Goal: Information Seeking & Learning: Compare options

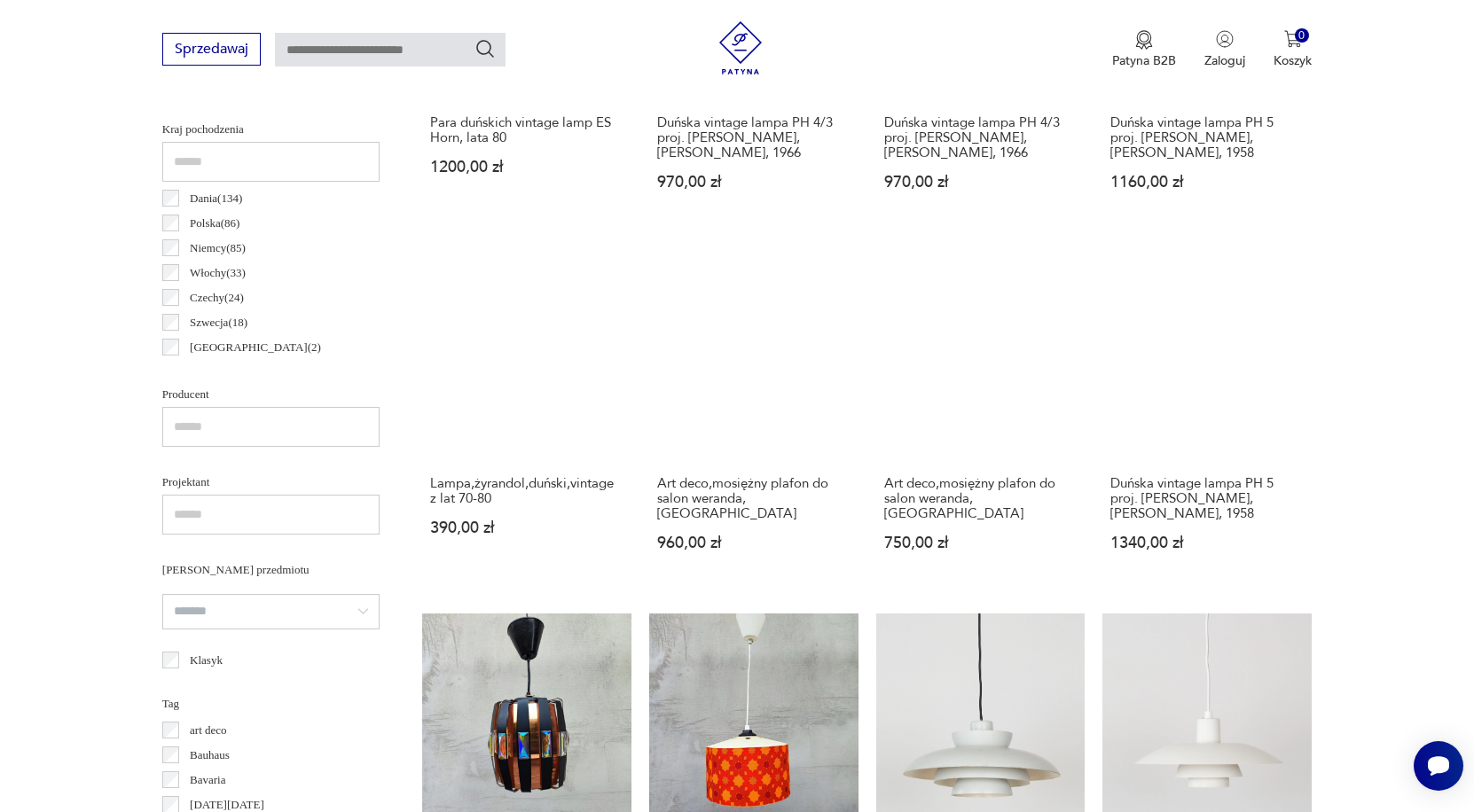
scroll to position [512, 0]
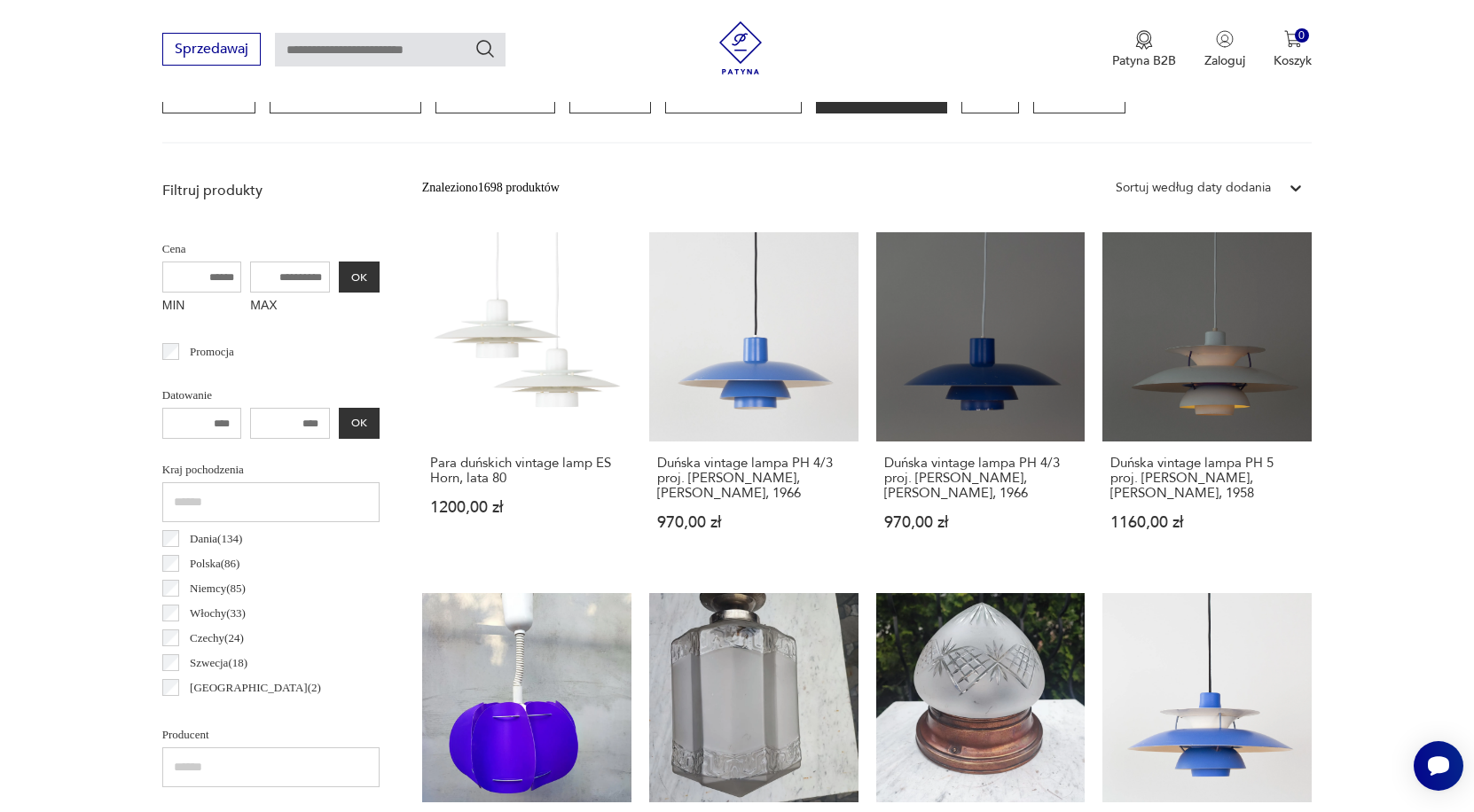
click at [270, 277] on input "MAX" at bounding box center [290, 276] width 80 height 31
click at [250, 269] on input "MAX" at bounding box center [290, 276] width 80 height 31
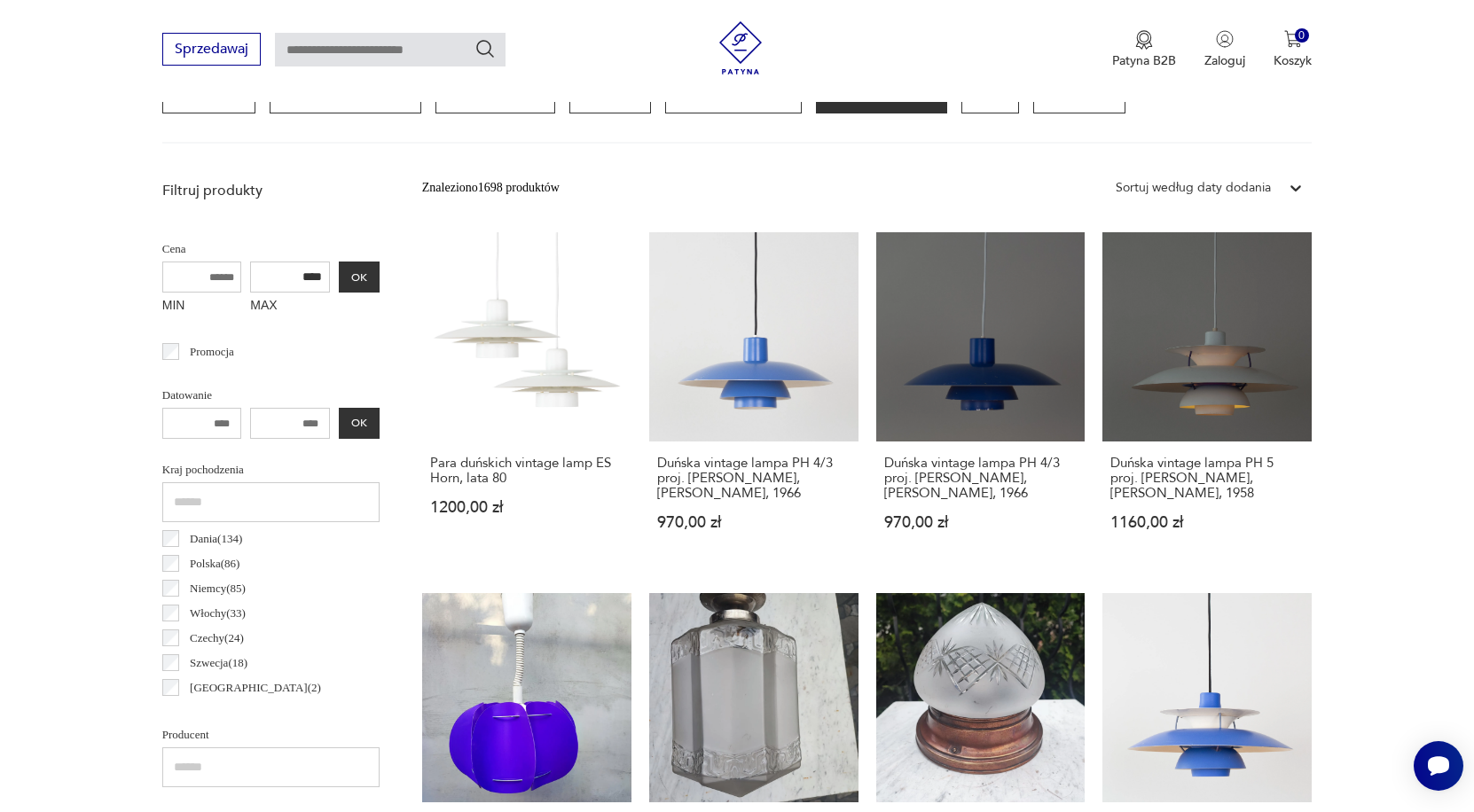
type input "****"
click at [338, 276] on button "OK" at bounding box center [358, 276] width 40 height 31
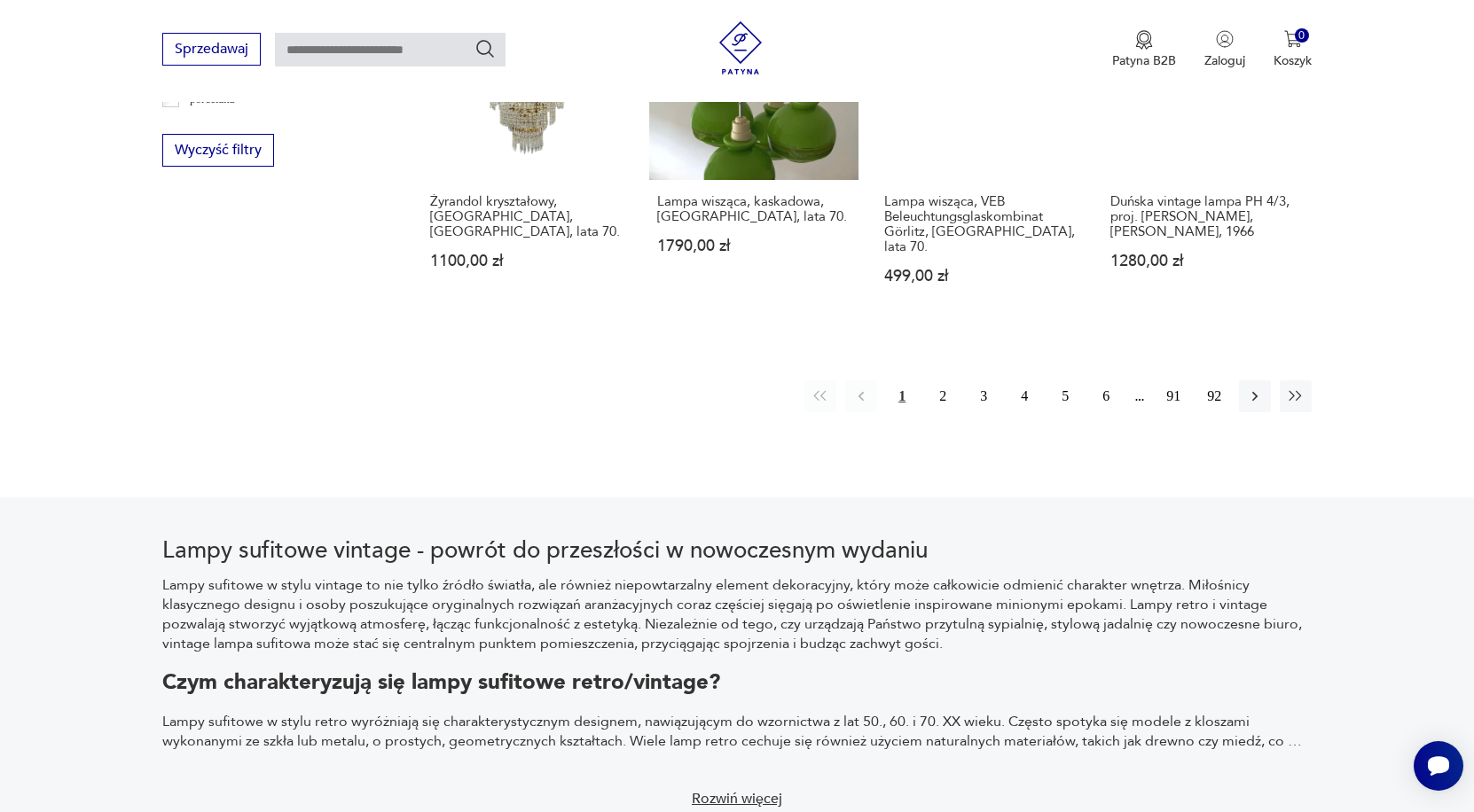
scroll to position [1867, 0]
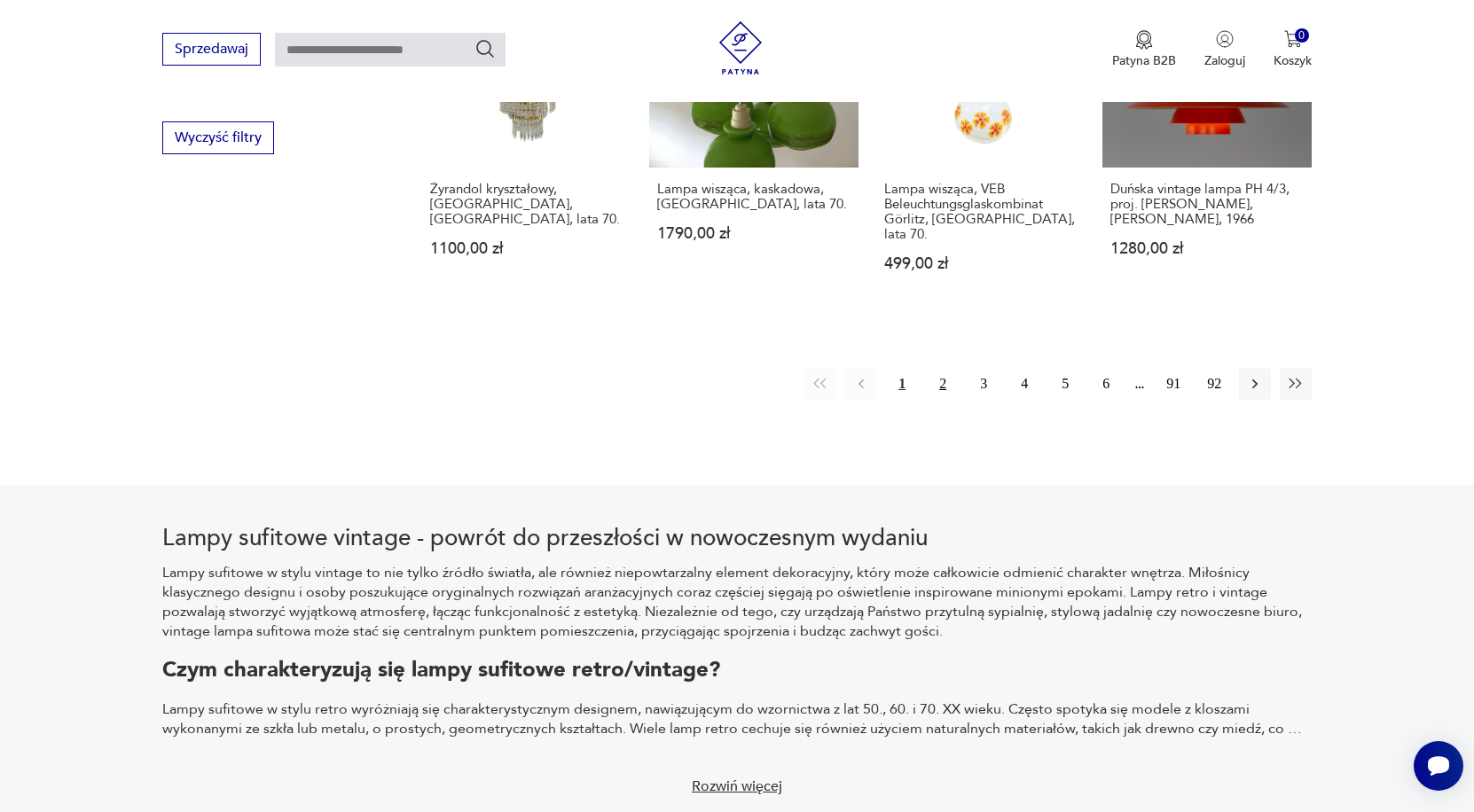
click at [941, 399] on button "2" at bounding box center [943, 384] width 32 height 32
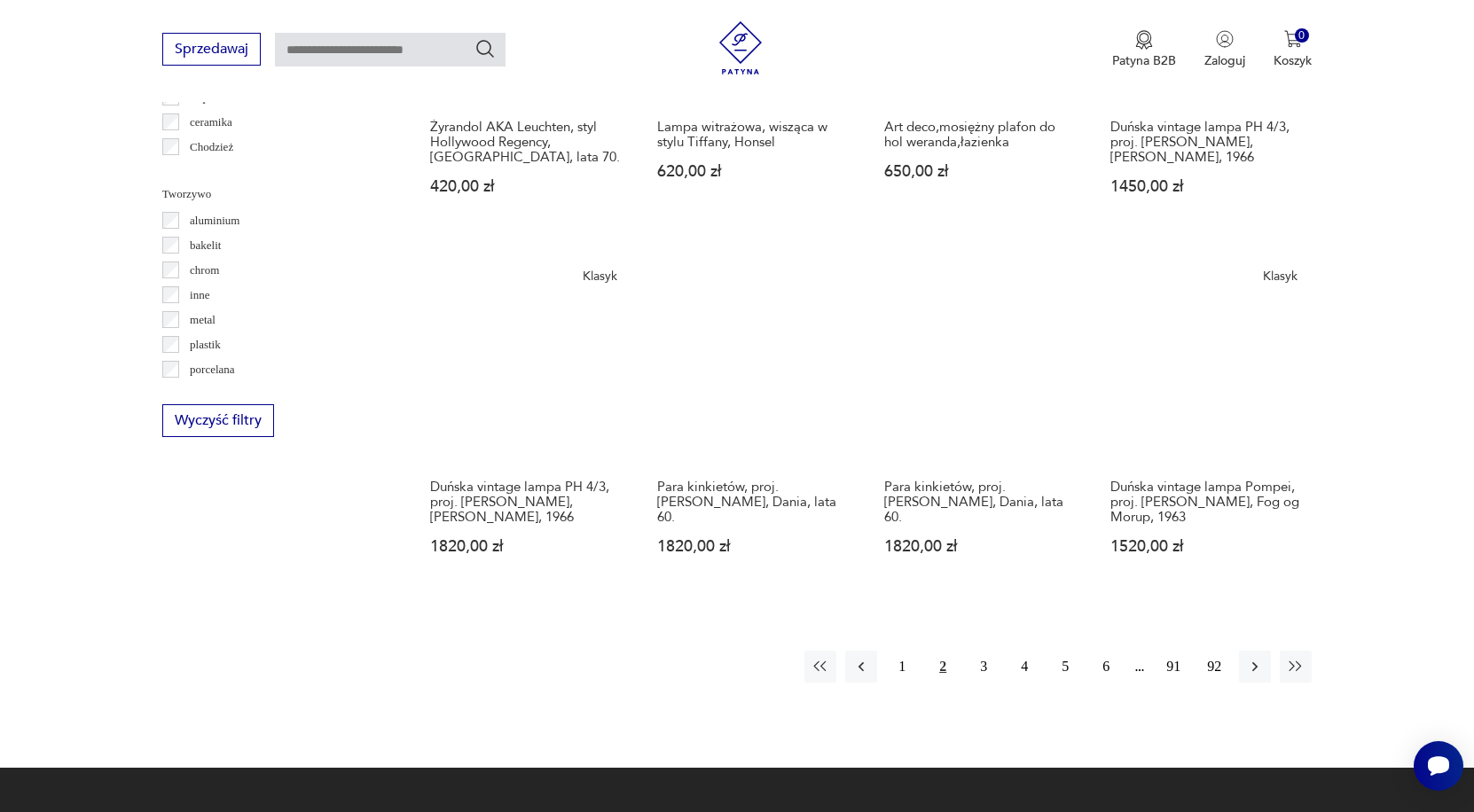
scroll to position [1644, 0]
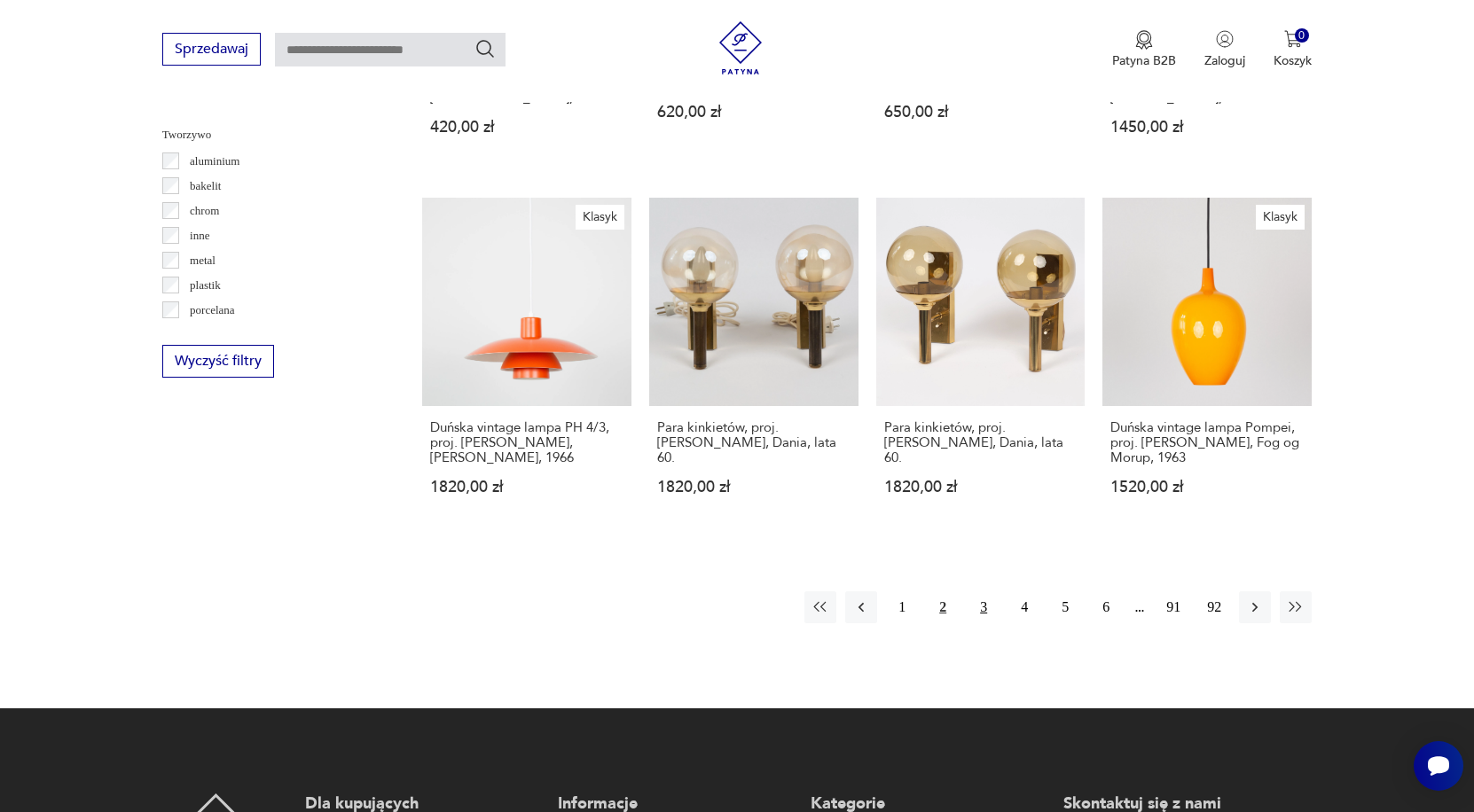
click at [978, 619] on button "3" at bounding box center [984, 607] width 32 height 32
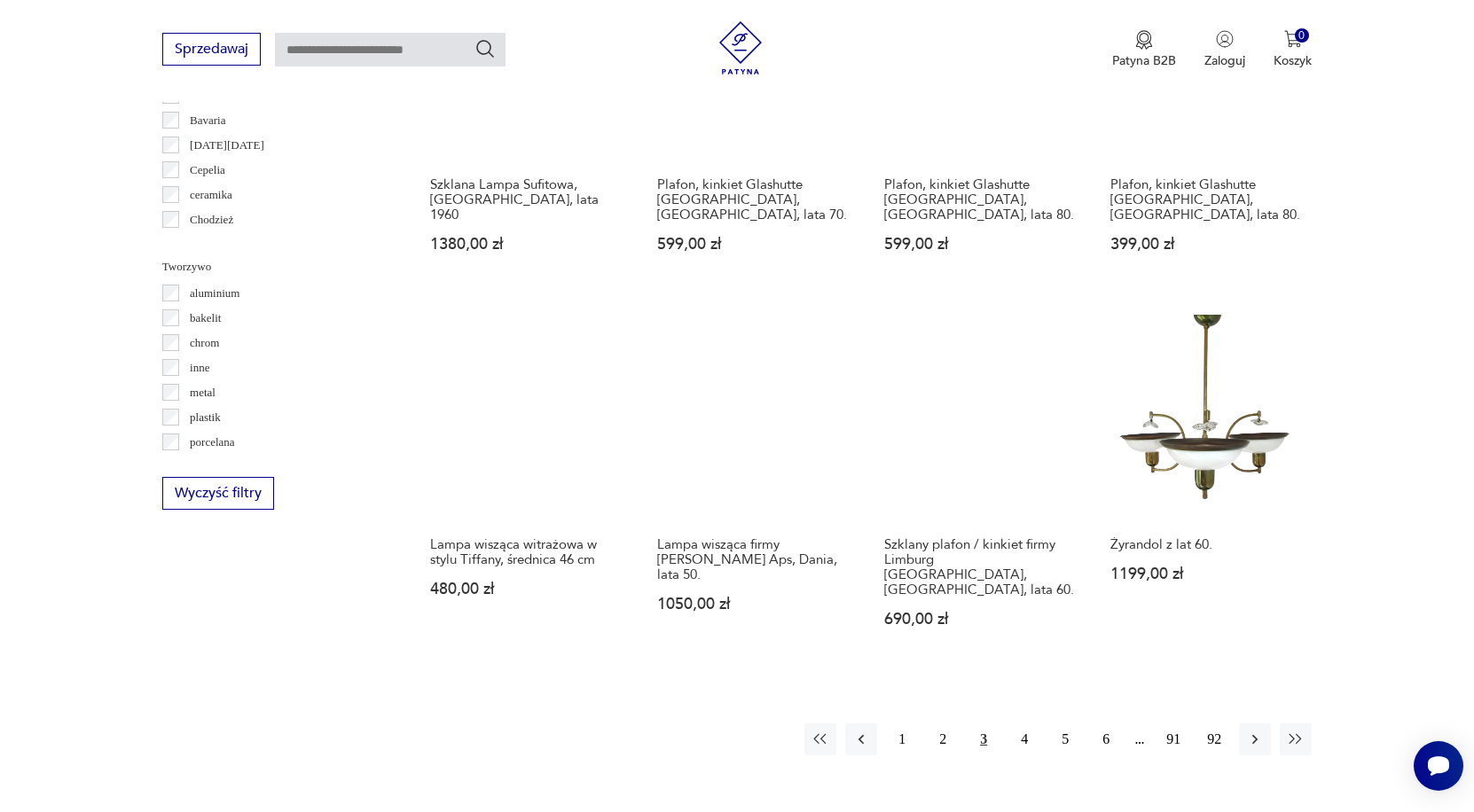
scroll to position [1521, 0]
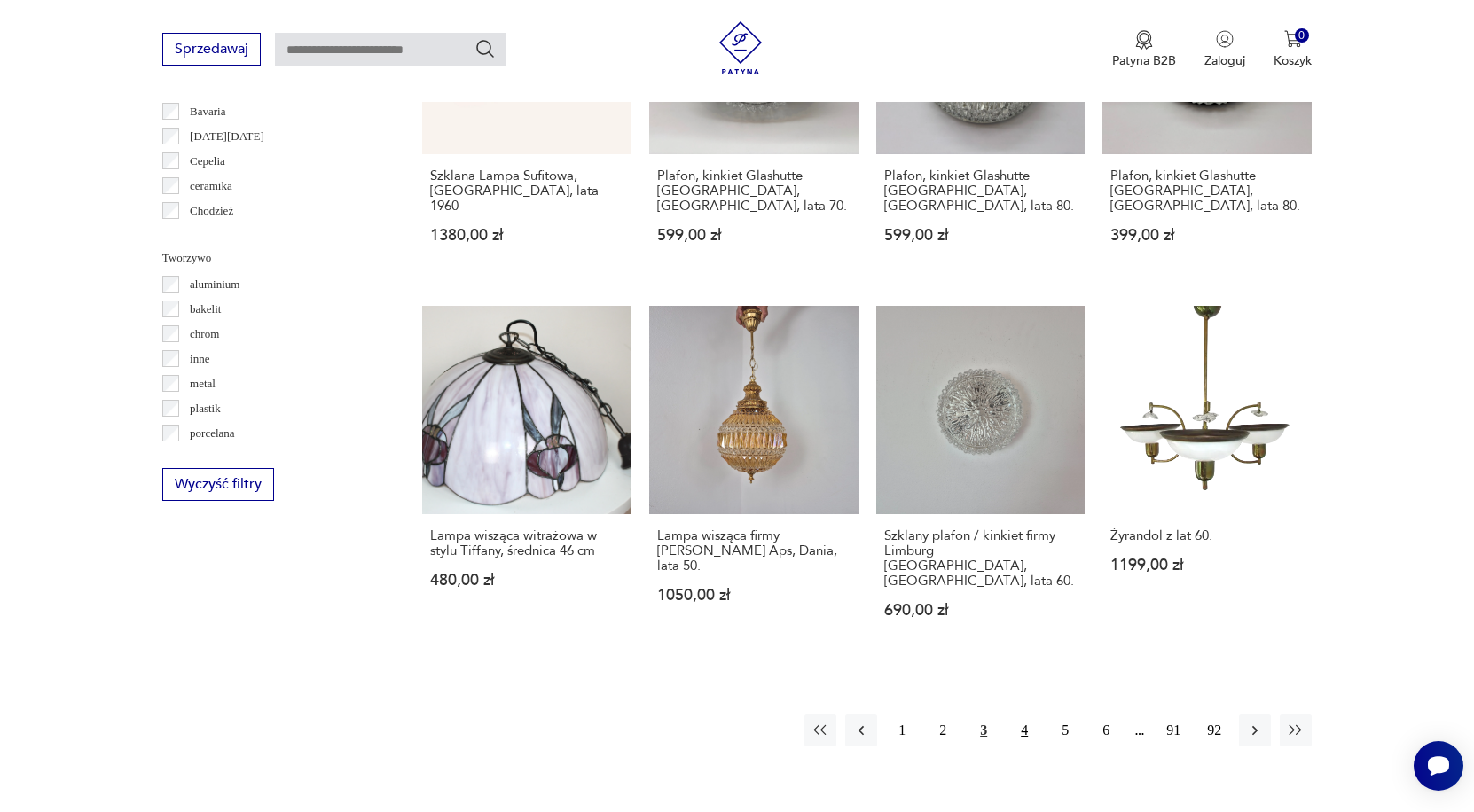
click at [1022, 745] on button "4" at bounding box center [1024, 730] width 32 height 32
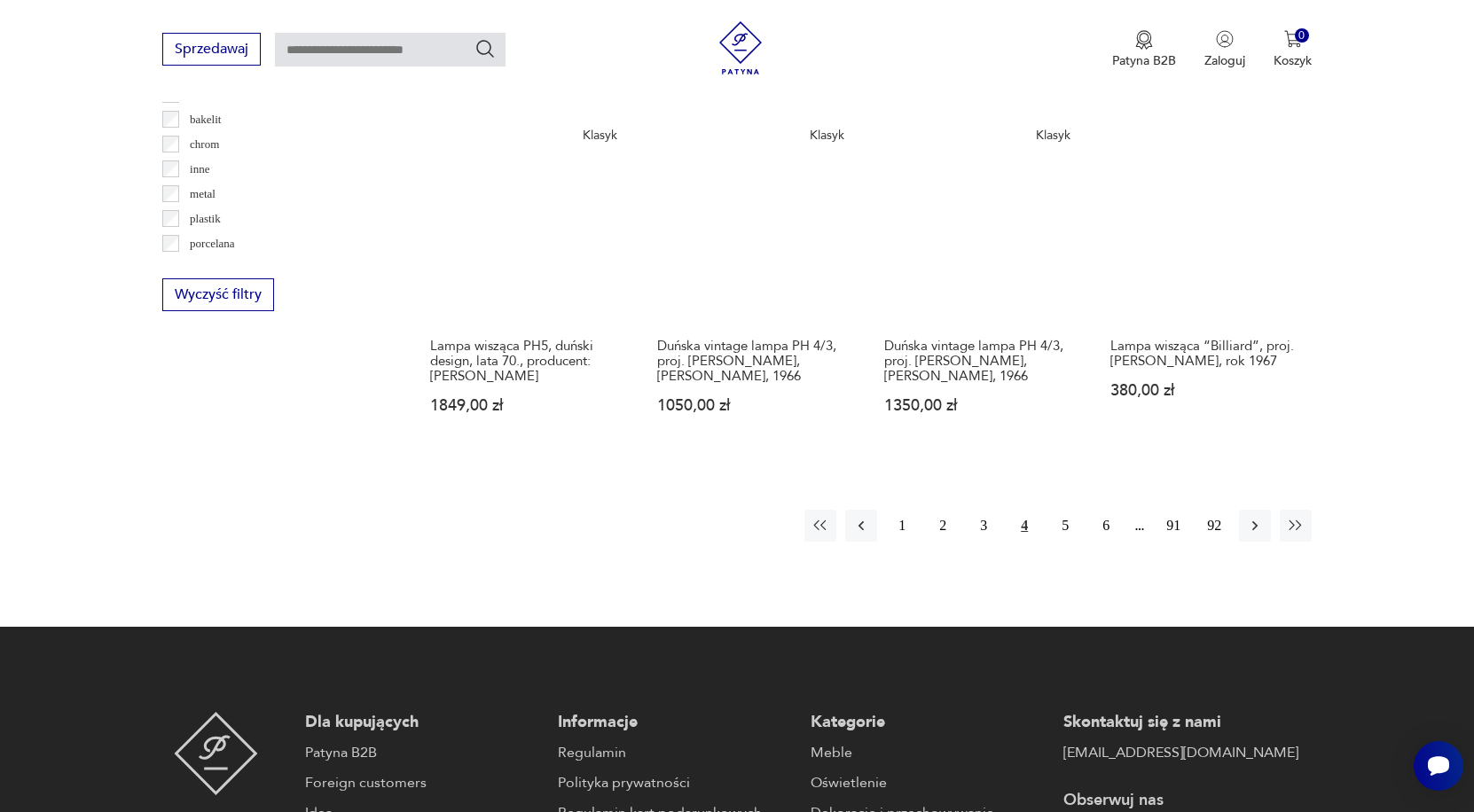
scroll to position [1715, 0]
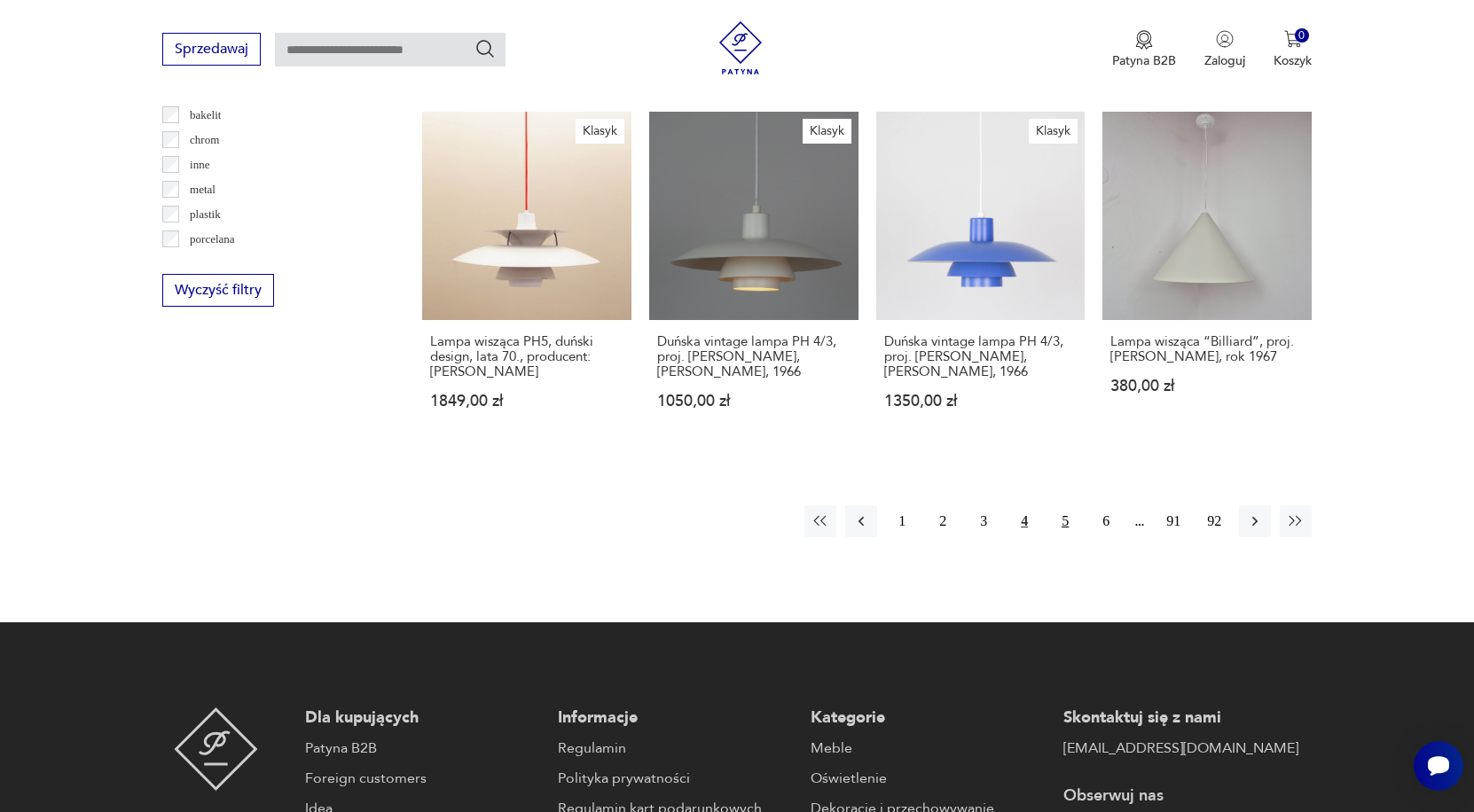
click at [1073, 531] on button "5" at bounding box center [1066, 521] width 32 height 32
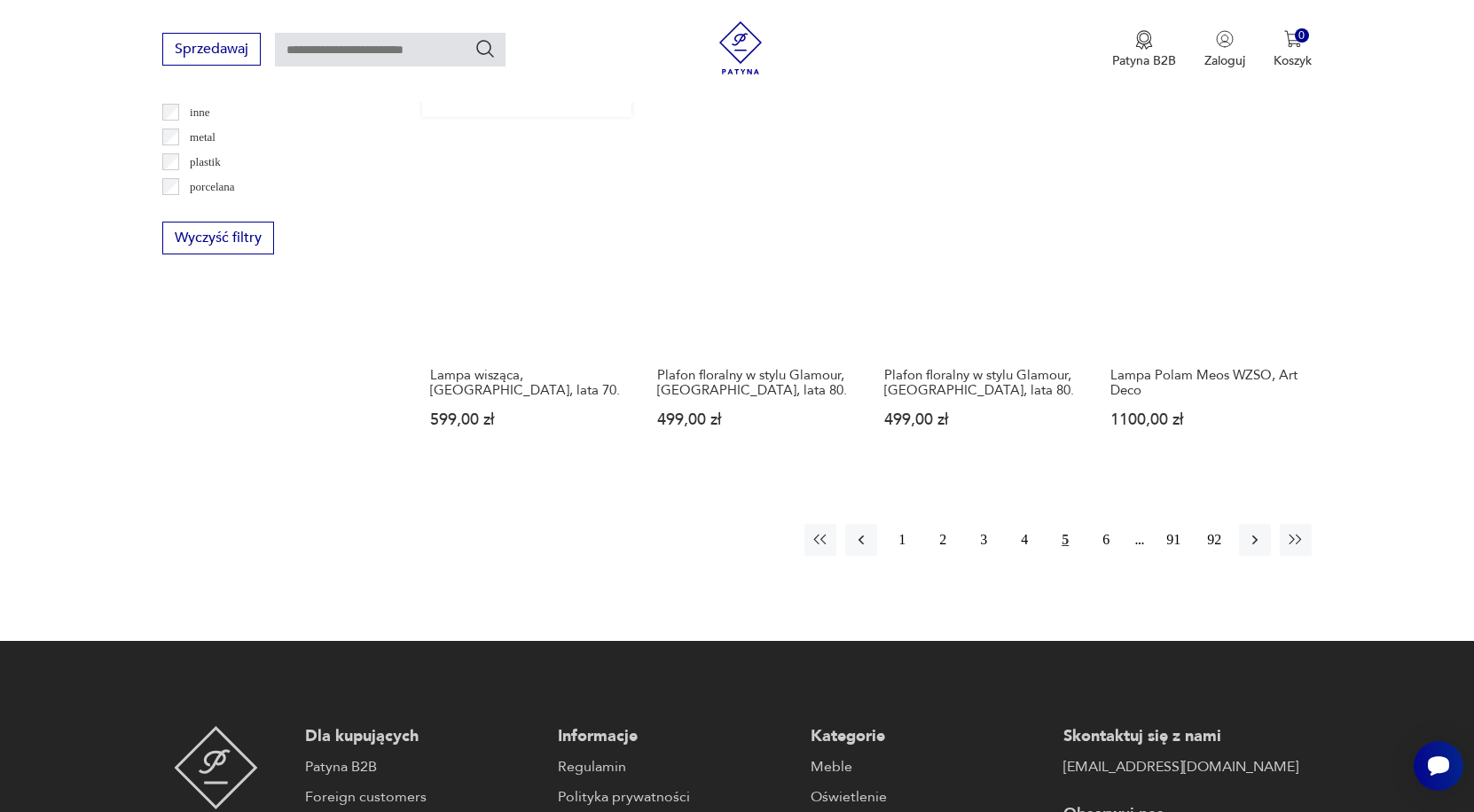
scroll to position [1770, 0]
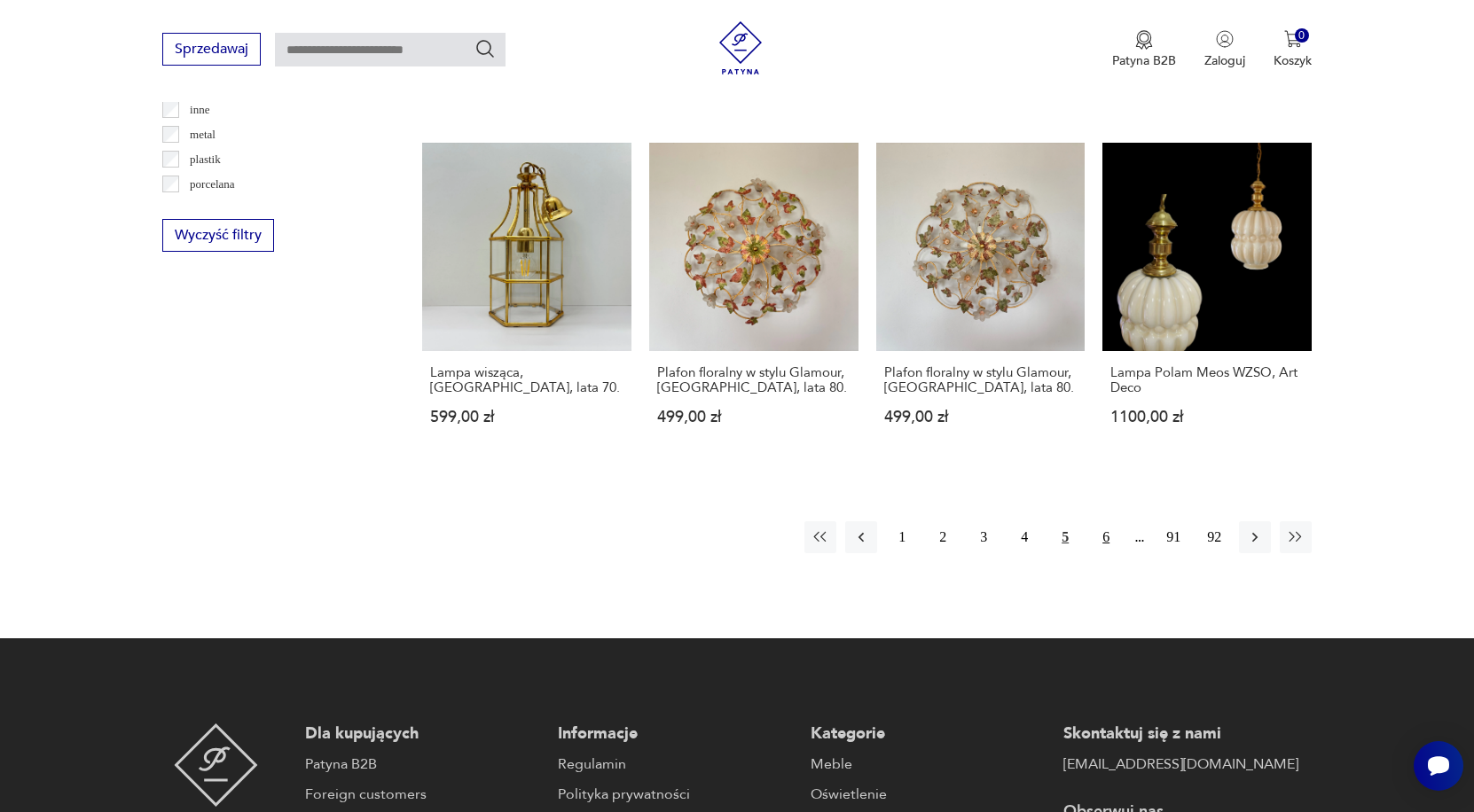
click at [1099, 553] on button "6" at bounding box center [1106, 537] width 32 height 32
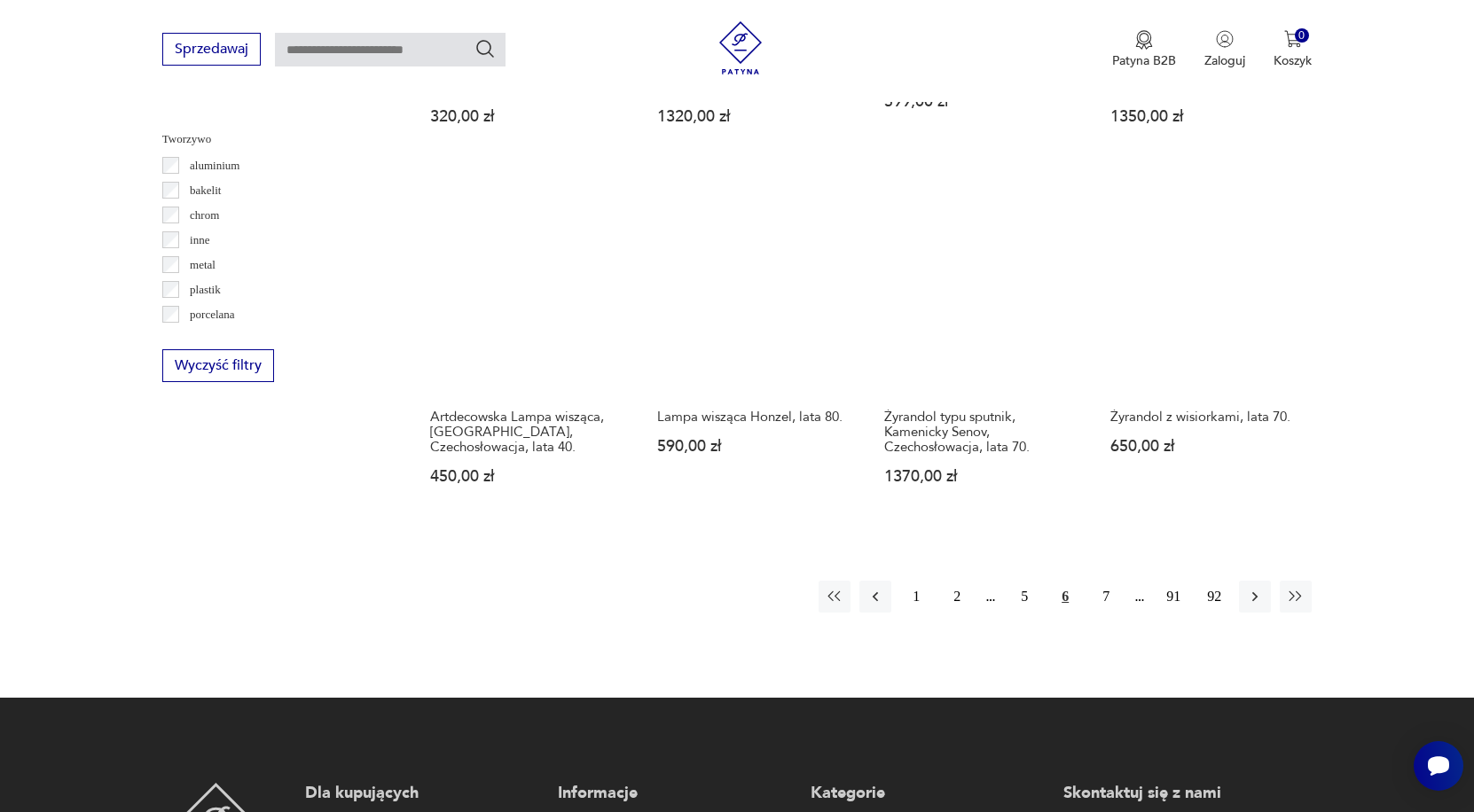
scroll to position [1641, 0]
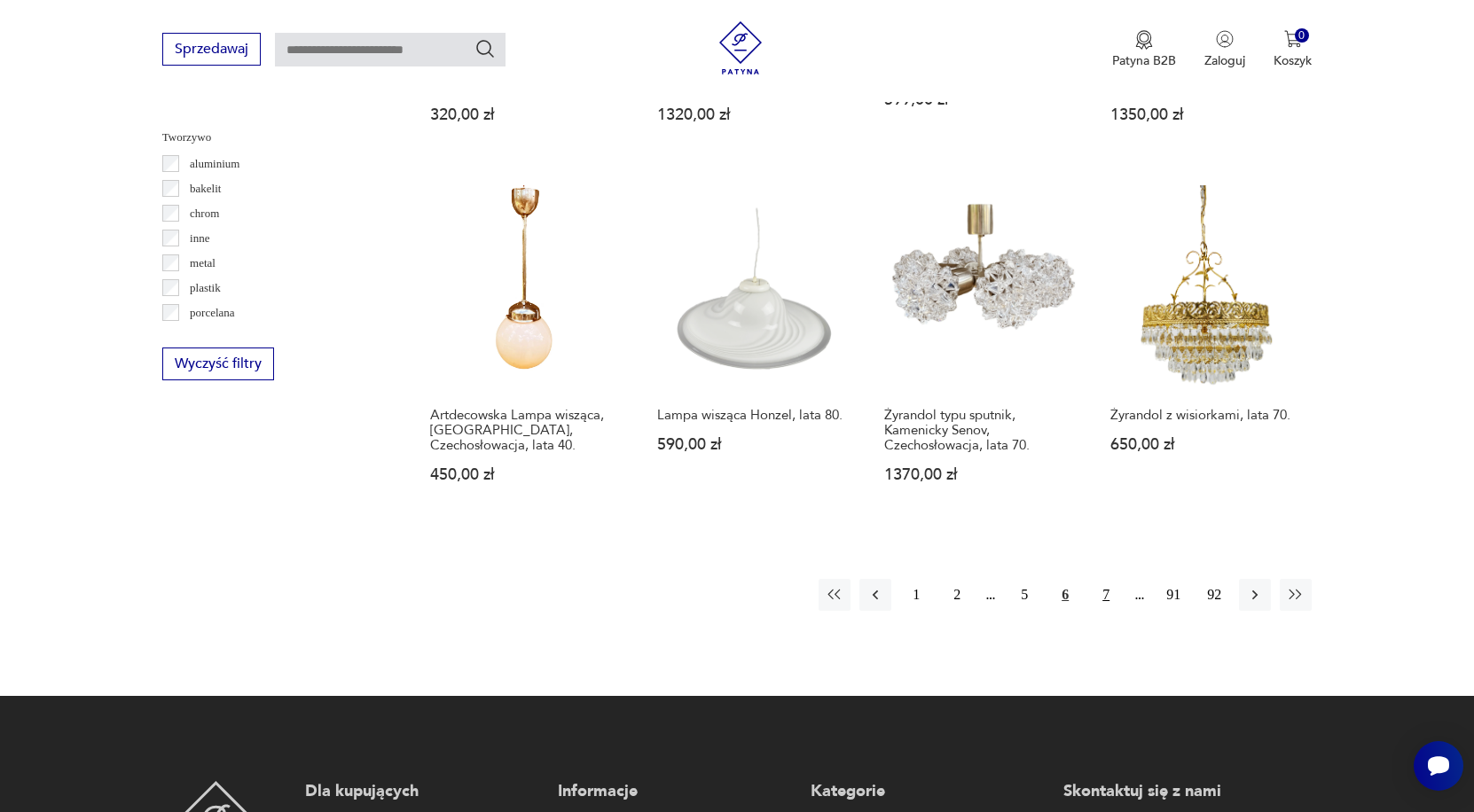
click at [1101, 610] on button "7" at bounding box center [1106, 595] width 32 height 32
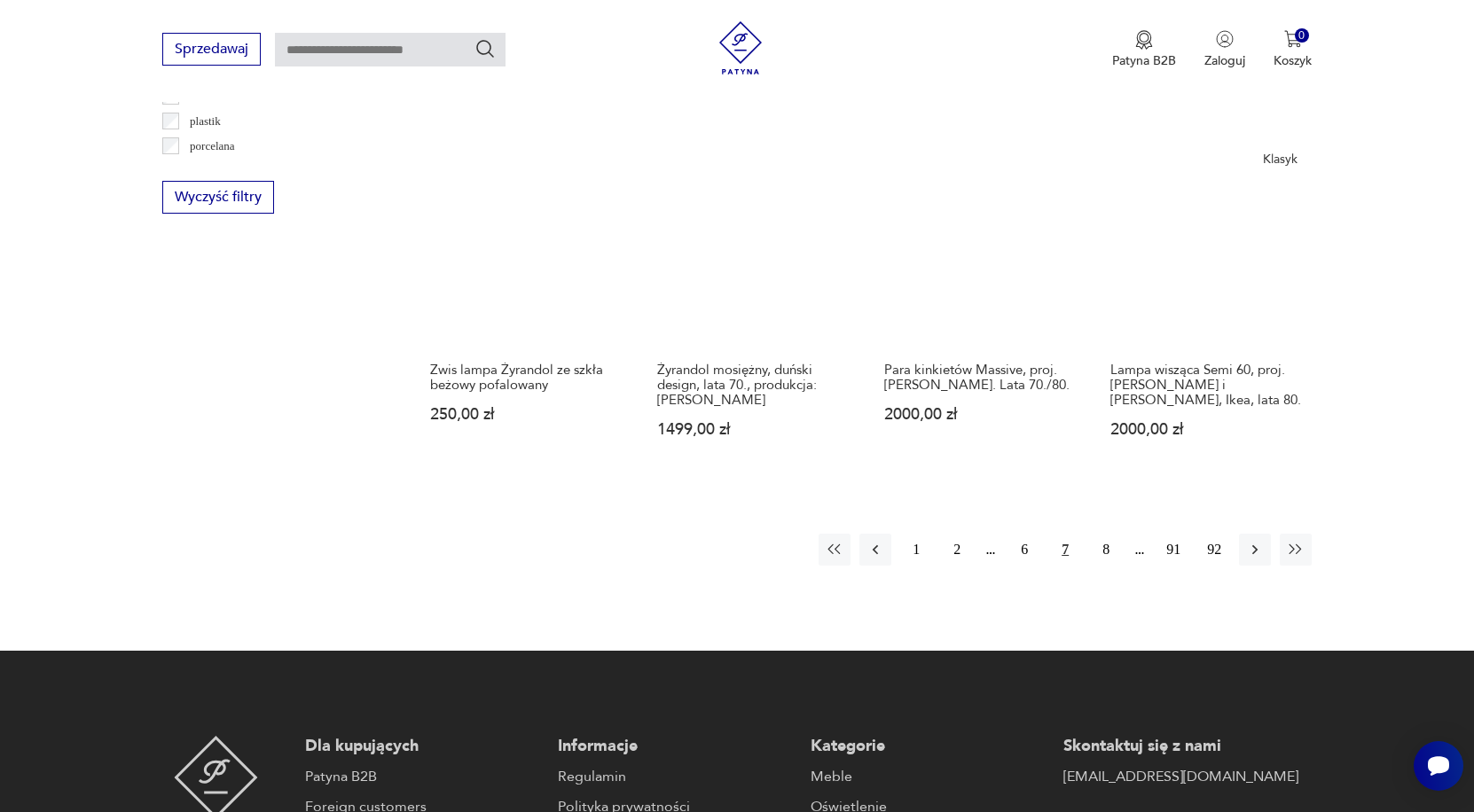
scroll to position [1805, 0]
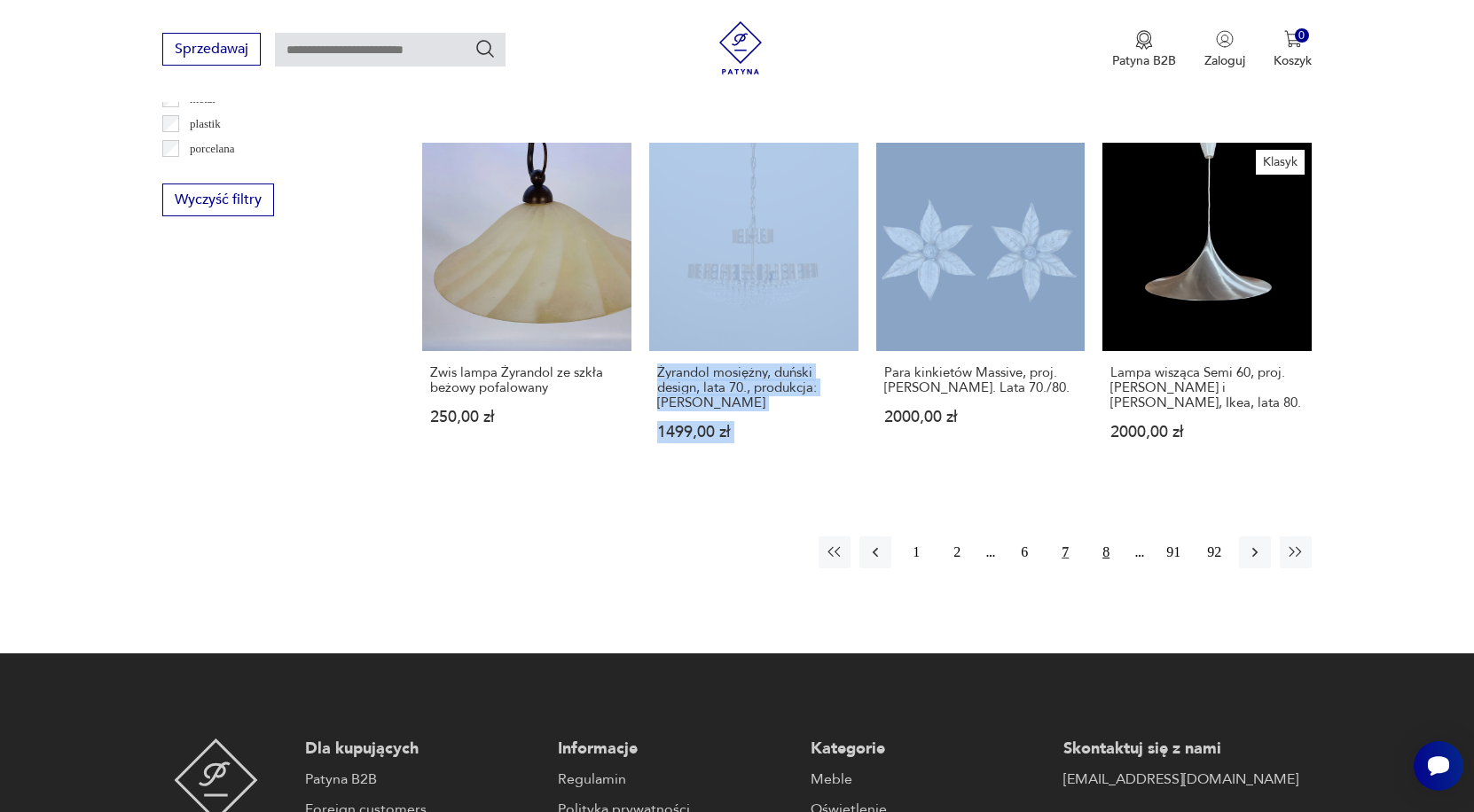
click at [1109, 537] on button "8" at bounding box center [1106, 553] width 32 height 32
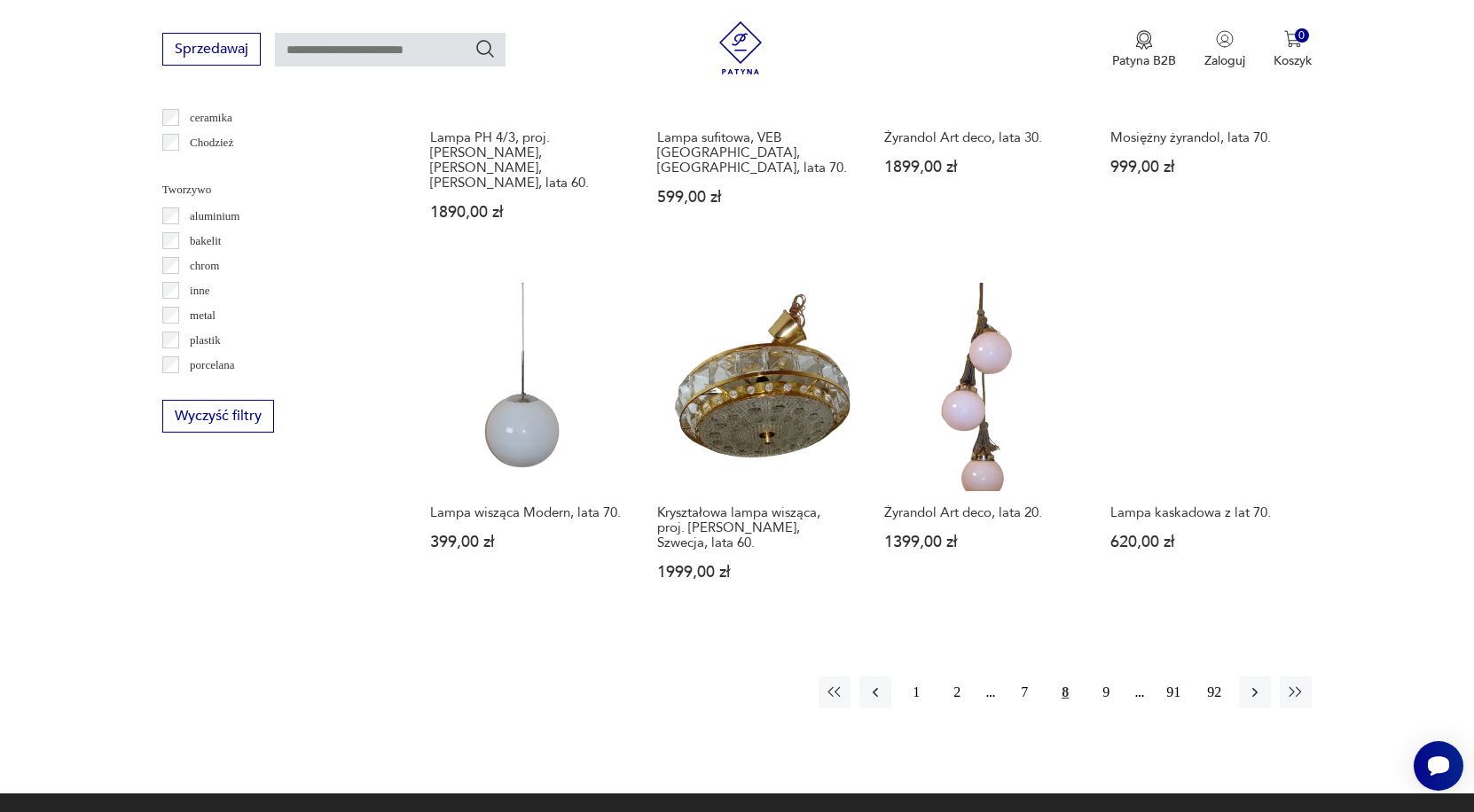
scroll to position [1593, 0]
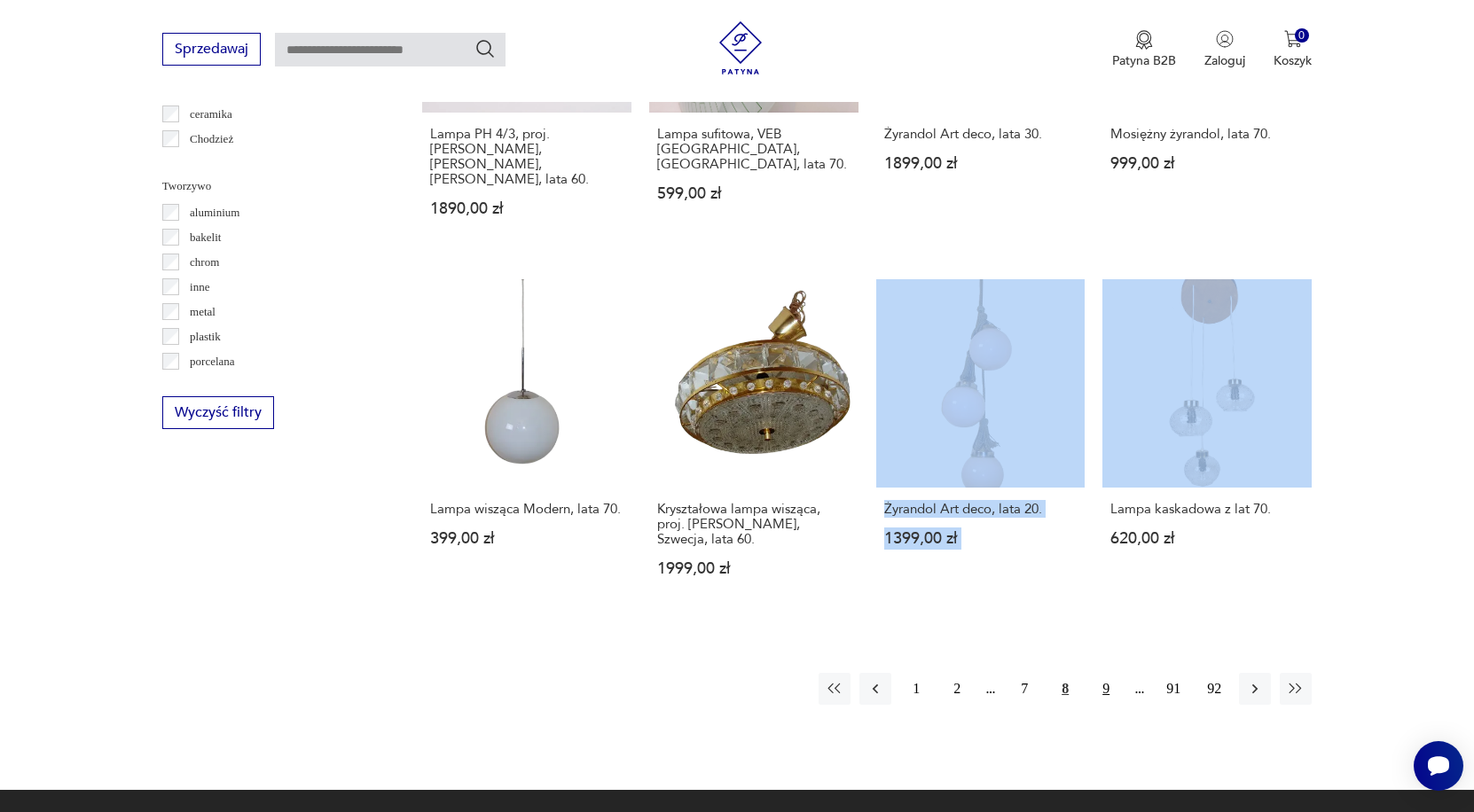
click at [1107, 673] on button "9" at bounding box center [1106, 689] width 32 height 32
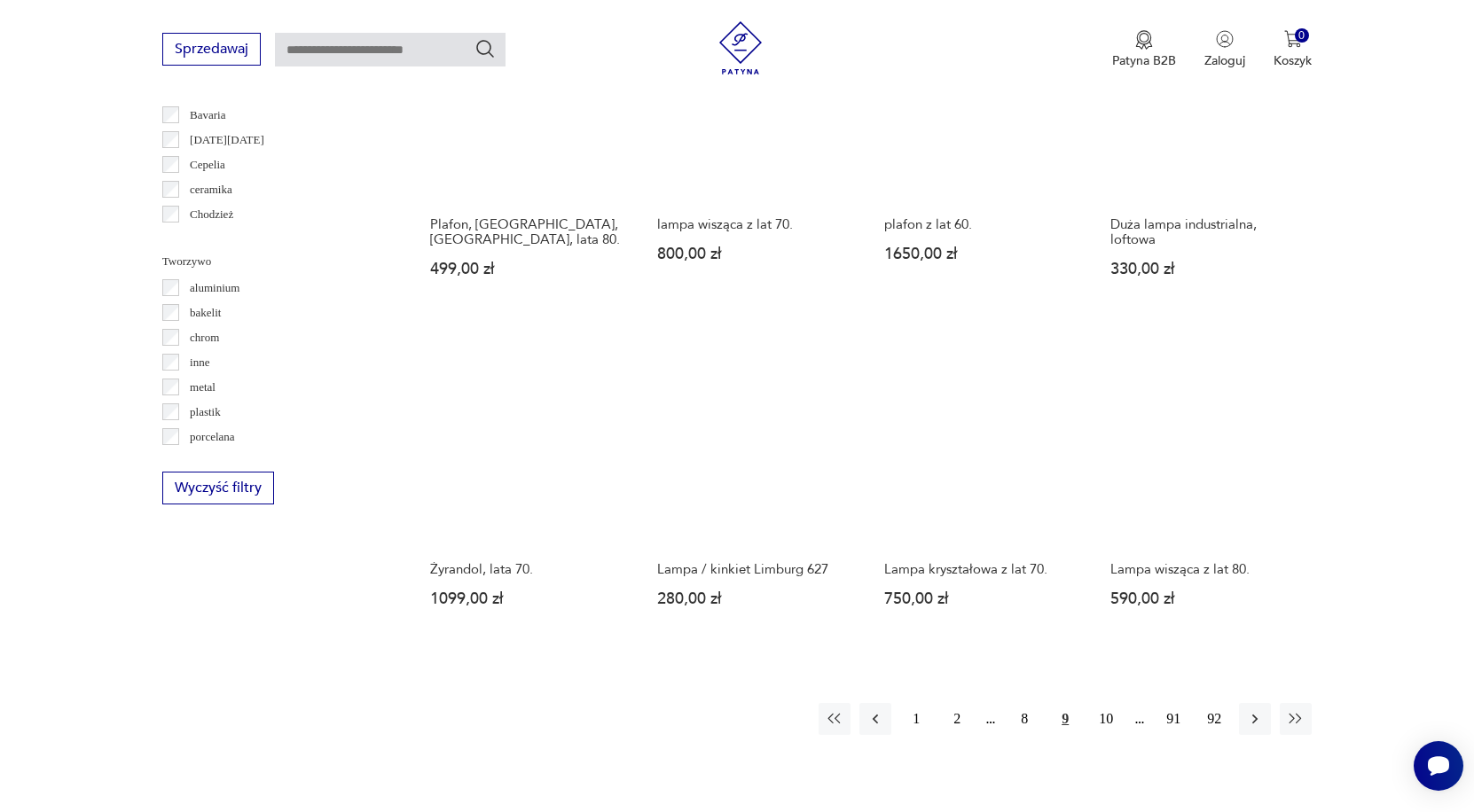
scroll to position [1518, 0]
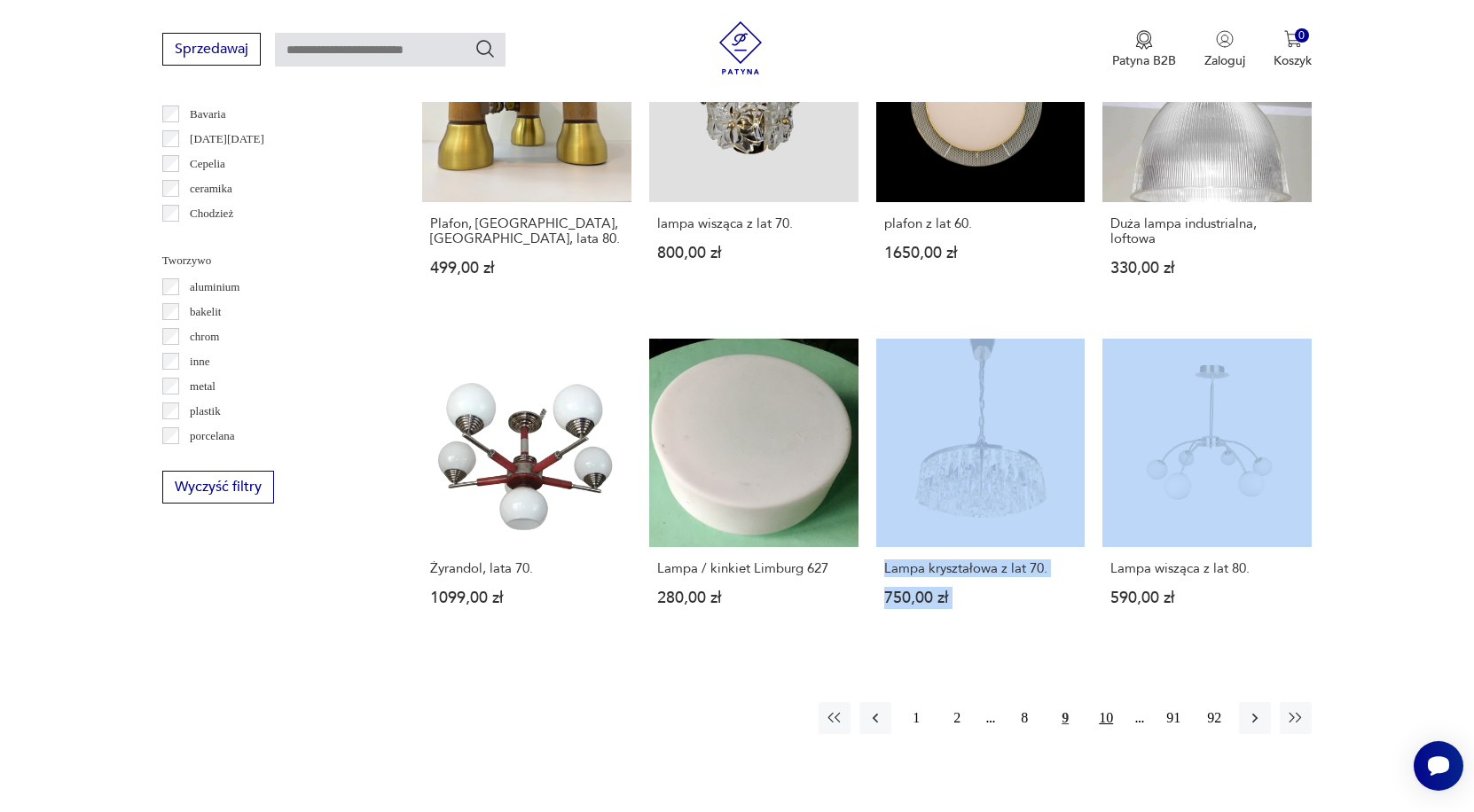
click at [1109, 702] on button "10" at bounding box center [1106, 718] width 32 height 32
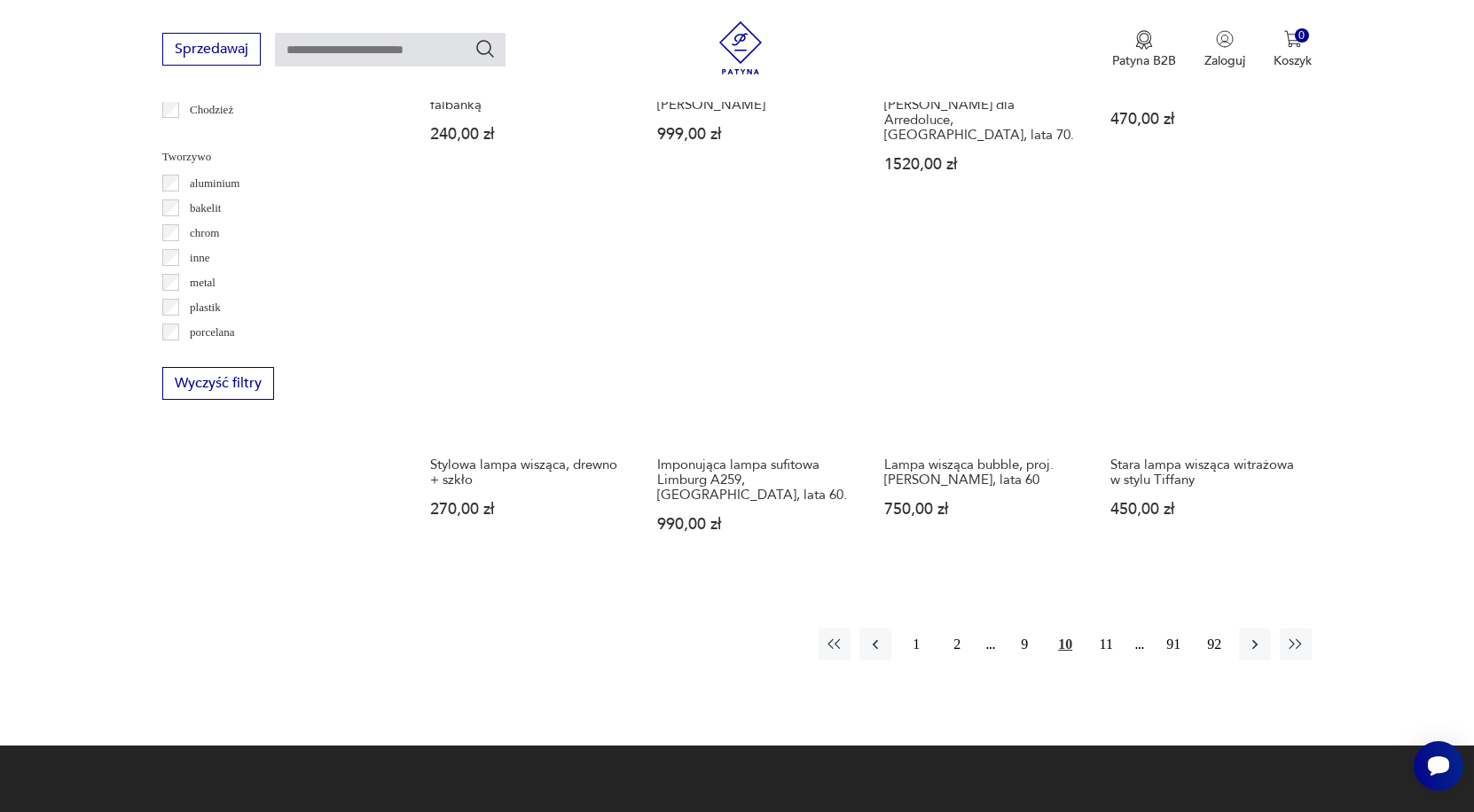
scroll to position [1628, 0]
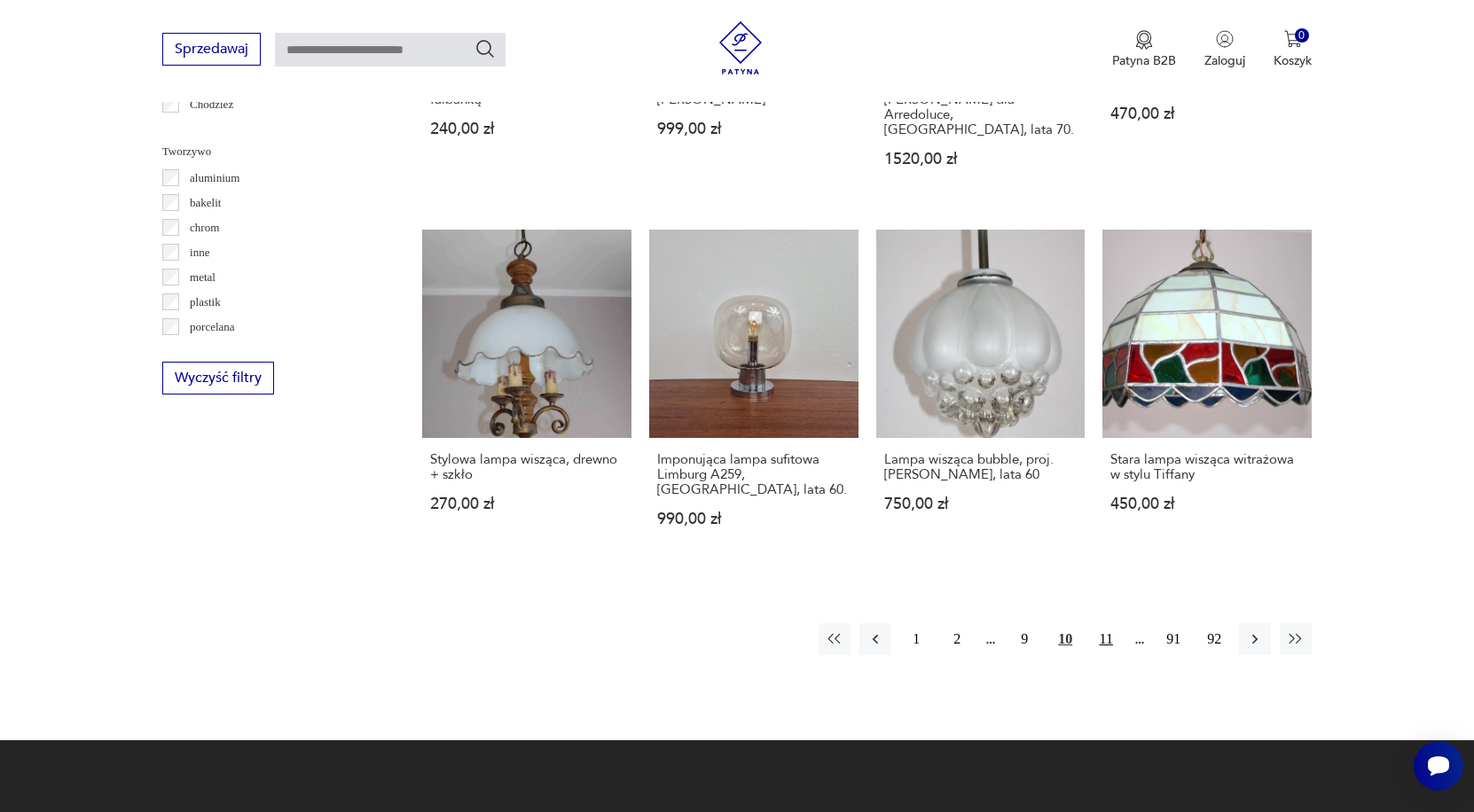
click at [1107, 623] on button "11" at bounding box center [1106, 639] width 32 height 32
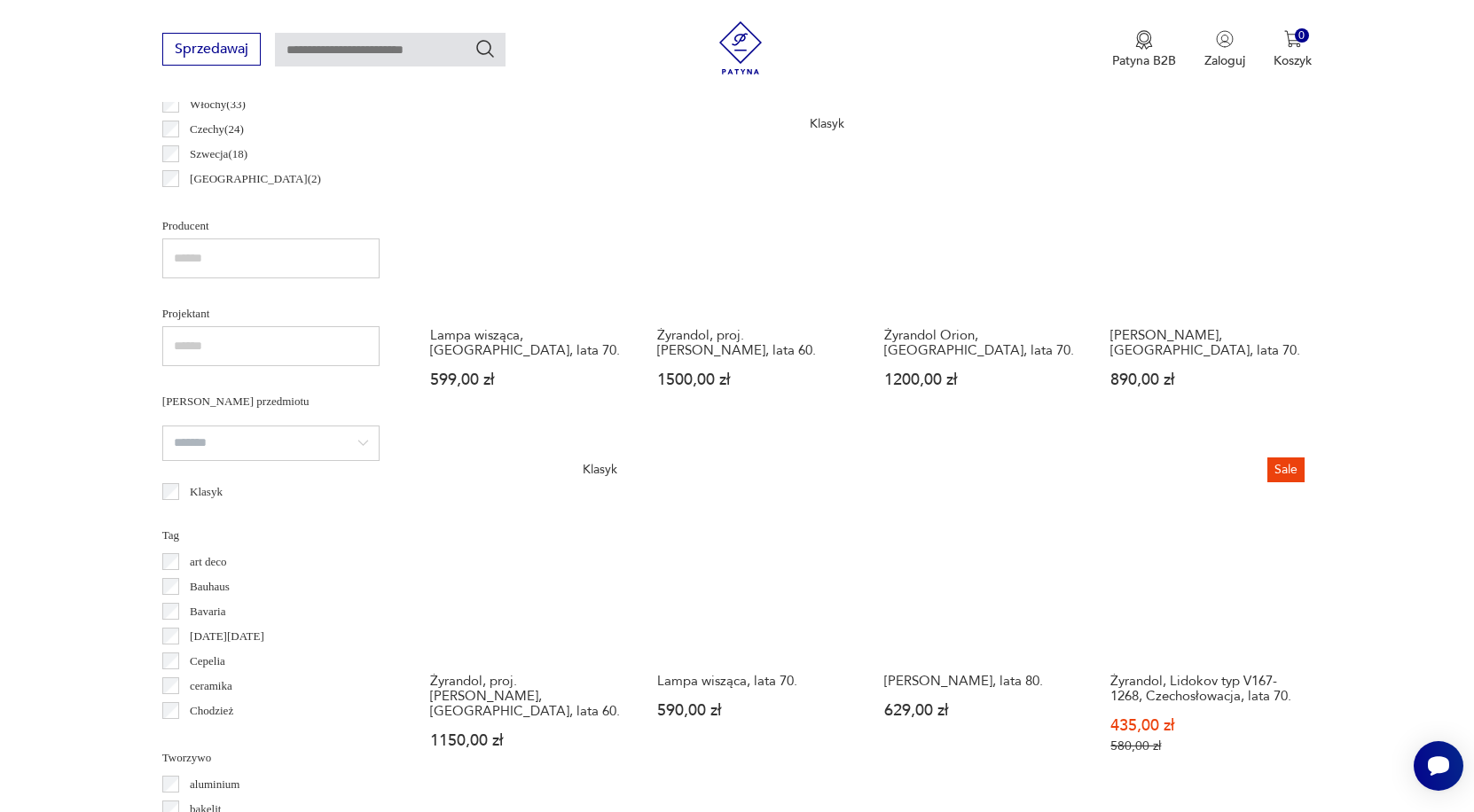
scroll to position [1022, 0]
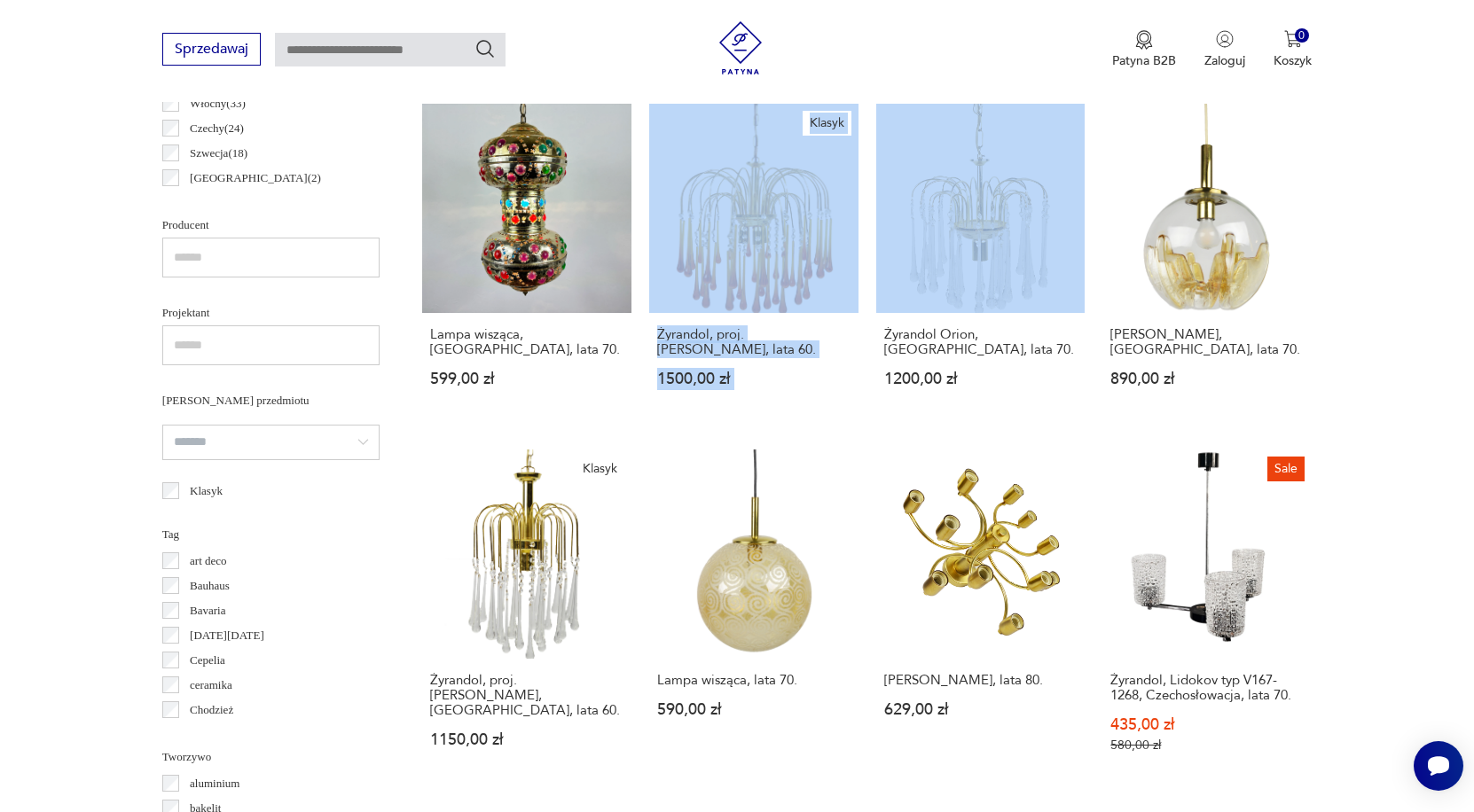
click at [1470, 332] on section "Filtruj produkty Cena MIN MAX **** OK Promocja Datowanie OK Kraj pochodzenia Da…" at bounding box center [737, 512] width 1474 height 1699
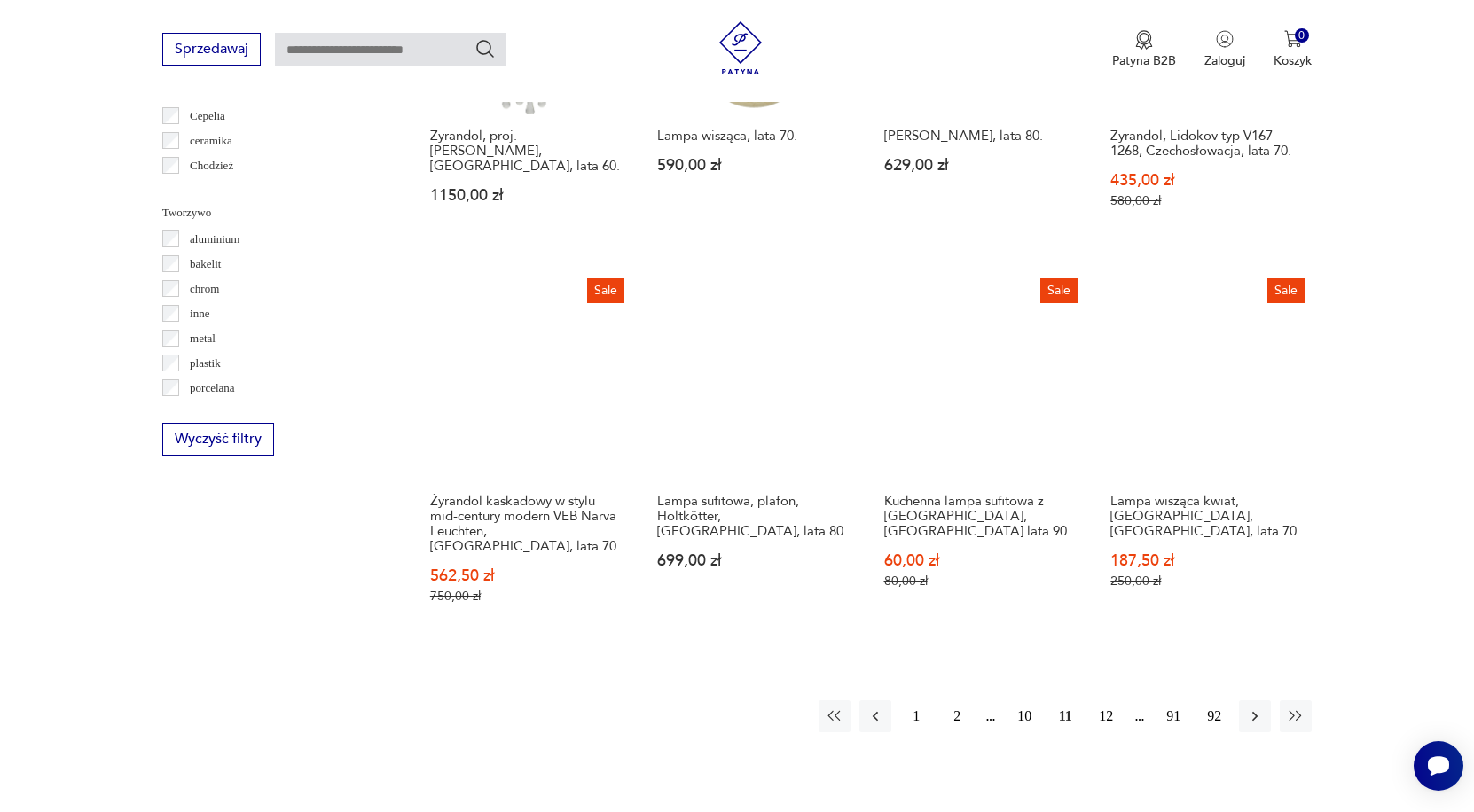
scroll to position [1567, 0]
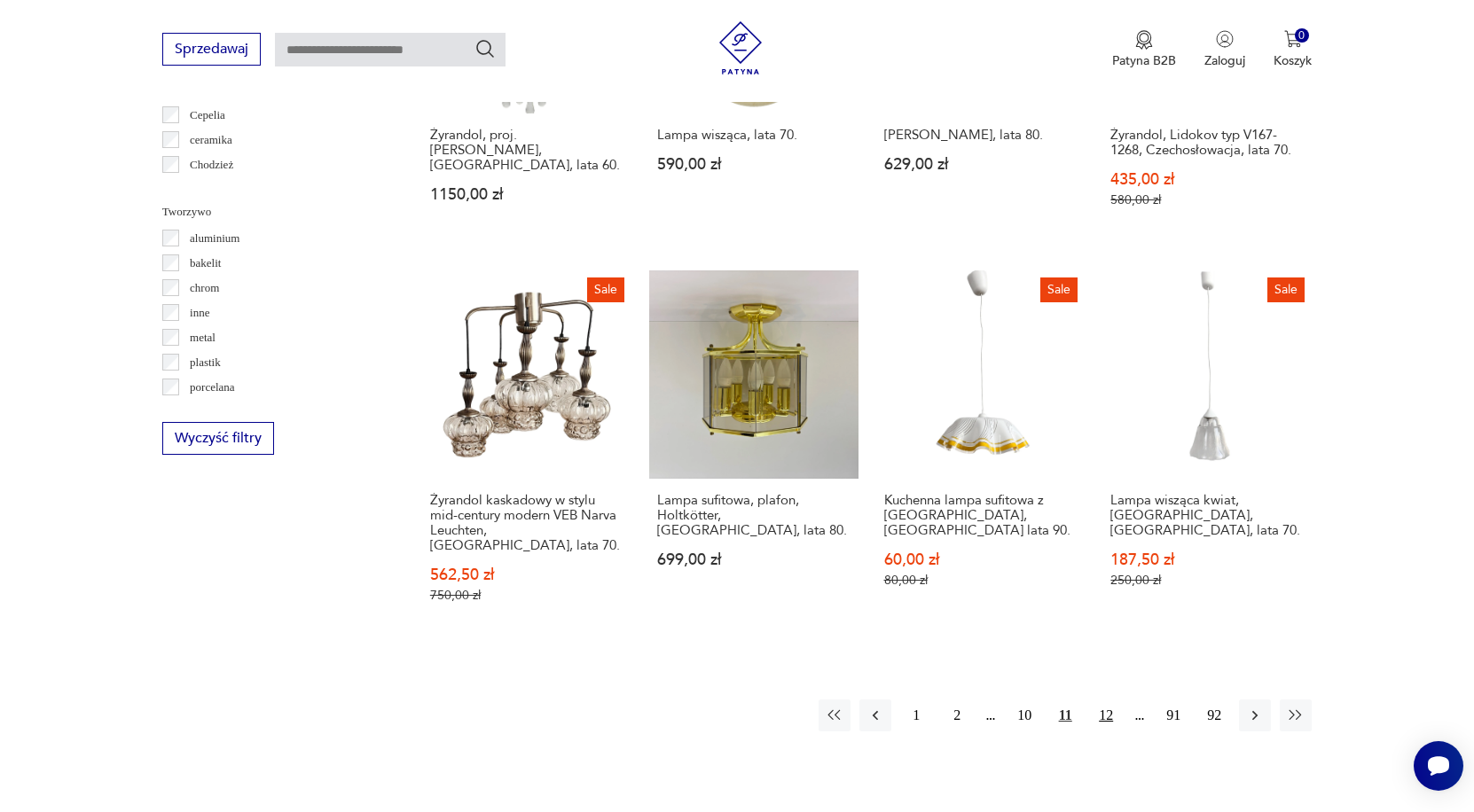
click at [1109, 730] on button "12" at bounding box center [1106, 715] width 32 height 32
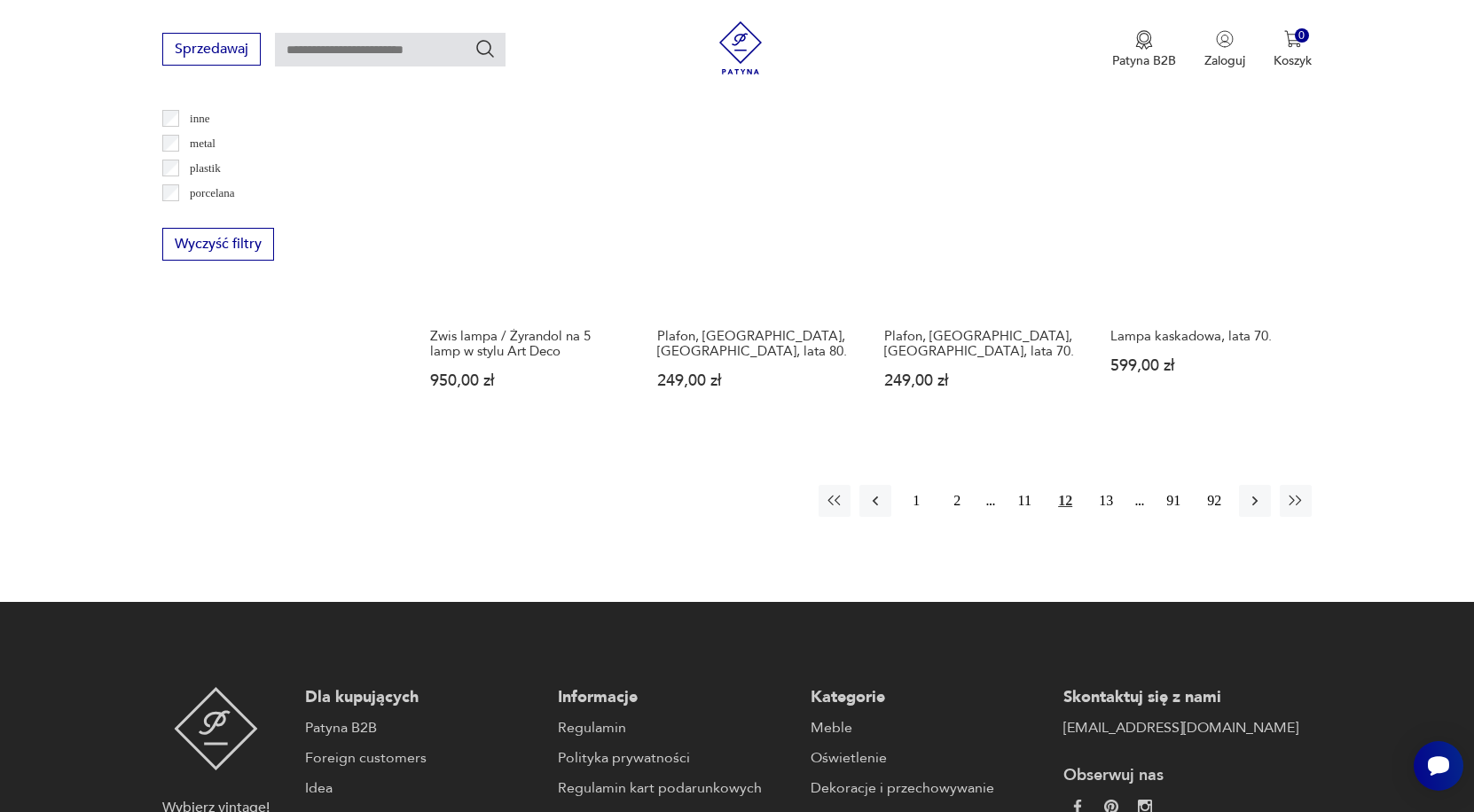
scroll to position [1759, 0]
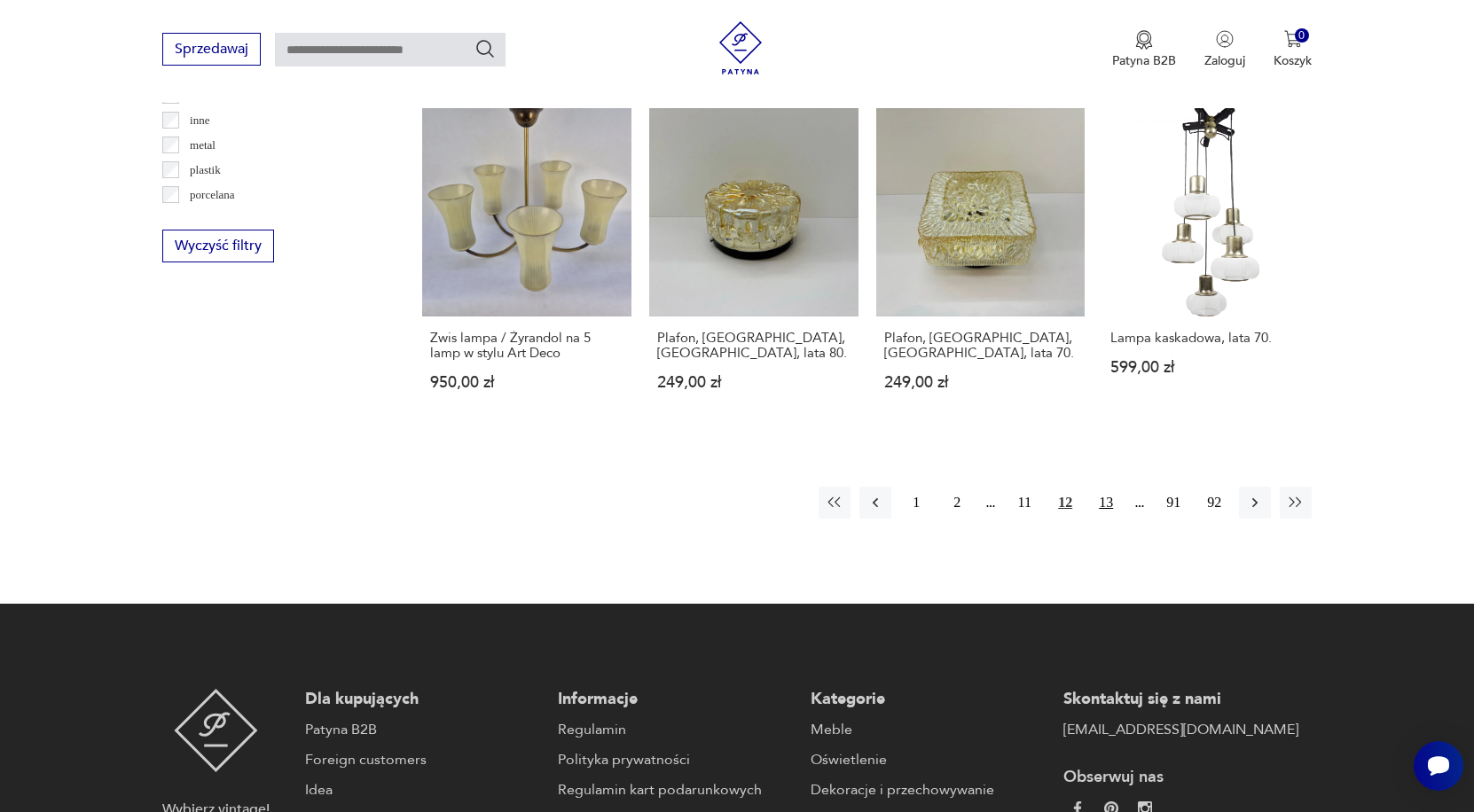
click at [1111, 519] on button "13" at bounding box center [1106, 502] width 32 height 32
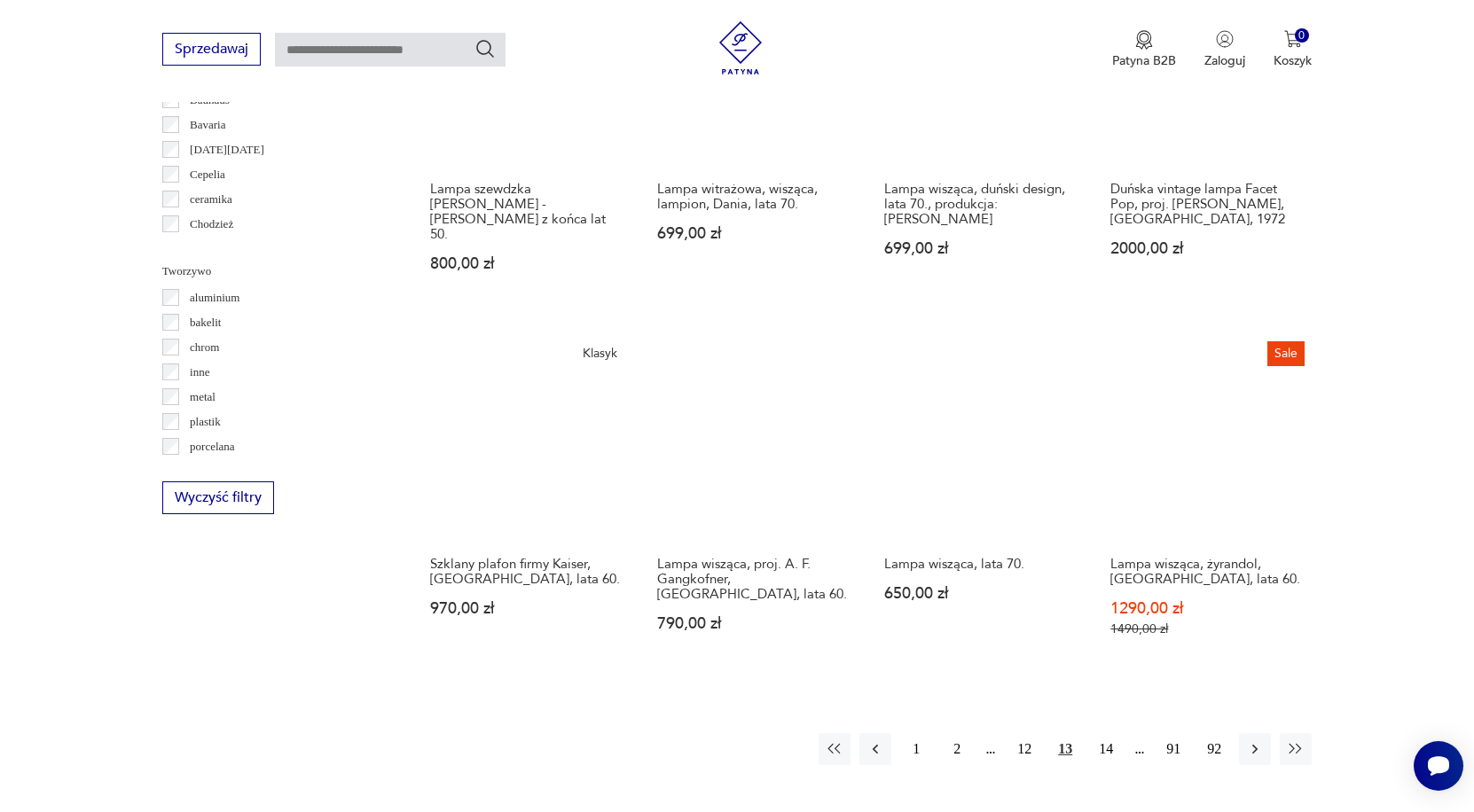
scroll to position [1547, 0]
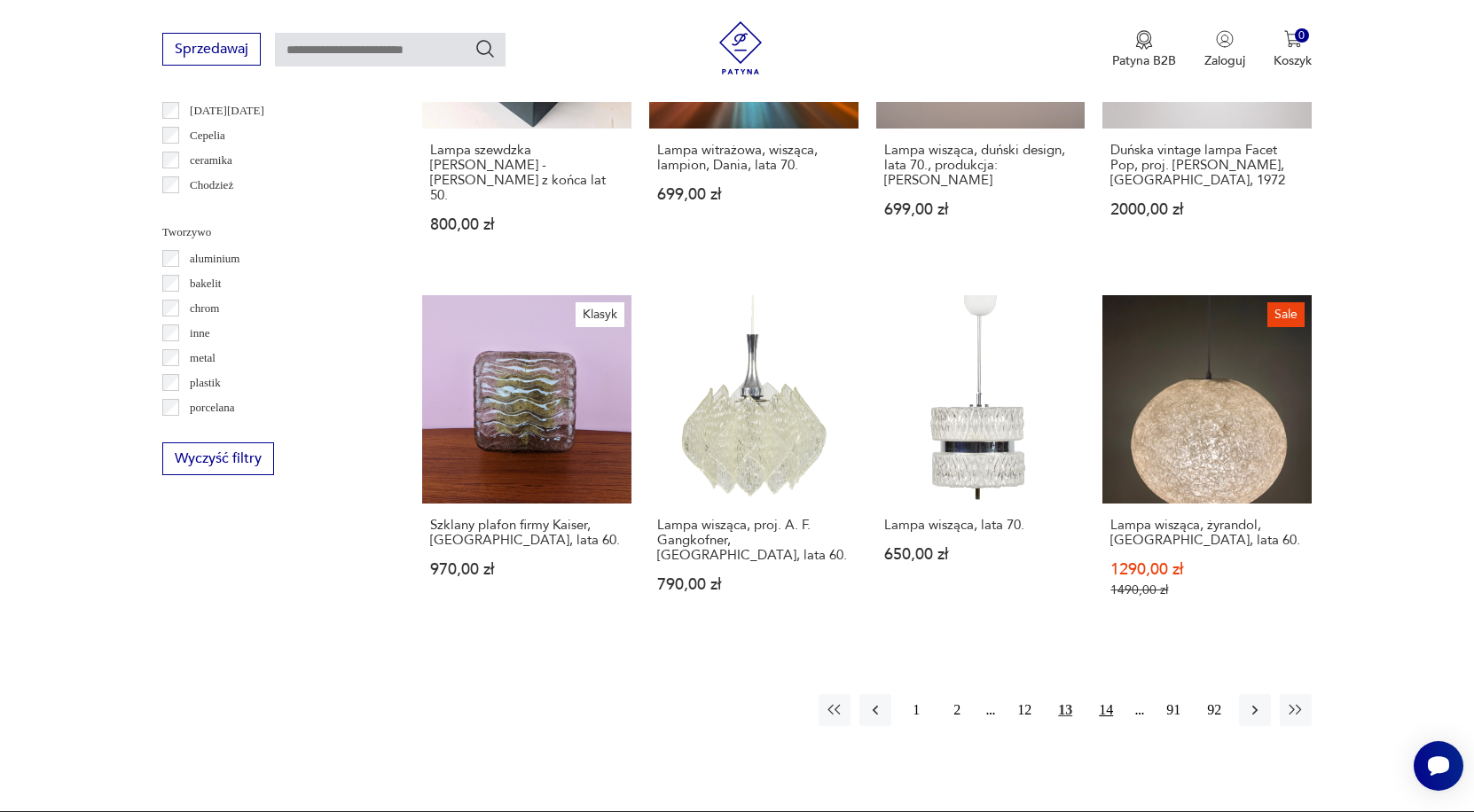
click at [1101, 705] on button "14" at bounding box center [1106, 710] width 32 height 32
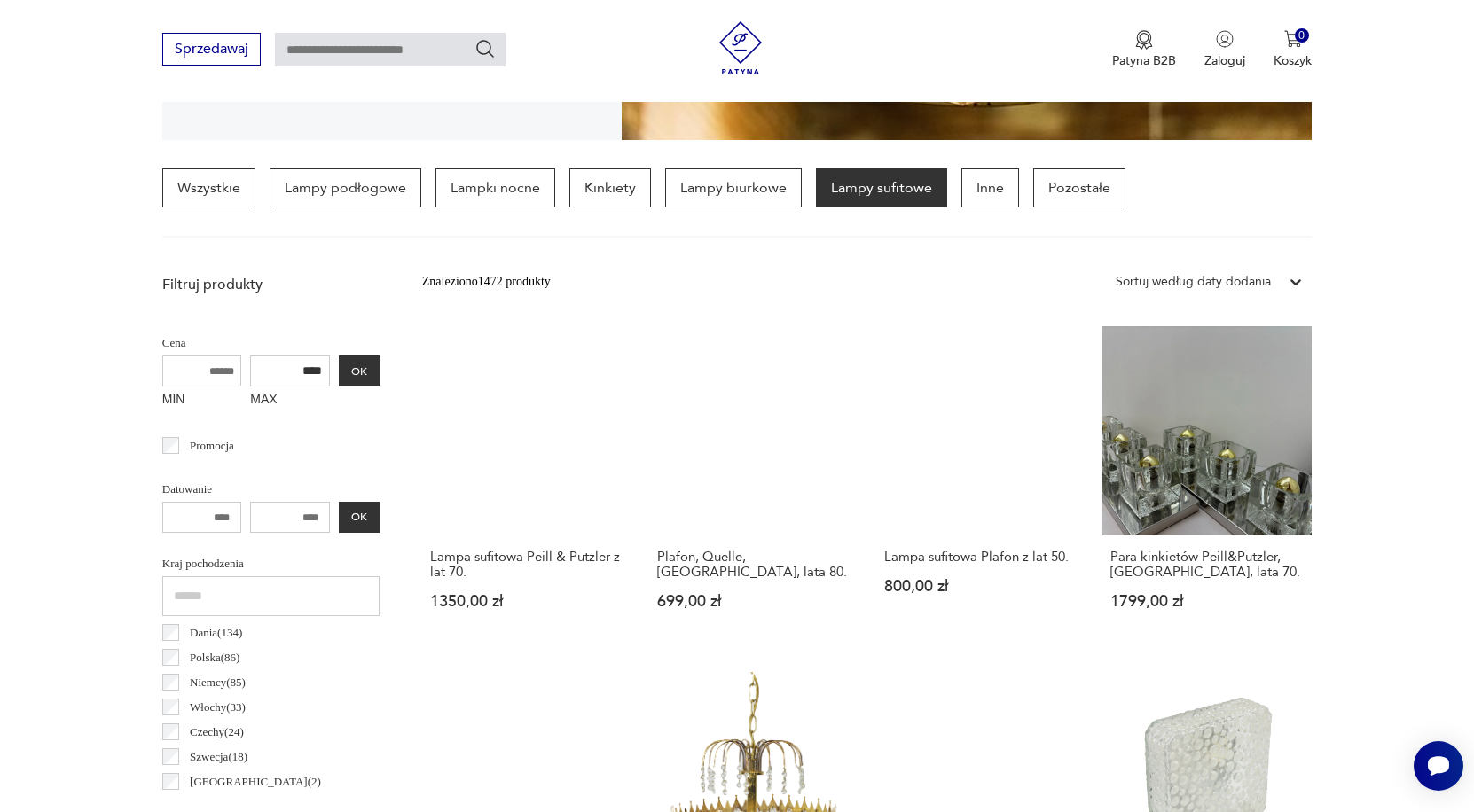
scroll to position [1547, 0]
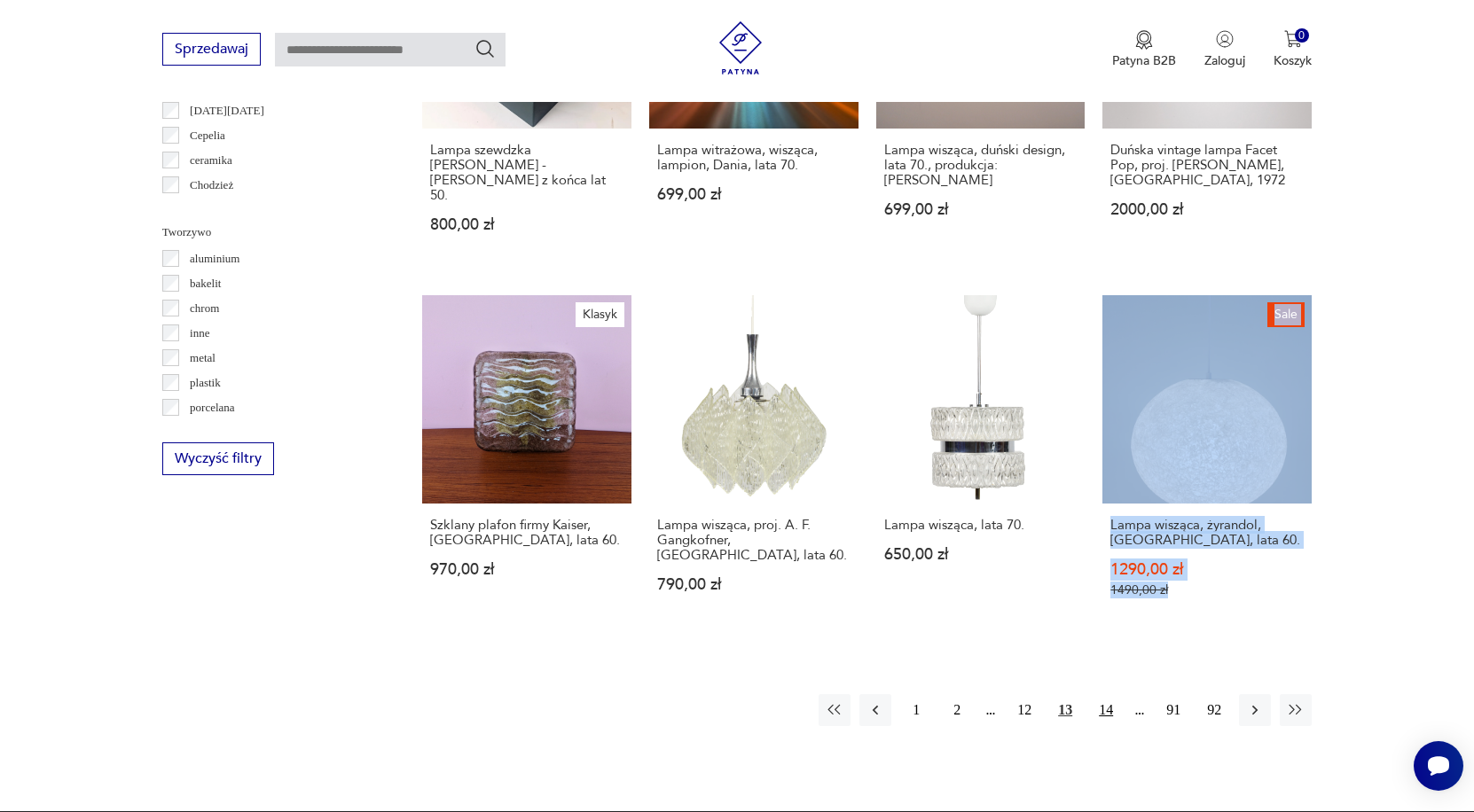
click at [1103, 704] on button "14" at bounding box center [1106, 710] width 32 height 32
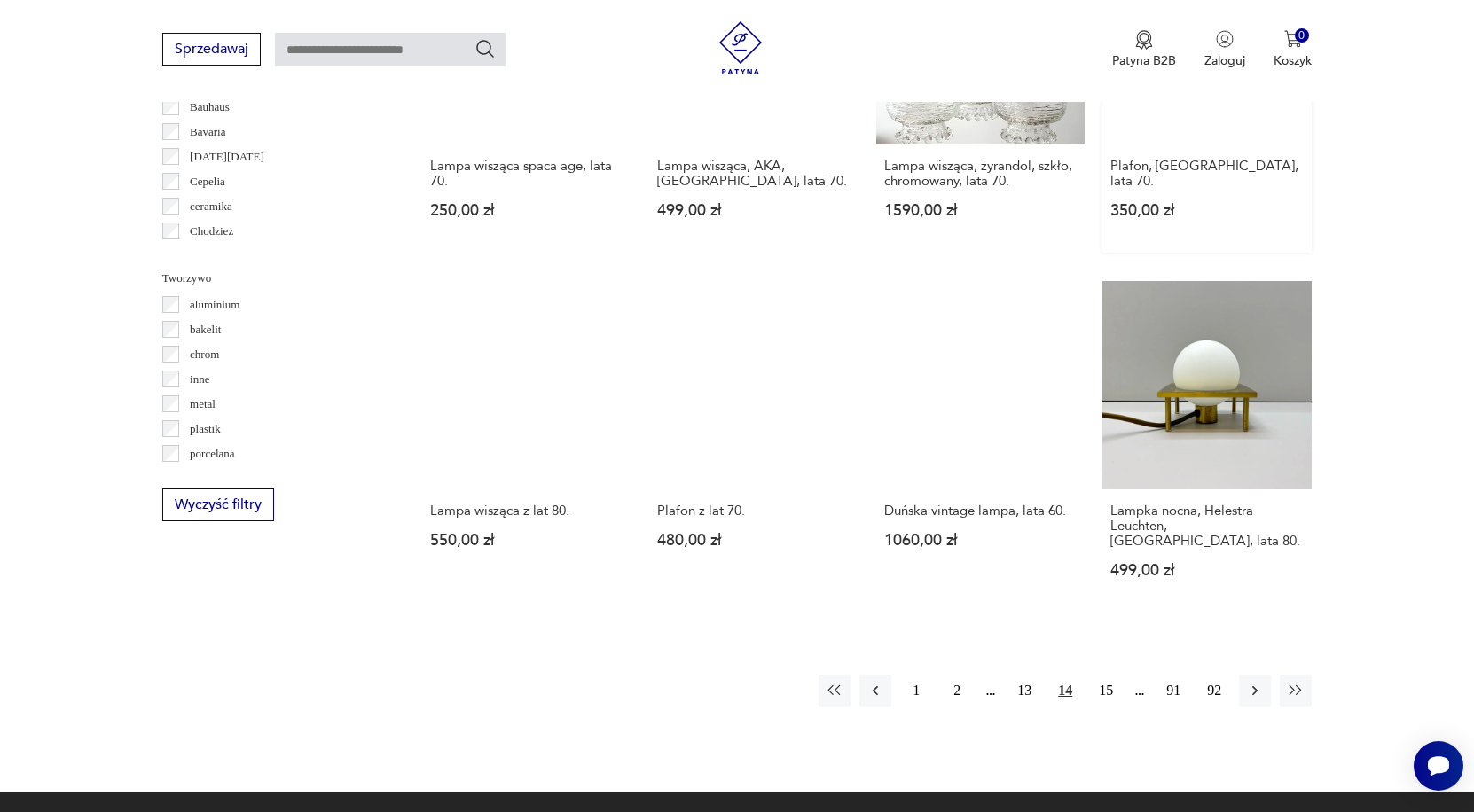
scroll to position [1506, 0]
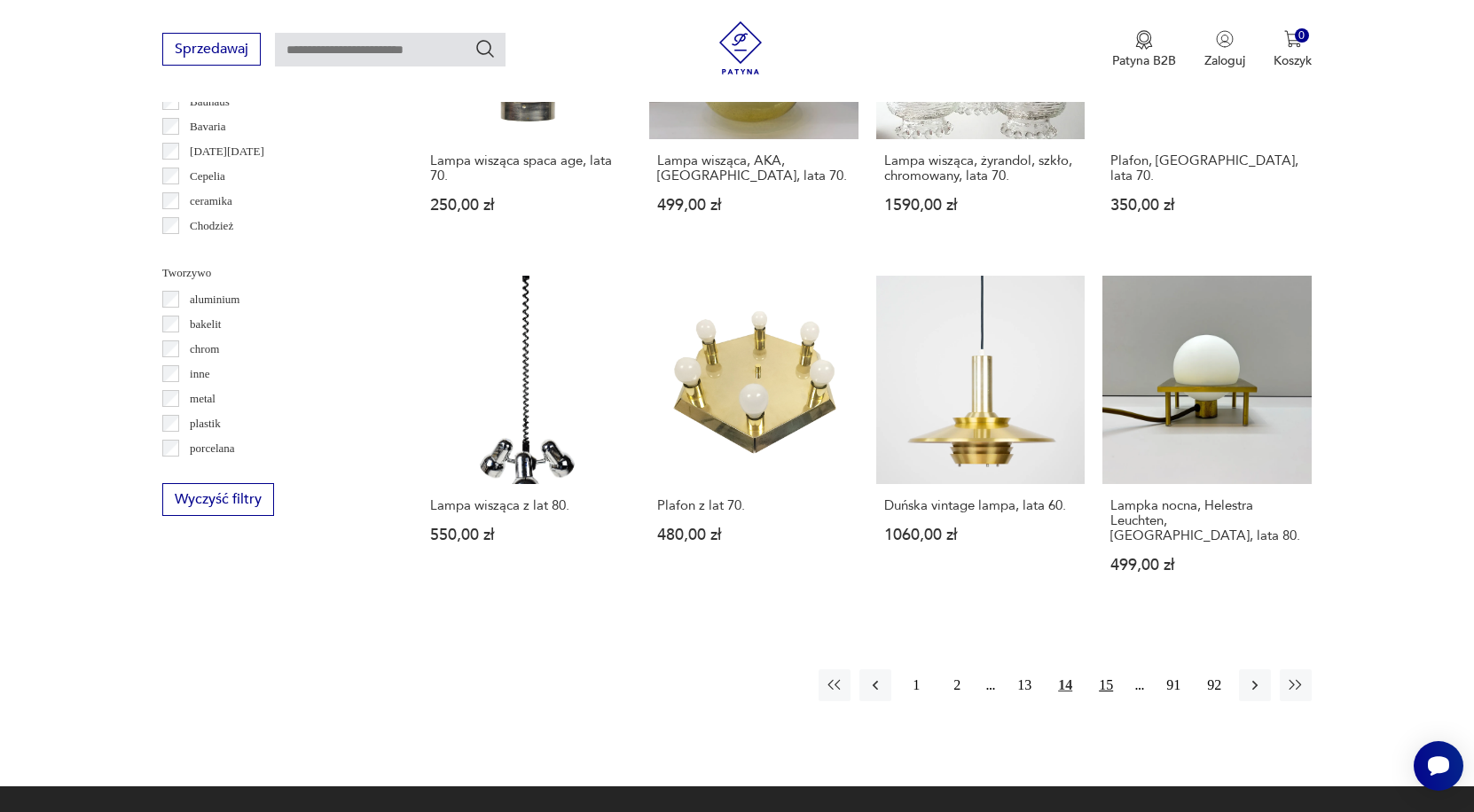
click at [1110, 701] on button "15" at bounding box center [1106, 685] width 32 height 32
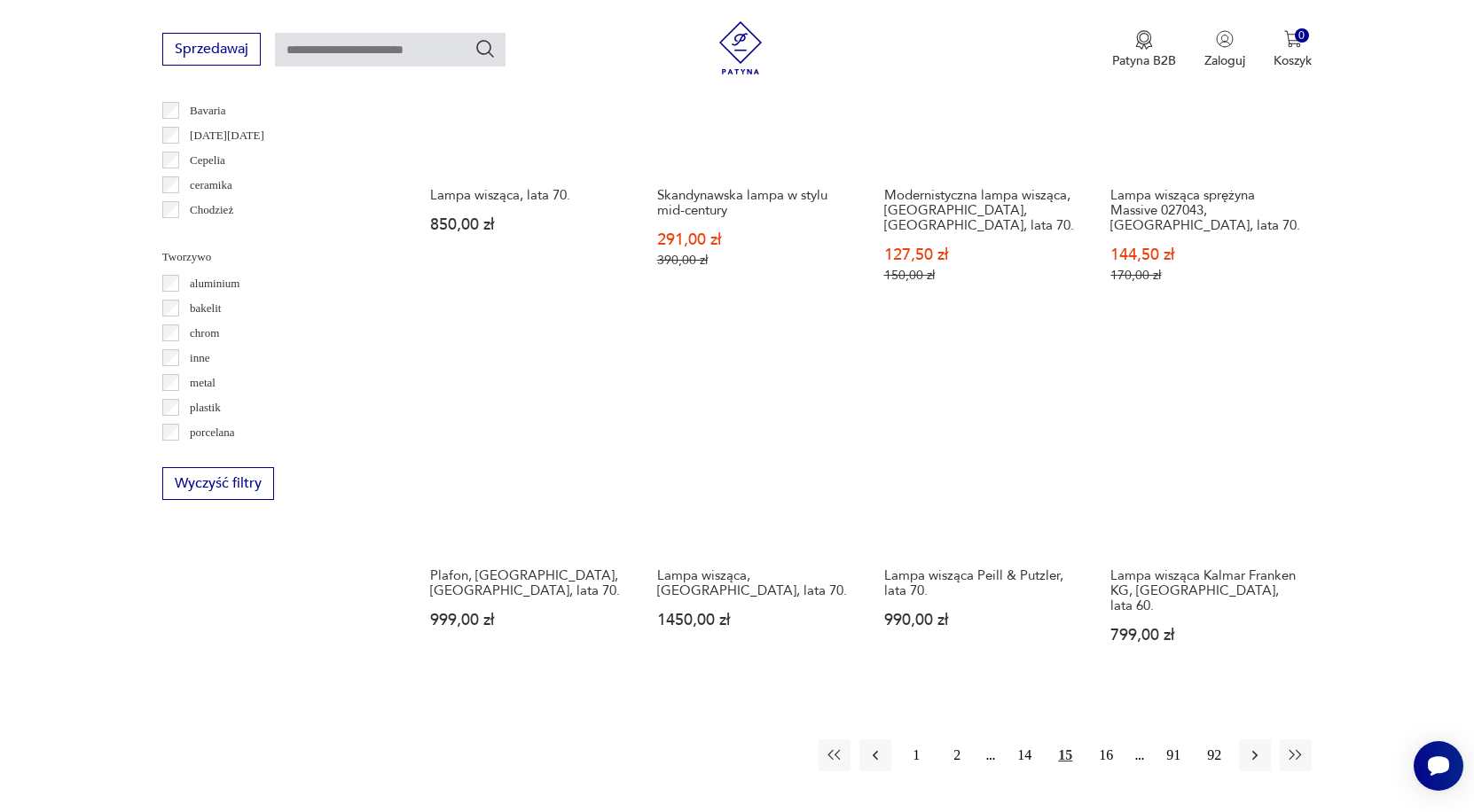
scroll to position [1524, 0]
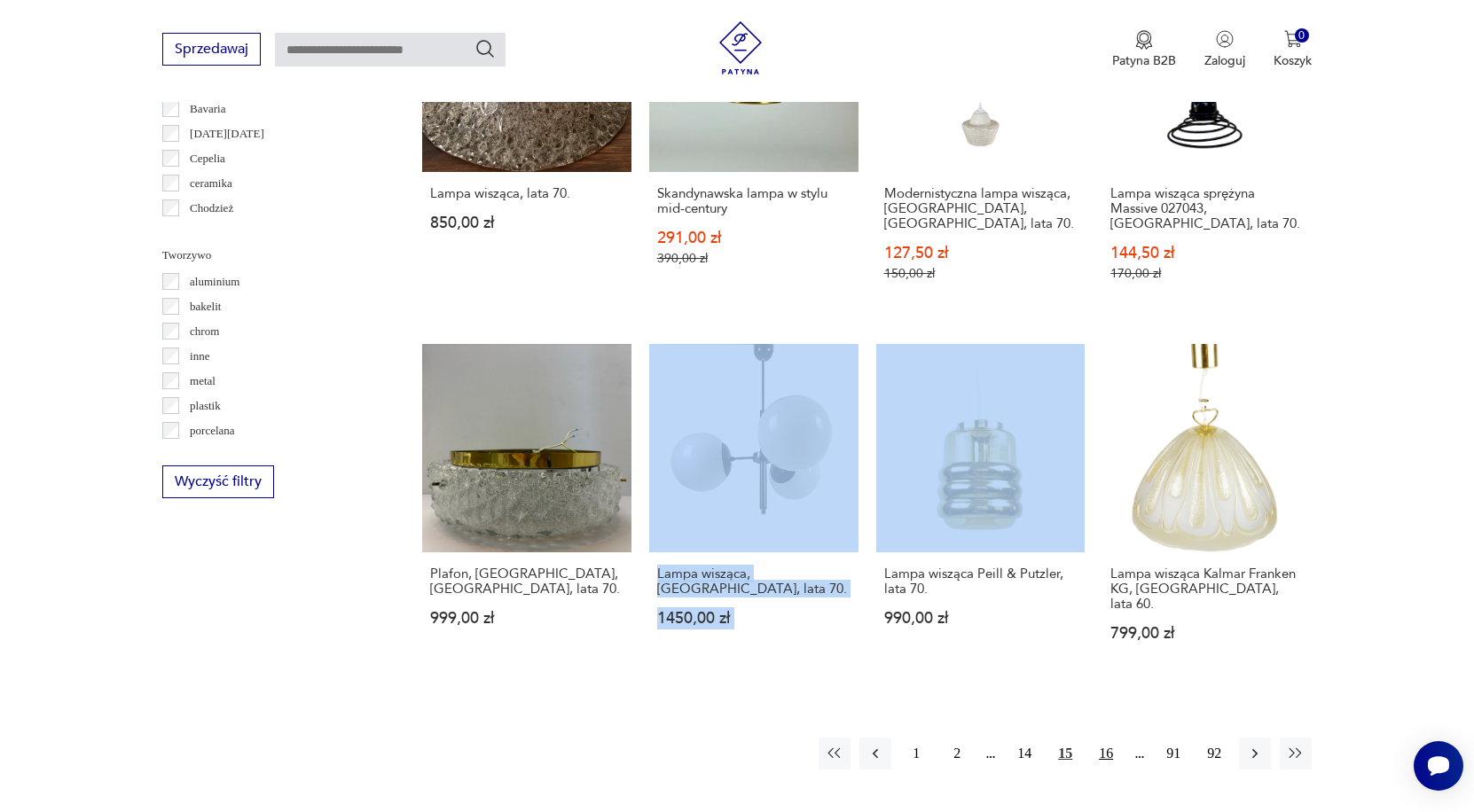
click at [1110, 761] on button "16" at bounding box center [1106, 754] width 32 height 32
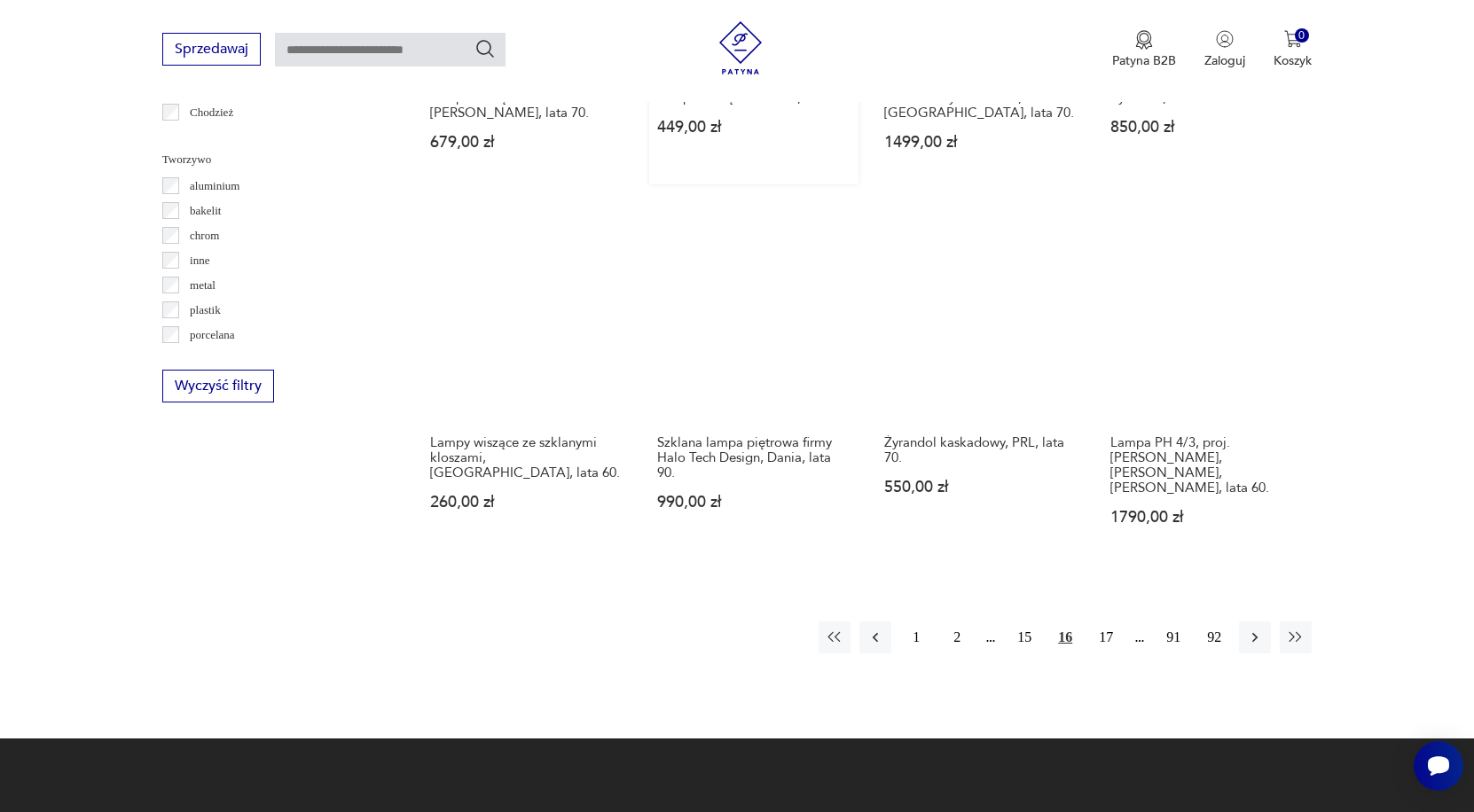
scroll to position [1627, 0]
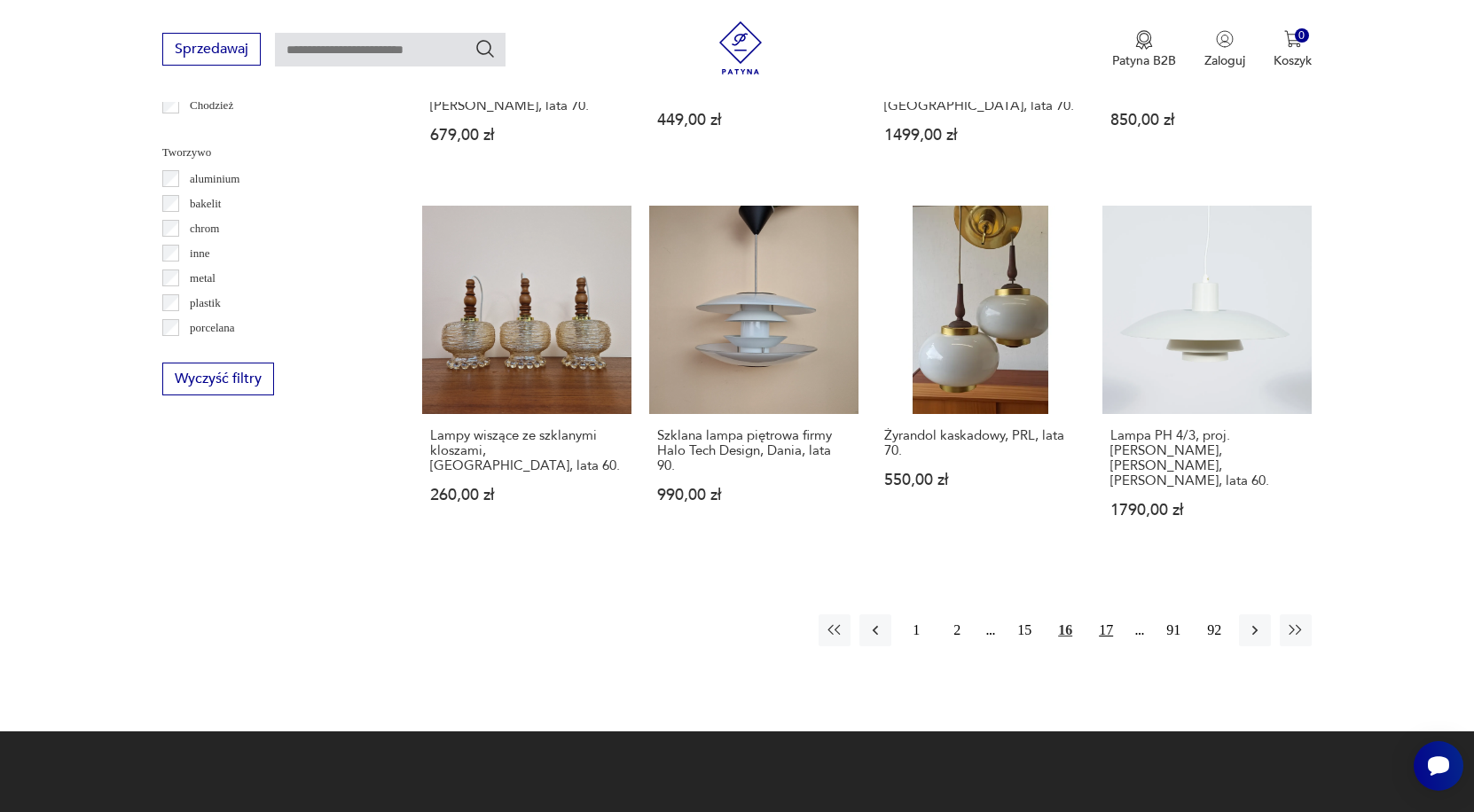
click at [1107, 635] on button "17" at bounding box center [1106, 631] width 32 height 32
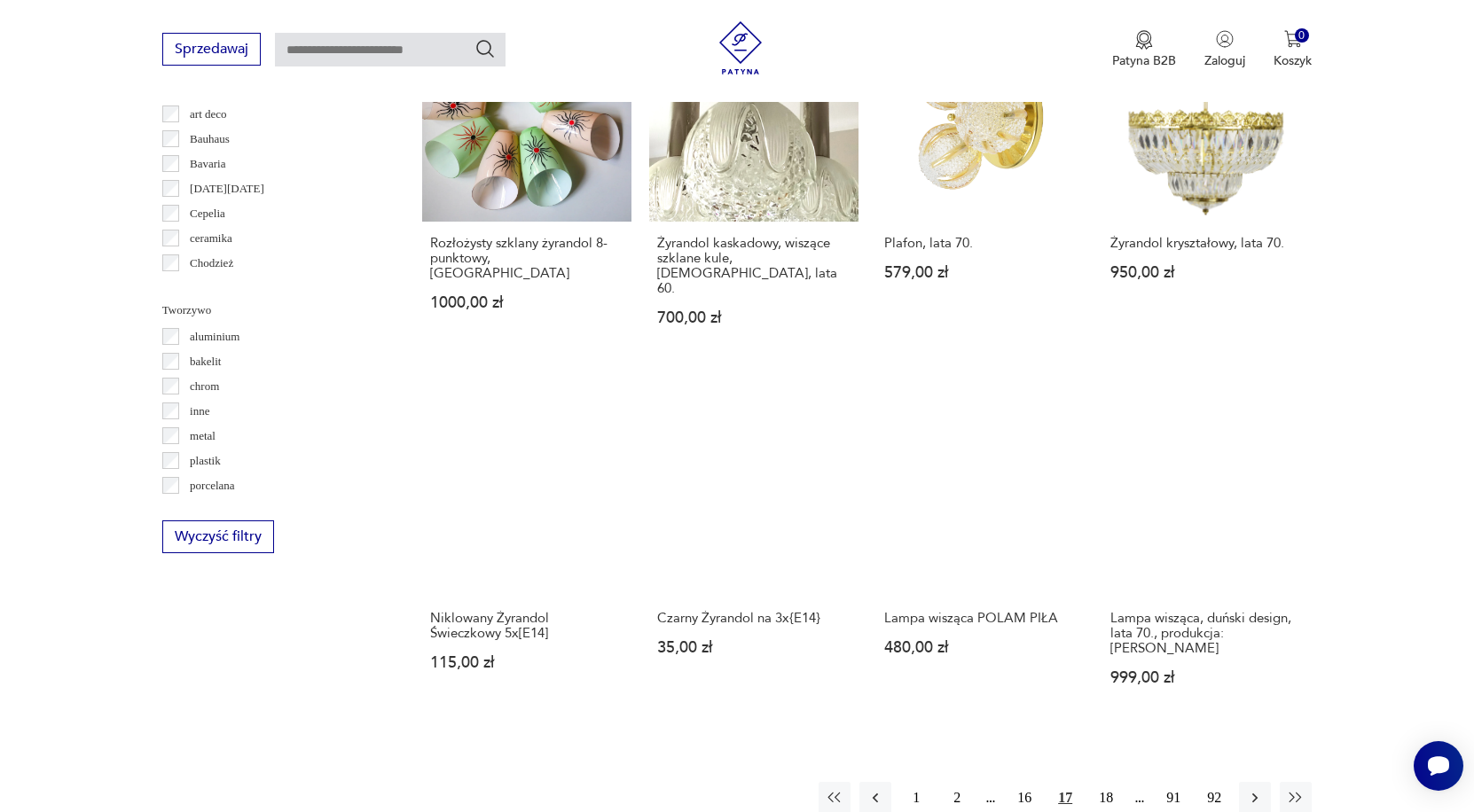
scroll to position [1470, 0]
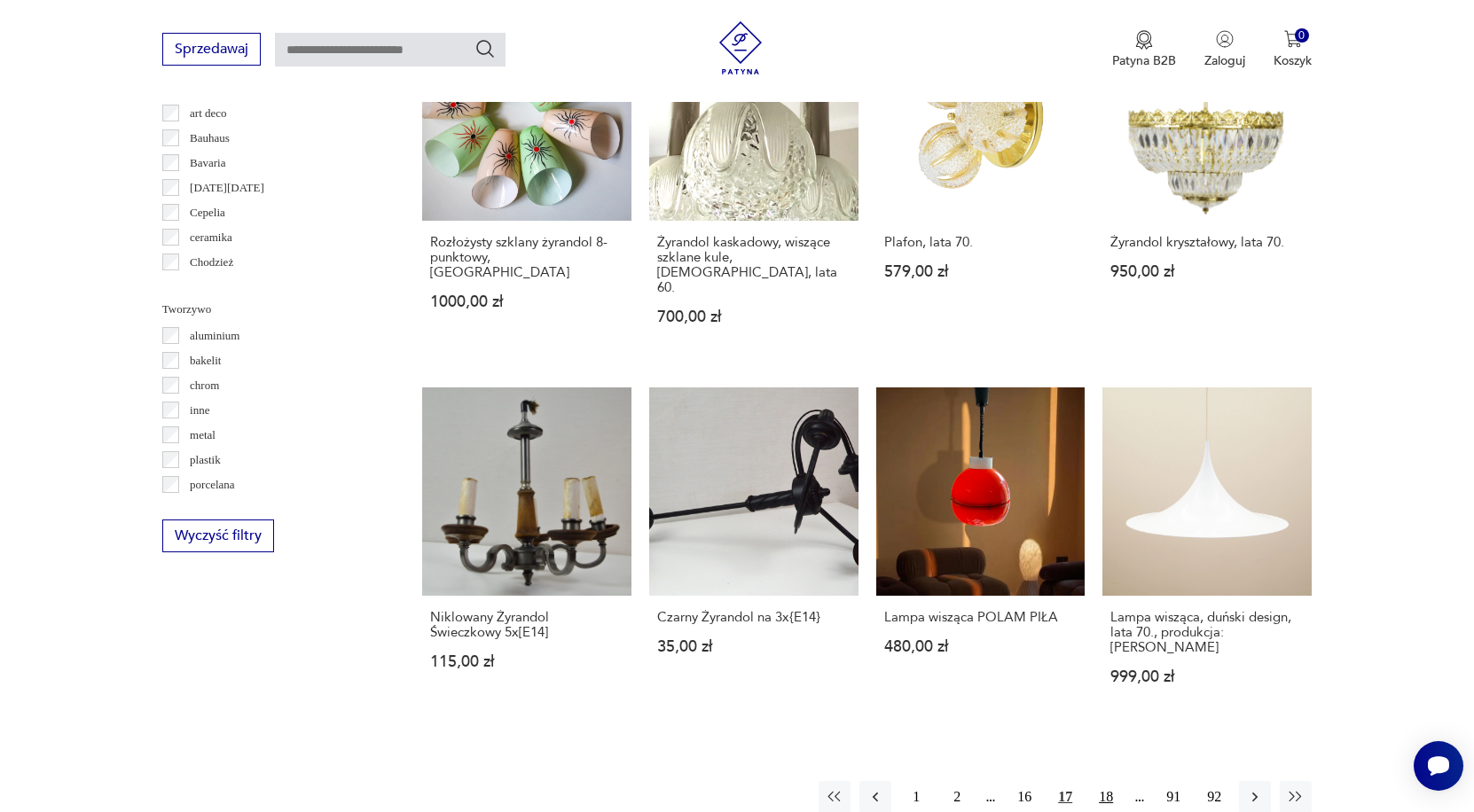
click at [1110, 781] on button "18" at bounding box center [1106, 797] width 32 height 32
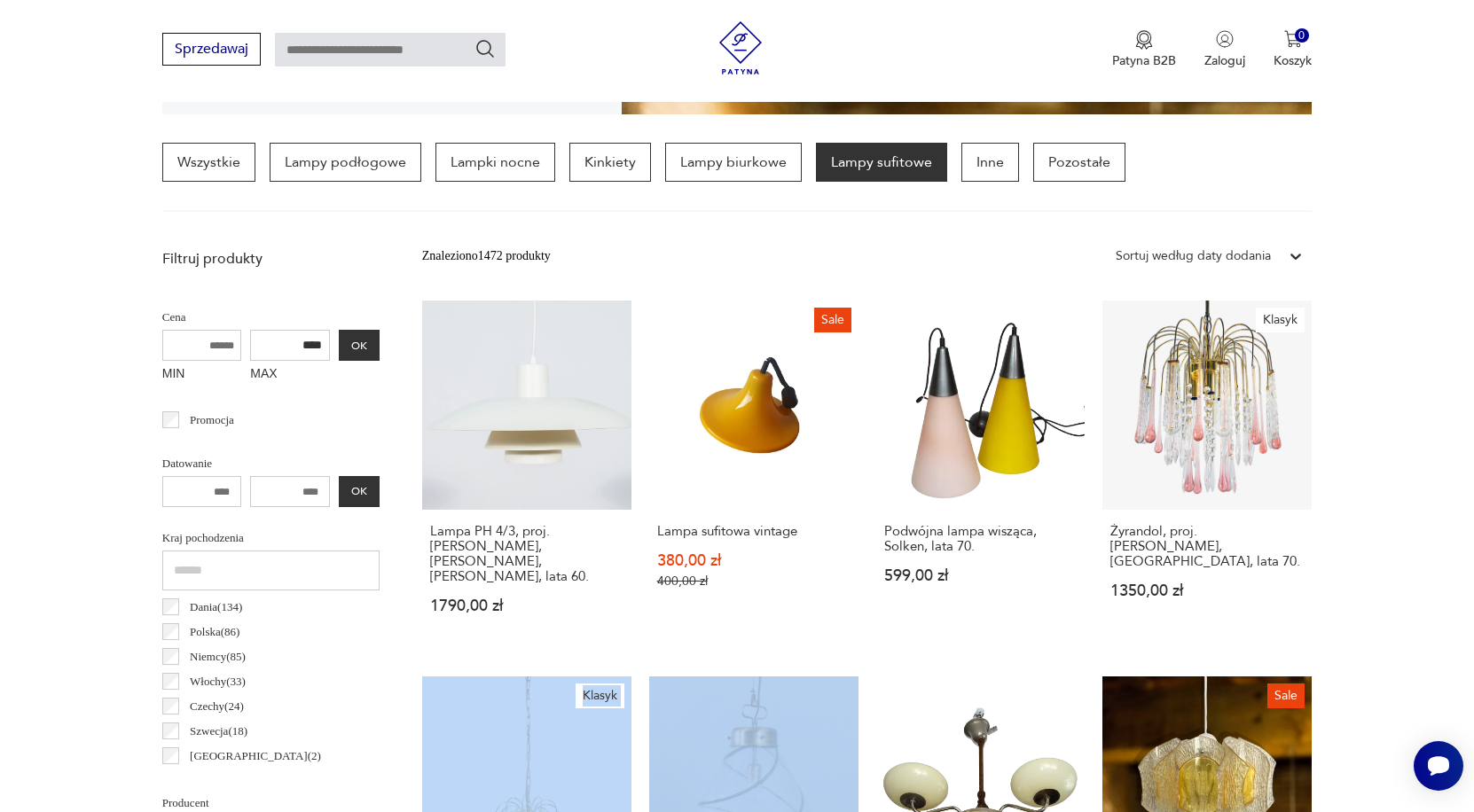
scroll to position [418, 0]
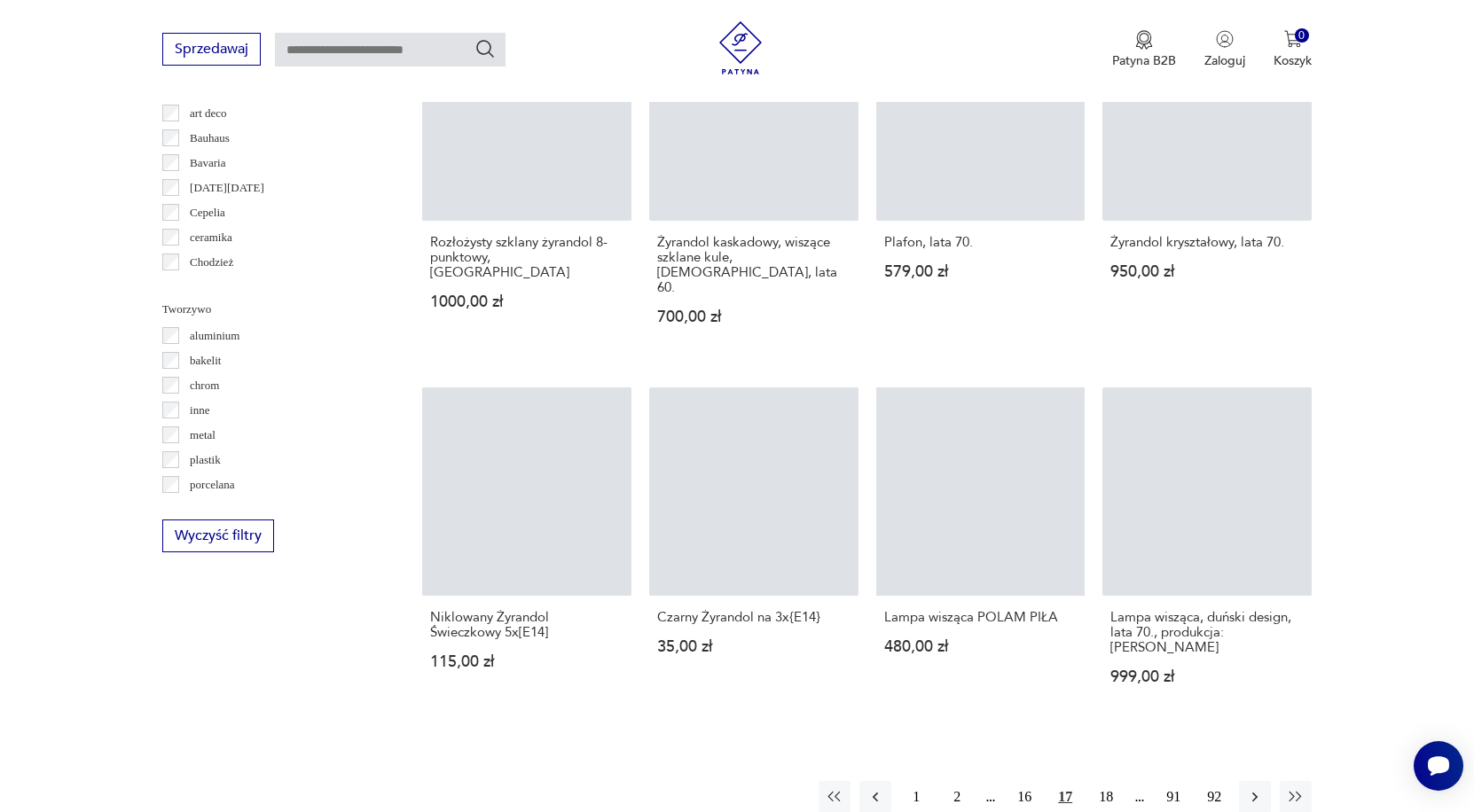
scroll to position [1559, 0]
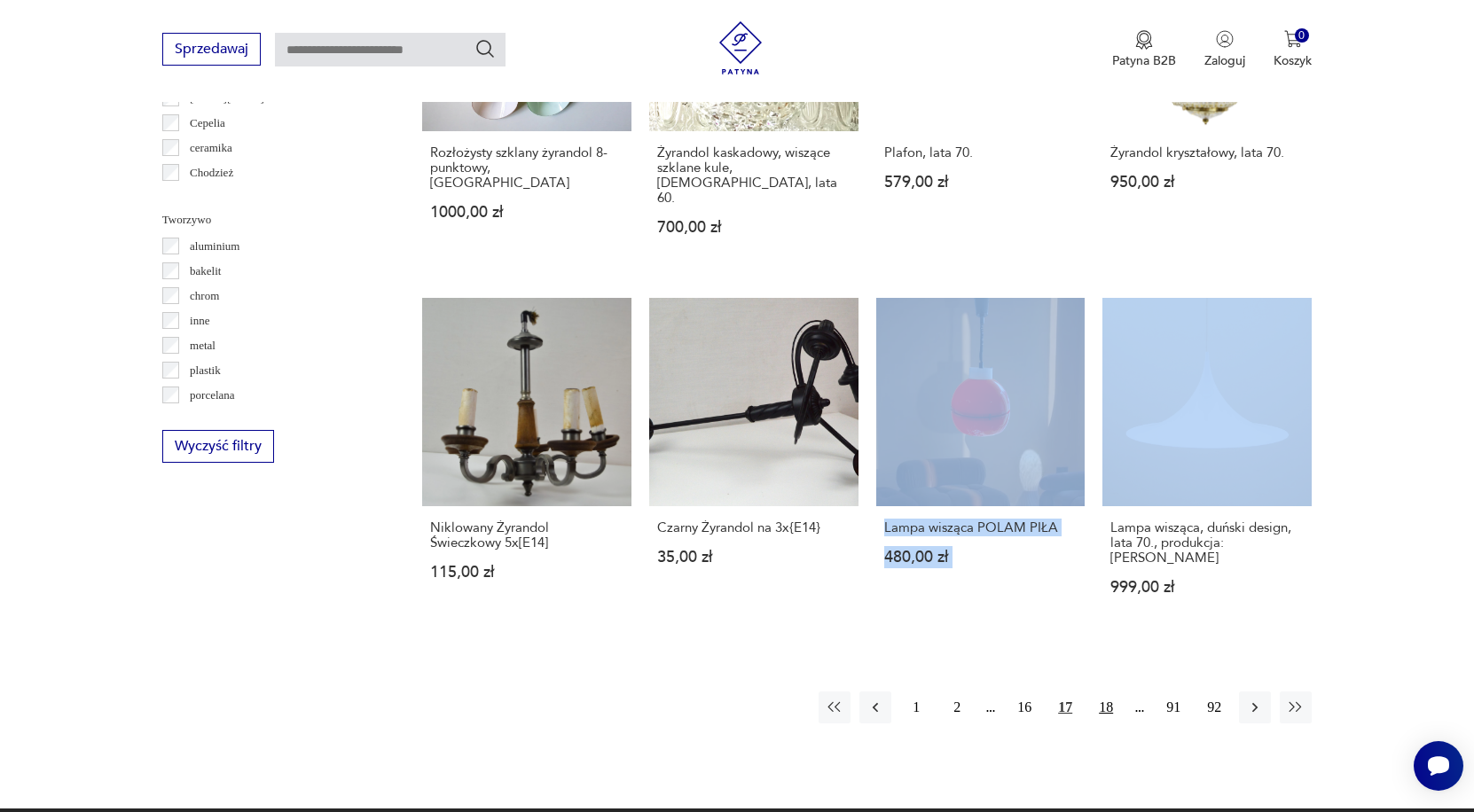
click at [1110, 691] on button "18" at bounding box center [1106, 707] width 32 height 32
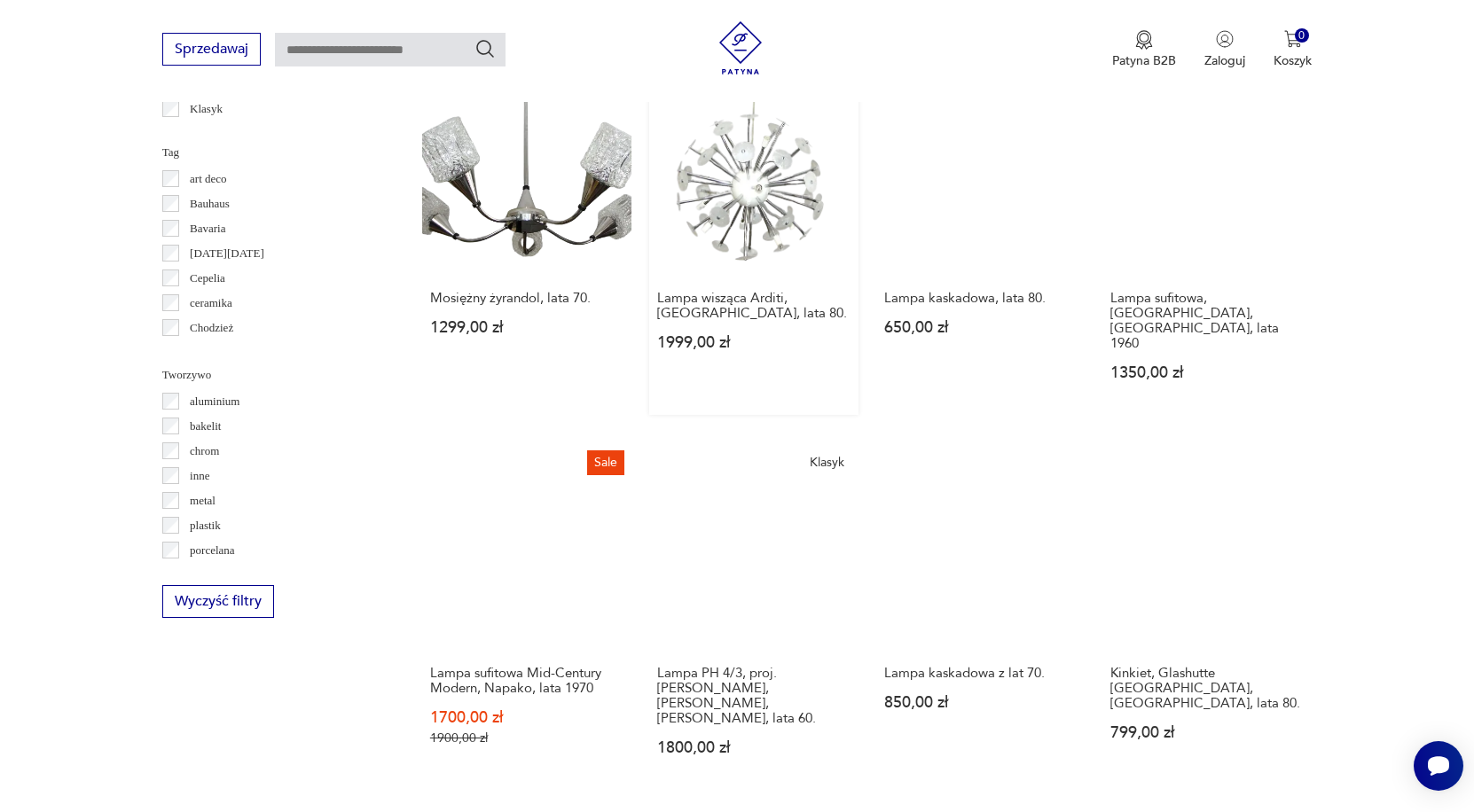
scroll to position [1712, 0]
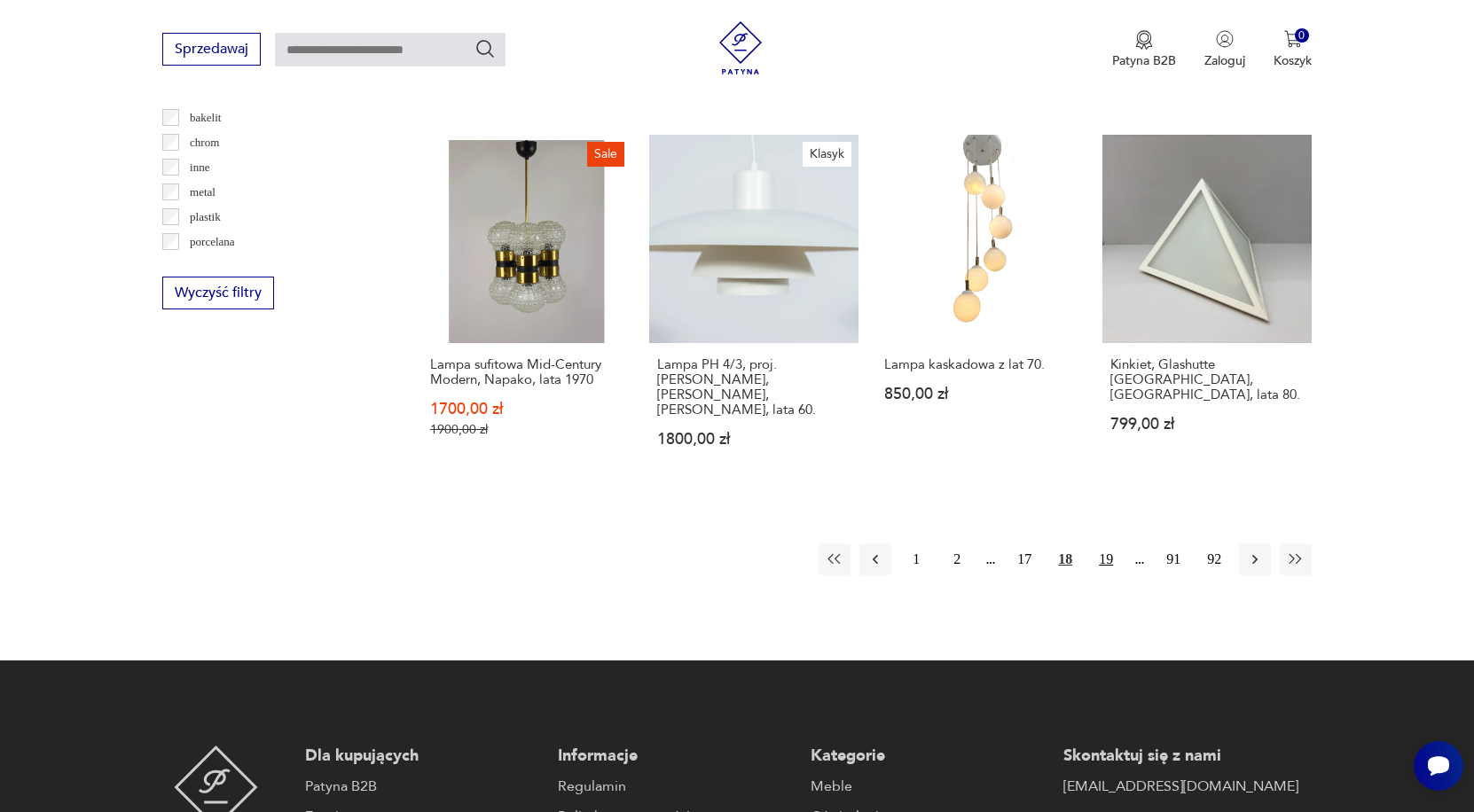
click at [1101, 544] on button "19" at bounding box center [1106, 559] width 32 height 32
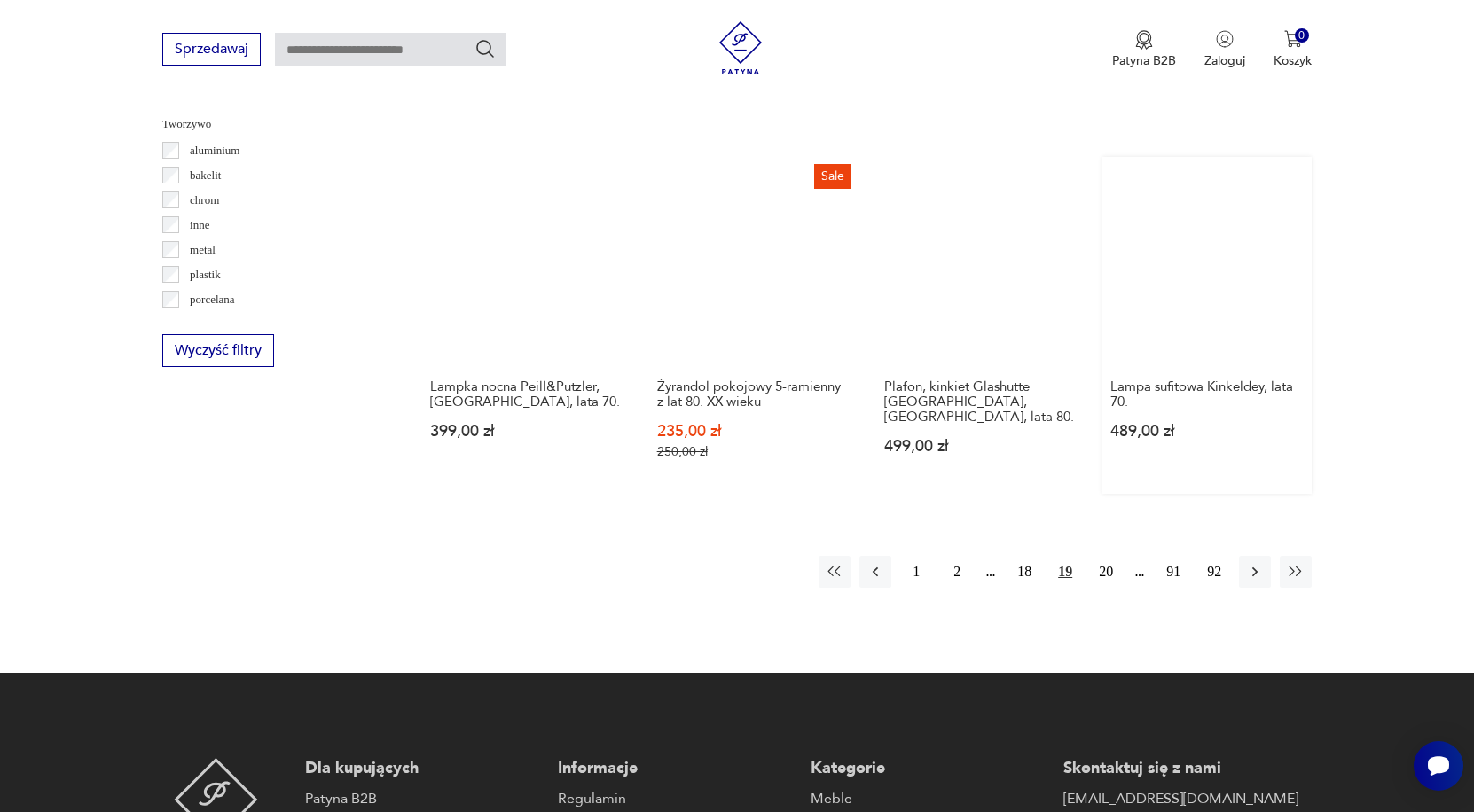
scroll to position [1655, 0]
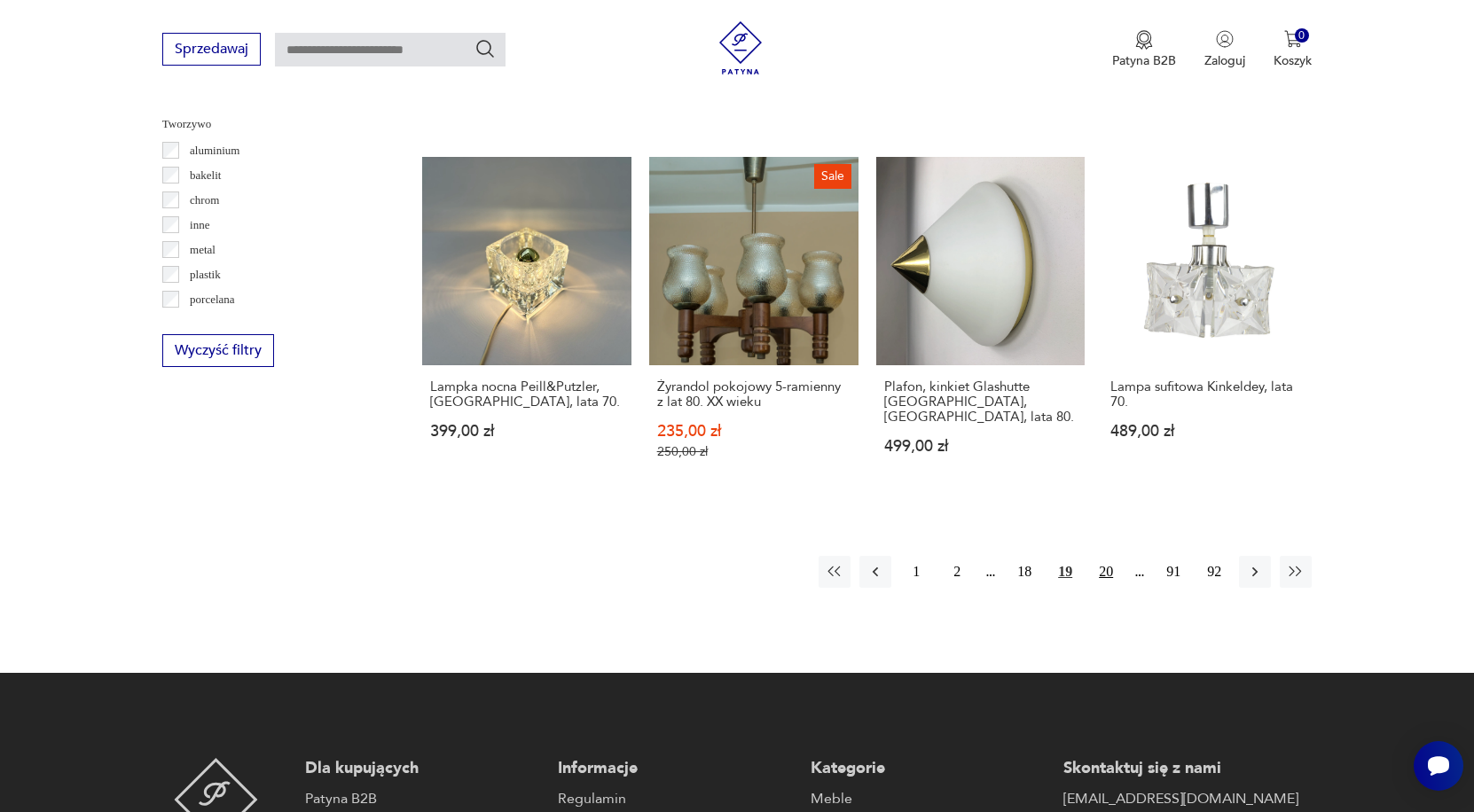
click at [1110, 588] on button "20" at bounding box center [1106, 572] width 32 height 32
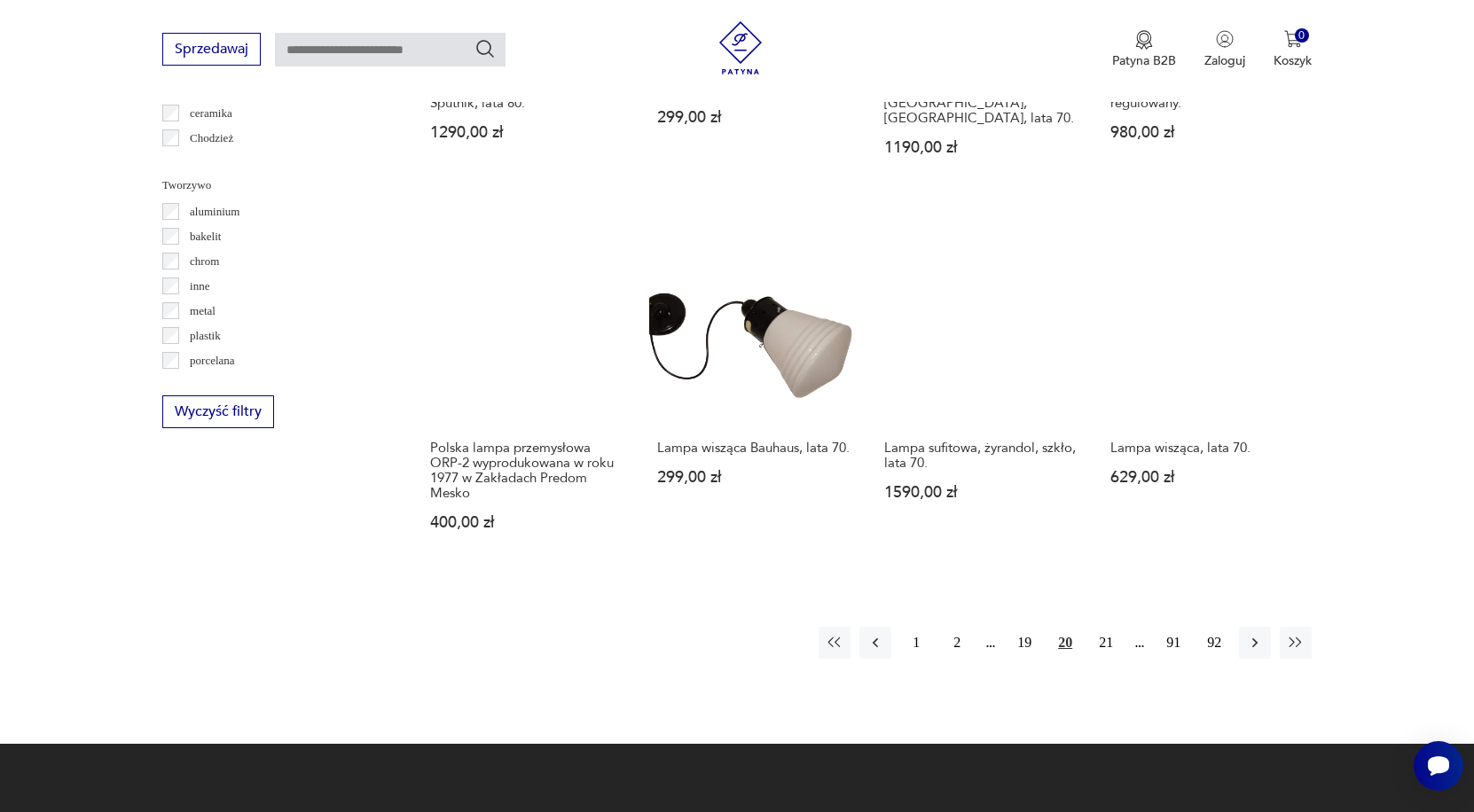
scroll to position [1596, 0]
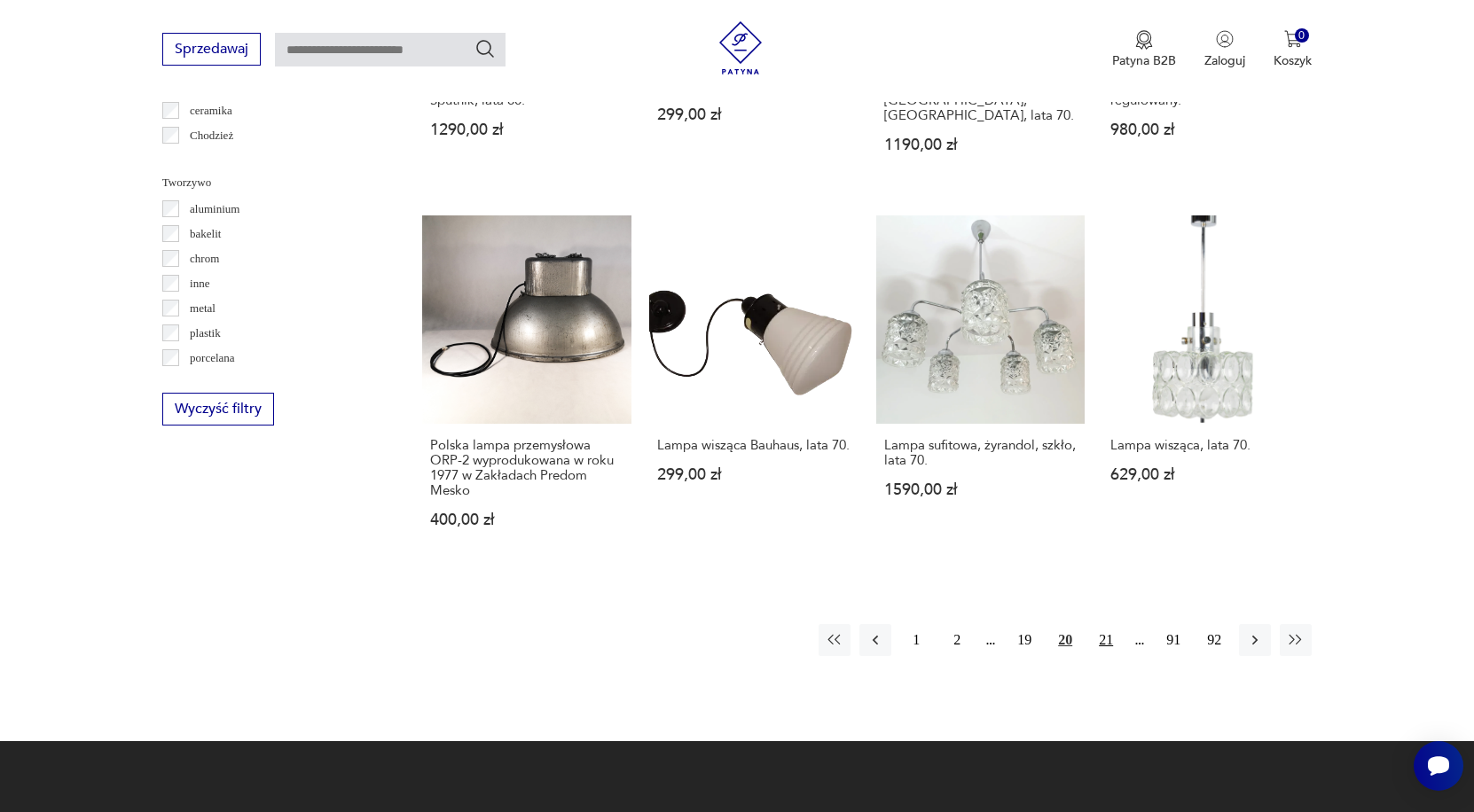
click at [1101, 642] on button "21" at bounding box center [1106, 640] width 32 height 32
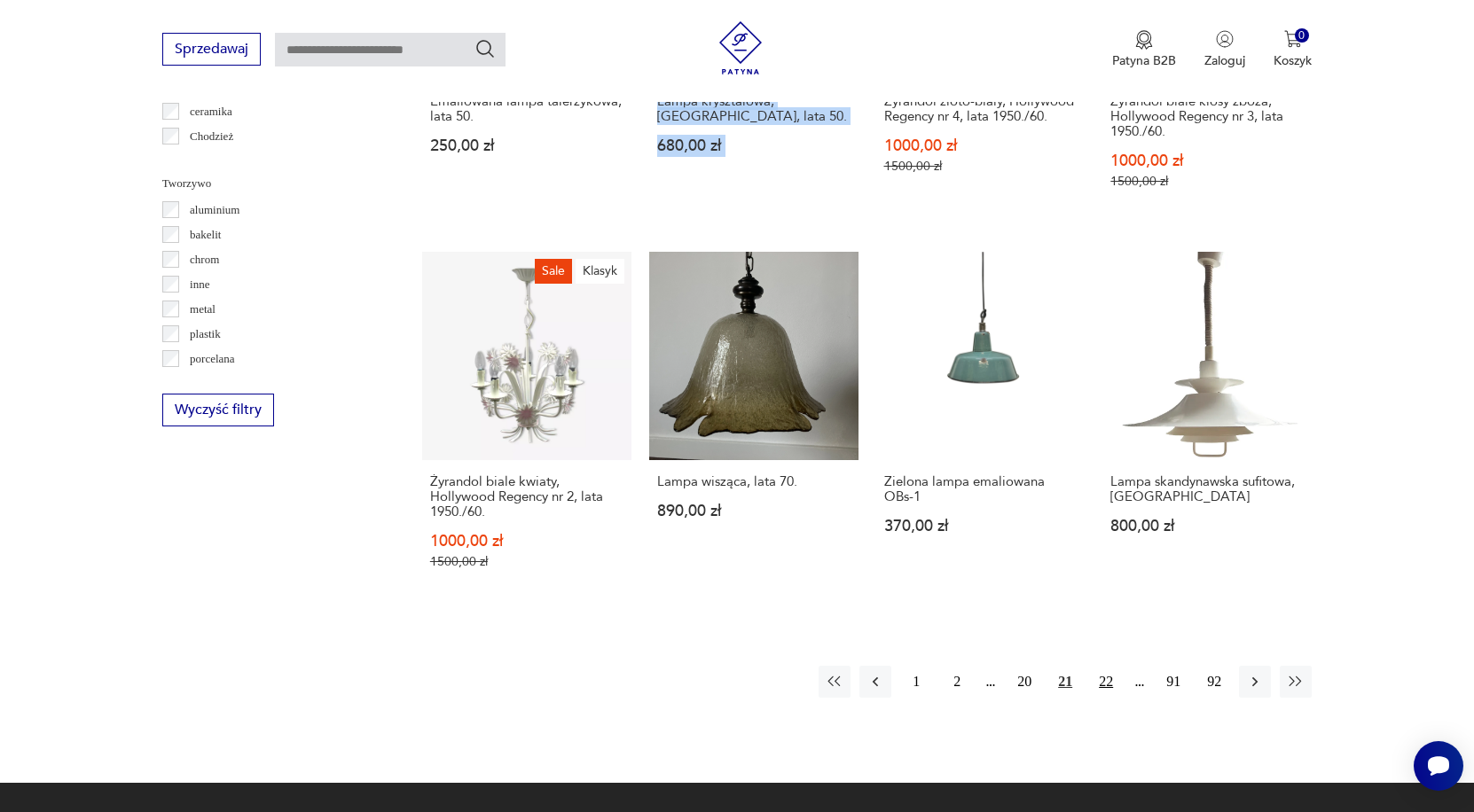
click at [1103, 685] on button "22" at bounding box center [1106, 682] width 32 height 32
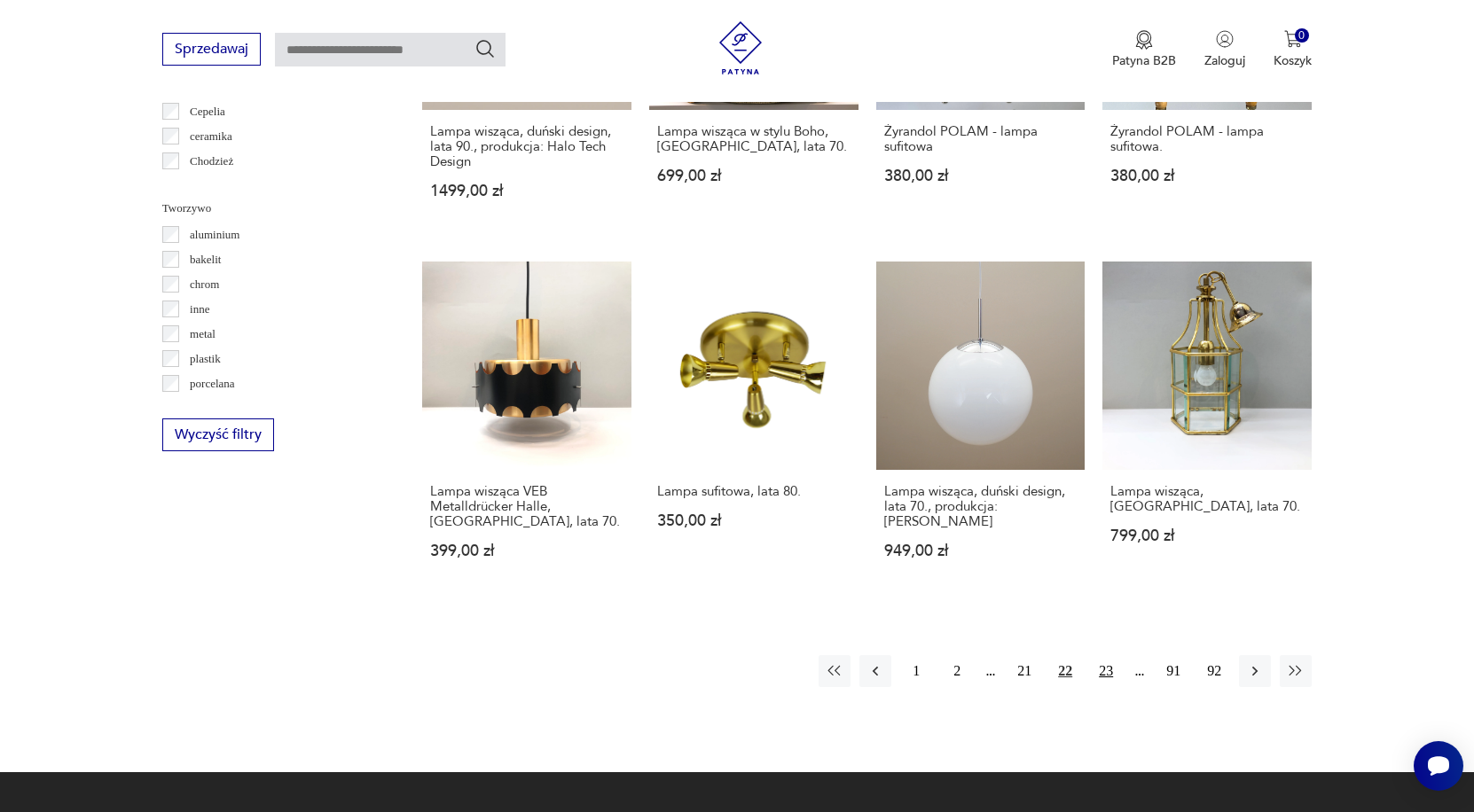
click at [1113, 664] on button "23" at bounding box center [1106, 671] width 32 height 32
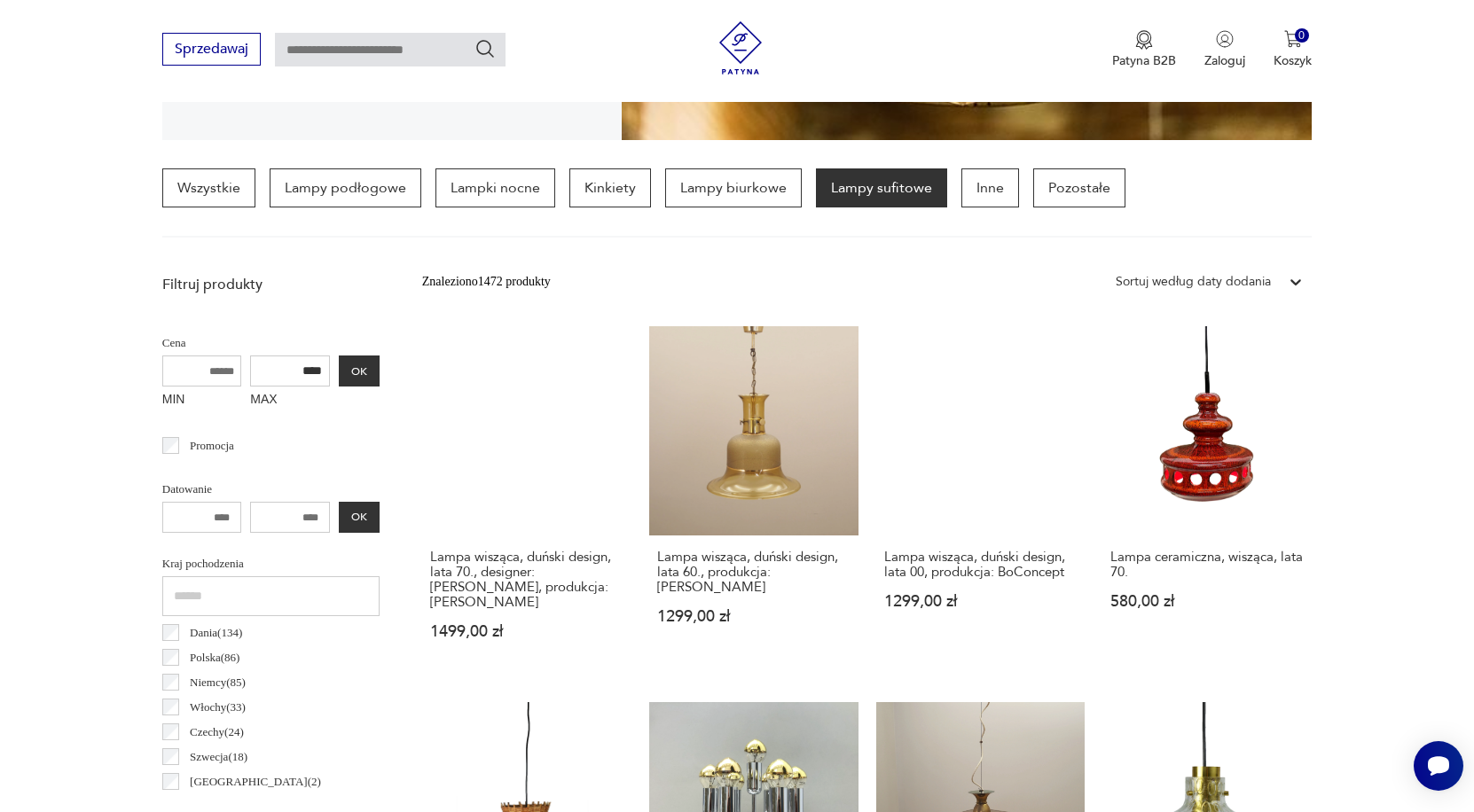
scroll to position [1570, 0]
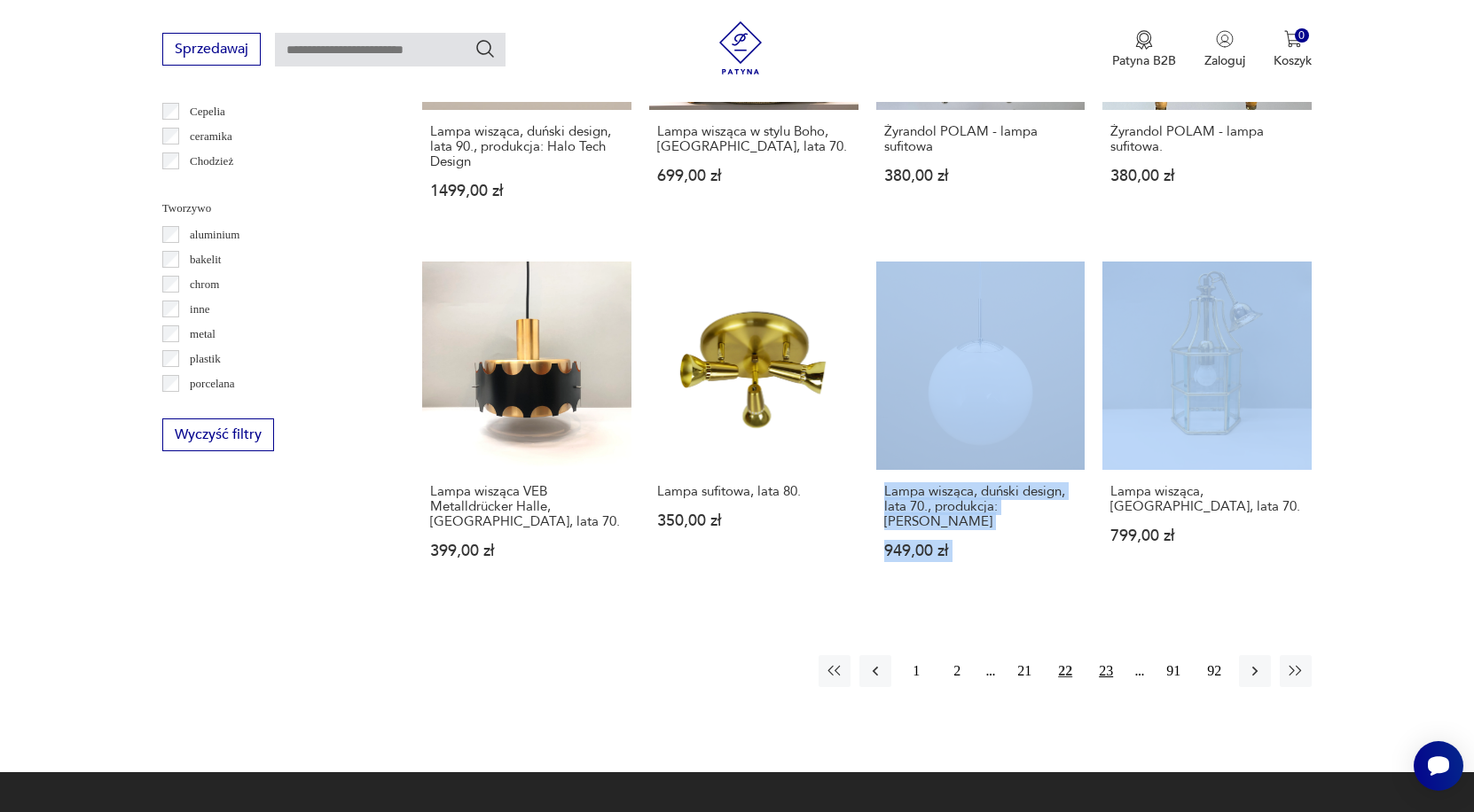
click at [1107, 668] on button "23" at bounding box center [1106, 671] width 32 height 32
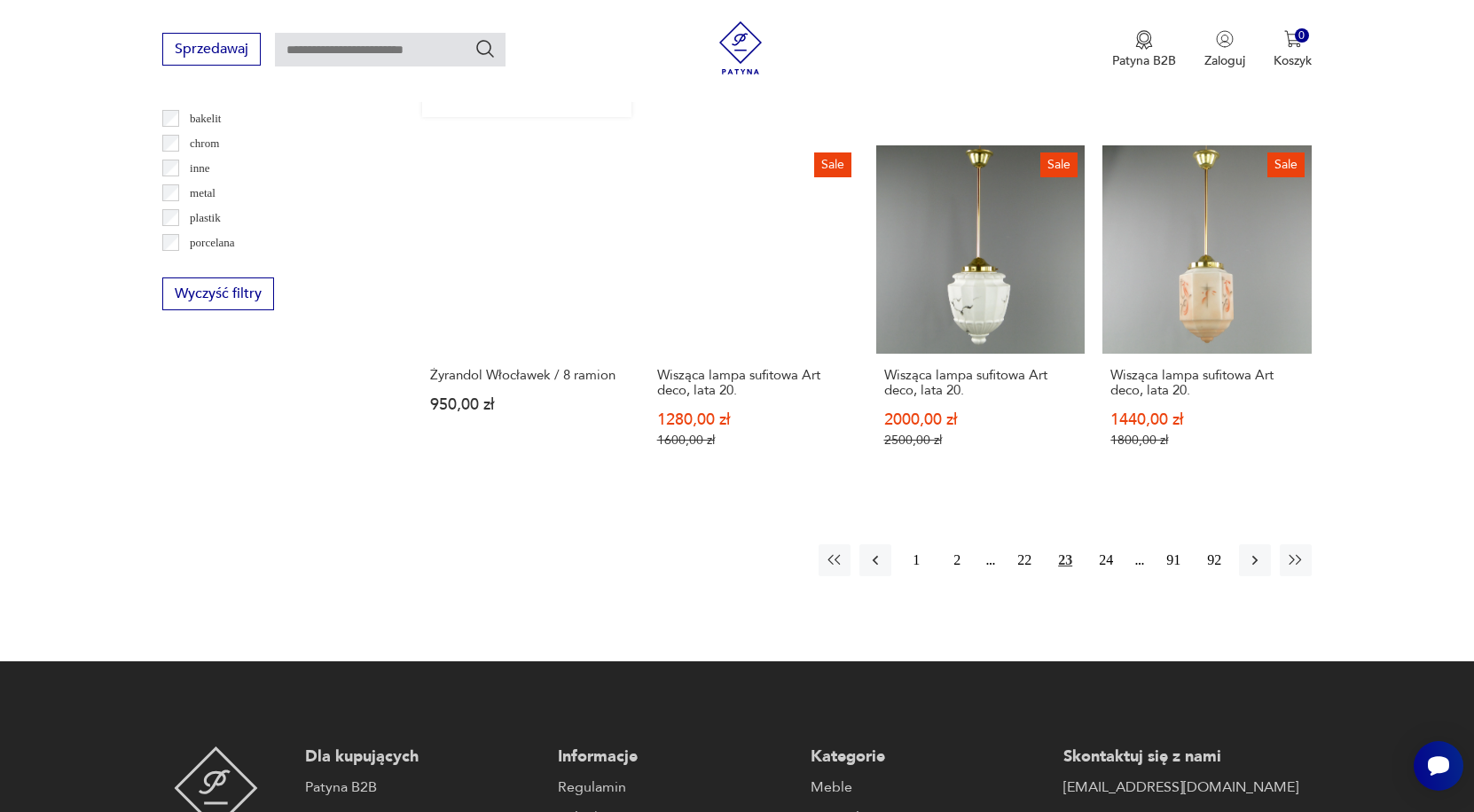
scroll to position [1712, 0]
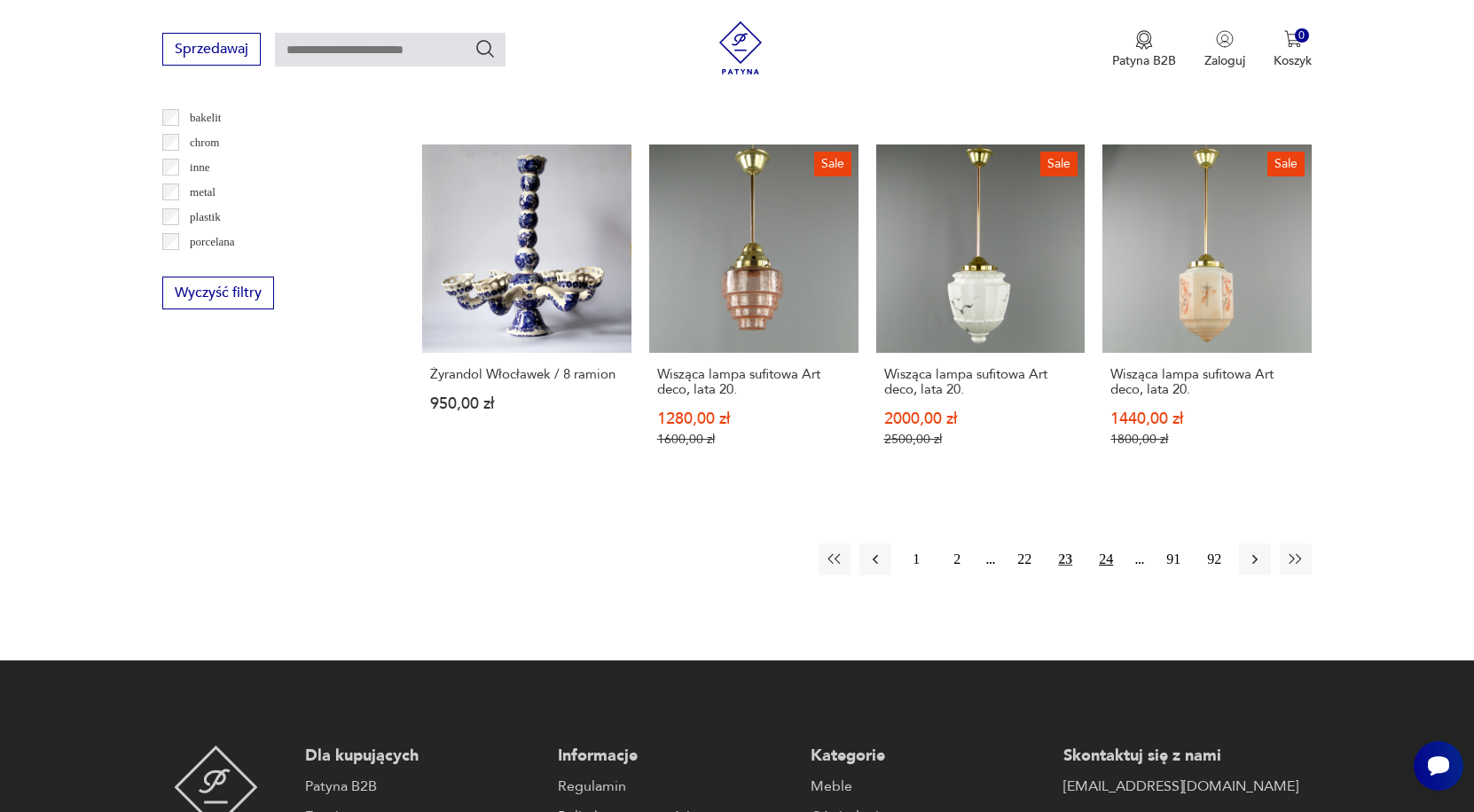
click at [1109, 553] on button "24" at bounding box center [1106, 559] width 32 height 32
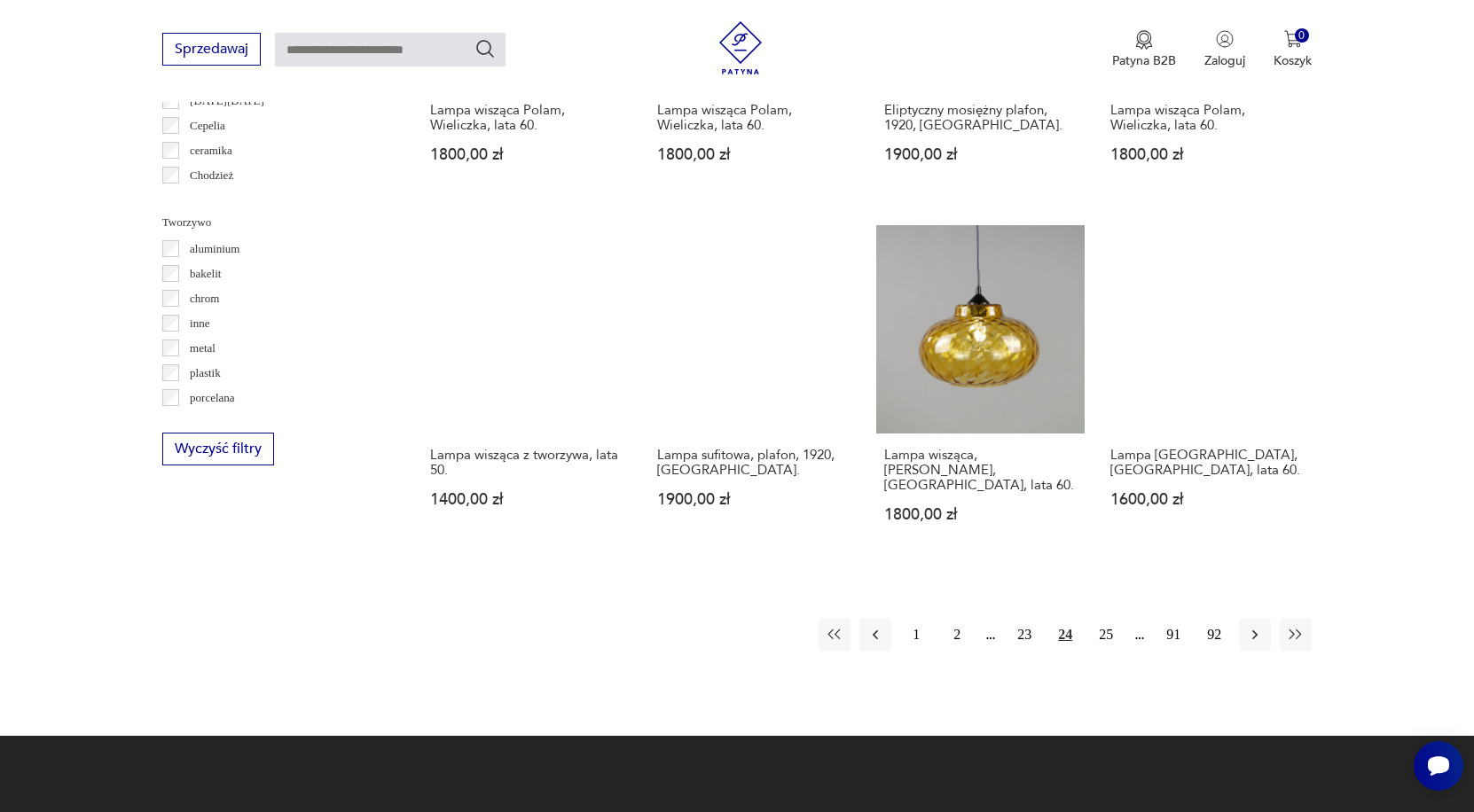
scroll to position [1559, 0]
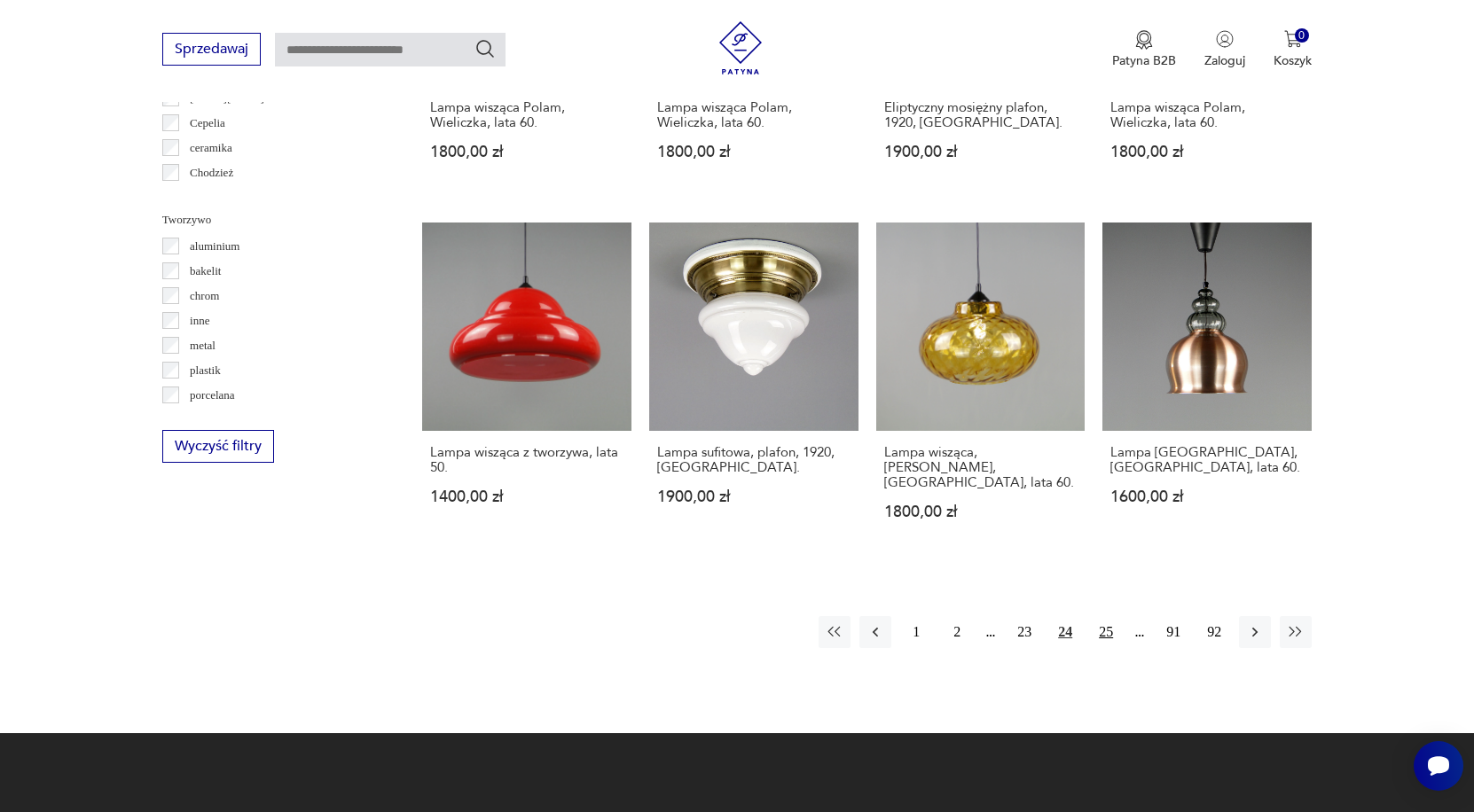
click at [1114, 642] on button "25" at bounding box center [1106, 632] width 32 height 32
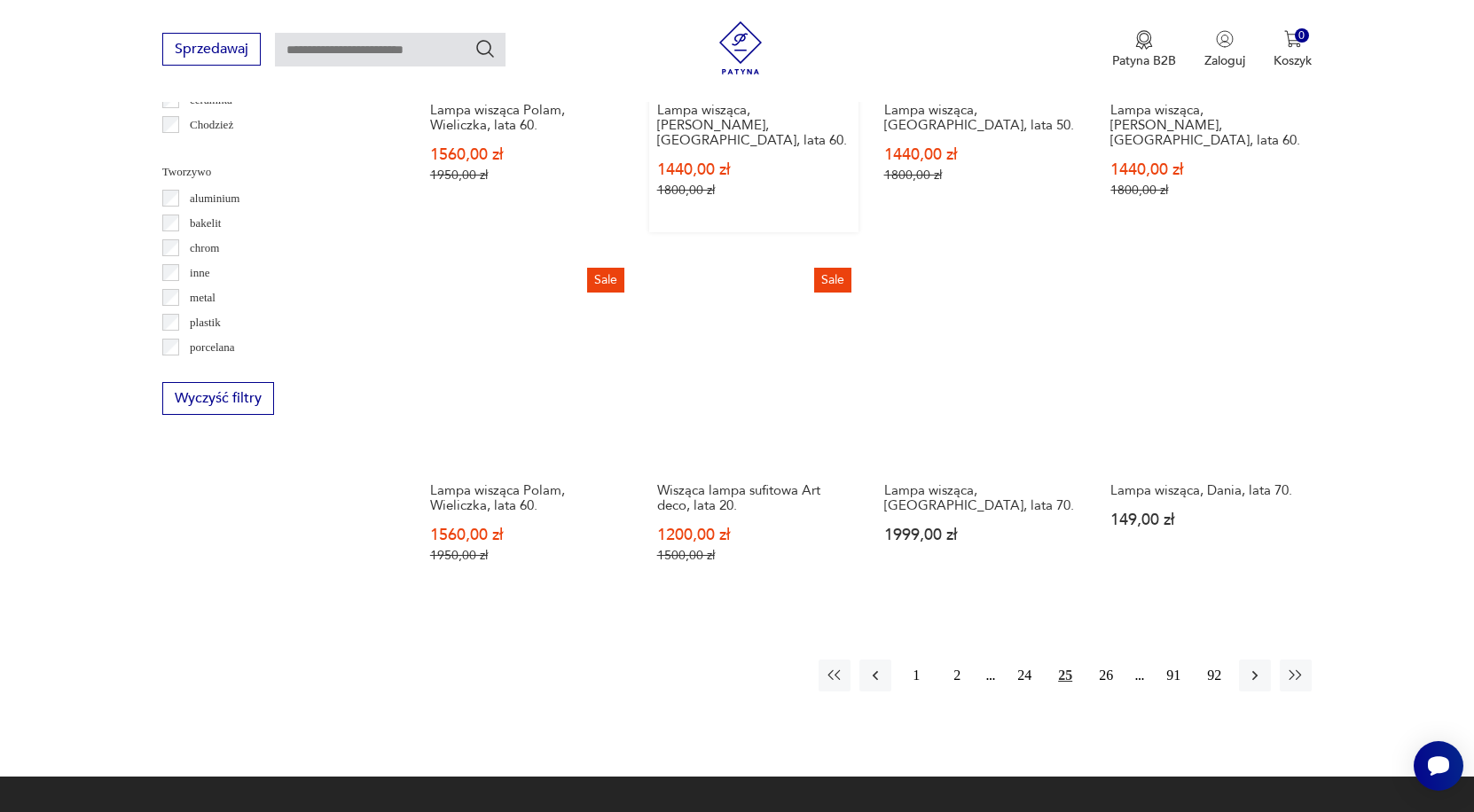
scroll to position [1609, 0]
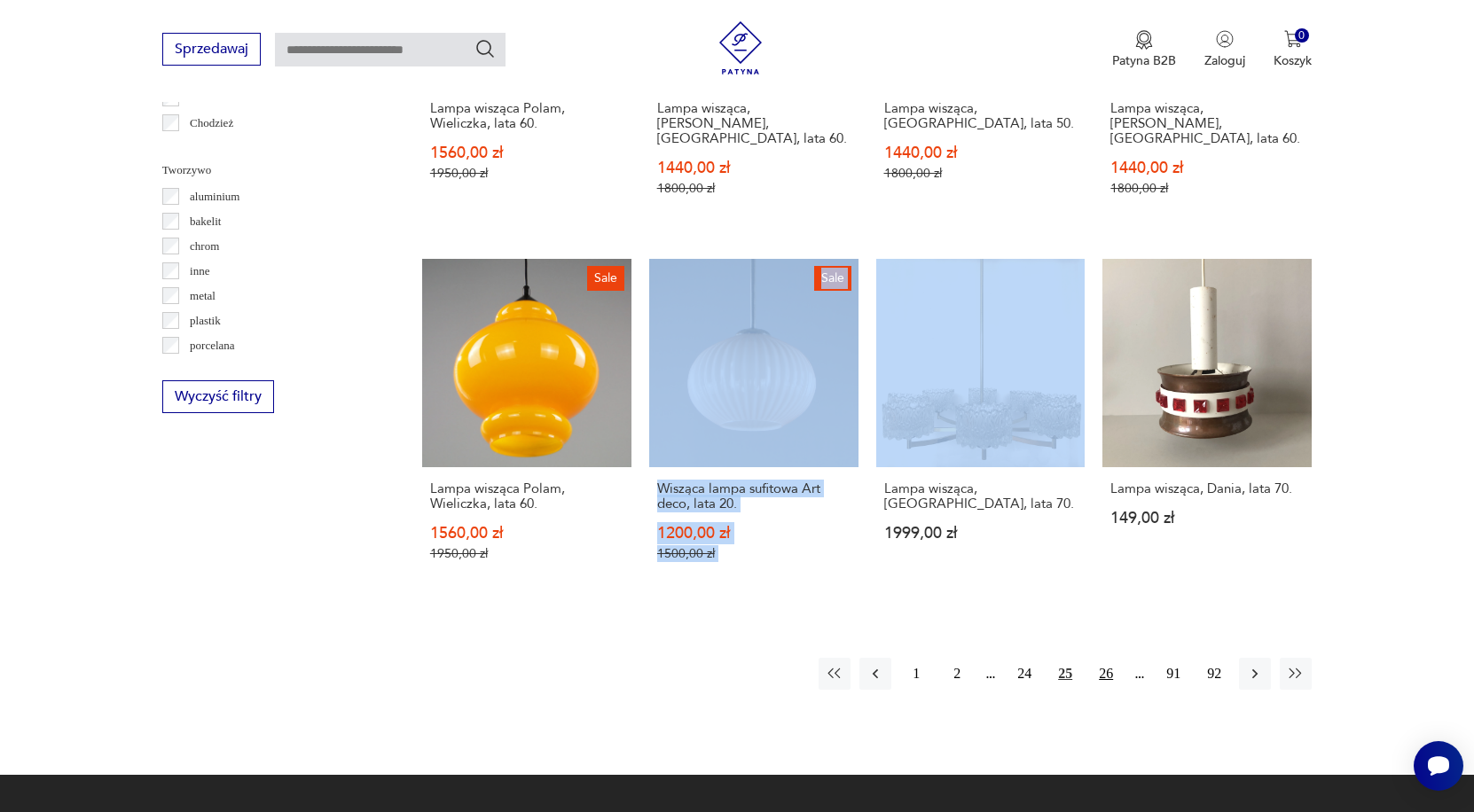
click at [1104, 674] on button "26" at bounding box center [1106, 674] width 32 height 32
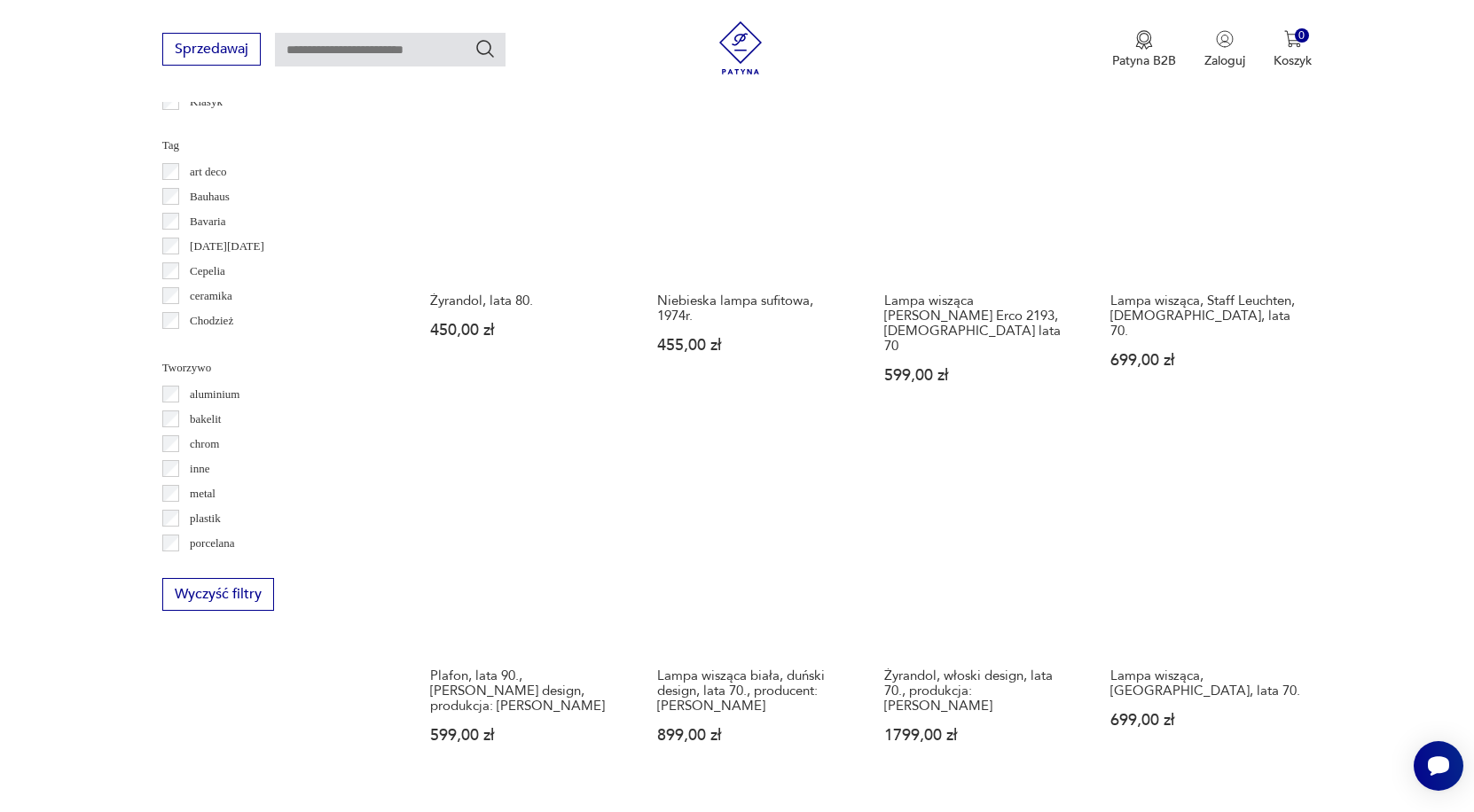
scroll to position [1560, 0]
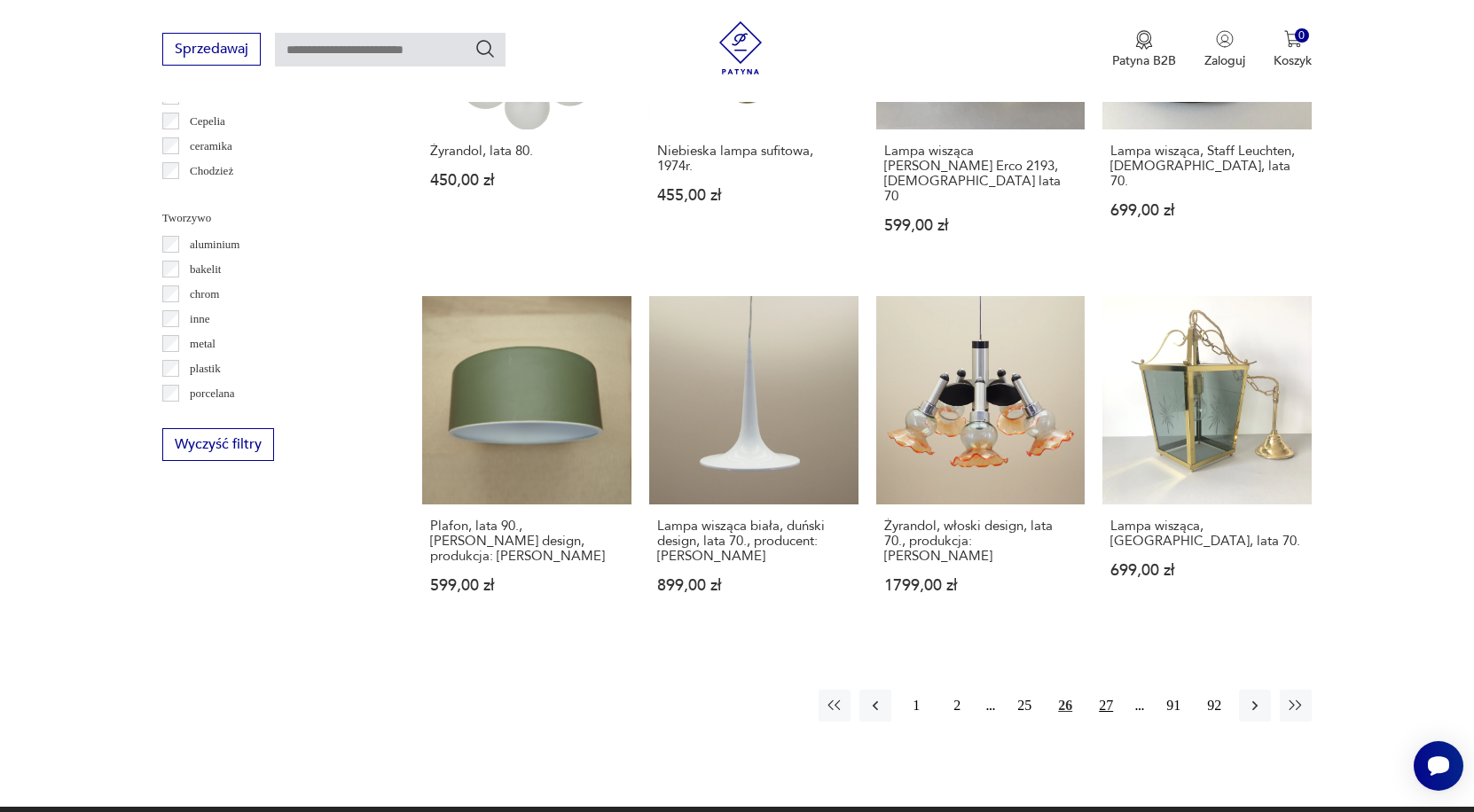
click at [1107, 689] on button "27" at bounding box center [1106, 705] width 32 height 32
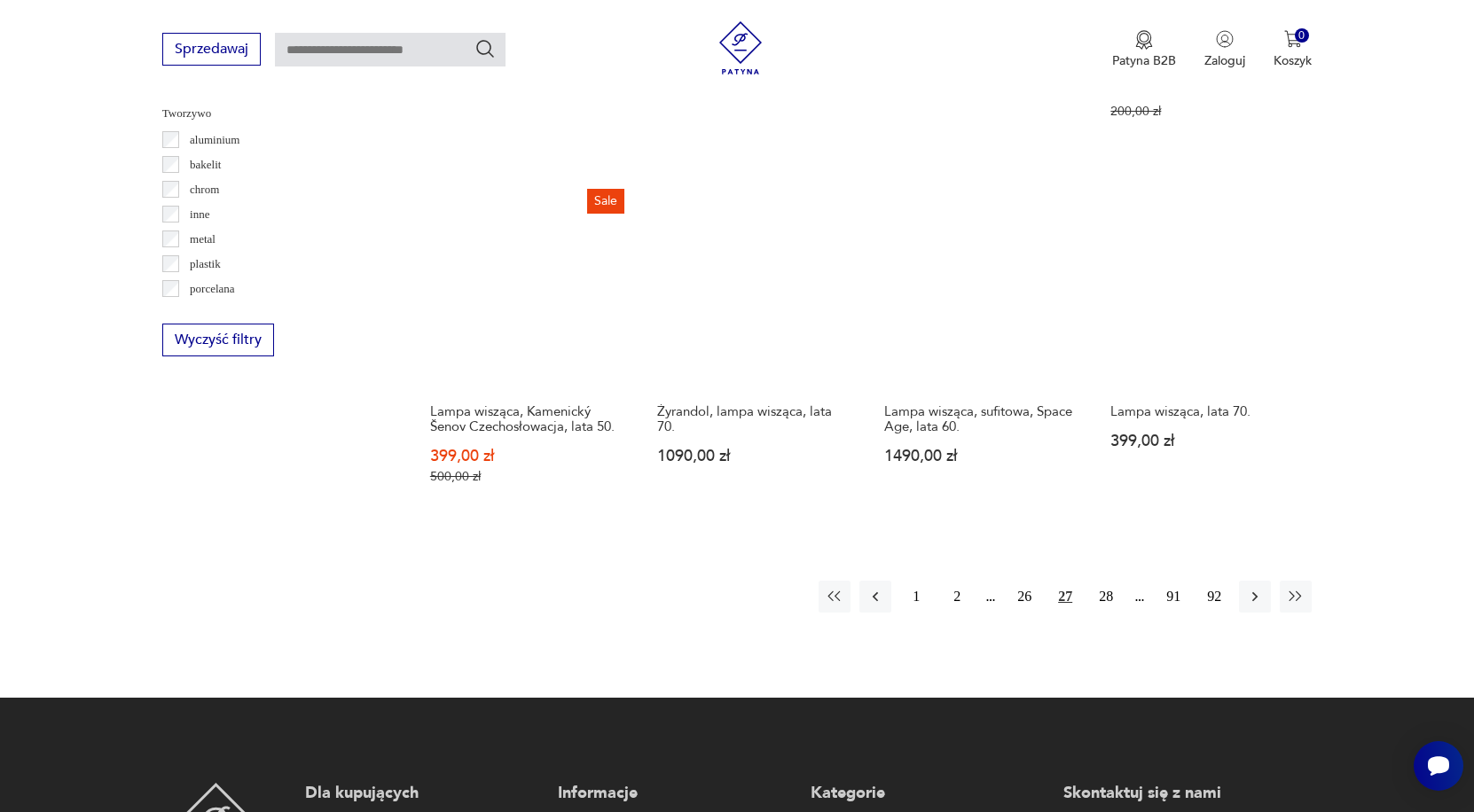
scroll to position [1667, 0]
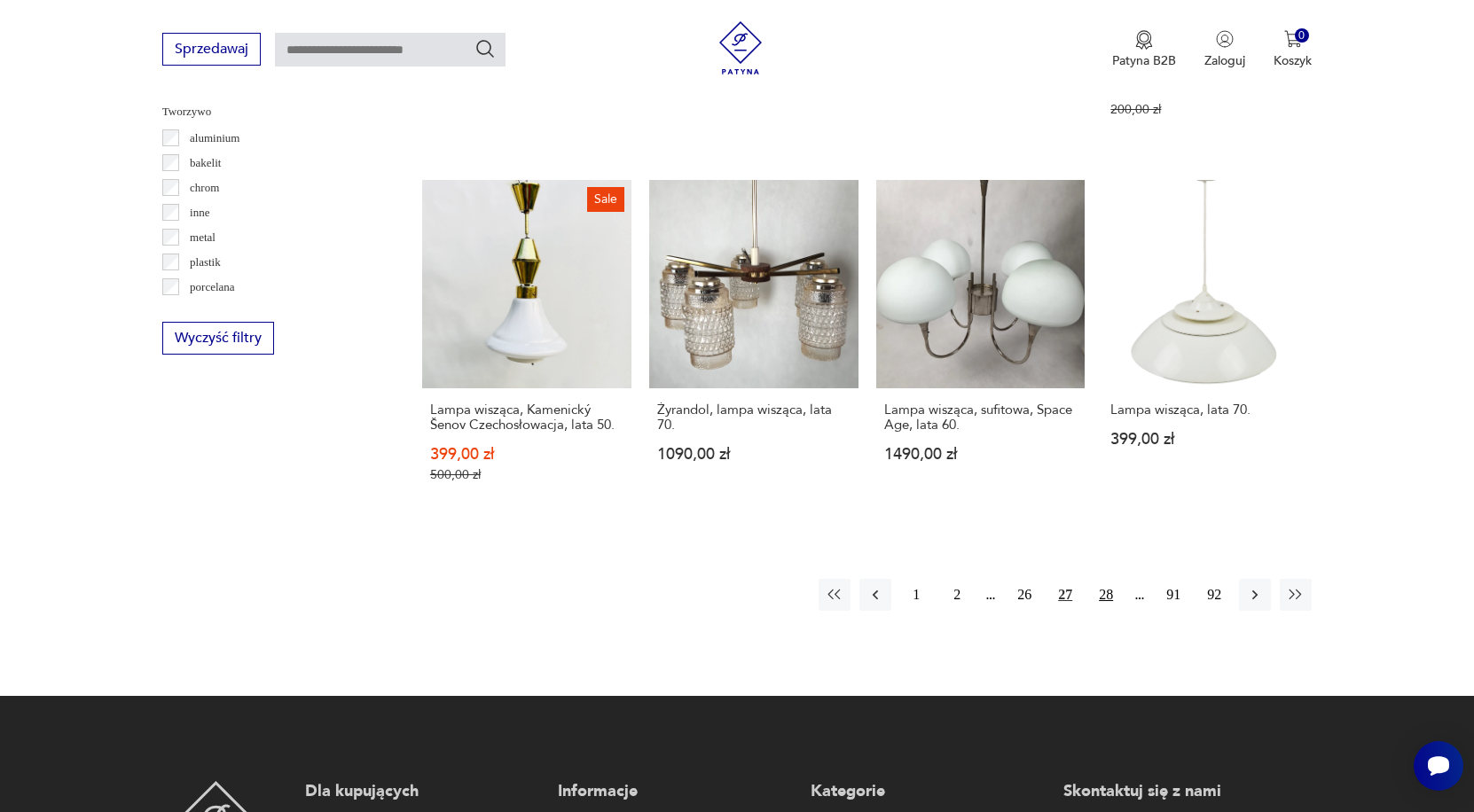
click at [1101, 588] on button "28" at bounding box center [1106, 595] width 32 height 32
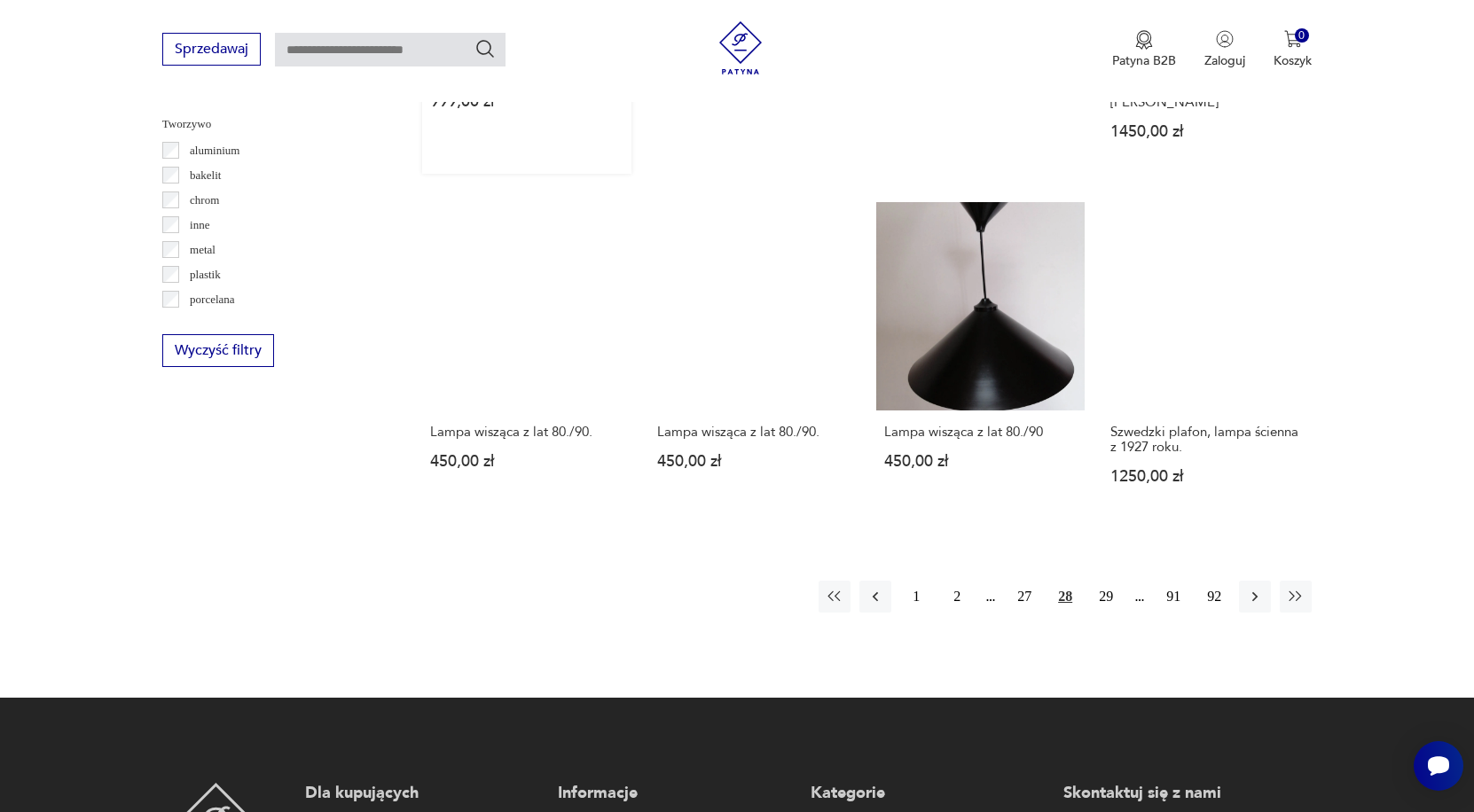
scroll to position [1660, 0]
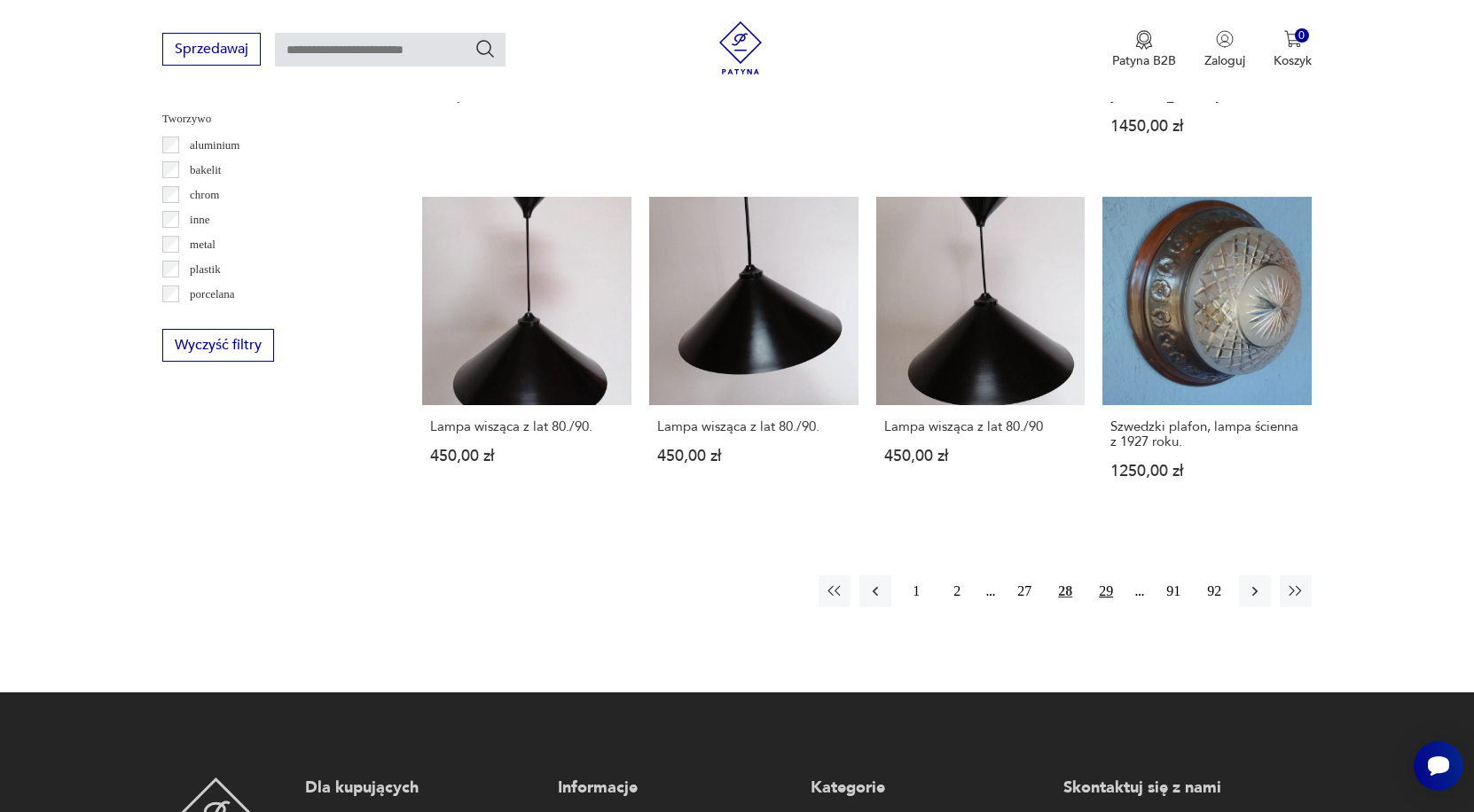
click at [1105, 607] on button "29" at bounding box center [1106, 591] width 32 height 32
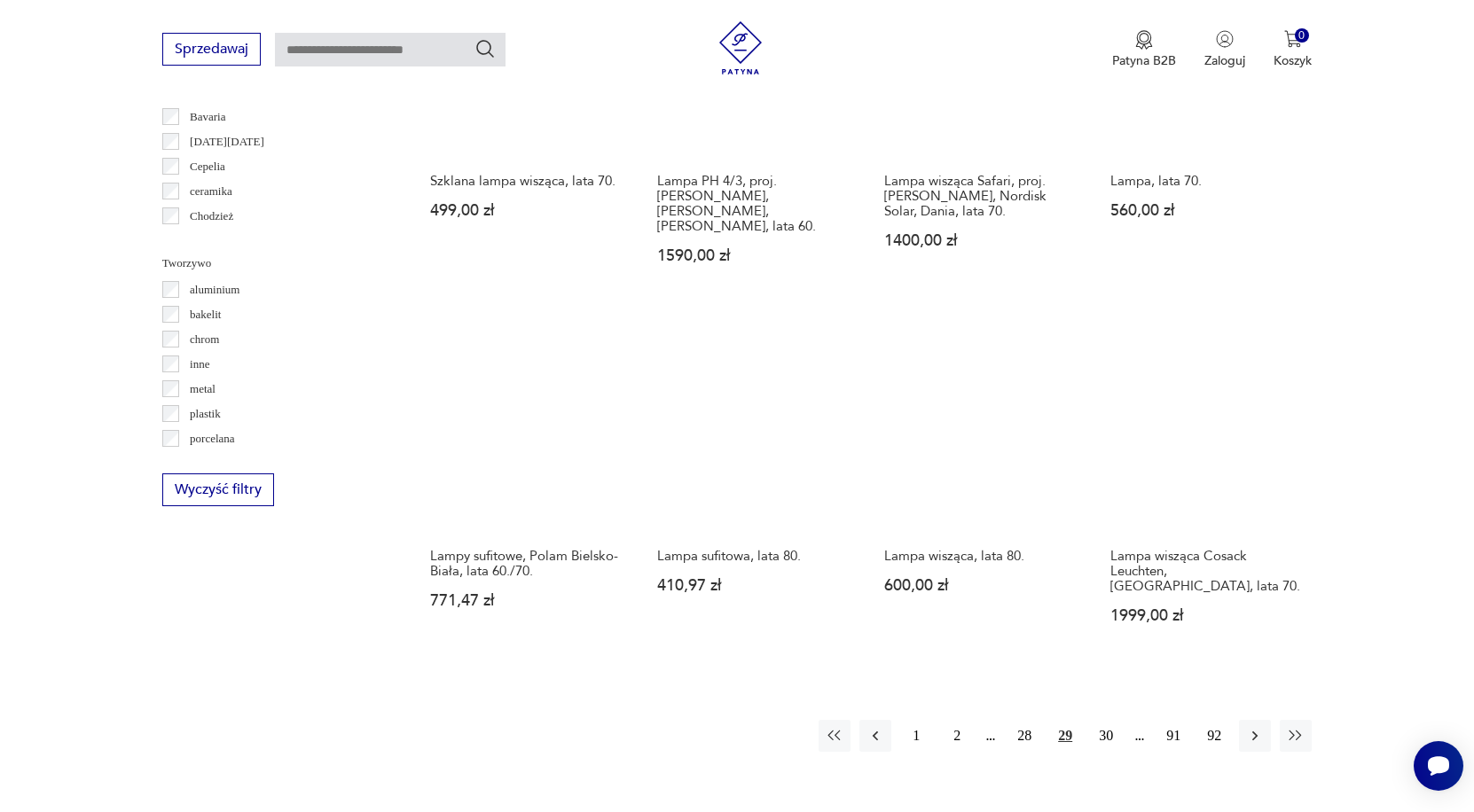
scroll to position [1516, 0]
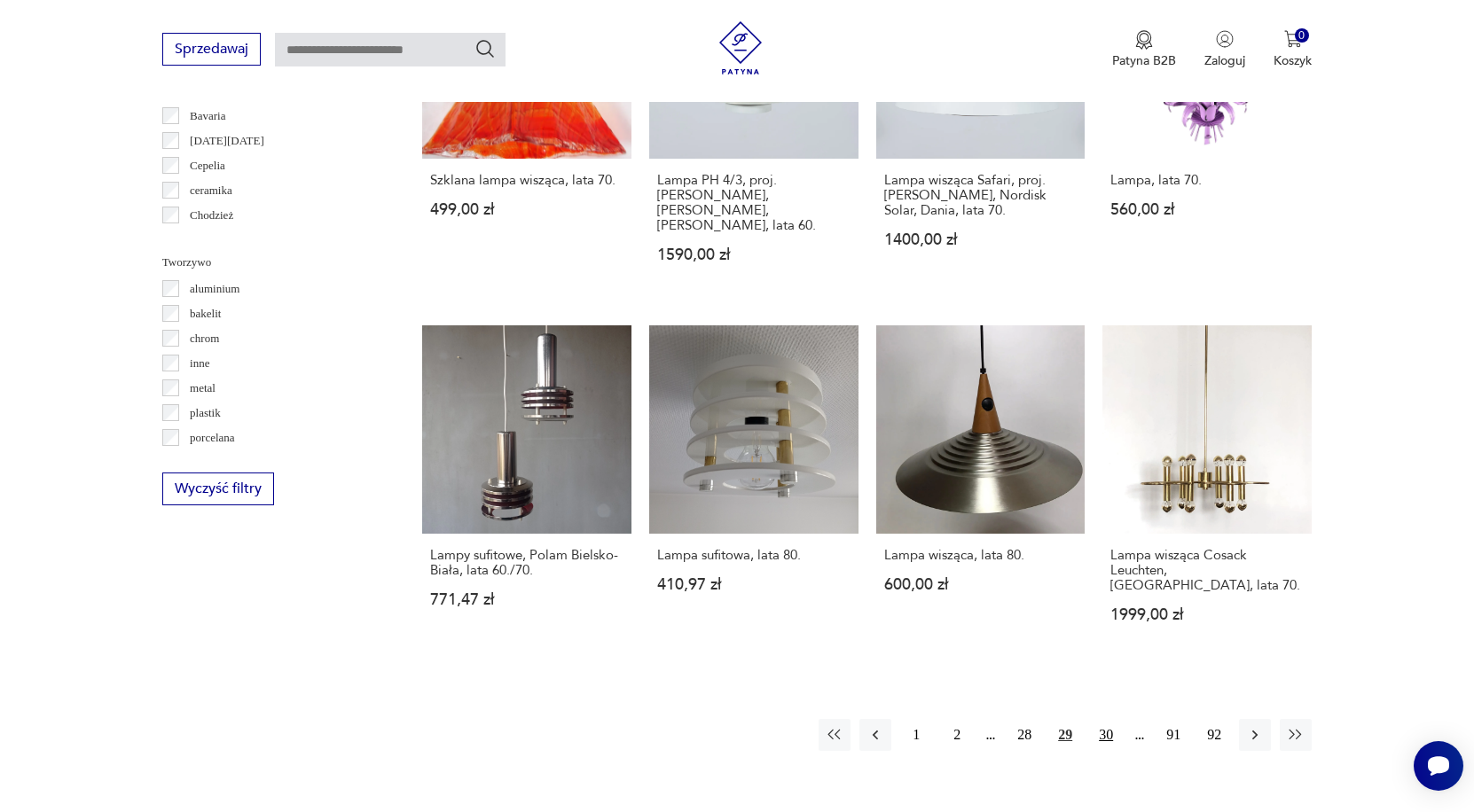
click at [1104, 728] on button "30" at bounding box center [1106, 735] width 32 height 32
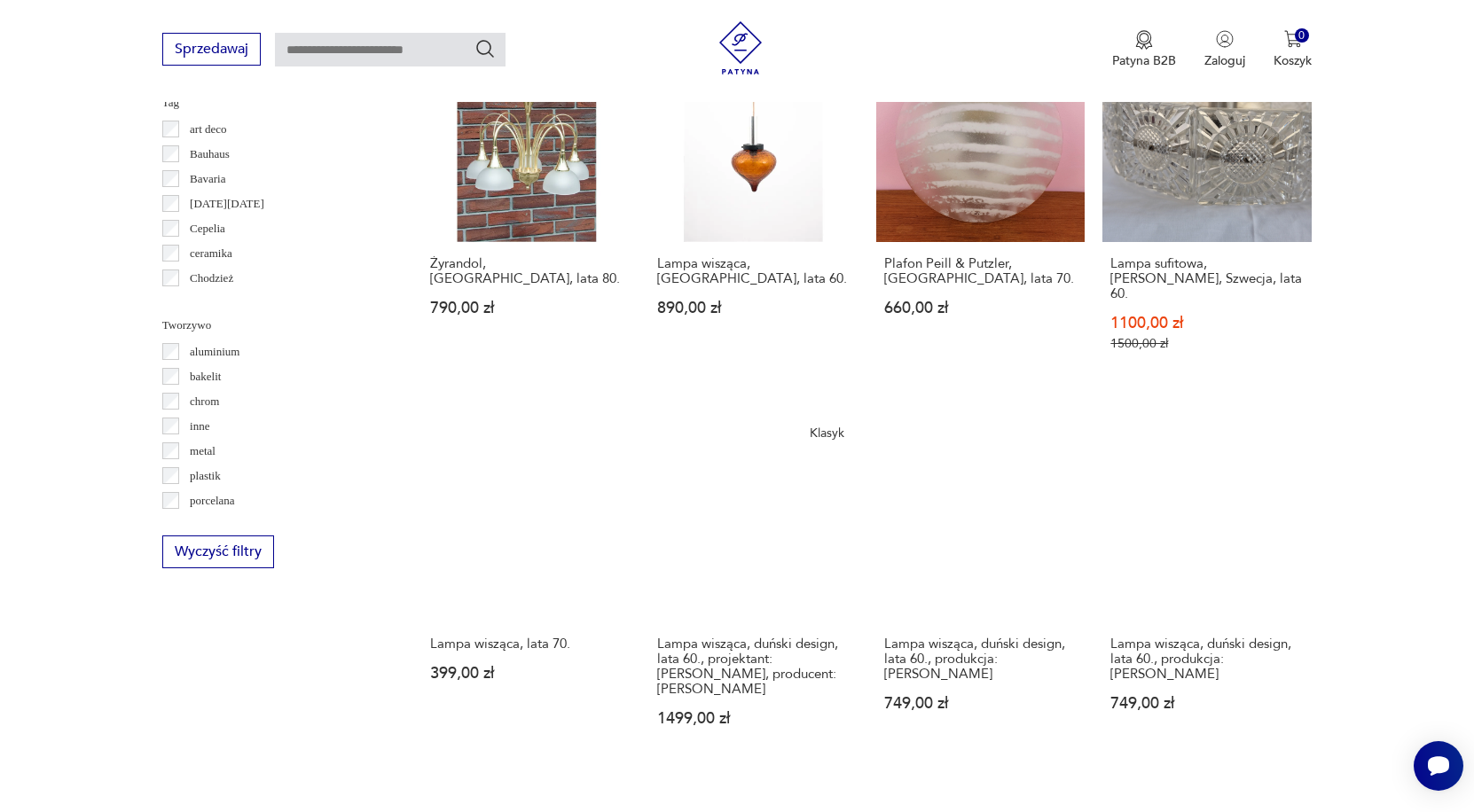
scroll to position [1688, 0]
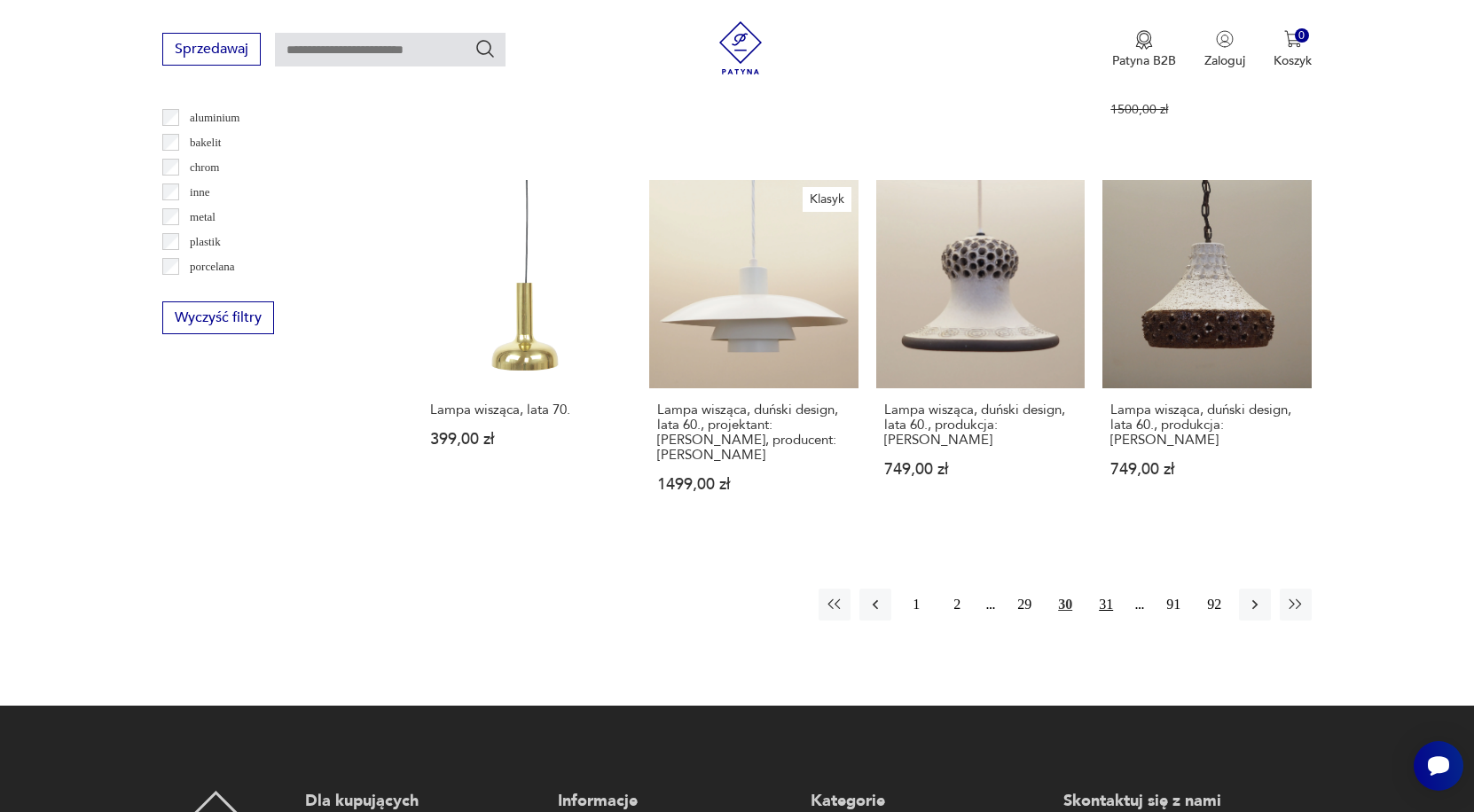
click at [1101, 620] on button "31" at bounding box center [1106, 605] width 32 height 32
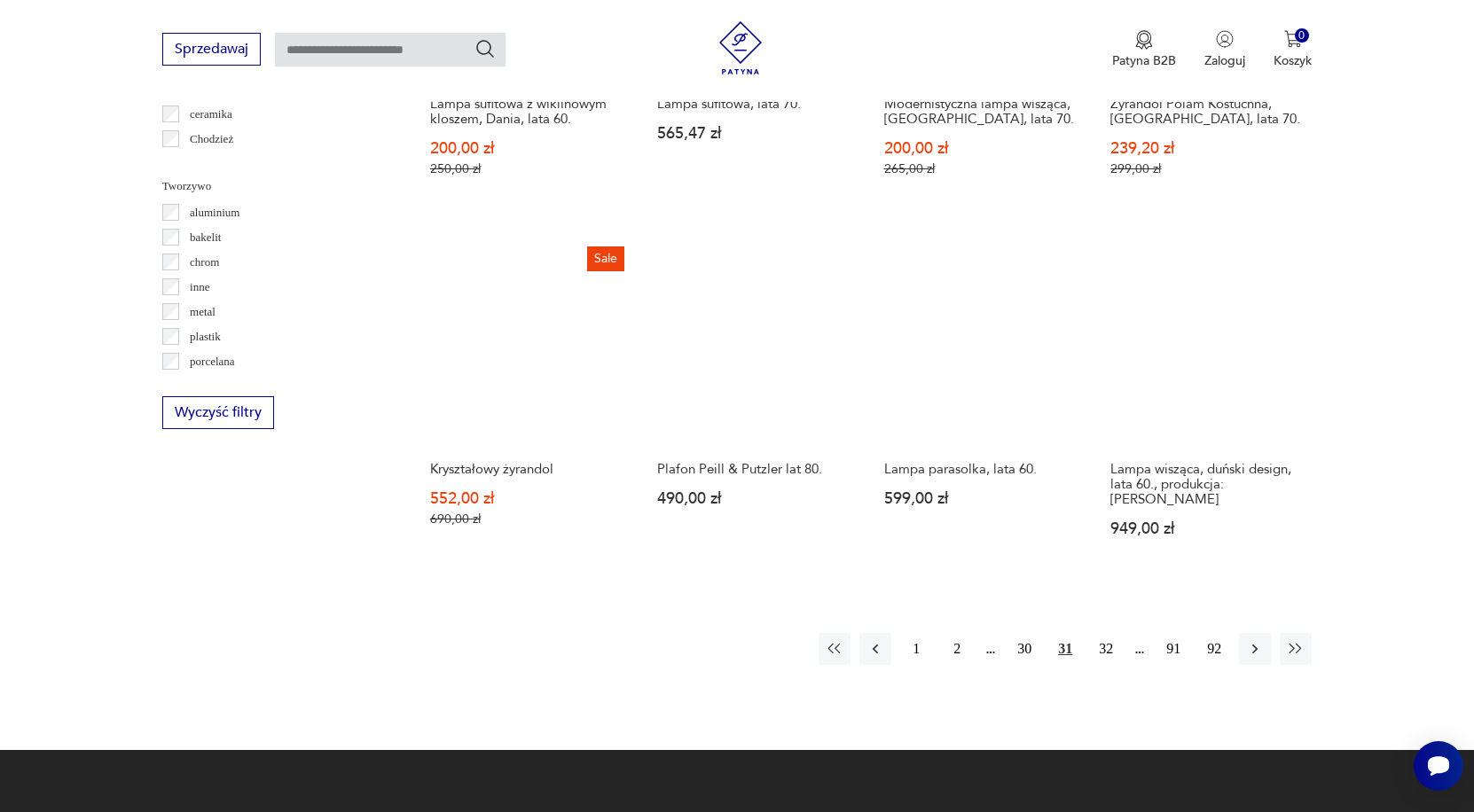
scroll to position [1598, 0]
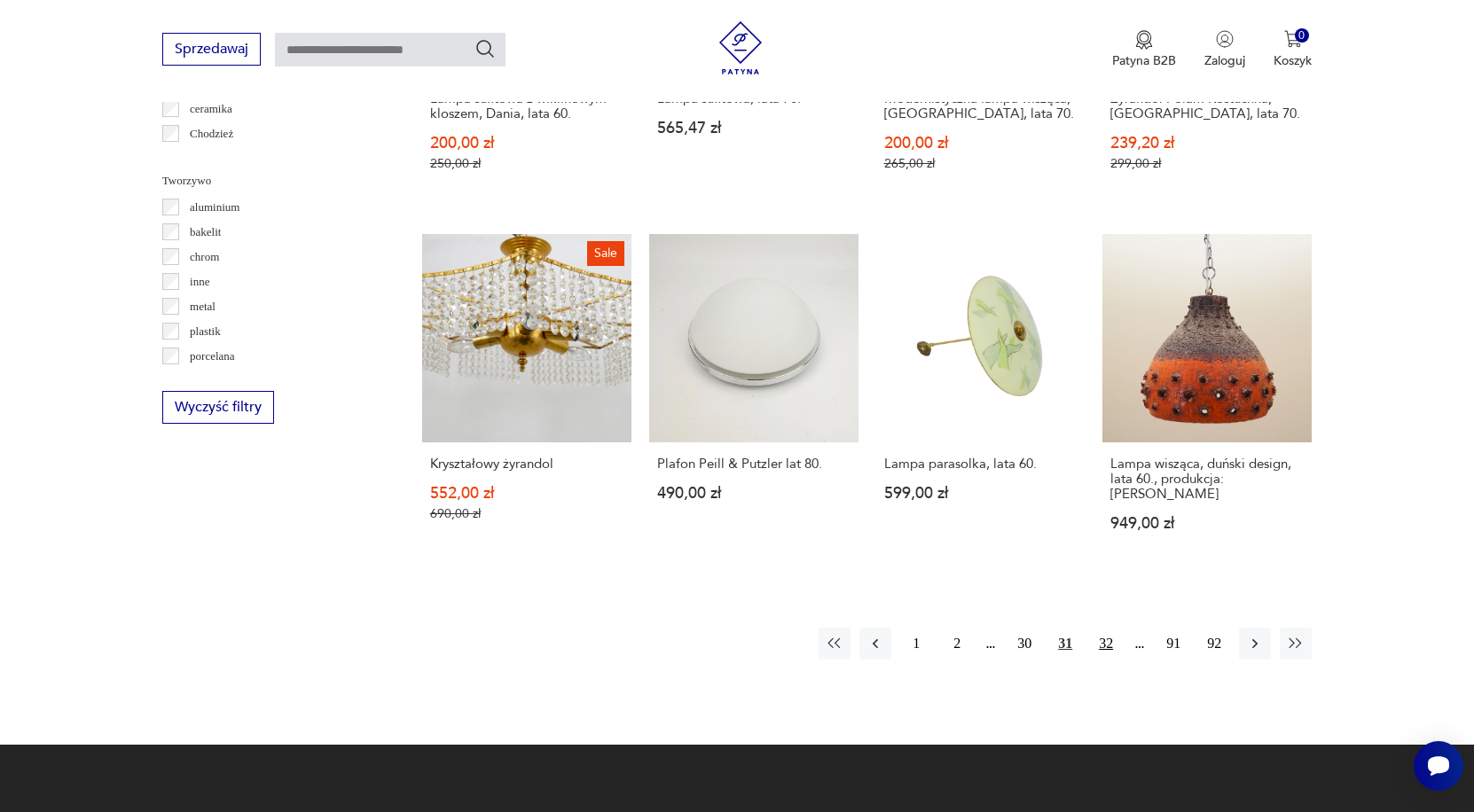
click at [1106, 650] on button "32" at bounding box center [1106, 643] width 32 height 32
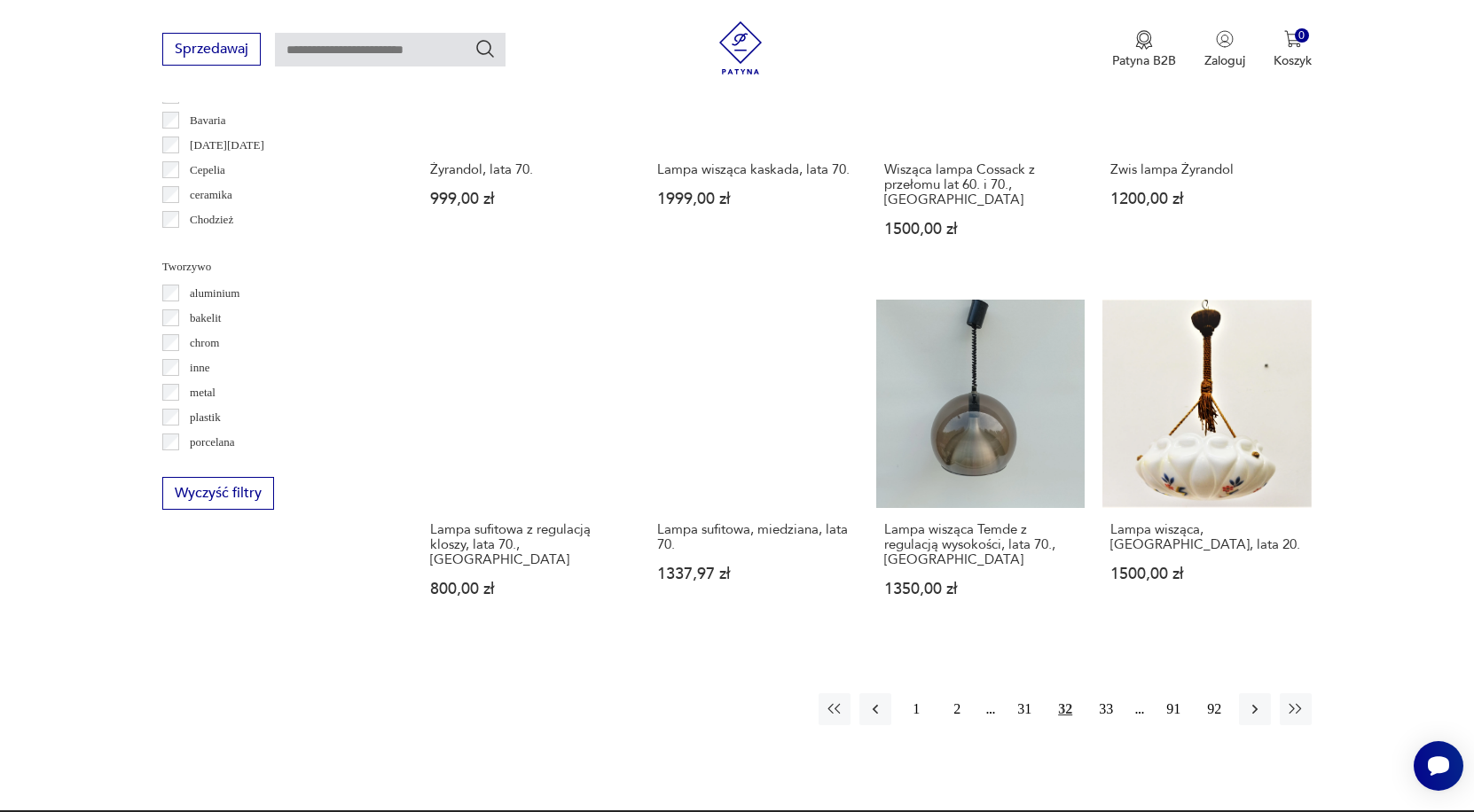
scroll to position [1514, 0]
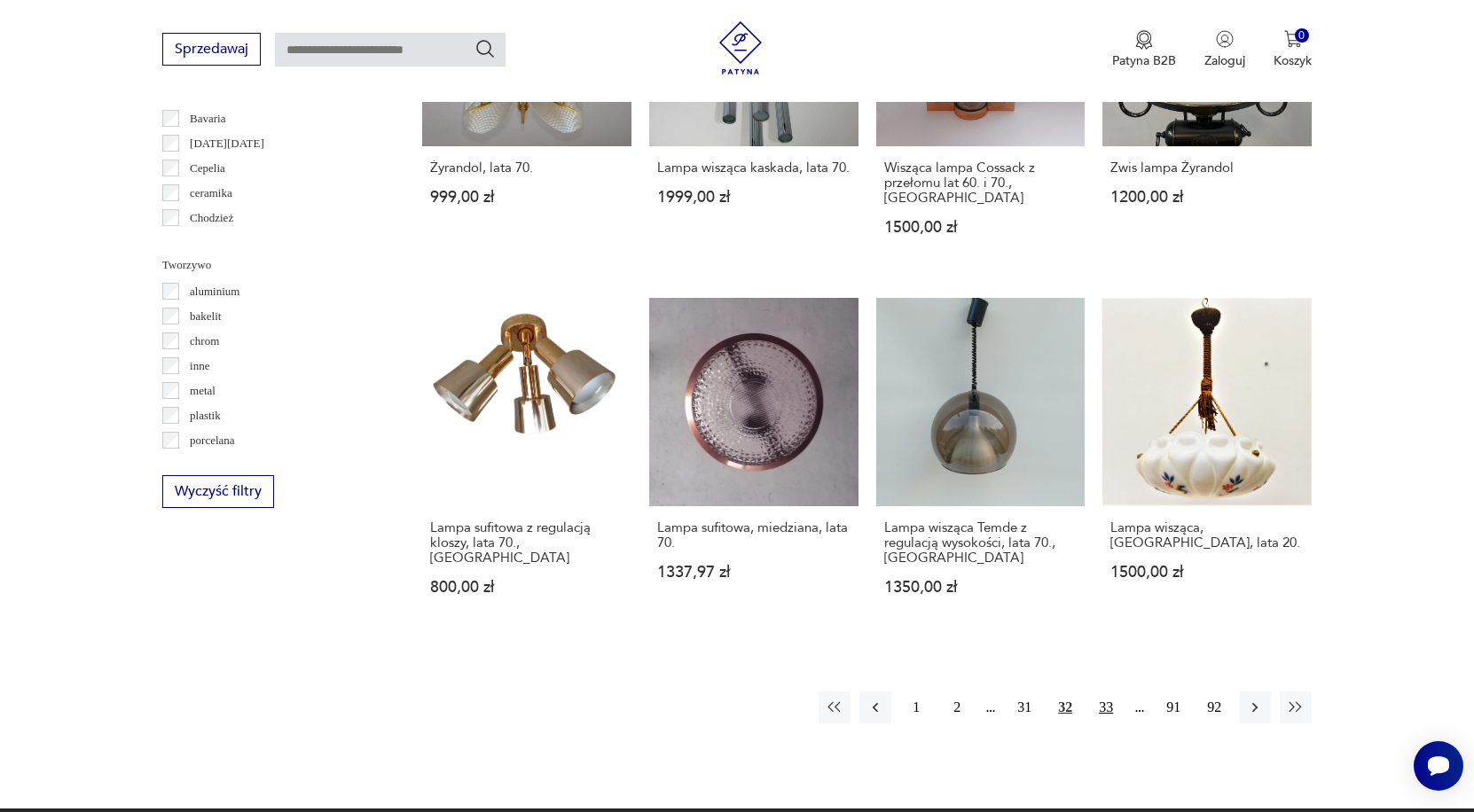
click at [1108, 708] on button "33" at bounding box center [1106, 707] width 32 height 32
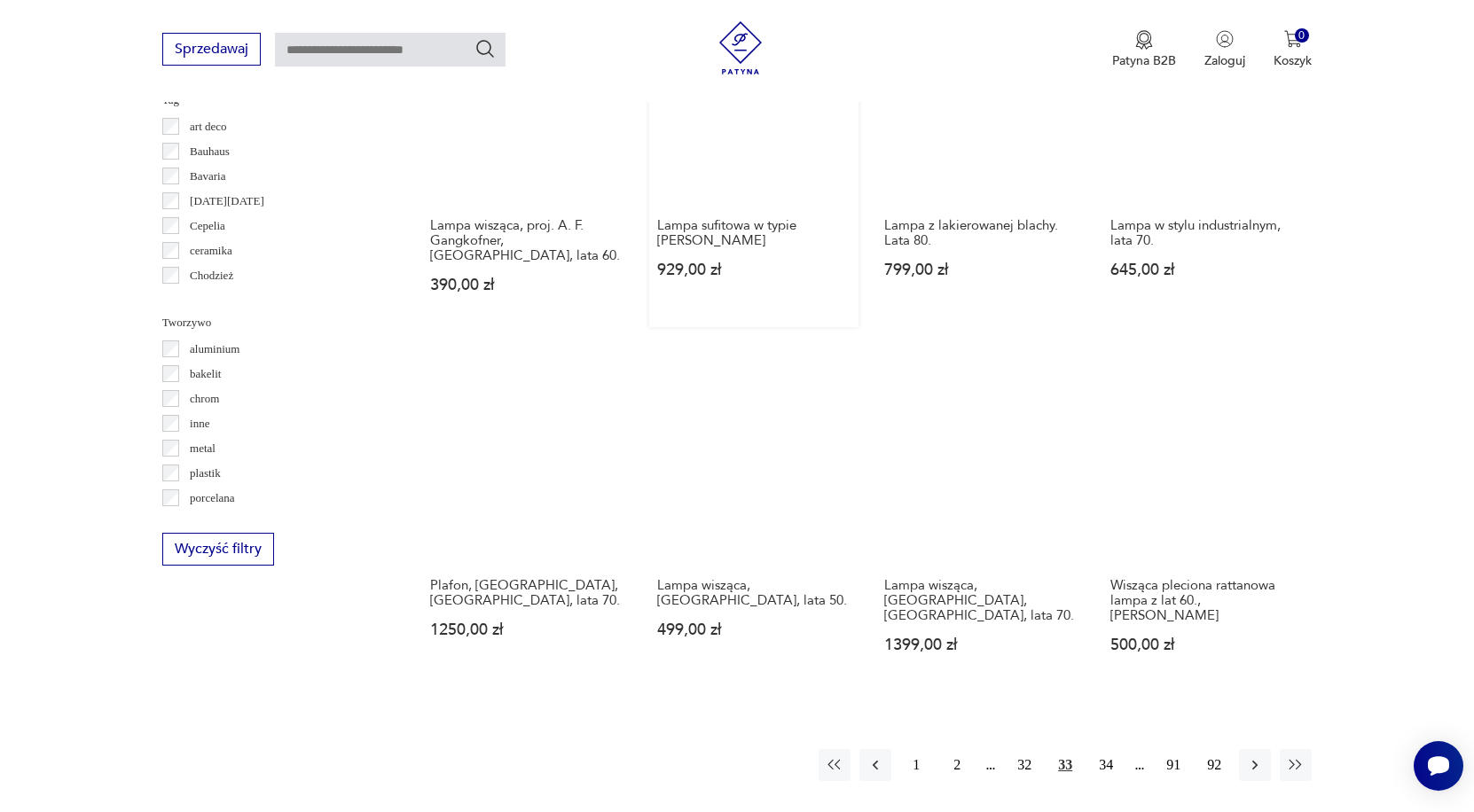
scroll to position [1459, 0]
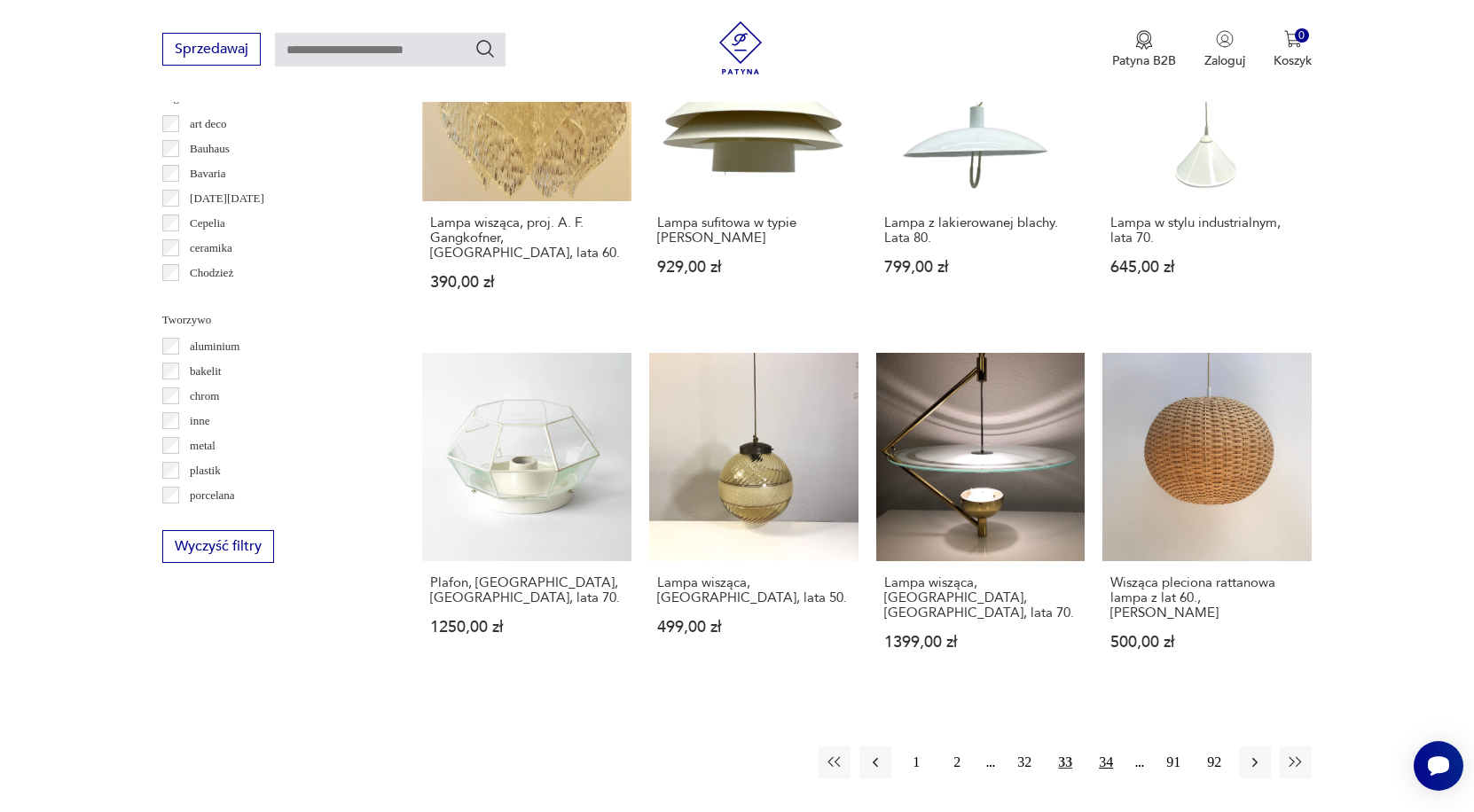
click at [1108, 775] on button "34" at bounding box center [1106, 763] width 32 height 32
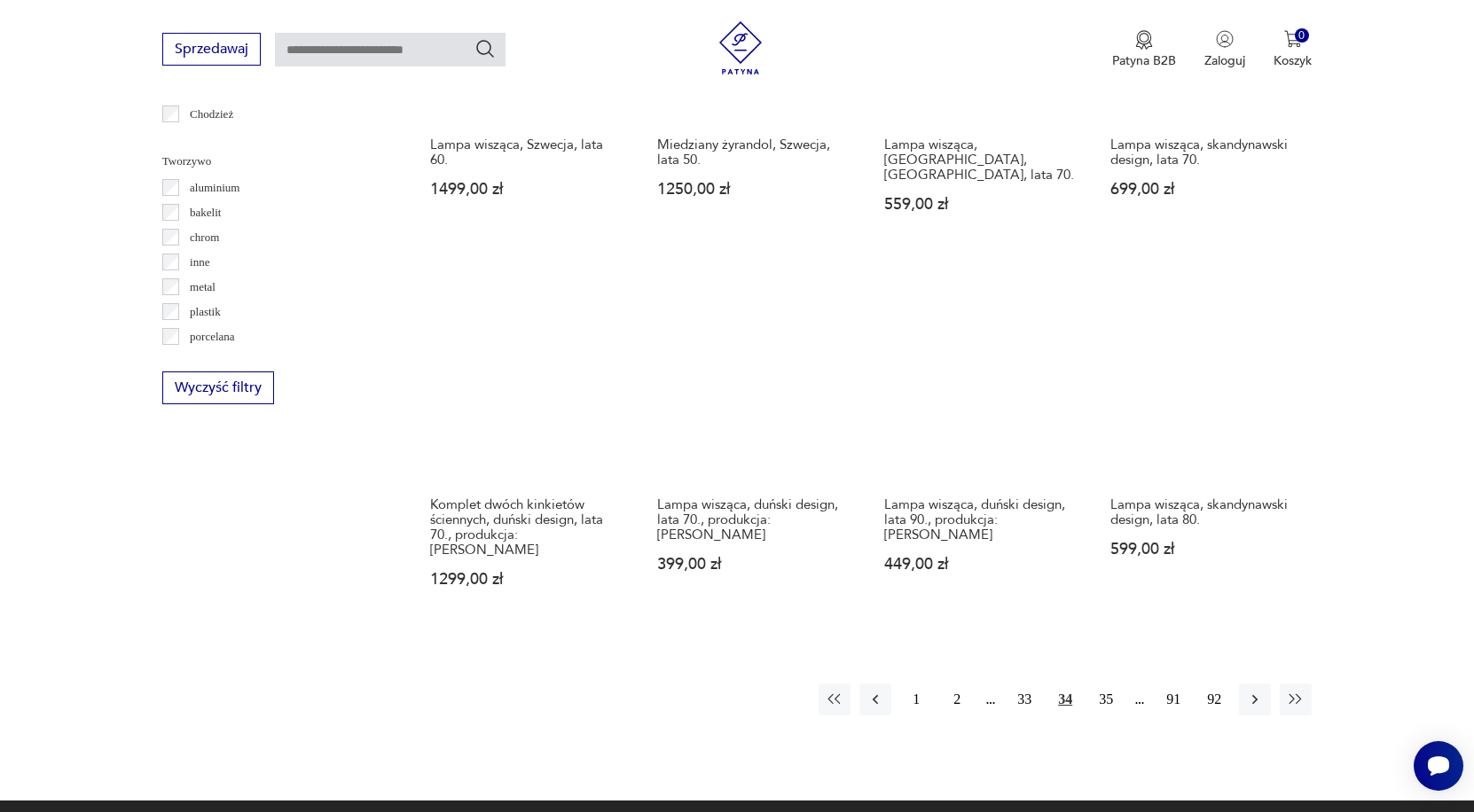
scroll to position [1625, 0]
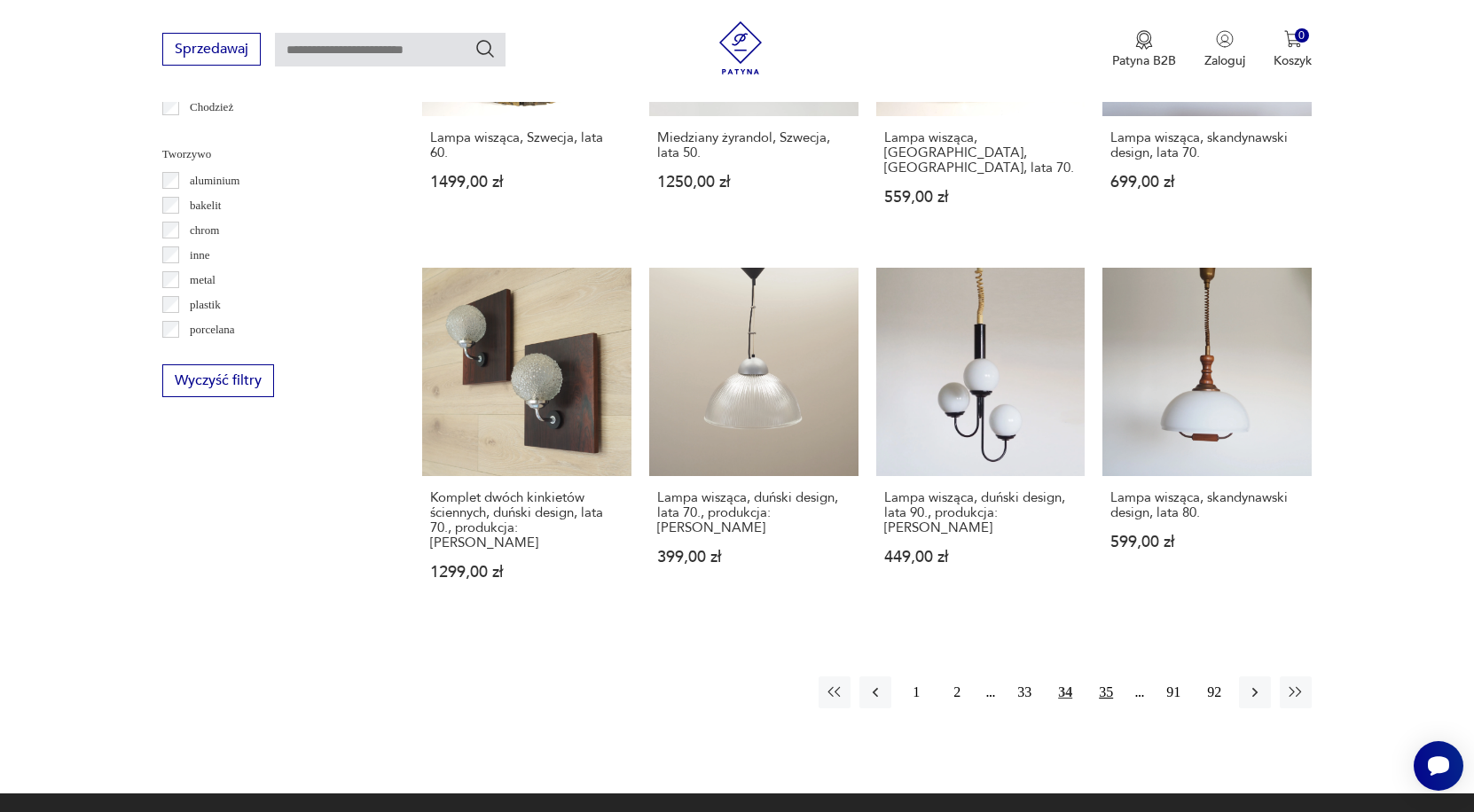
click at [1102, 677] on button "35" at bounding box center [1106, 693] width 32 height 32
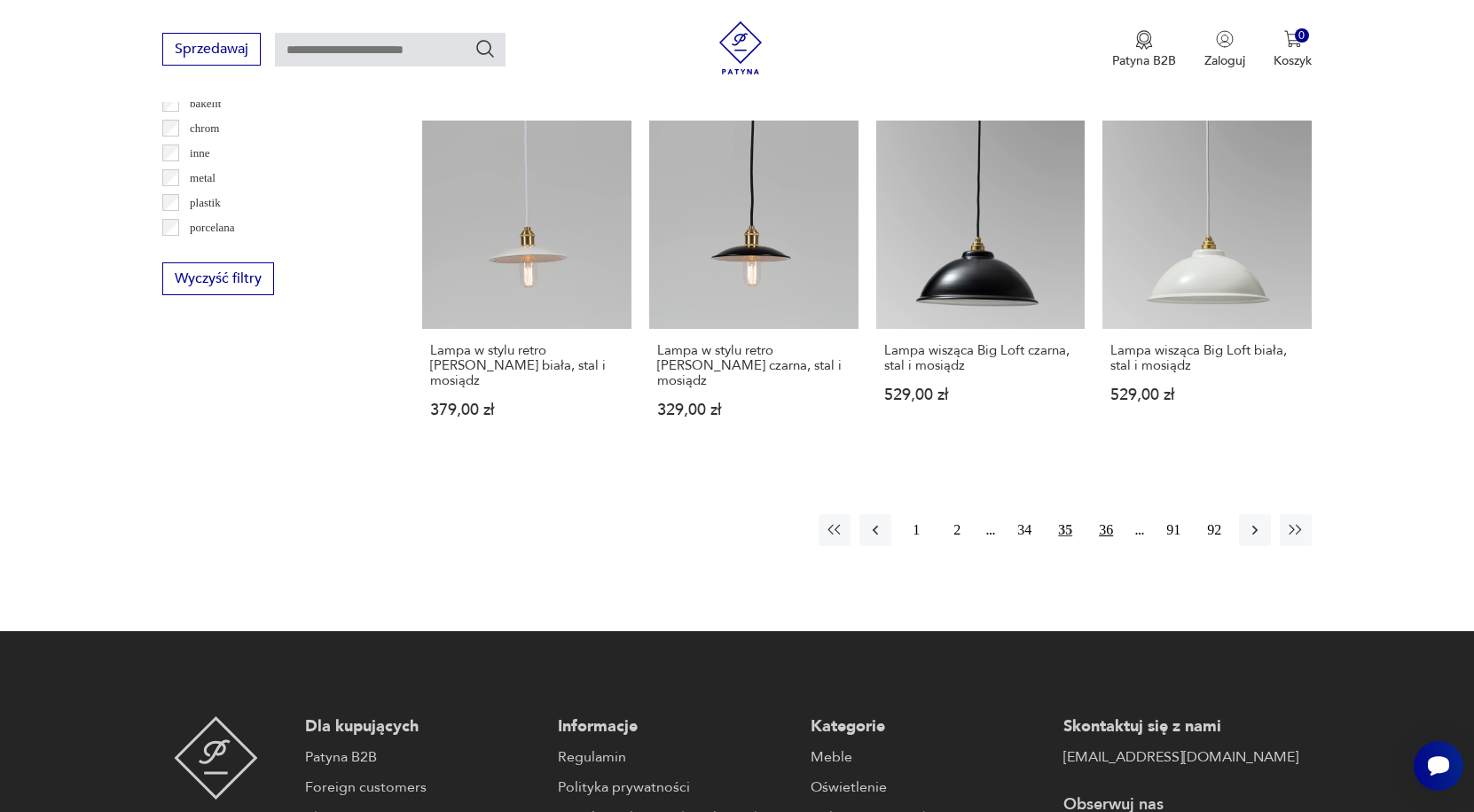
scroll to position [1726, 0]
click at [1107, 514] on button "36" at bounding box center [1106, 530] width 32 height 32
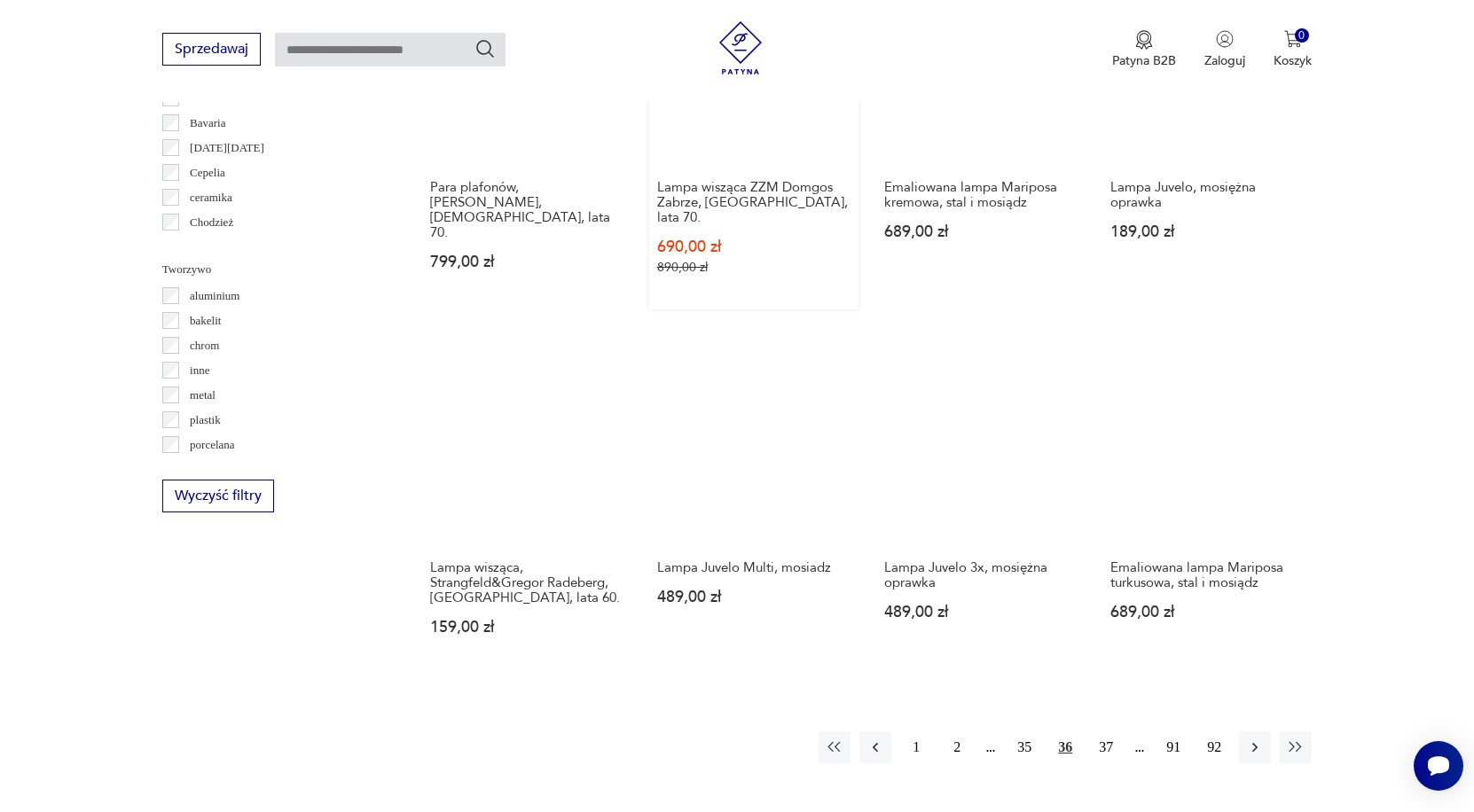
scroll to position [1510, 0]
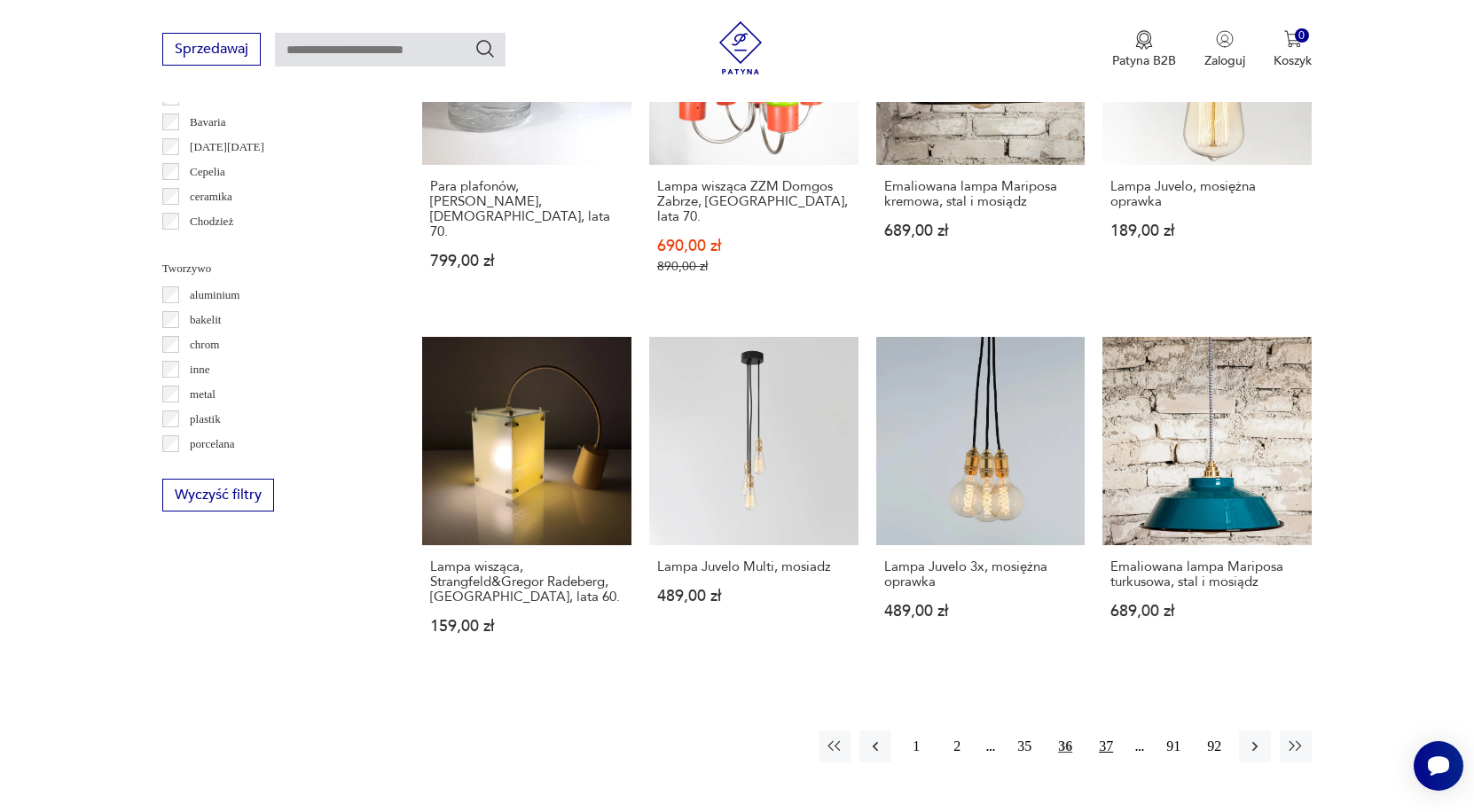
click at [1107, 738] on button "37" at bounding box center [1106, 747] width 32 height 32
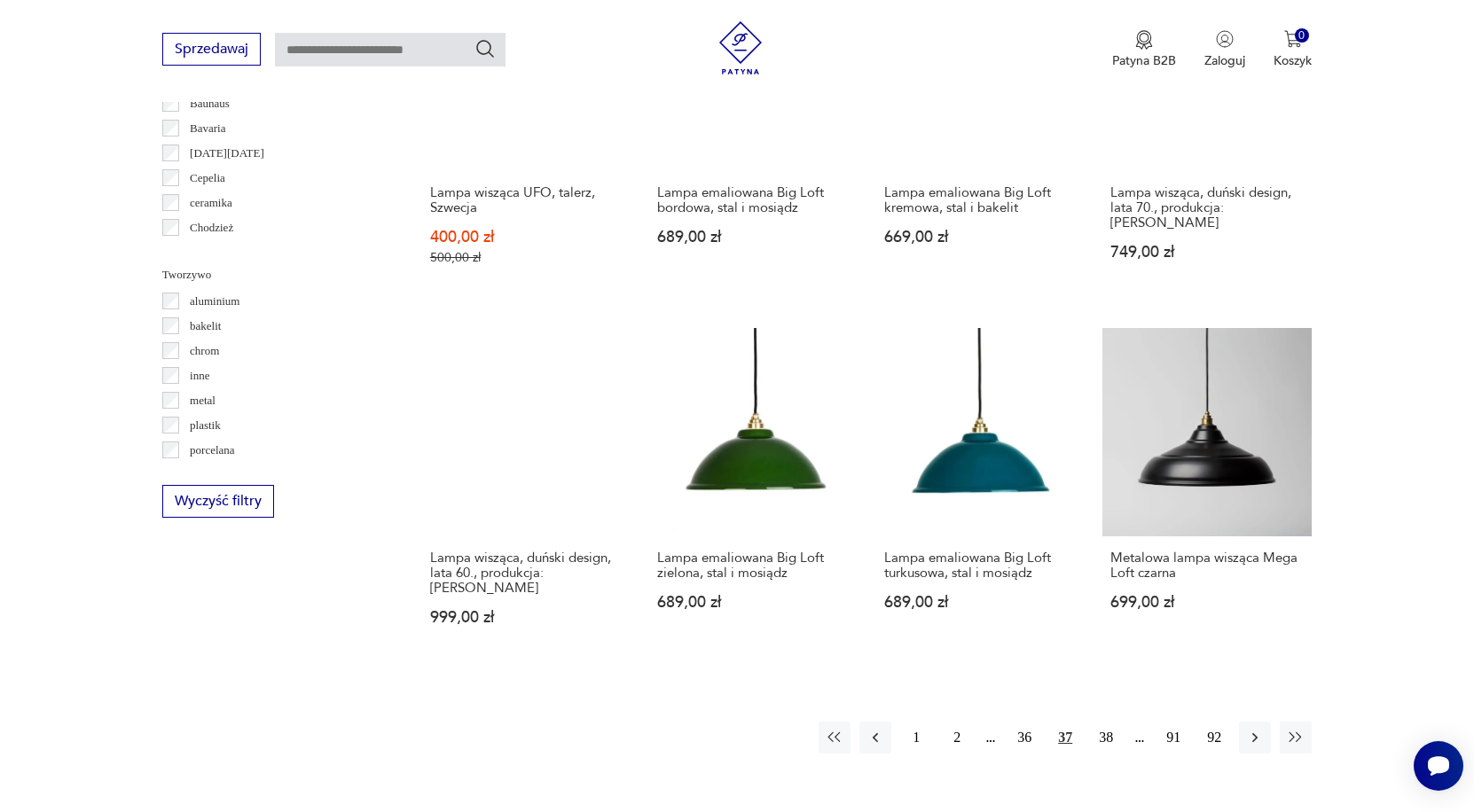
scroll to position [1542, 0]
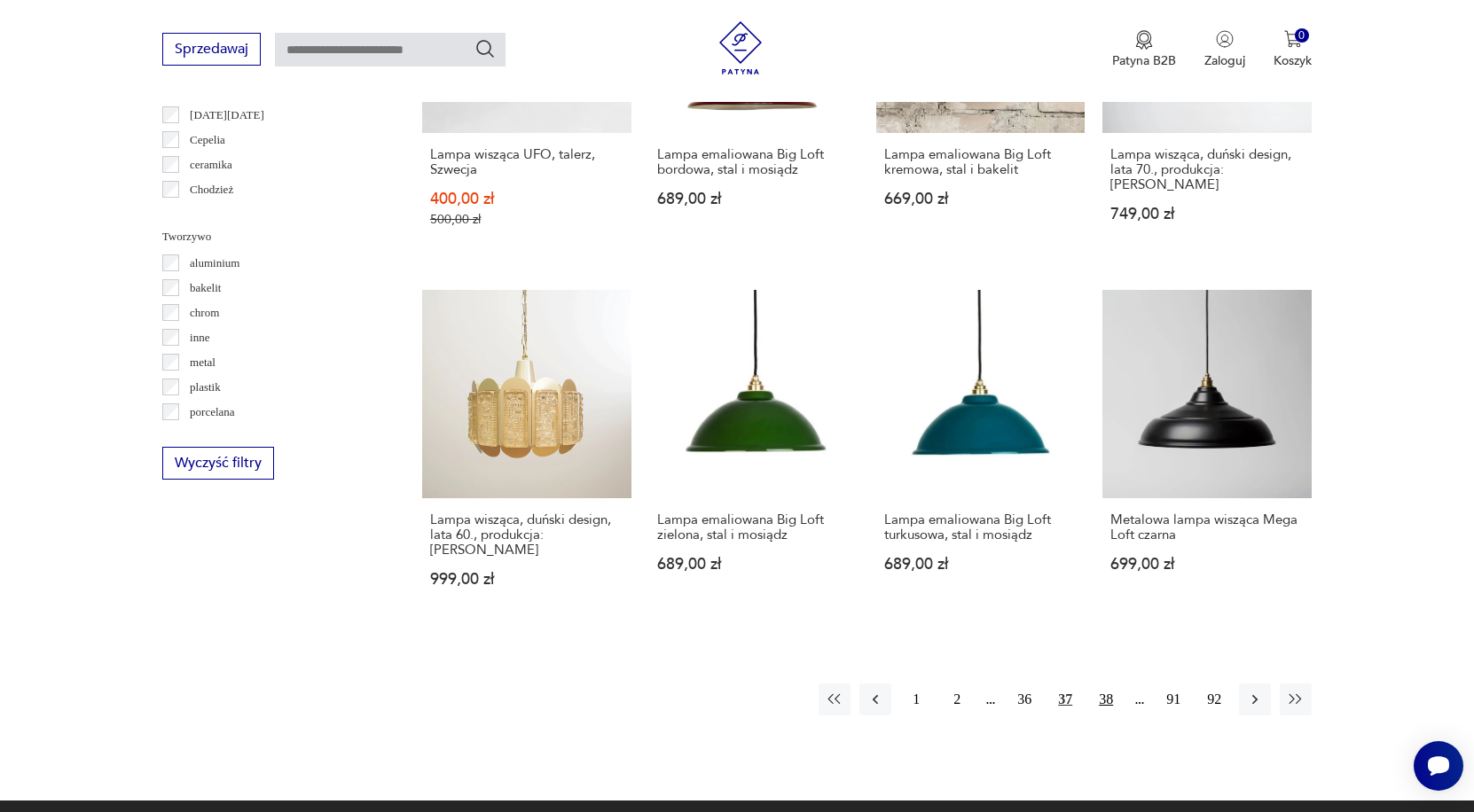
click at [1101, 700] on button "38" at bounding box center [1106, 700] width 32 height 32
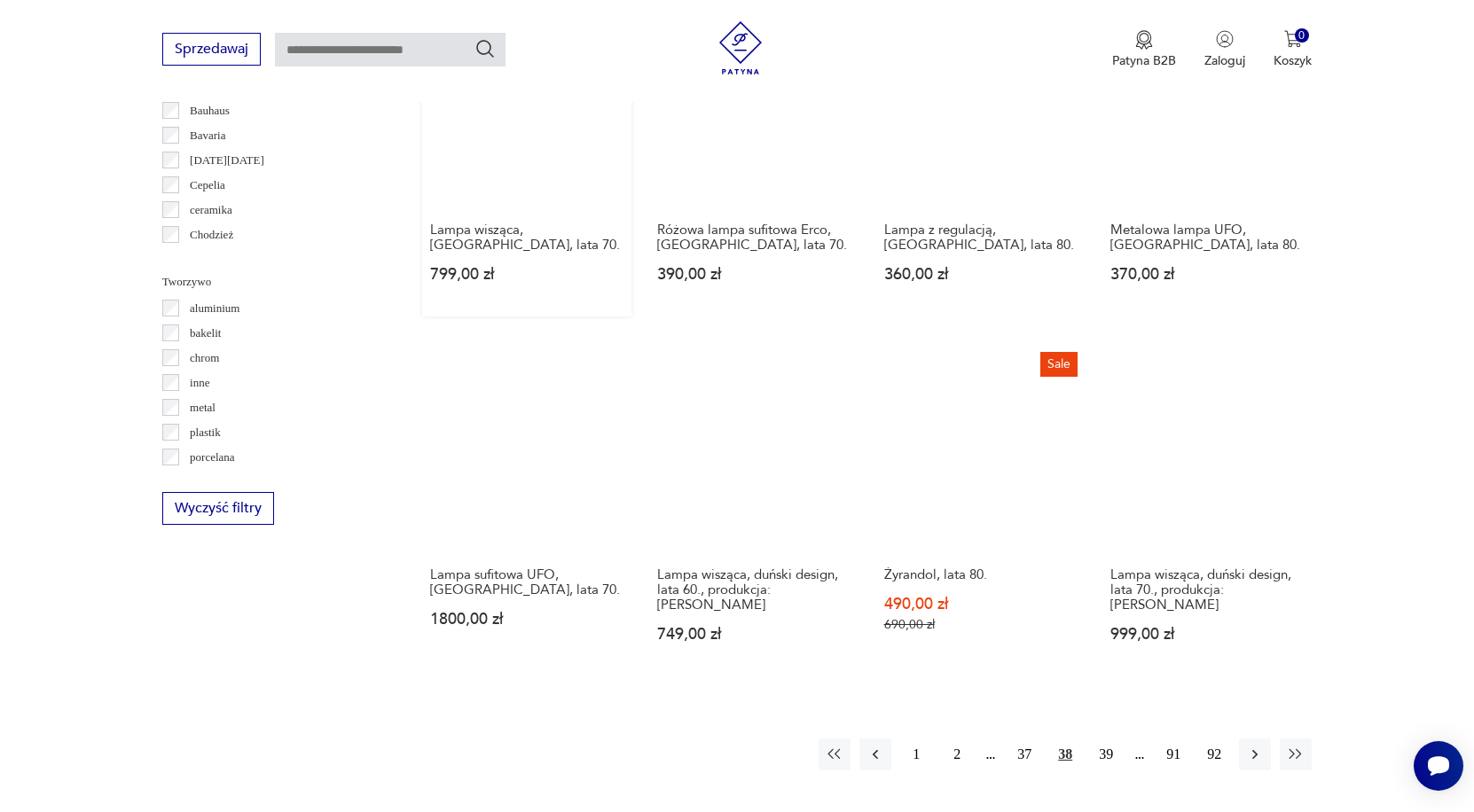
scroll to position [1499, 0]
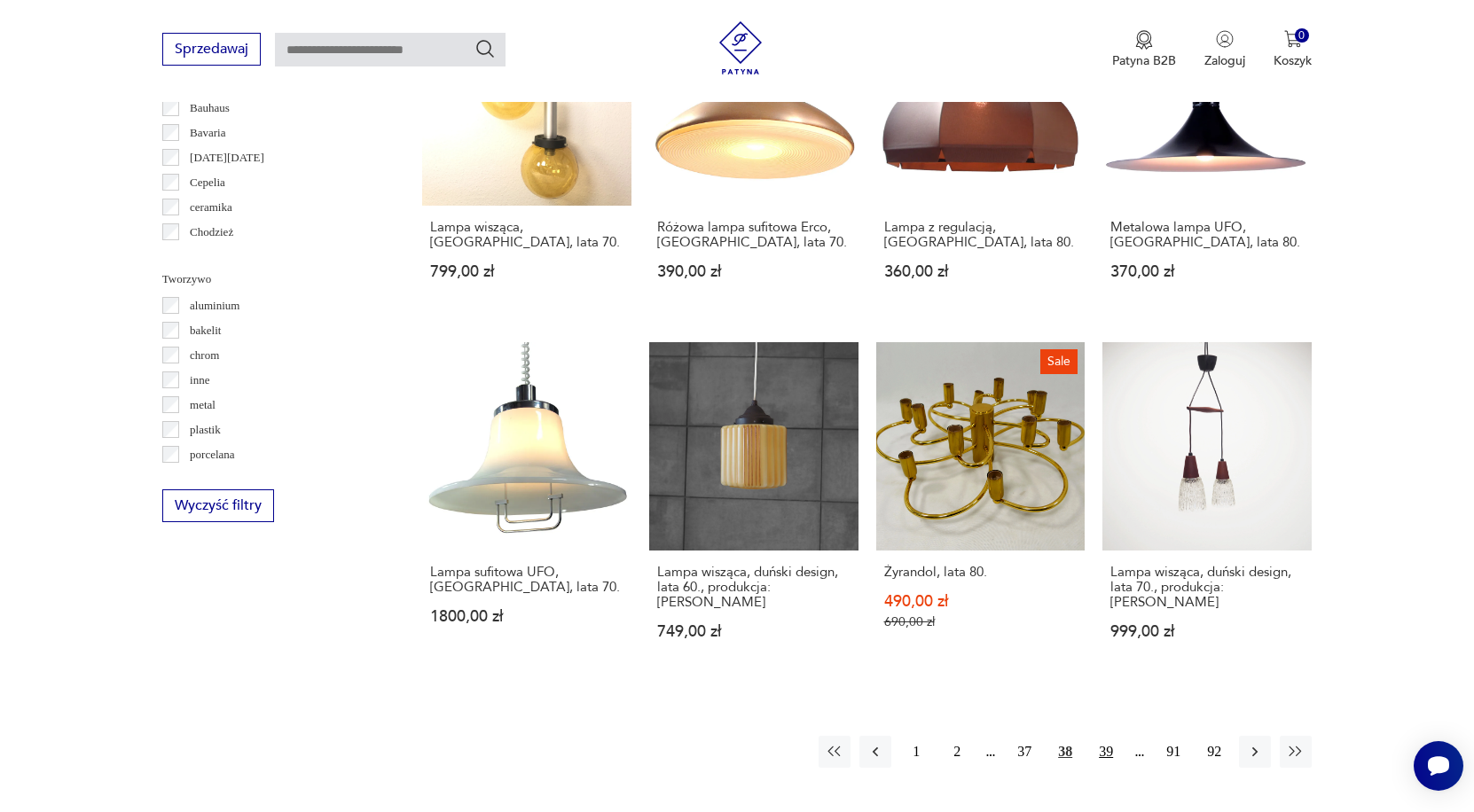
click at [1105, 754] on button "39" at bounding box center [1106, 752] width 32 height 32
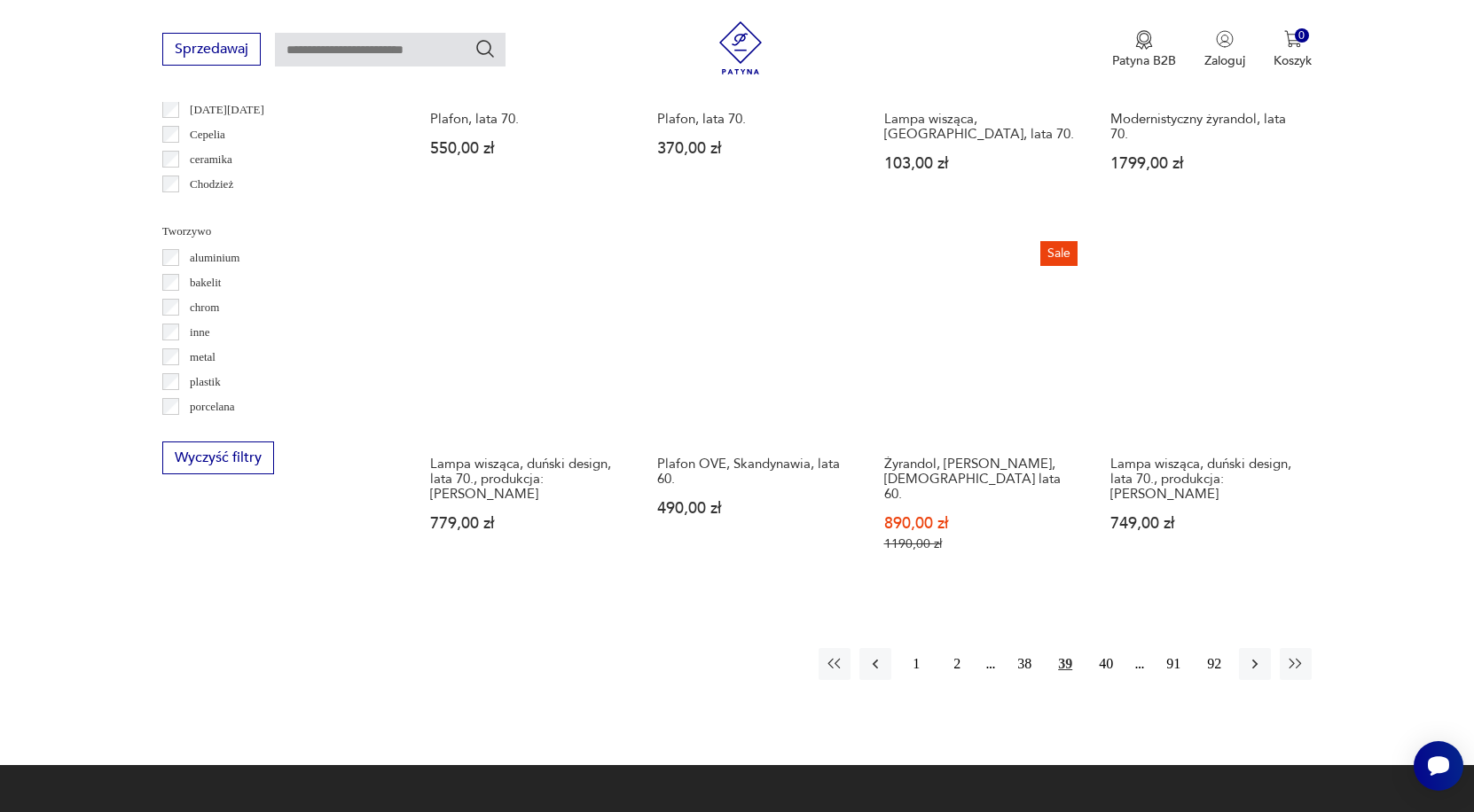
scroll to position [1559, 0]
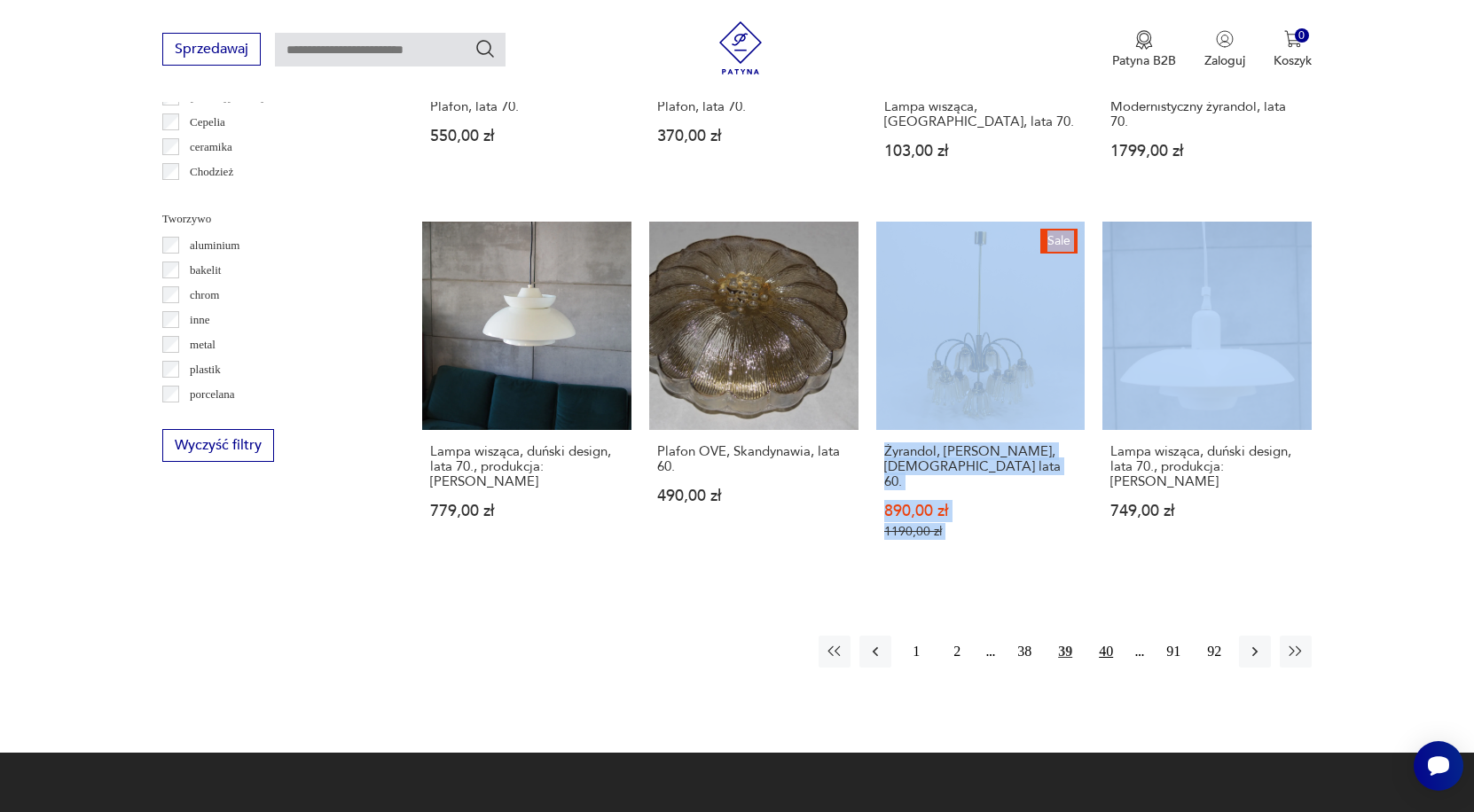
click at [1098, 661] on button "40" at bounding box center [1106, 651] width 32 height 32
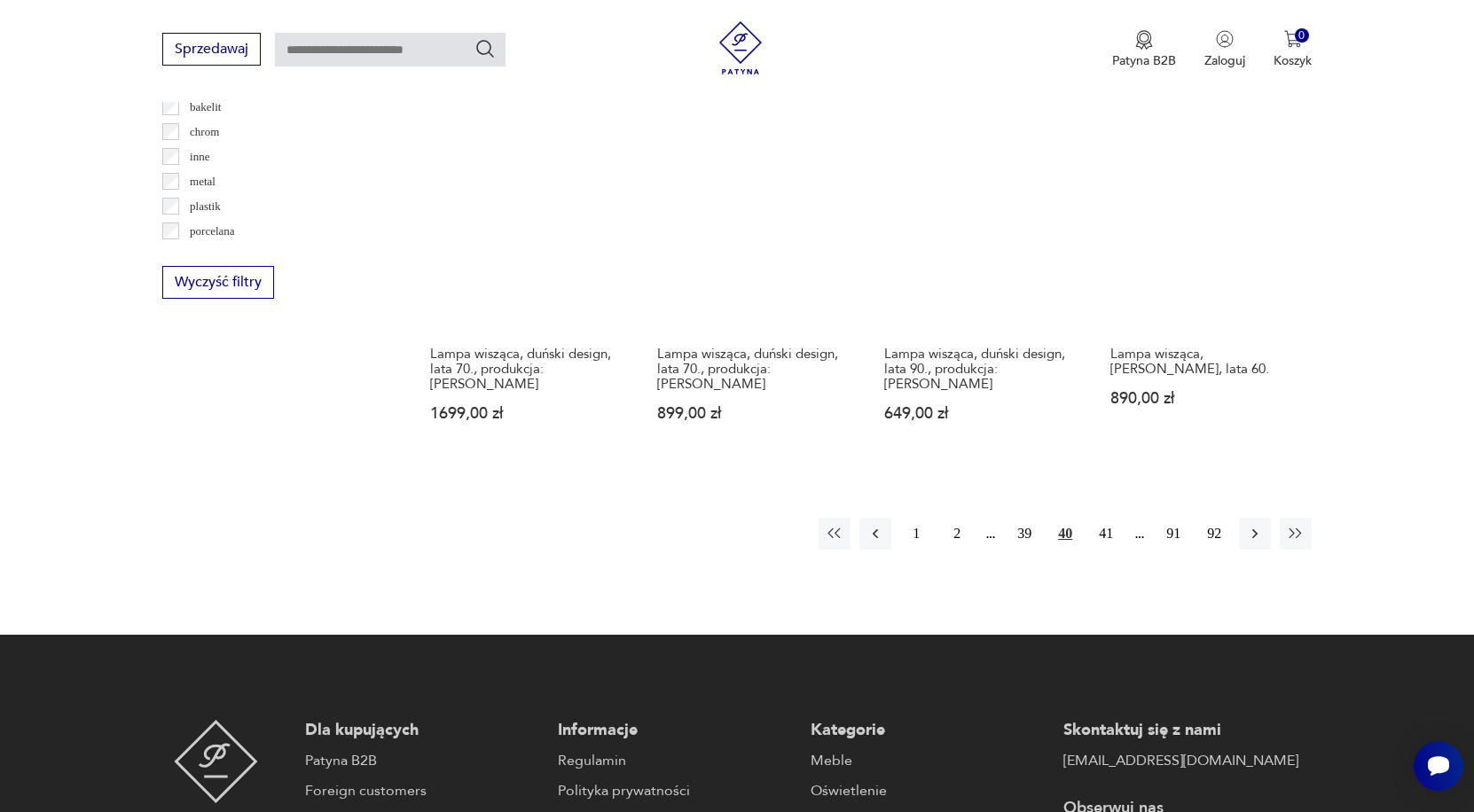
scroll to position [1731, 0]
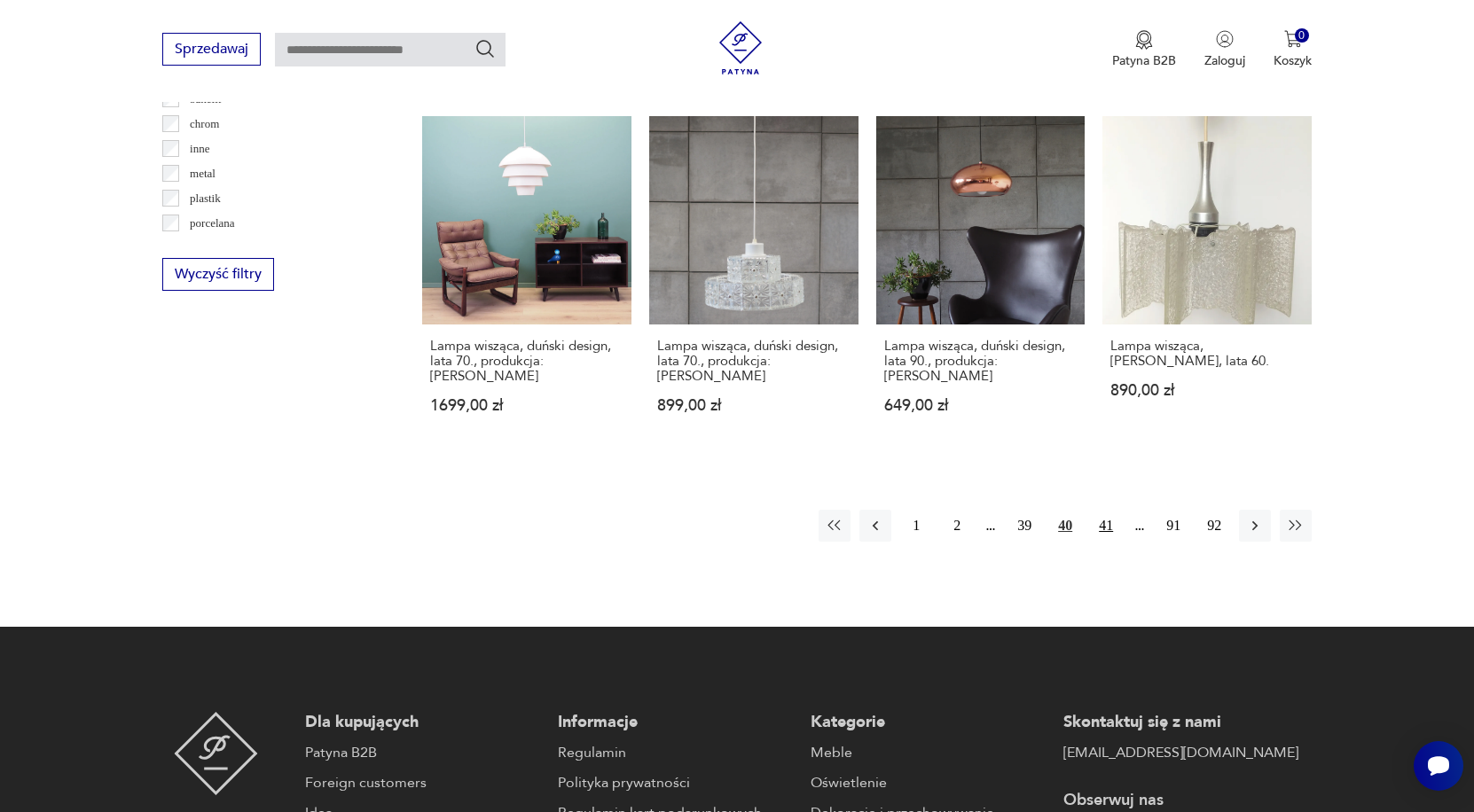
click at [1099, 523] on button "41" at bounding box center [1106, 526] width 32 height 32
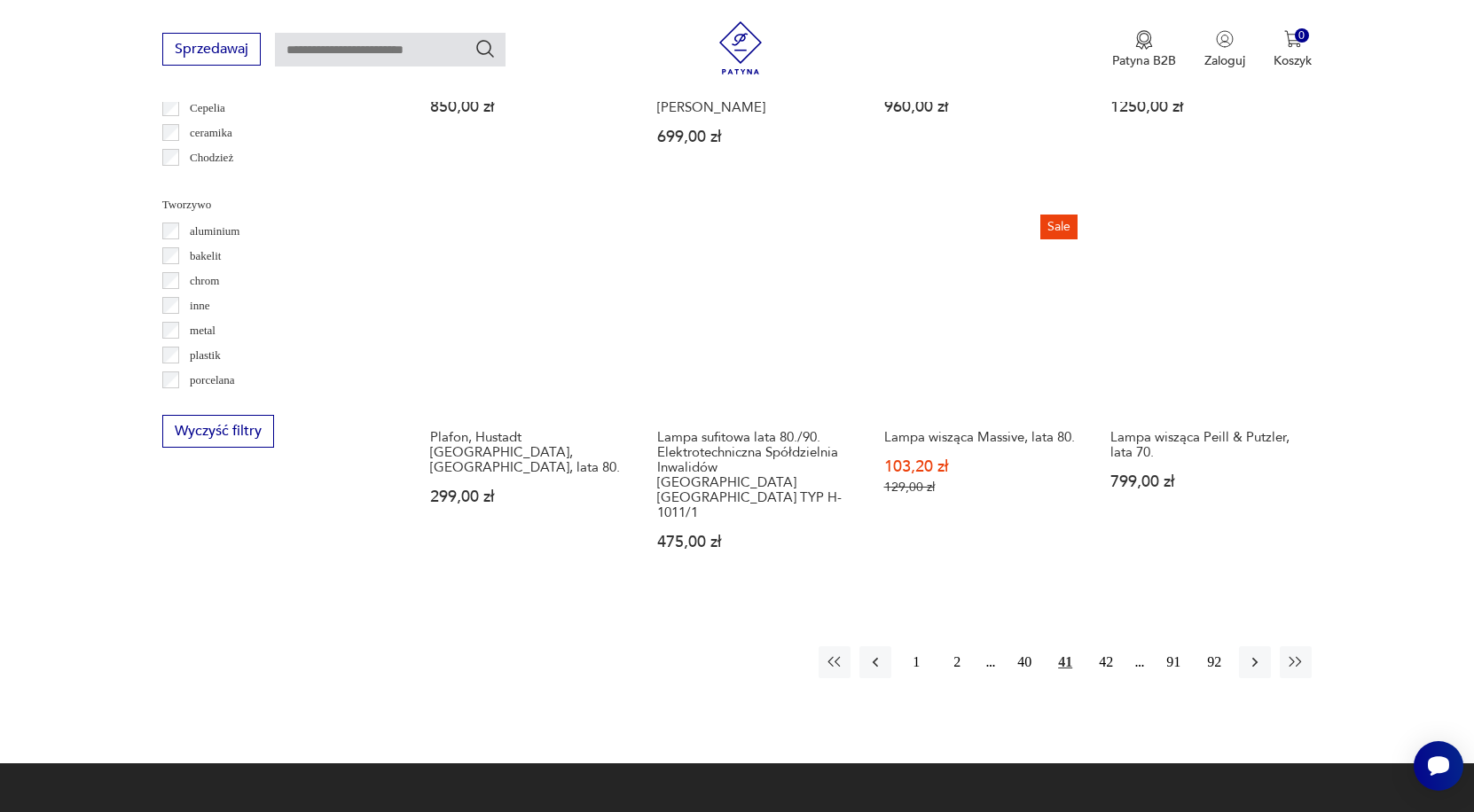
scroll to position [1574, 0]
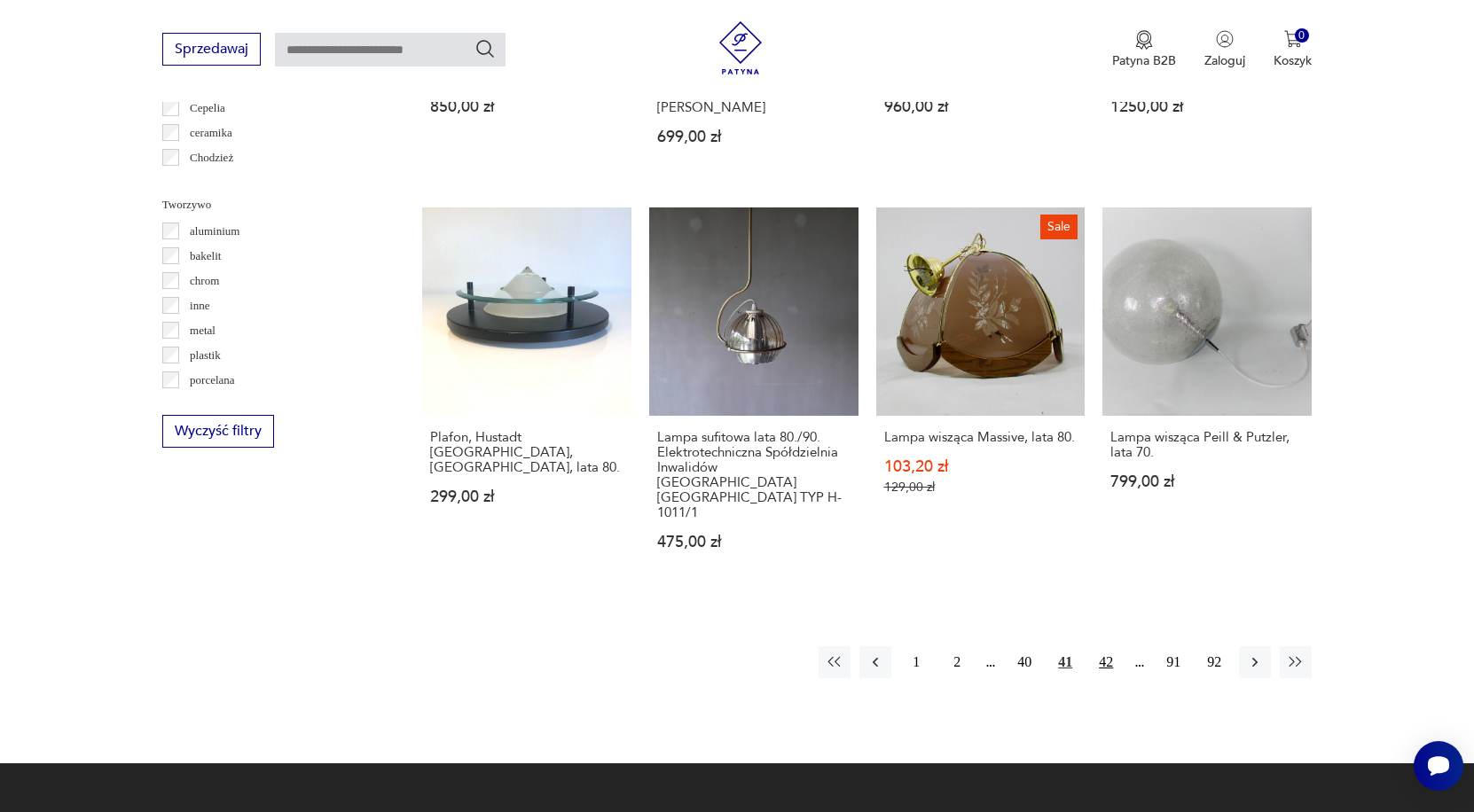
click at [1094, 646] on button "42" at bounding box center [1106, 662] width 32 height 32
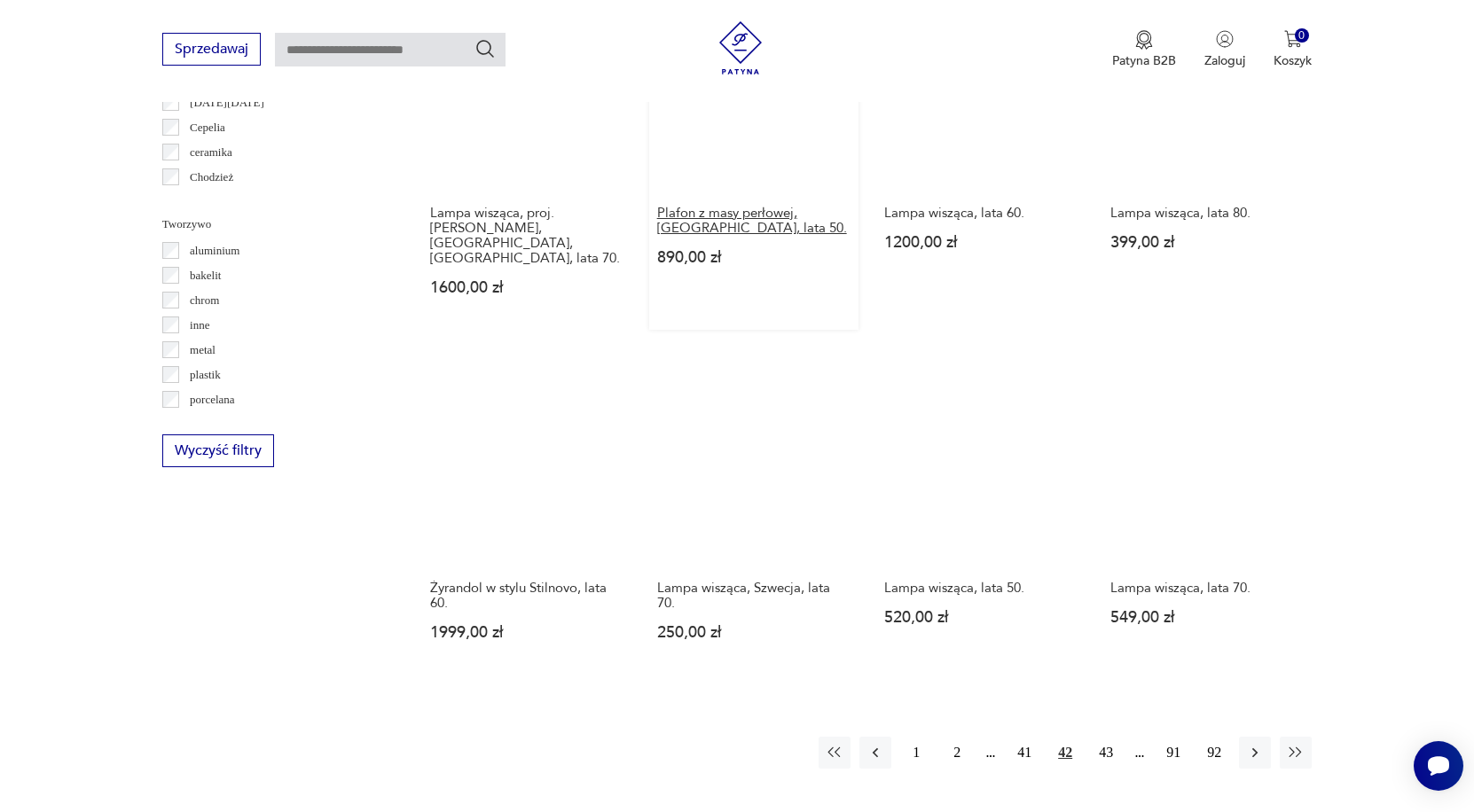
scroll to position [1558, 0]
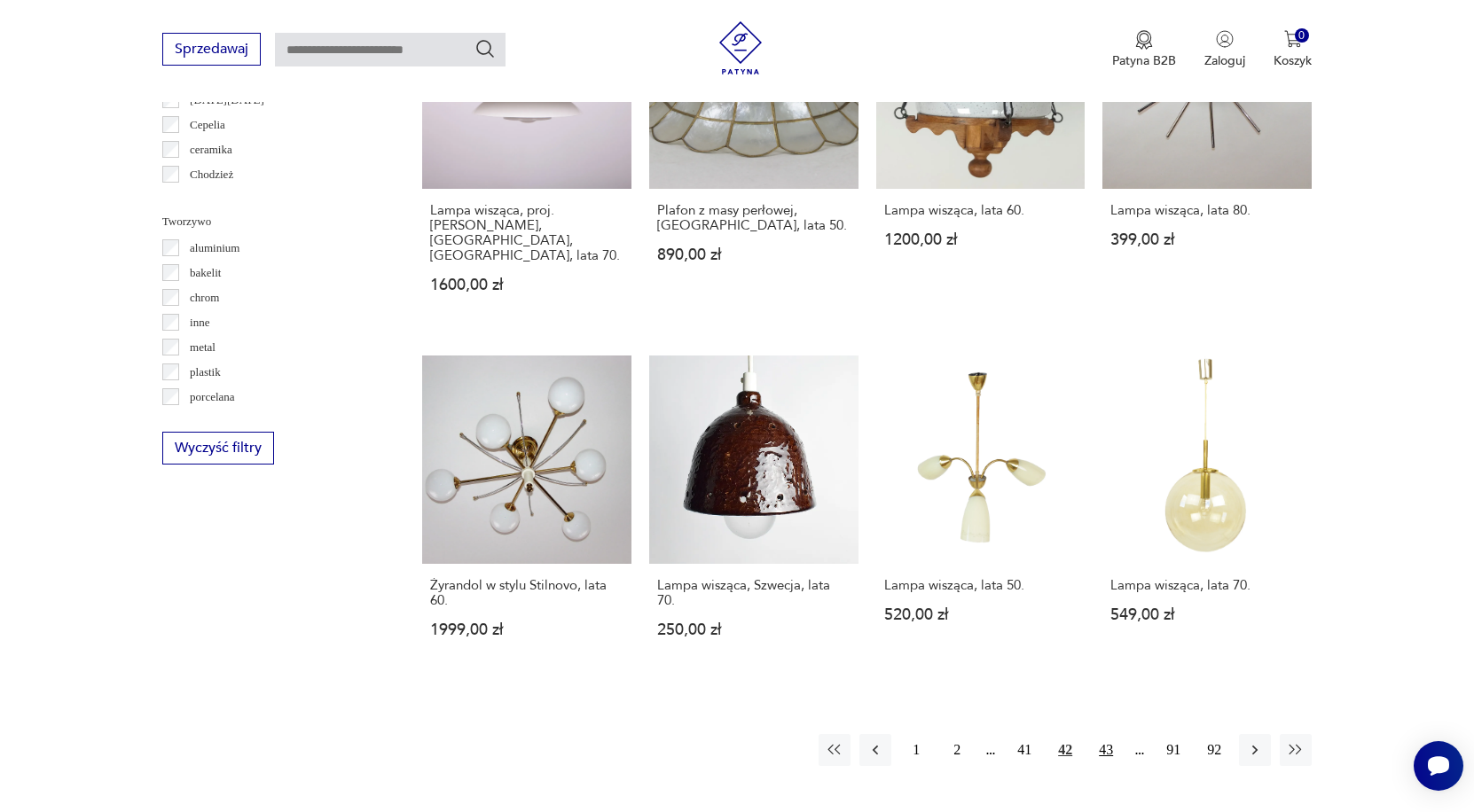
click at [1103, 741] on button "43" at bounding box center [1106, 750] width 32 height 32
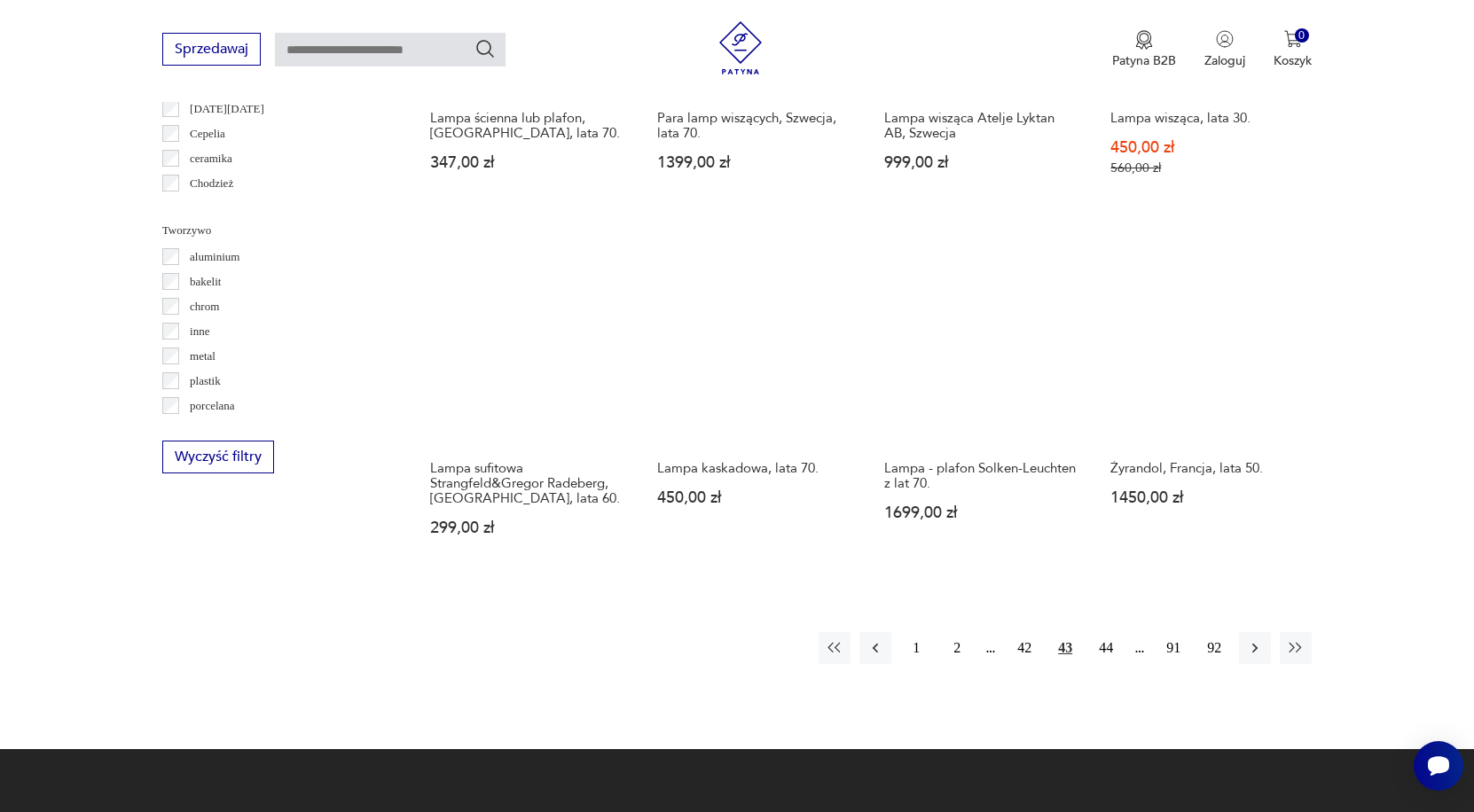
scroll to position [1553, 0]
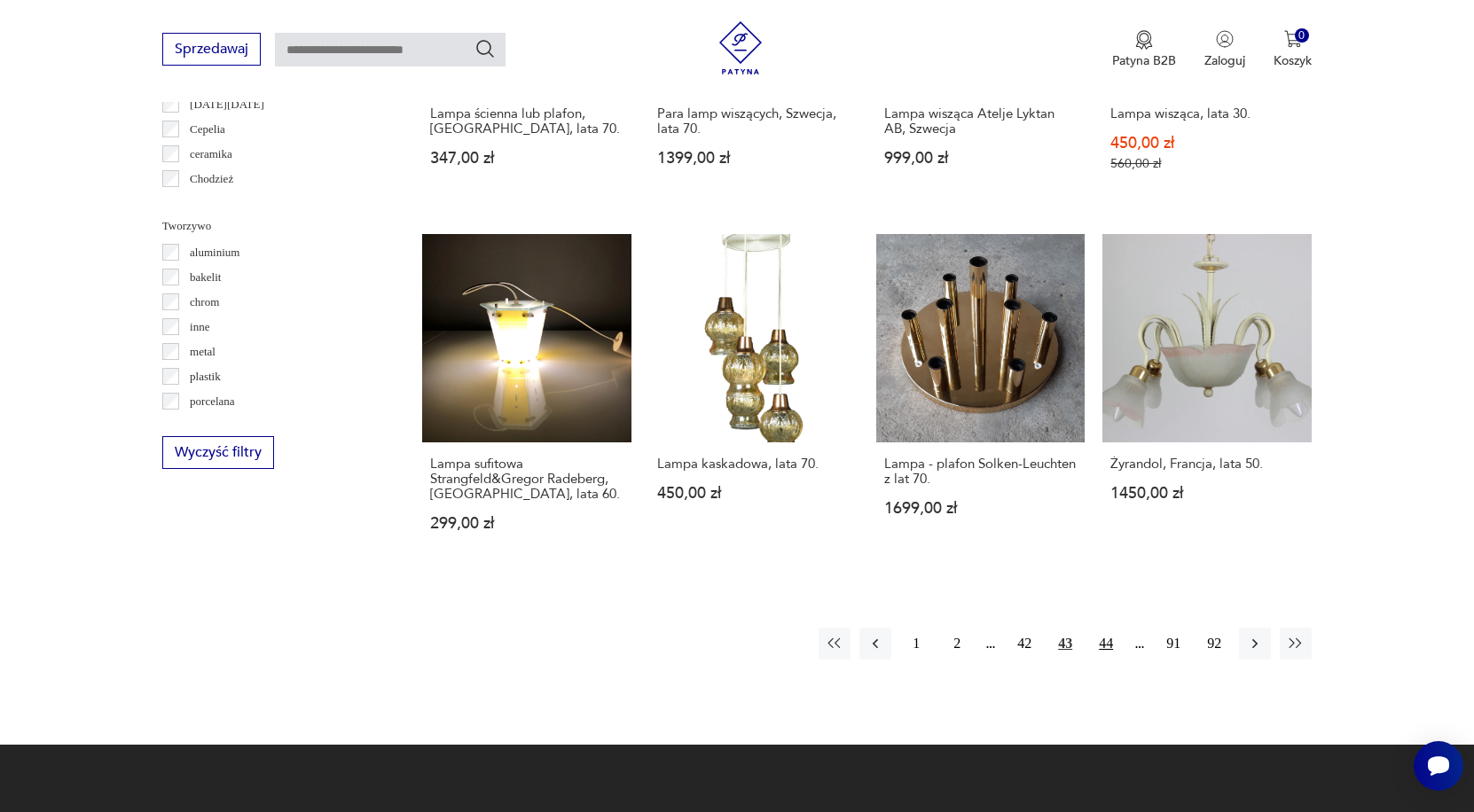
click at [1108, 659] on button "44" at bounding box center [1106, 643] width 32 height 32
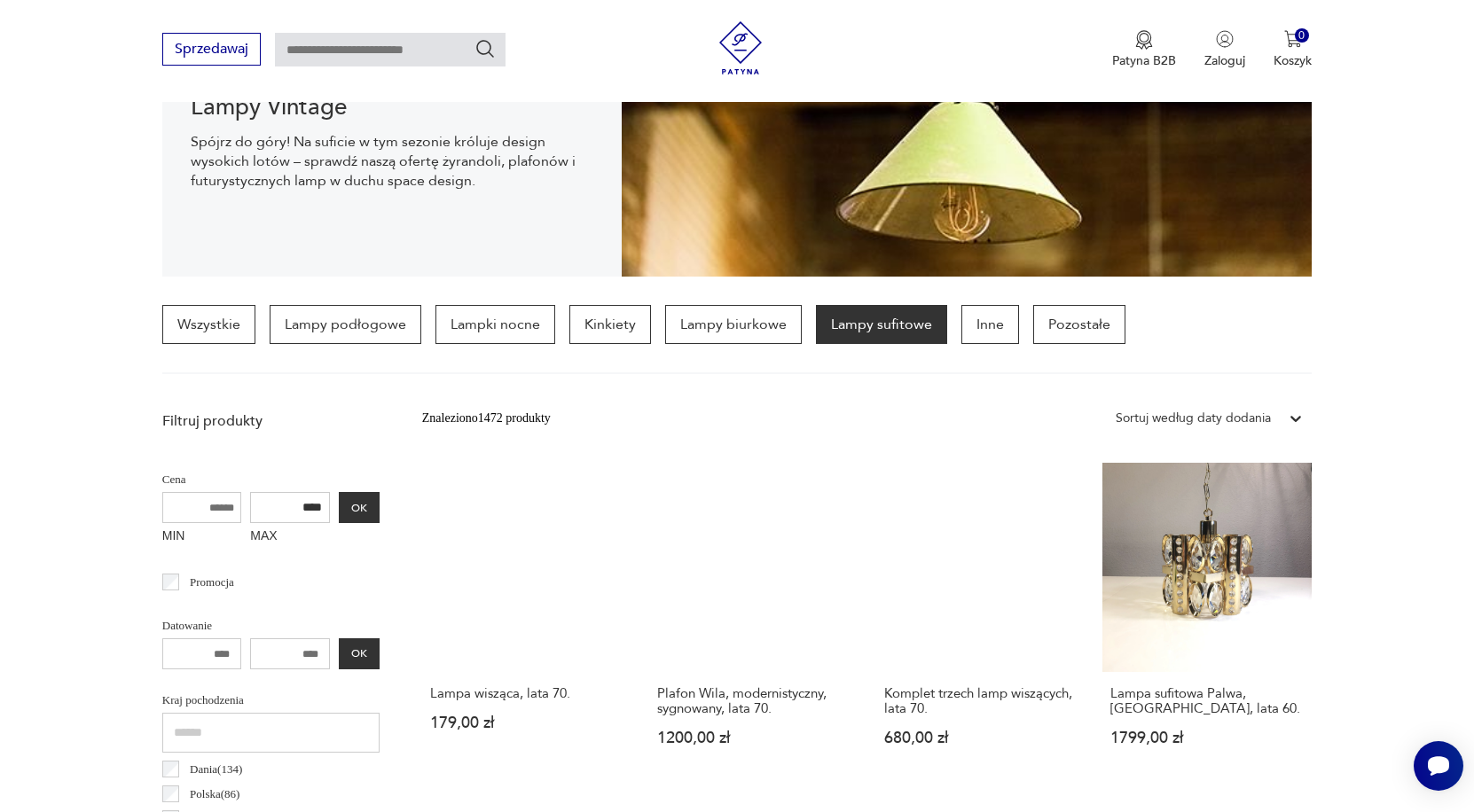
scroll to position [359, 0]
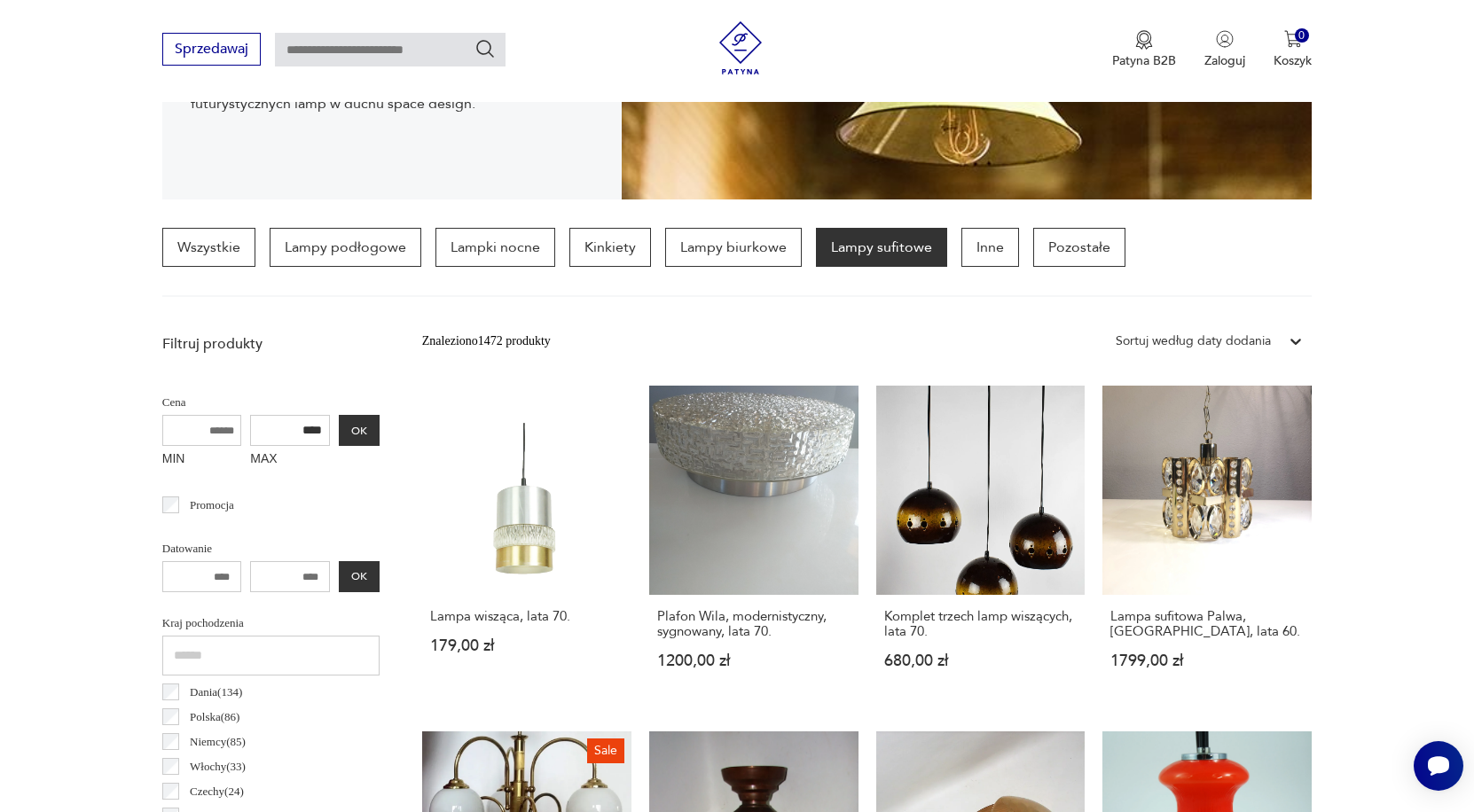
click at [191, 430] on input "MIN" at bounding box center [202, 430] width 80 height 31
type input "****"
click at [274, 430] on input "****" at bounding box center [290, 430] width 80 height 31
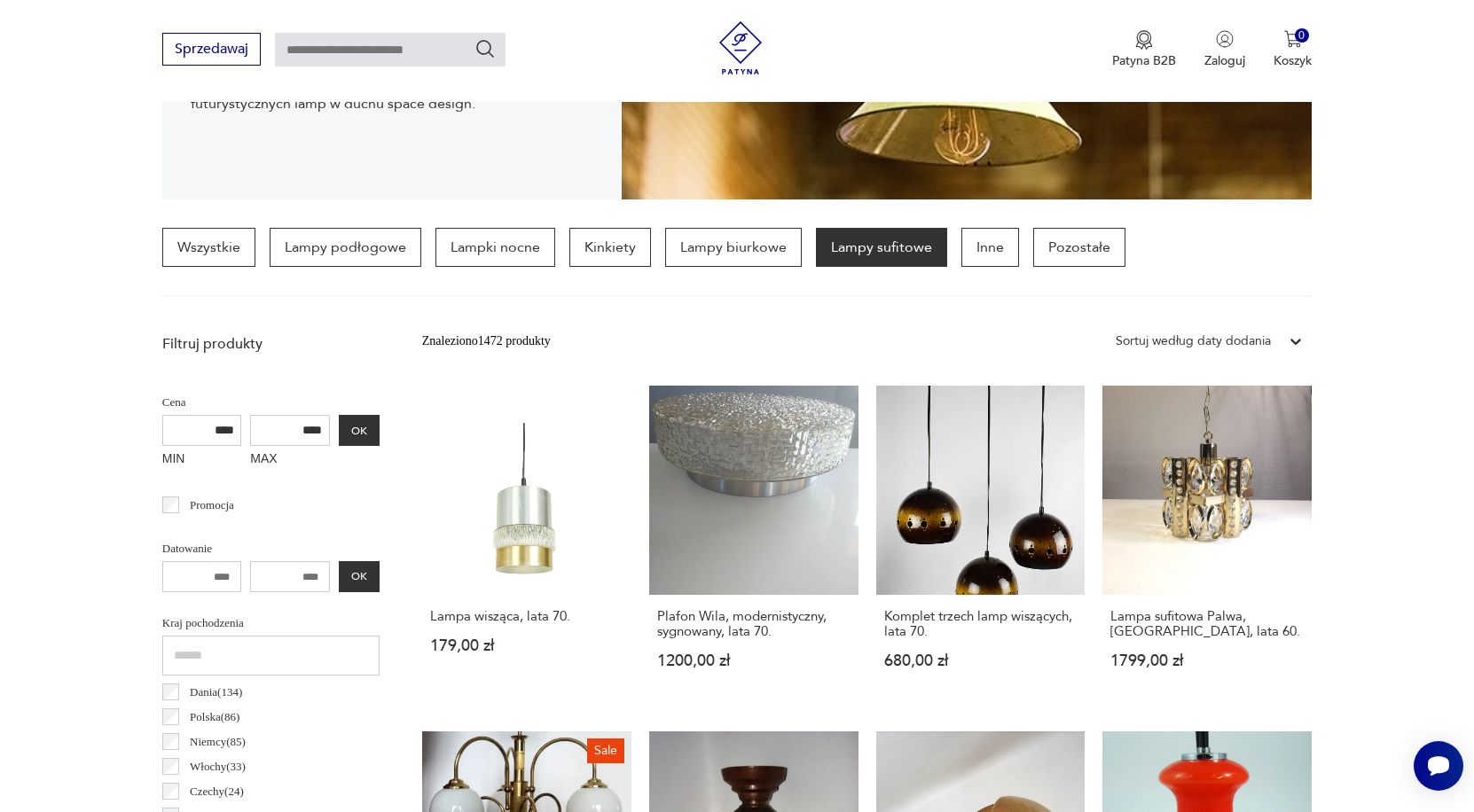
click at [274, 430] on input "****" at bounding box center [290, 430] width 80 height 31
type input "*****"
click at [338, 439] on button "OK" at bounding box center [358, 430] width 40 height 31
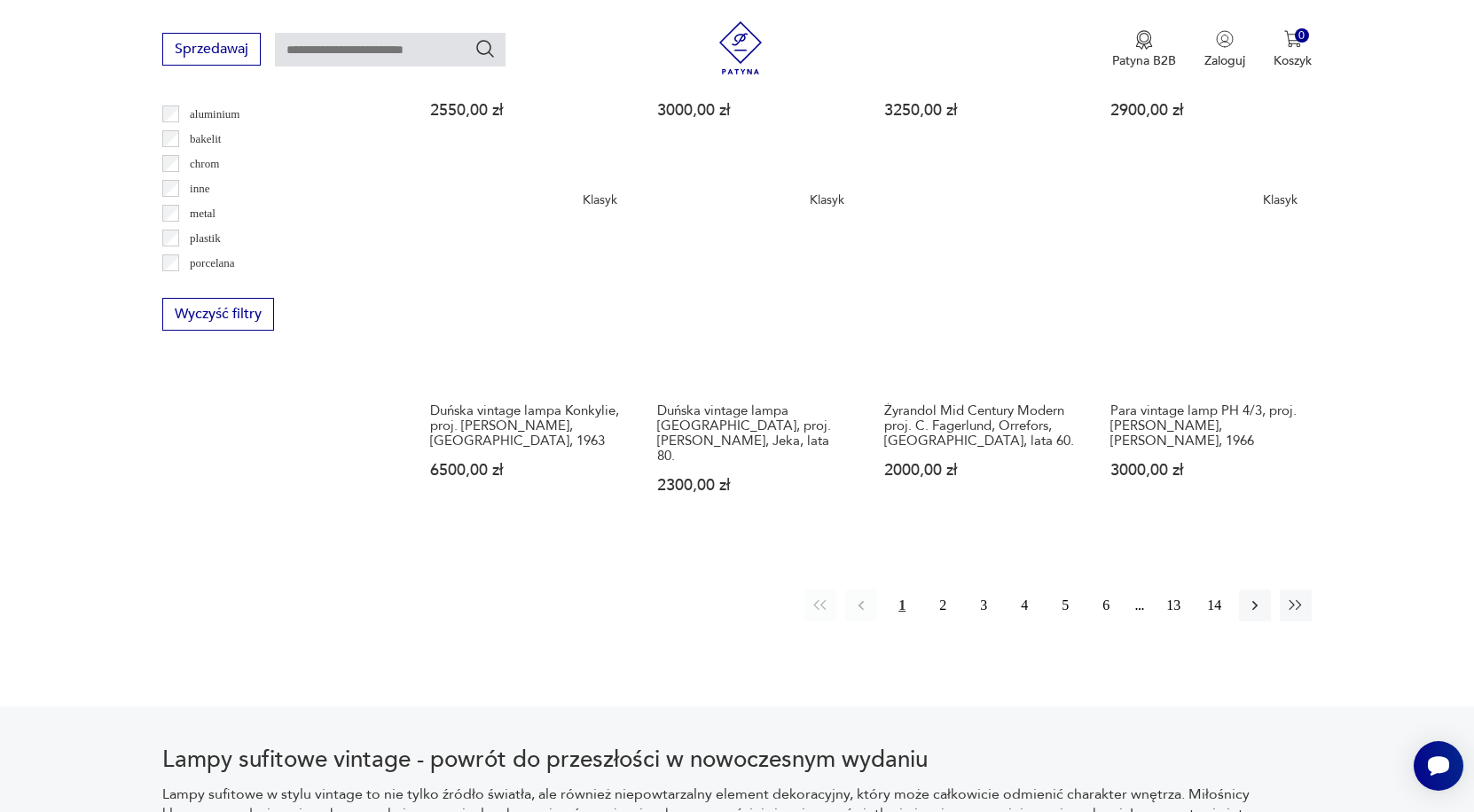
scroll to position [1702, 0]
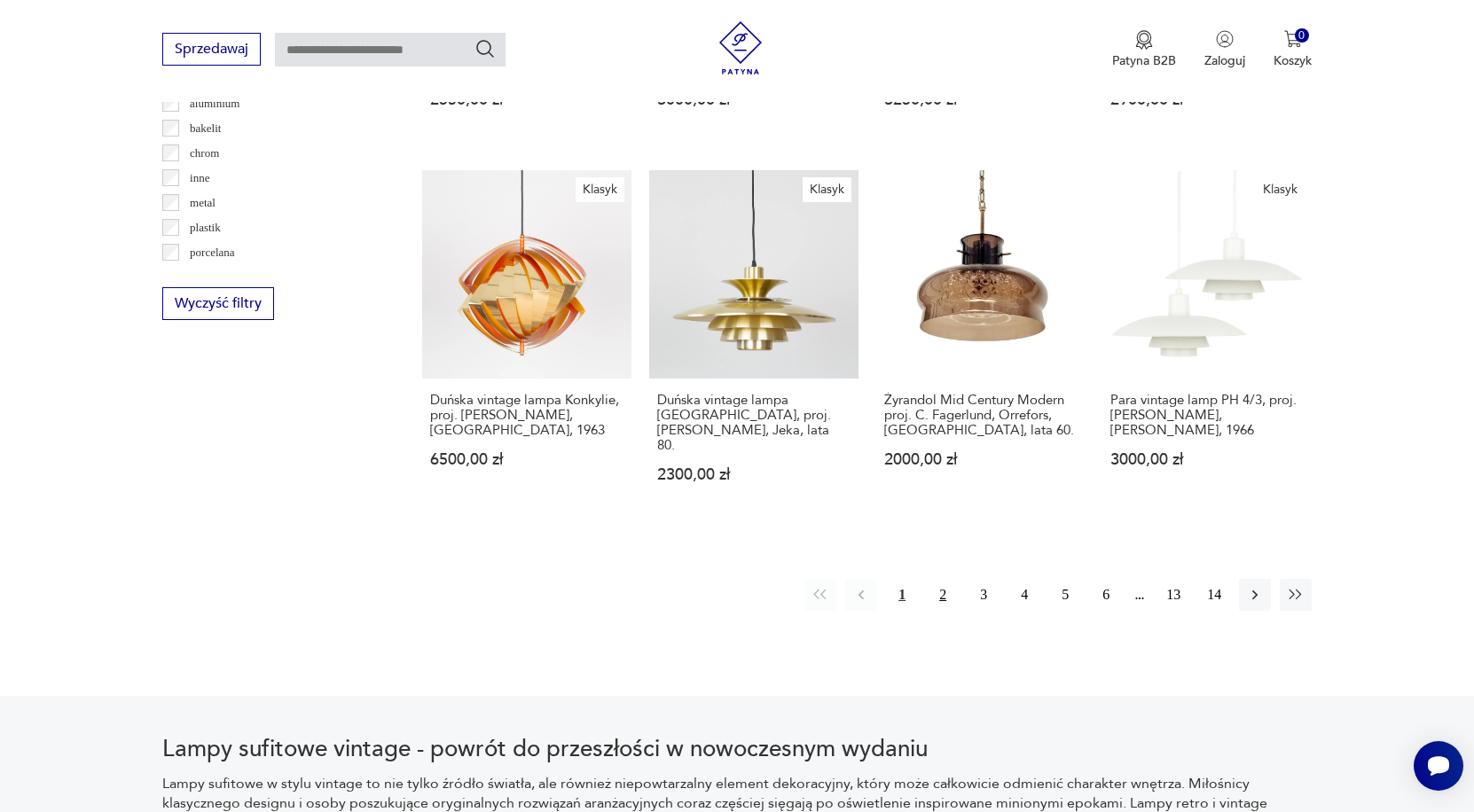
click at [938, 589] on button "2" at bounding box center [943, 595] width 32 height 32
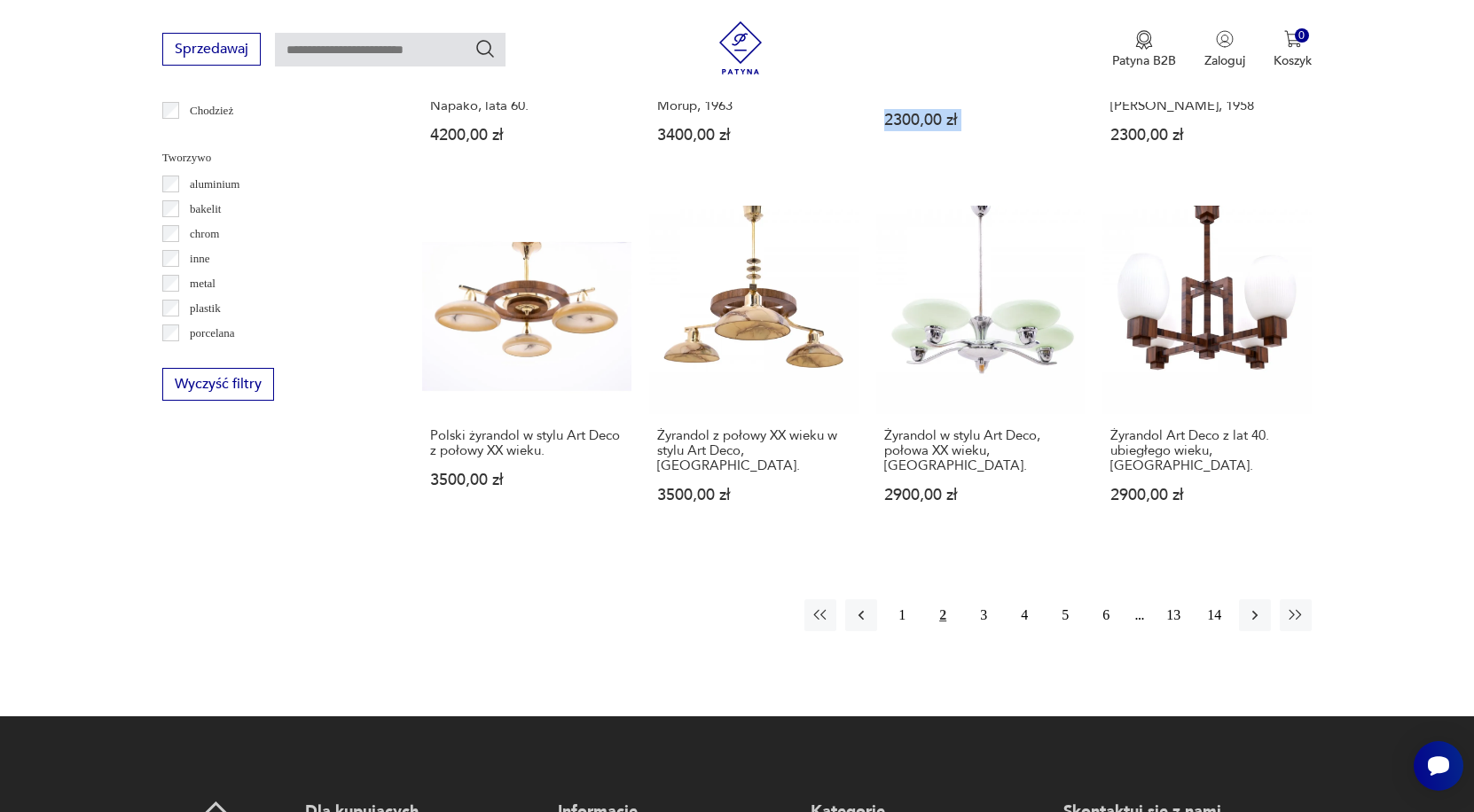
scroll to position [1624, 0]
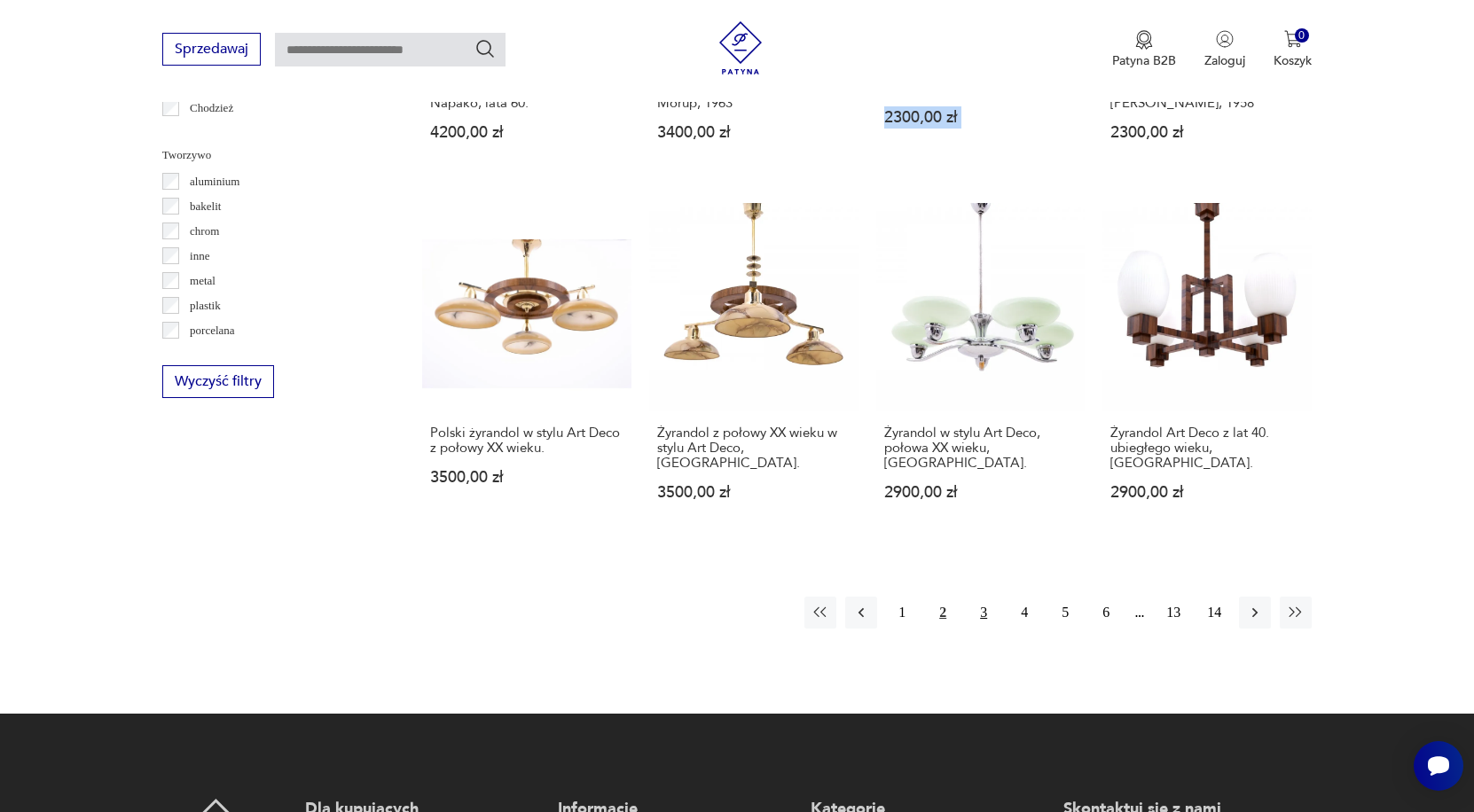
click at [988, 628] on button "3" at bounding box center [984, 613] width 32 height 32
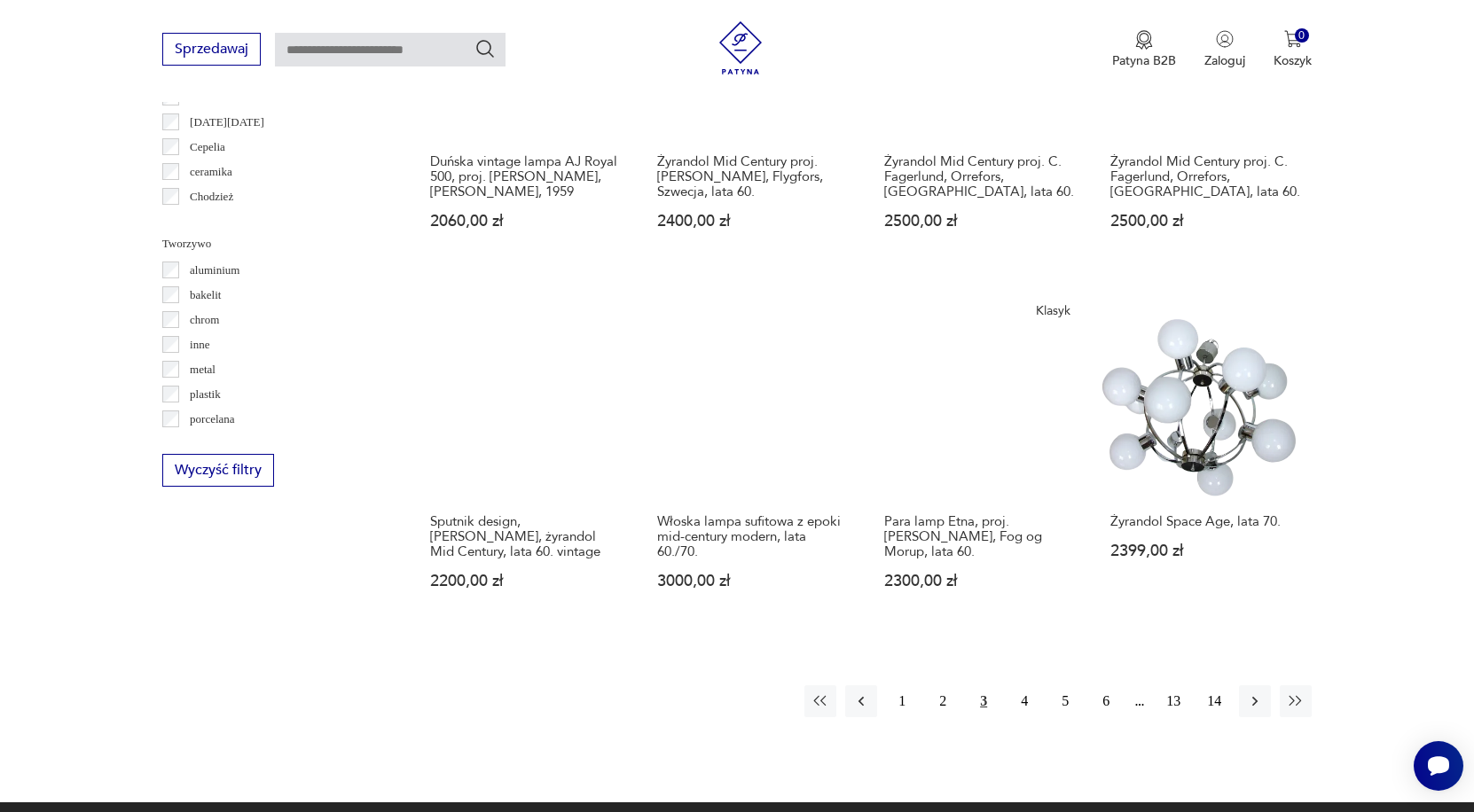
scroll to position [1535, 0]
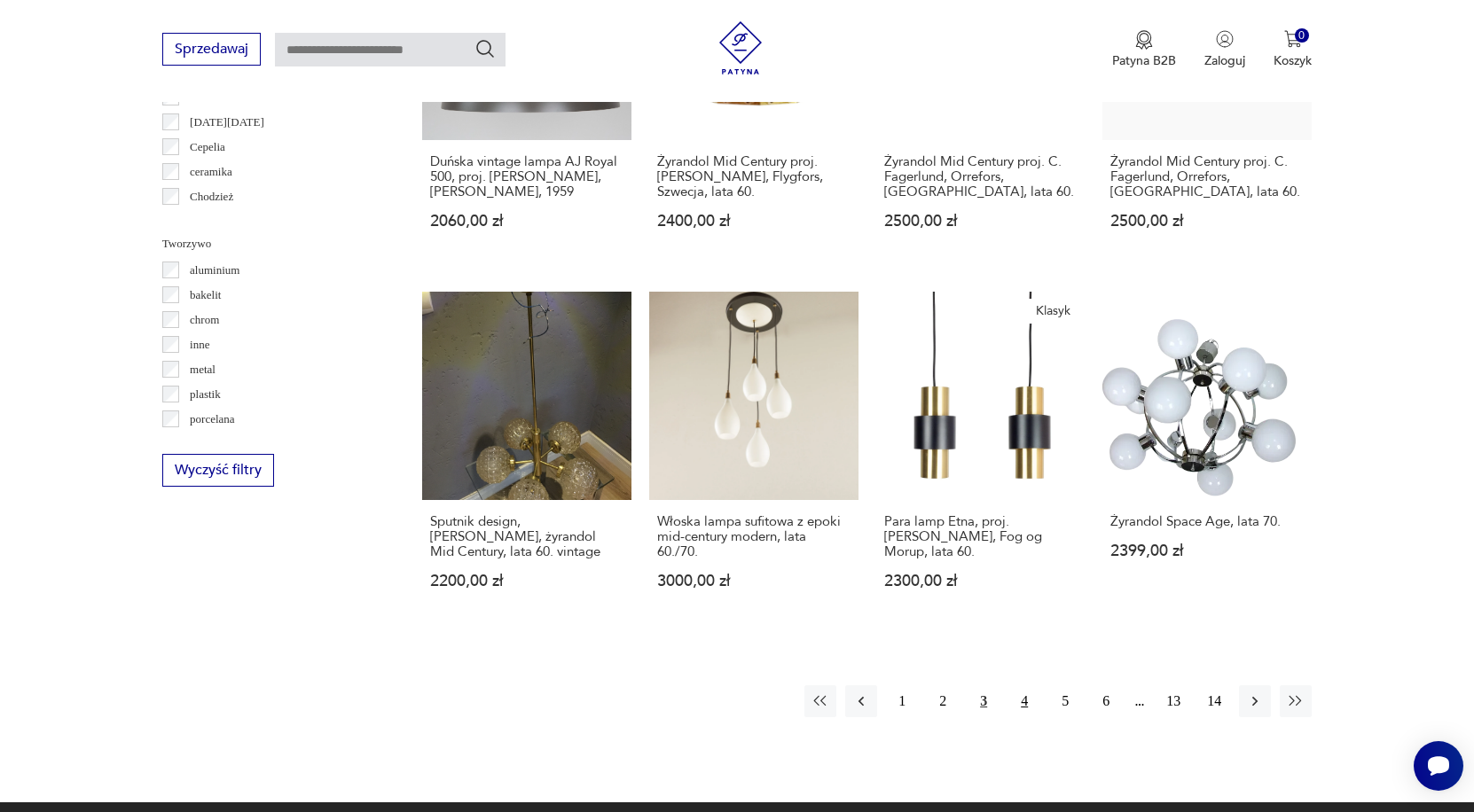
click at [1027, 712] on button "4" at bounding box center [1024, 702] width 32 height 32
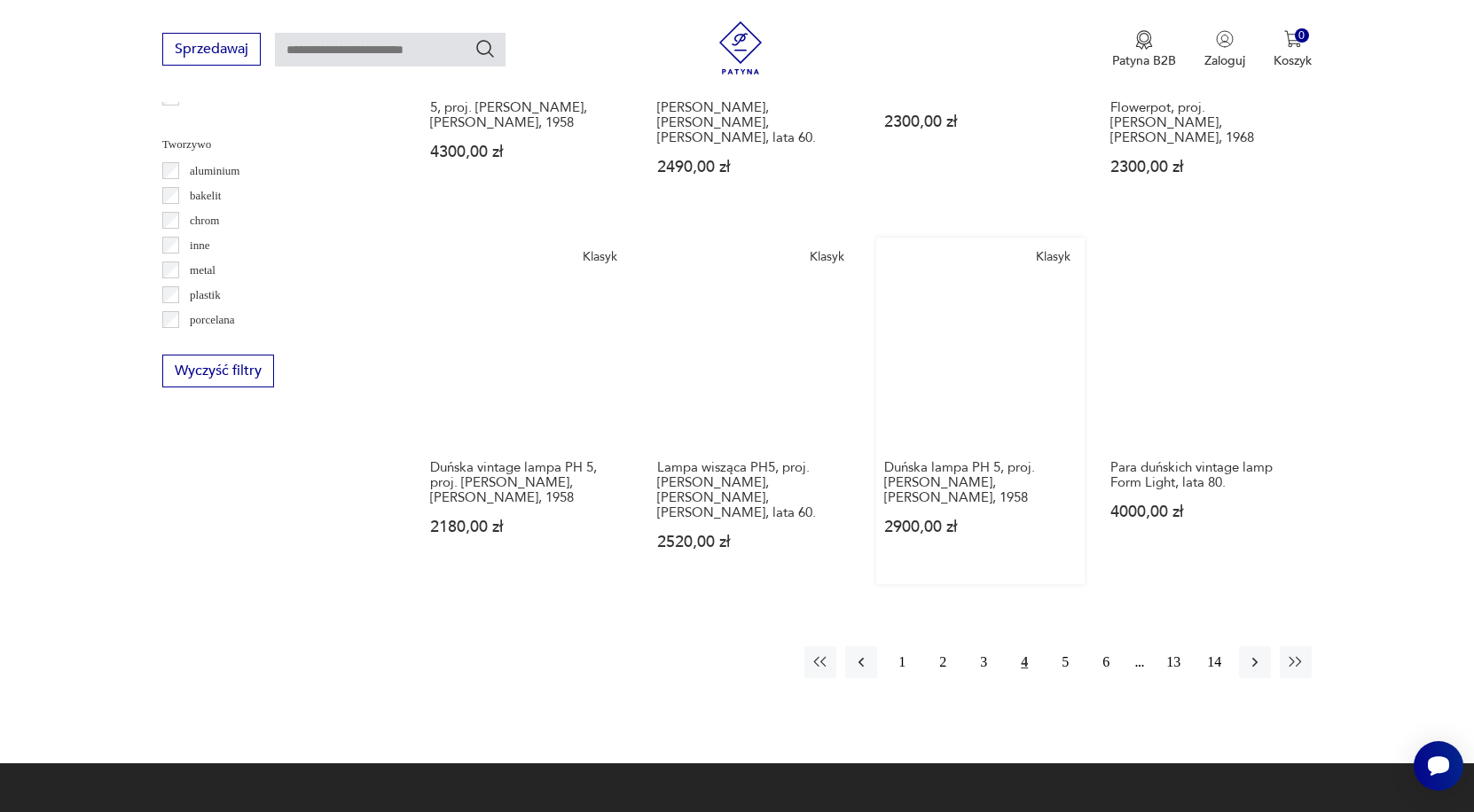
scroll to position [1663, 0]
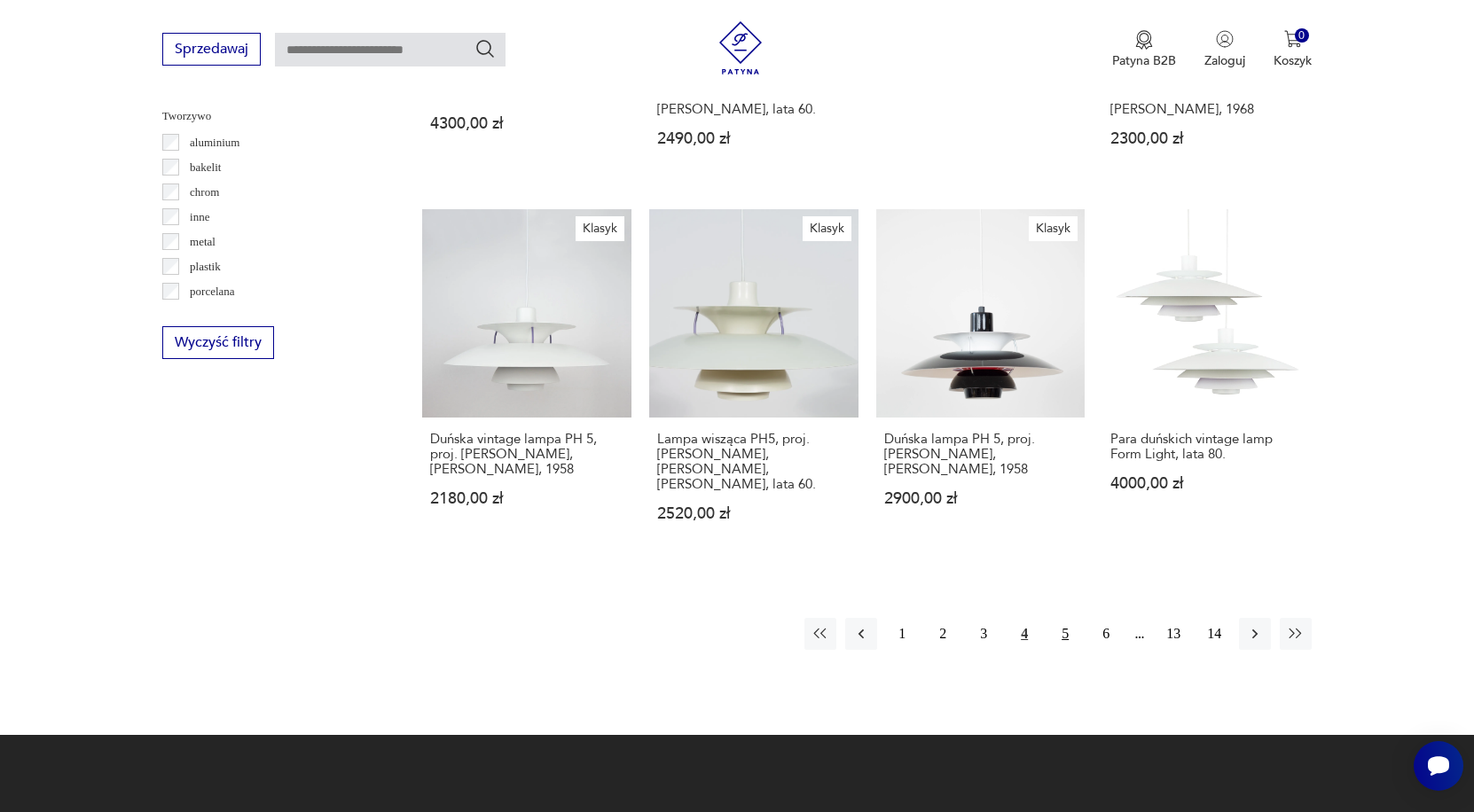
click at [1064, 617] on button "5" at bounding box center [1066, 633] width 32 height 32
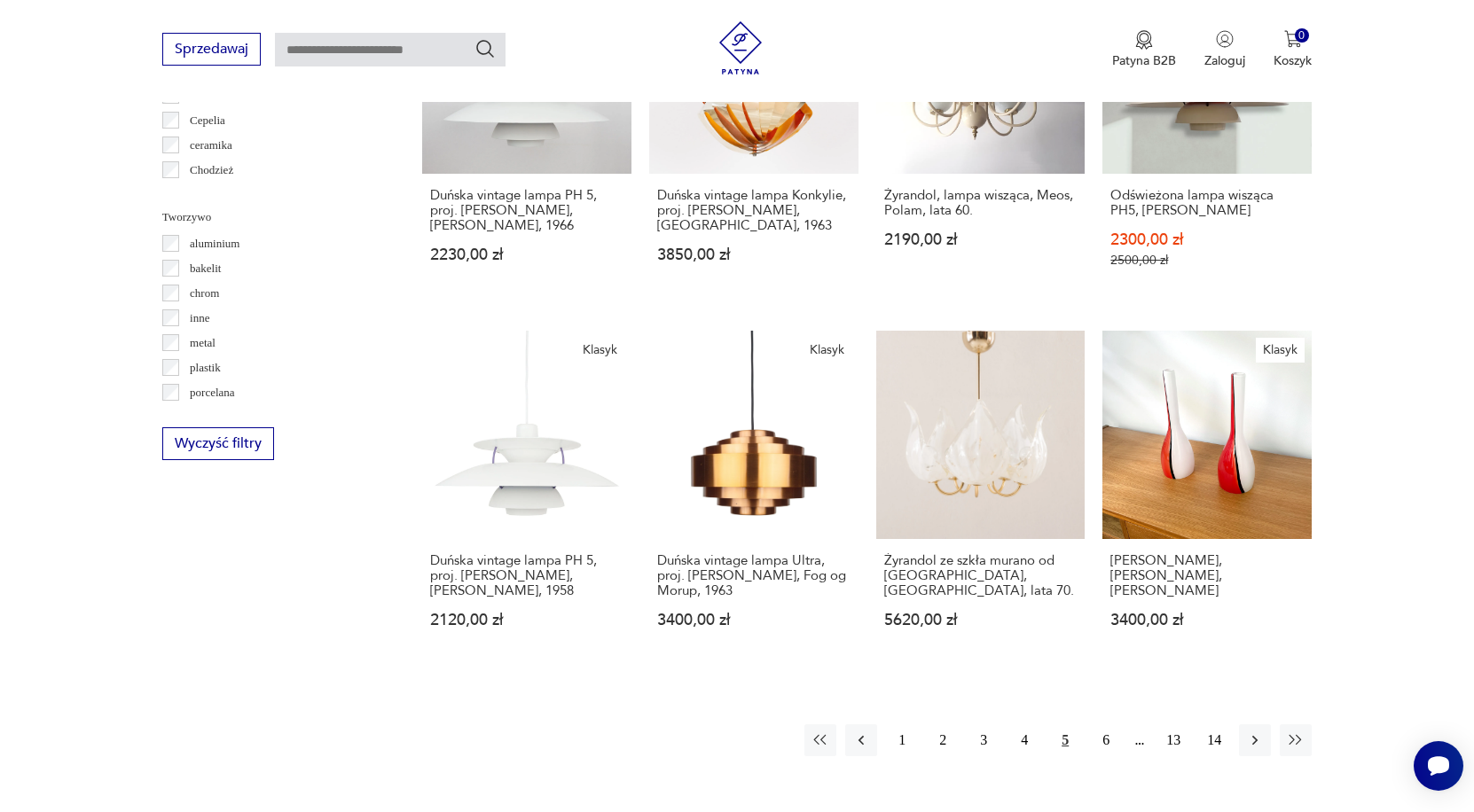
scroll to position [1565, 0]
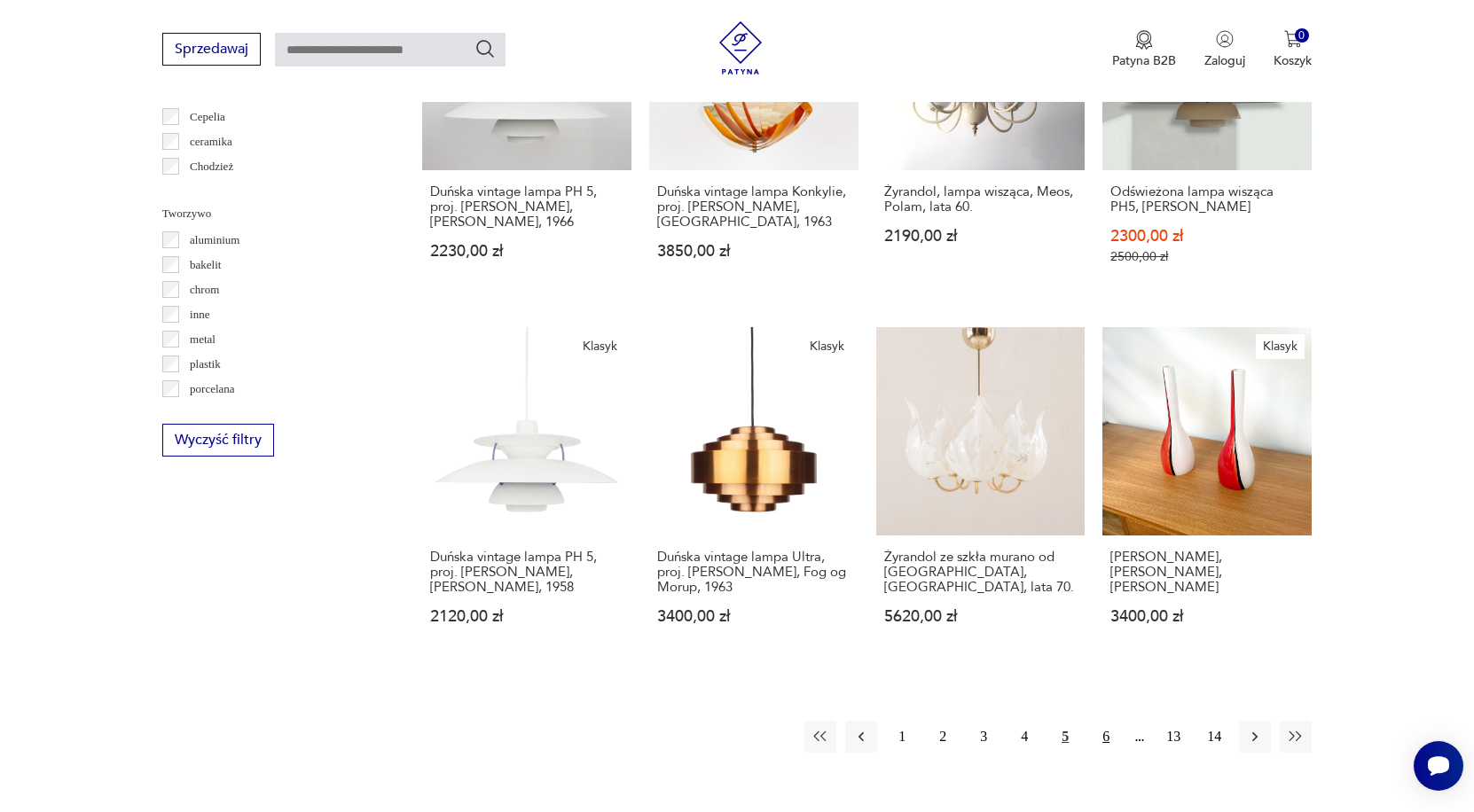
click at [1108, 736] on button "6" at bounding box center [1106, 737] width 32 height 32
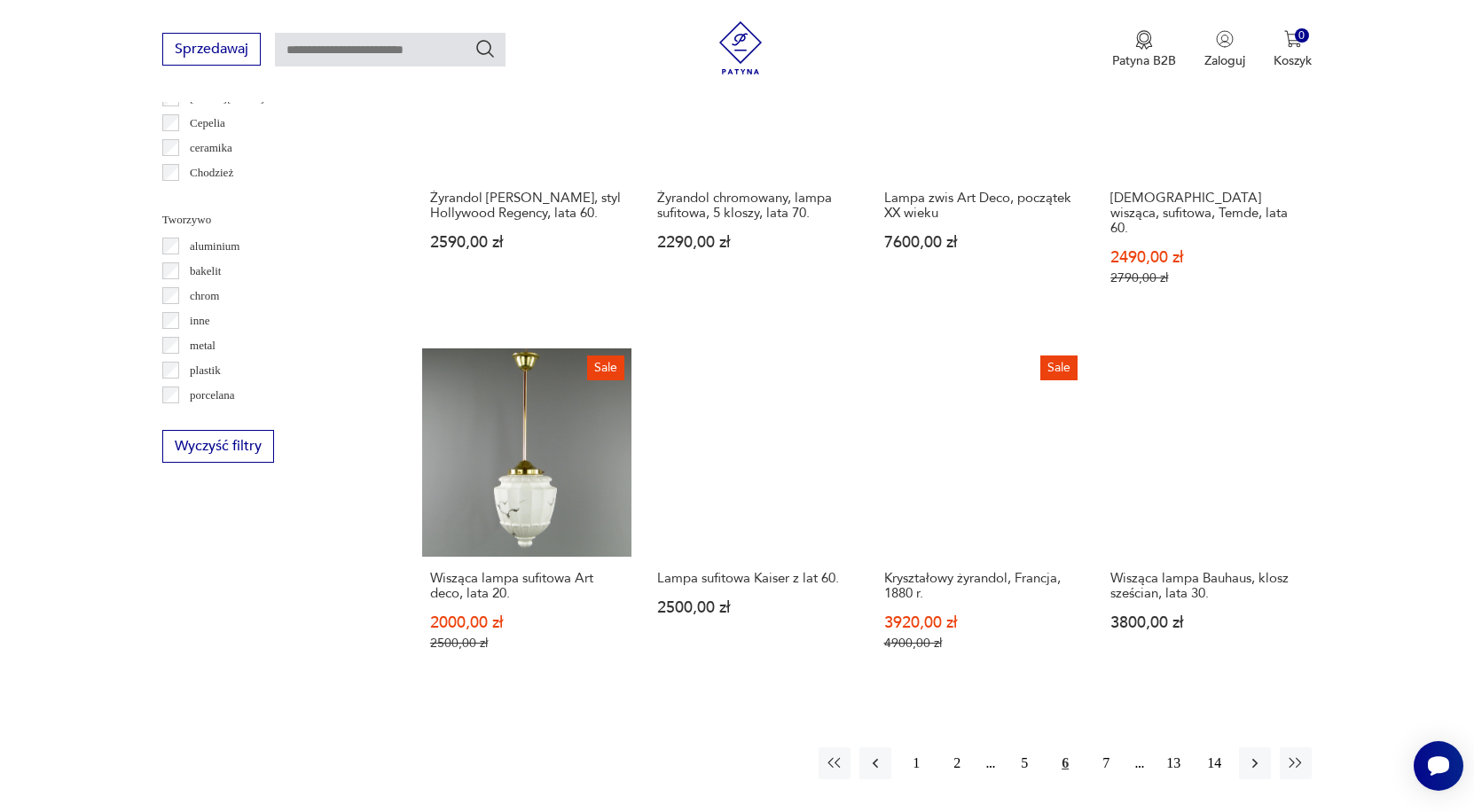
scroll to position [1559, 0]
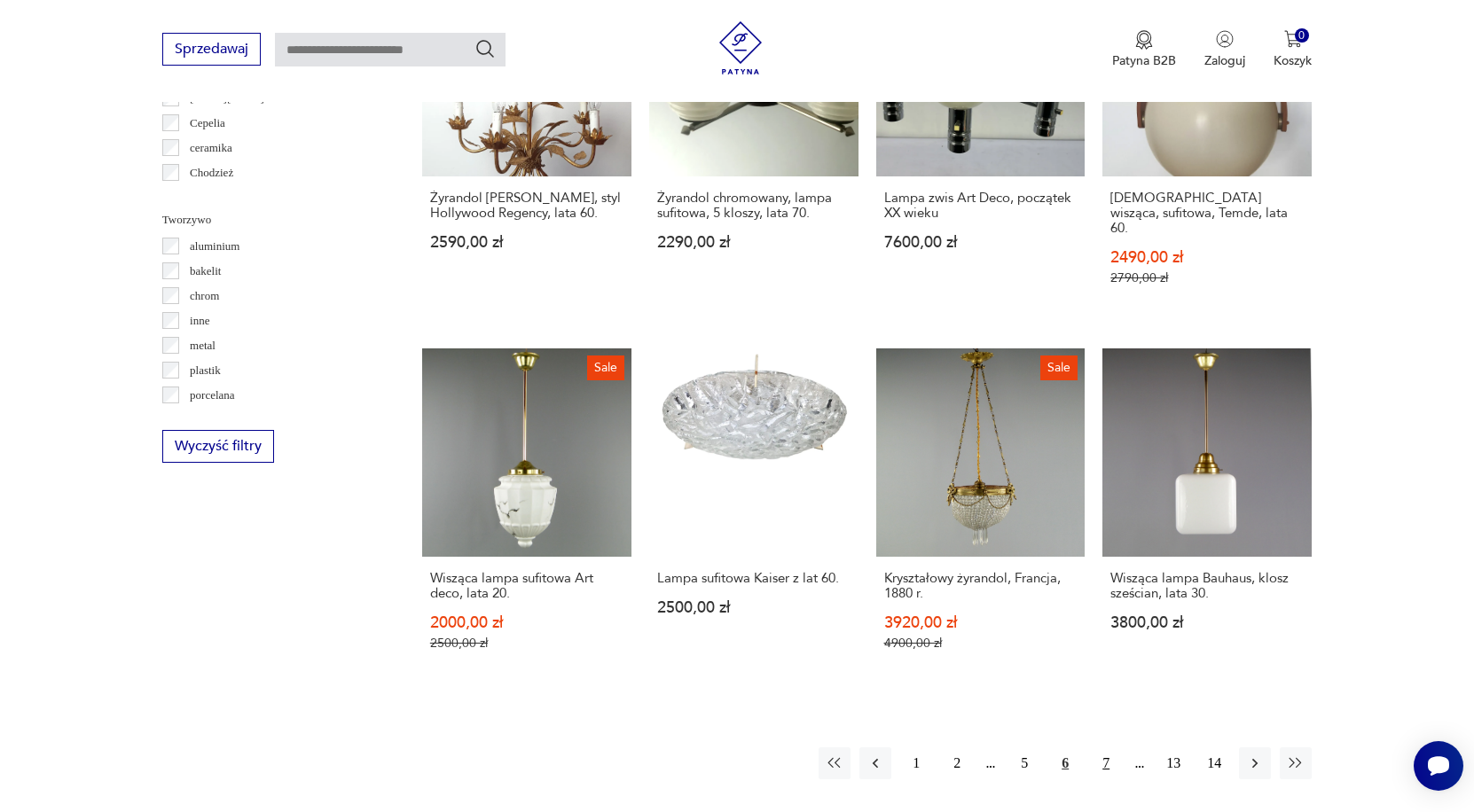
click at [1104, 747] on button "7" at bounding box center [1106, 764] width 32 height 32
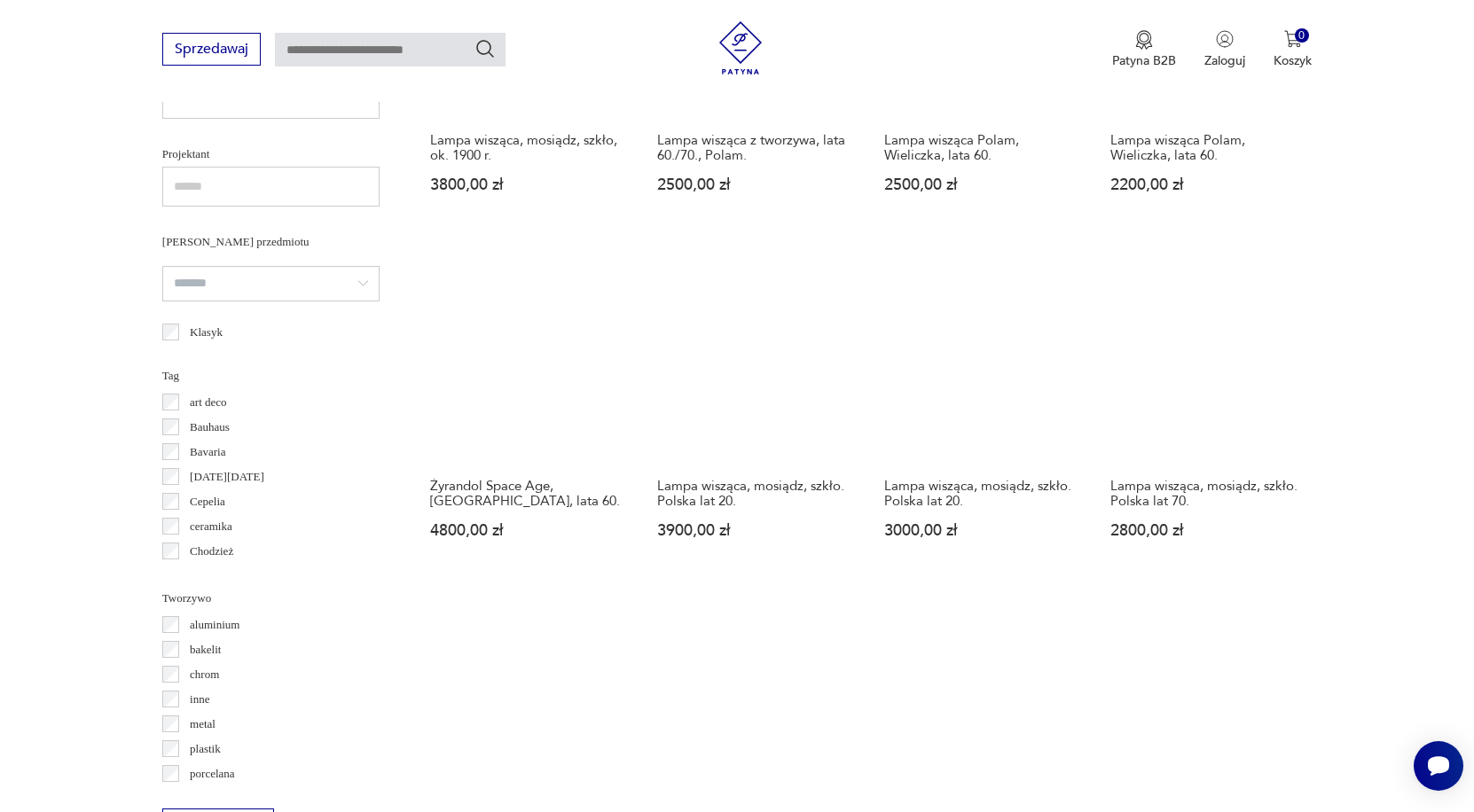
scroll to position [1526, 0]
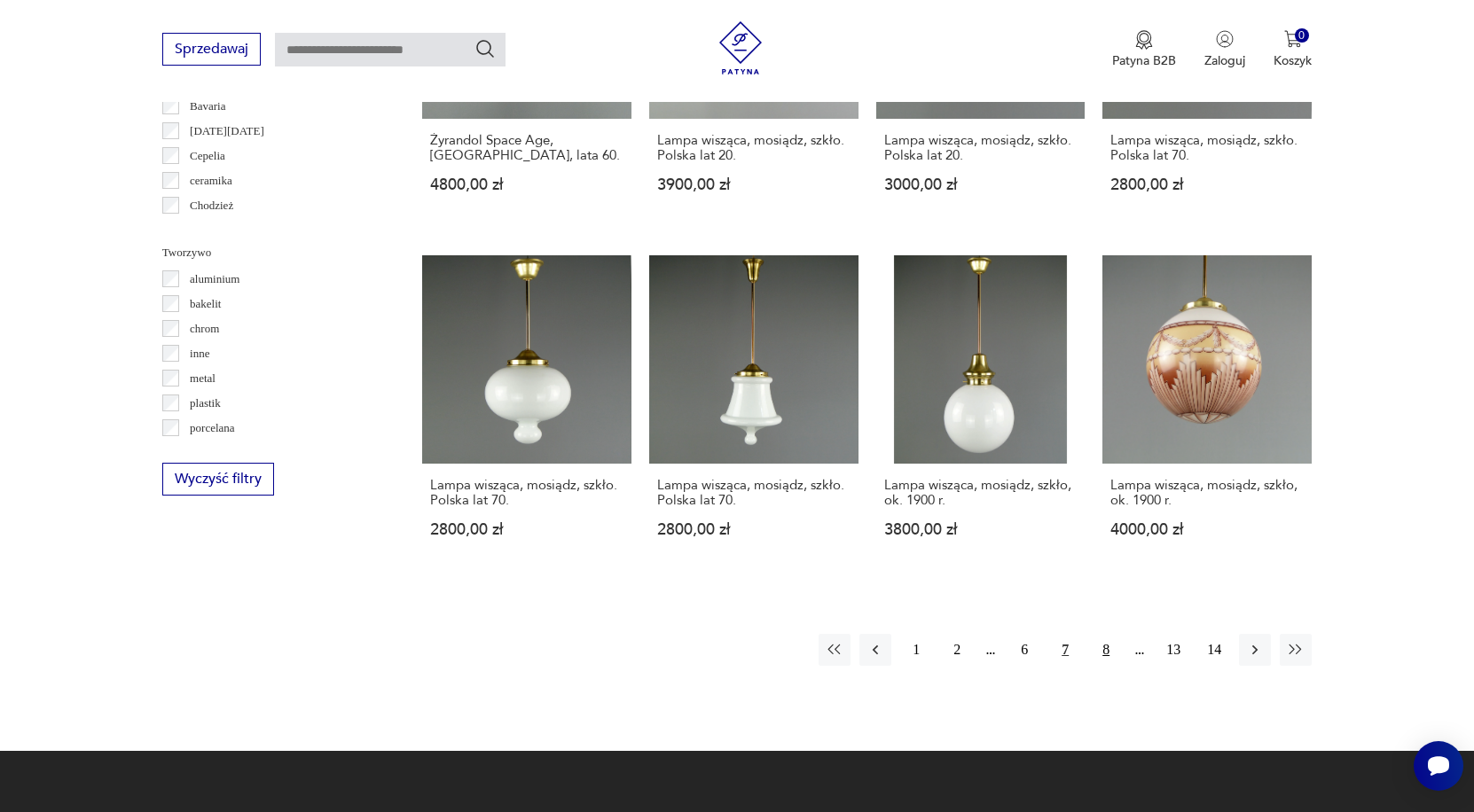
click at [1104, 666] on button "8" at bounding box center [1106, 650] width 32 height 32
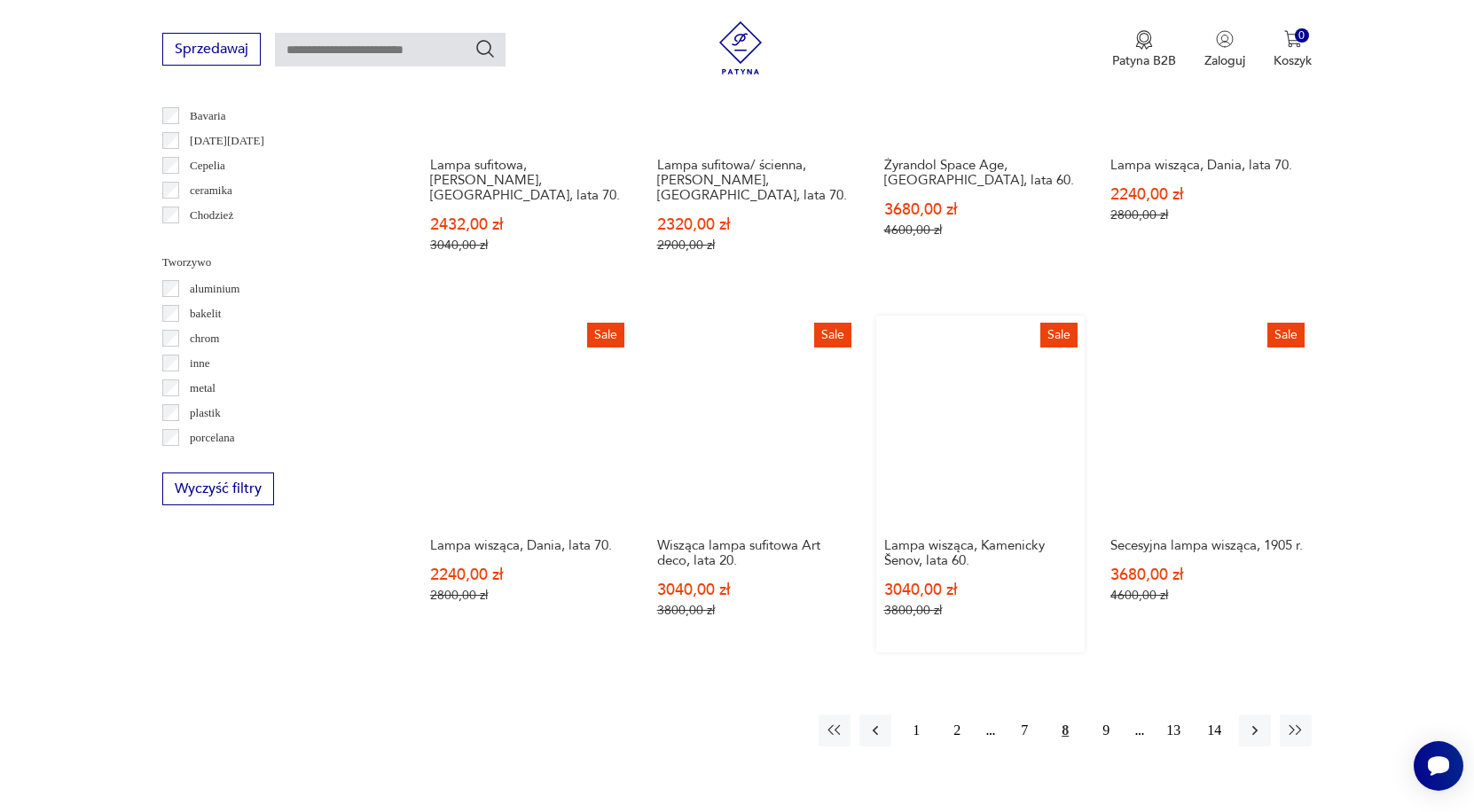
scroll to position [1518, 0]
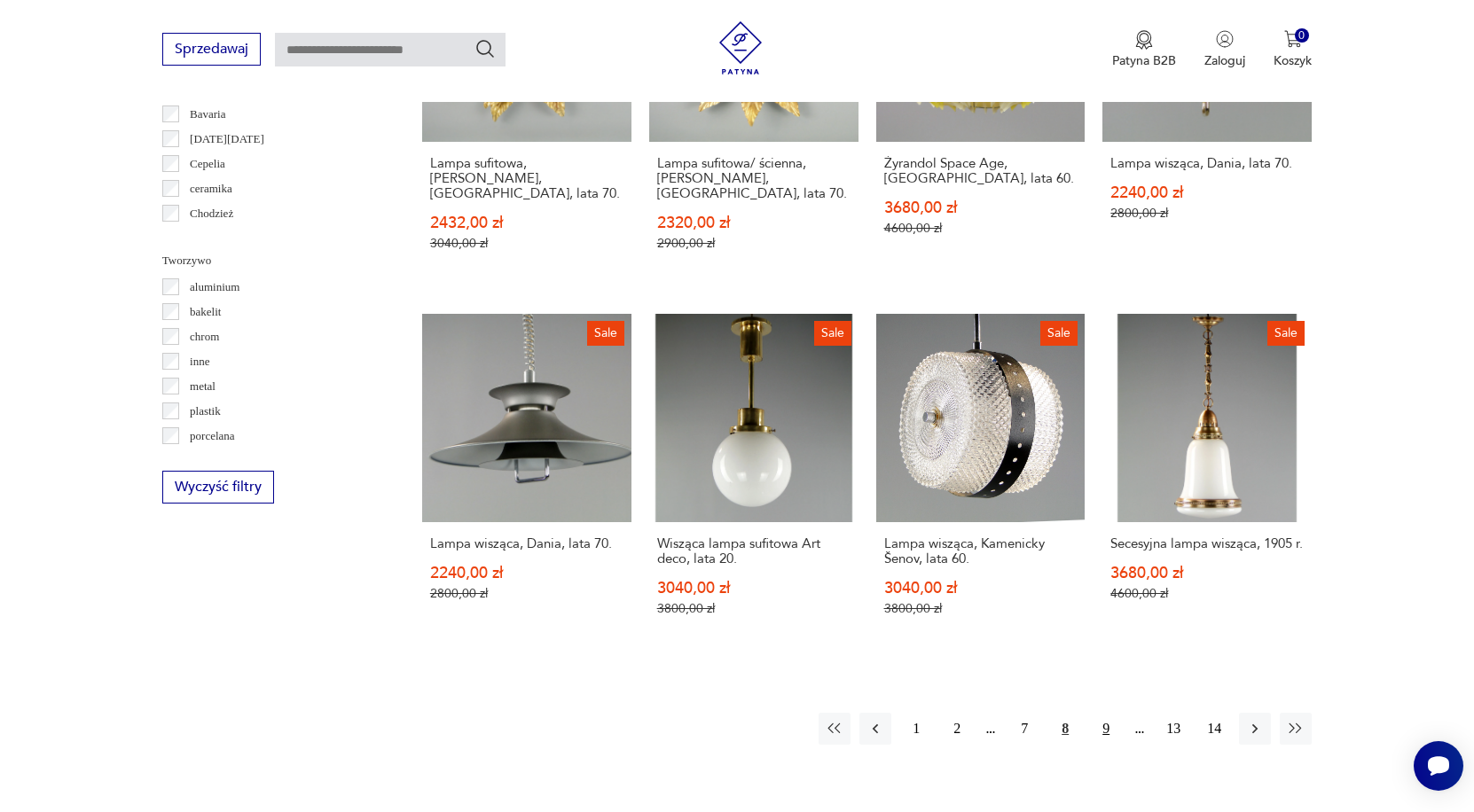
click at [1106, 745] on button "9" at bounding box center [1106, 729] width 32 height 32
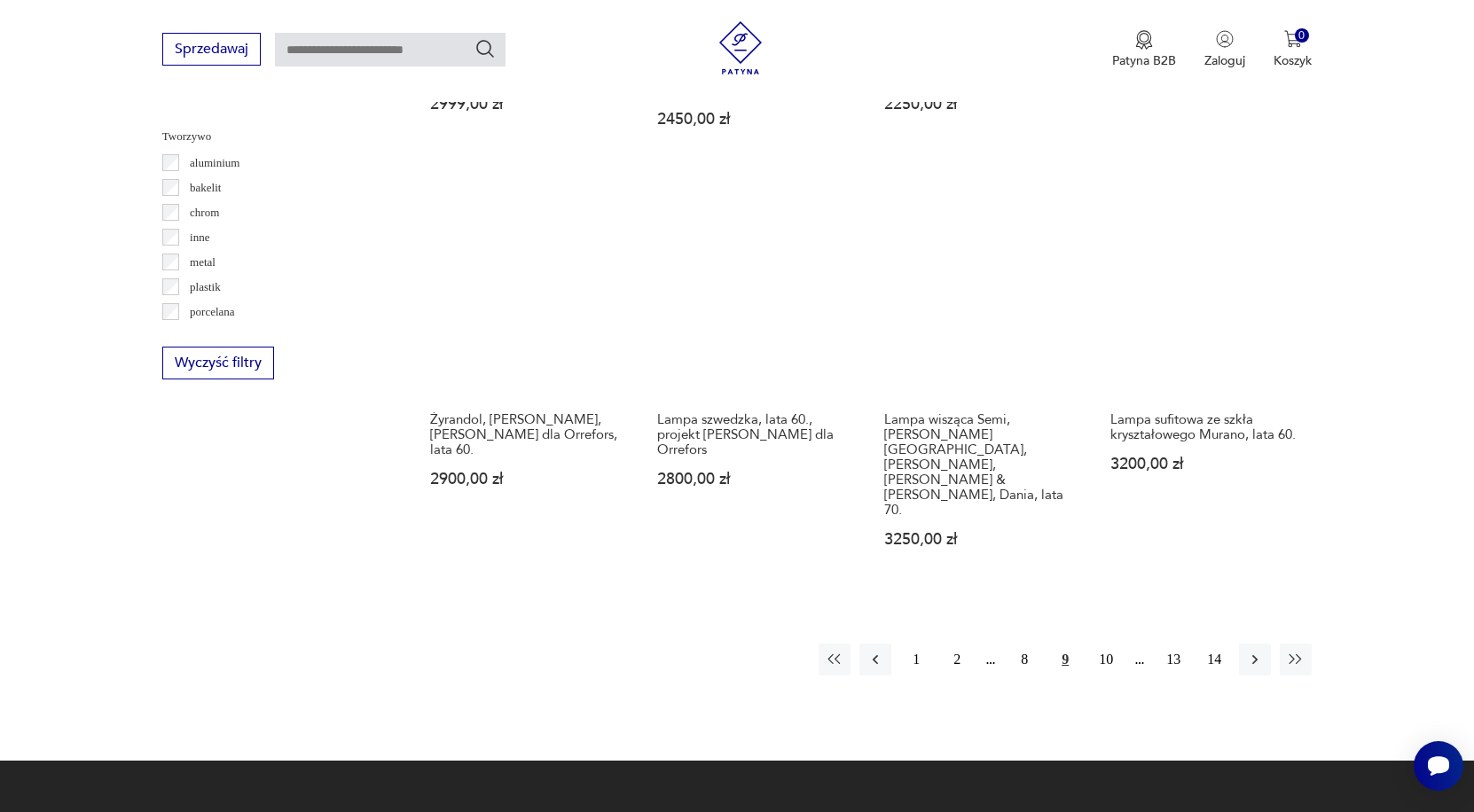
scroll to position [1646, 0]
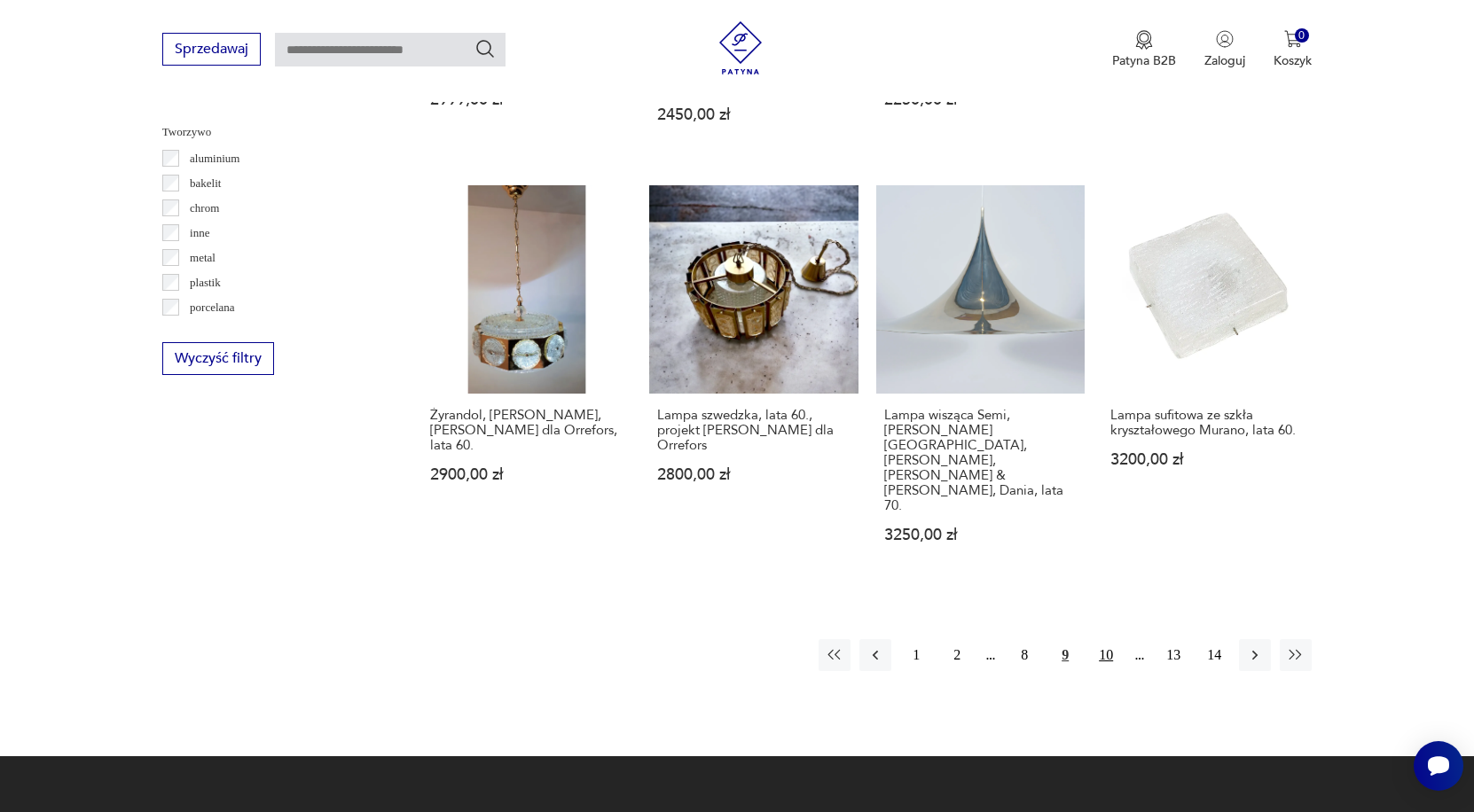
click at [1109, 639] on button "10" at bounding box center [1106, 655] width 32 height 32
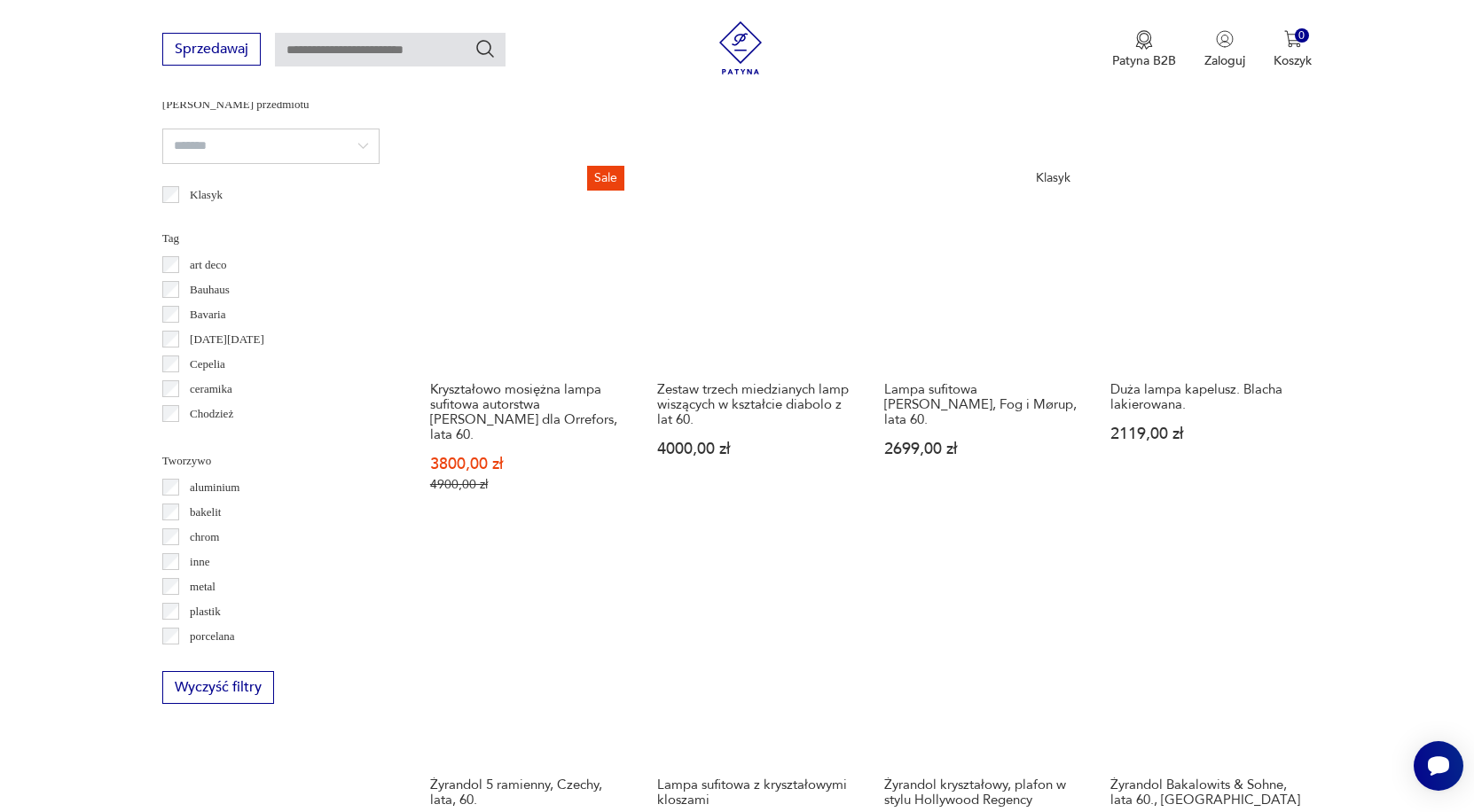
scroll to position [1286, 1]
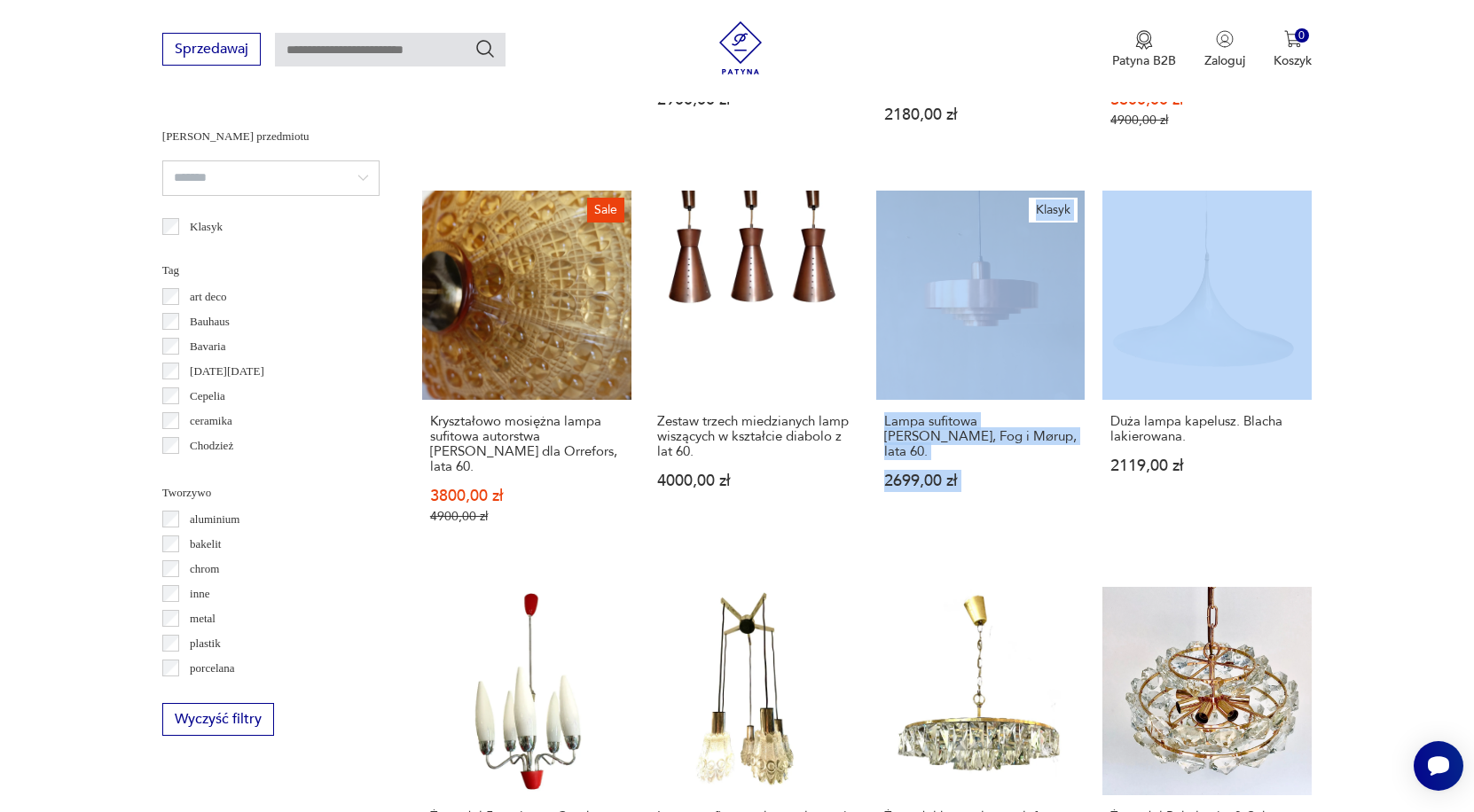
click at [1408, 490] on section "Filtruj produkty Cena MIN **** MAX ***** OK Promocja Datowanie OK Kraj pochodze…" at bounding box center [737, 240] width 1474 height 1684
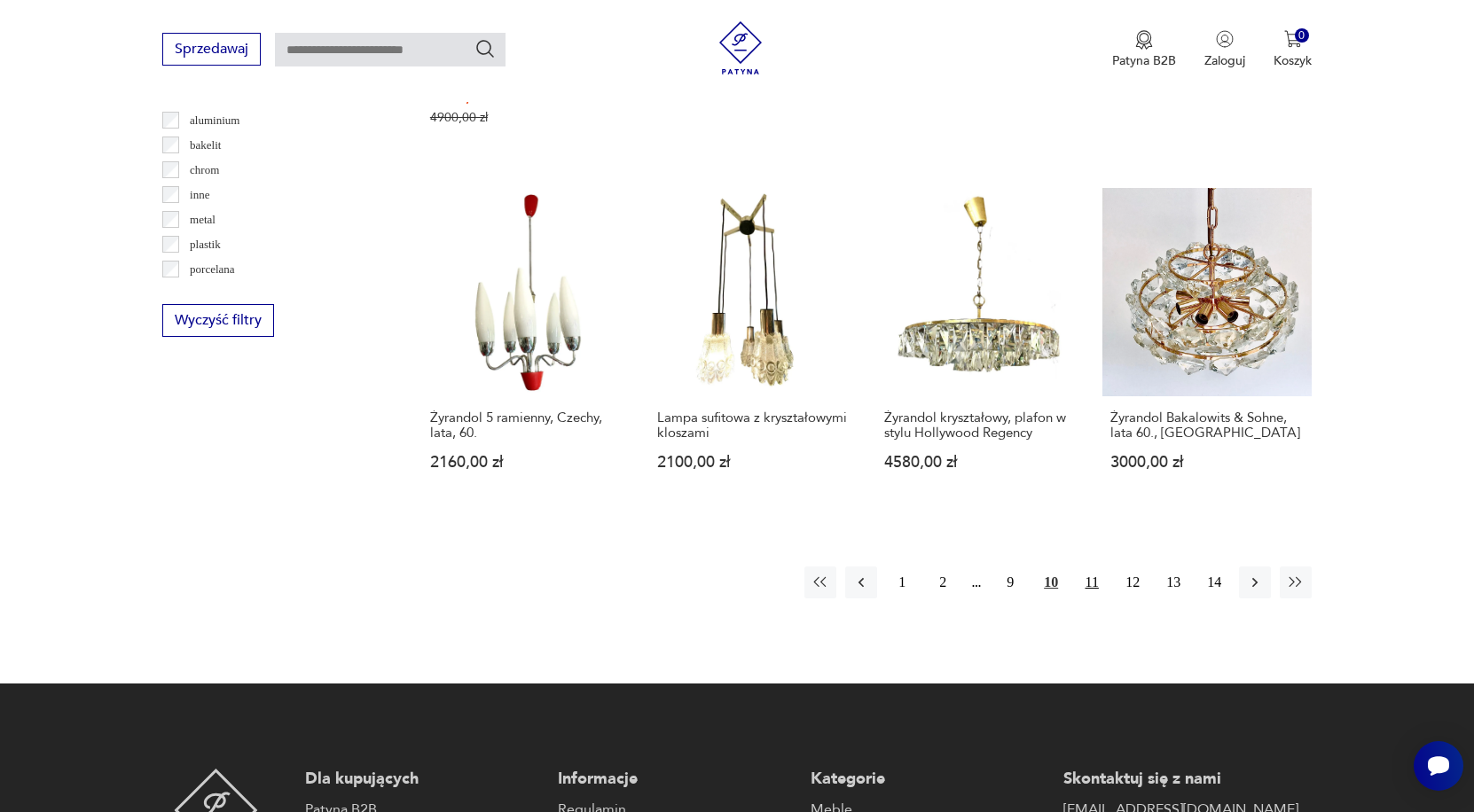
click at [1095, 598] on button "11" at bounding box center [1092, 582] width 32 height 32
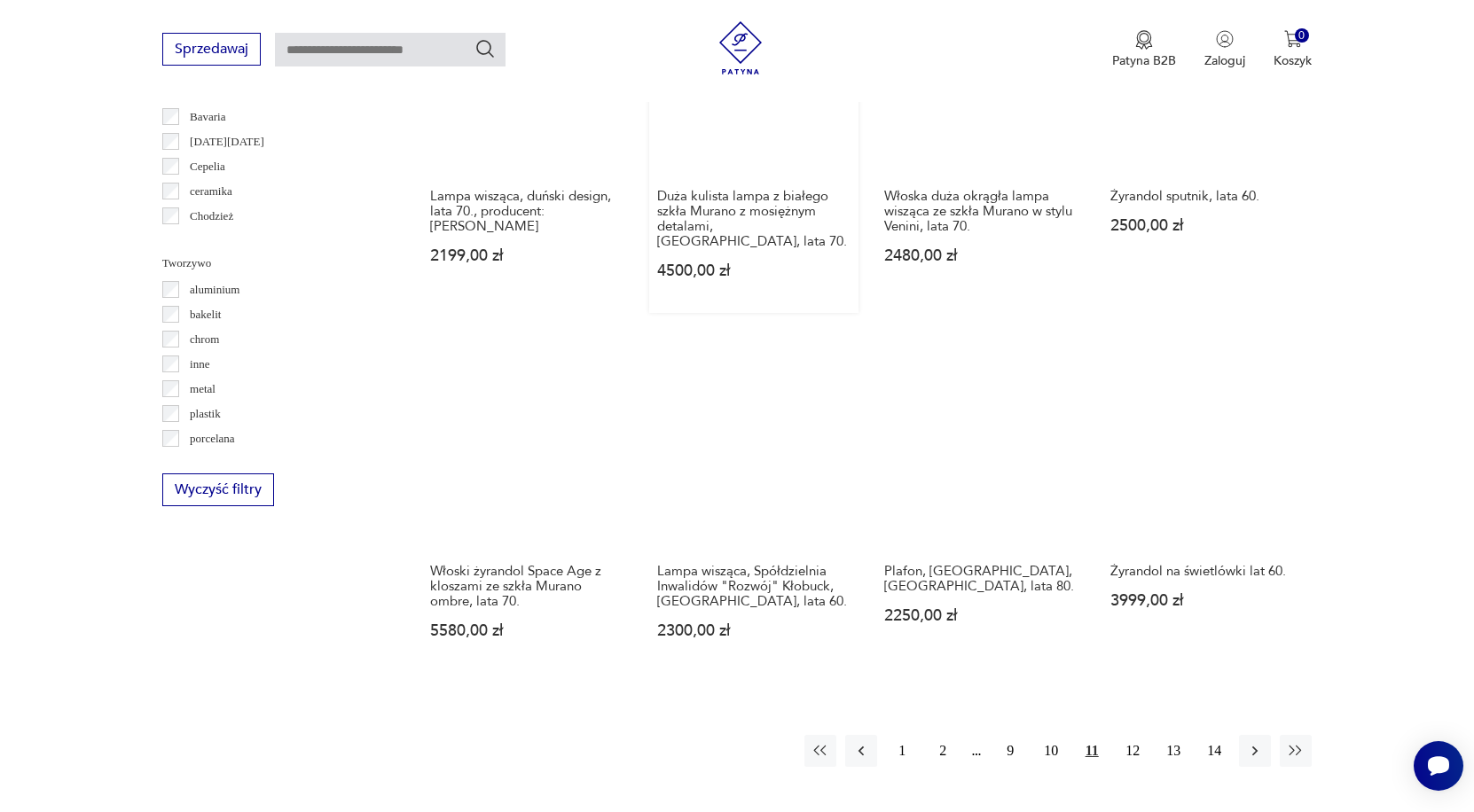
scroll to position [1553, 0]
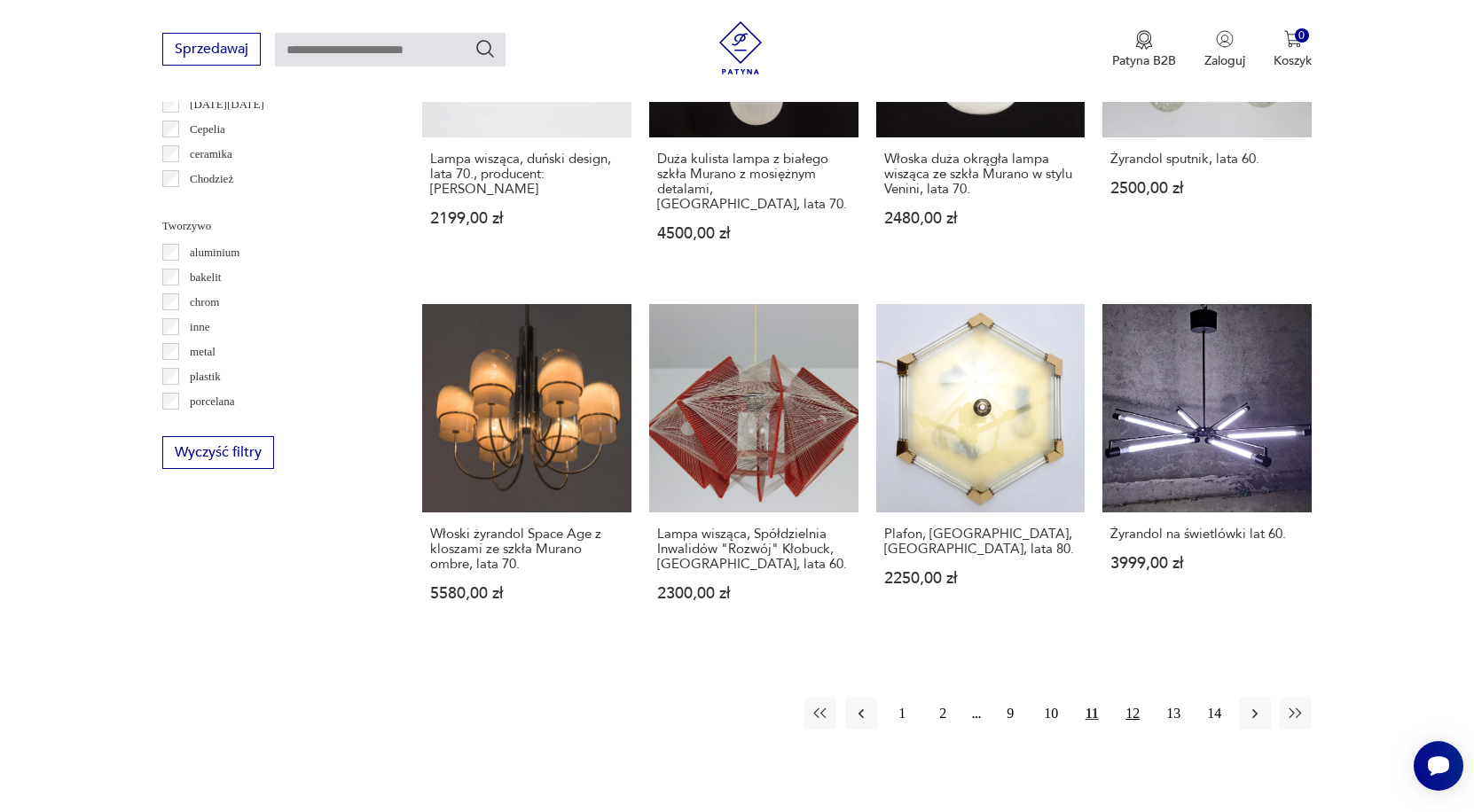
click at [1128, 706] on button "12" at bounding box center [1133, 713] width 32 height 32
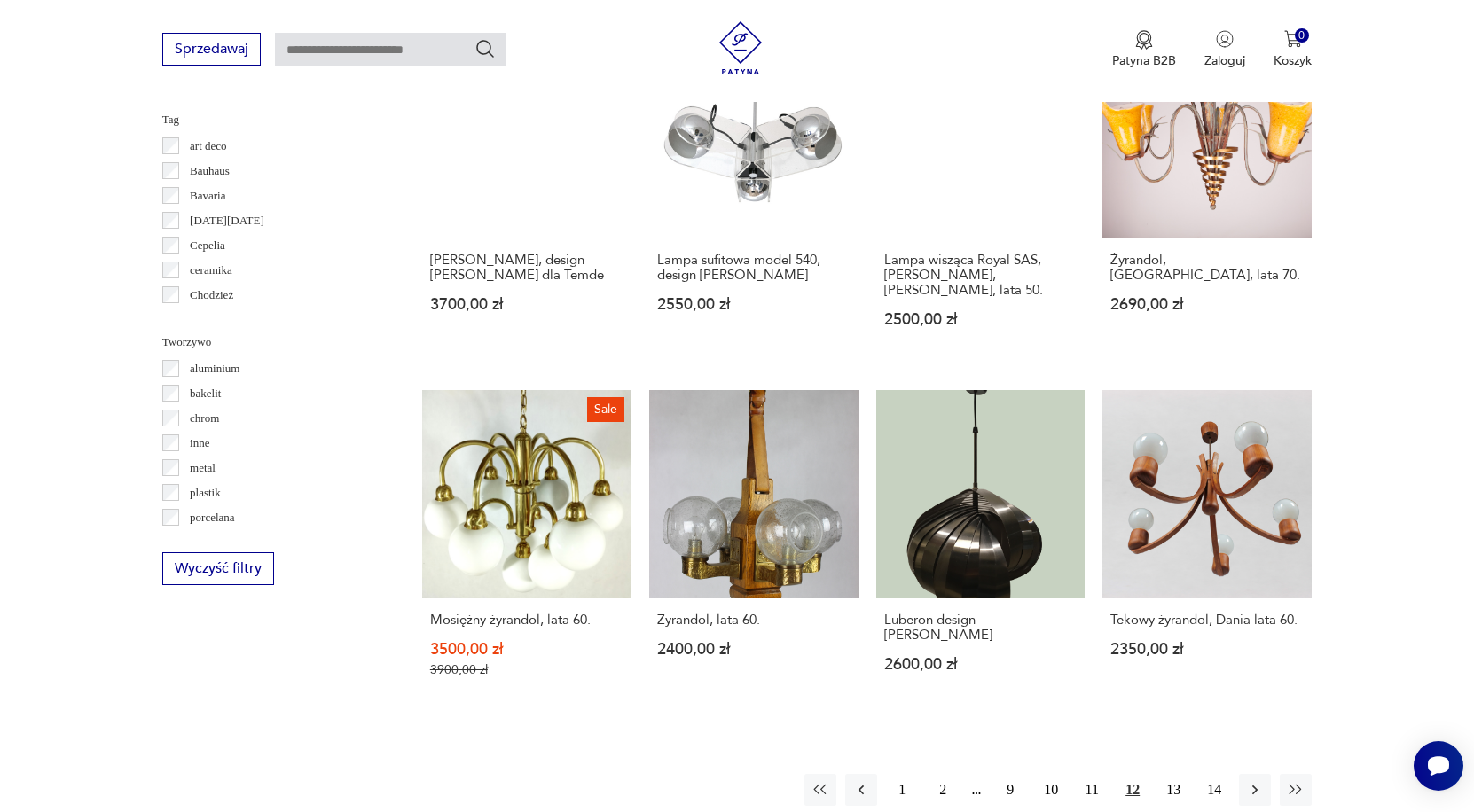
scroll to position [1492, 0]
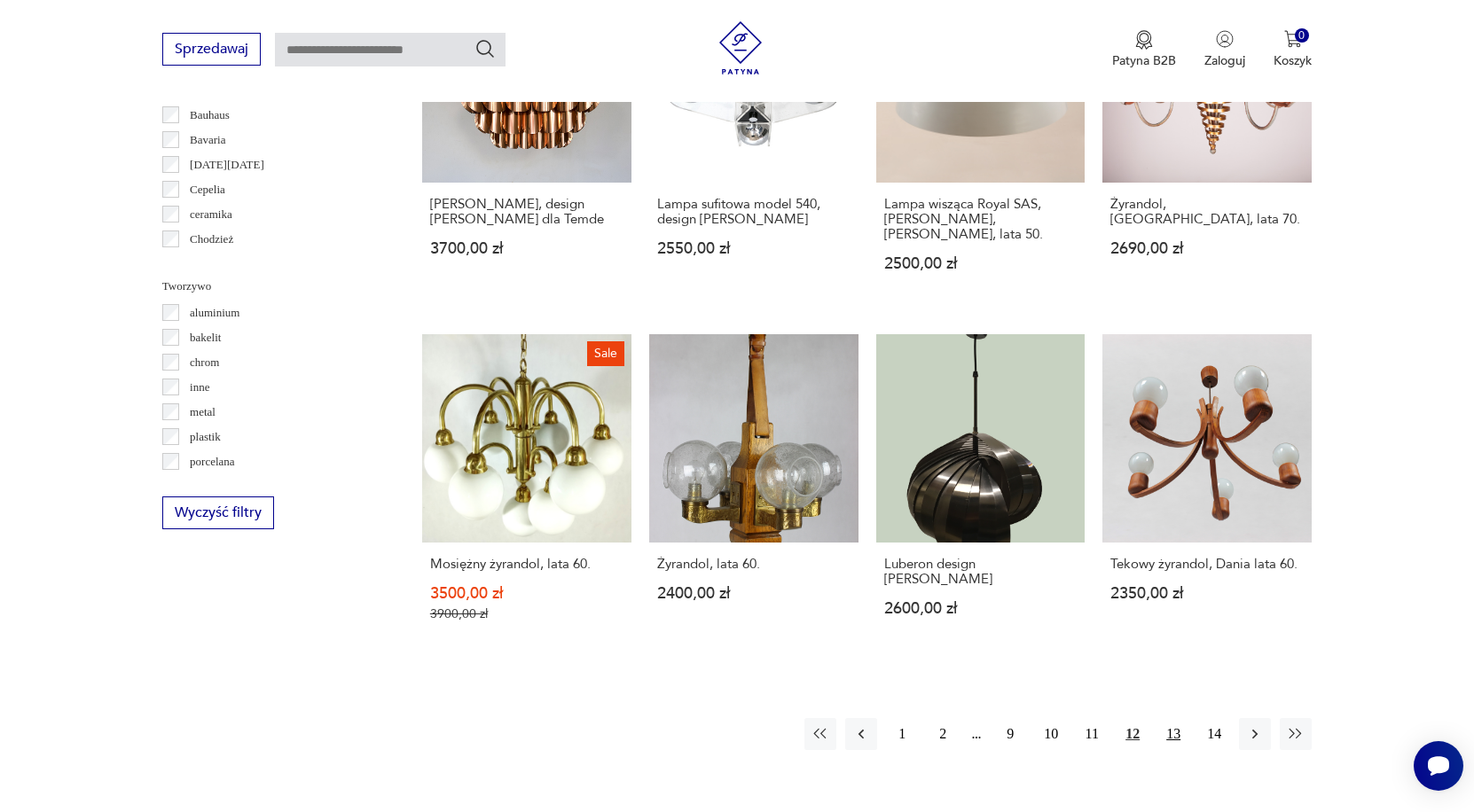
click at [1180, 744] on button "13" at bounding box center [1173, 734] width 32 height 32
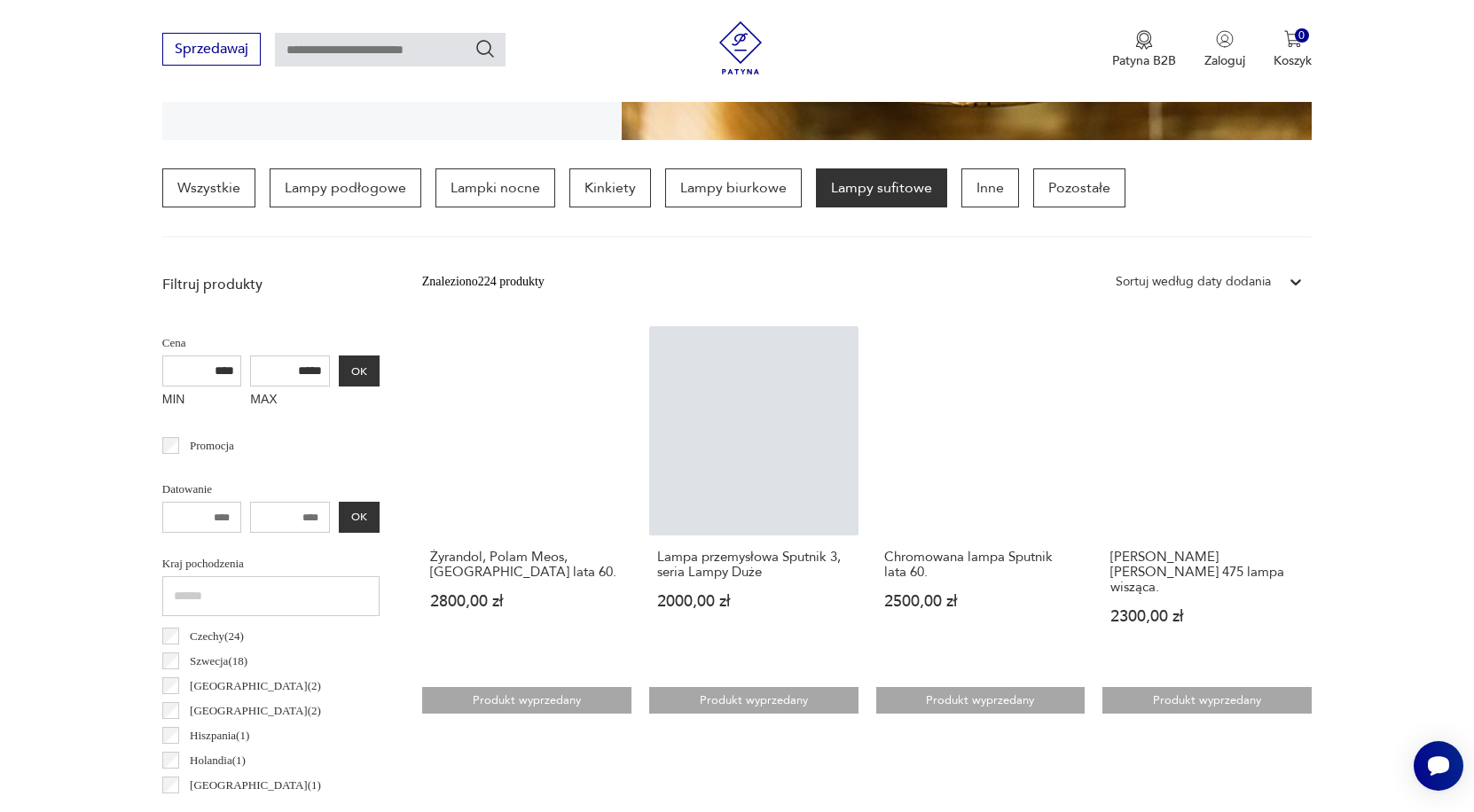
scroll to position [587, 0]
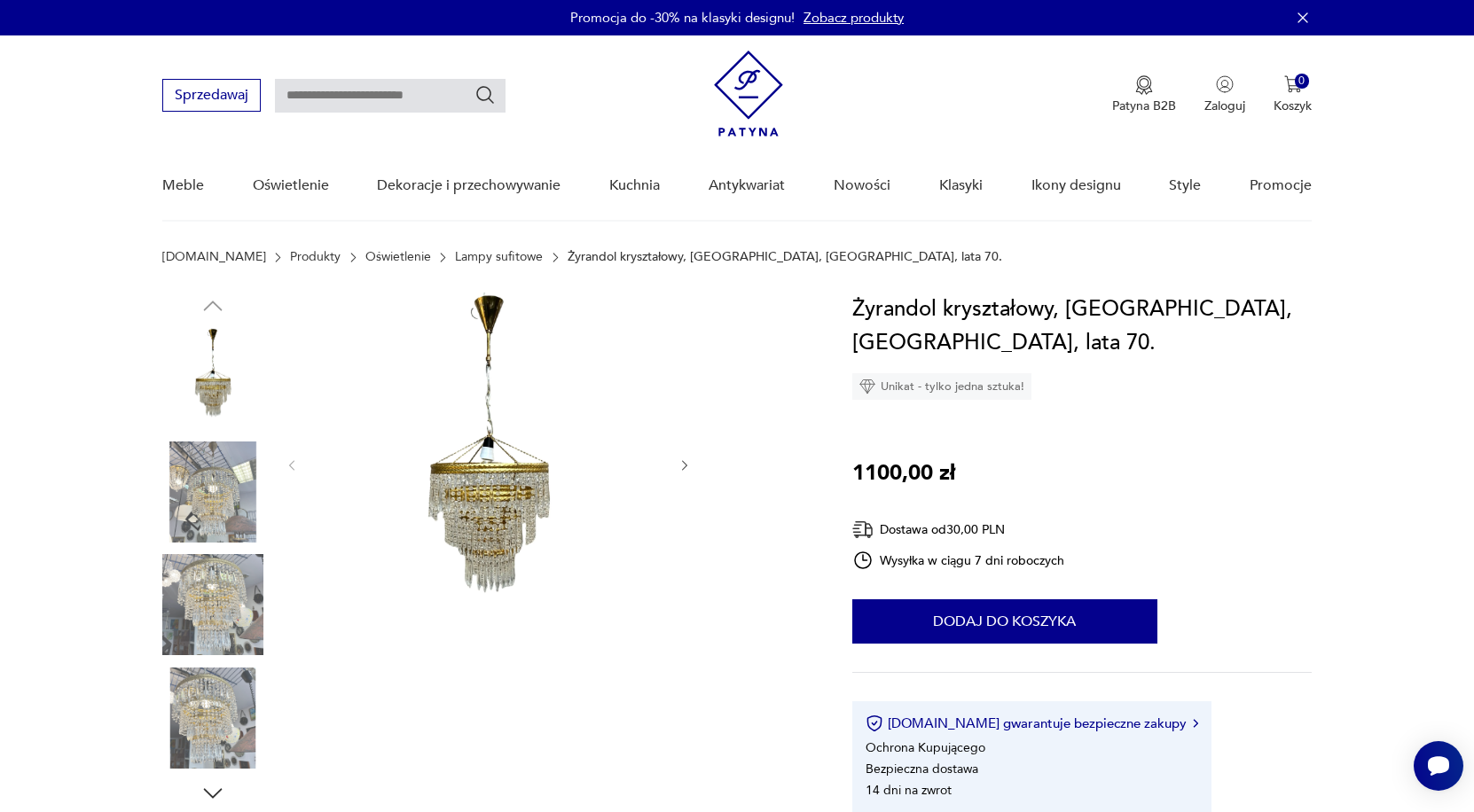
click at [224, 503] on img at bounding box center [213, 492] width 101 height 101
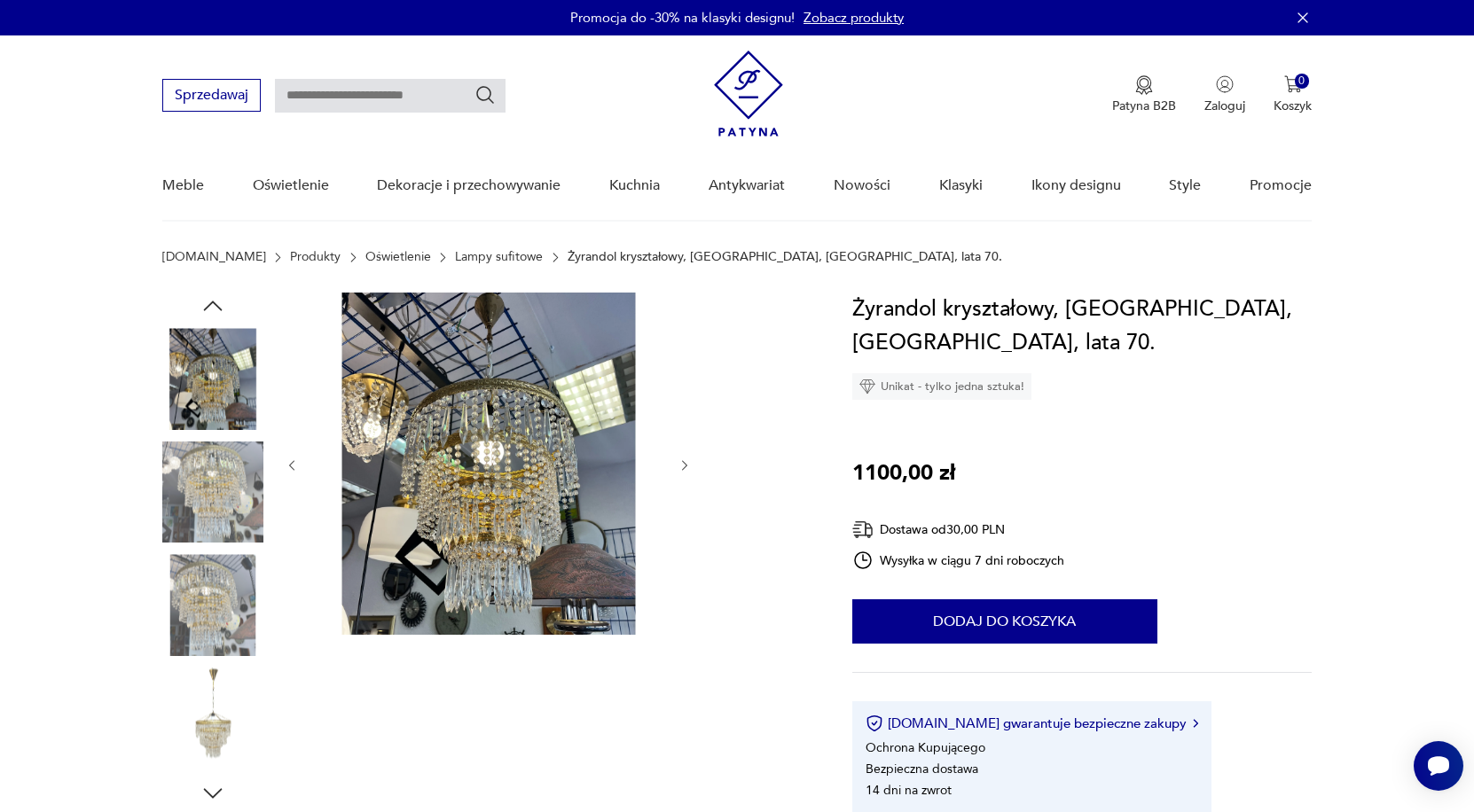
click at [688, 464] on icon "button" at bounding box center [685, 466] width 15 height 15
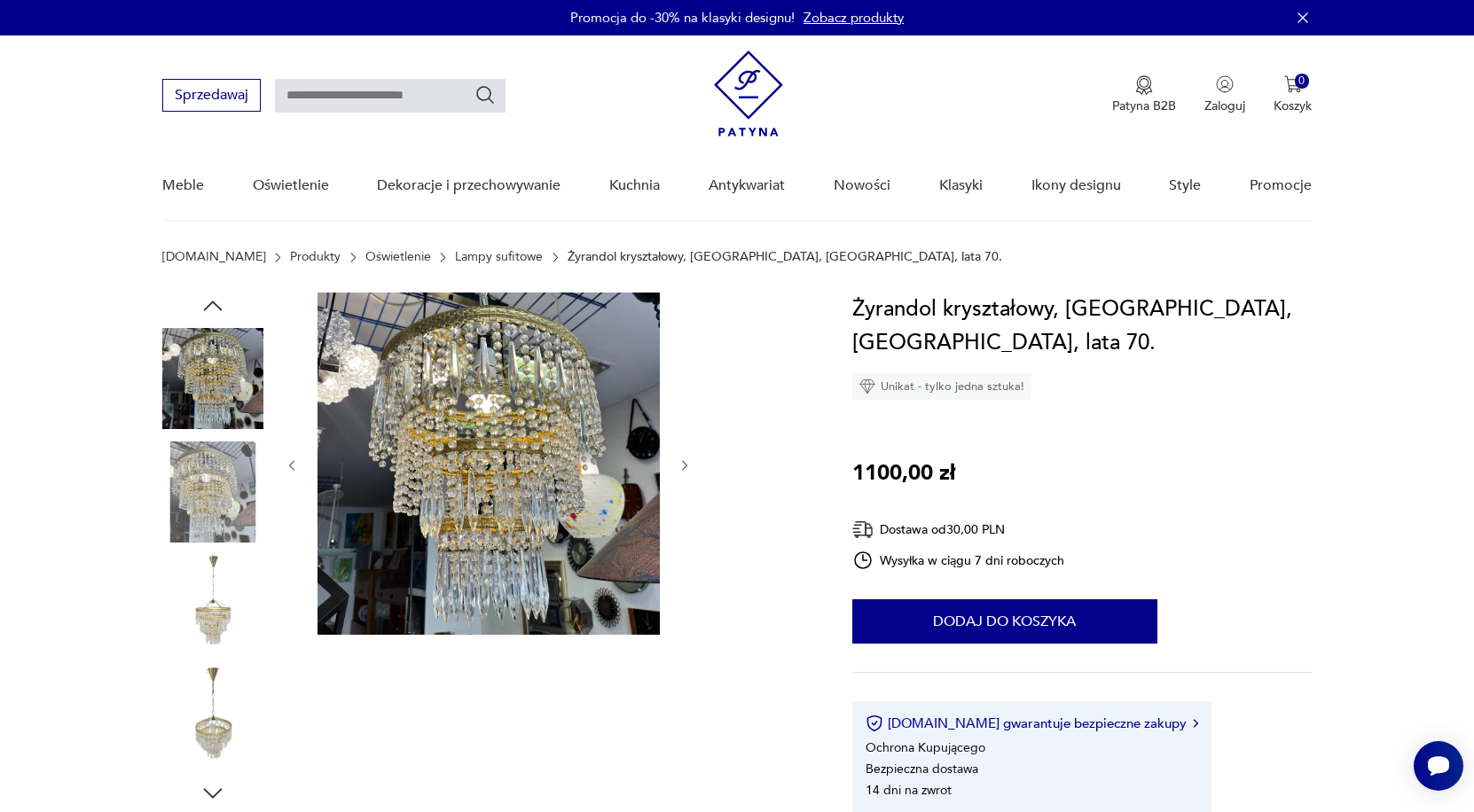
click at [688, 464] on icon "button" at bounding box center [685, 466] width 15 height 15
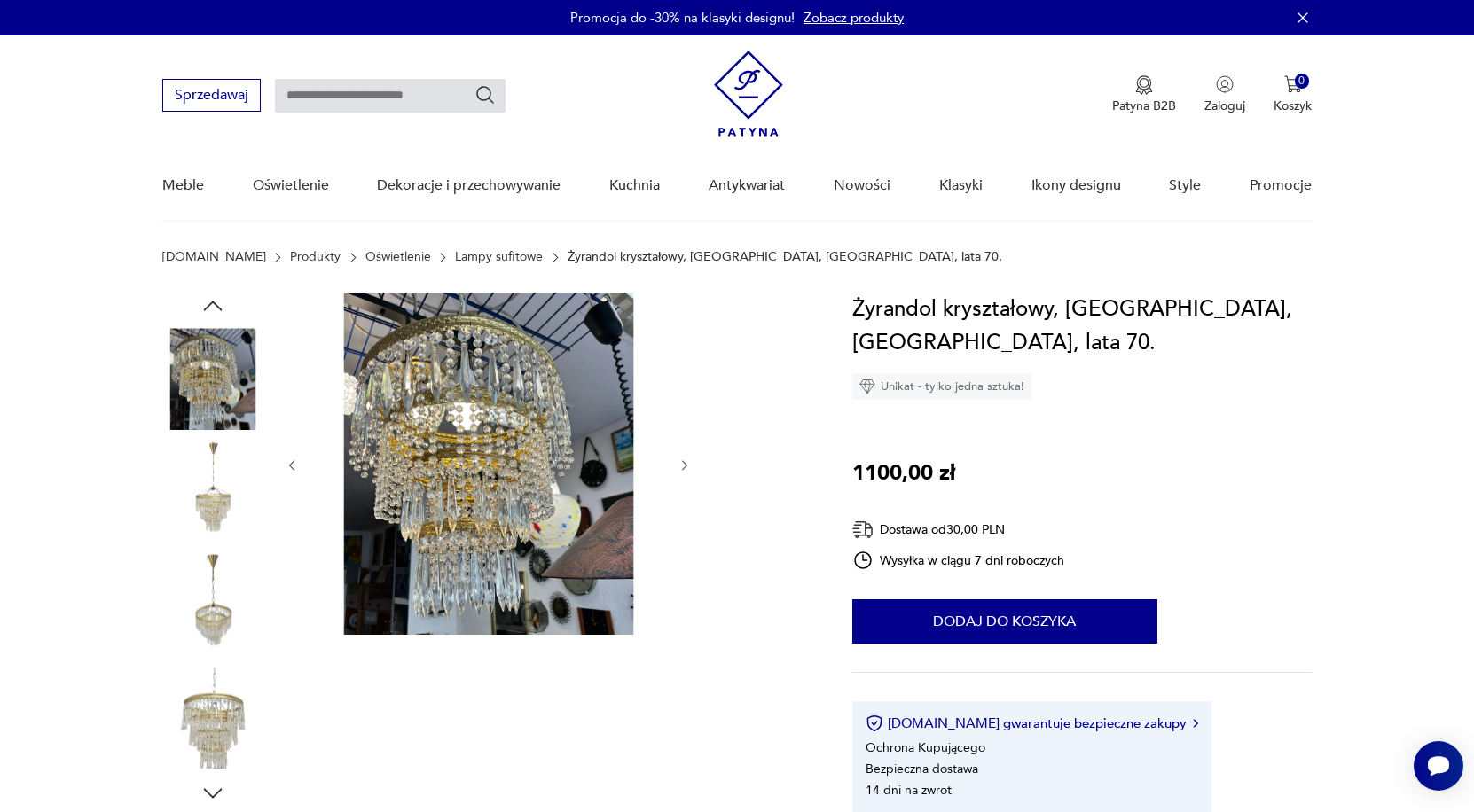
click at [688, 464] on icon "button" at bounding box center [685, 466] width 15 height 15
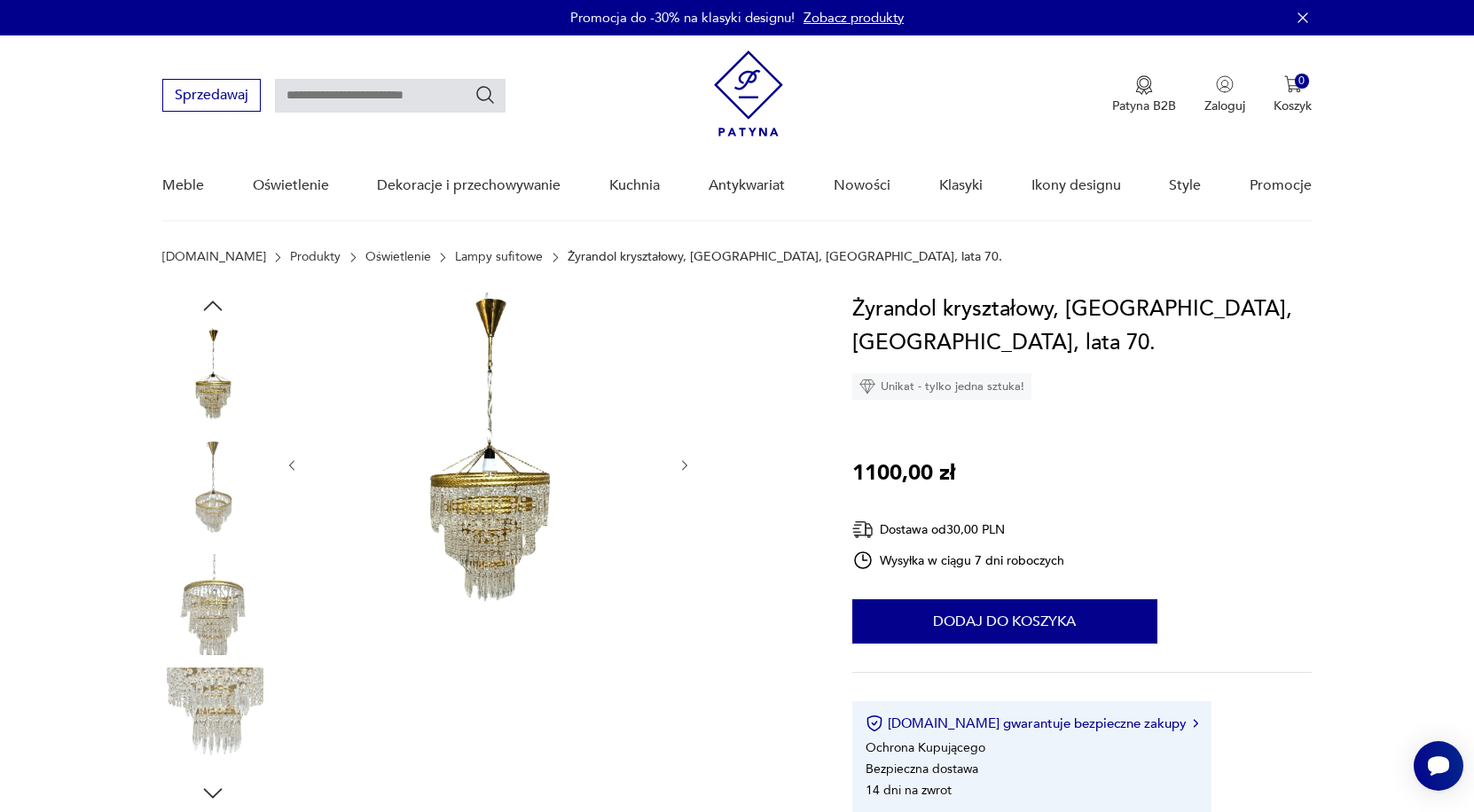
click at [688, 464] on icon "button" at bounding box center [685, 466] width 15 height 15
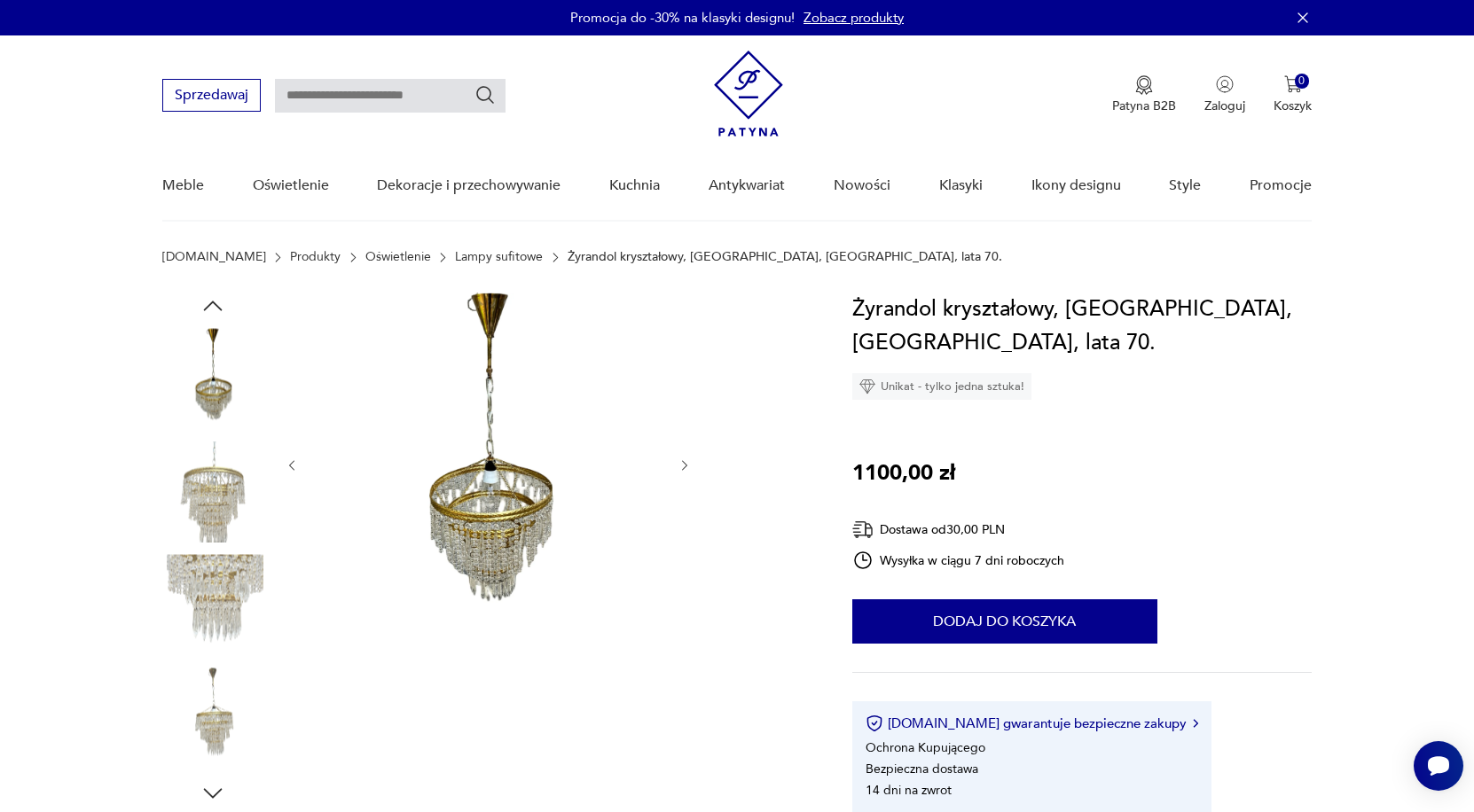
click at [688, 464] on icon "button" at bounding box center [685, 466] width 15 height 15
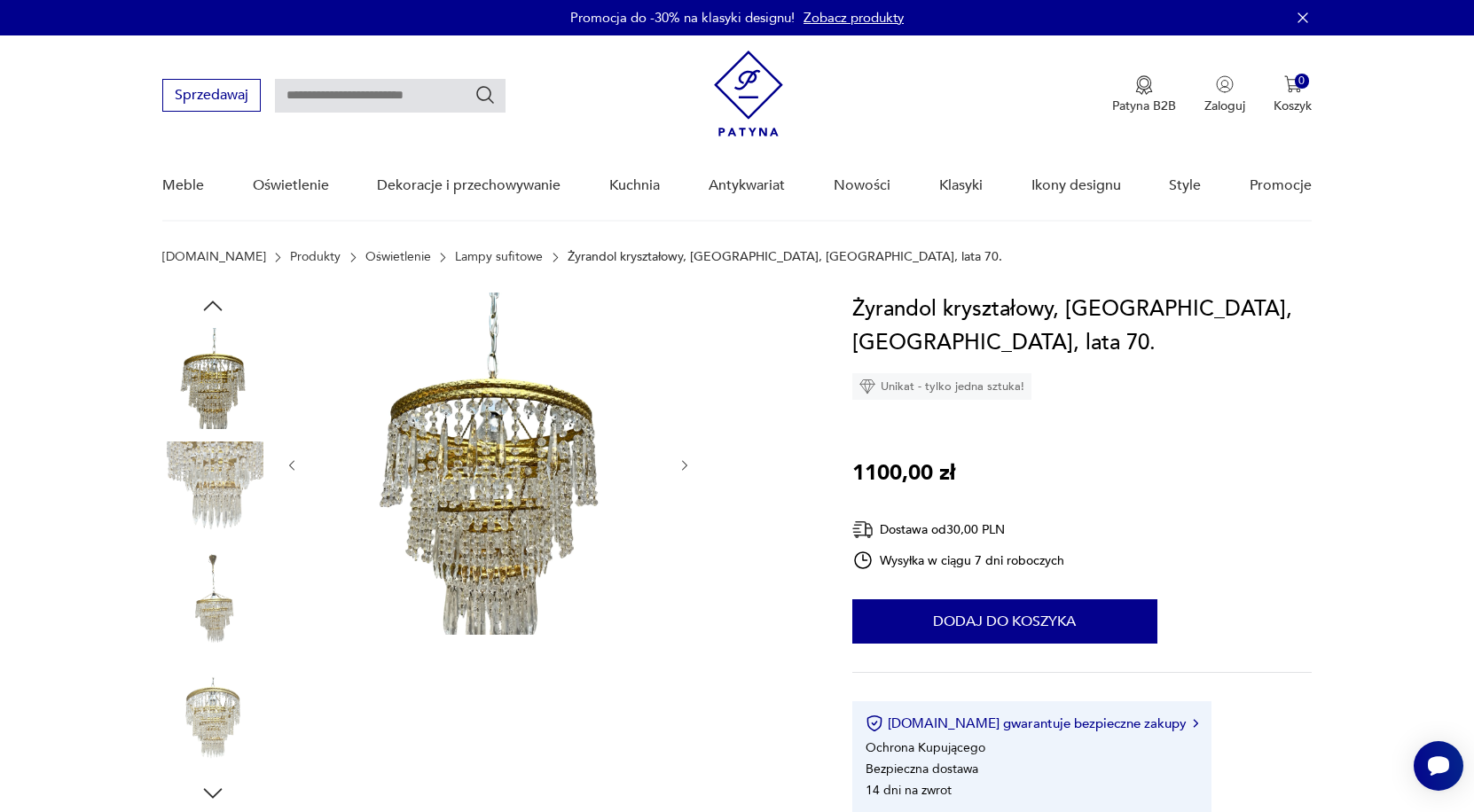
click at [688, 464] on icon "button" at bounding box center [685, 466] width 15 height 15
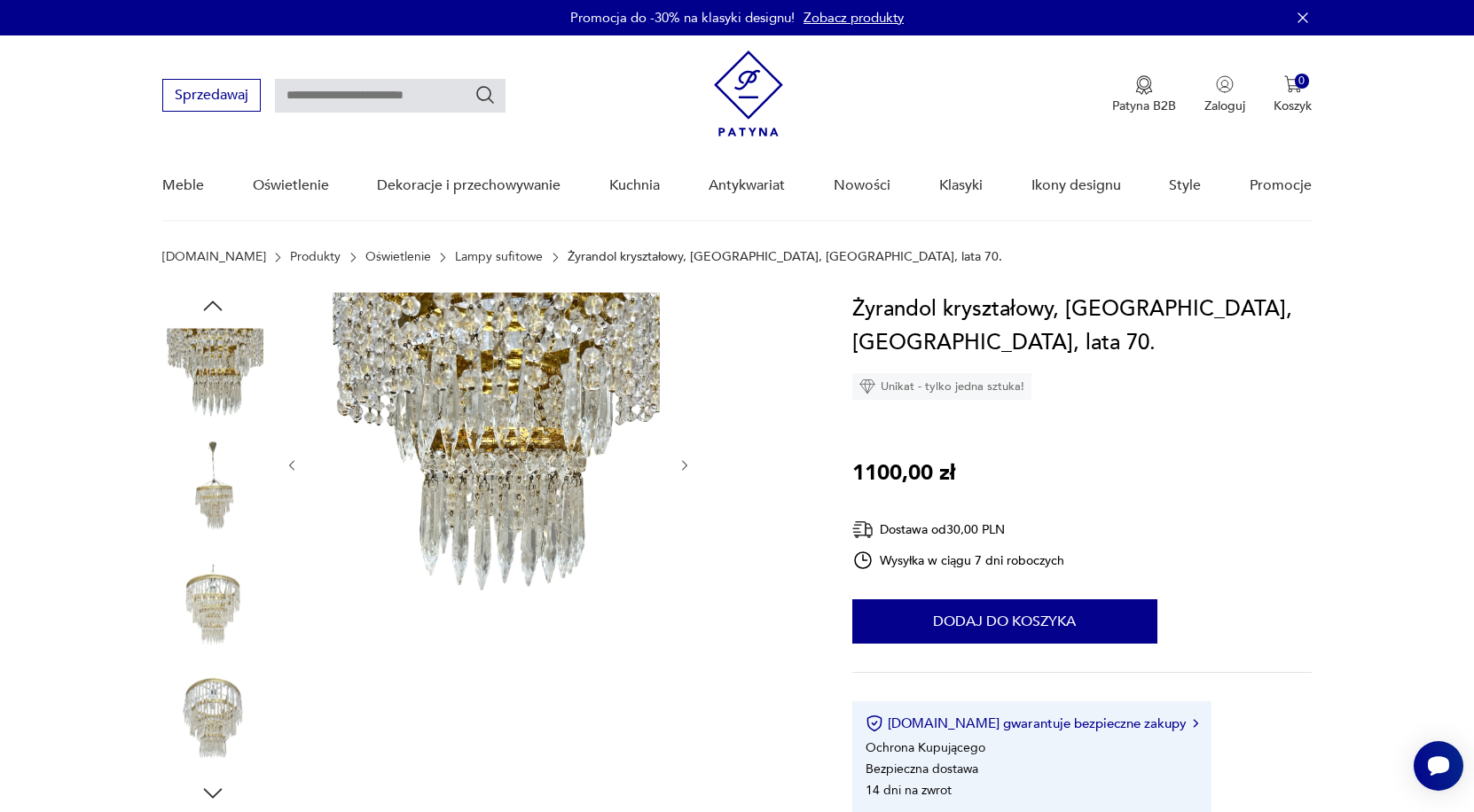
click at [688, 464] on icon "button" at bounding box center [685, 466] width 15 height 15
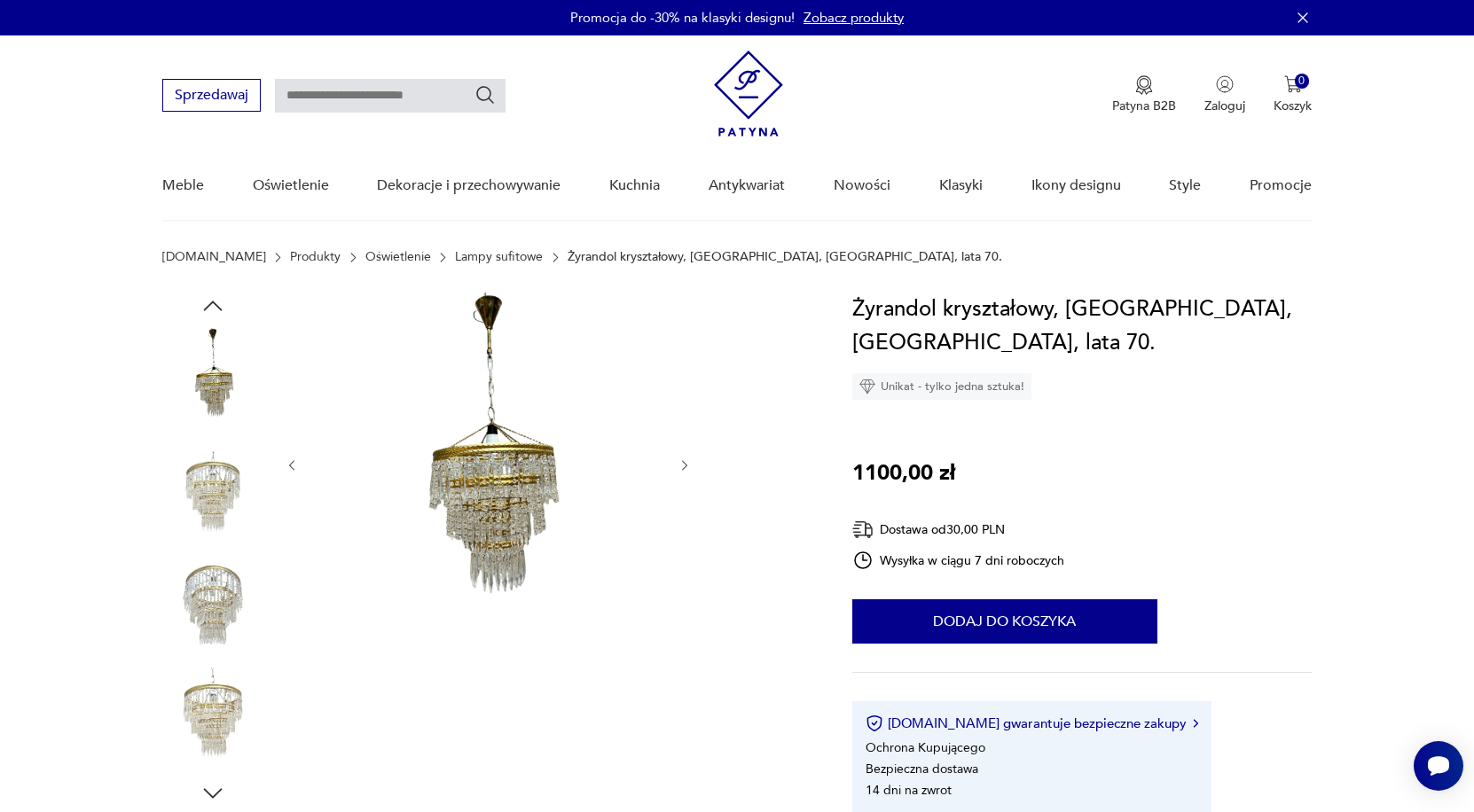
click at [688, 464] on icon "button" at bounding box center [685, 466] width 15 height 15
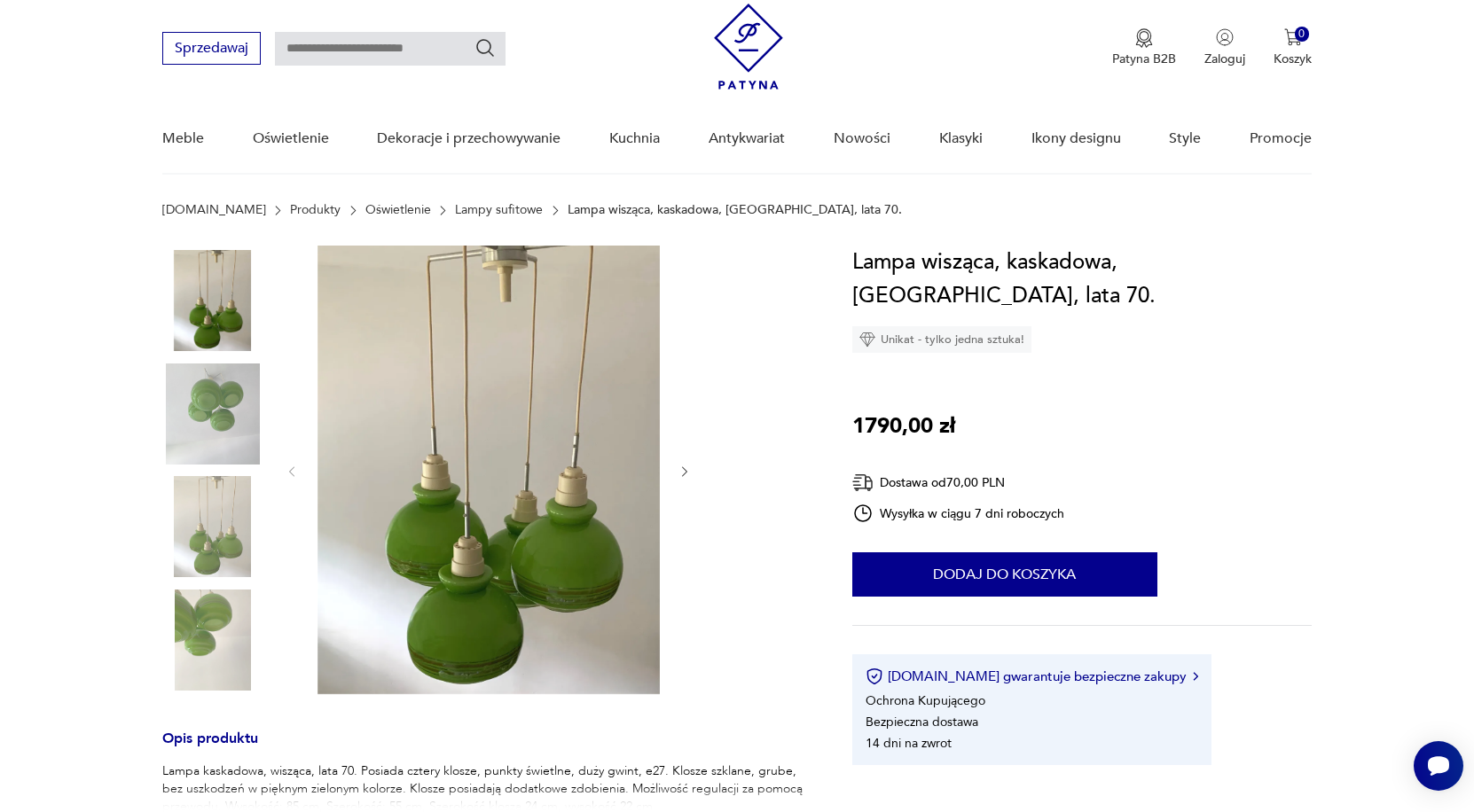
click at [222, 404] on img at bounding box center [213, 414] width 101 height 101
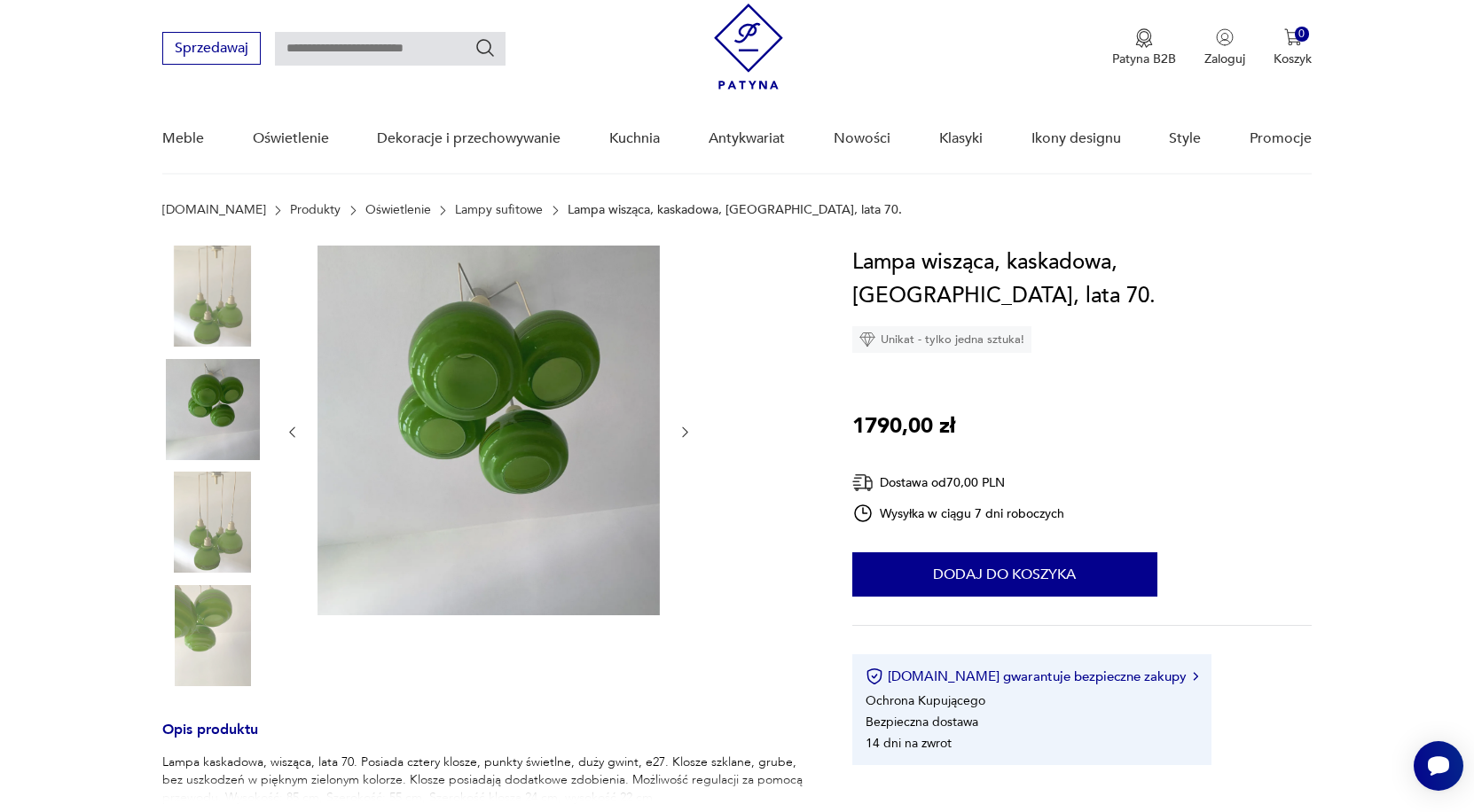
click at [235, 524] on img at bounding box center [213, 521] width 101 height 101
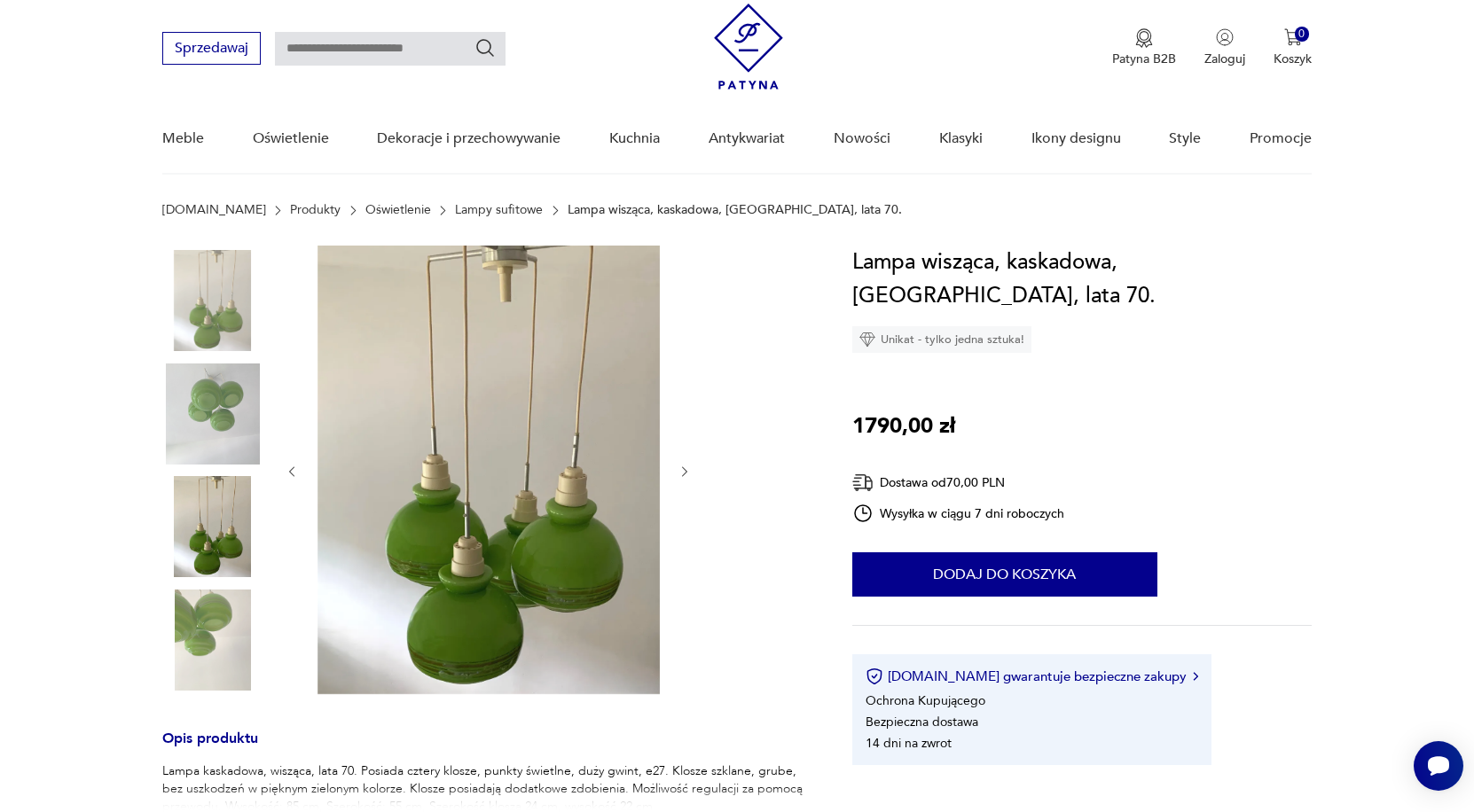
click at [224, 633] on img at bounding box center [213, 640] width 101 height 101
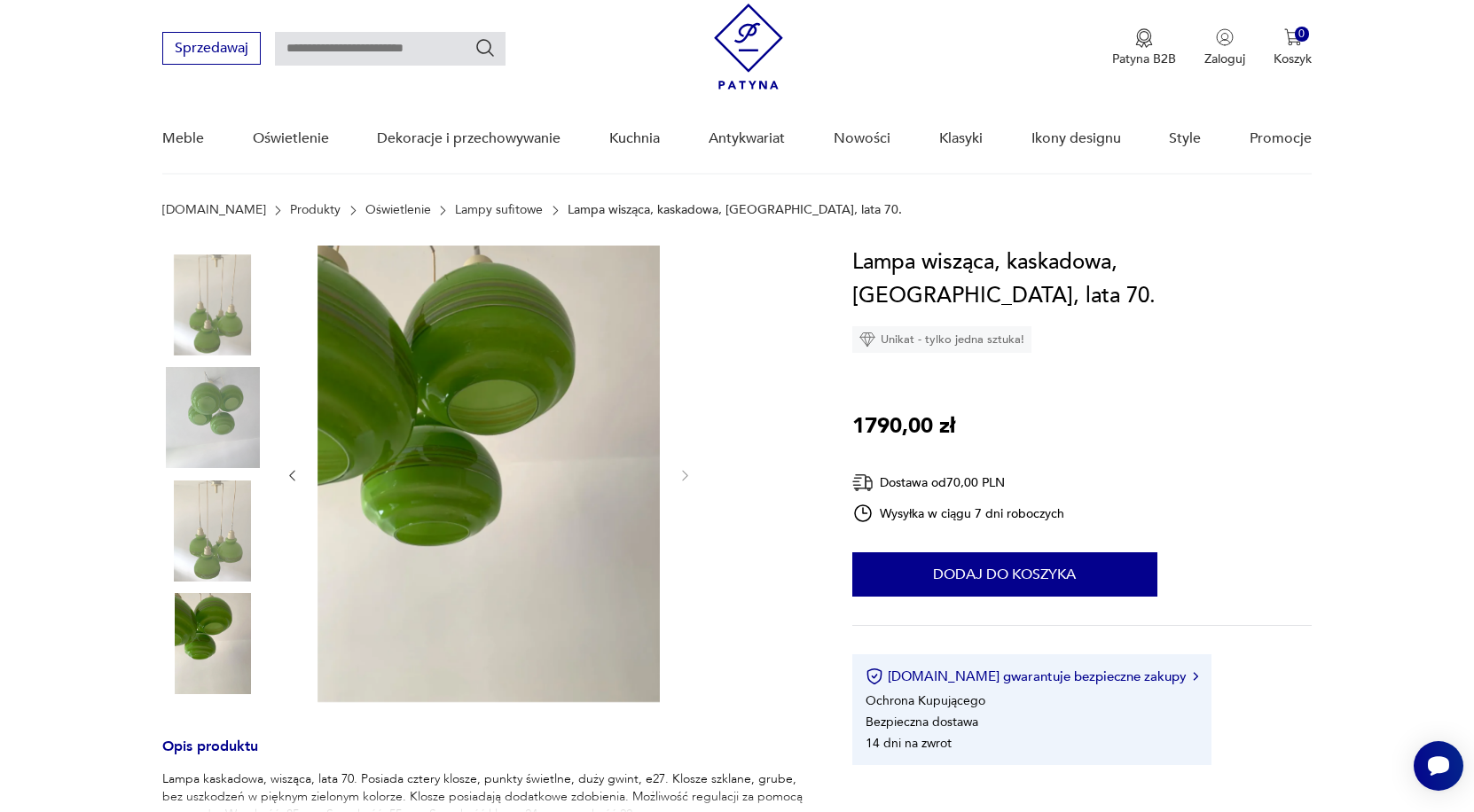
click at [223, 302] on img at bounding box center [213, 304] width 101 height 101
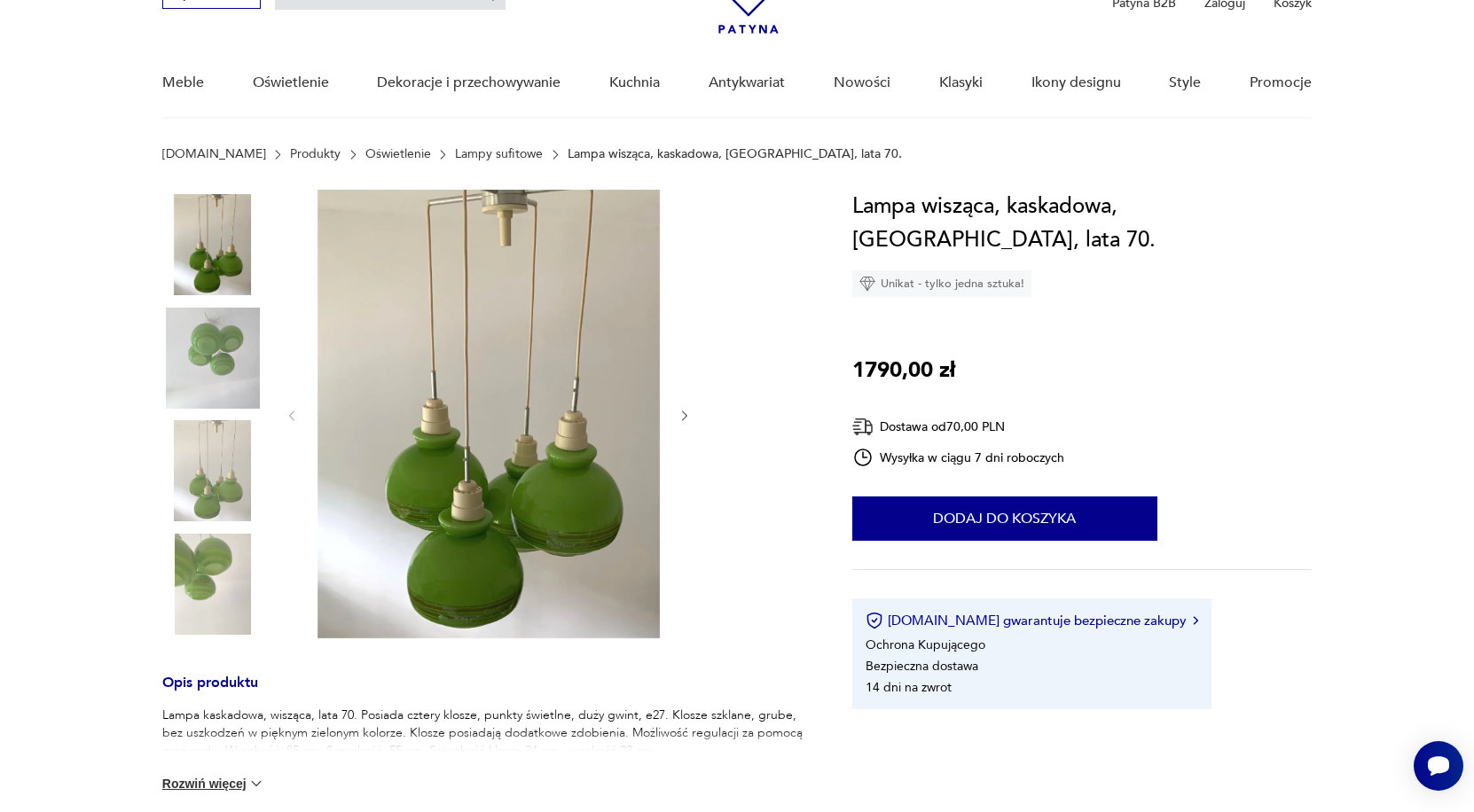
scroll to position [82, 0]
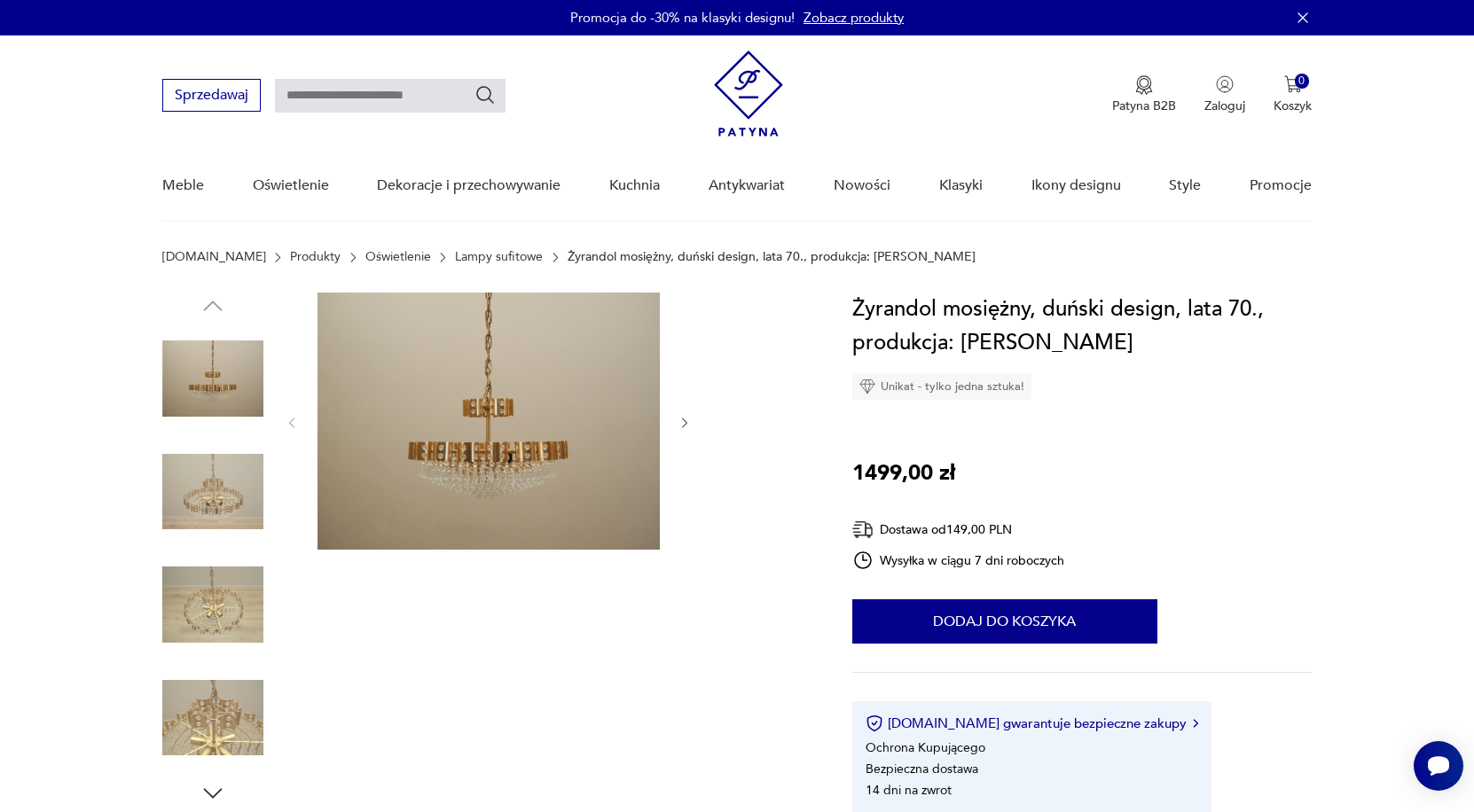
click at [241, 481] on img at bounding box center [213, 492] width 101 height 101
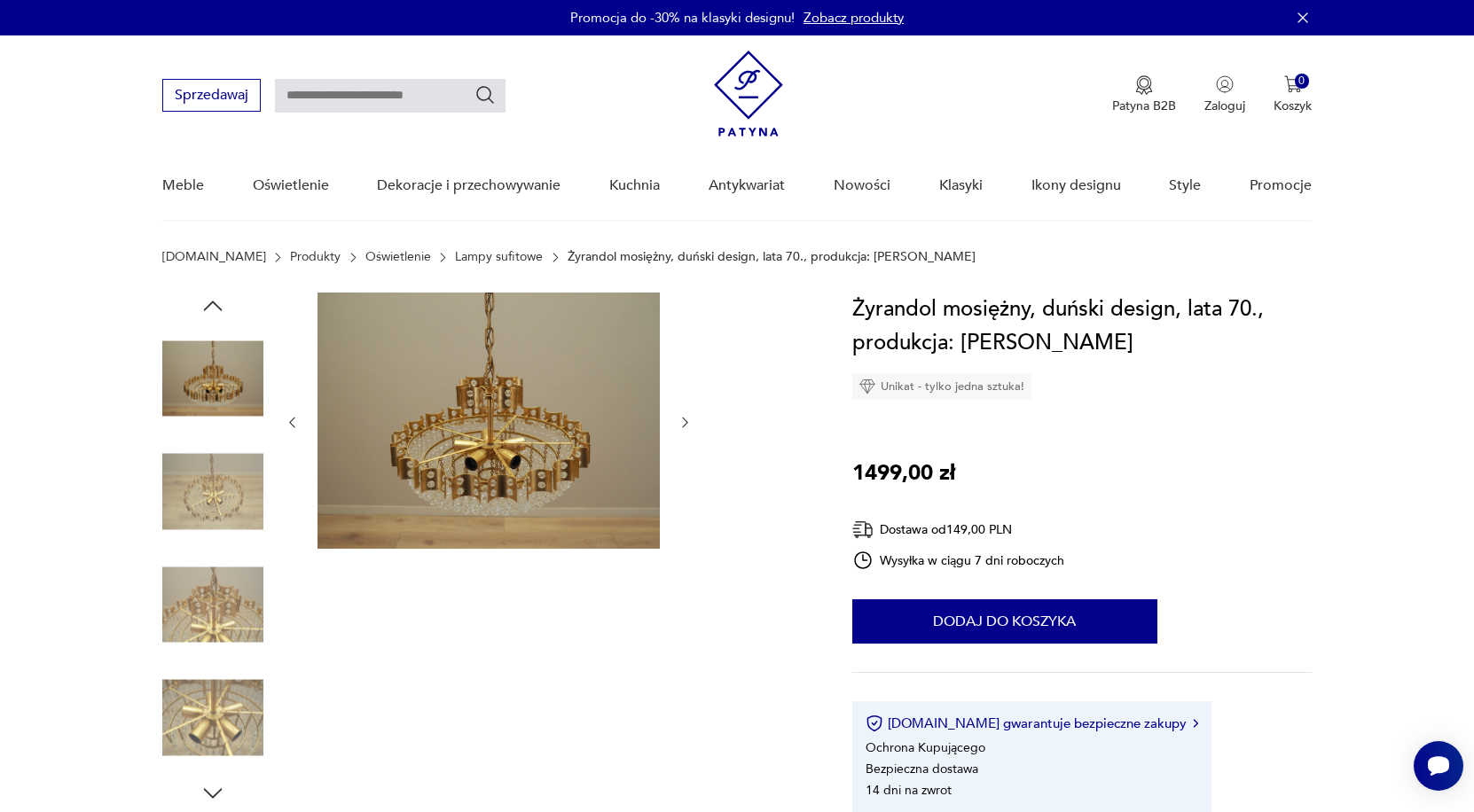
click at [229, 595] on img at bounding box center [213, 604] width 101 height 101
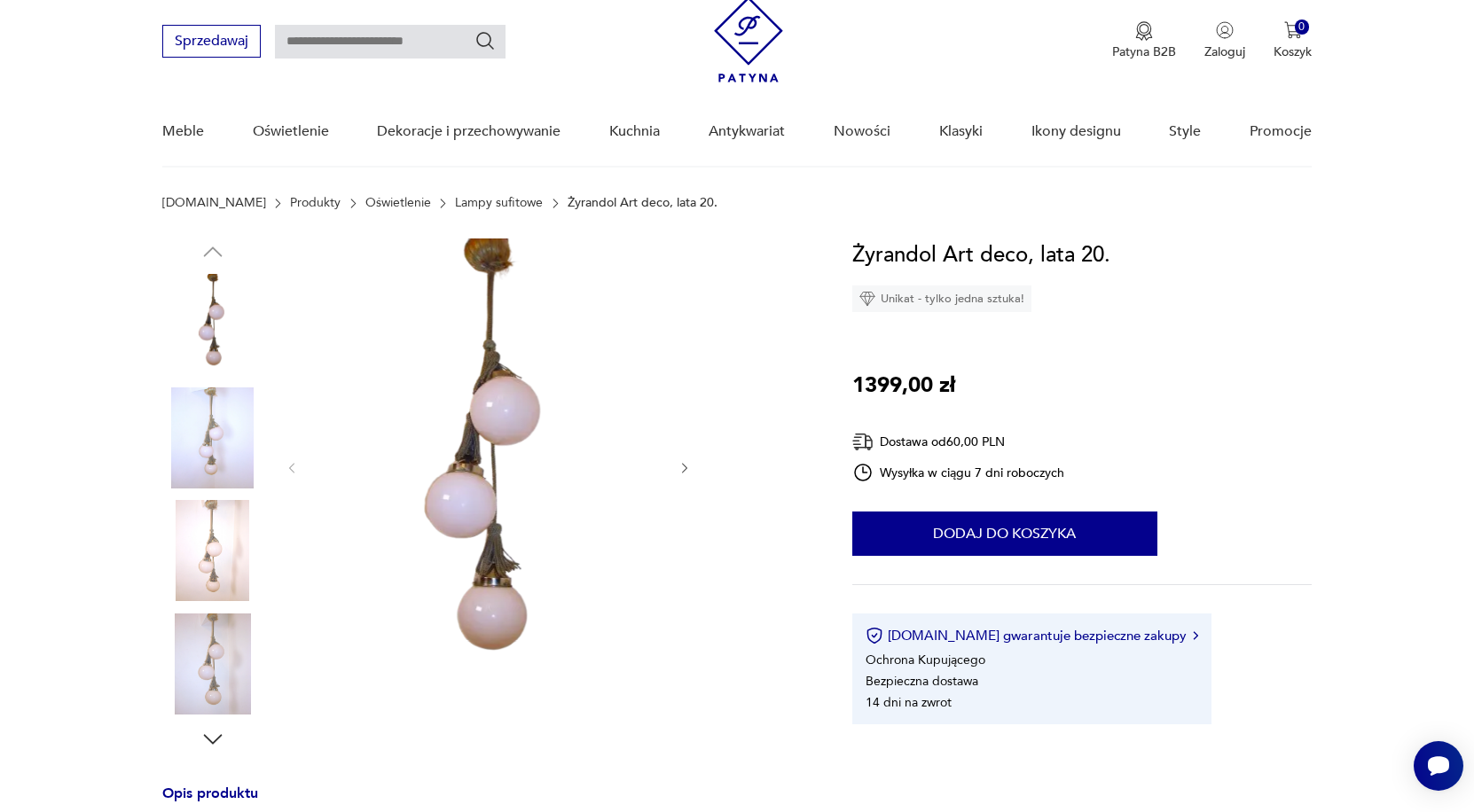
scroll to position [57, 0]
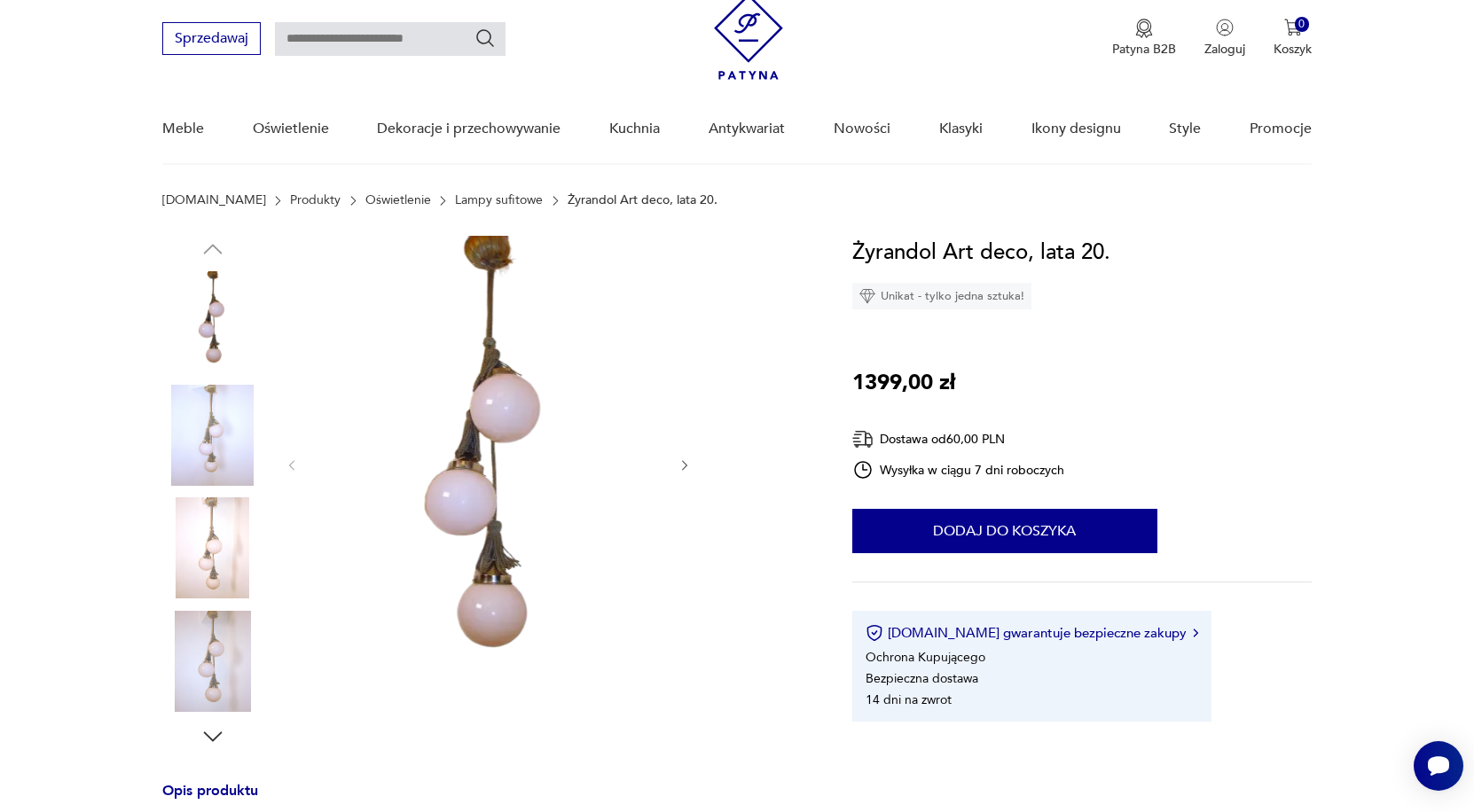
click at [240, 440] on img at bounding box center [213, 435] width 101 height 101
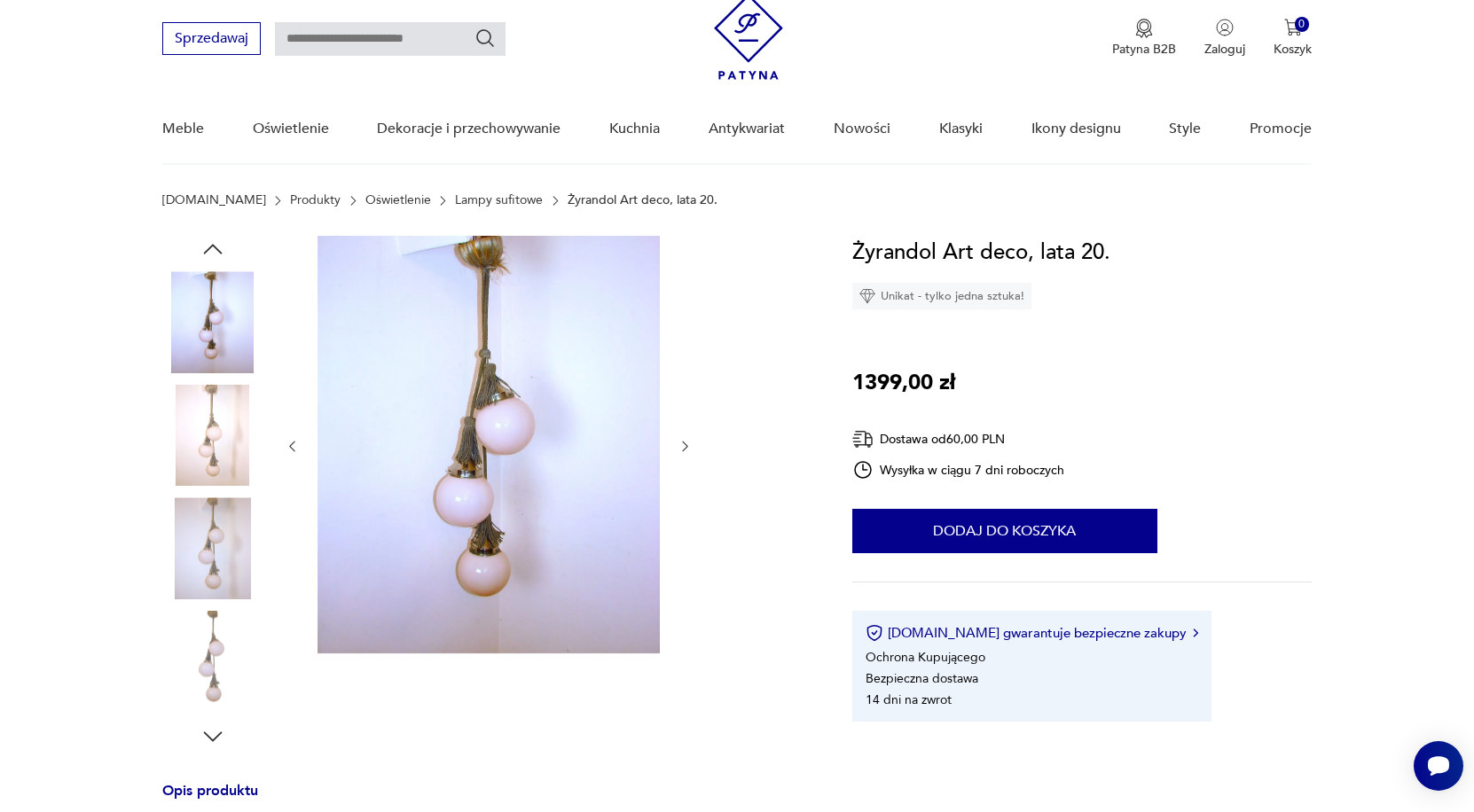
click at [214, 519] on img at bounding box center [213, 547] width 101 height 101
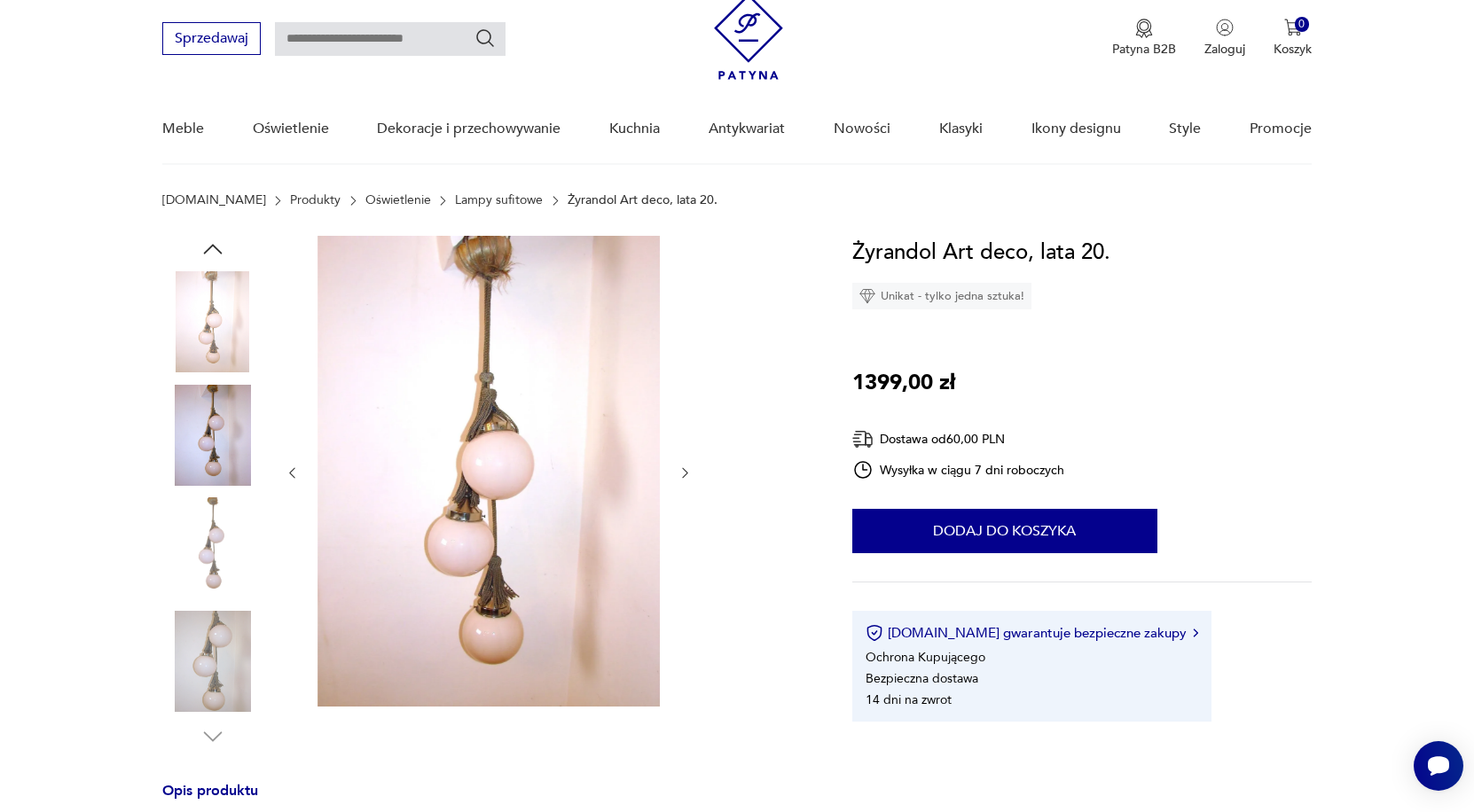
click at [225, 675] on img at bounding box center [213, 661] width 101 height 101
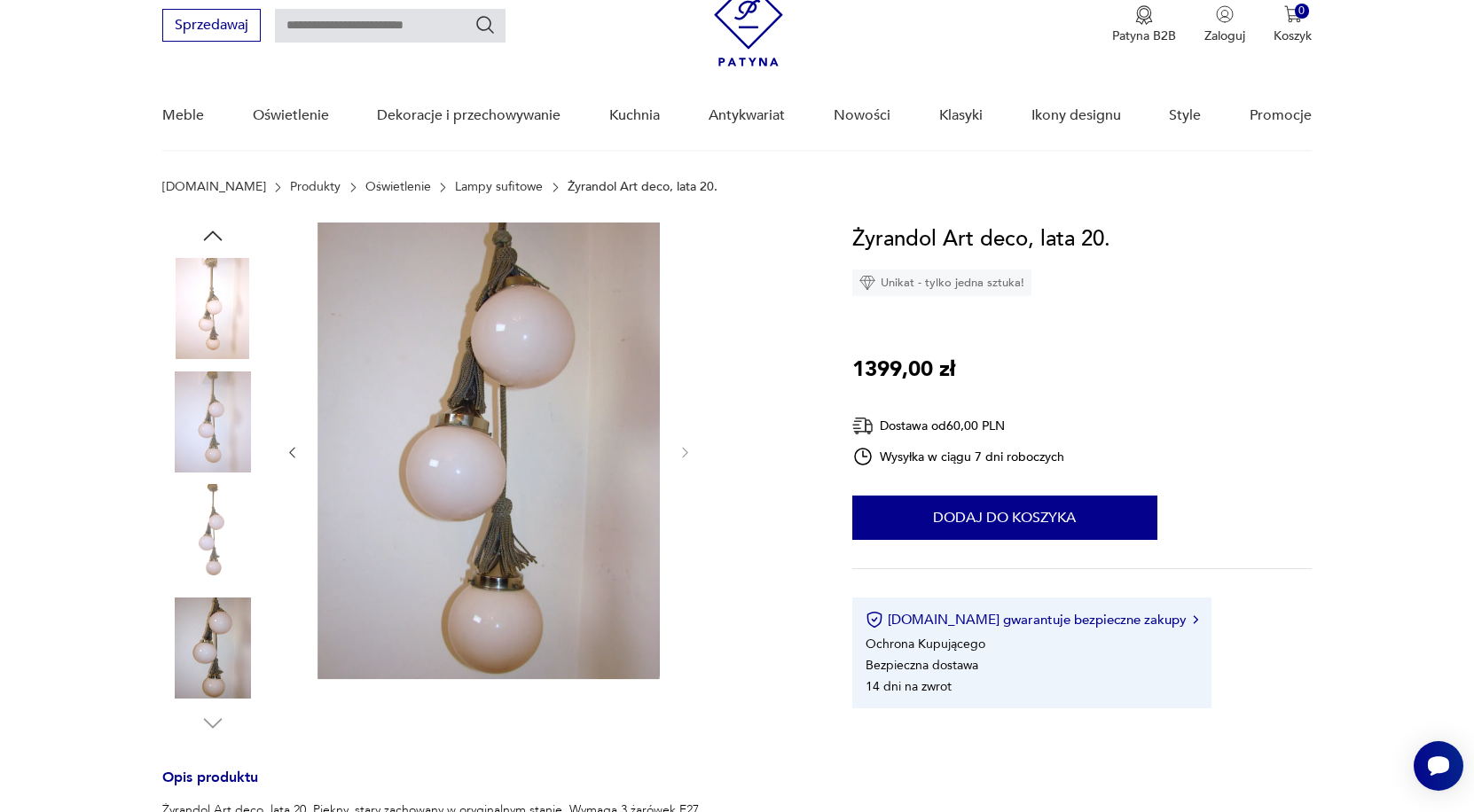
scroll to position [72, 0]
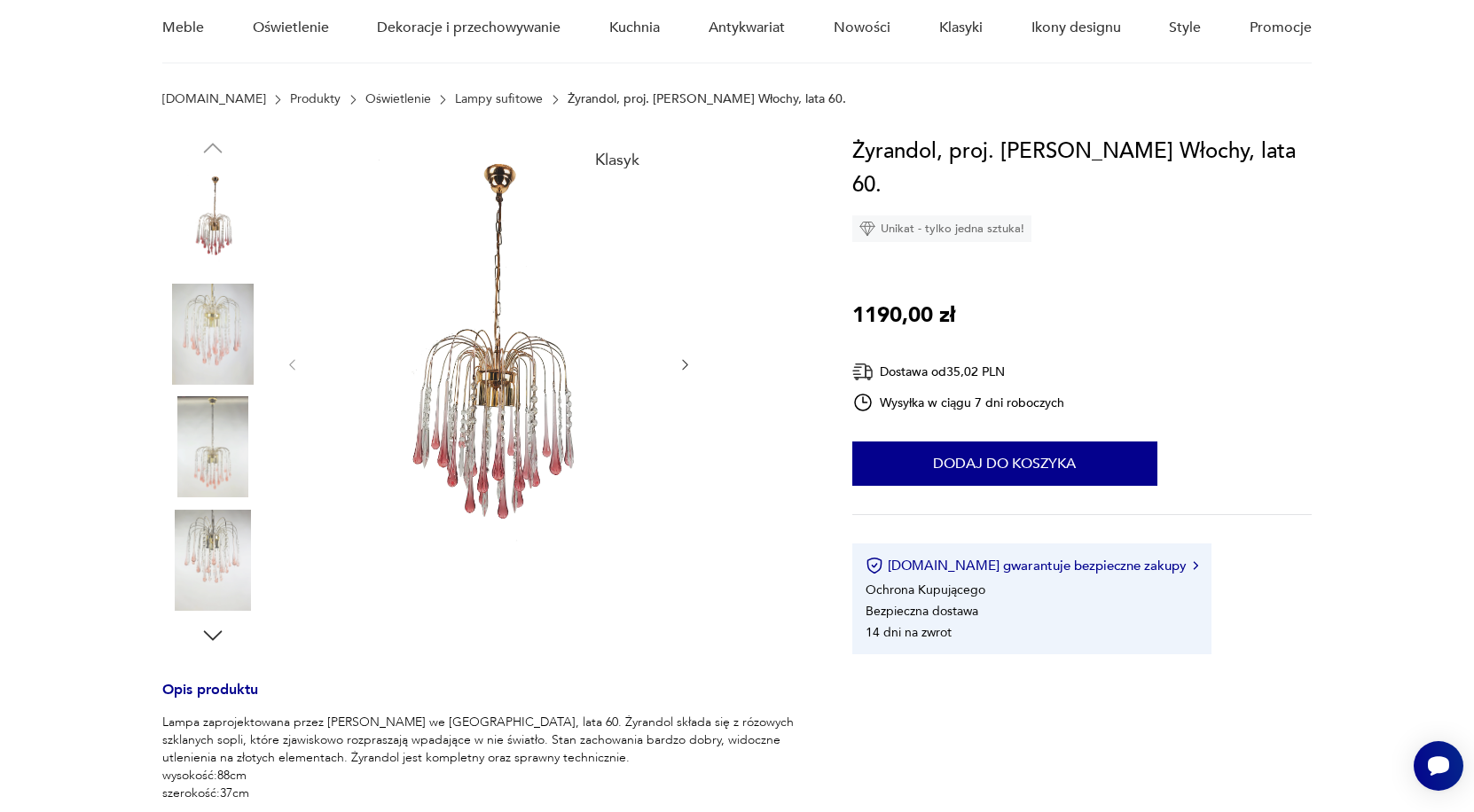
scroll to position [159, 0]
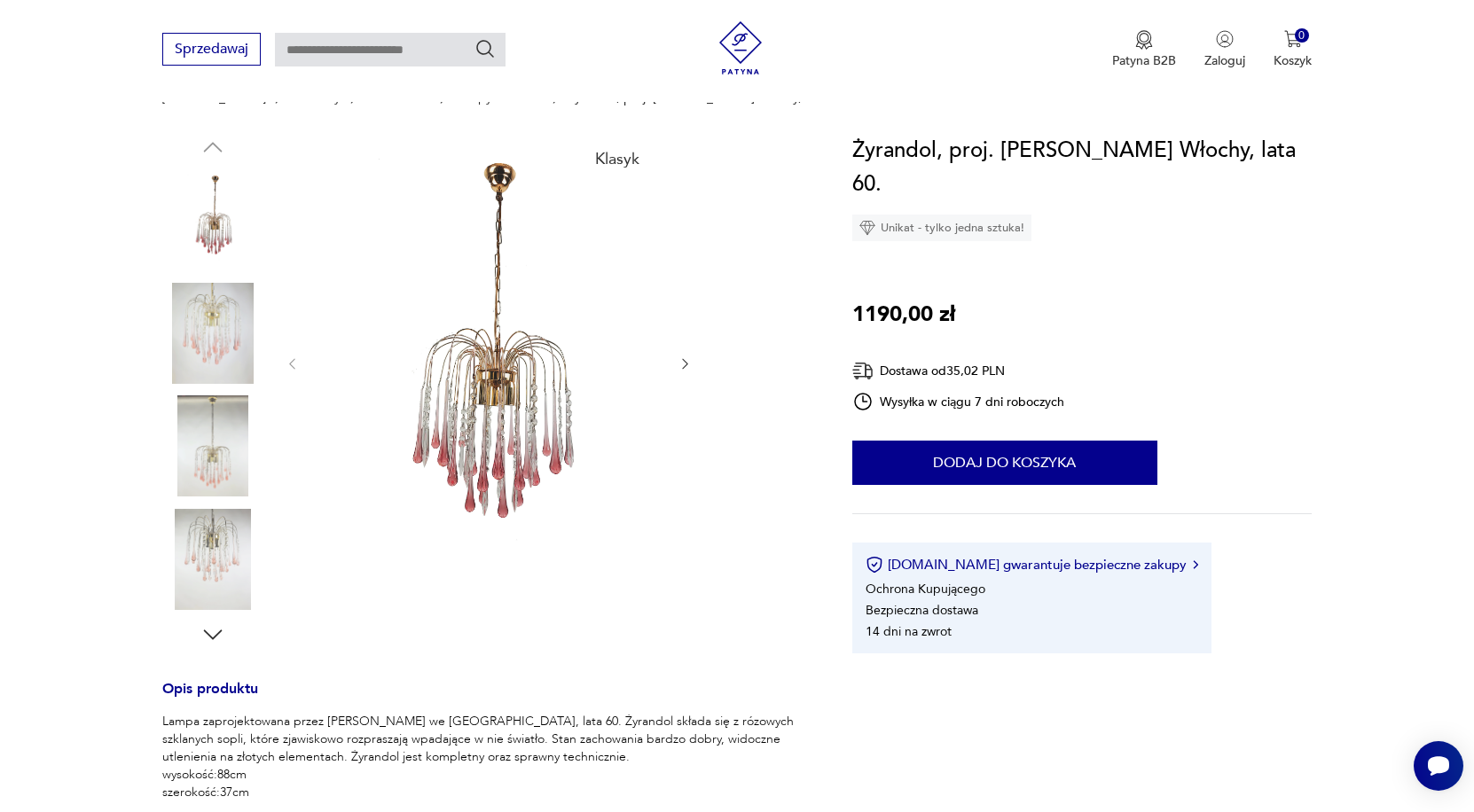
click at [219, 341] on img at bounding box center [213, 333] width 101 height 101
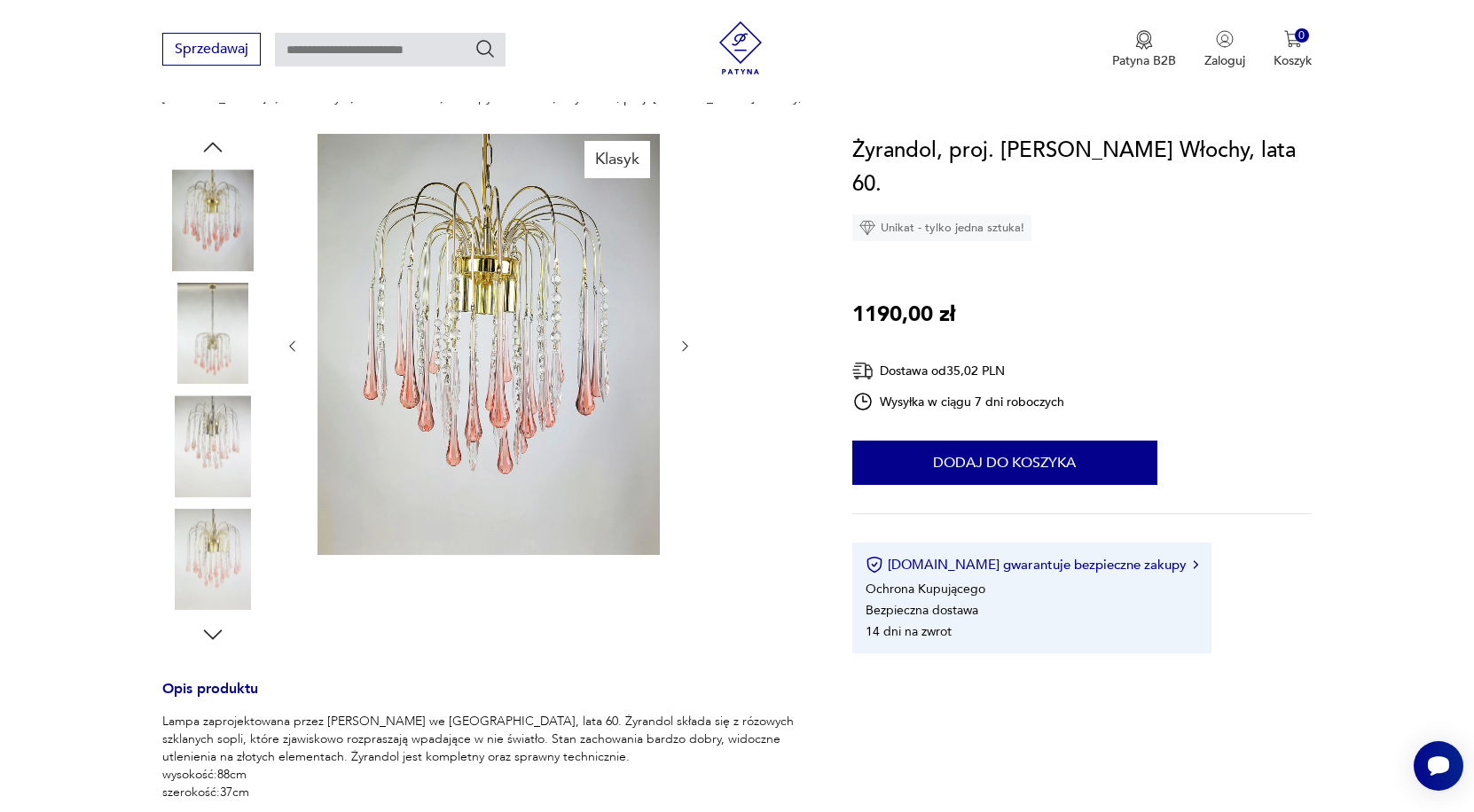
click at [215, 407] on img at bounding box center [213, 446] width 101 height 101
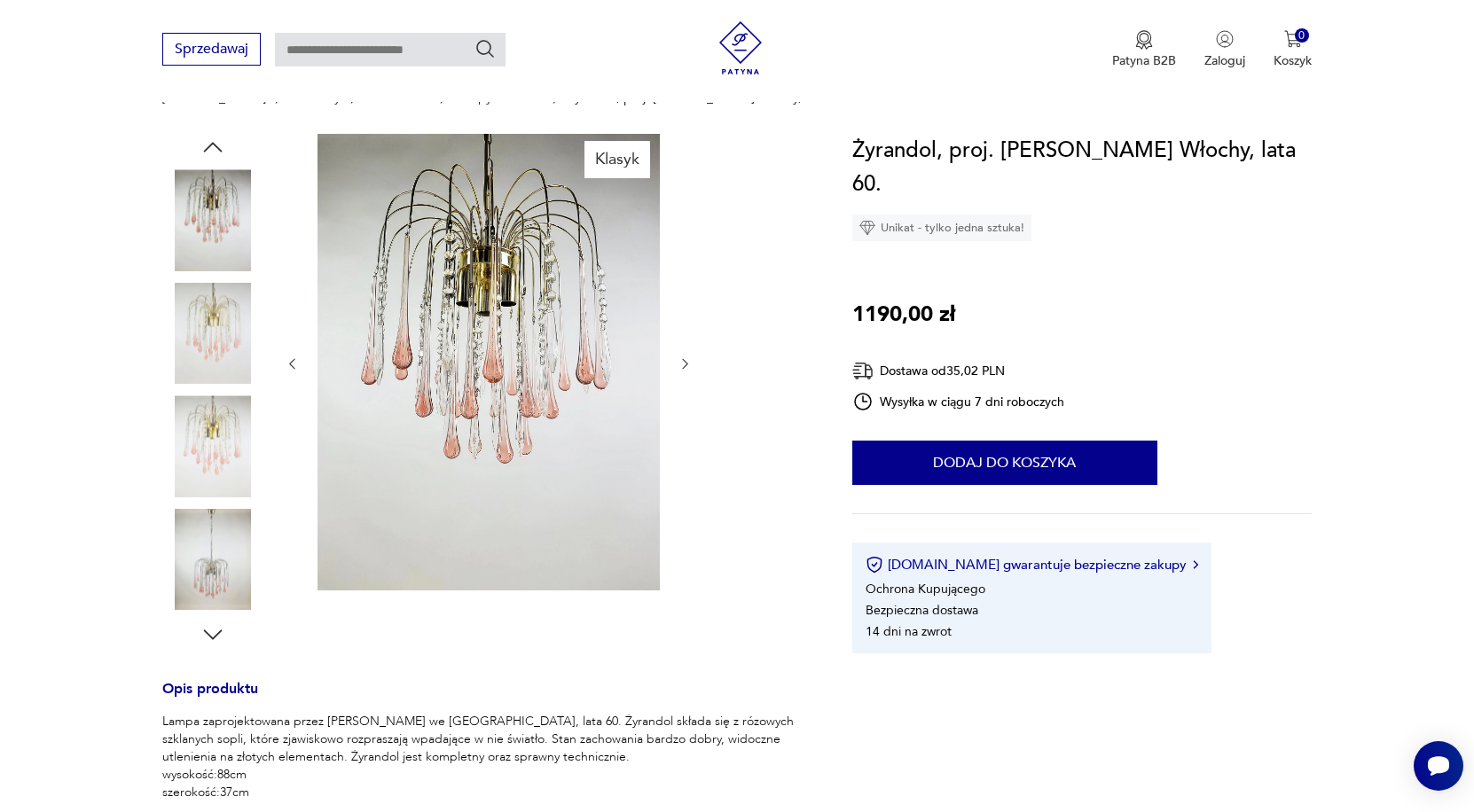
click at [221, 480] on img at bounding box center [213, 446] width 101 height 101
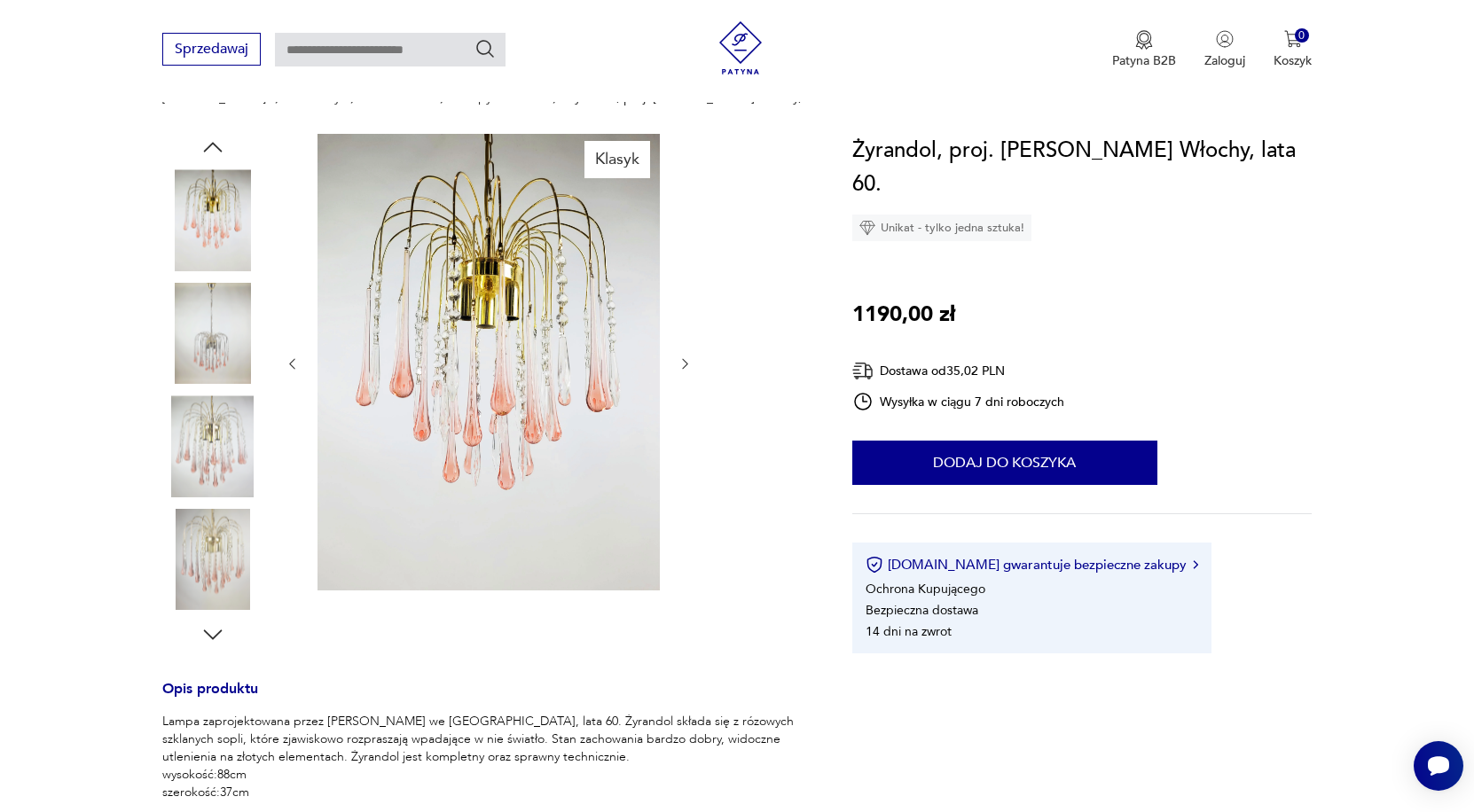
click at [228, 543] on img at bounding box center [213, 559] width 101 height 101
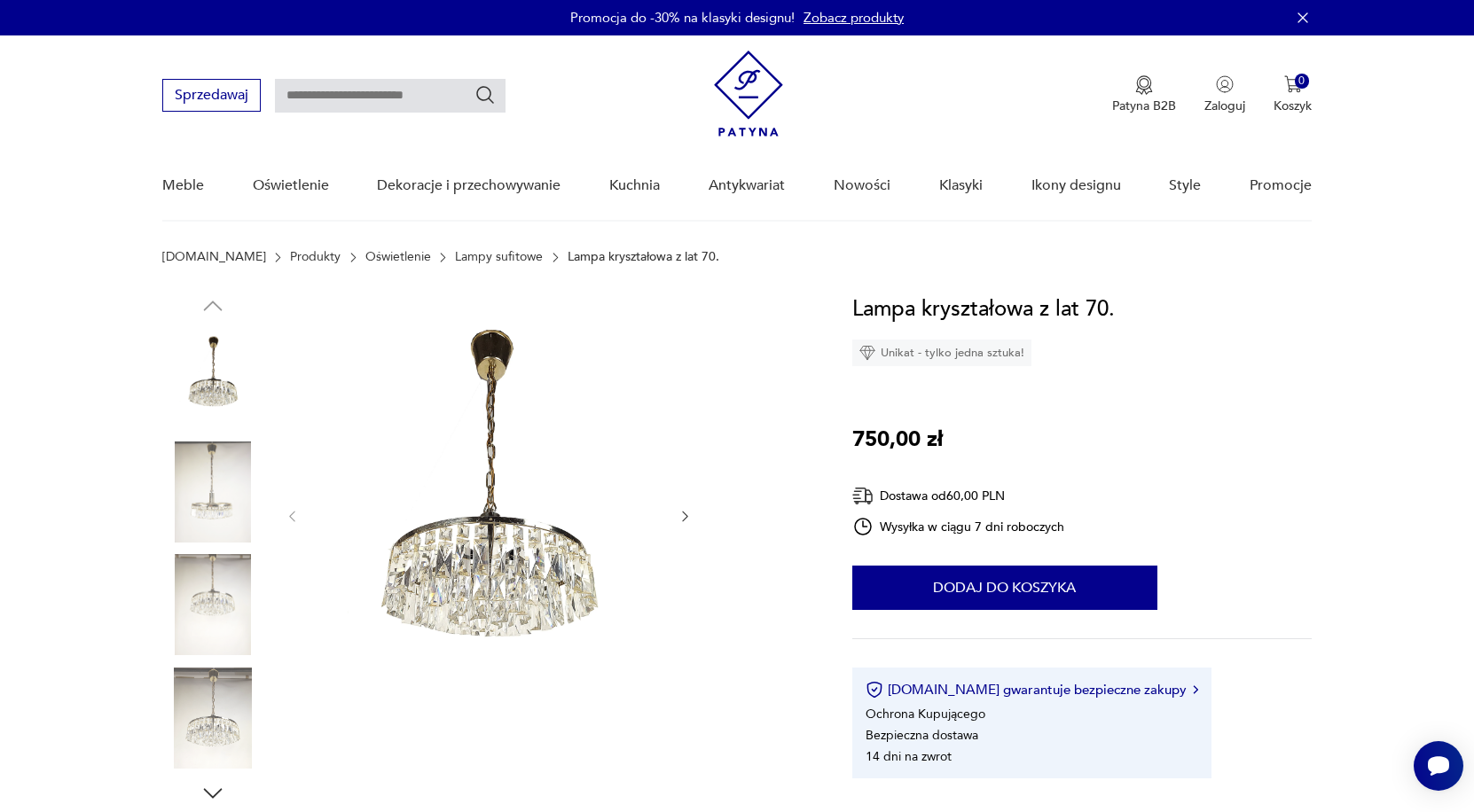
scroll to position [95, 0]
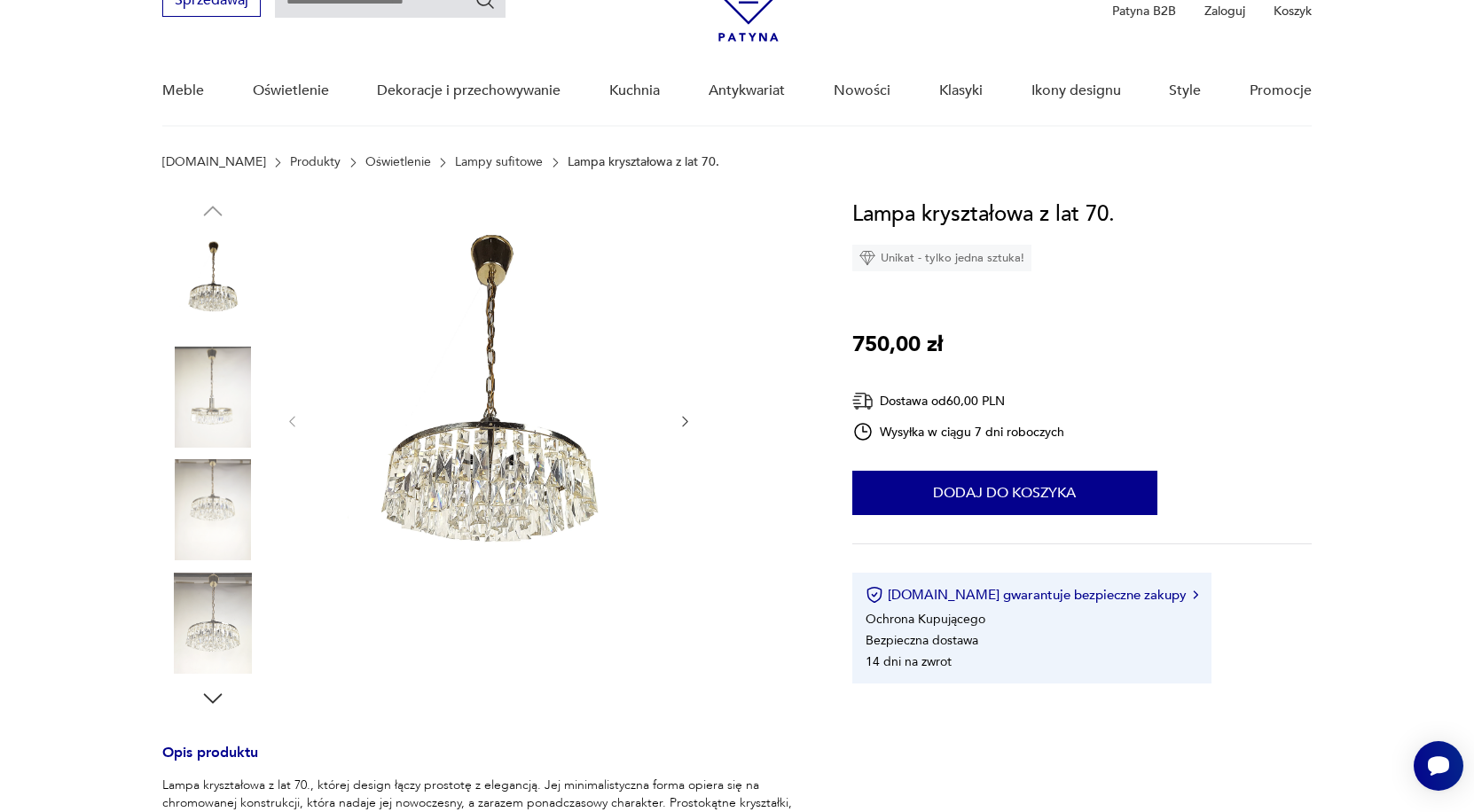
click at [214, 397] on img at bounding box center [213, 397] width 101 height 101
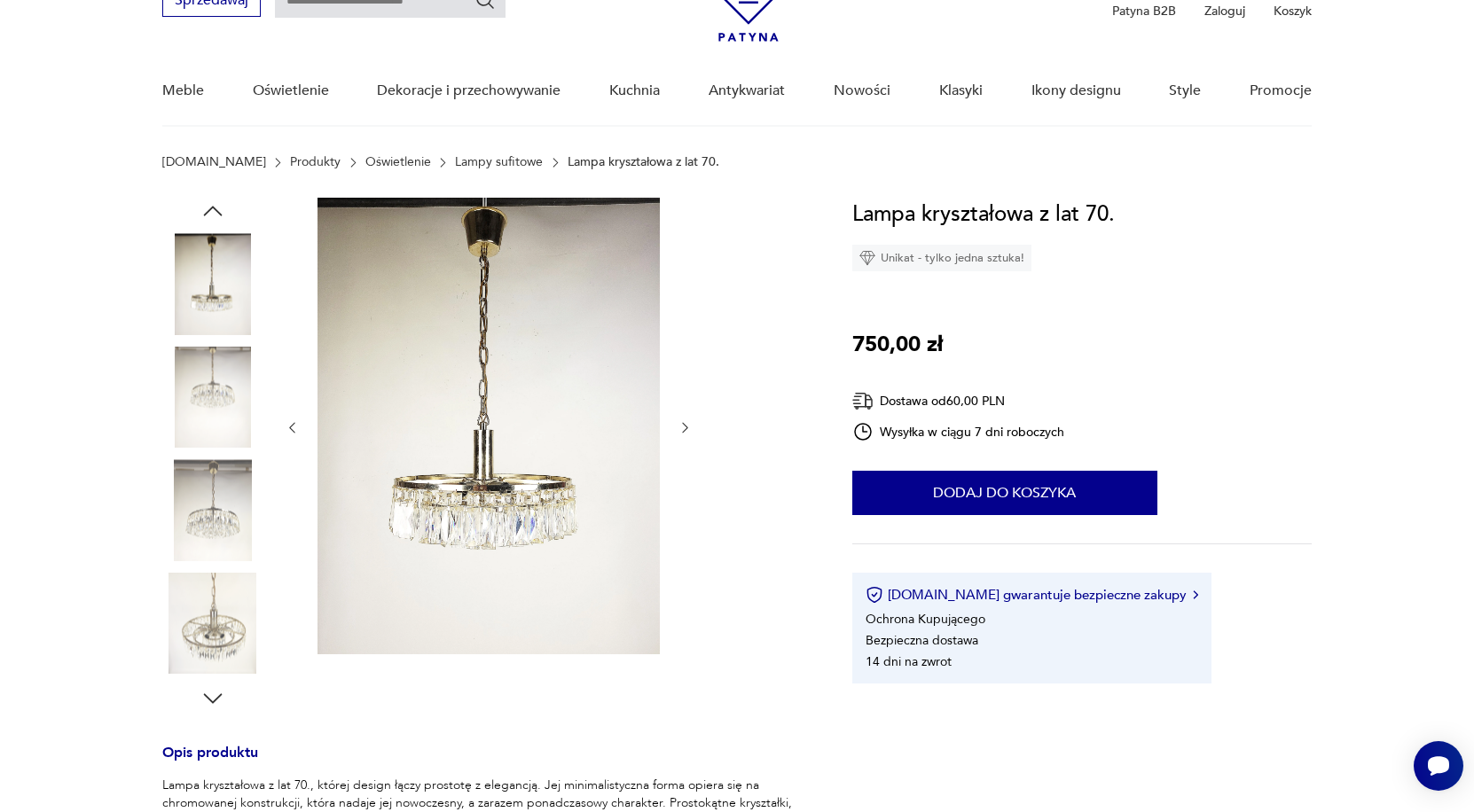
click at [221, 517] on img at bounding box center [213, 510] width 101 height 101
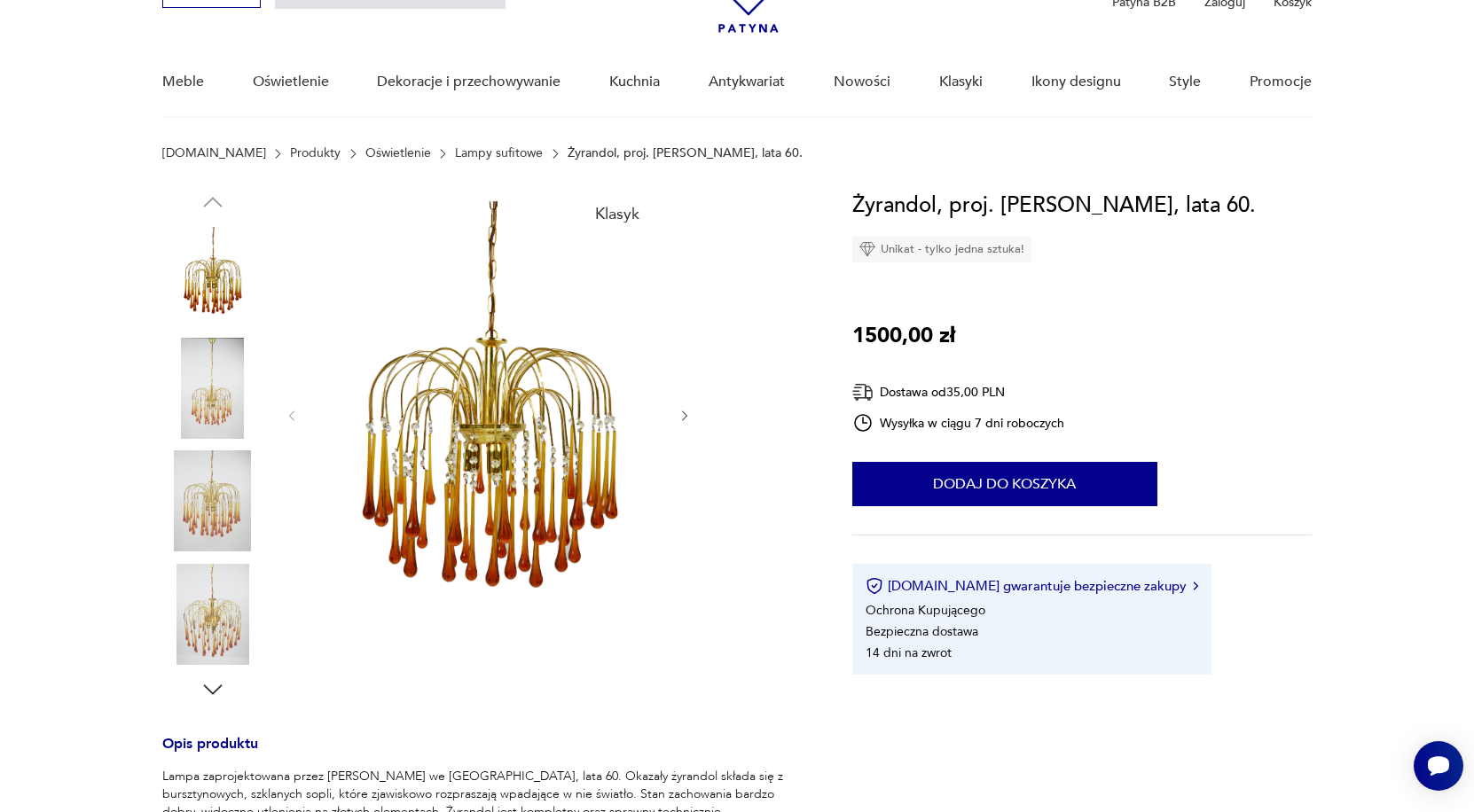
scroll to position [164, 0]
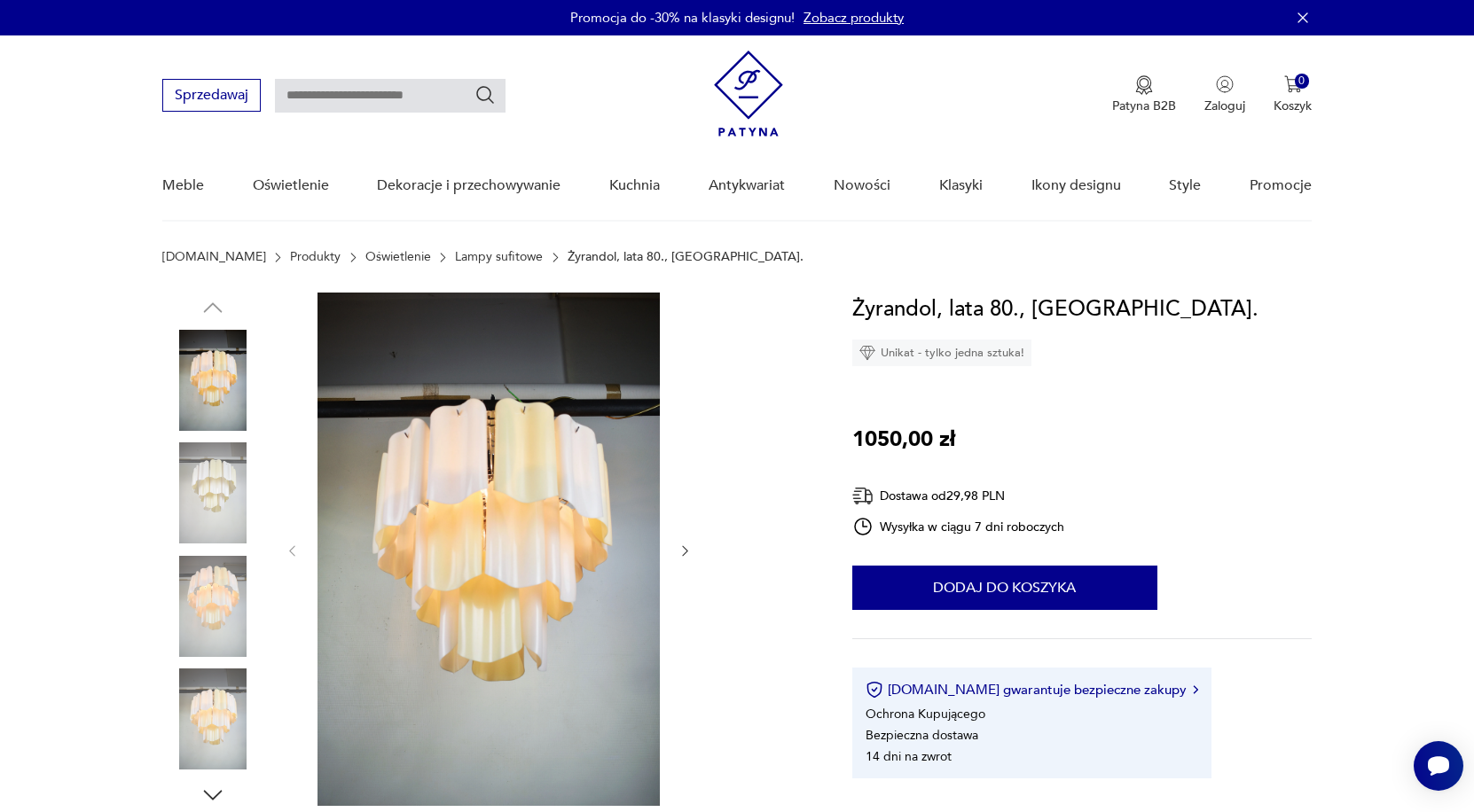
scroll to position [89, 0]
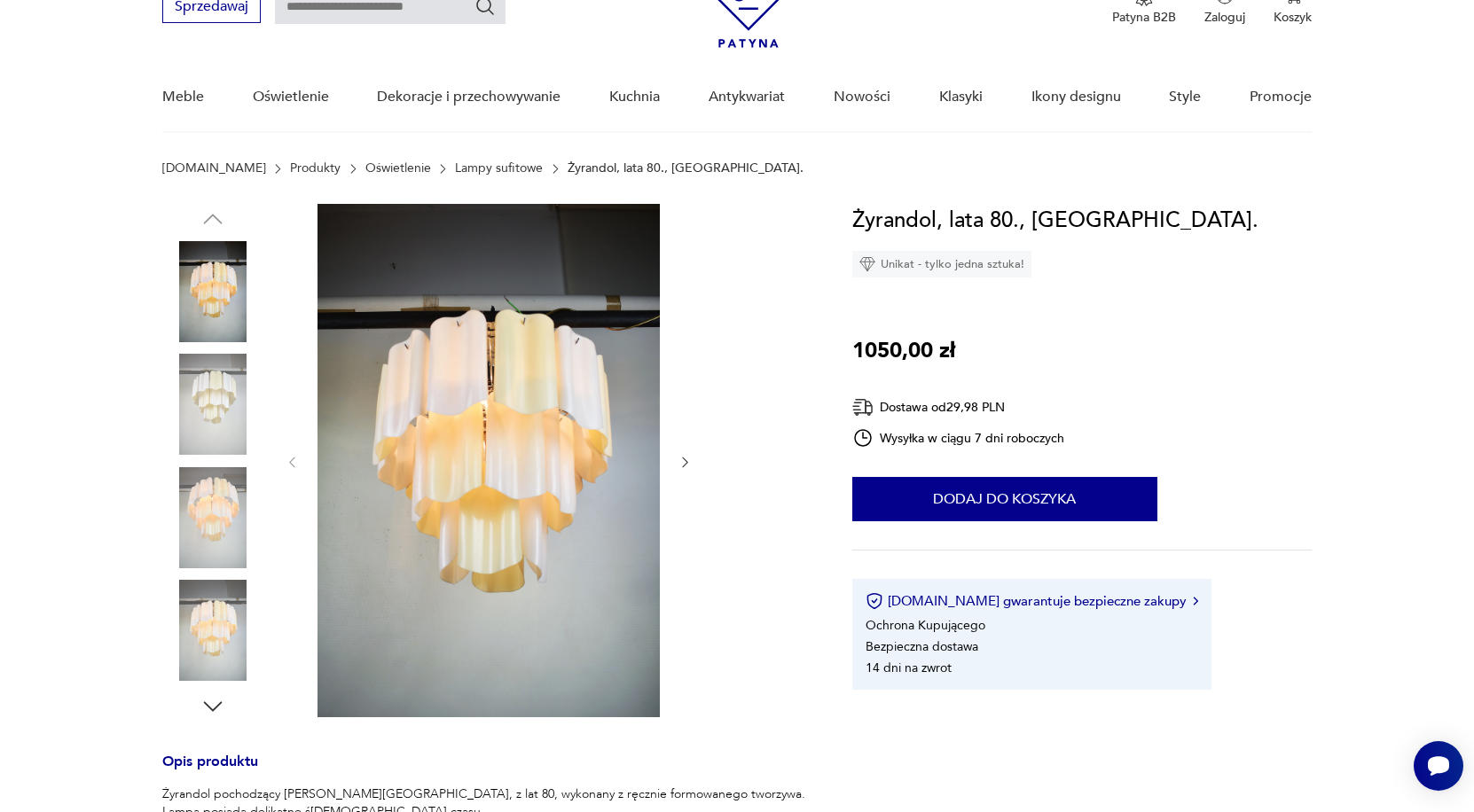
click at [206, 506] on img at bounding box center [213, 518] width 101 height 101
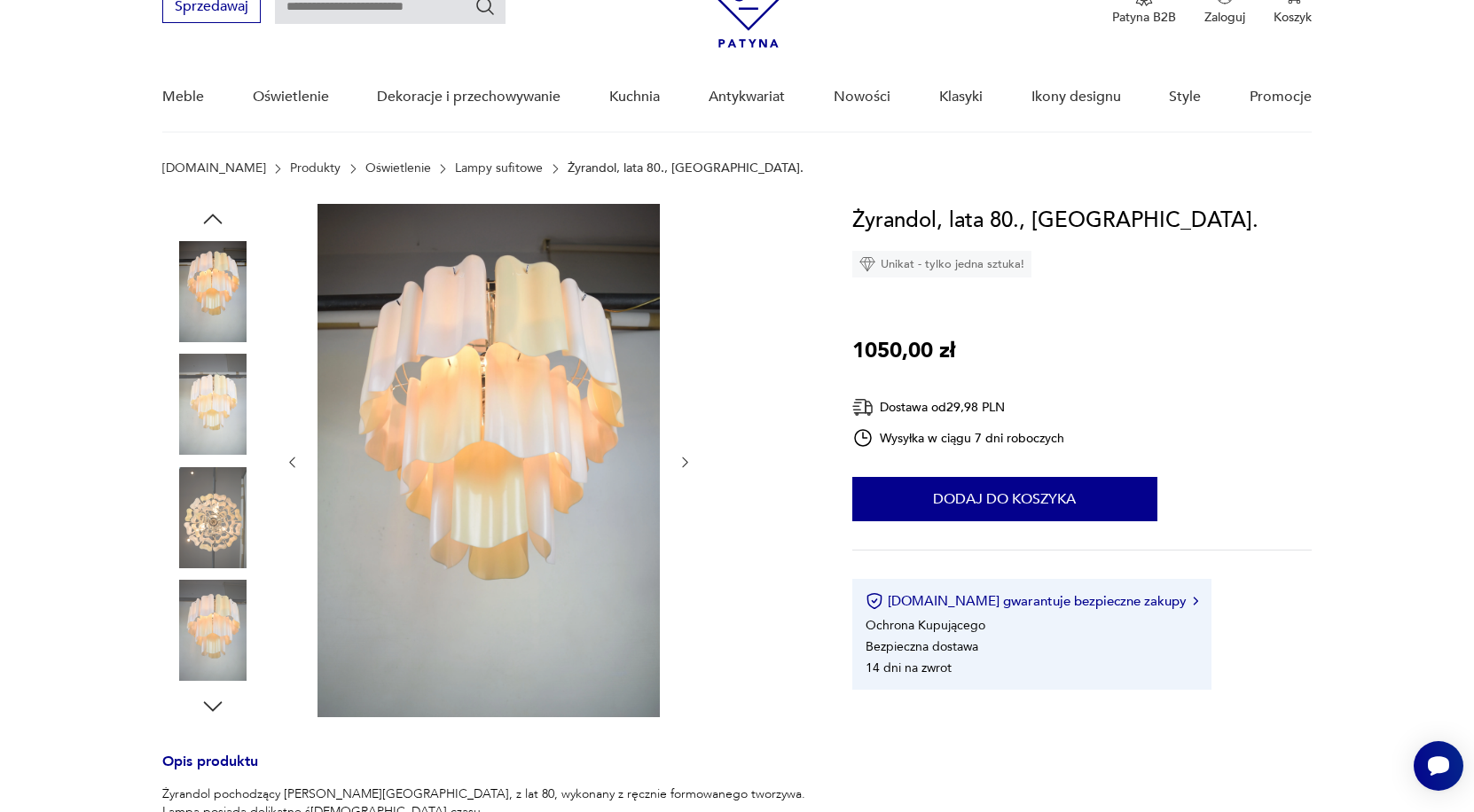
click at [212, 389] on img at bounding box center [213, 404] width 101 height 101
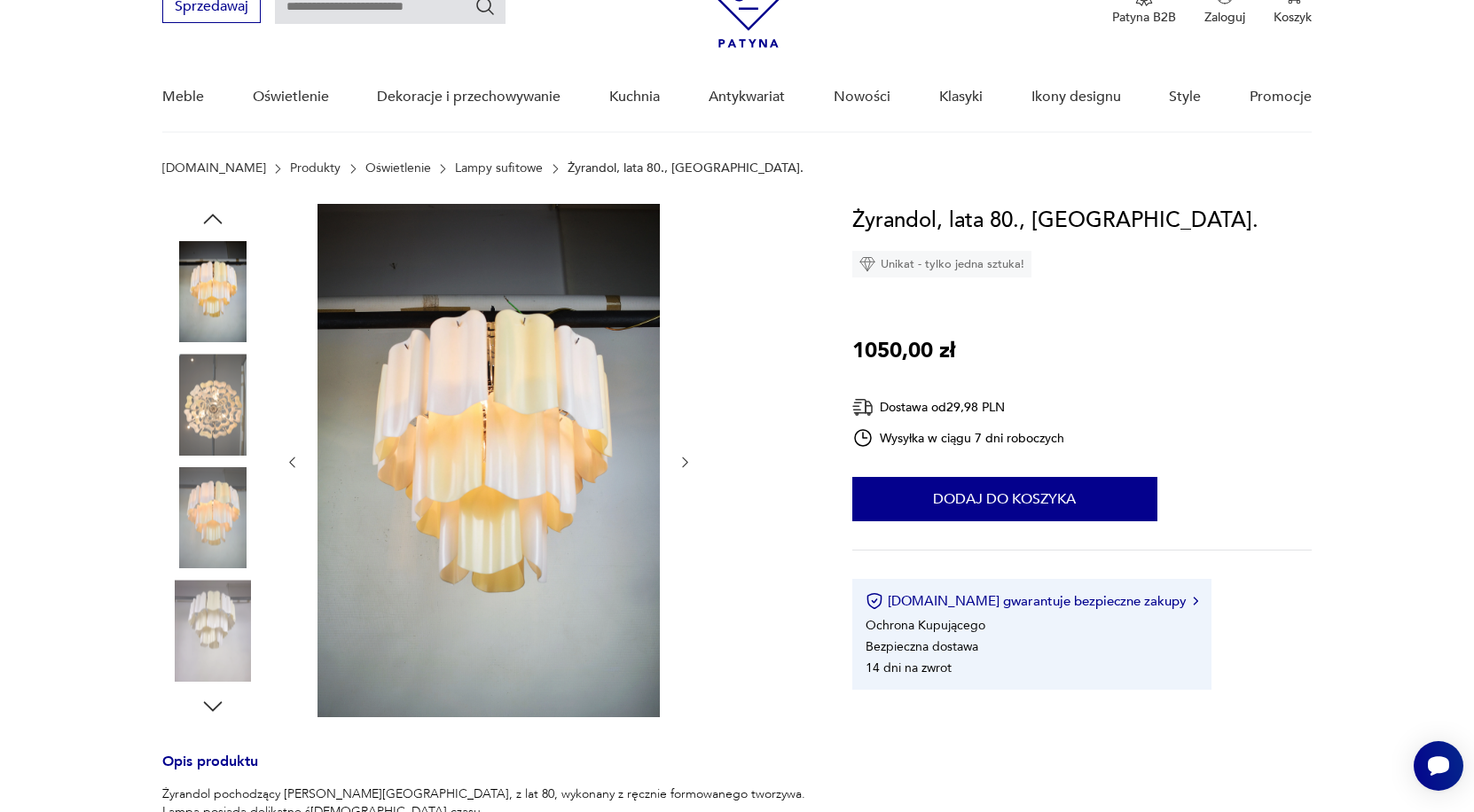
click at [224, 285] on img at bounding box center [213, 292] width 101 height 101
click at [220, 448] on img at bounding box center [213, 404] width 101 height 101
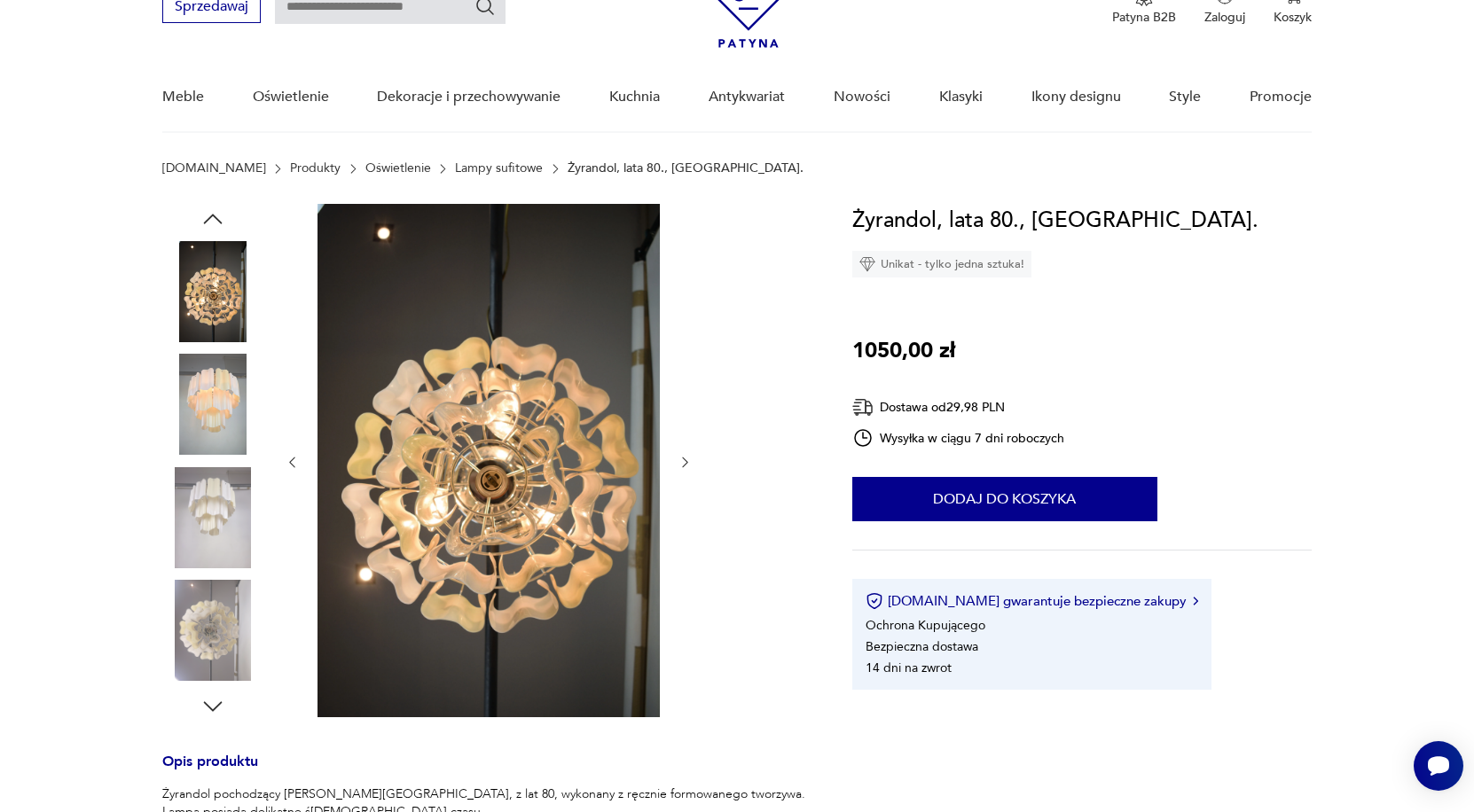
click at [218, 568] on div at bounding box center [213, 518] width 101 height 101
click at [212, 647] on img at bounding box center [213, 630] width 101 height 101
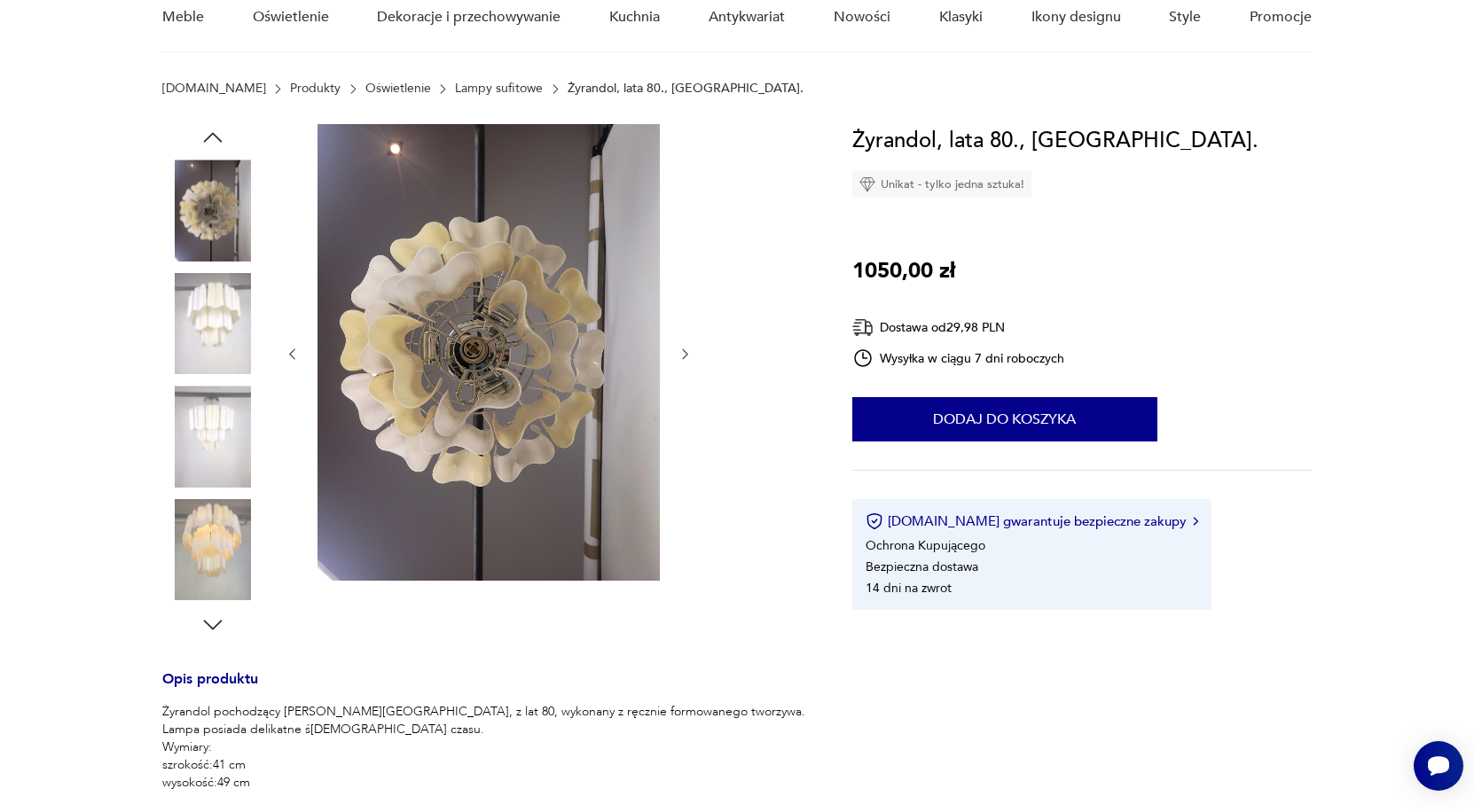
scroll to position [70, 0]
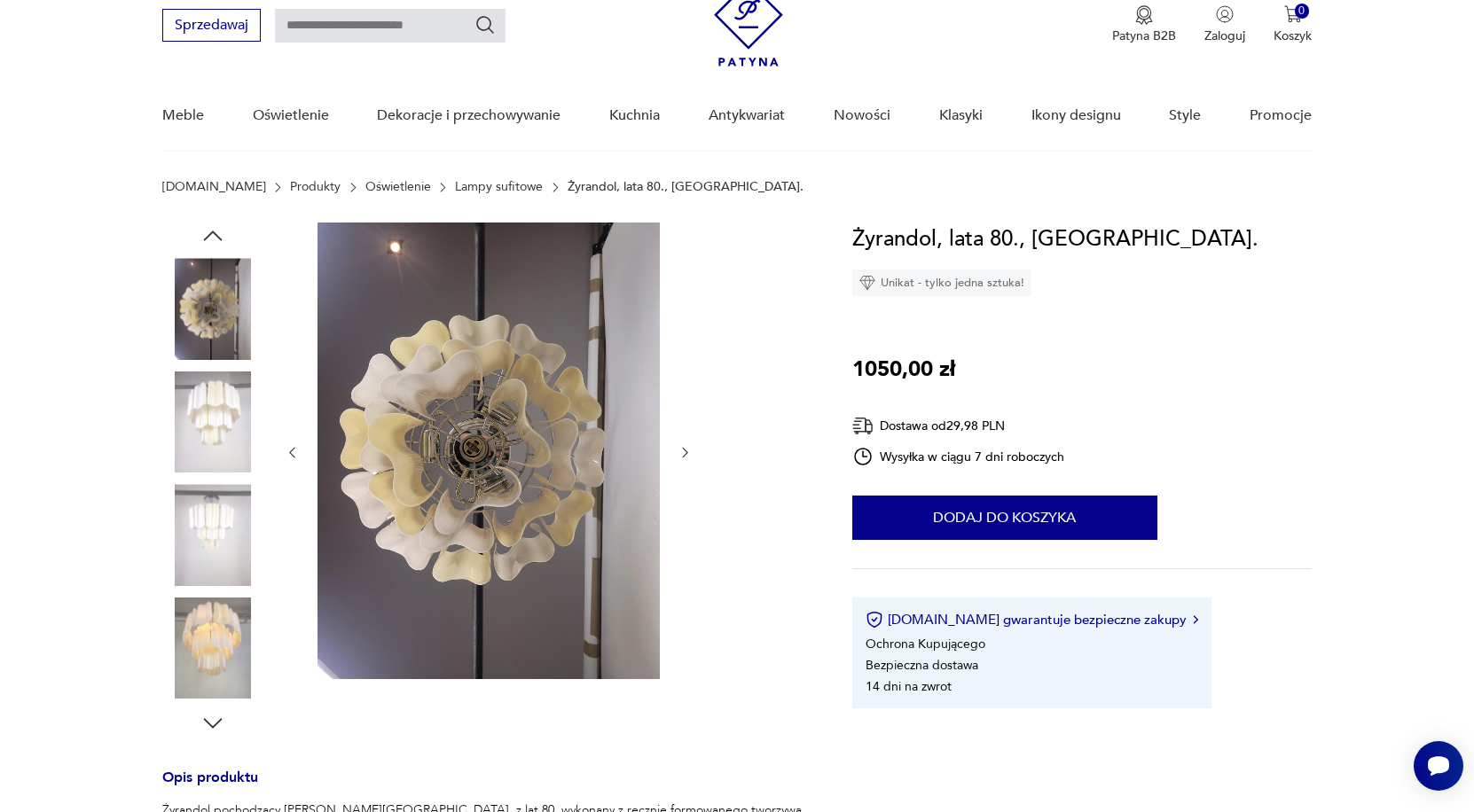
click at [197, 326] on img at bounding box center [213, 308] width 101 height 101
click at [220, 423] on img at bounding box center [213, 422] width 101 height 101
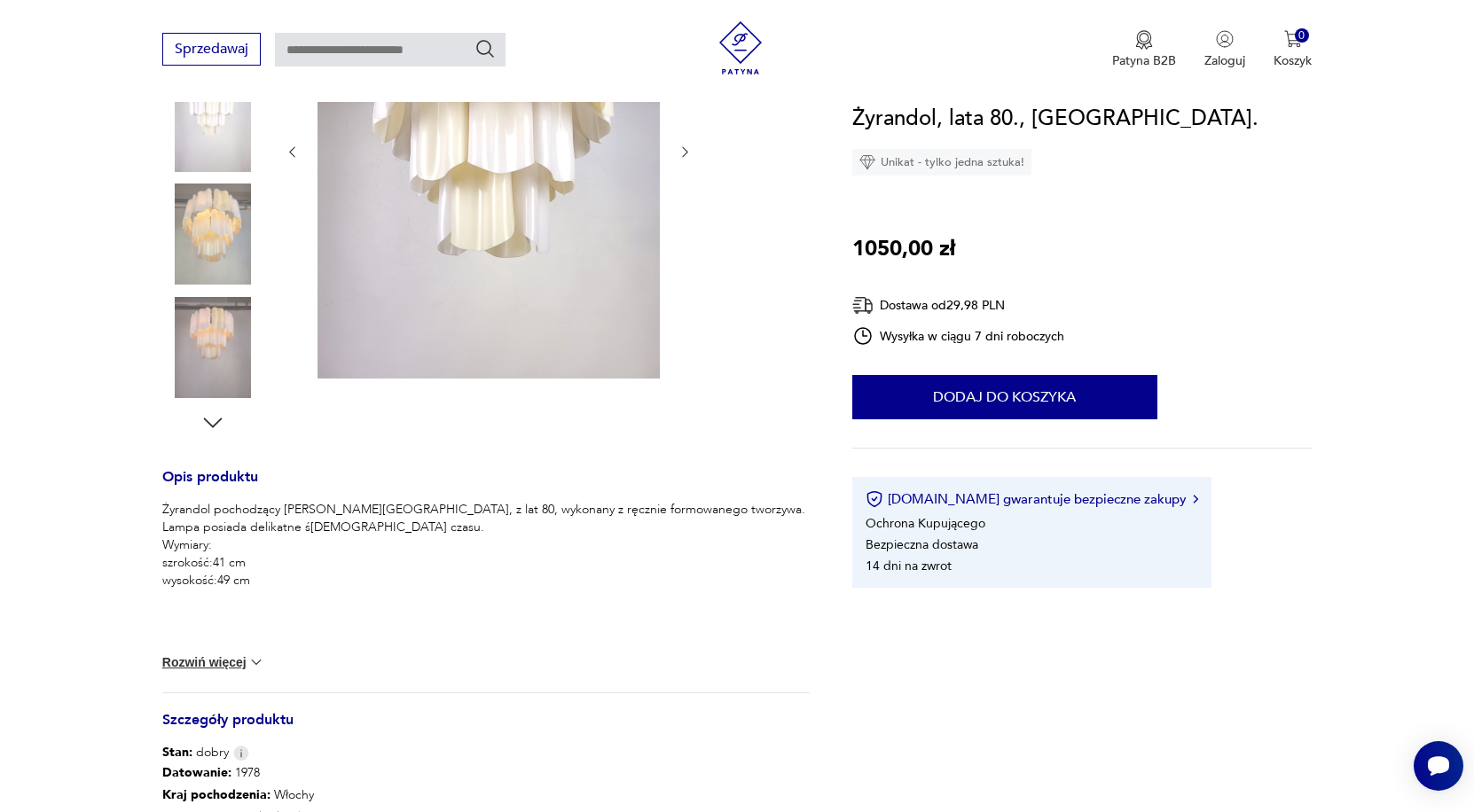
scroll to position [371, 0]
click at [230, 663] on button "Rozwiń więcej" at bounding box center [214, 661] width 103 height 18
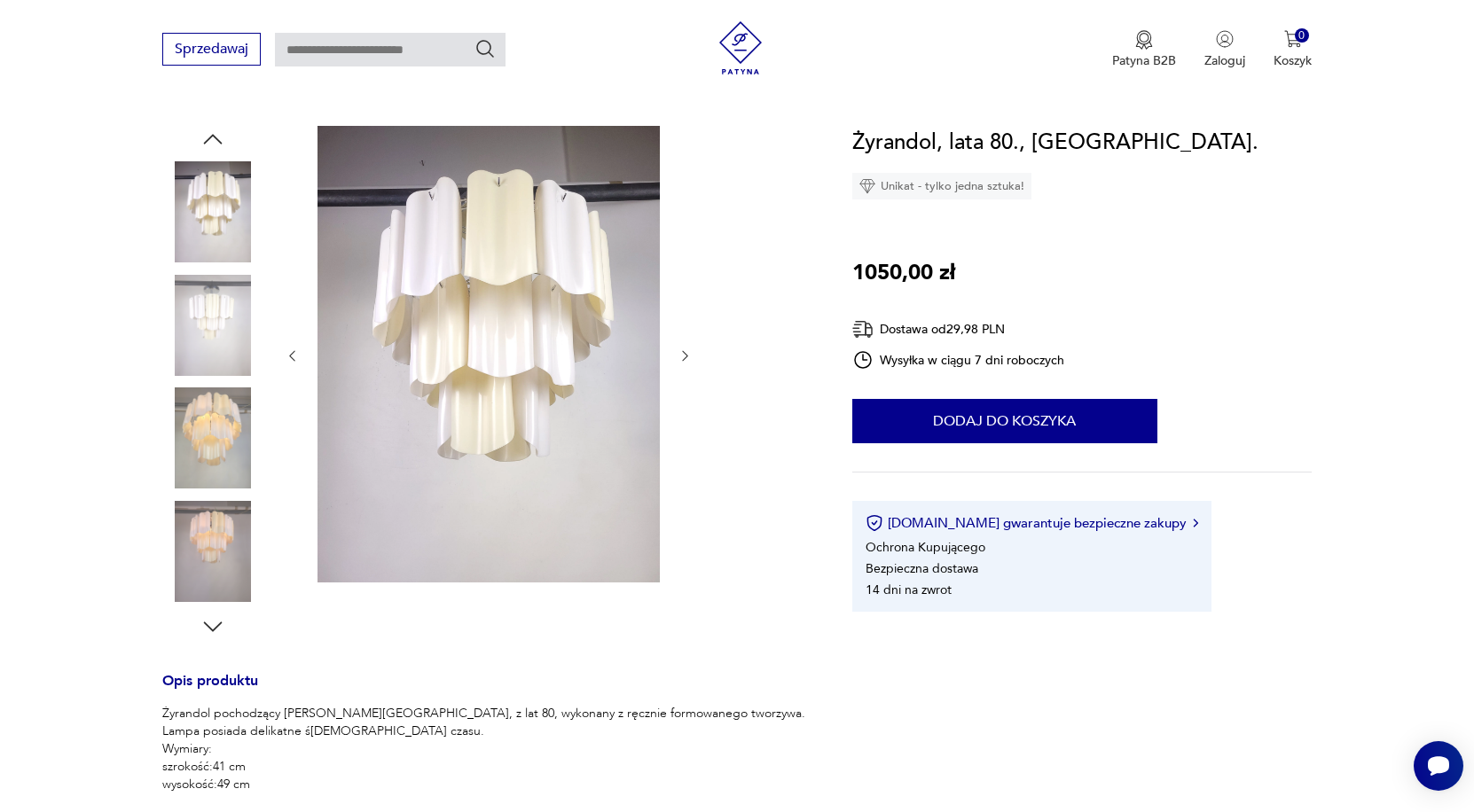
scroll to position [250, 0]
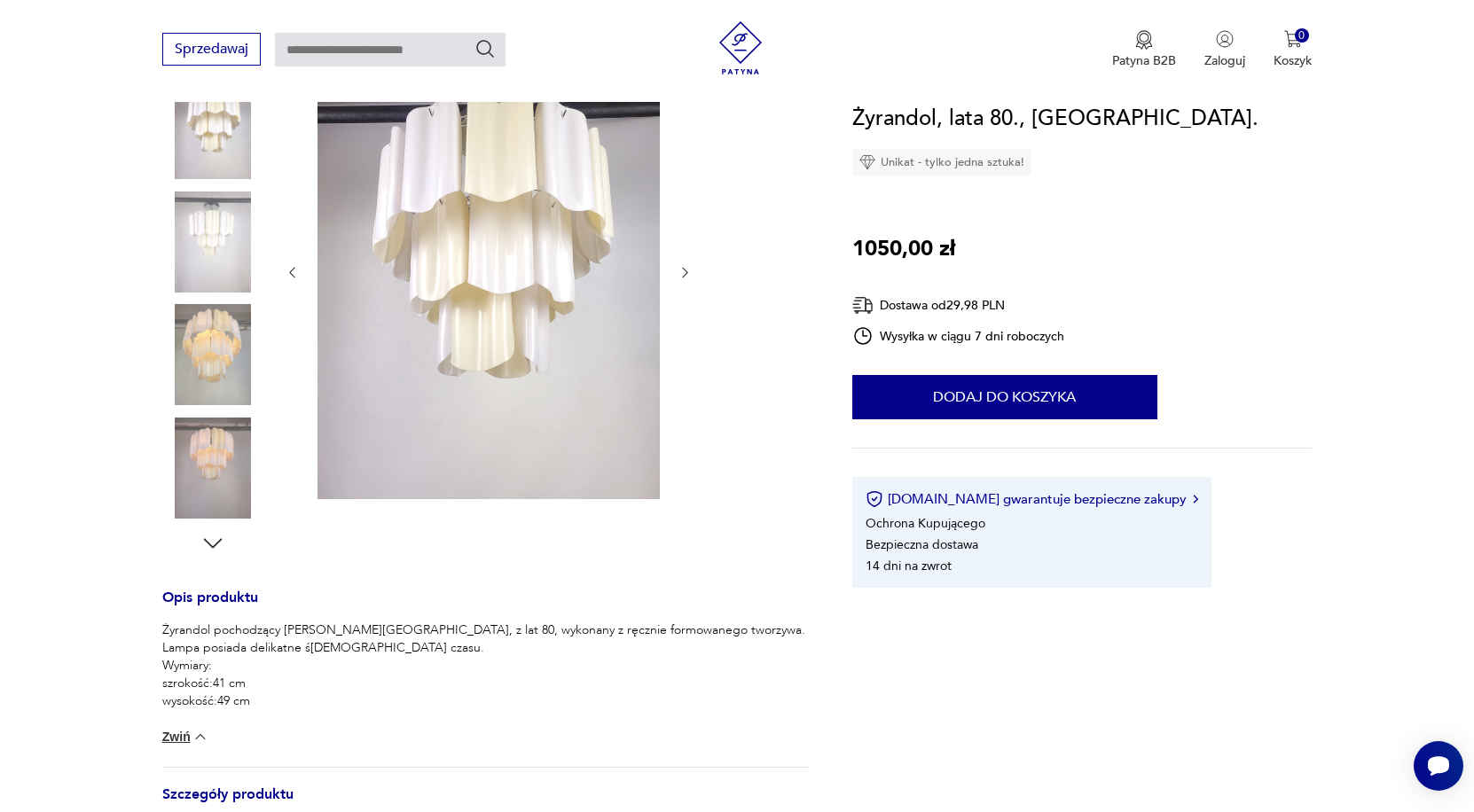
click at [232, 511] on img at bounding box center [213, 467] width 101 height 101
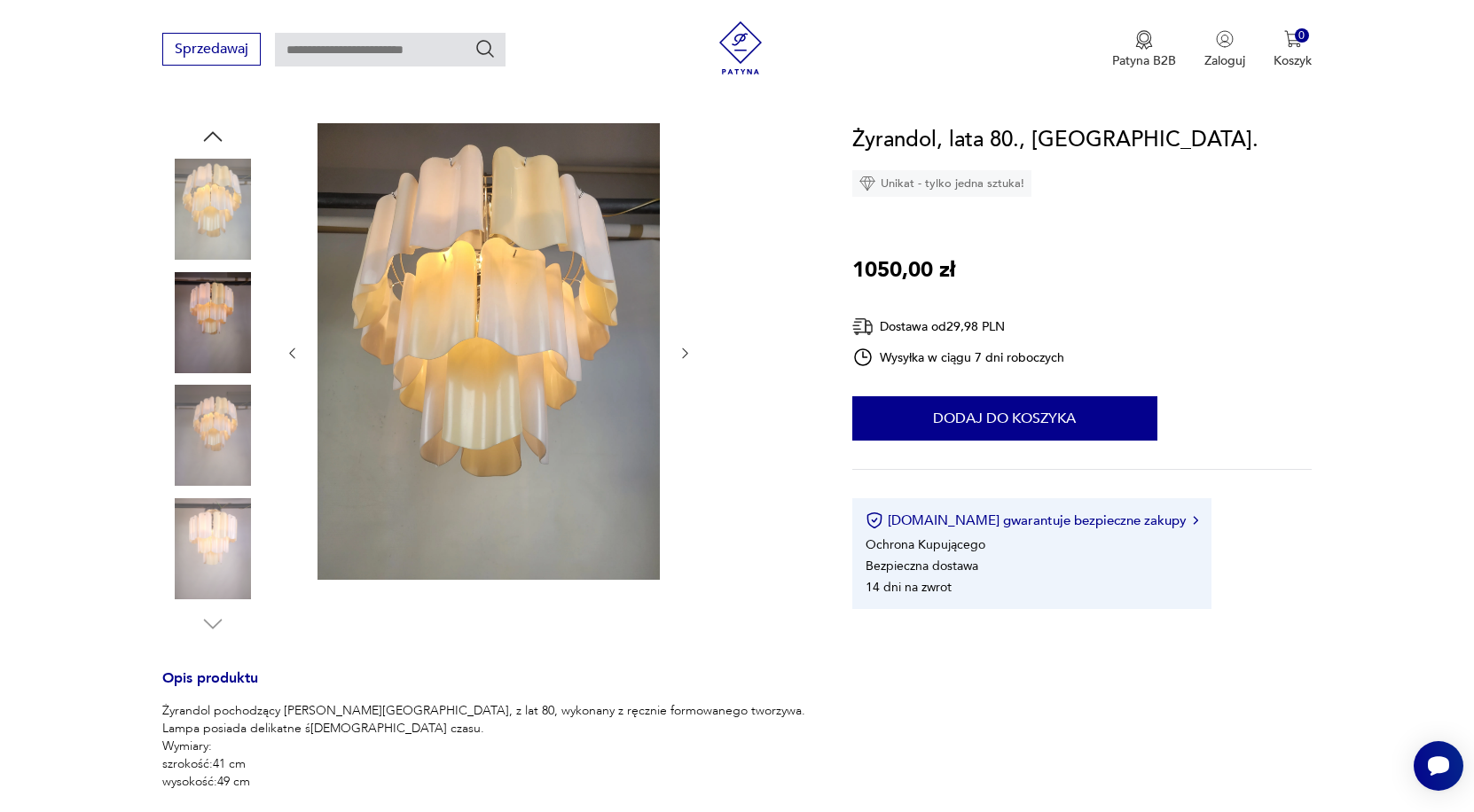
scroll to position [169, 0]
click at [215, 618] on icon "button" at bounding box center [213, 625] width 27 height 27
click at [689, 356] on icon "button" at bounding box center [685, 354] width 15 height 15
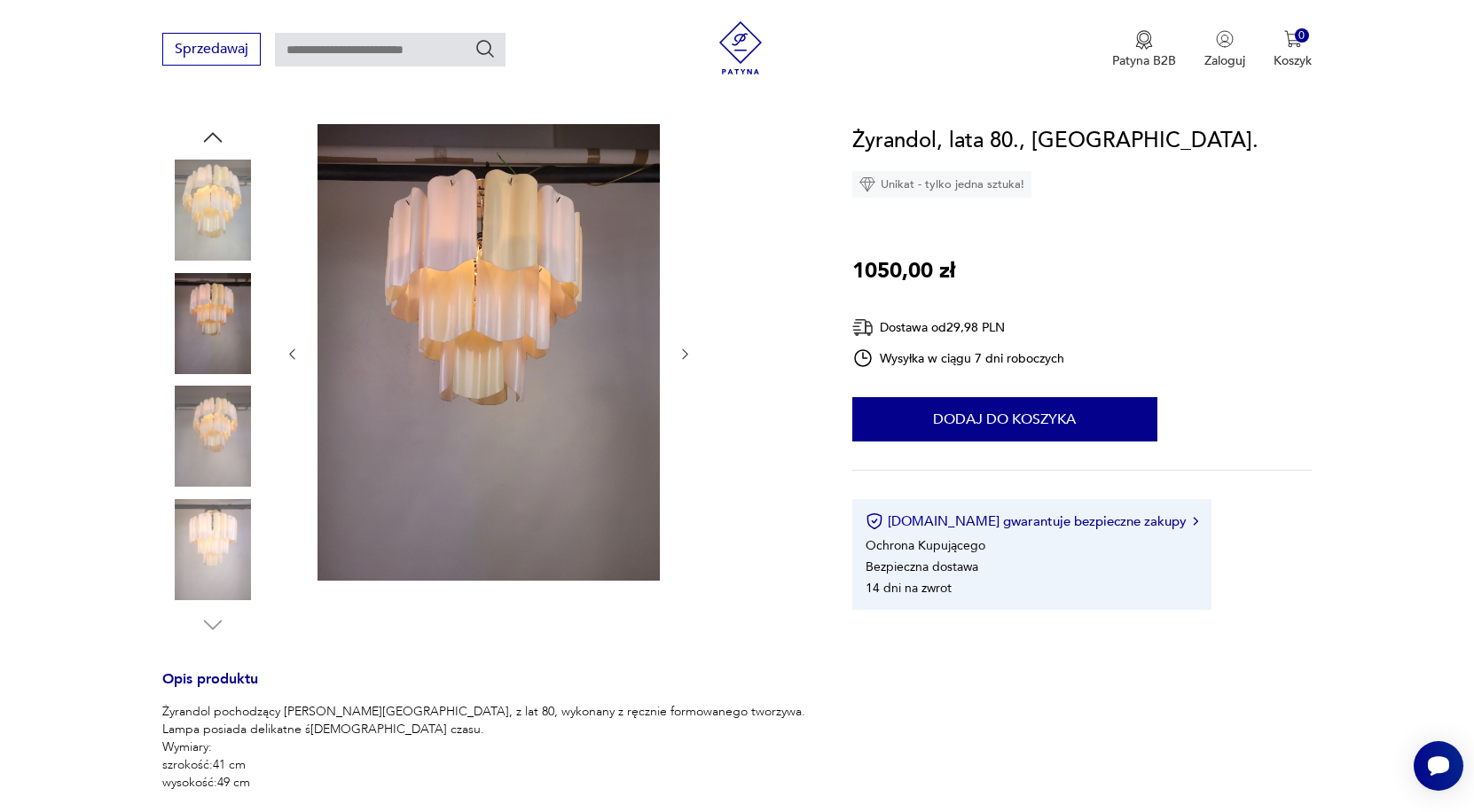
click at [689, 356] on icon "button" at bounding box center [685, 354] width 15 height 15
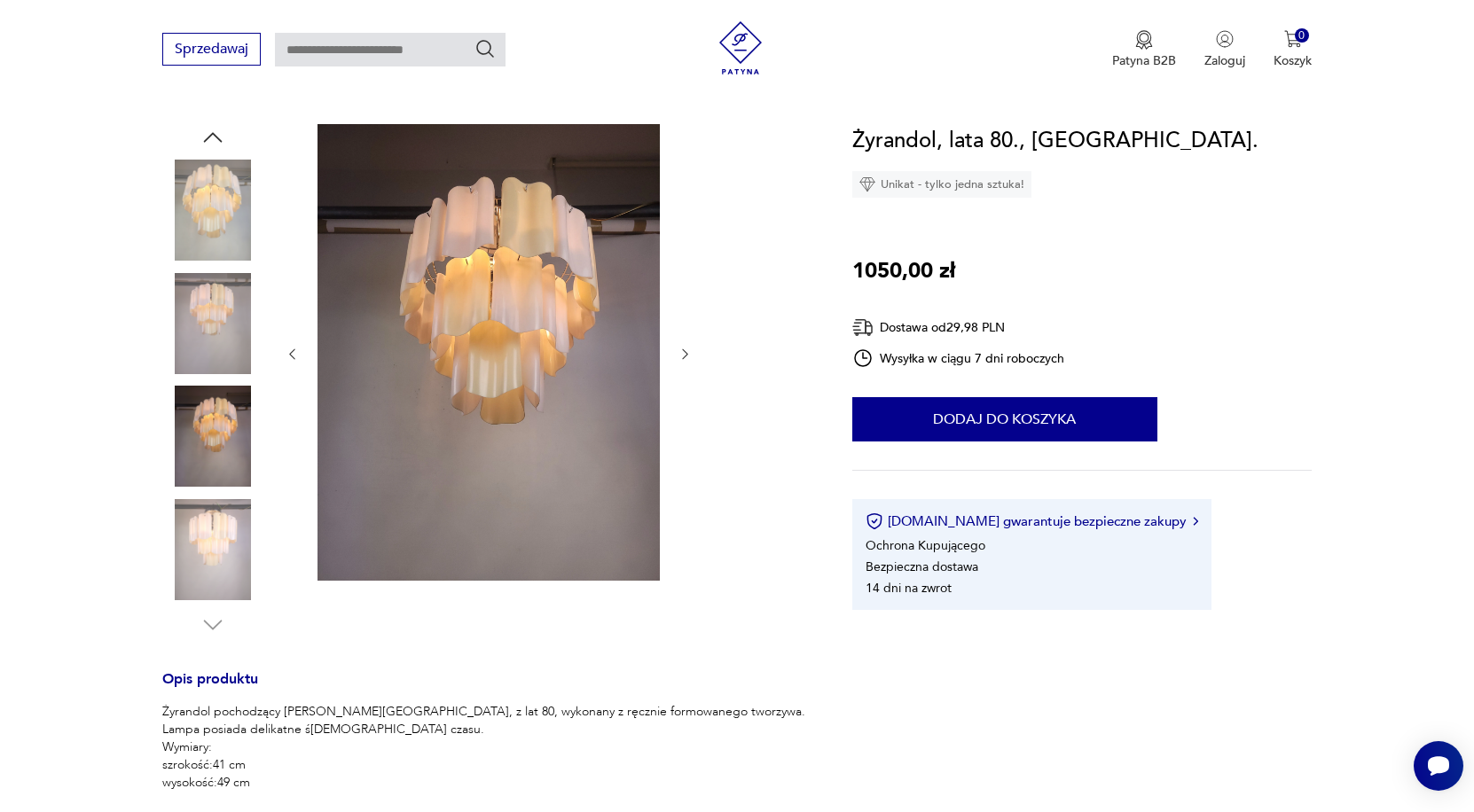
click at [689, 356] on icon "button" at bounding box center [685, 354] width 15 height 15
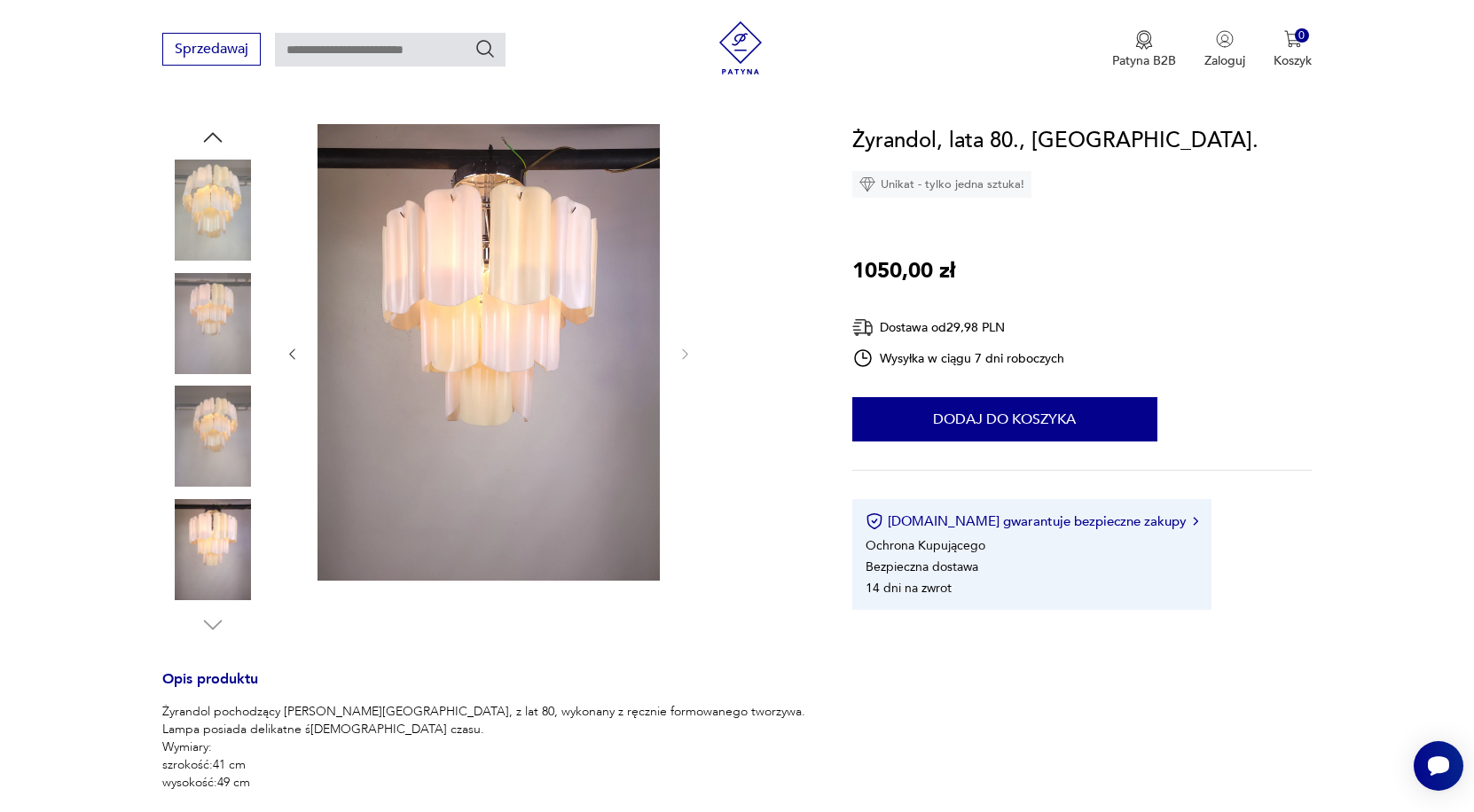
click at [689, 356] on icon "button" at bounding box center [685, 354] width 15 height 15
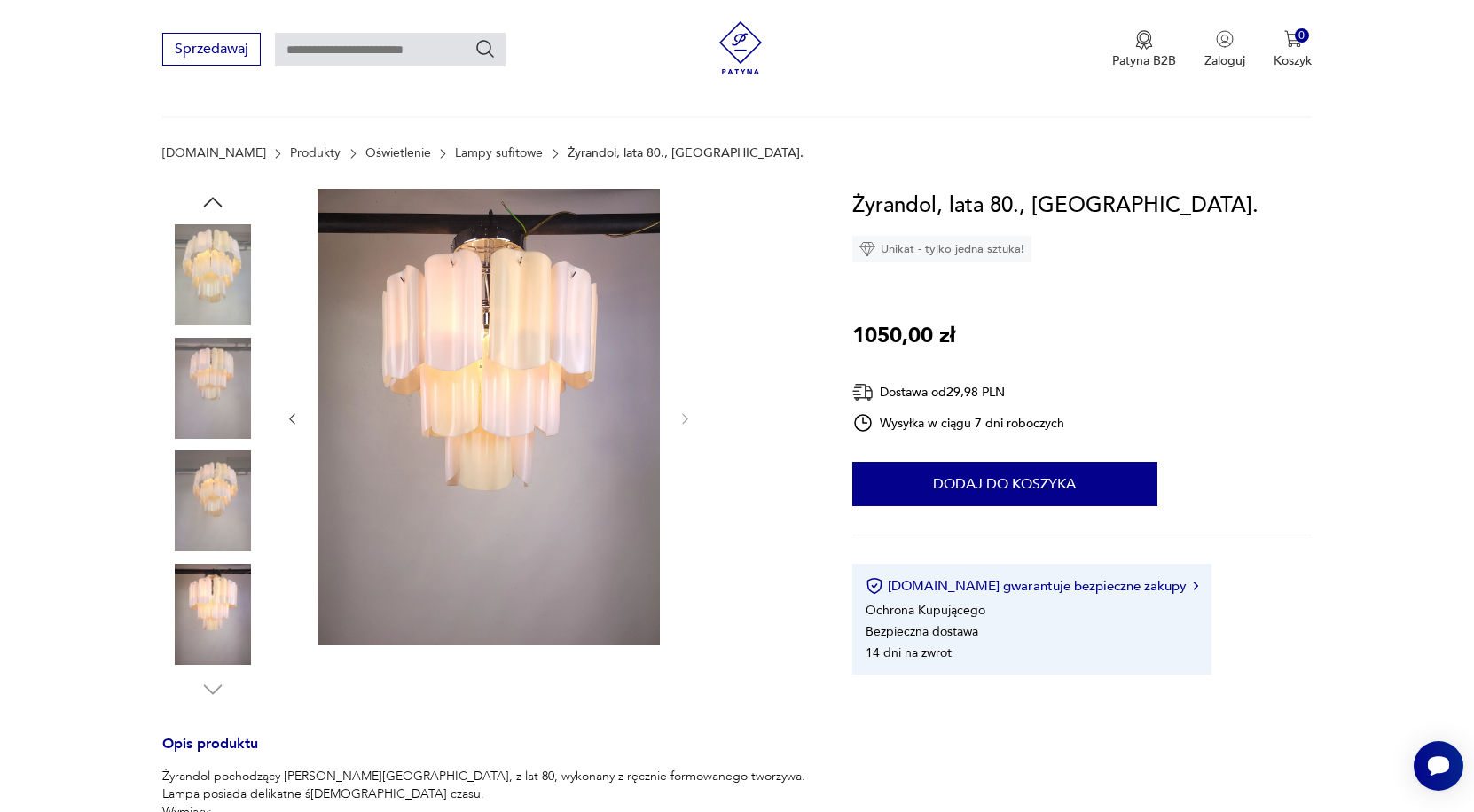
scroll to position [50, 0]
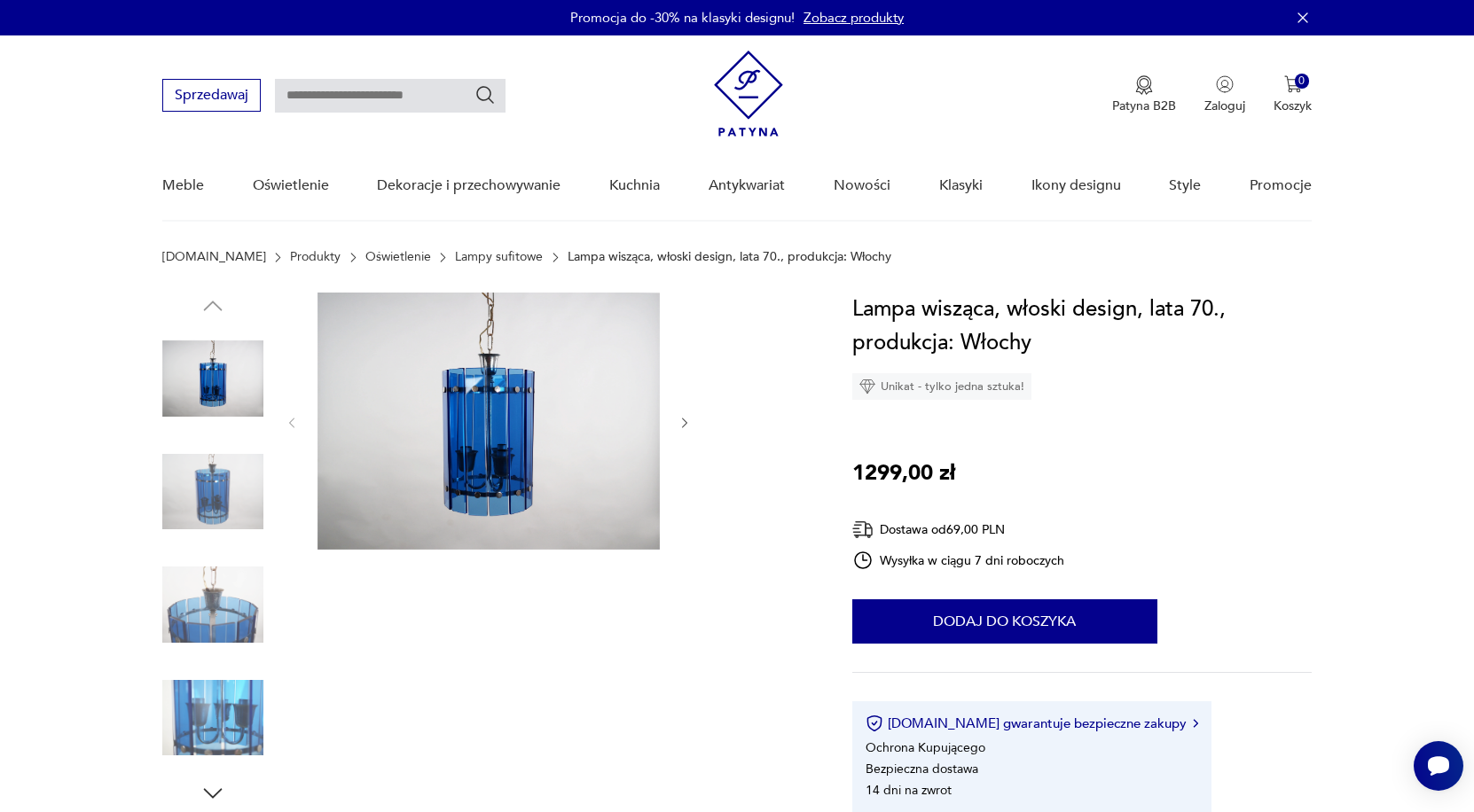
scroll to position [117, 0]
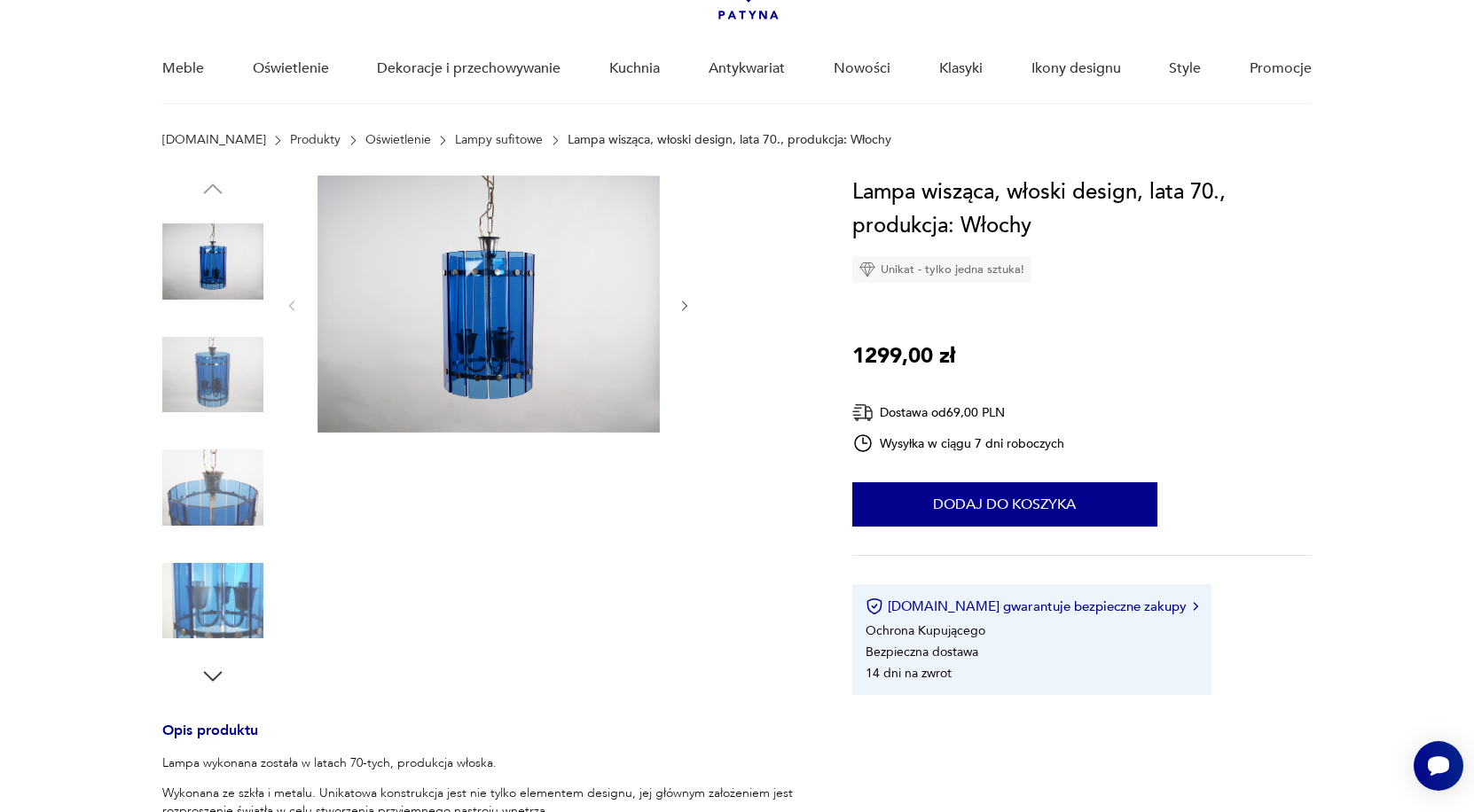
click at [226, 383] on img at bounding box center [213, 375] width 101 height 101
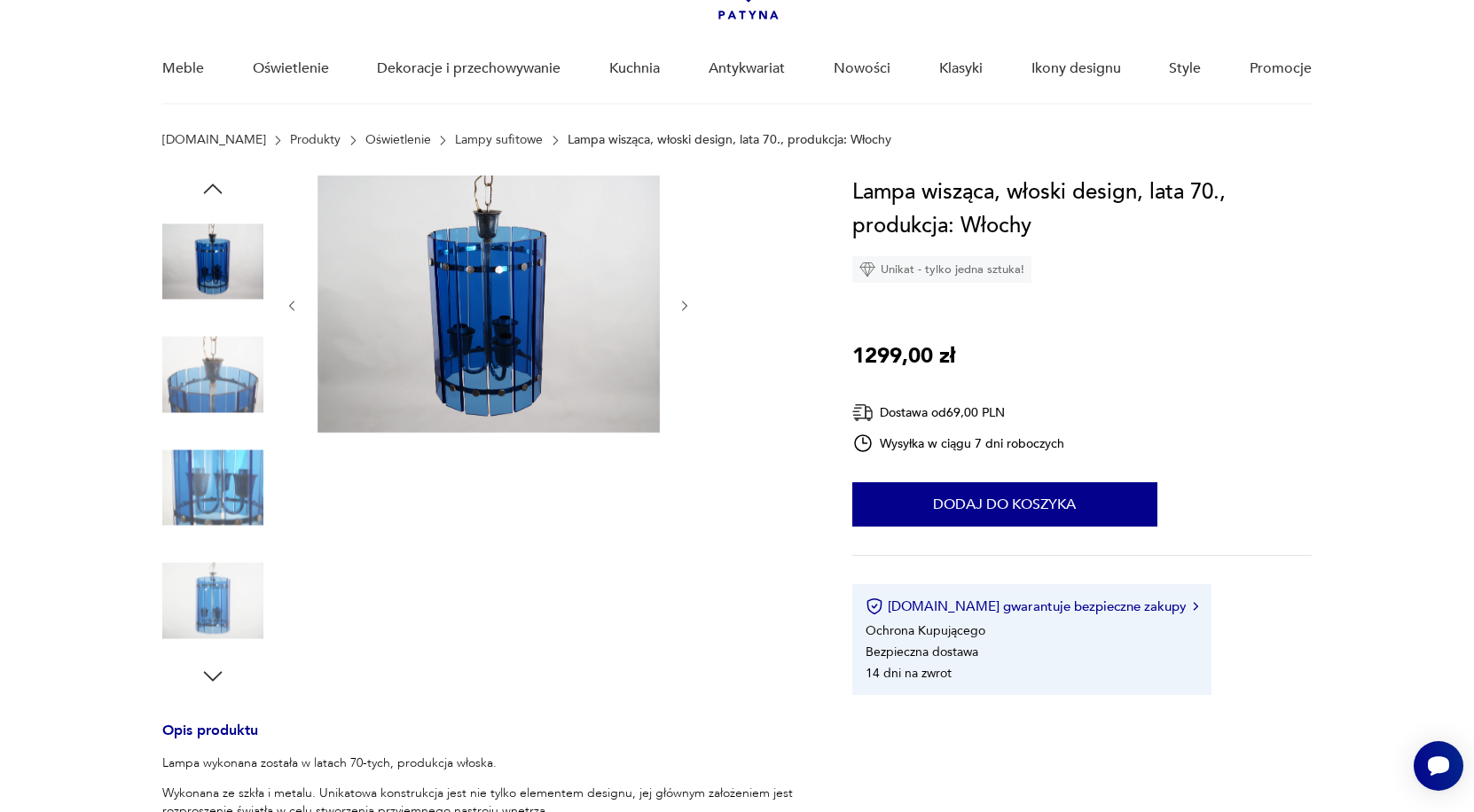
click at [215, 469] on img at bounding box center [213, 487] width 101 height 101
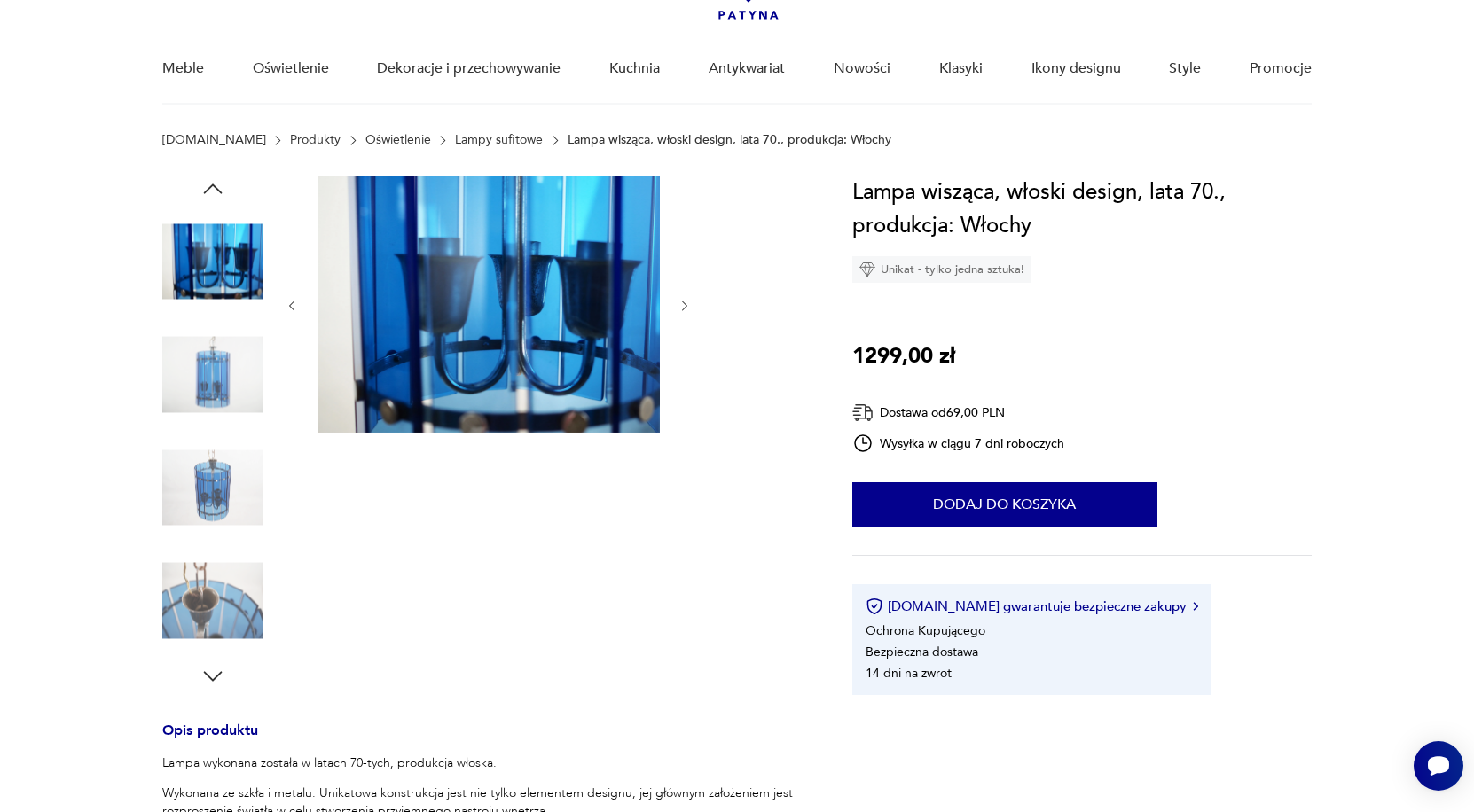
click at [207, 584] on img at bounding box center [213, 600] width 101 height 101
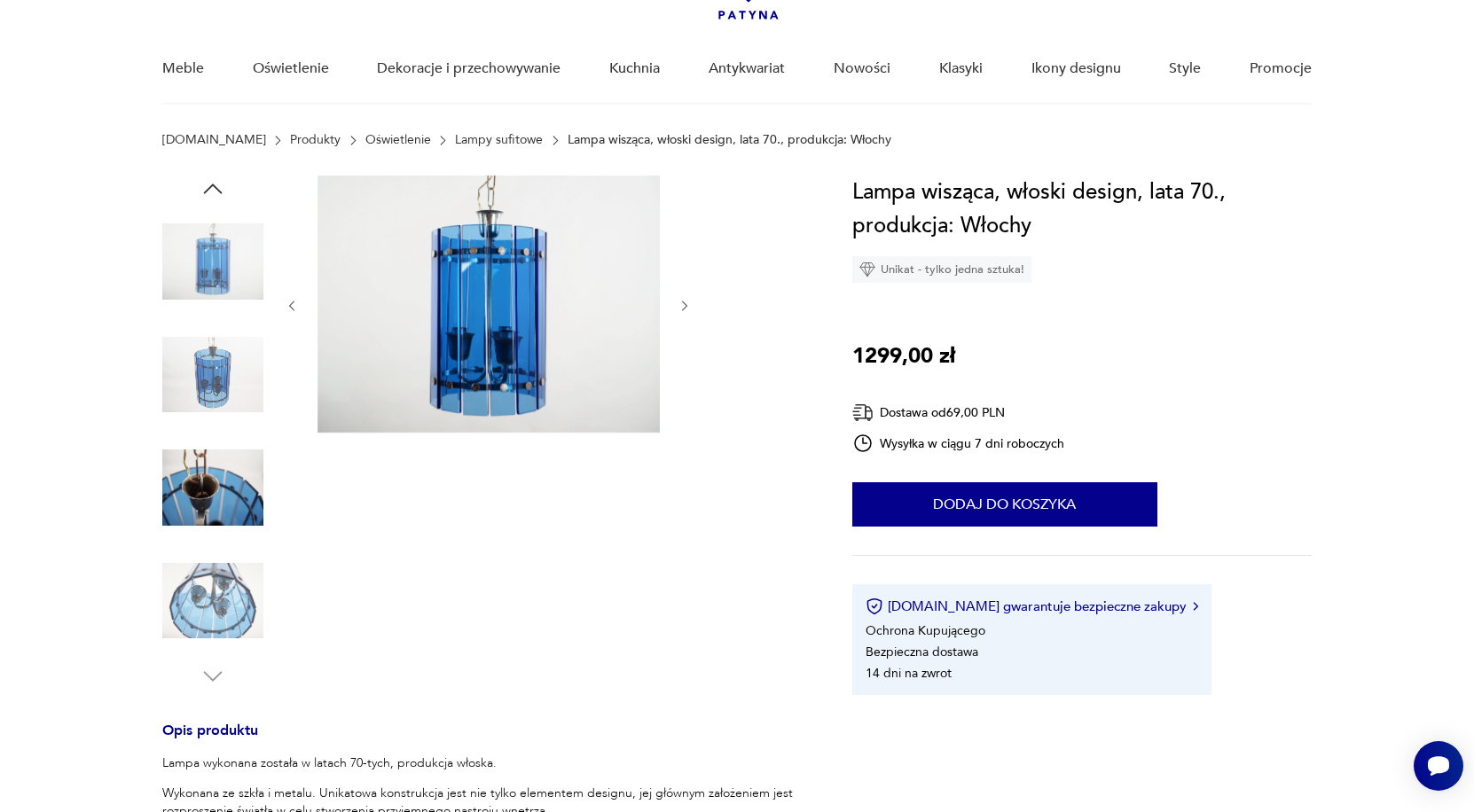
click at [224, 502] on img at bounding box center [213, 487] width 101 height 101
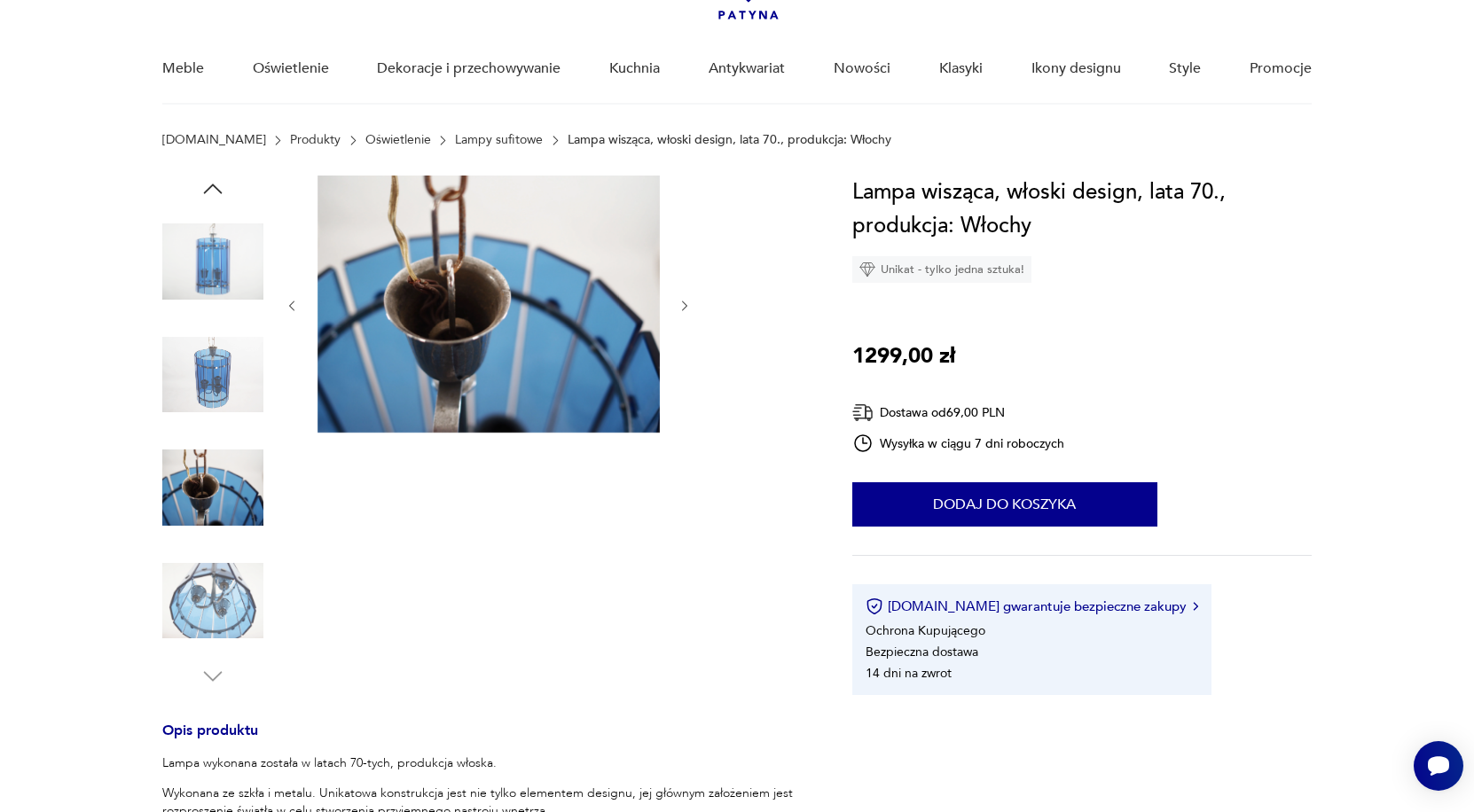
click at [215, 394] on img at bounding box center [213, 375] width 101 height 101
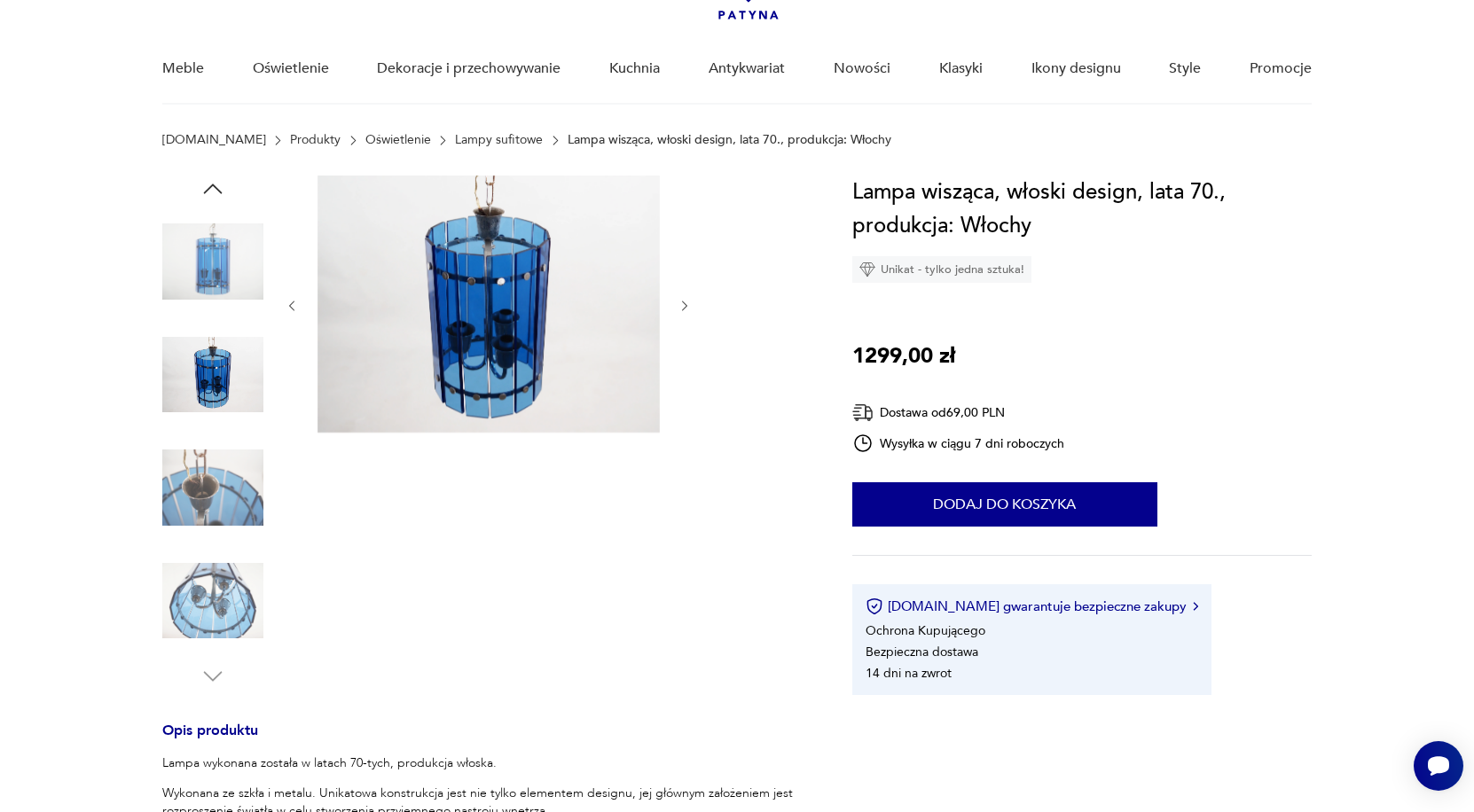
click at [224, 273] on img at bounding box center [213, 261] width 101 height 101
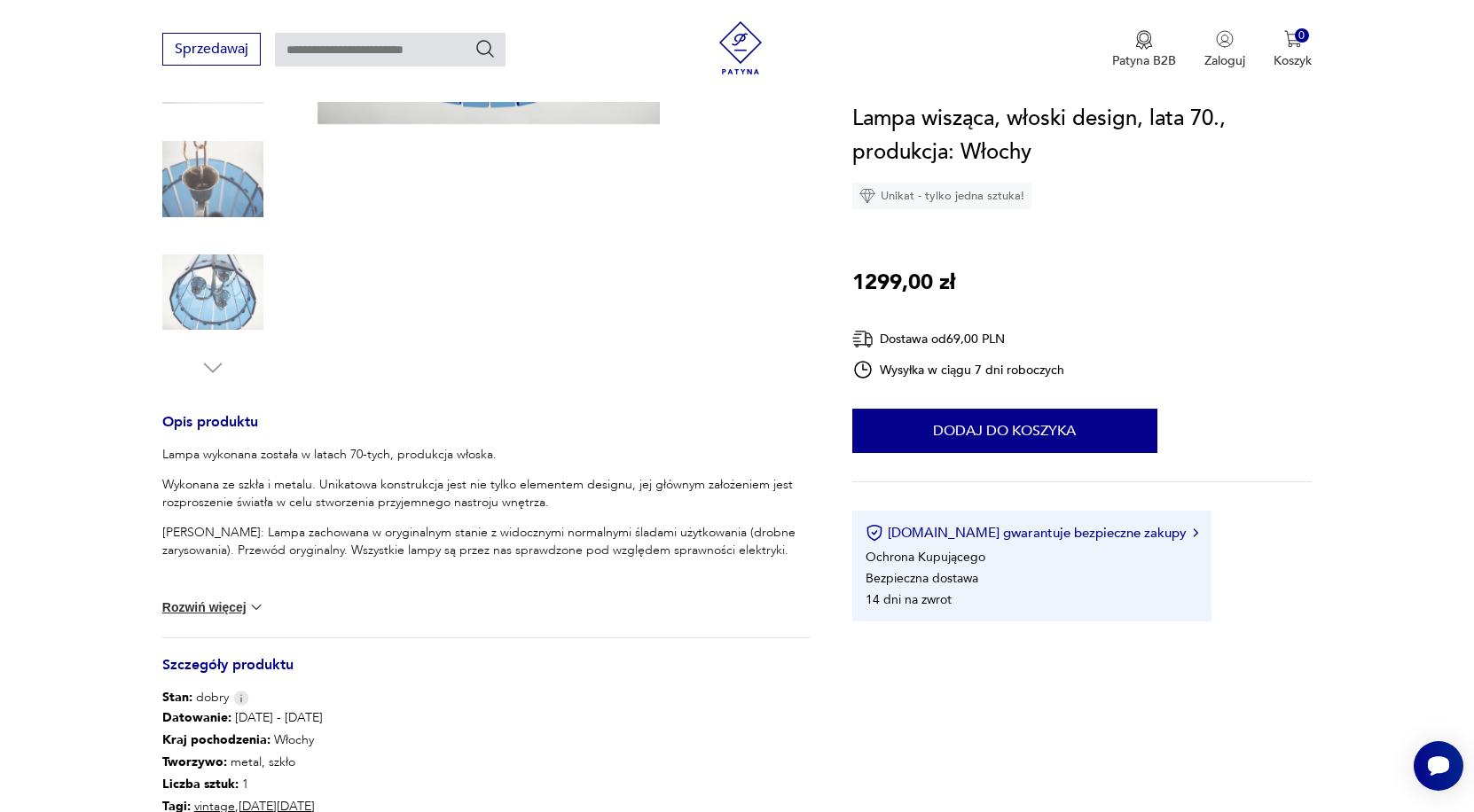
scroll to position [426, 0]
click at [242, 615] on button "Rozwiń więcej" at bounding box center [214, 607] width 103 height 18
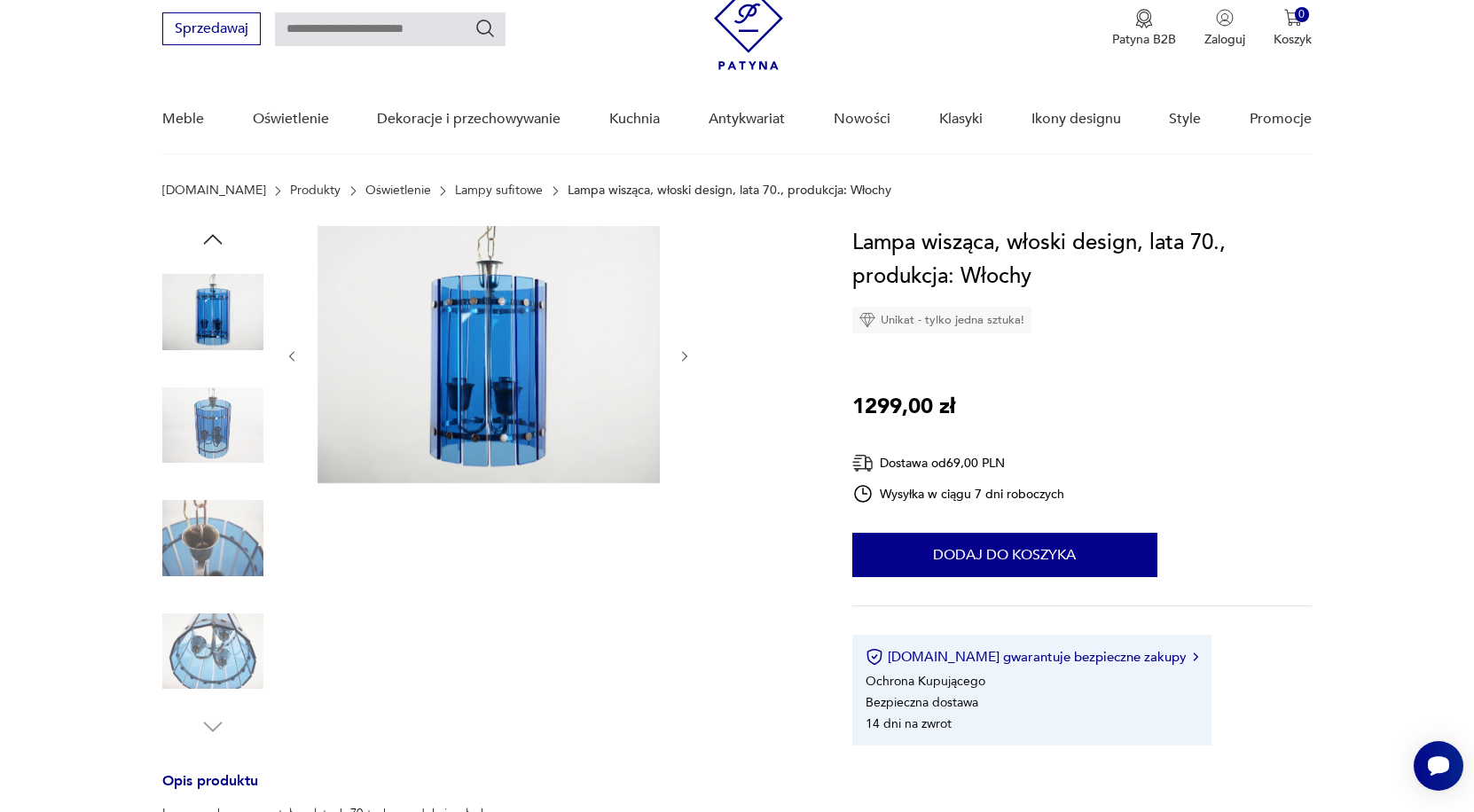
scroll to position [67, 0]
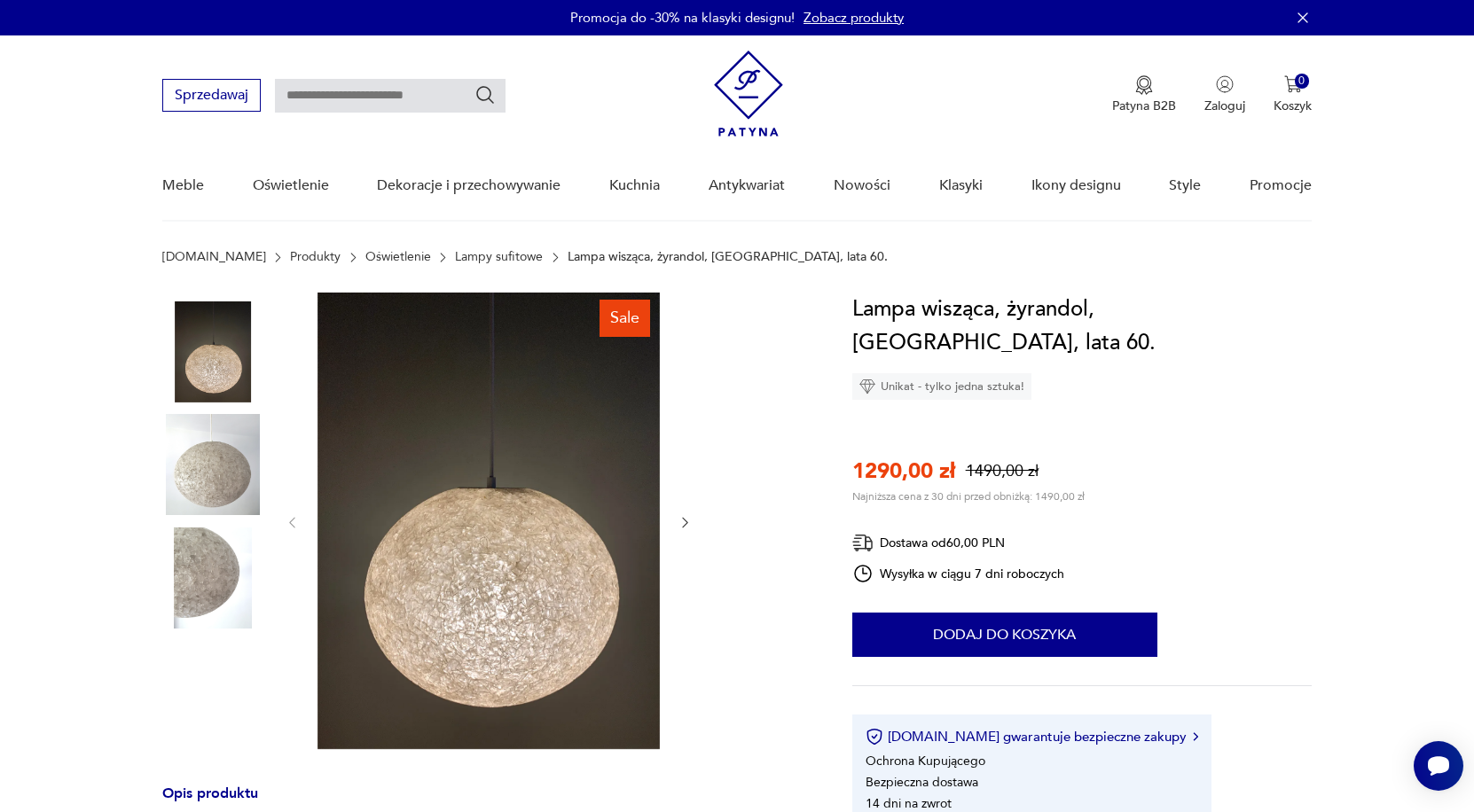
click at [209, 613] on img at bounding box center [213, 578] width 101 height 101
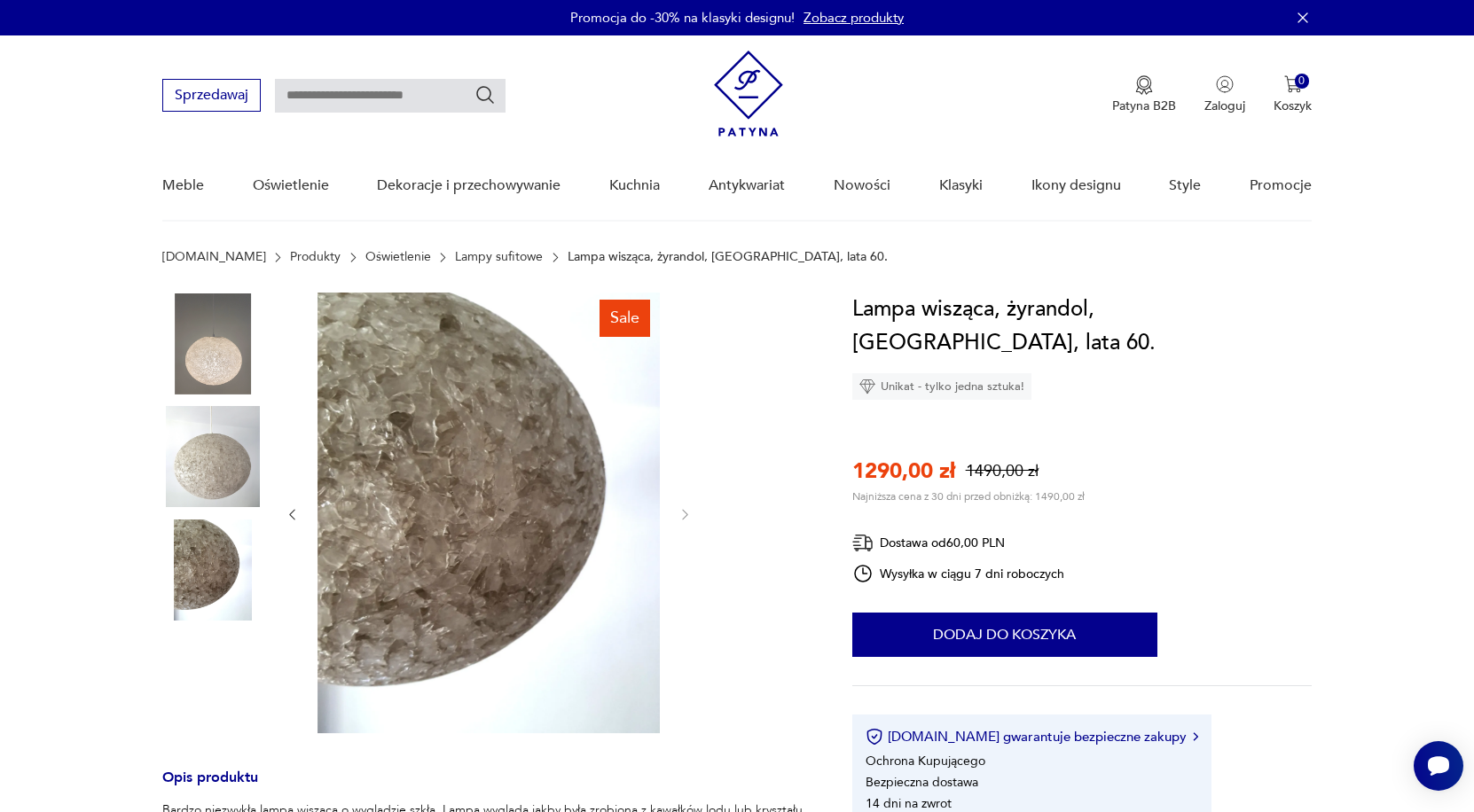
click at [216, 426] on img at bounding box center [213, 456] width 101 height 101
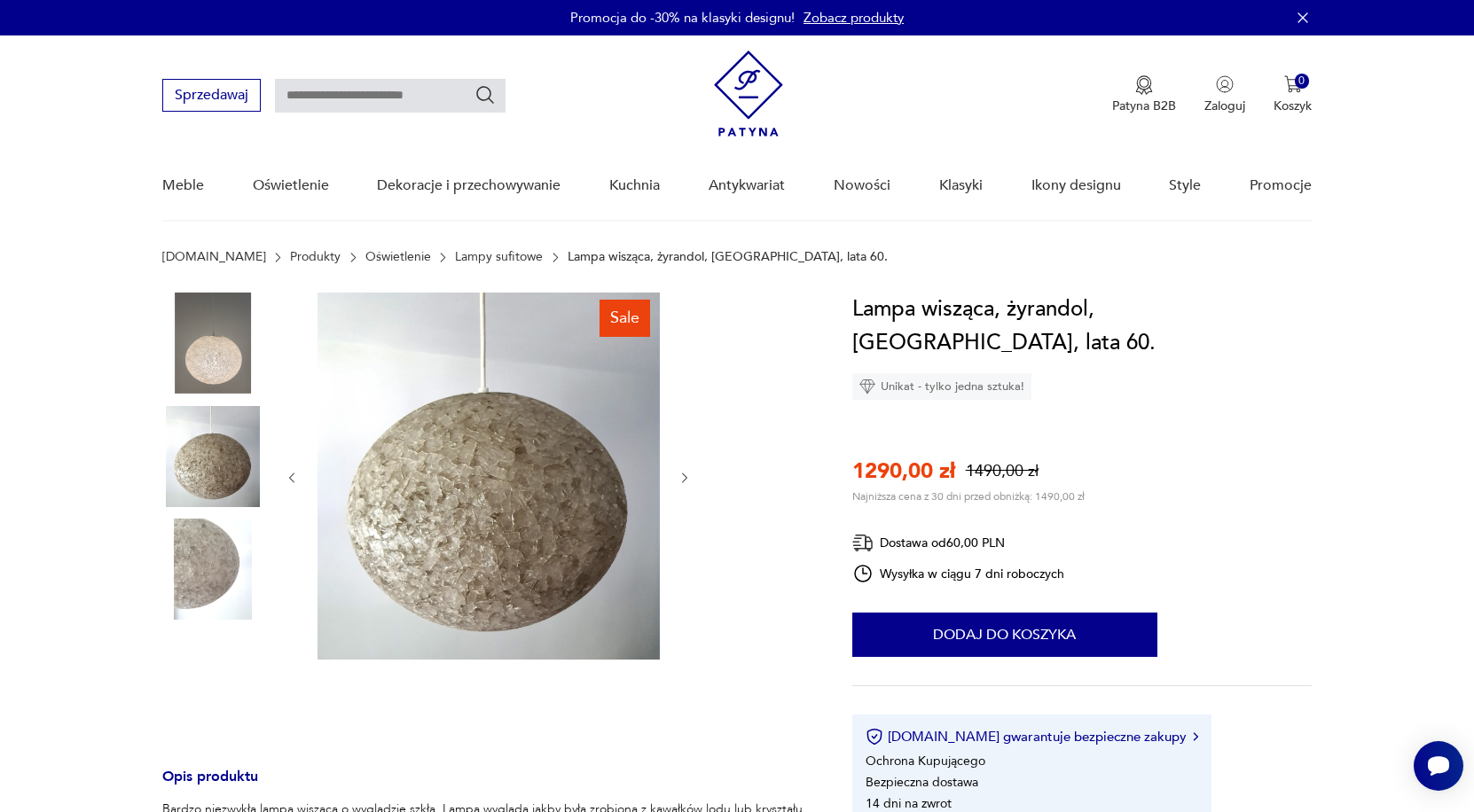
click at [228, 341] on img at bounding box center [213, 343] width 101 height 101
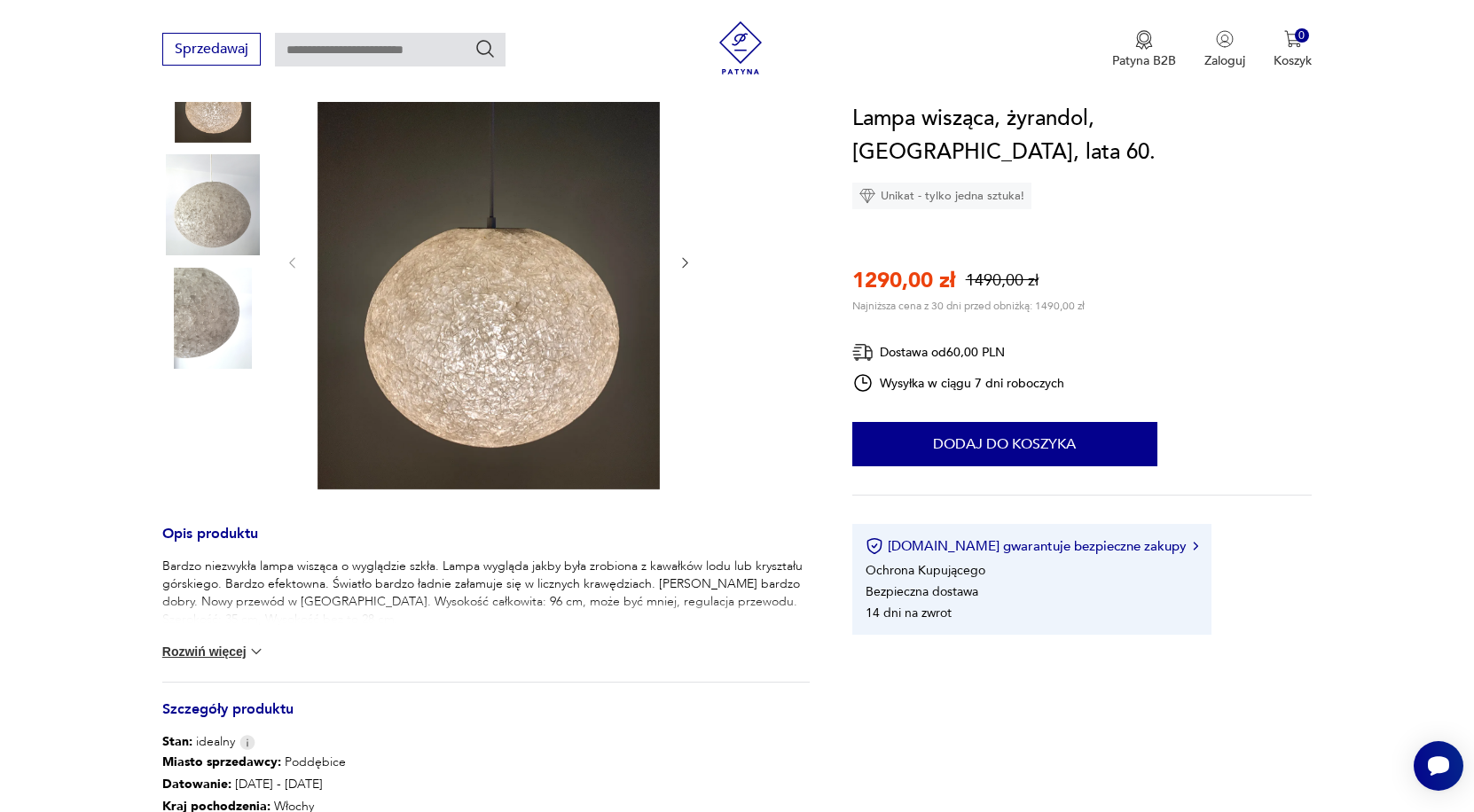
scroll to position [260, 0]
click at [227, 652] on button "Rozwiń więcej" at bounding box center [214, 650] width 103 height 18
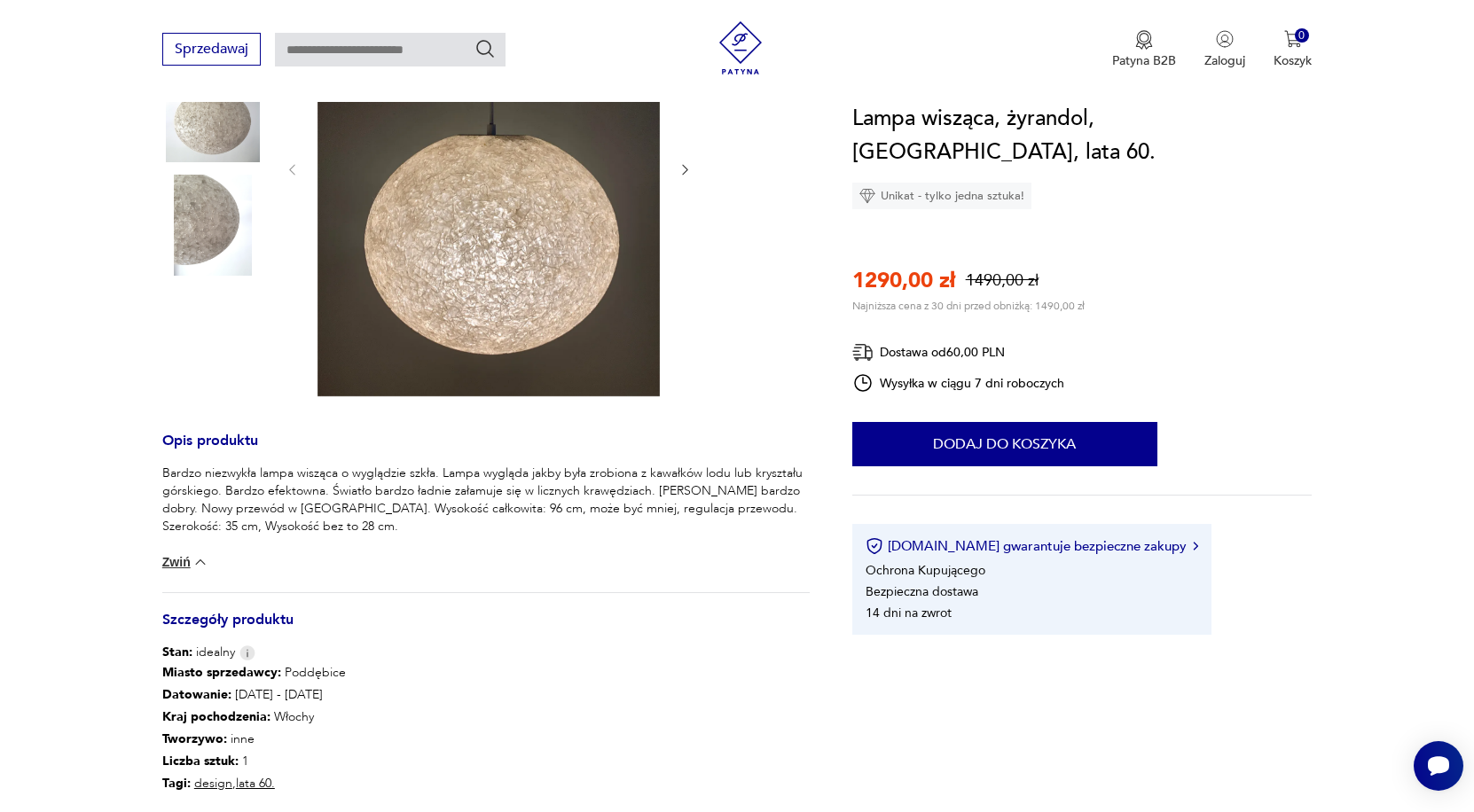
scroll to position [335, 0]
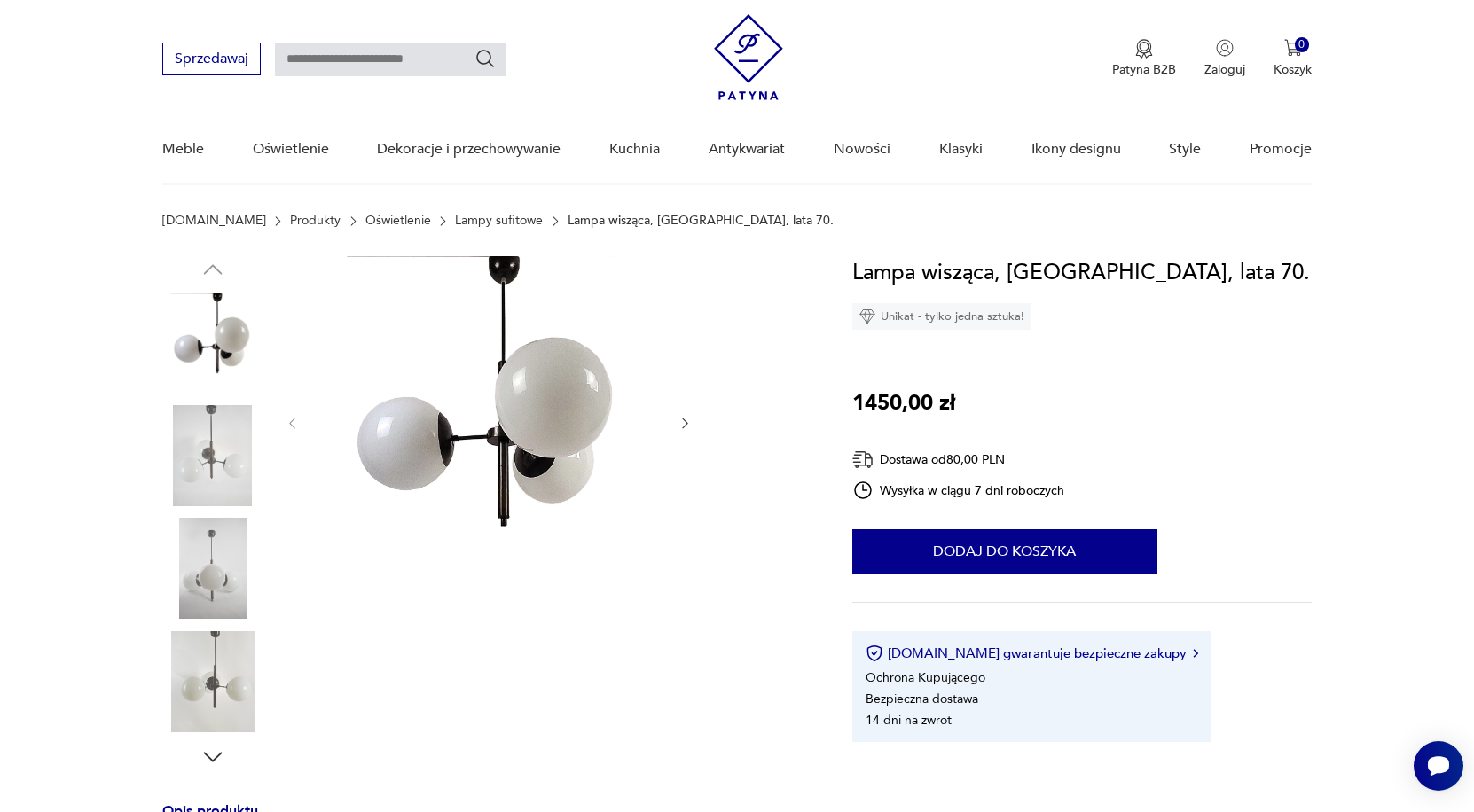
scroll to position [48, 0]
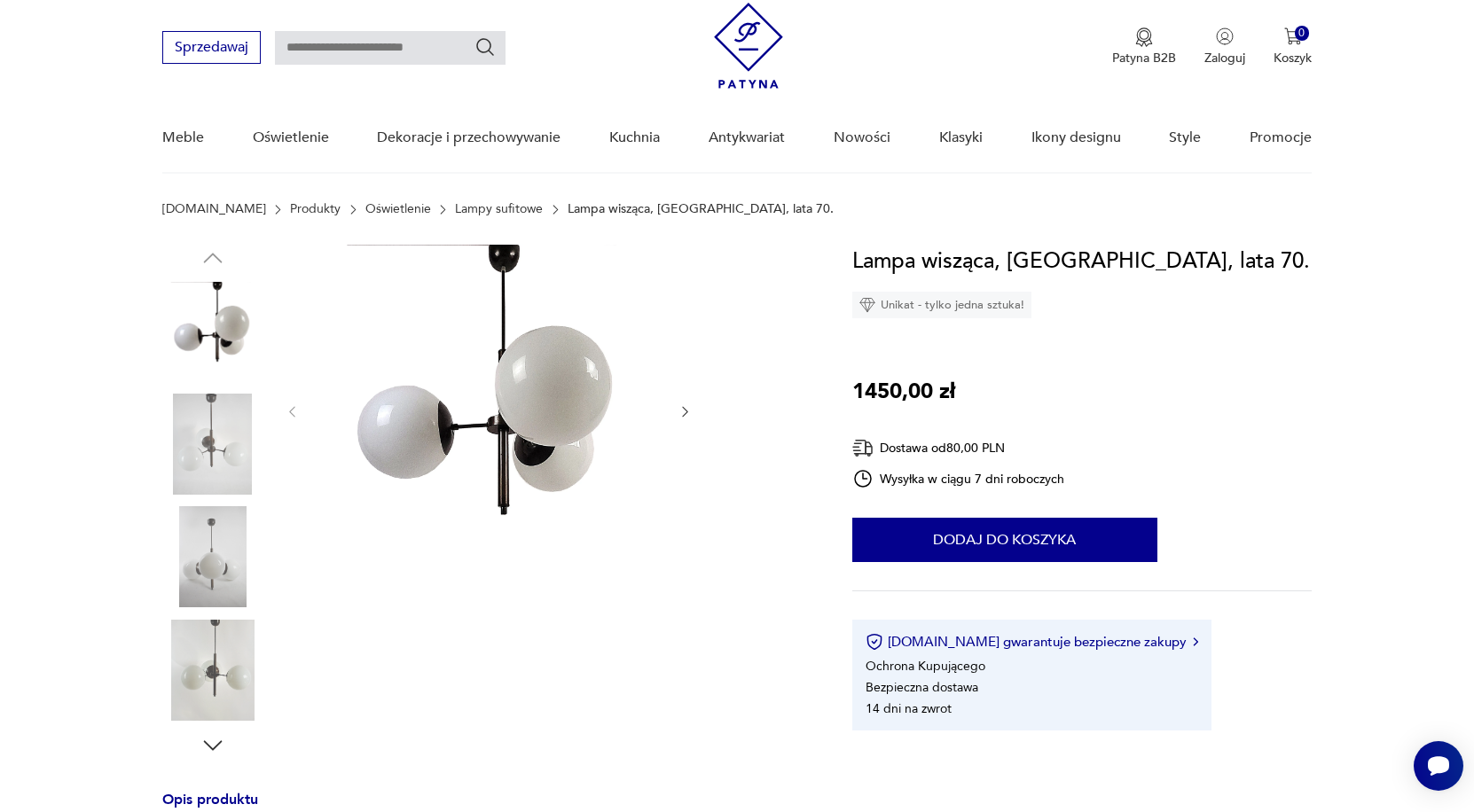
click at [232, 426] on img at bounding box center [213, 444] width 101 height 101
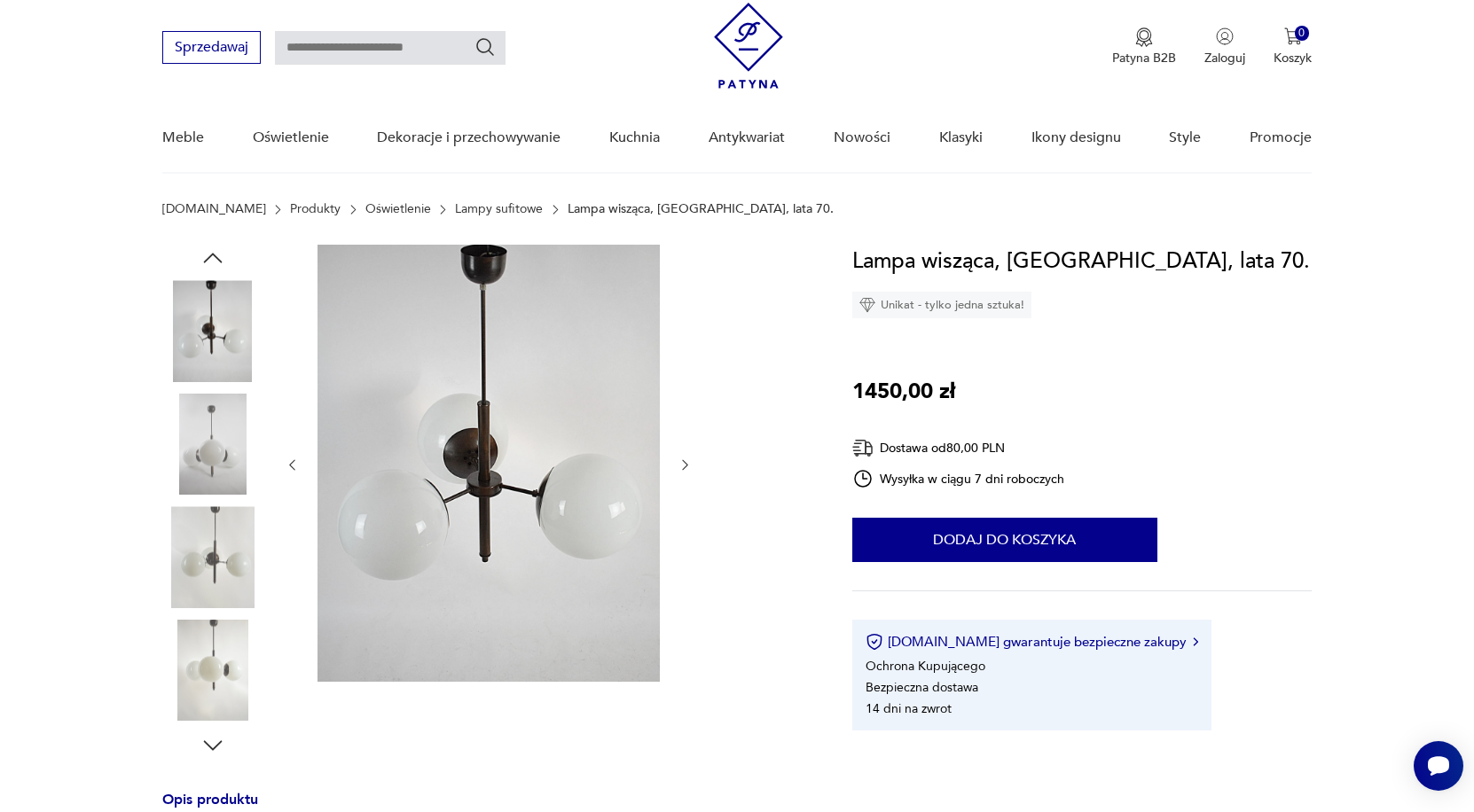
click at [224, 523] on img at bounding box center [213, 556] width 101 height 101
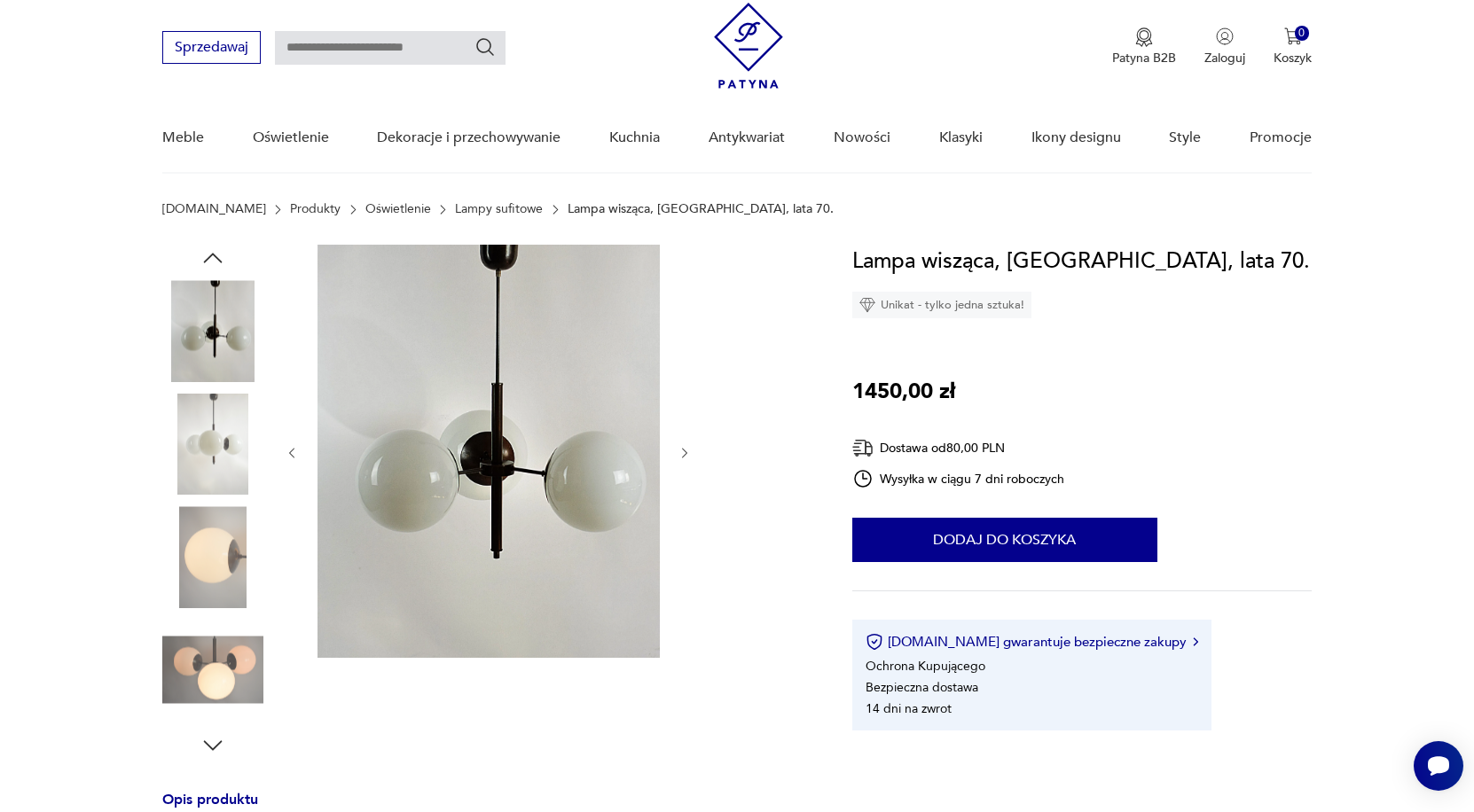
click at [227, 652] on img at bounding box center [213, 669] width 101 height 101
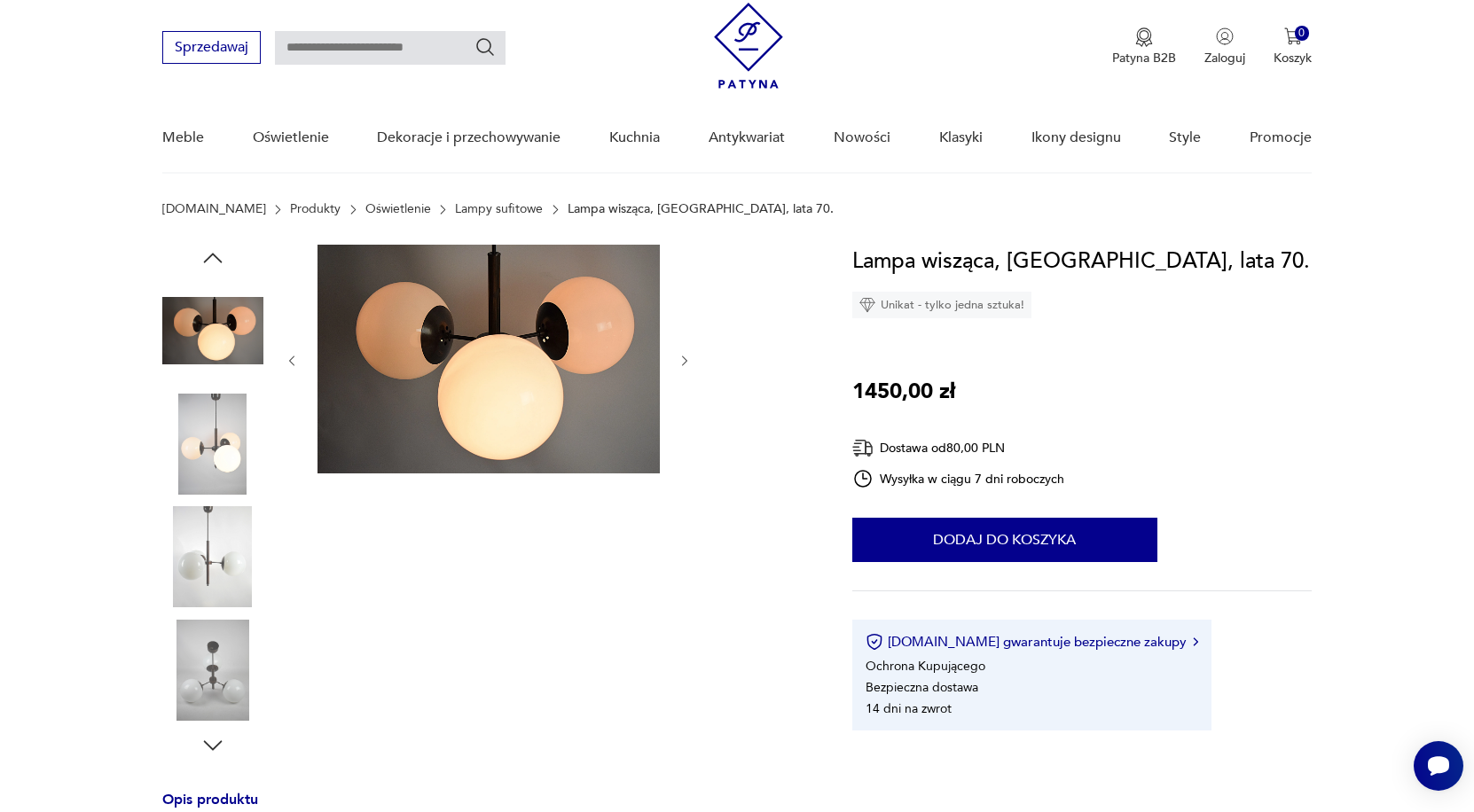
click at [187, 541] on img at bounding box center [213, 556] width 101 height 101
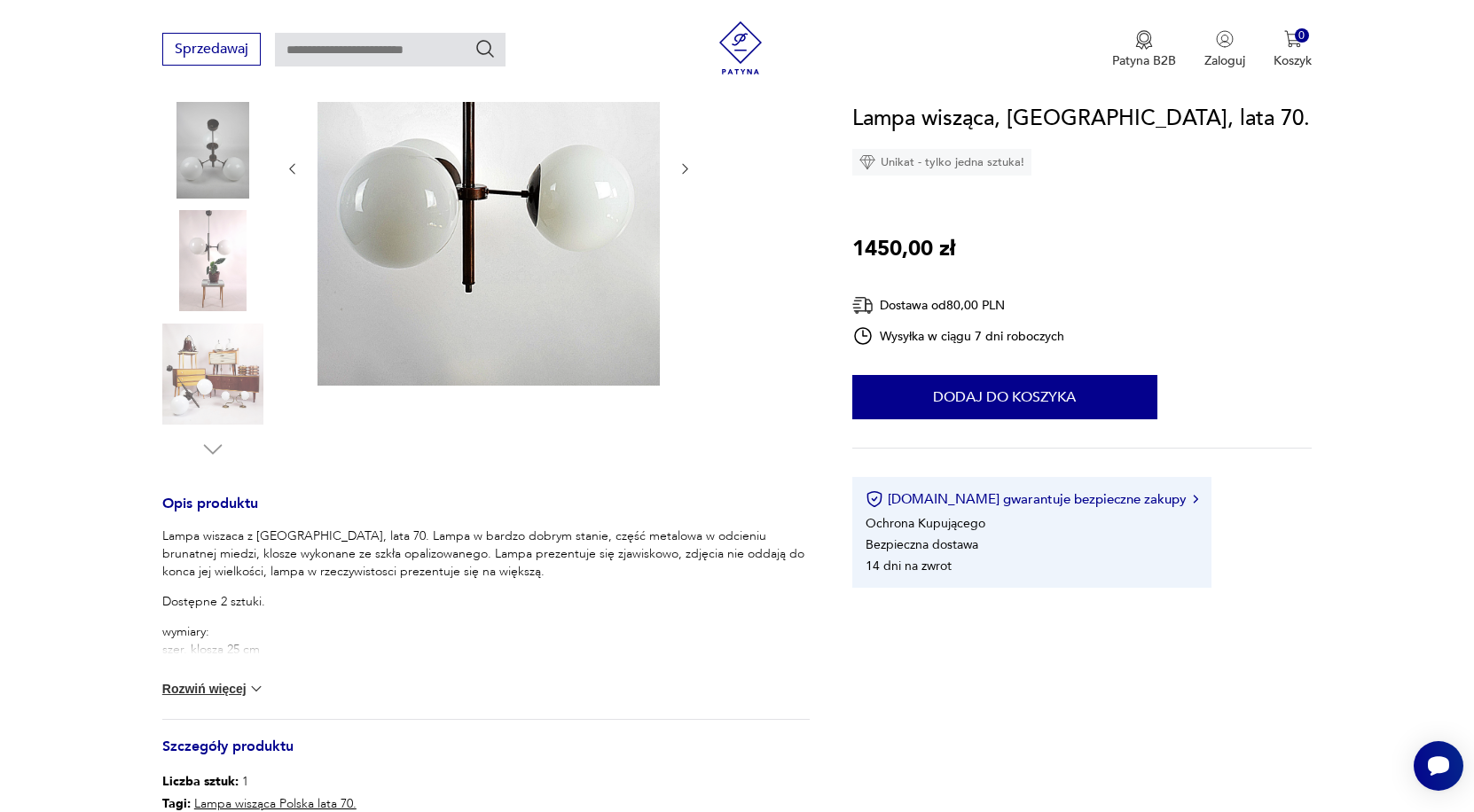
scroll to position [346, 0]
click at [216, 677] on div "Lampa wiszaca z Polski, lata 70. Lampa w bardzo dobrym stanie, część metalowa w…" at bounding box center [486, 620] width 647 height 191
click at [216, 686] on button "Rozwiń więcej" at bounding box center [214, 686] width 103 height 18
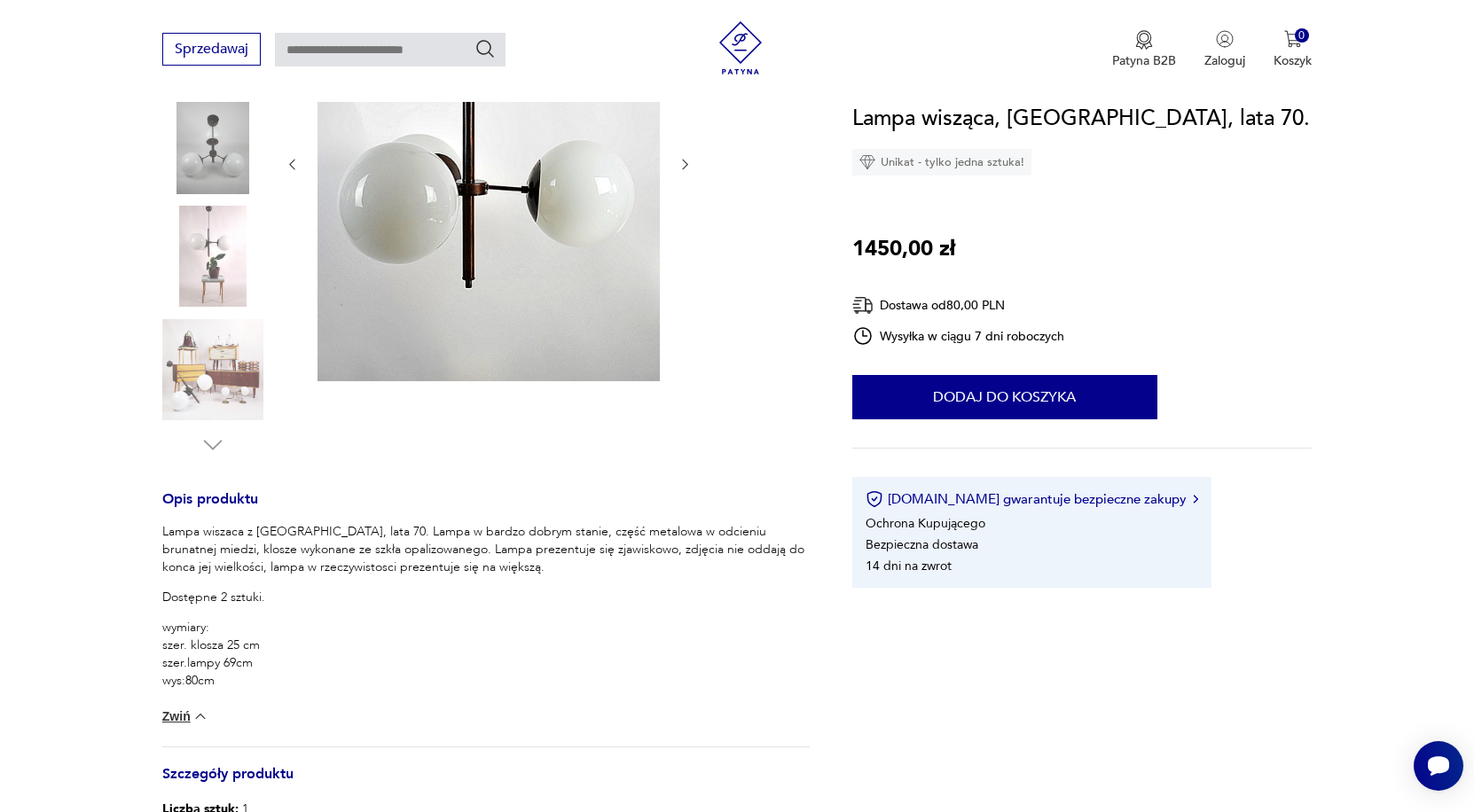
scroll to position [148, 0]
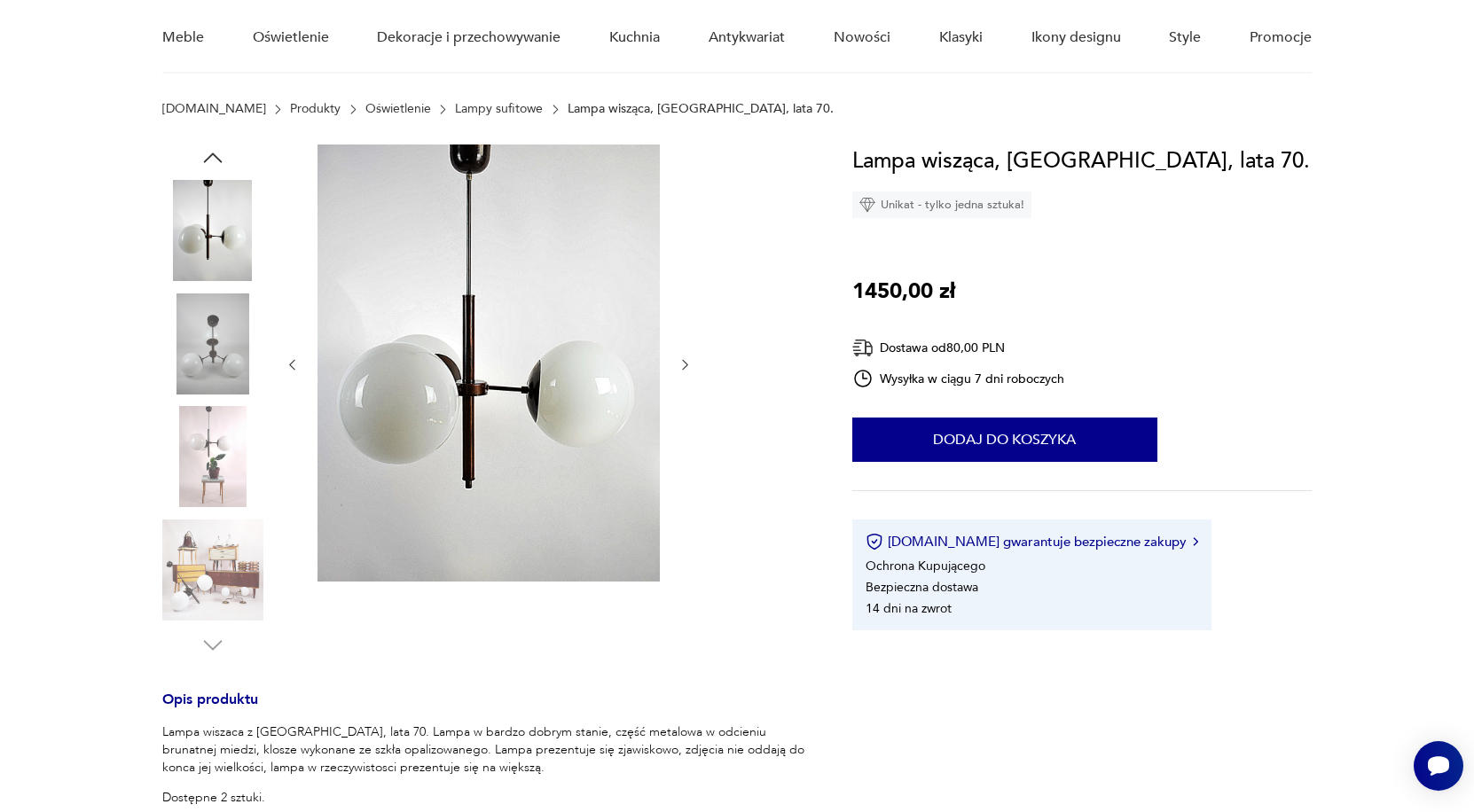
click at [203, 570] on img at bounding box center [213, 570] width 101 height 101
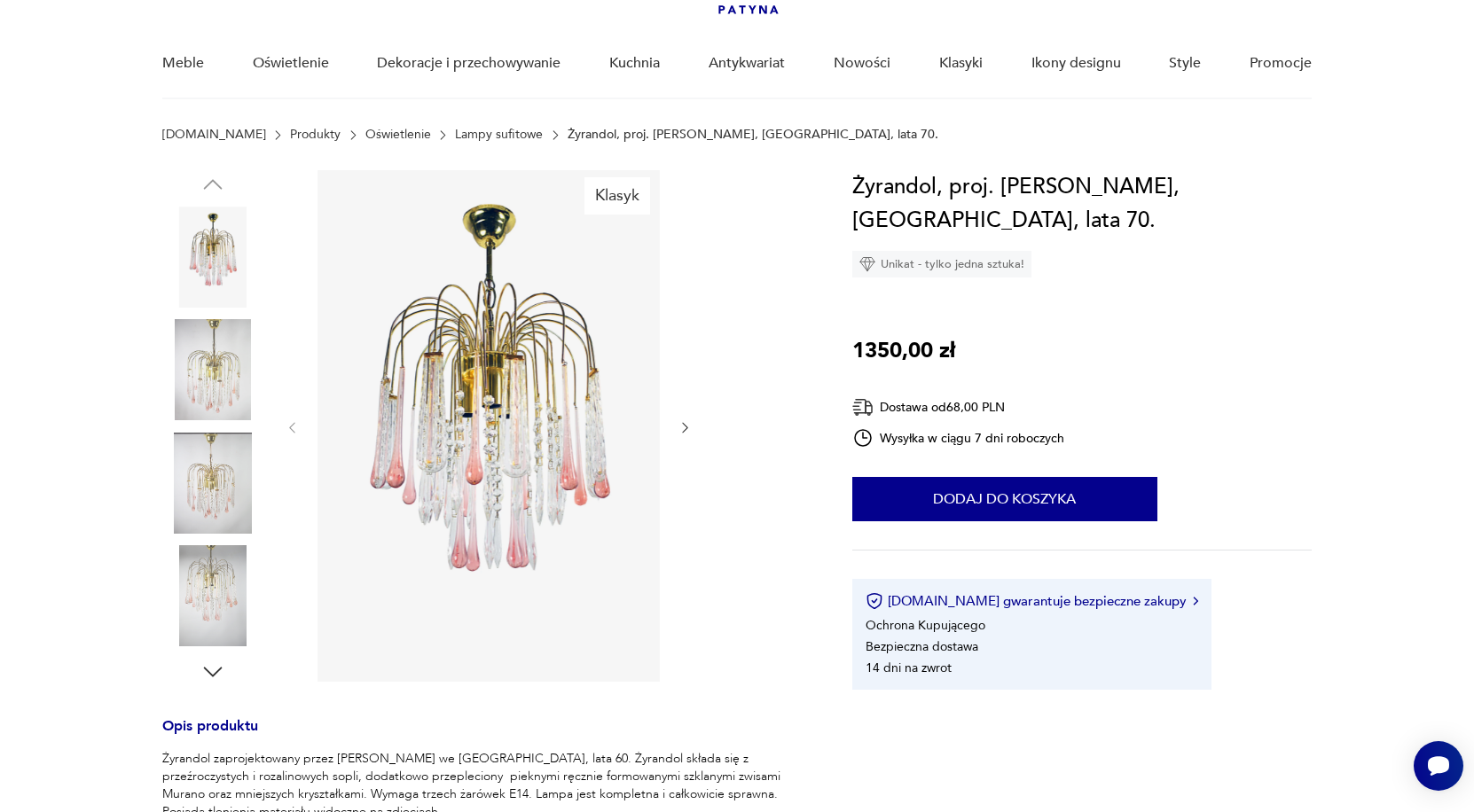
scroll to position [111, 0]
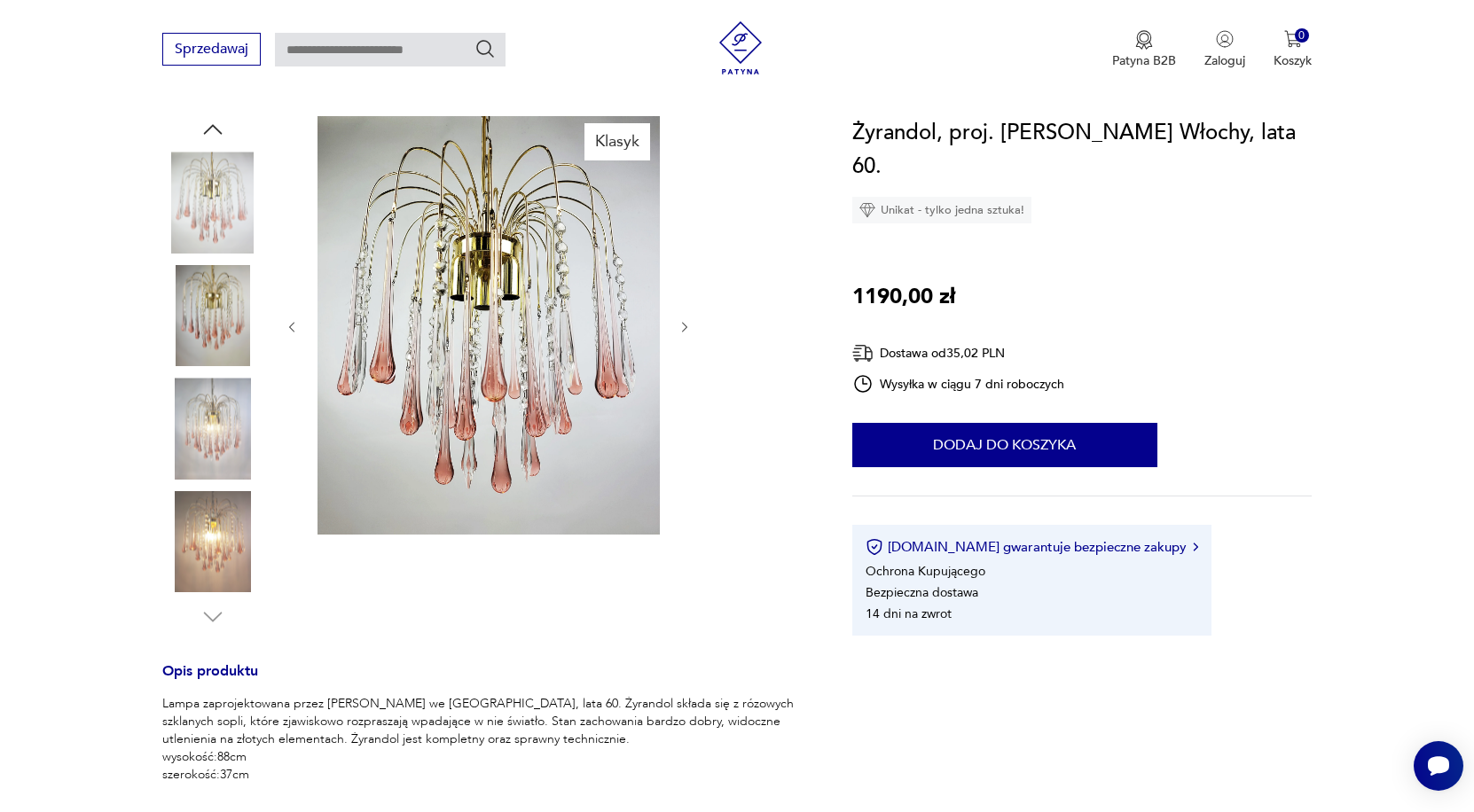
scroll to position [175, 0]
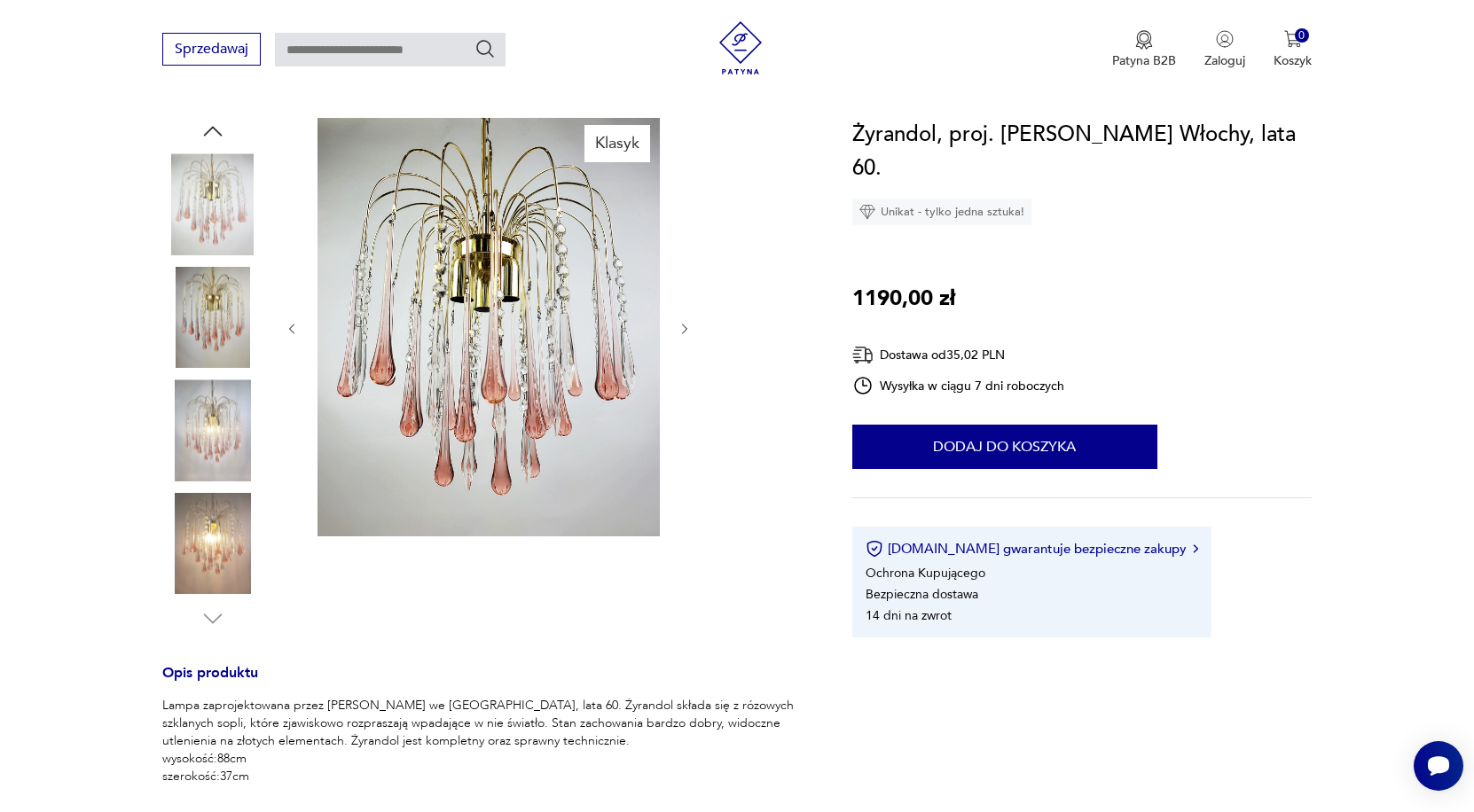
click at [209, 467] on img at bounding box center [213, 430] width 101 height 101
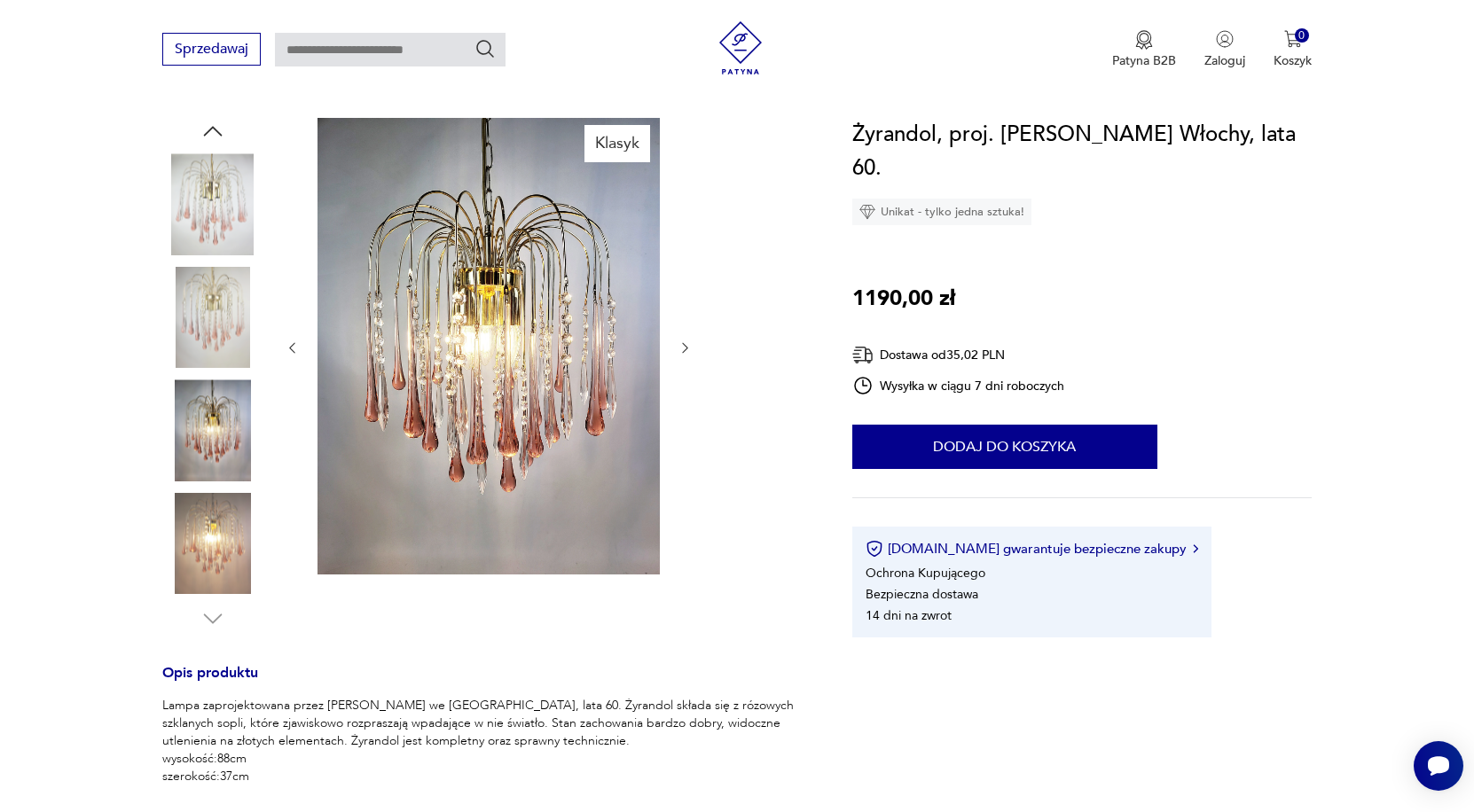
click at [208, 409] on img at bounding box center [213, 430] width 101 height 101
click at [212, 318] on img at bounding box center [213, 317] width 101 height 101
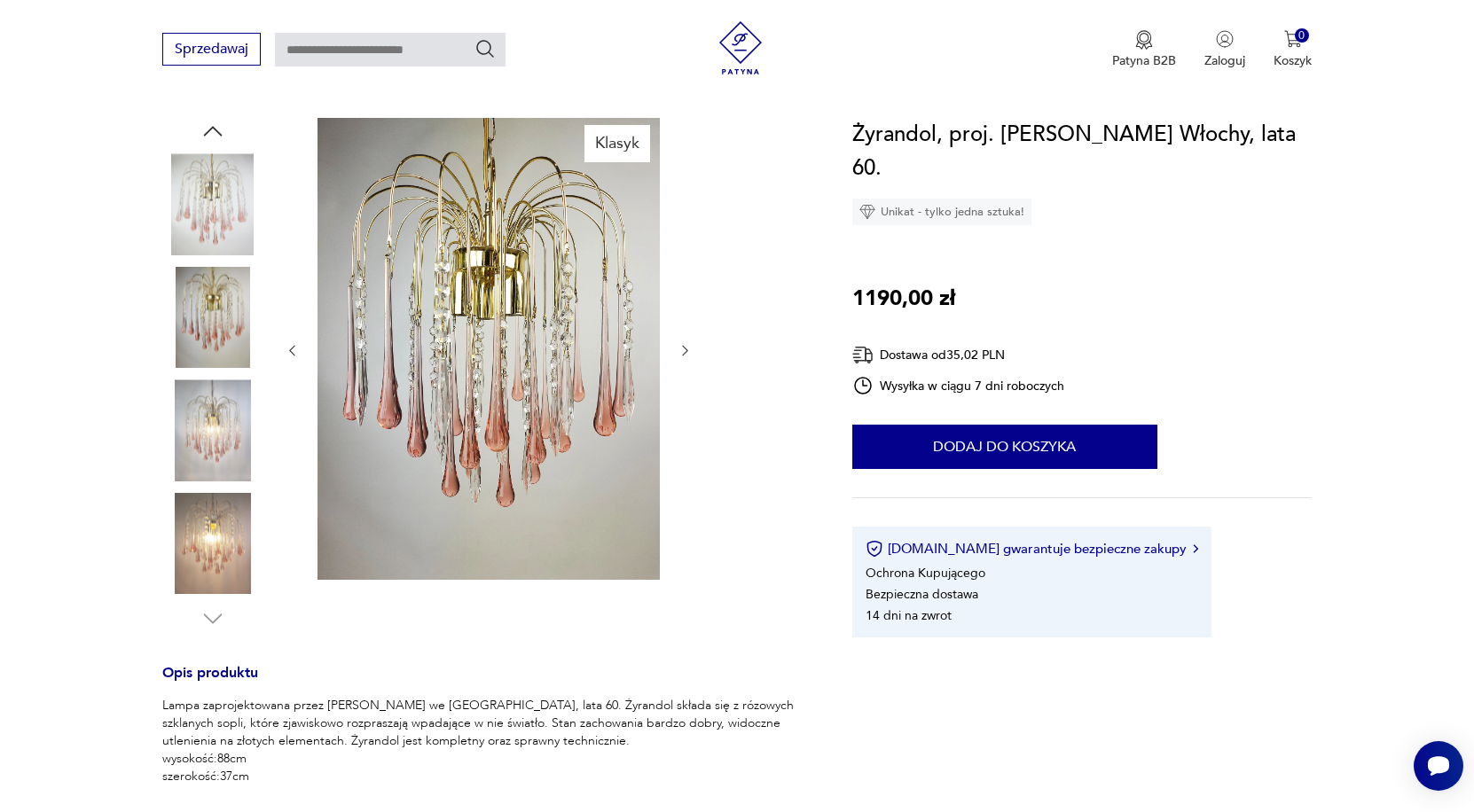
click at [229, 566] on img at bounding box center [213, 543] width 101 height 101
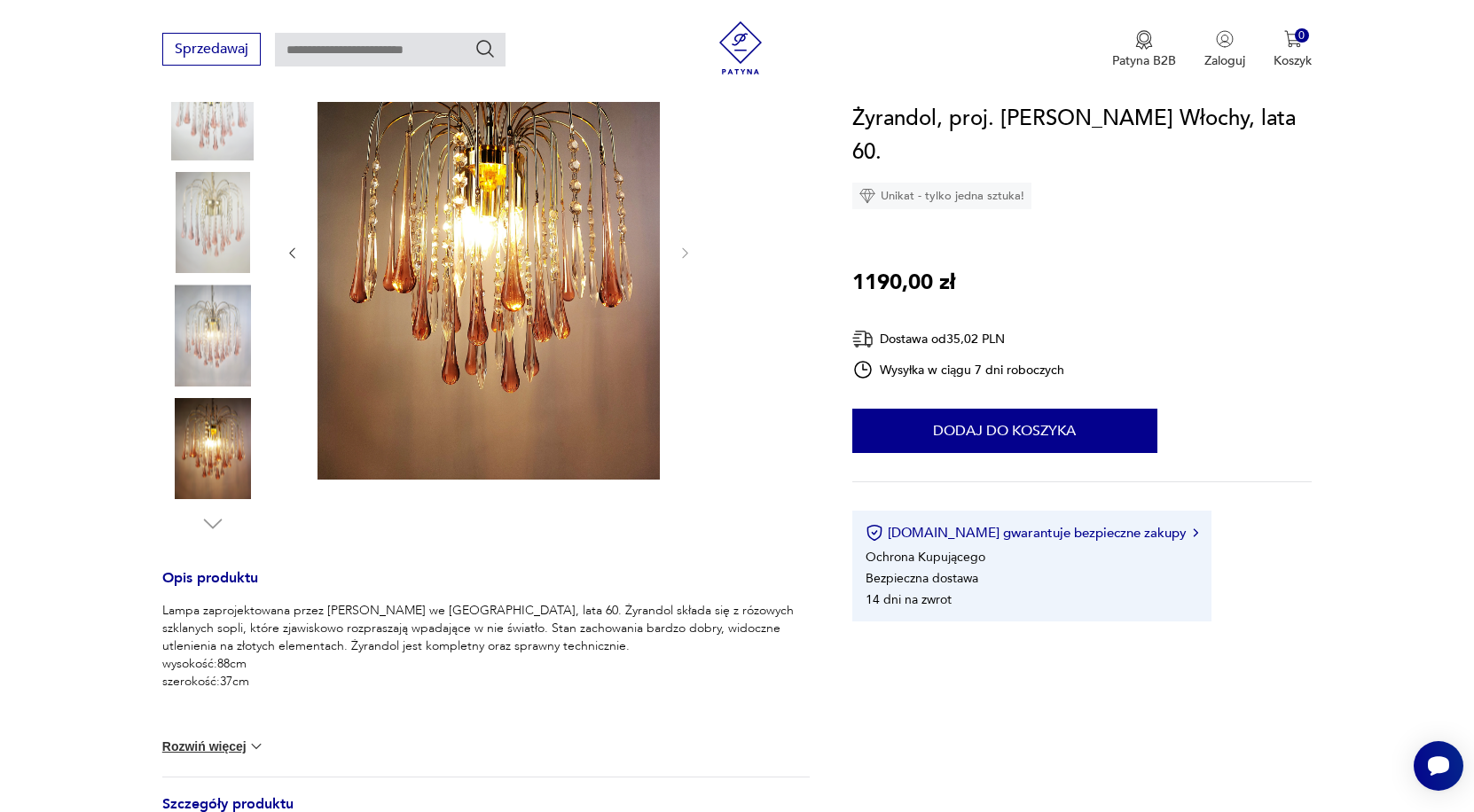
scroll to position [274, 0]
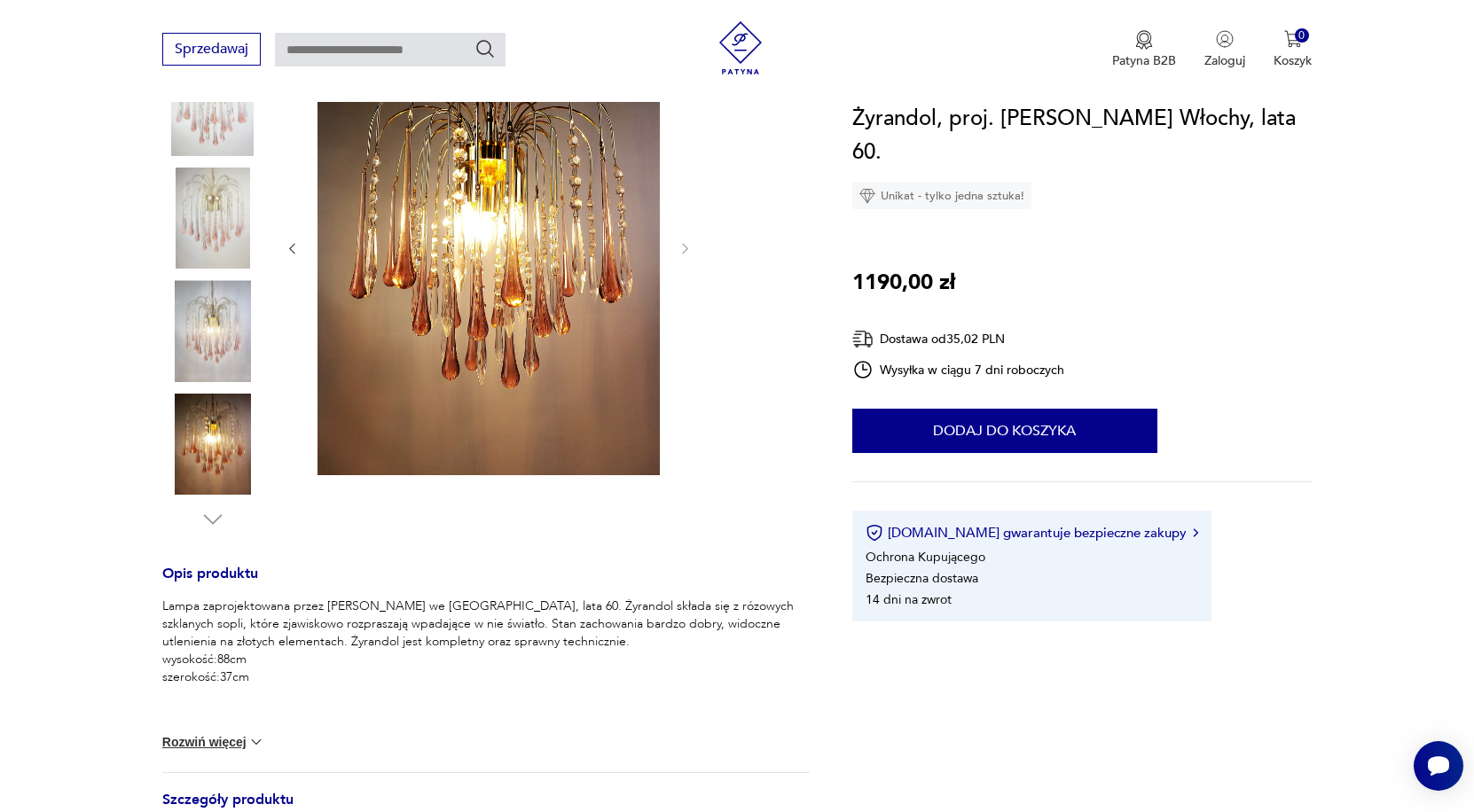
click at [212, 523] on icon "button" at bounding box center [213, 519] width 19 height 10
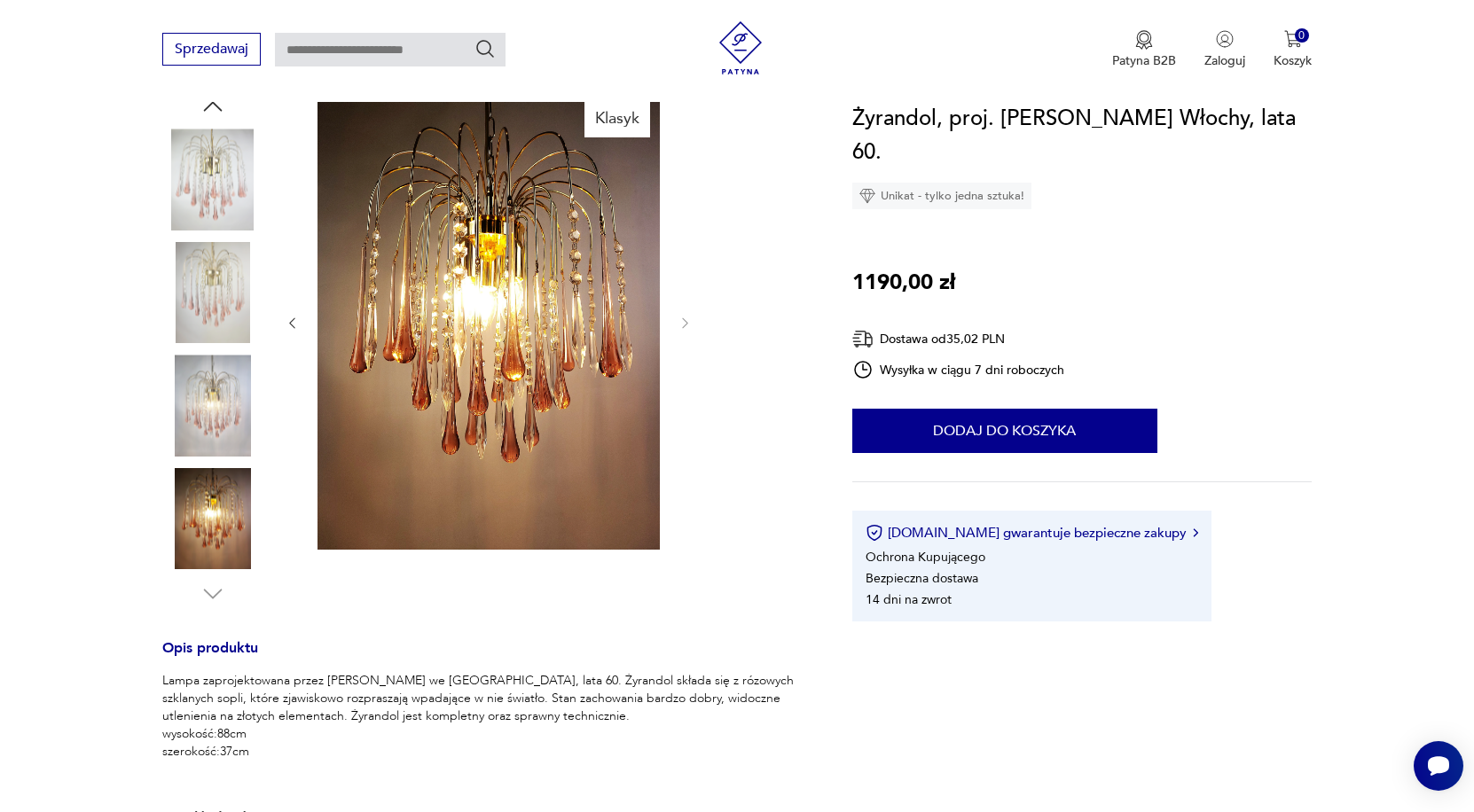
scroll to position [197, 0]
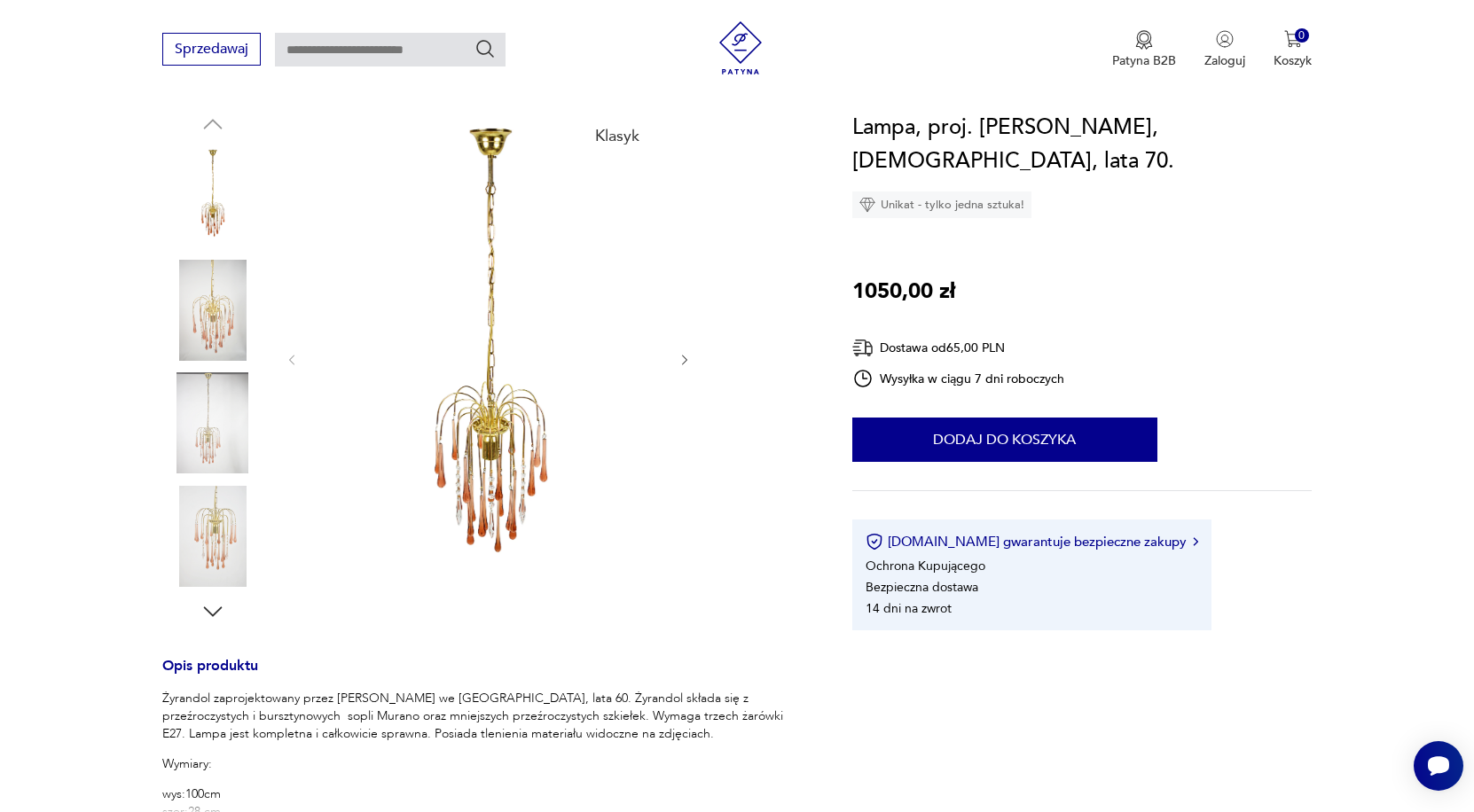
click at [222, 432] on img at bounding box center [213, 423] width 101 height 101
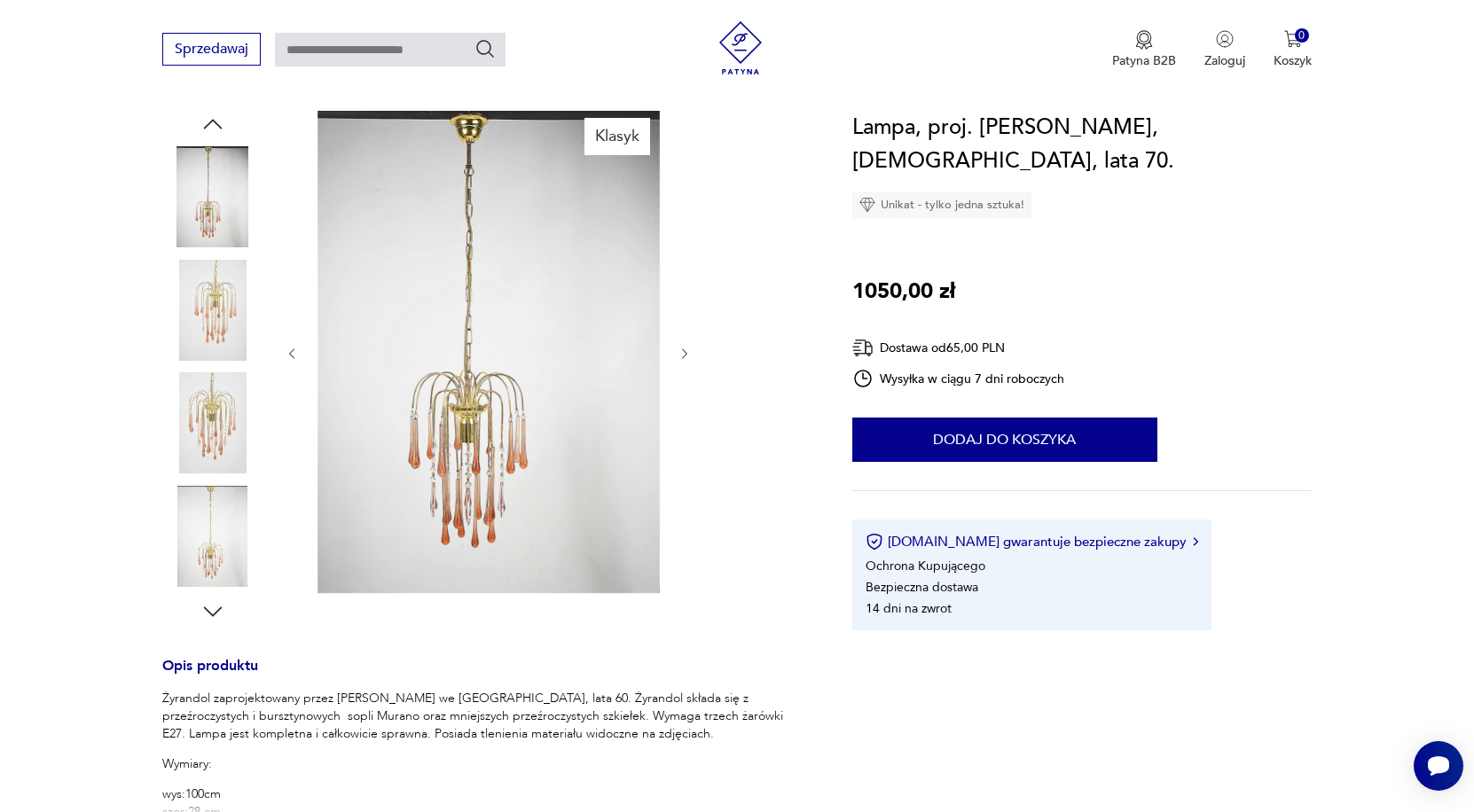
click at [209, 190] on img at bounding box center [213, 196] width 101 height 101
click at [229, 525] on img at bounding box center [213, 536] width 101 height 101
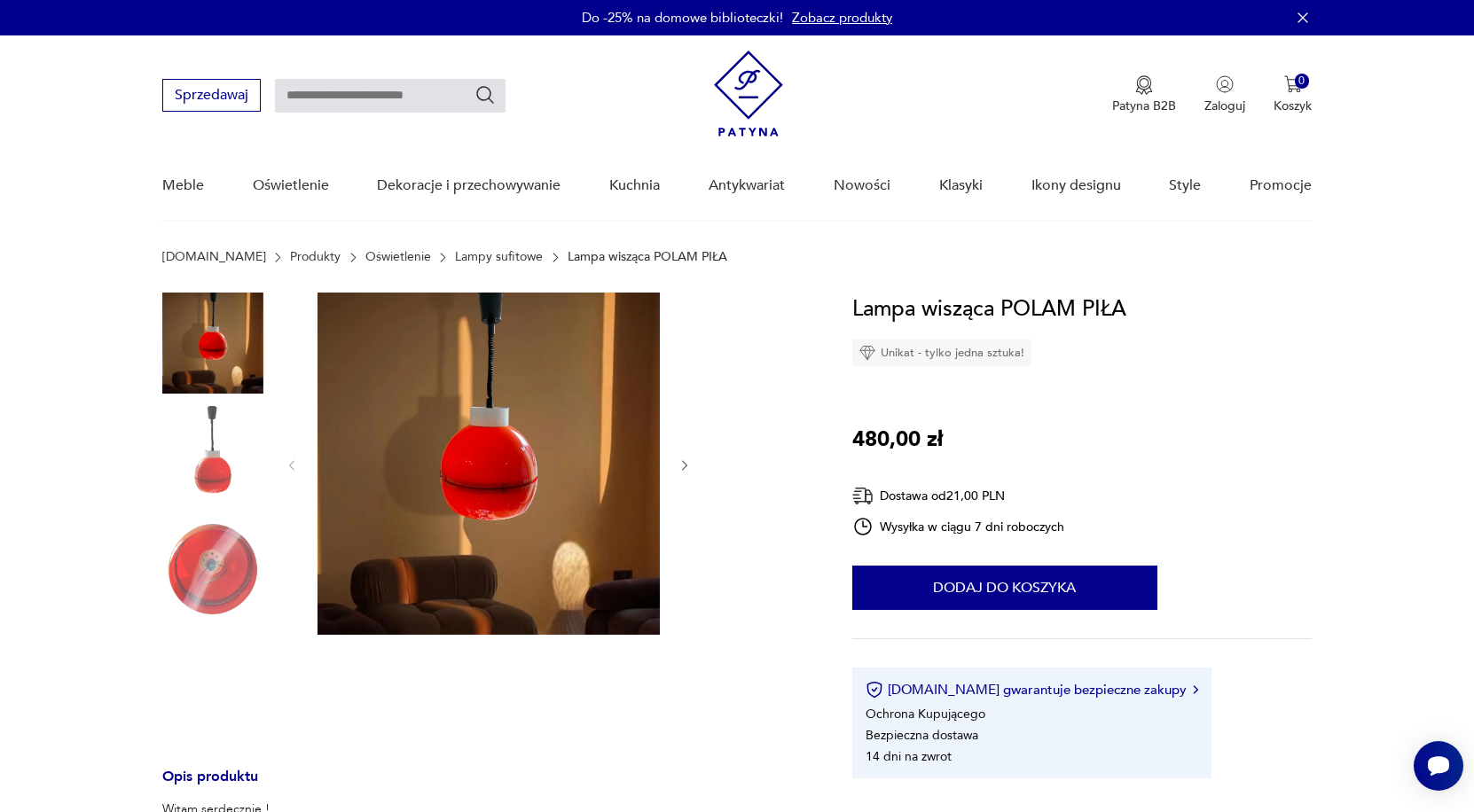
click at [175, 457] on img at bounding box center [213, 456] width 101 height 101
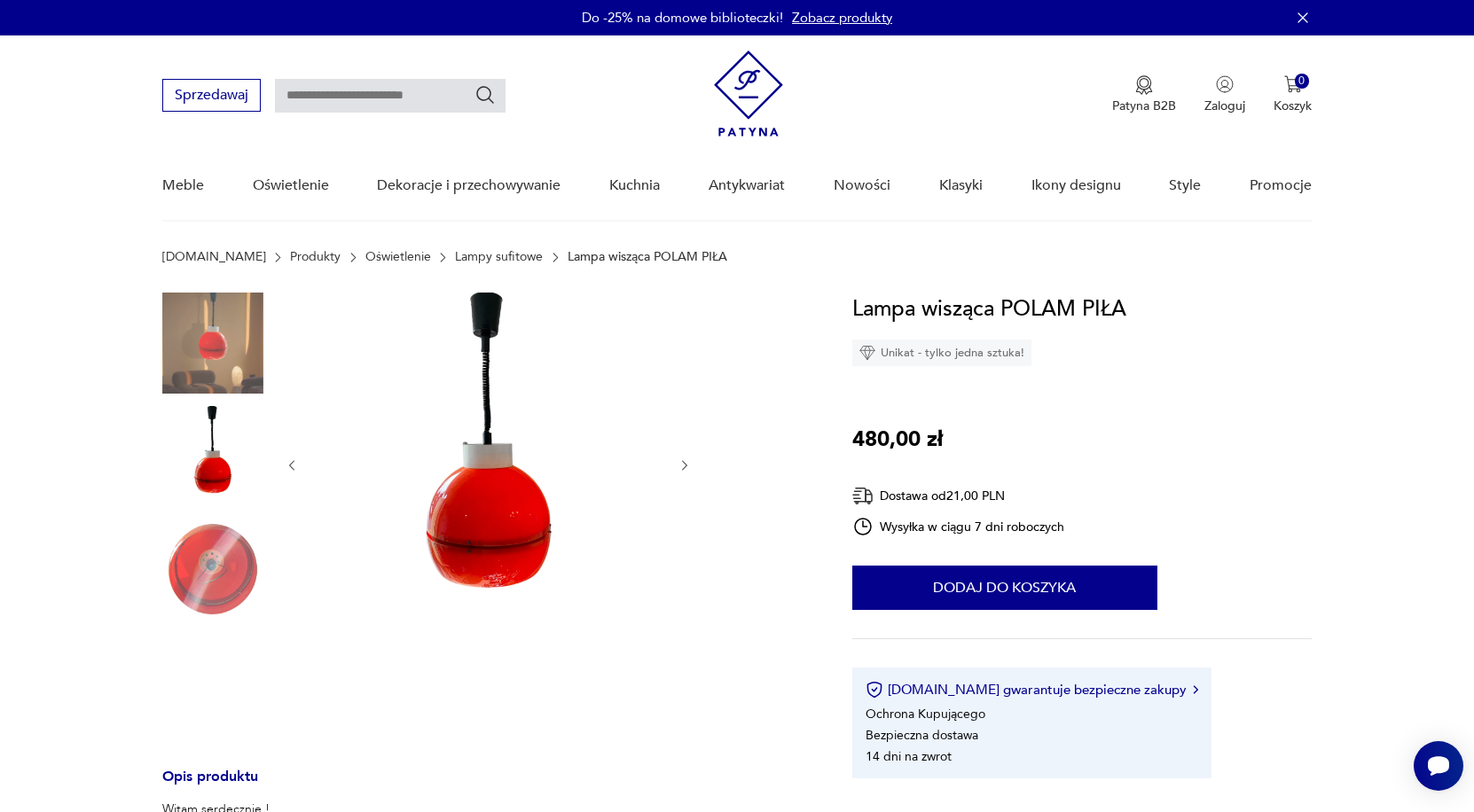
click at [225, 541] on img at bounding box center [213, 569] width 101 height 101
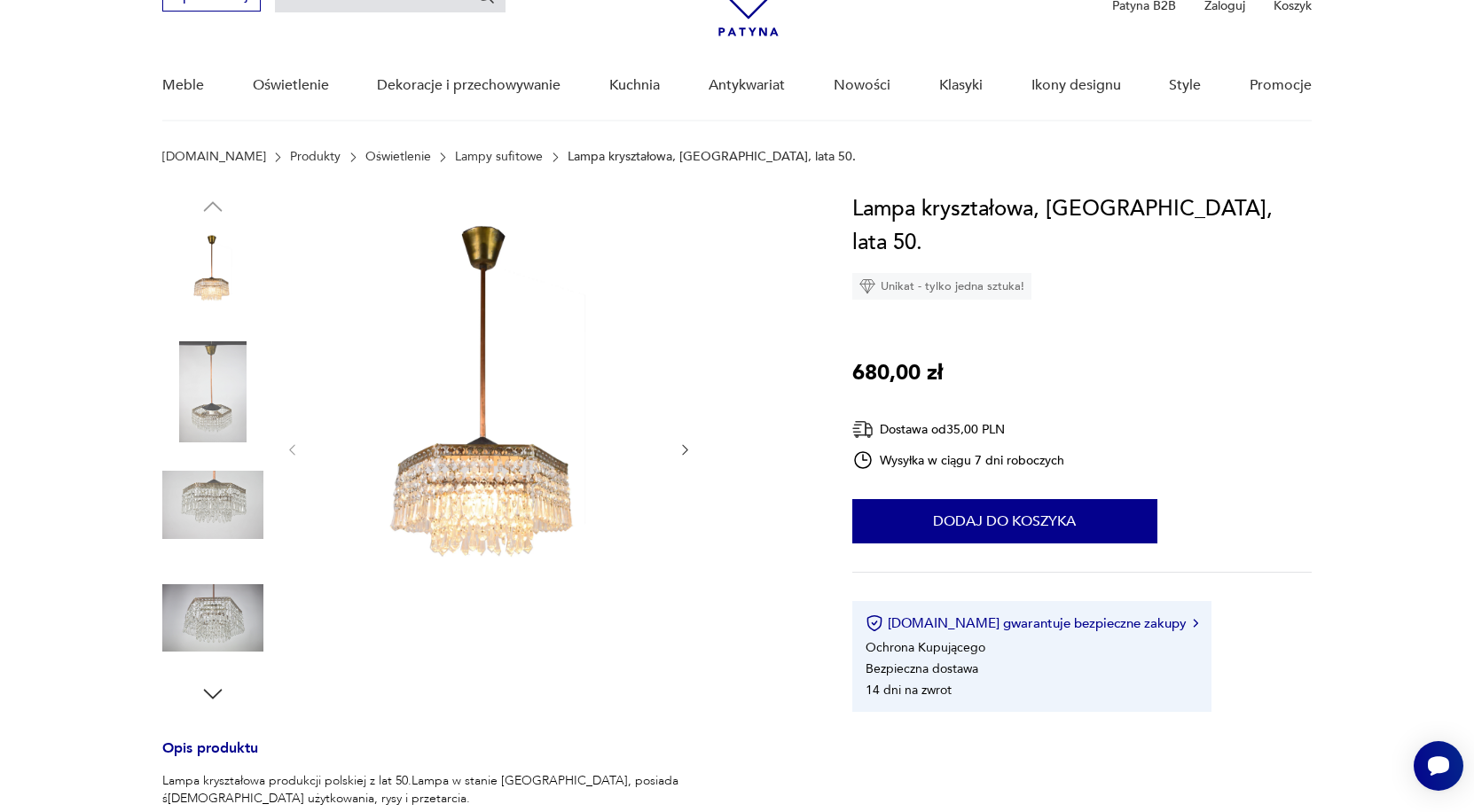
click at [219, 403] on img at bounding box center [213, 391] width 101 height 101
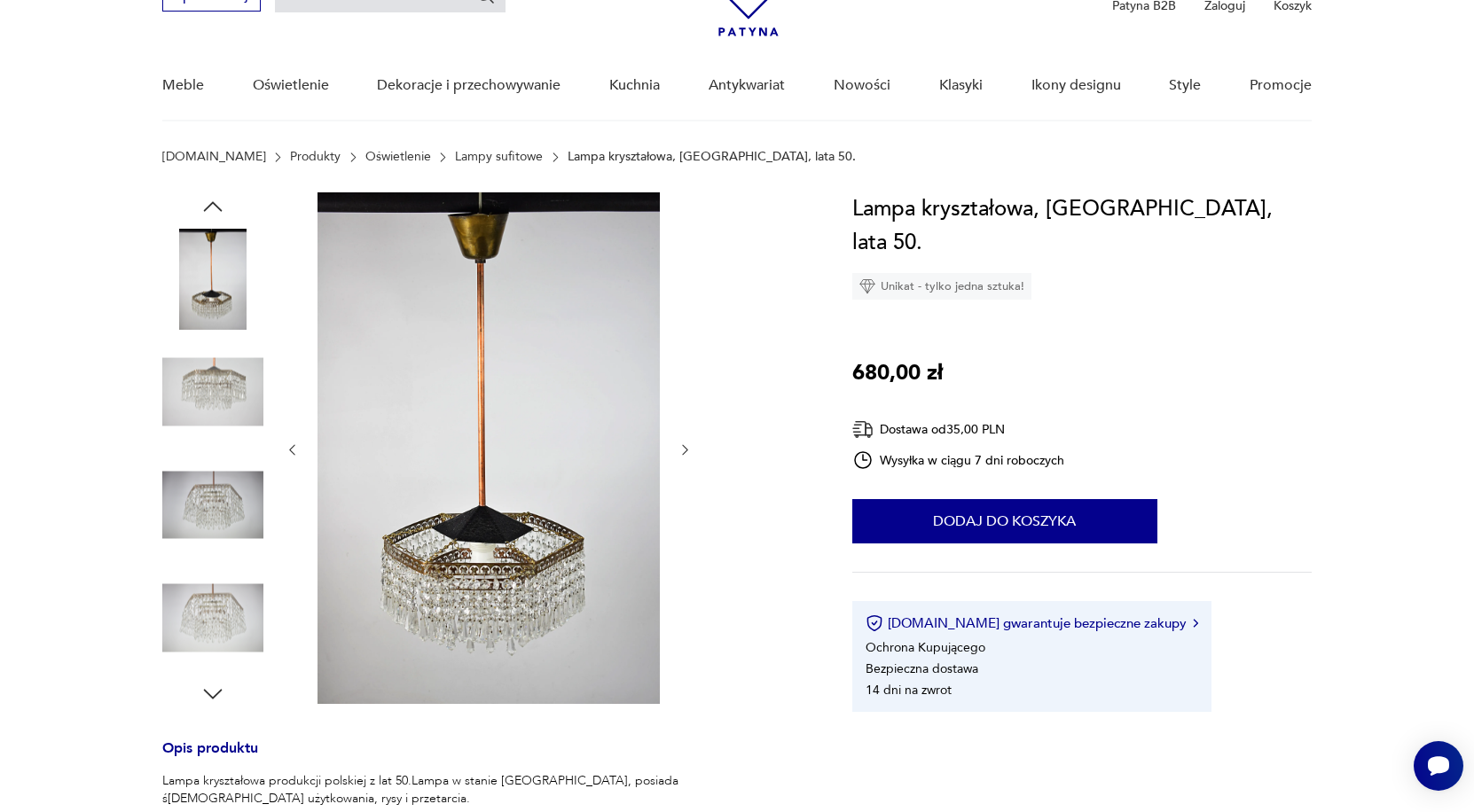
click at [222, 499] on img at bounding box center [213, 505] width 101 height 101
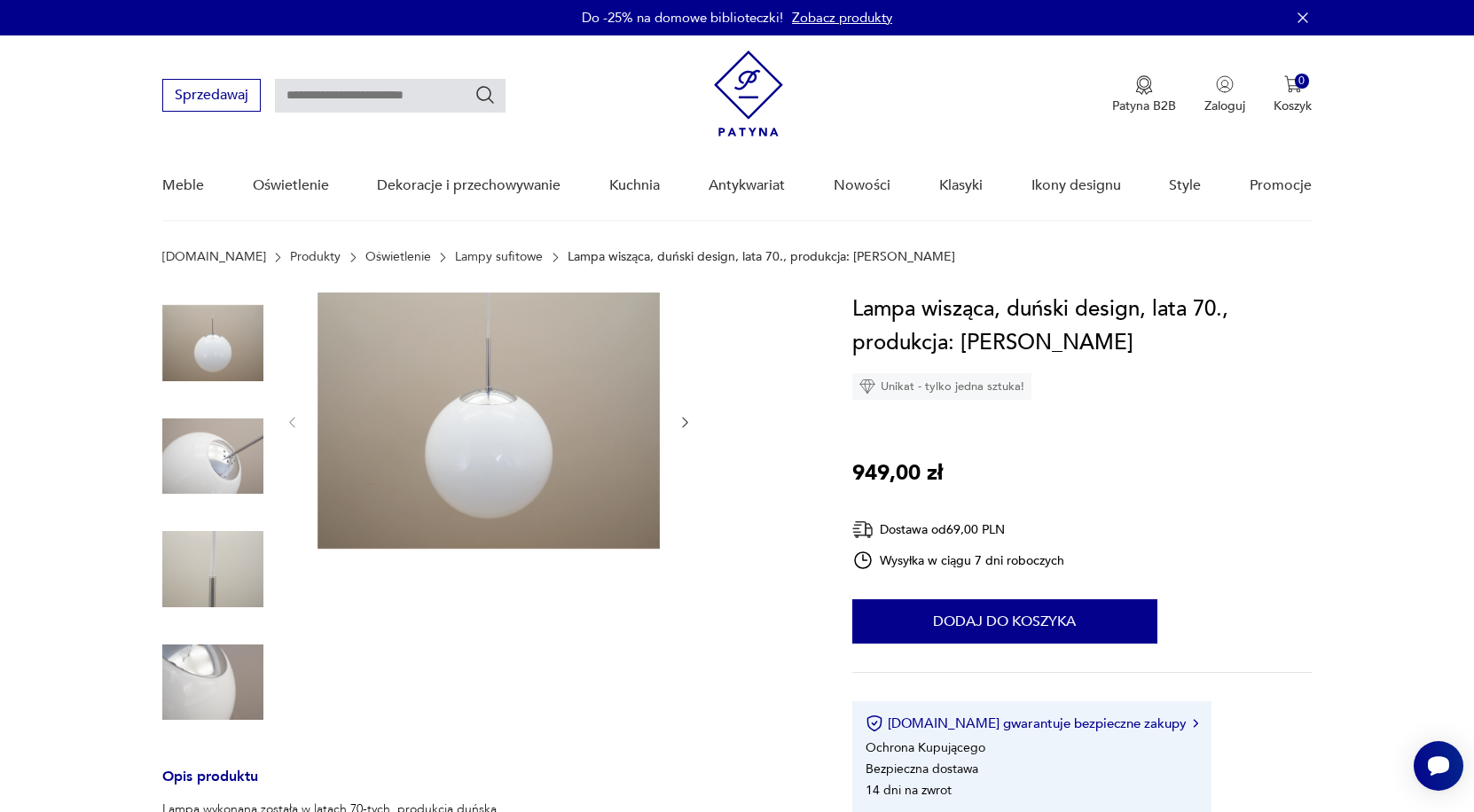
click at [228, 453] on img at bounding box center [213, 456] width 101 height 101
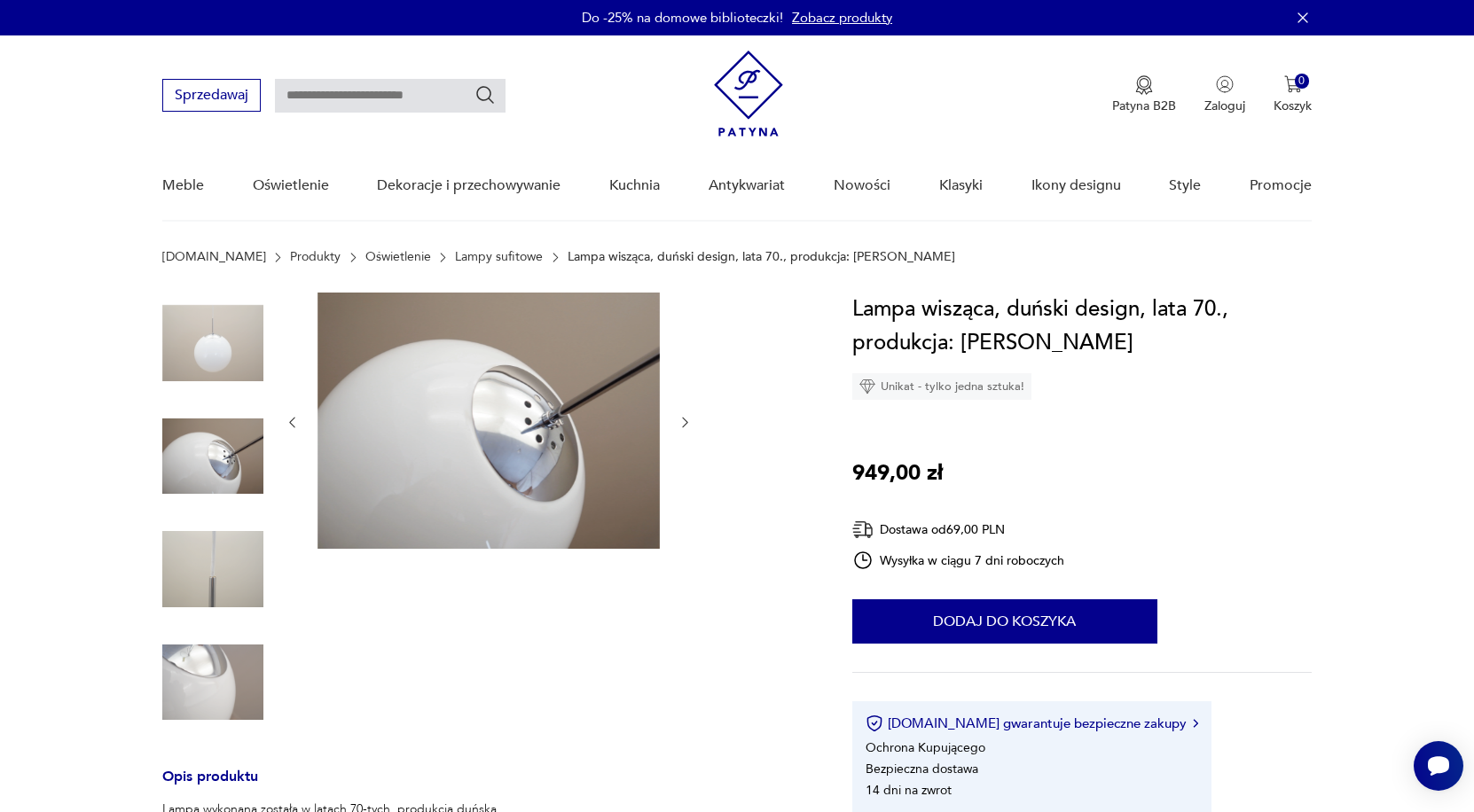
click at [221, 578] on img at bounding box center [213, 569] width 101 height 101
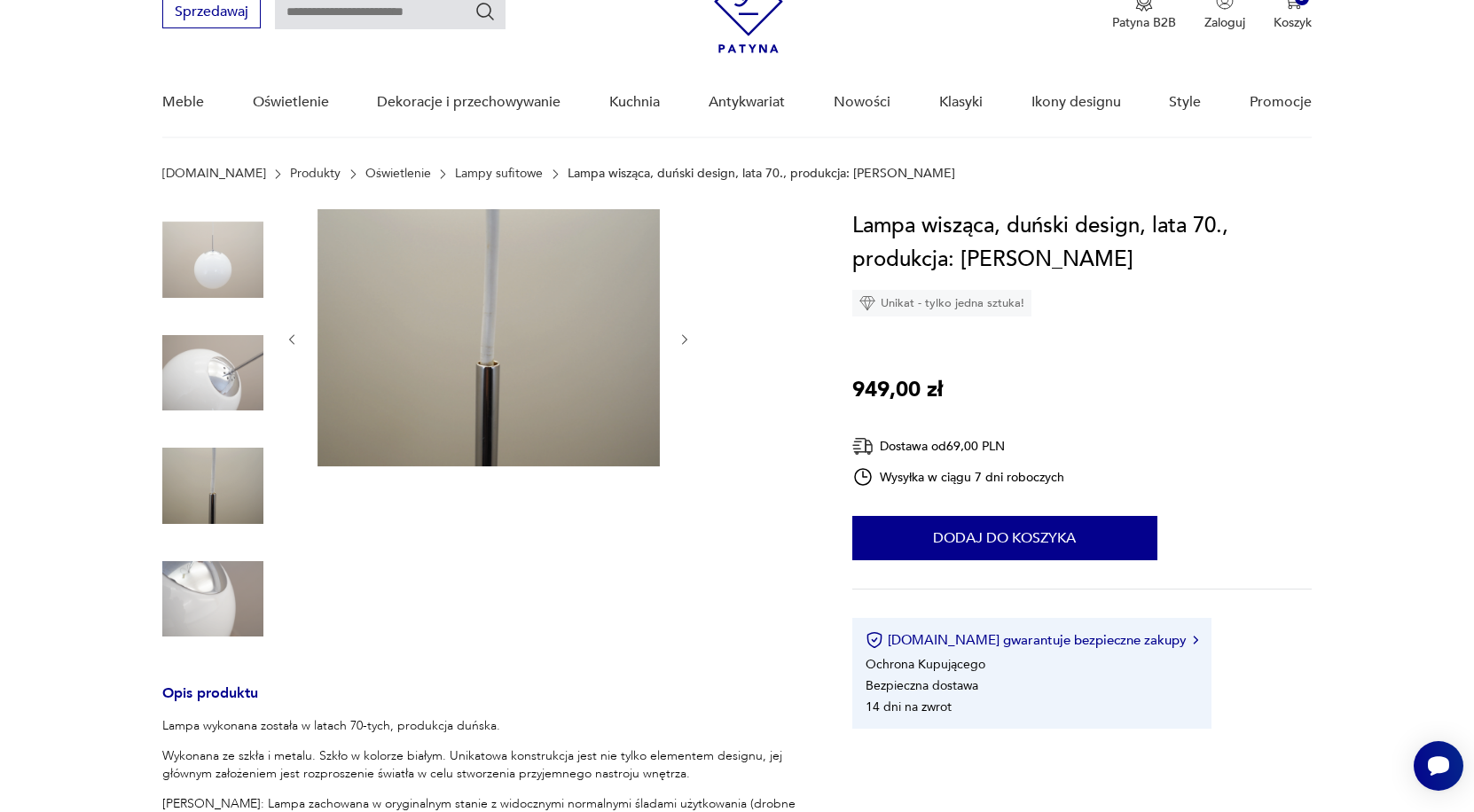
scroll to position [86, 0]
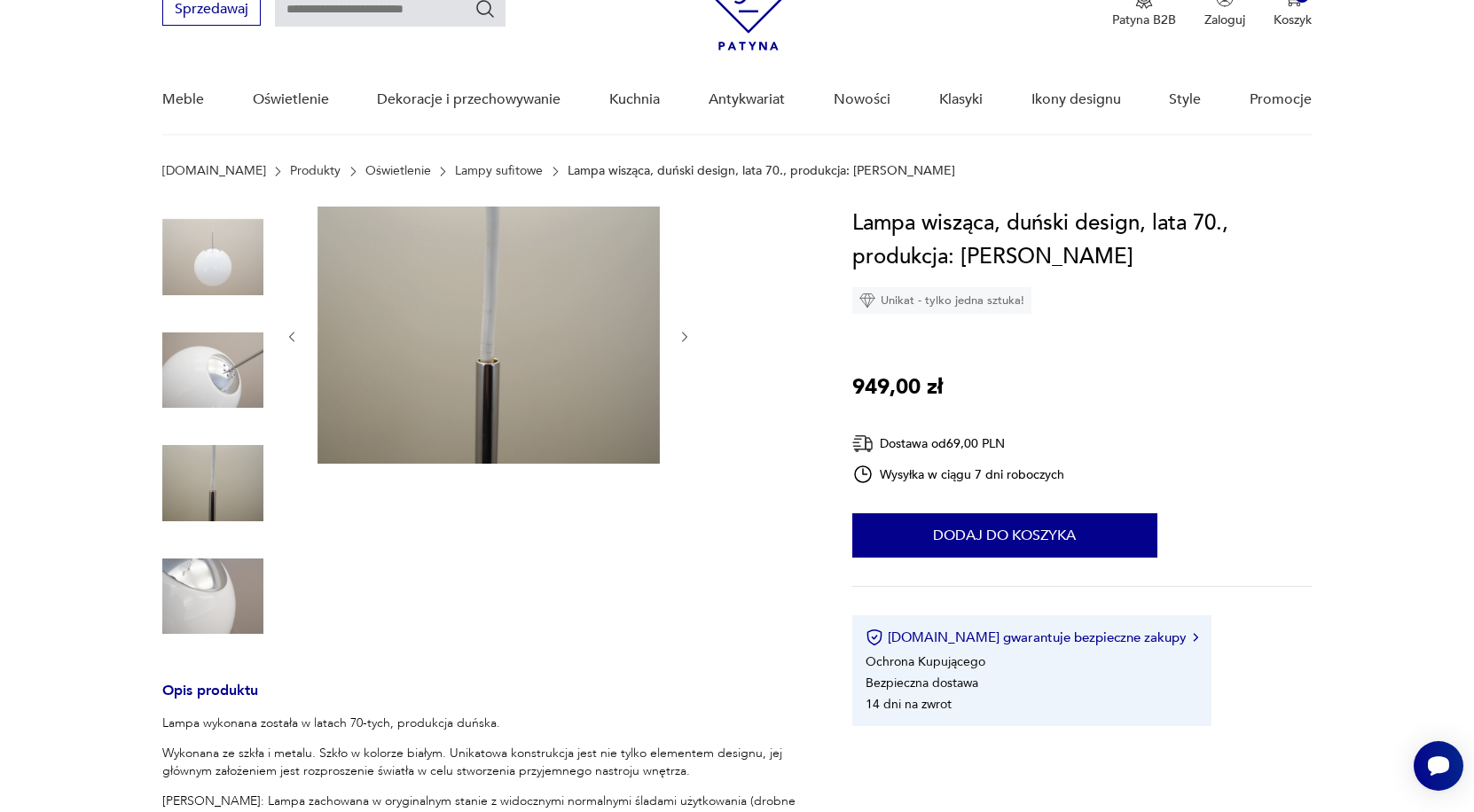
click at [217, 593] on img at bounding box center [213, 596] width 101 height 101
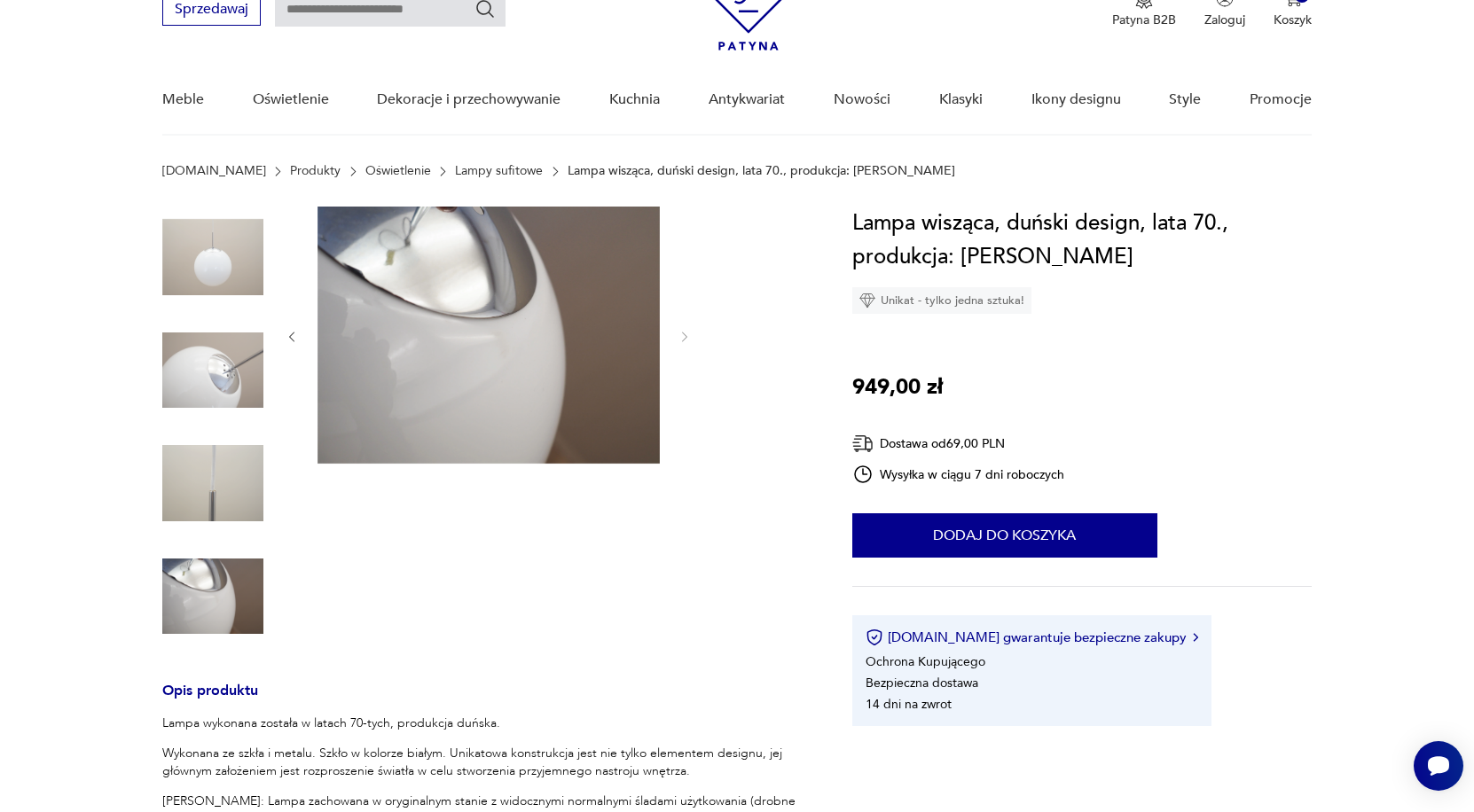
click at [240, 241] on img at bounding box center [213, 257] width 101 height 101
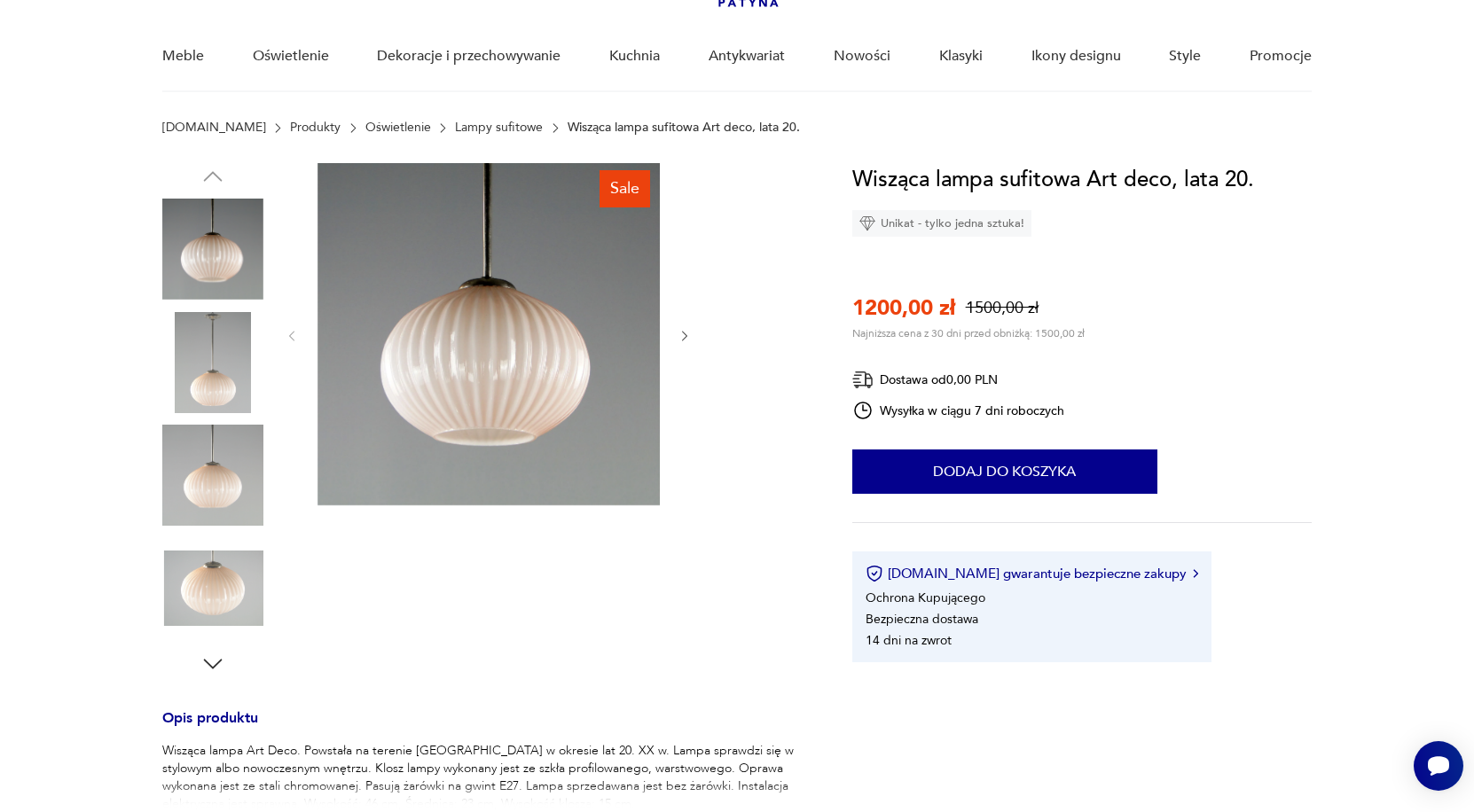
scroll to position [129, 0]
click at [205, 354] on img at bounding box center [213, 362] width 101 height 101
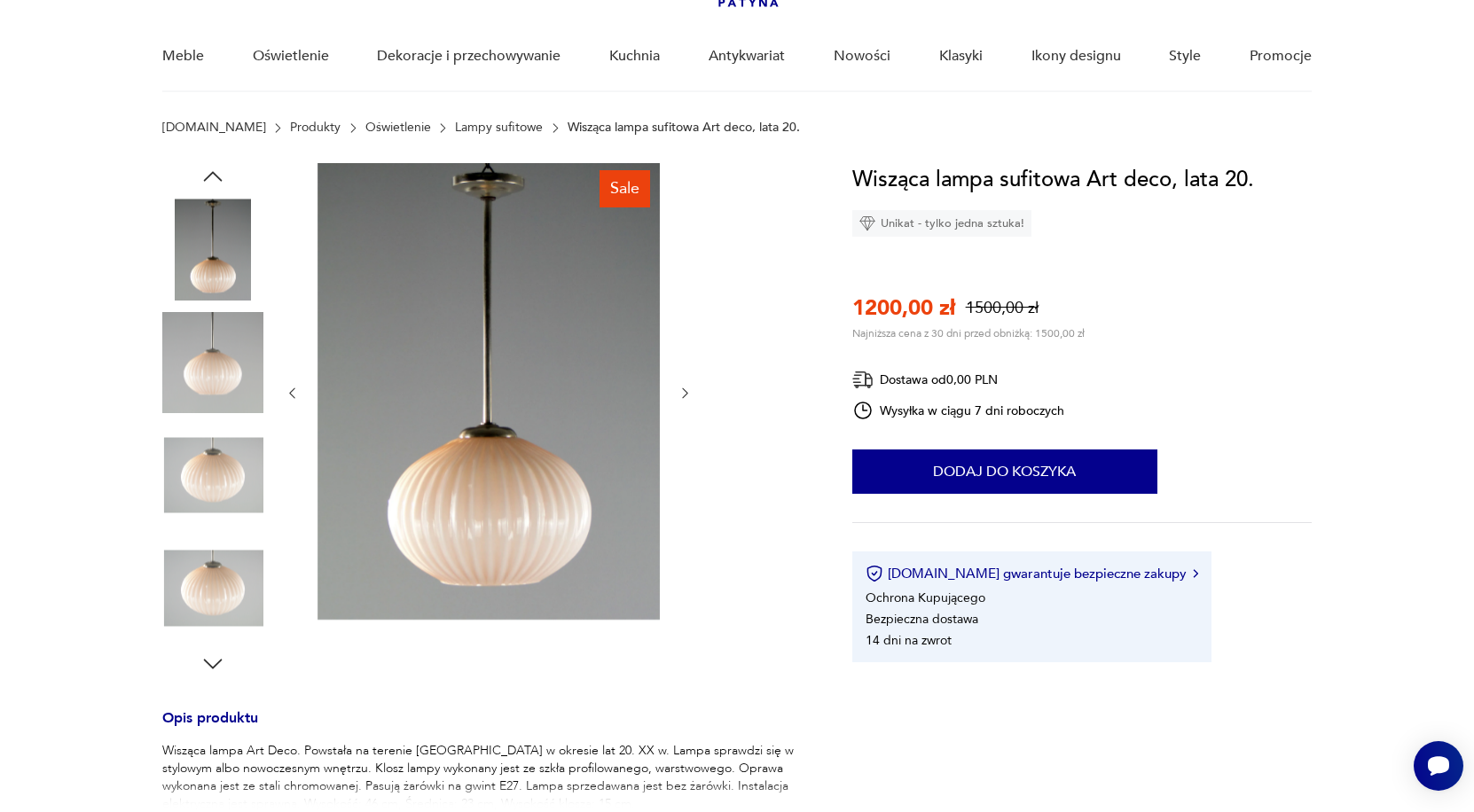
click at [235, 484] on img at bounding box center [213, 475] width 101 height 101
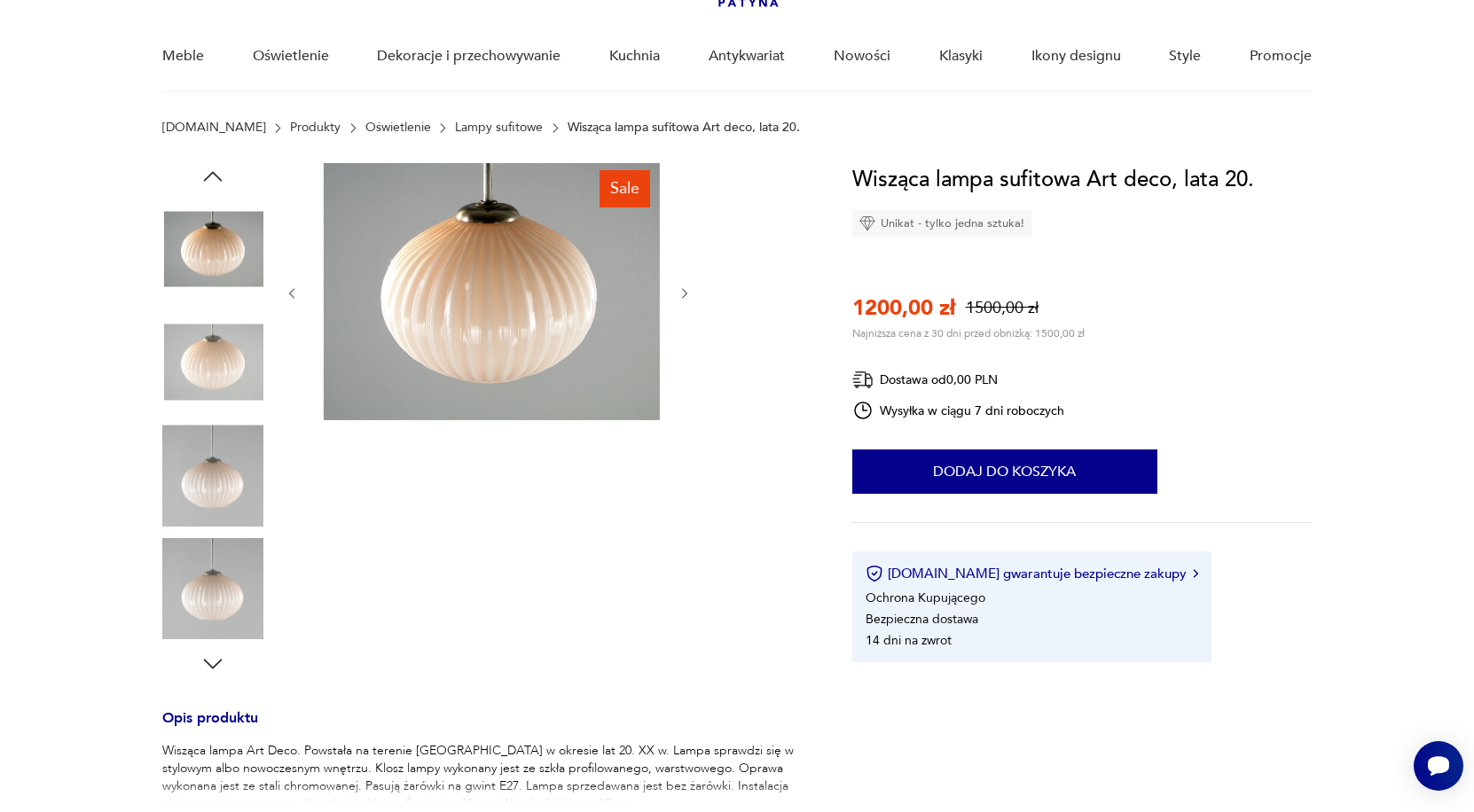
click at [246, 572] on img at bounding box center [213, 589] width 101 height 101
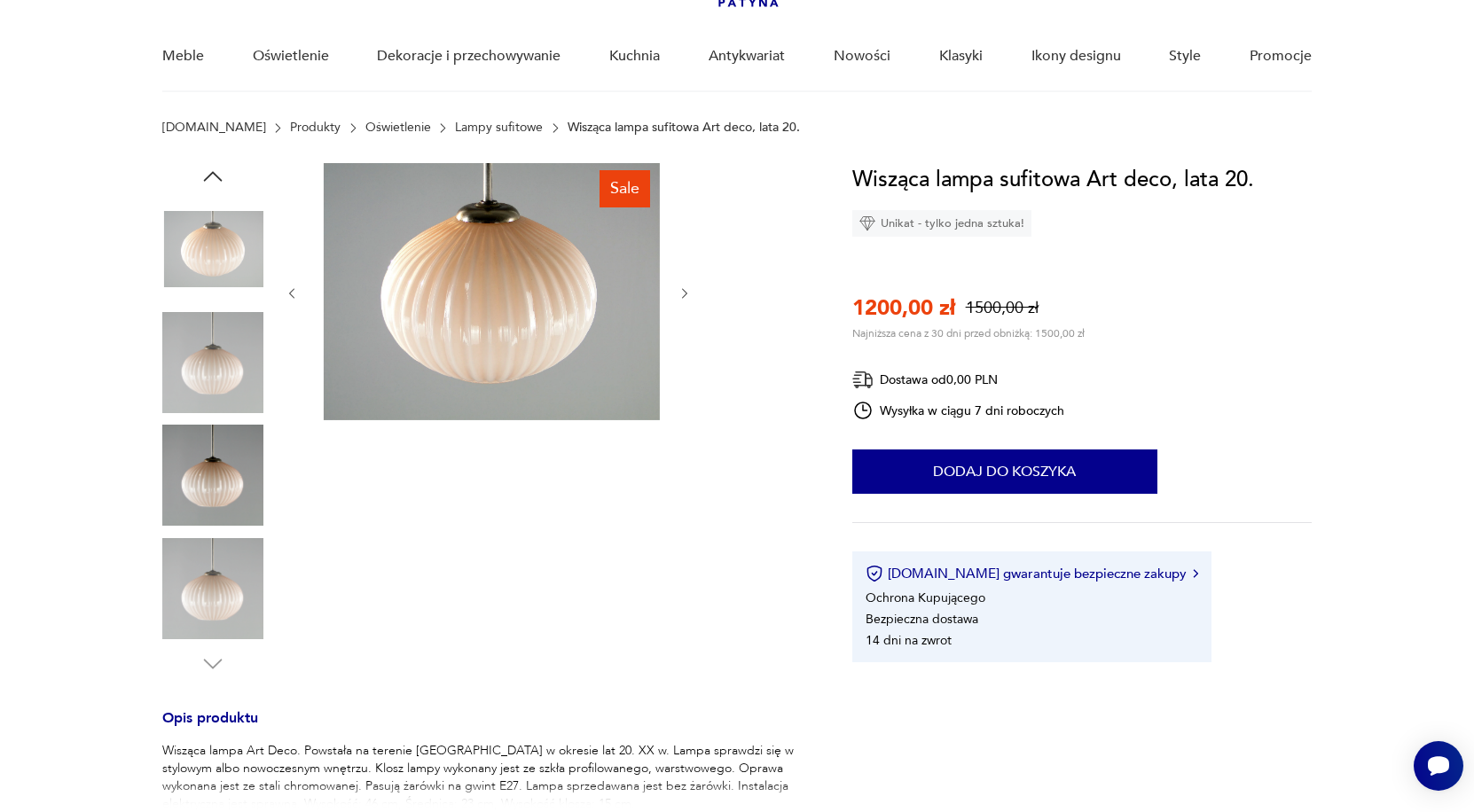
click at [236, 607] on img at bounding box center [213, 589] width 101 height 101
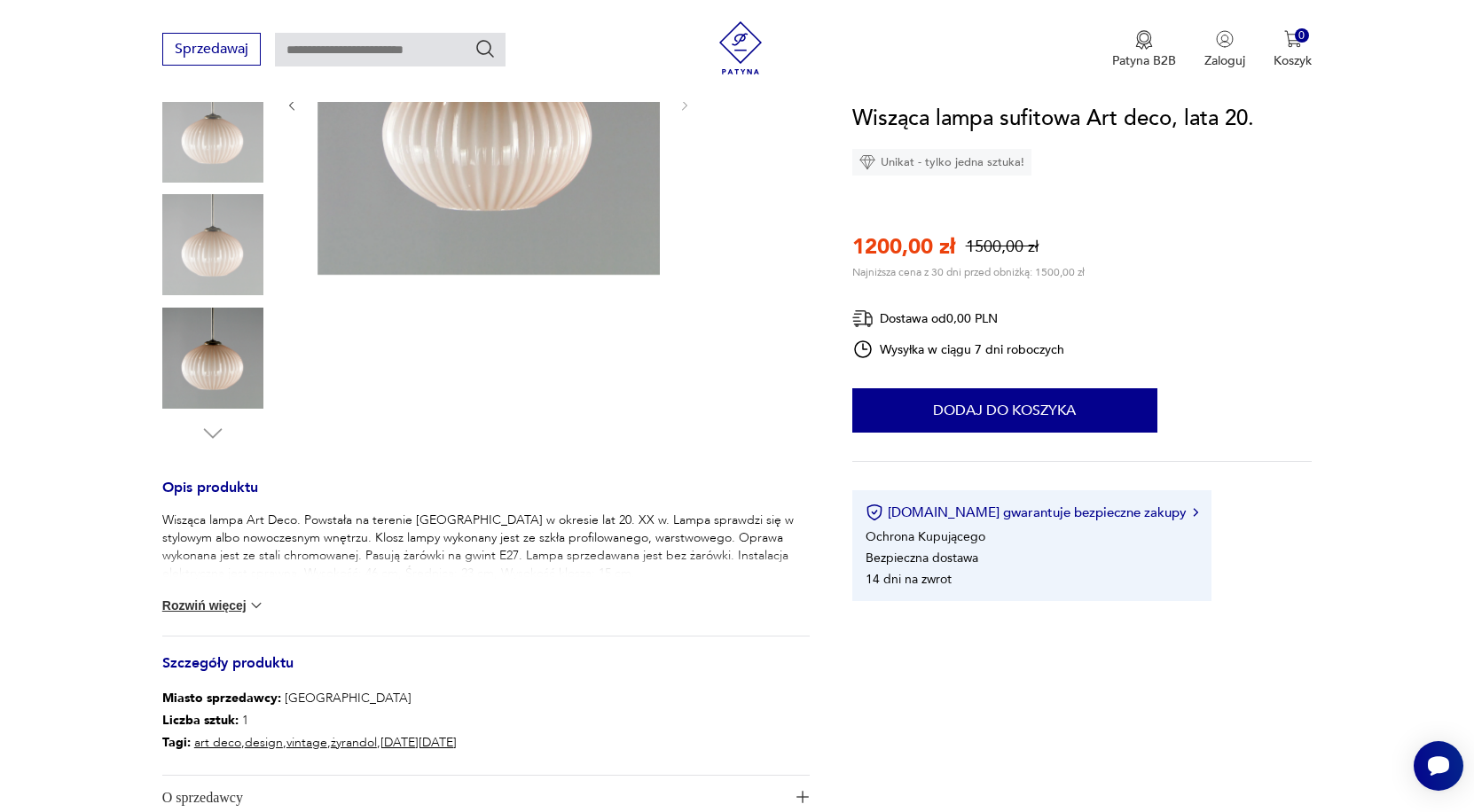
scroll to position [360, 0]
click at [226, 598] on button "Rozwiń więcej" at bounding box center [214, 606] width 103 height 18
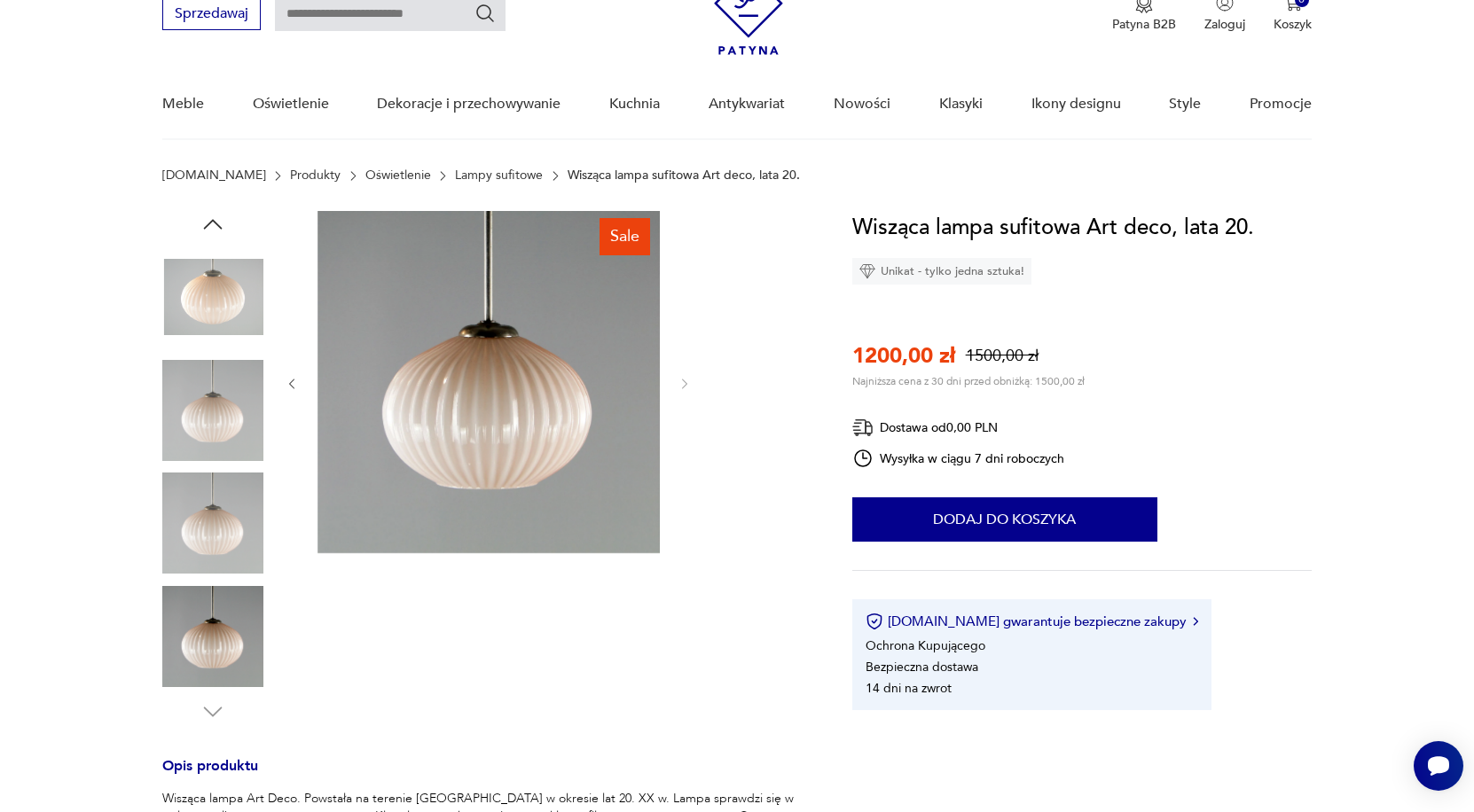
scroll to position [82, 0]
click at [207, 314] on img at bounding box center [213, 297] width 101 height 101
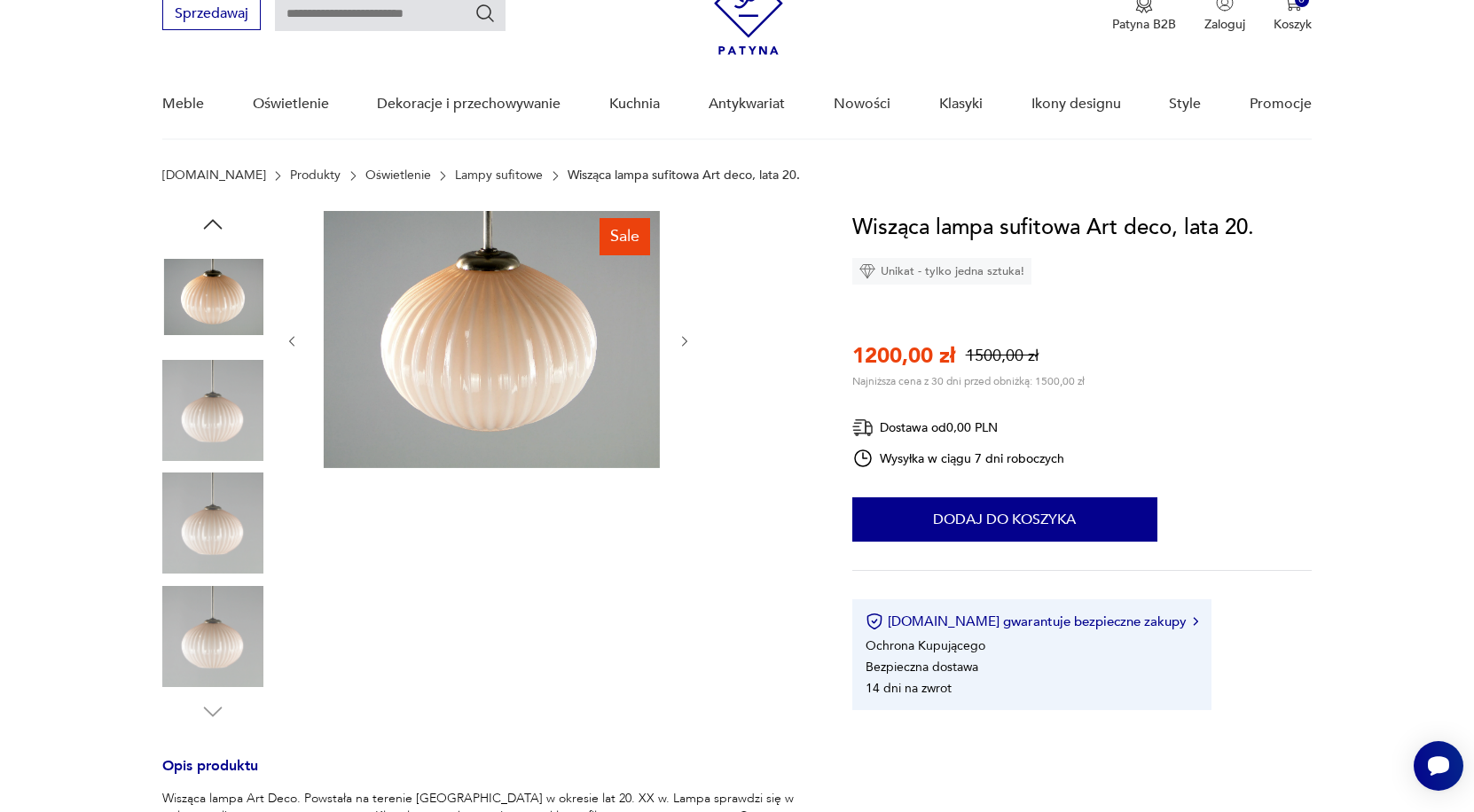
click at [231, 407] on img at bounding box center [213, 410] width 101 height 101
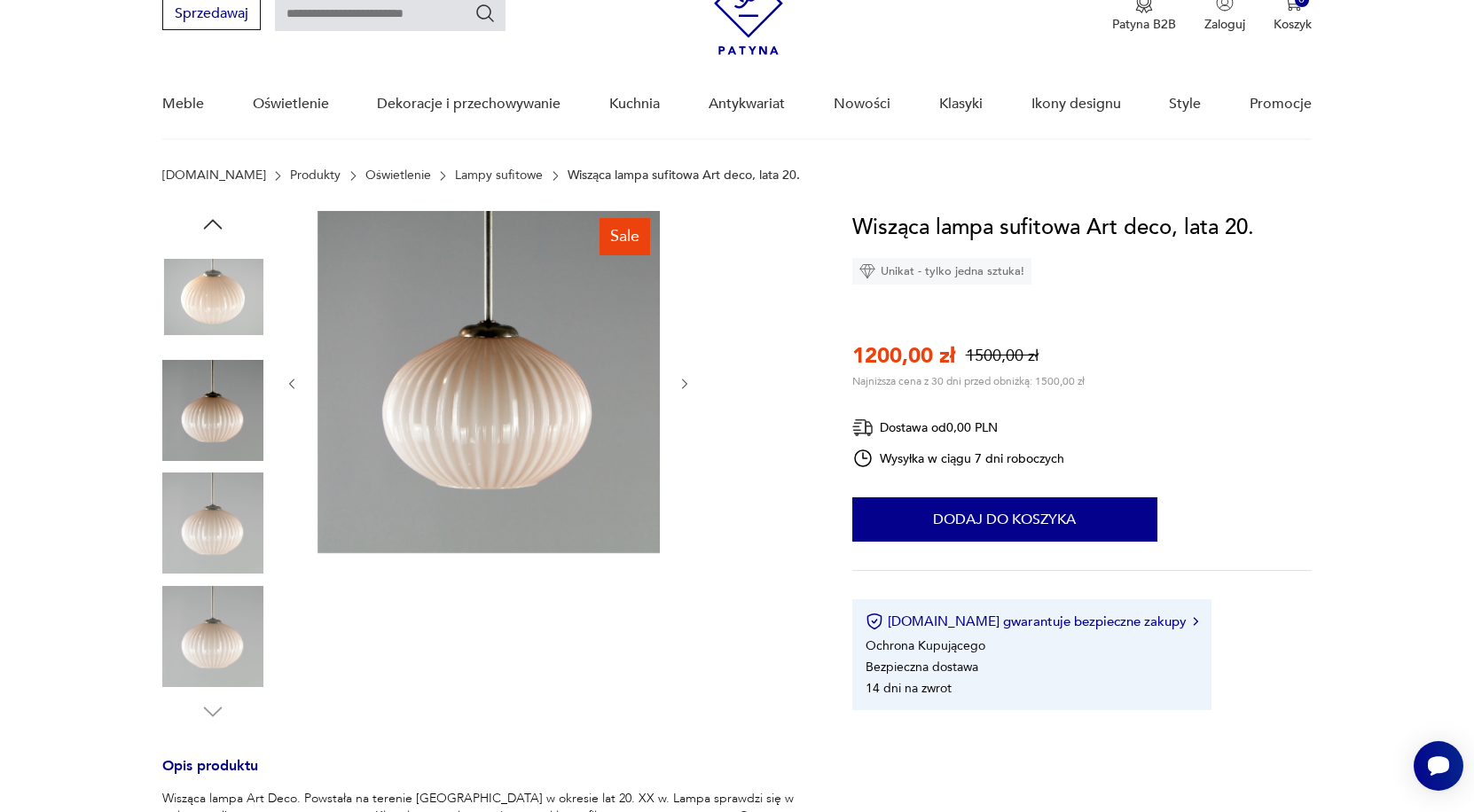
click at [231, 495] on img at bounding box center [213, 522] width 101 height 101
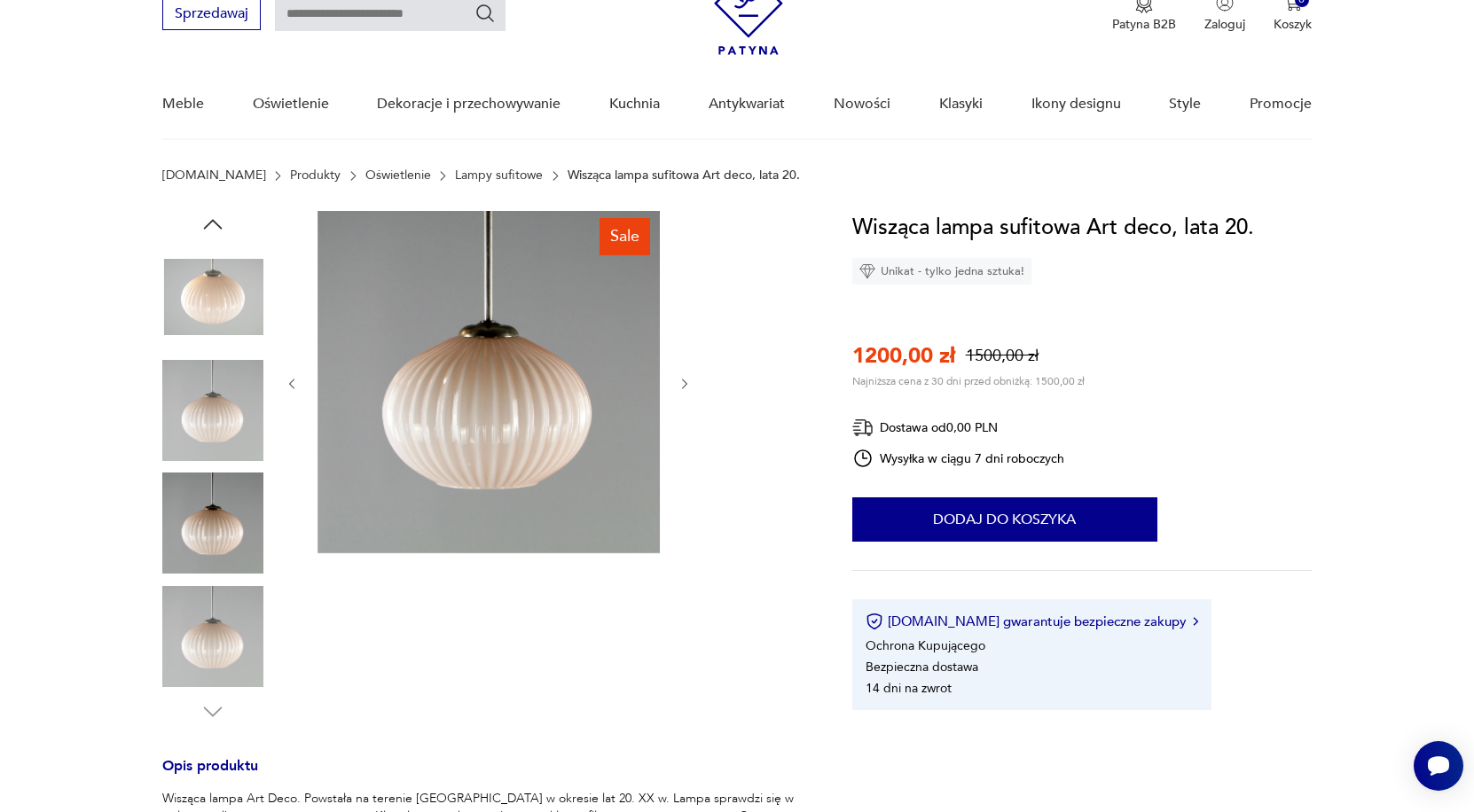
click at [227, 635] on img at bounding box center [213, 636] width 101 height 101
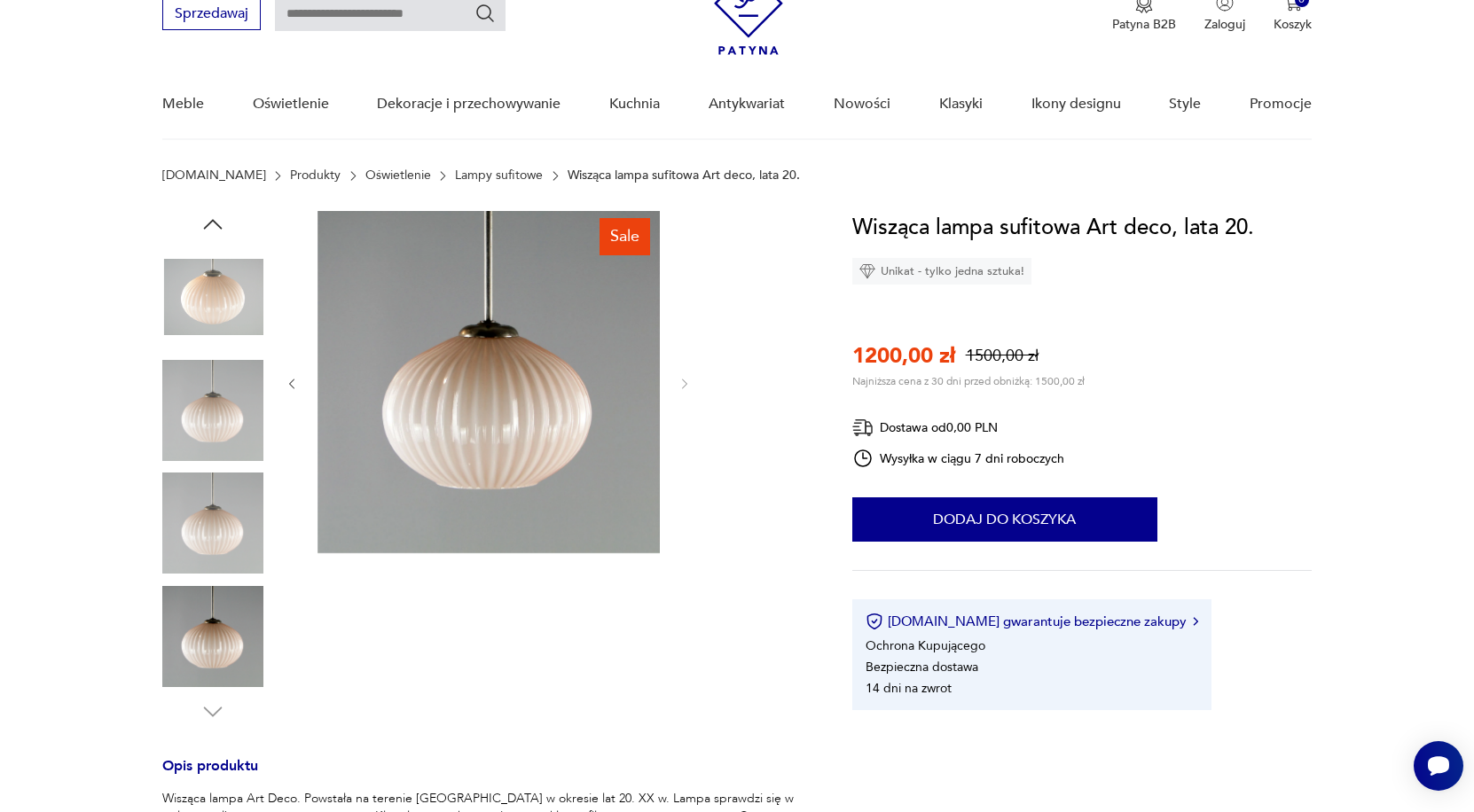
click at [203, 218] on icon "button" at bounding box center [213, 224] width 27 height 27
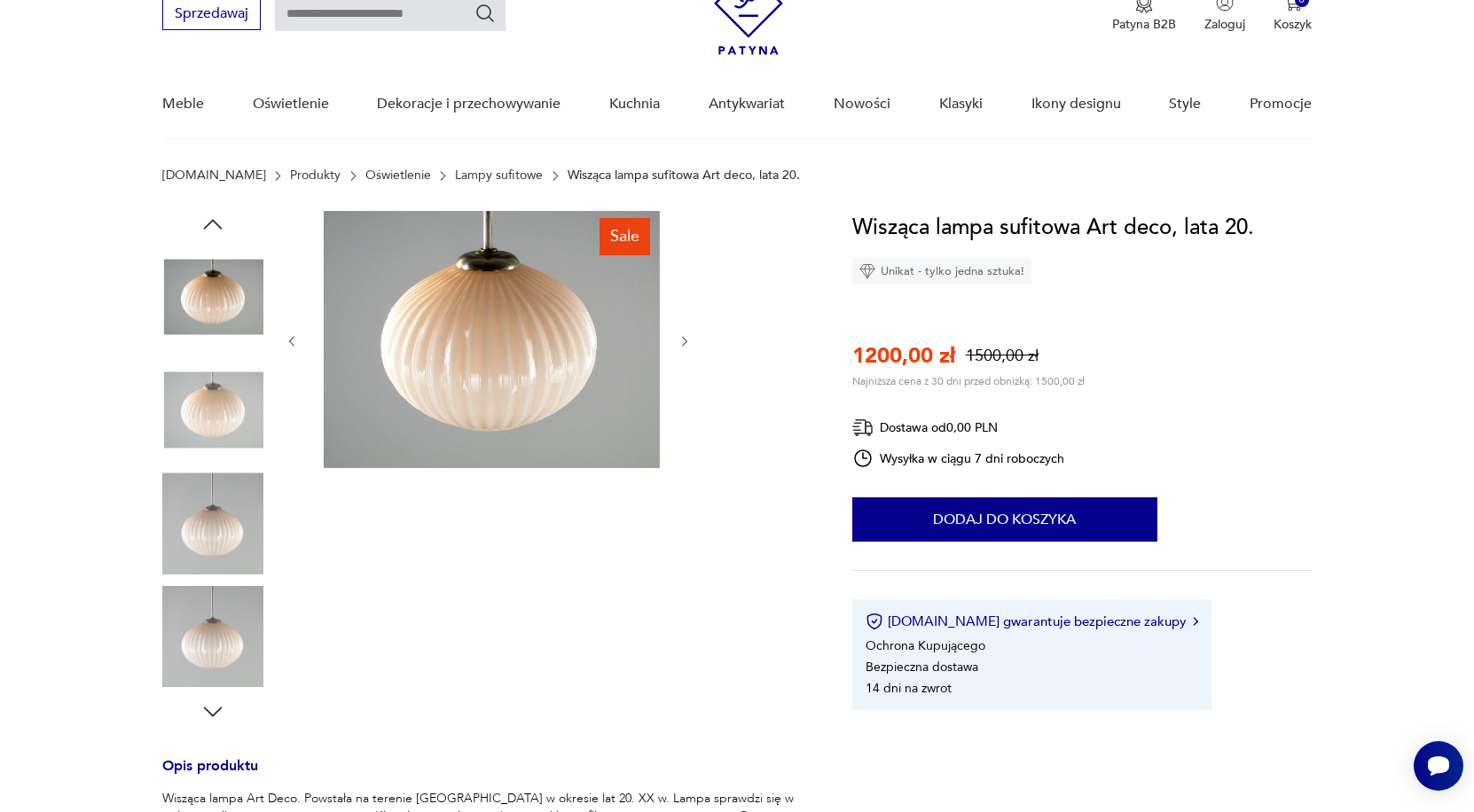
click at [216, 538] on img at bounding box center [213, 522] width 101 height 101
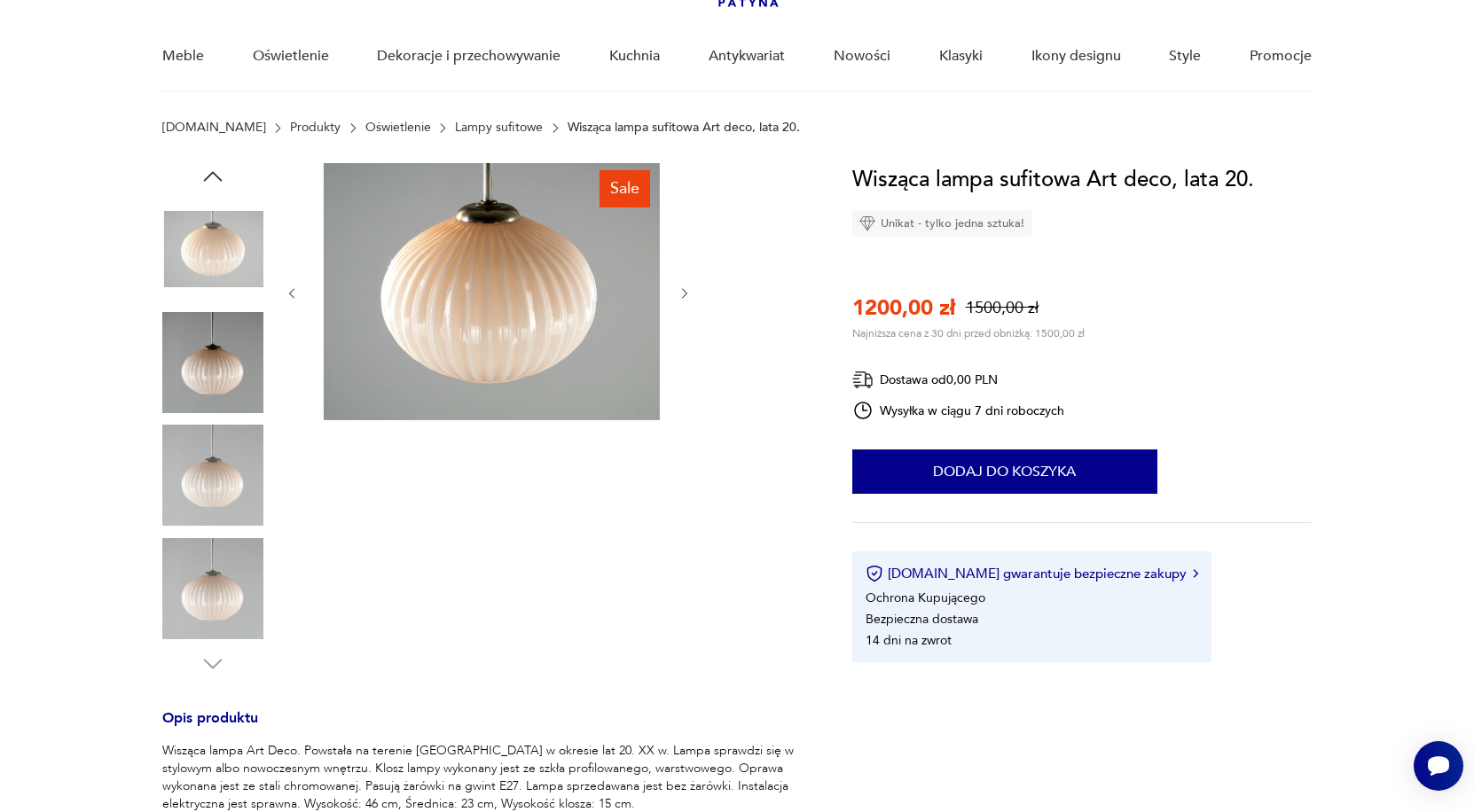
scroll to position [93, 0]
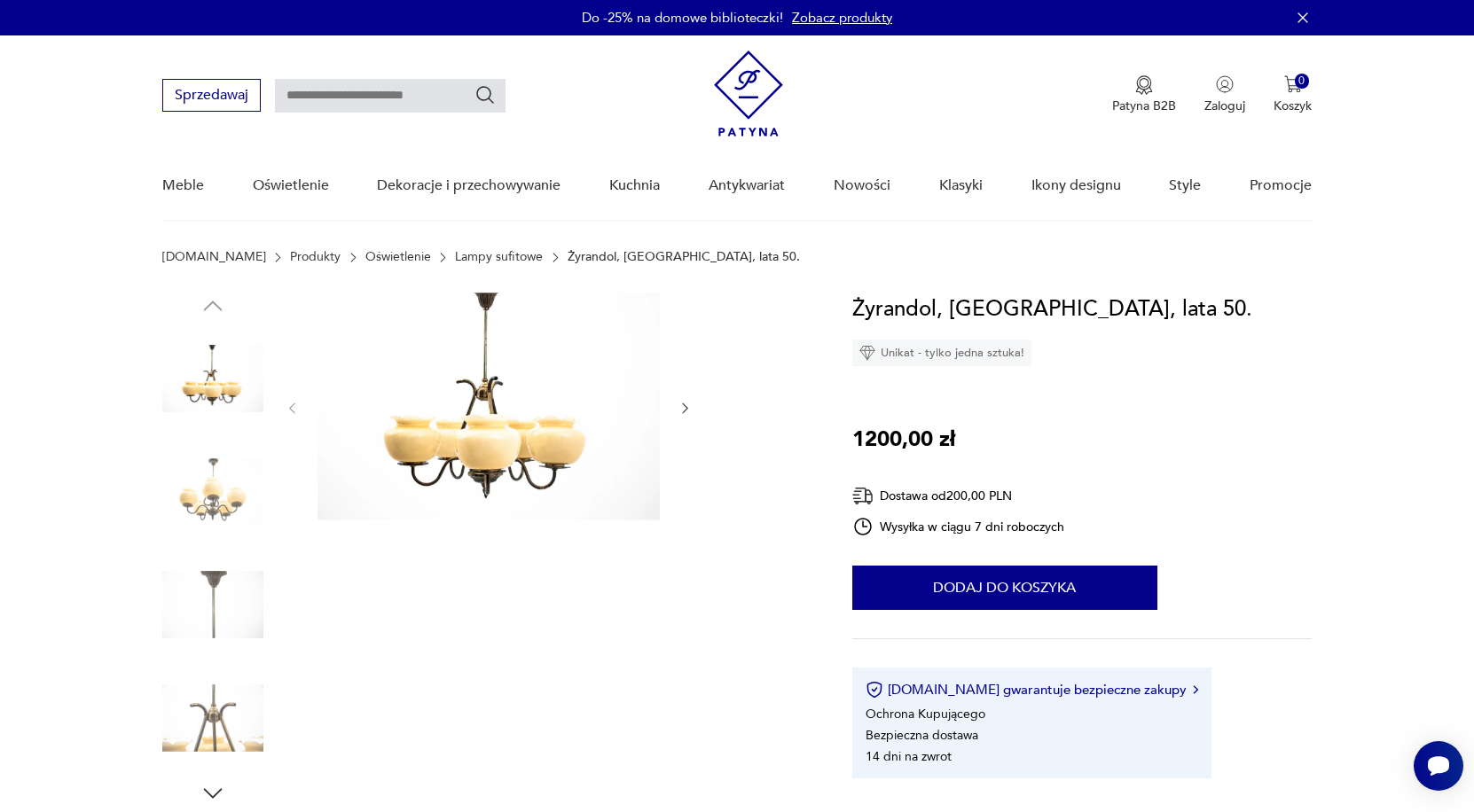
click at [232, 596] on img at bounding box center [213, 604] width 101 height 101
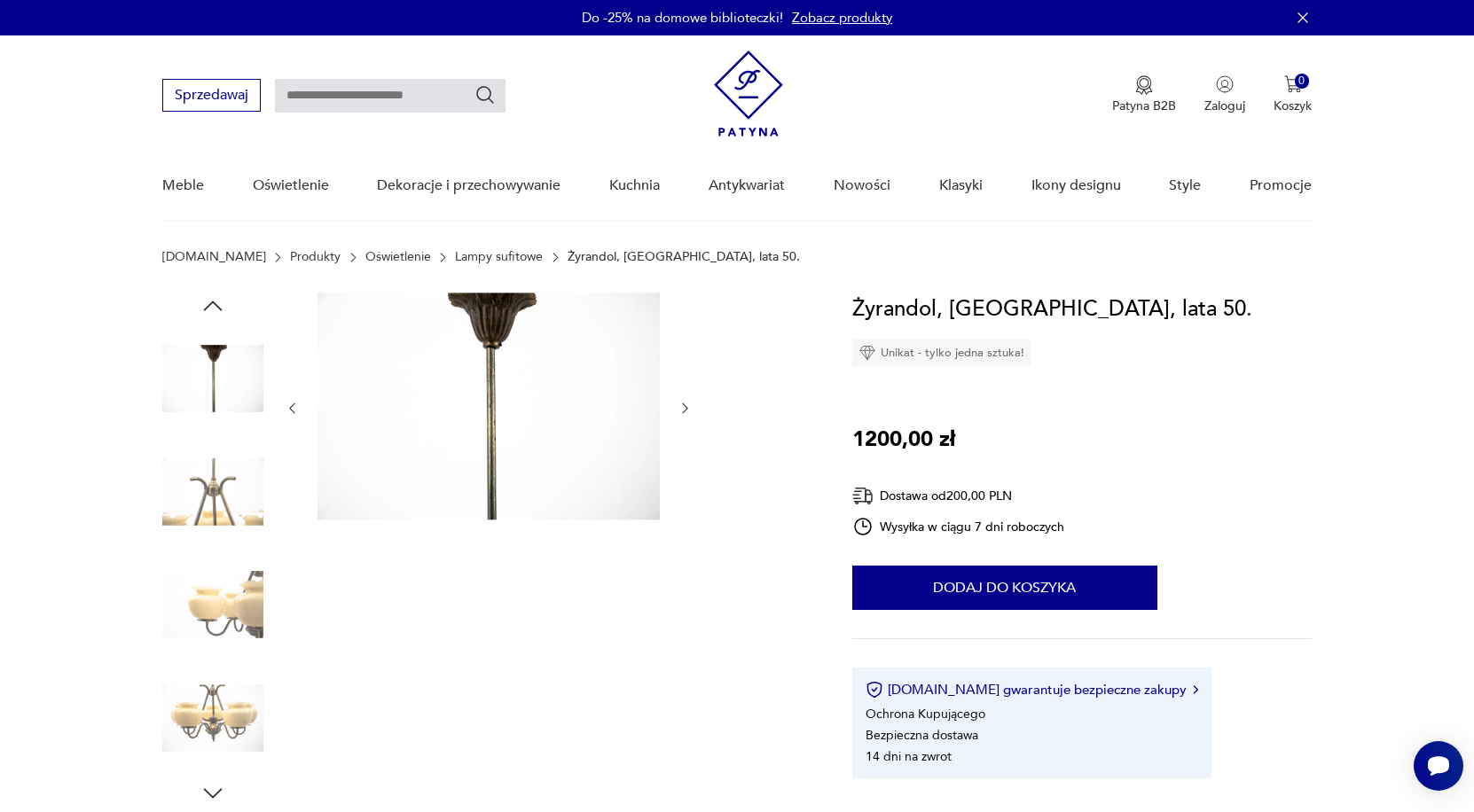
click at [217, 616] on img at bounding box center [213, 604] width 101 height 101
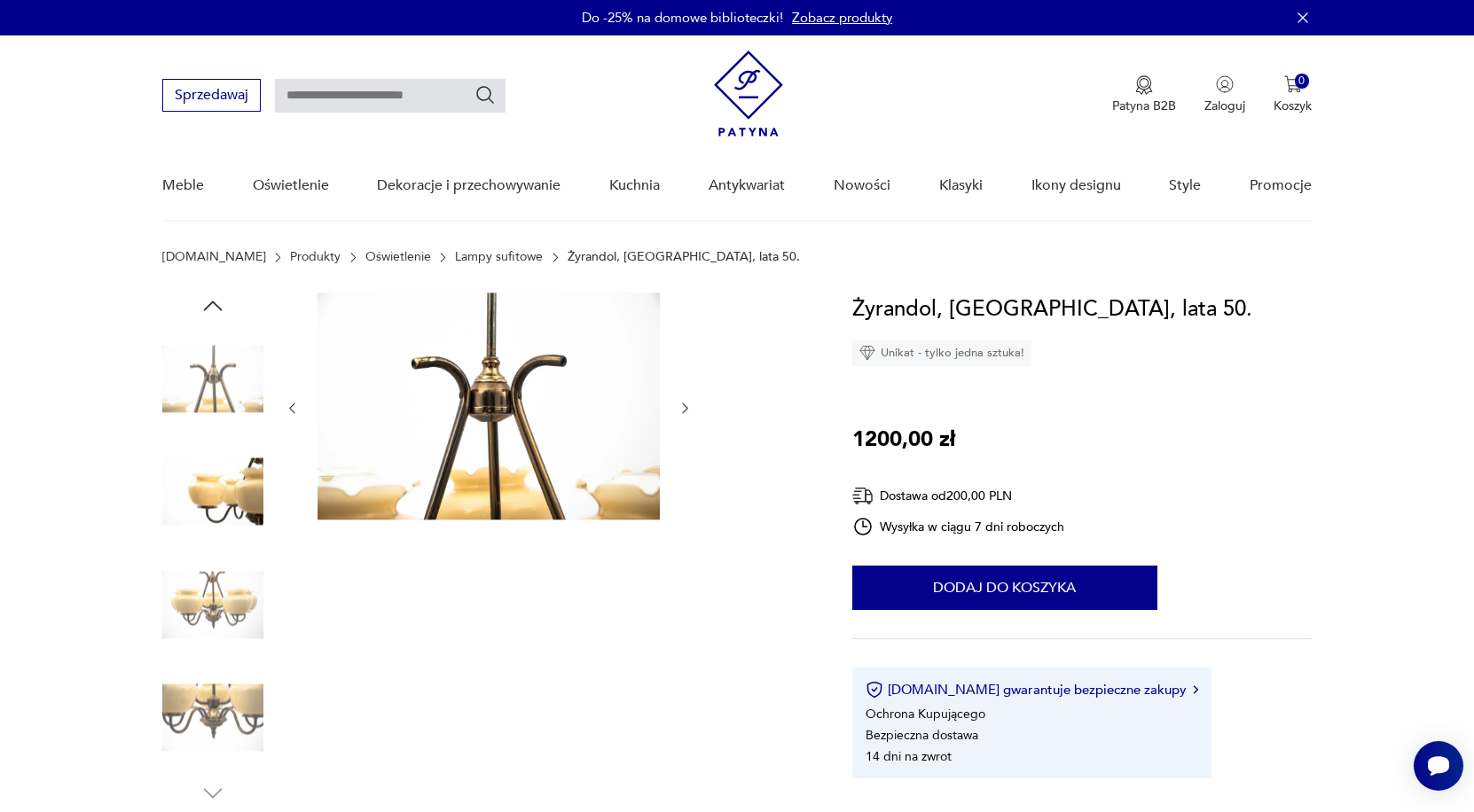
click at [220, 696] on img at bounding box center [213, 718] width 101 height 101
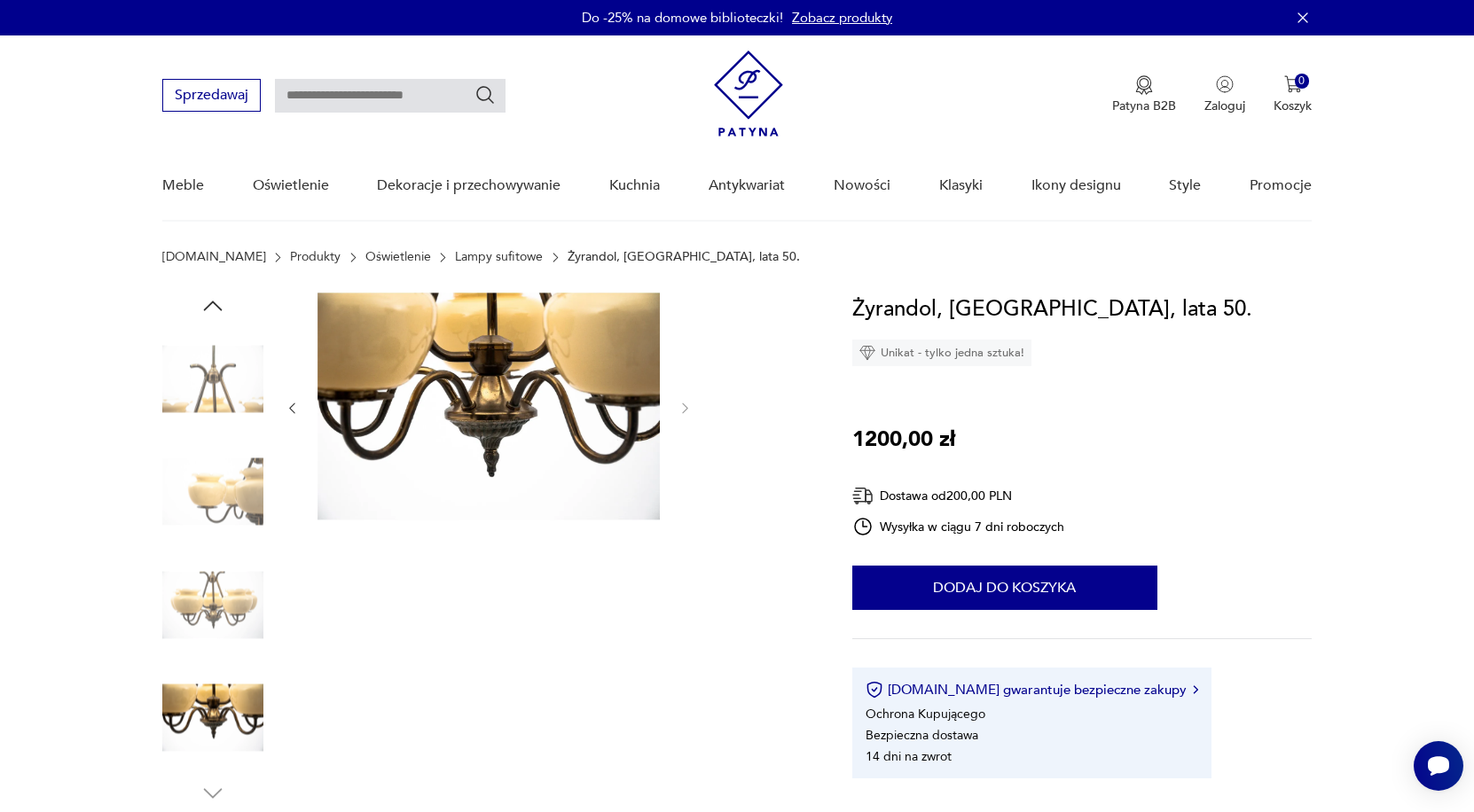
click at [221, 596] on img at bounding box center [213, 604] width 101 height 101
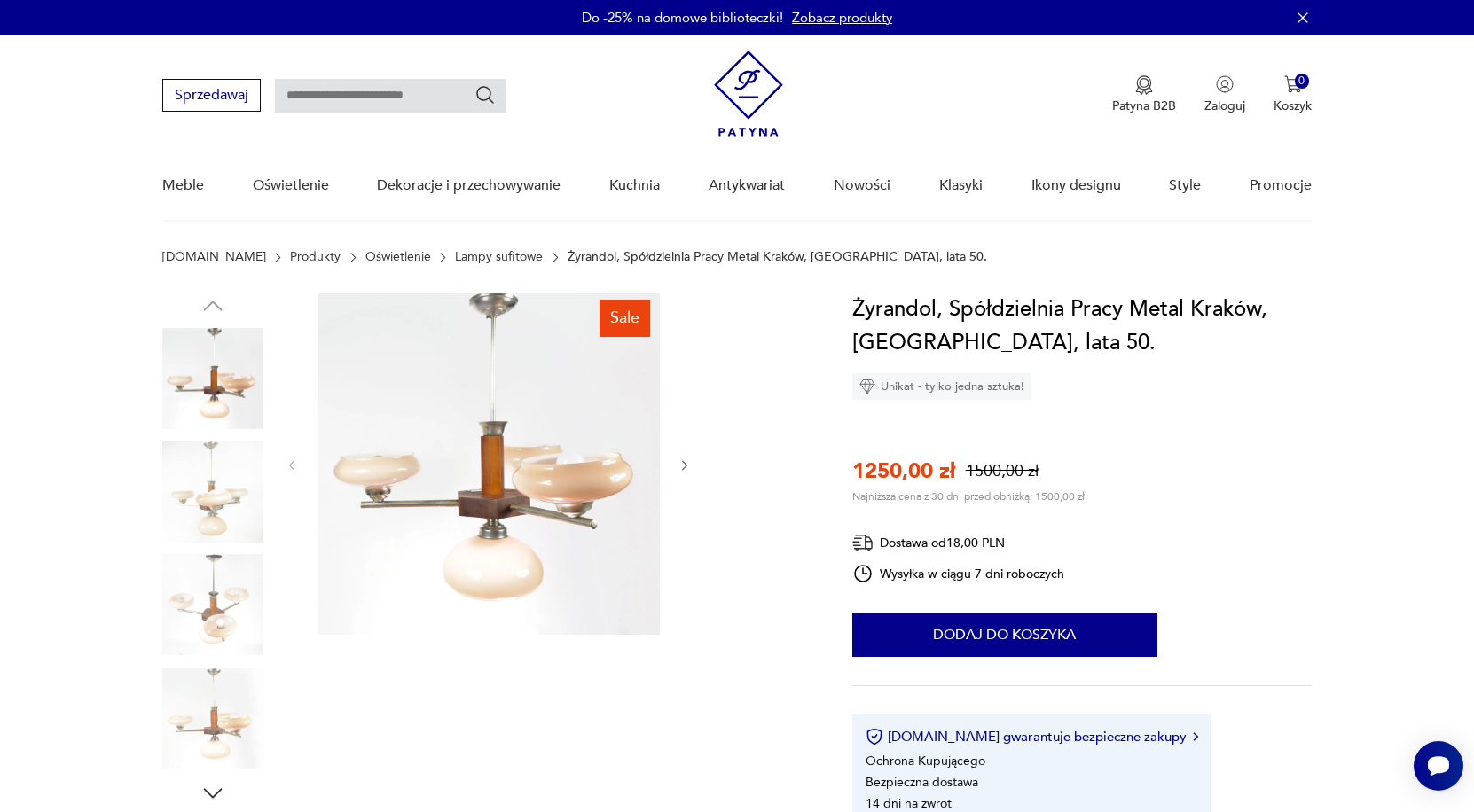
click at [237, 482] on img at bounding box center [213, 492] width 101 height 101
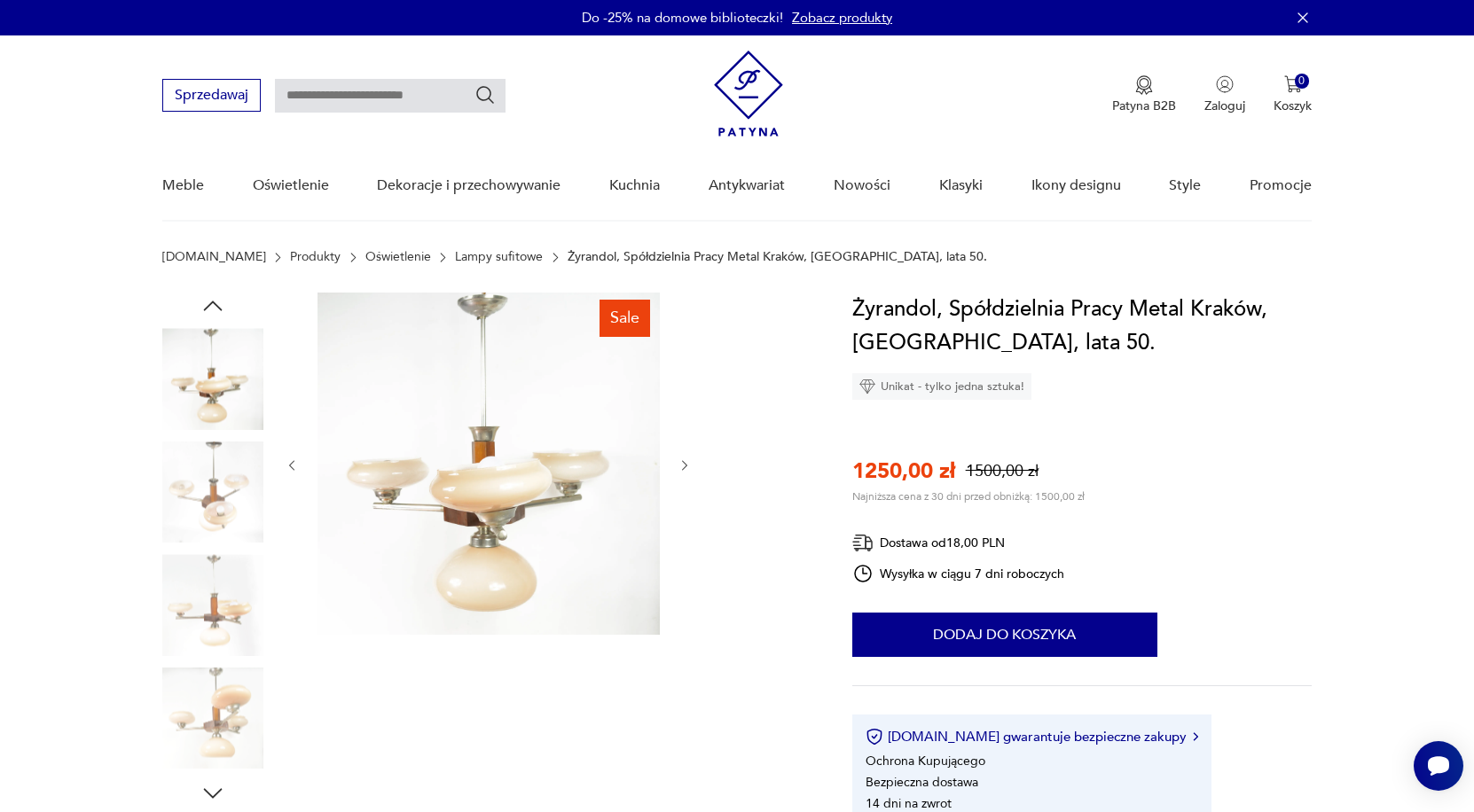
click at [213, 567] on img at bounding box center [213, 604] width 101 height 101
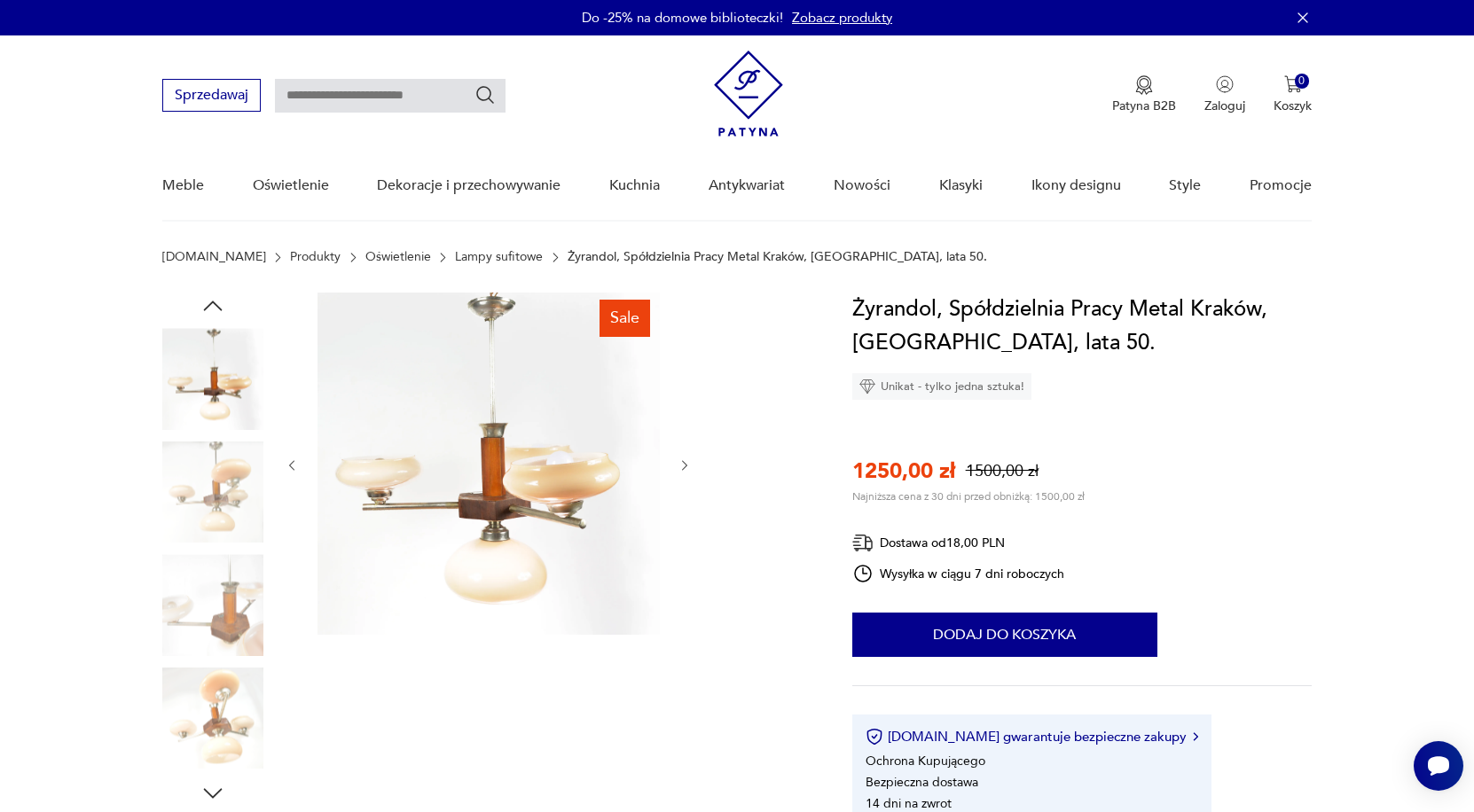
click at [206, 694] on img at bounding box center [213, 718] width 101 height 101
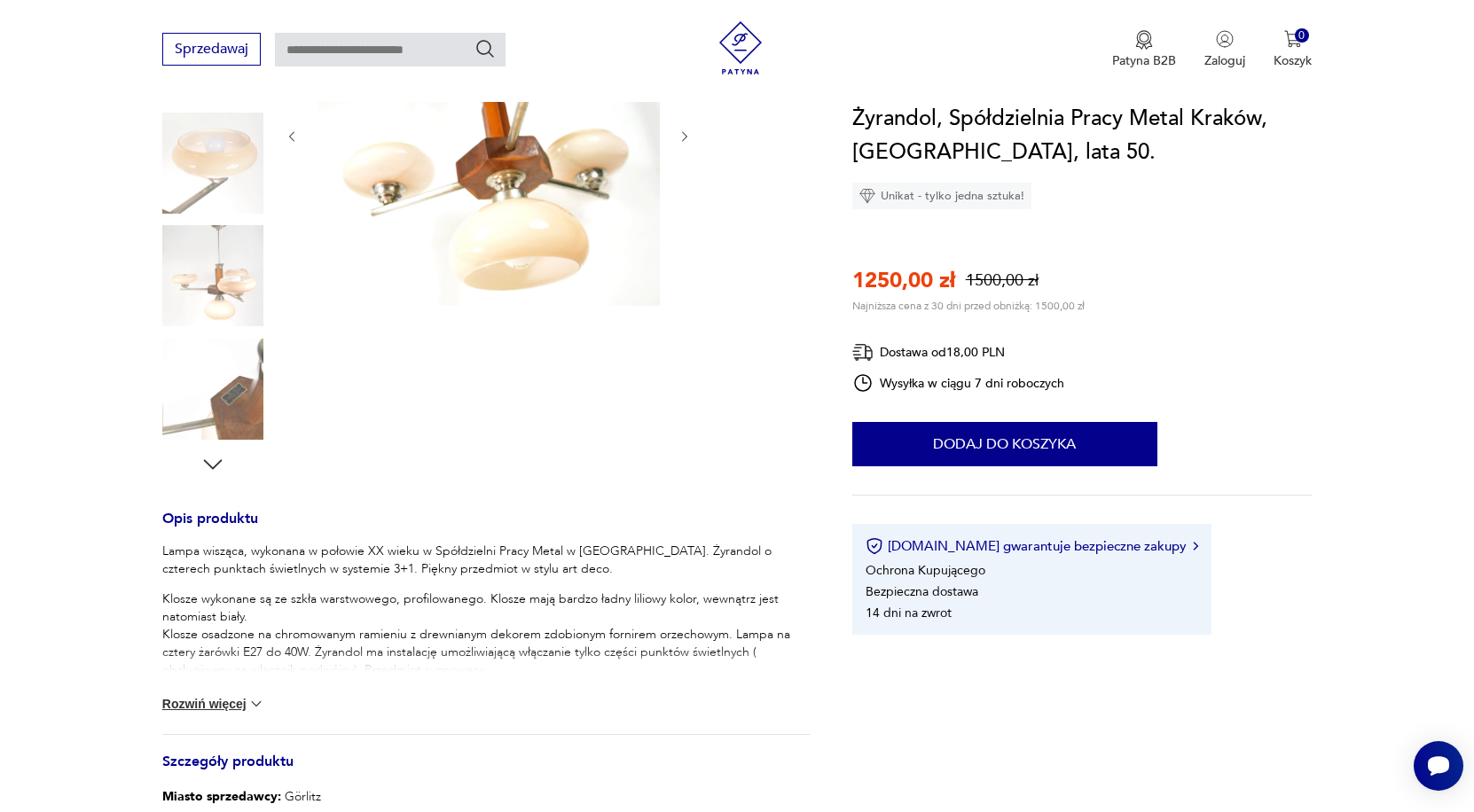
scroll to position [331, 0]
click at [213, 463] on icon "button" at bounding box center [213, 462] width 27 height 27
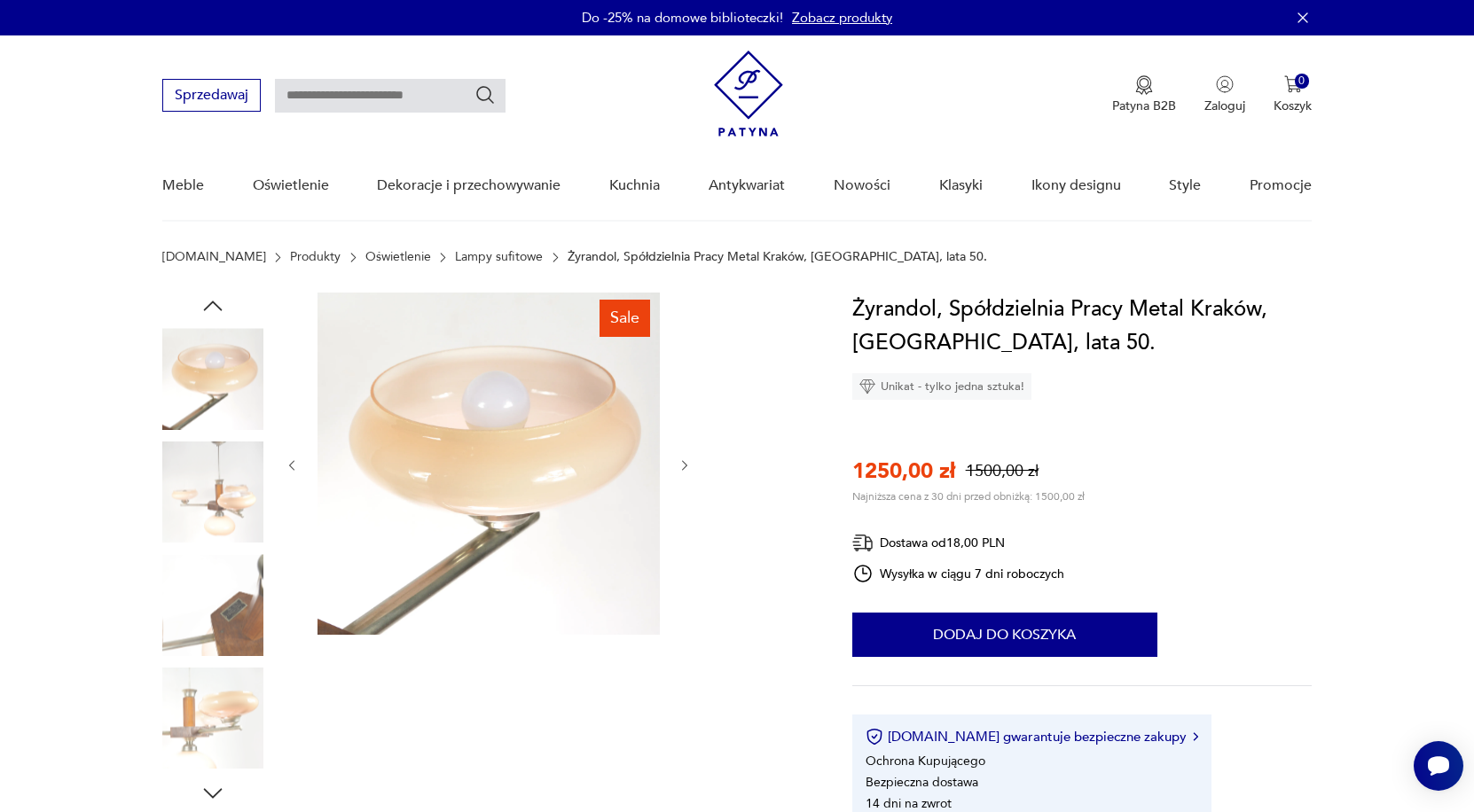
scroll to position [0, 0]
click at [215, 310] on icon "button" at bounding box center [213, 306] width 27 height 27
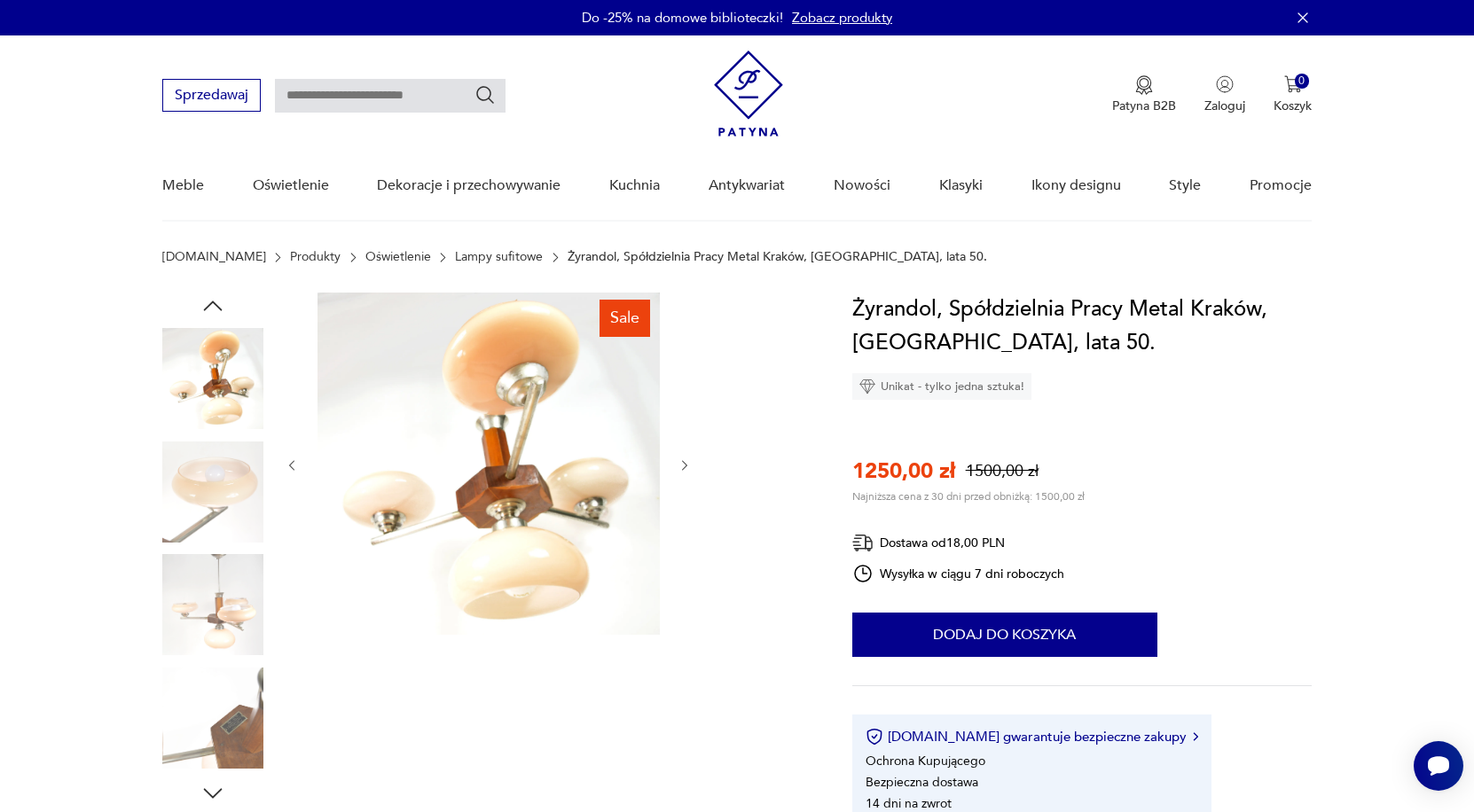
click at [215, 310] on icon "button" at bounding box center [213, 306] width 27 height 27
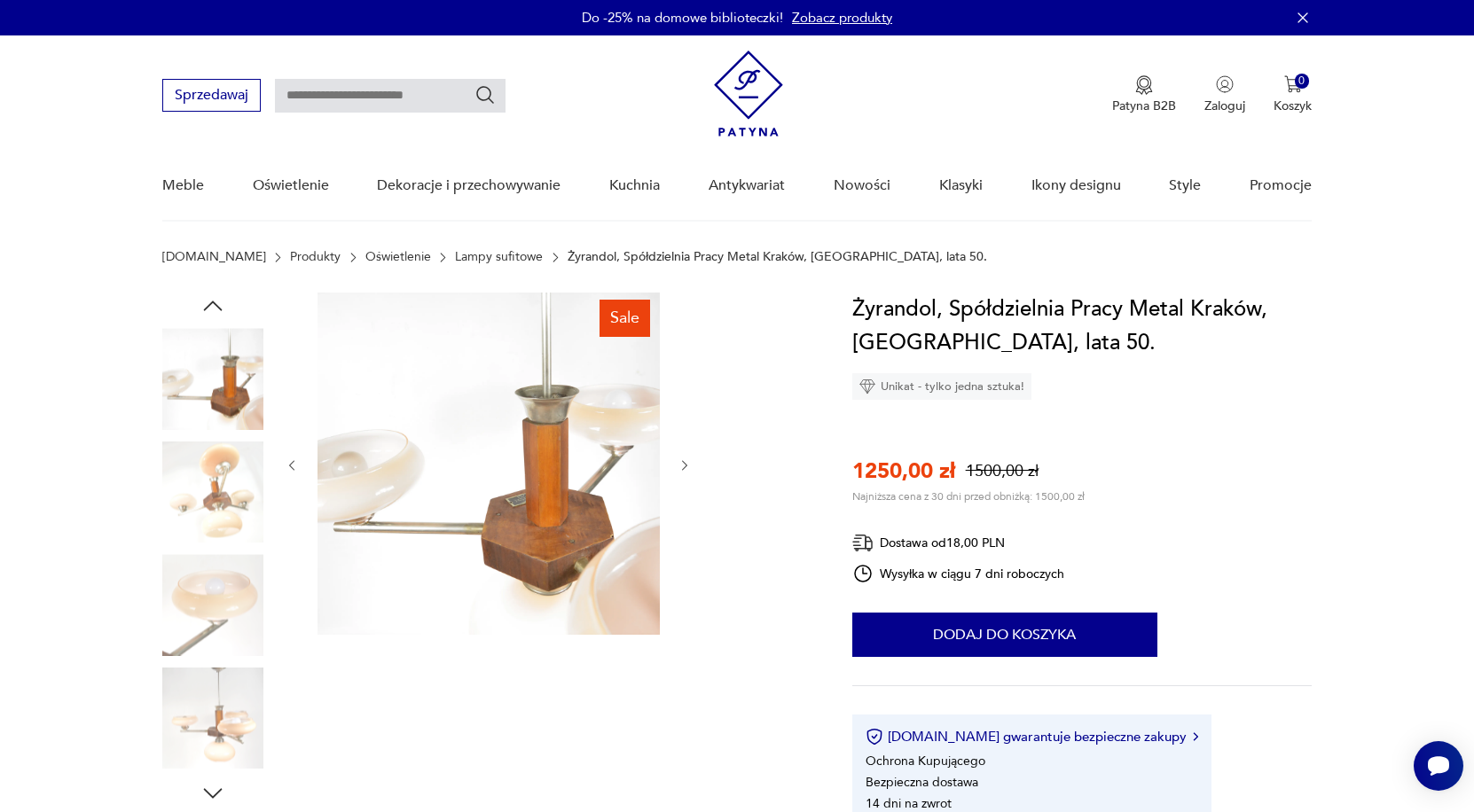
click at [215, 310] on icon "button" at bounding box center [213, 306] width 27 height 27
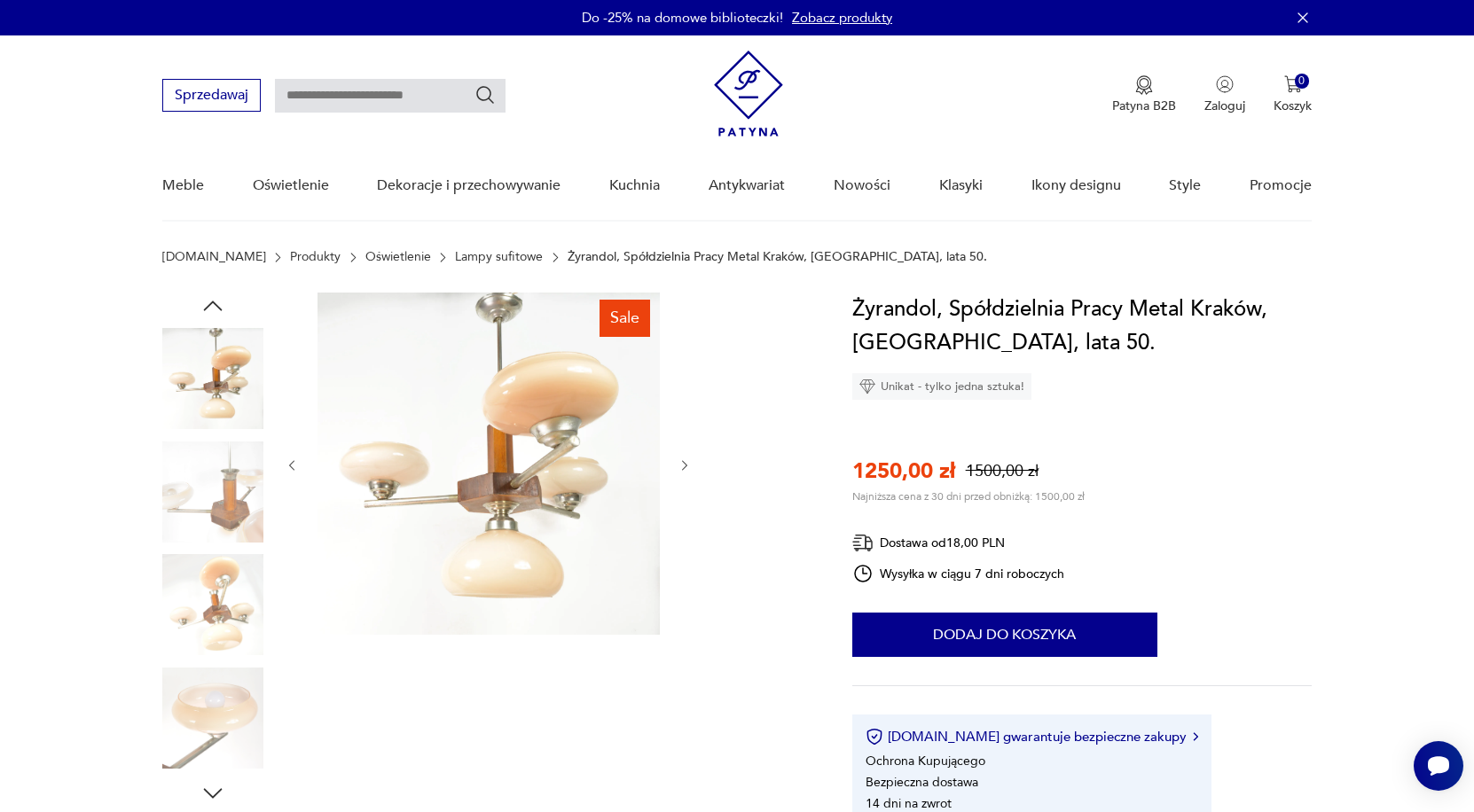
click at [215, 310] on icon "button" at bounding box center [213, 306] width 27 height 27
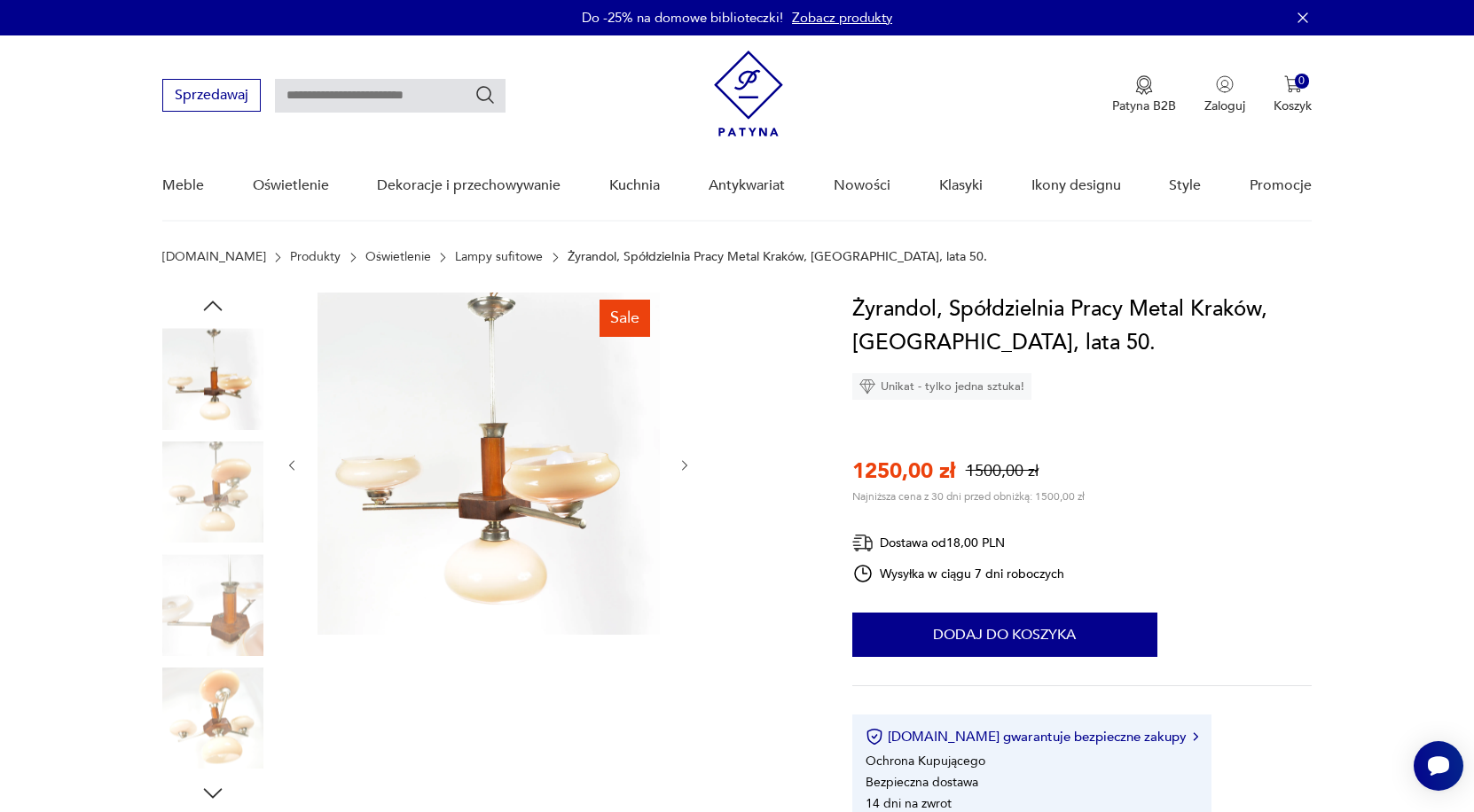
click at [216, 381] on img at bounding box center [213, 378] width 101 height 101
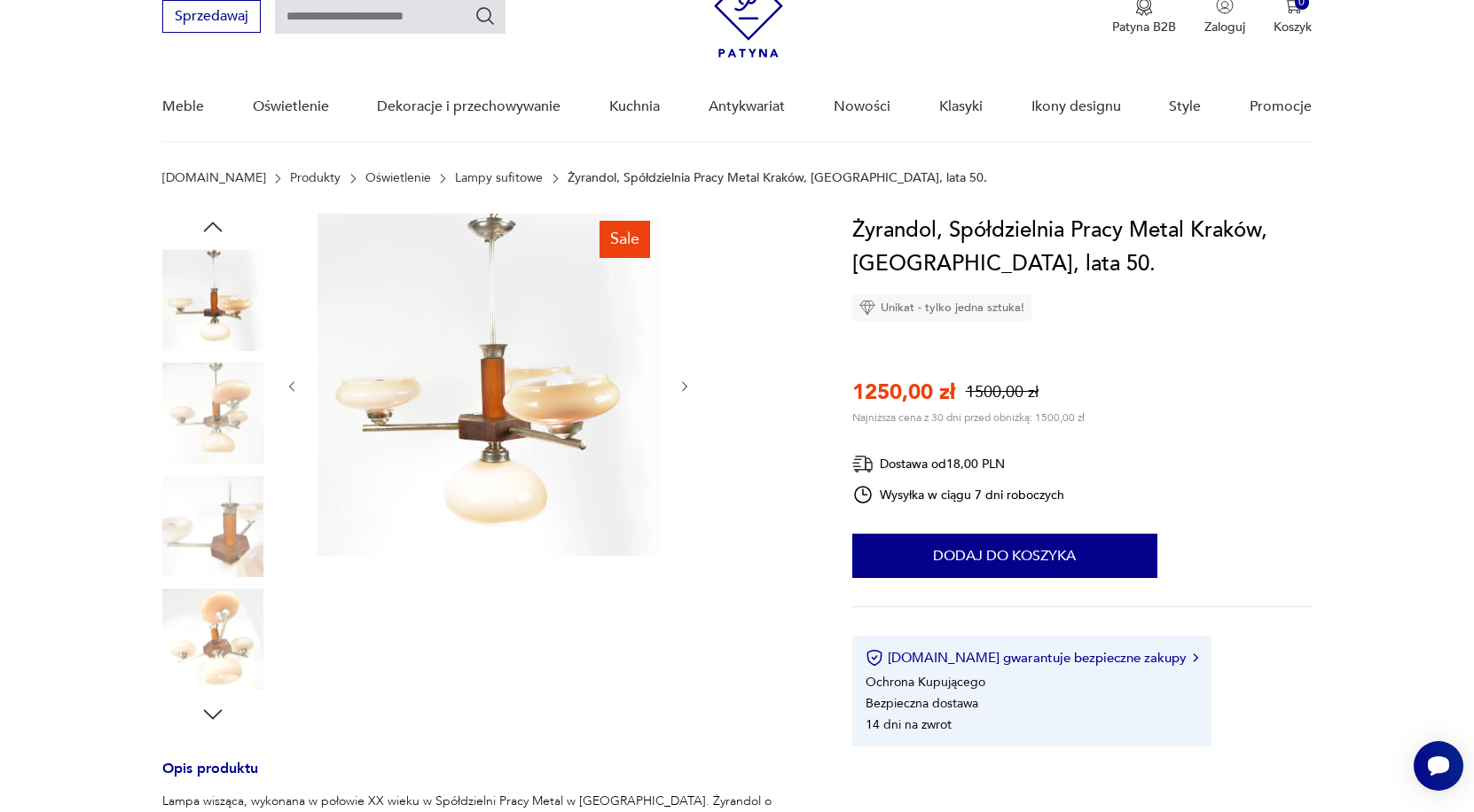
scroll to position [98, 0]
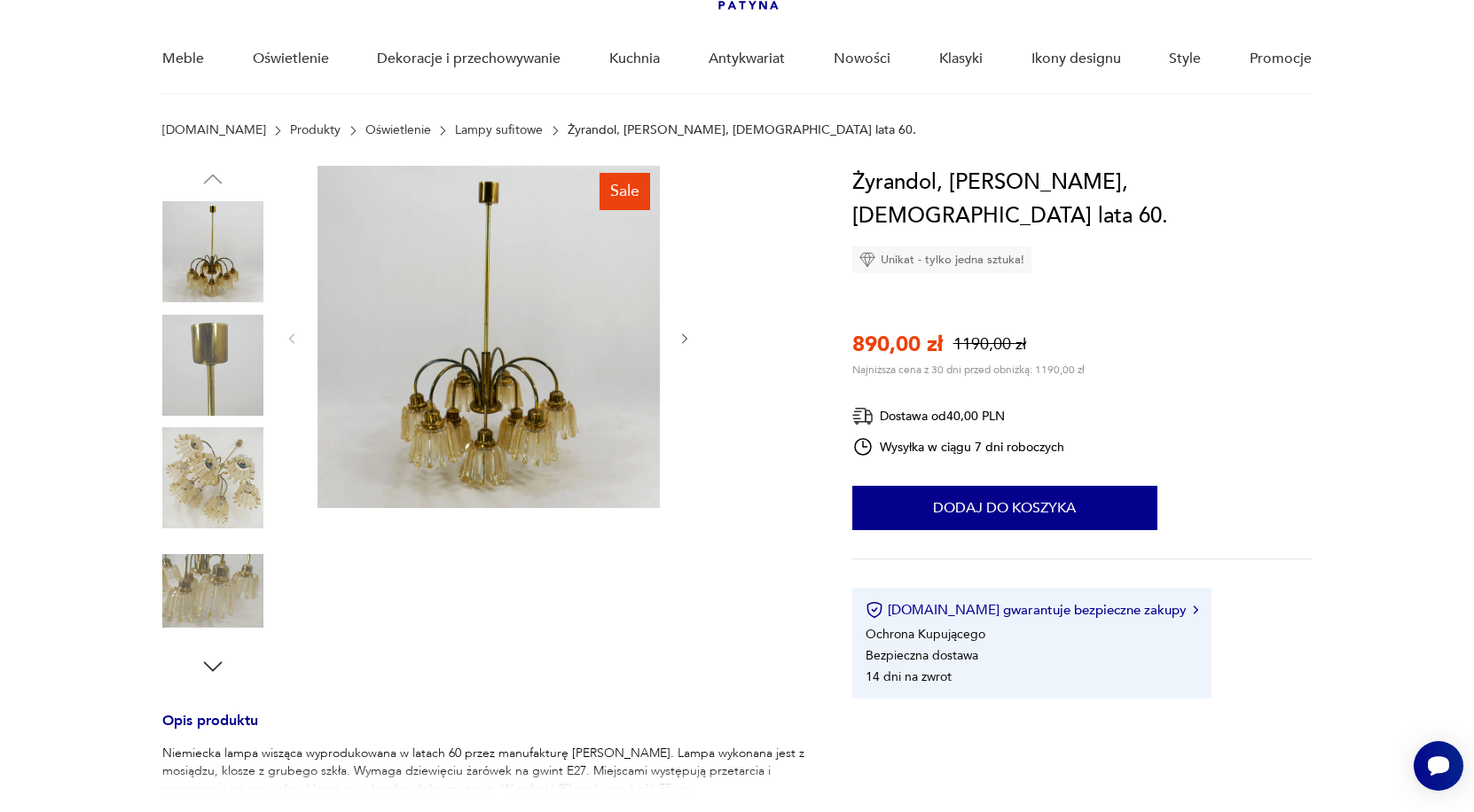
click at [220, 471] on img at bounding box center [213, 477] width 101 height 101
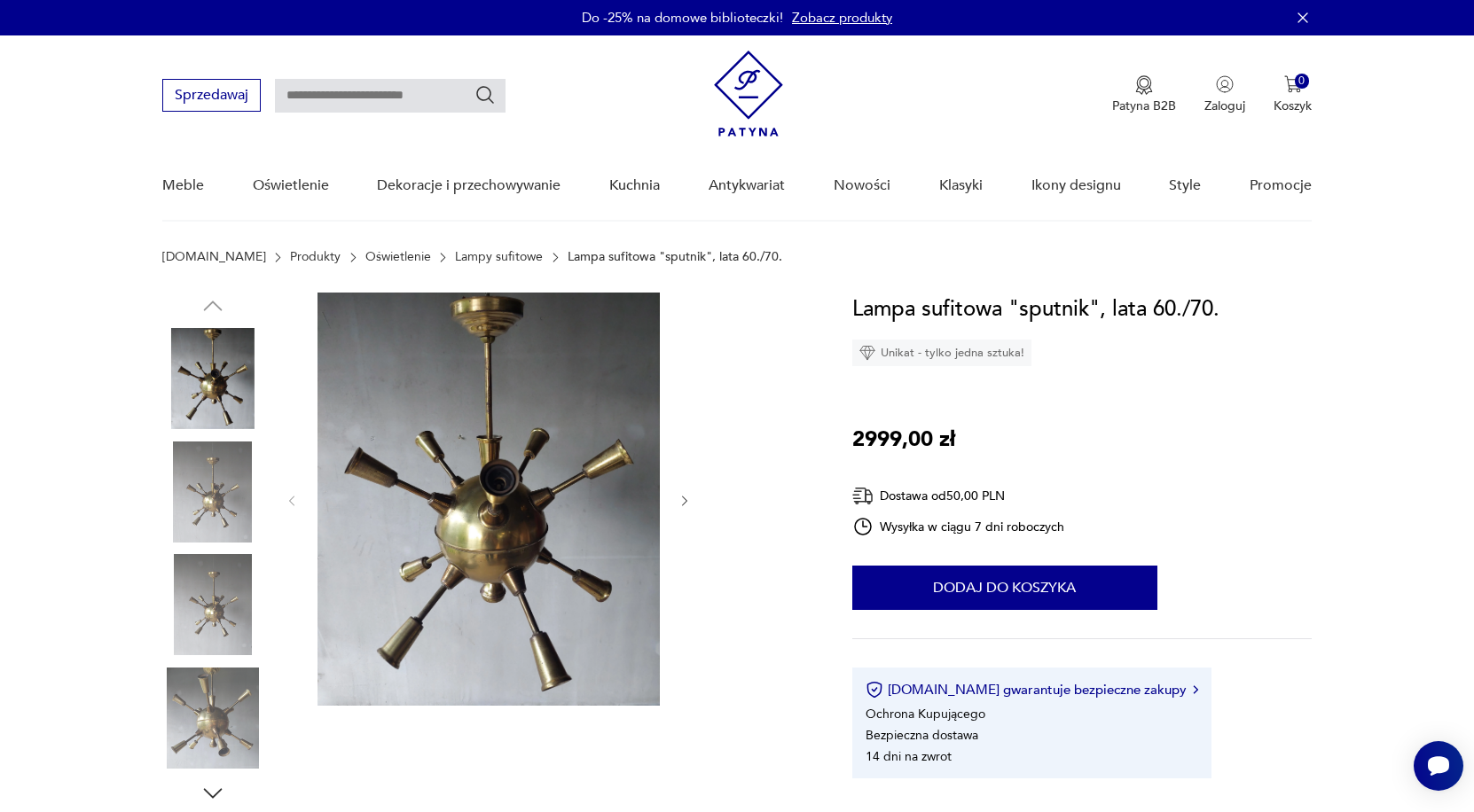
click at [217, 485] on img at bounding box center [213, 492] width 101 height 101
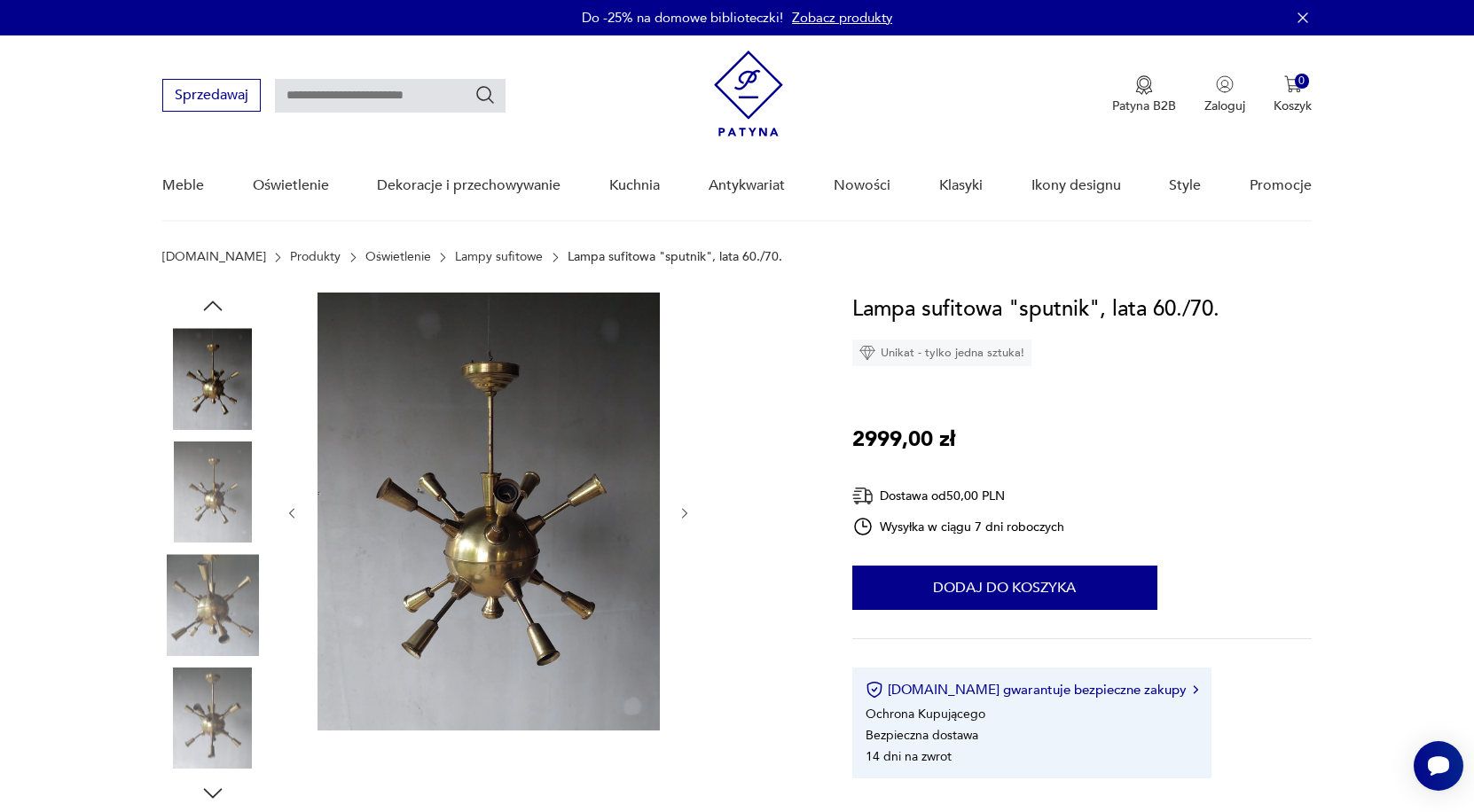
click at [218, 592] on img at bounding box center [213, 604] width 101 height 101
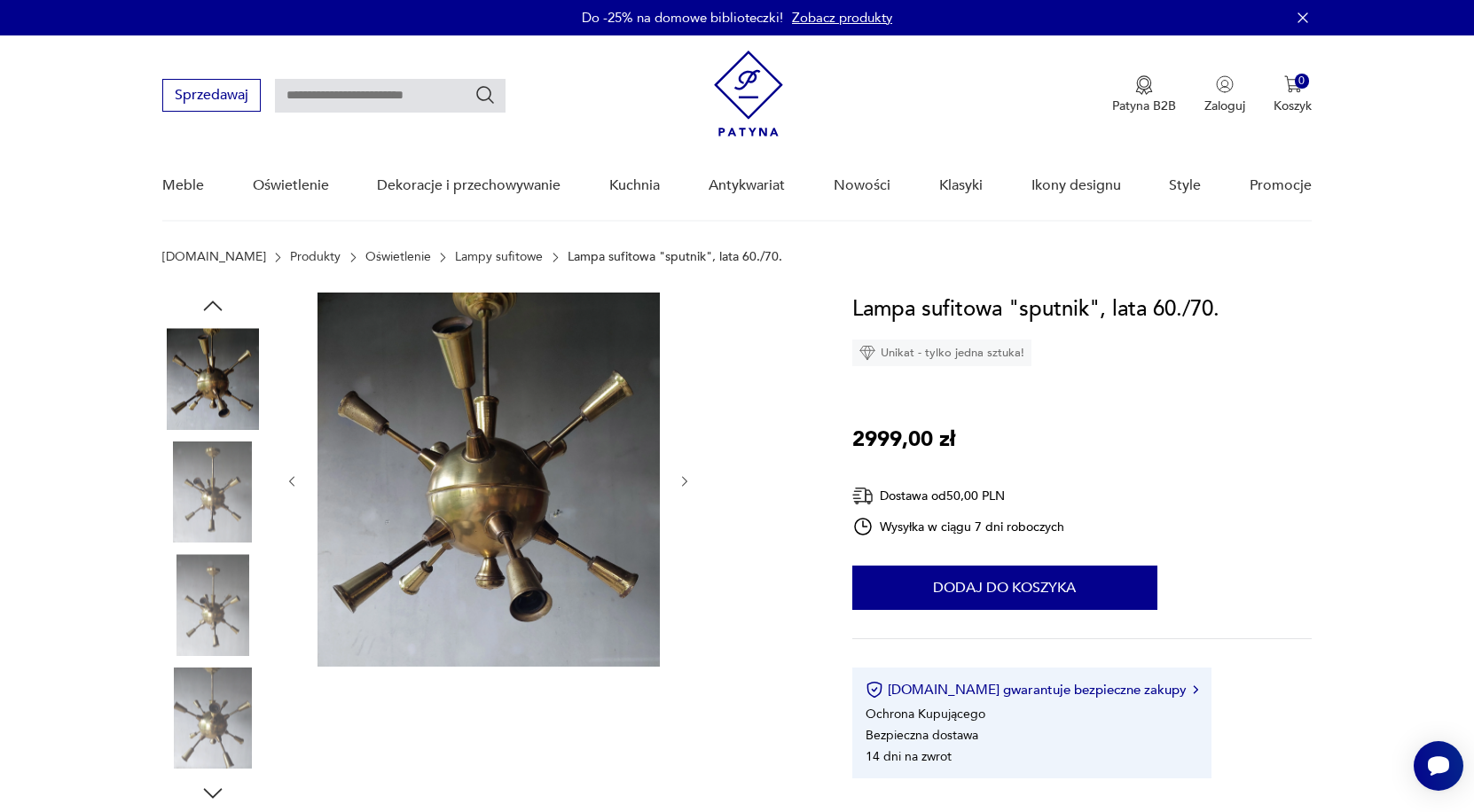
click at [214, 503] on img at bounding box center [213, 492] width 101 height 101
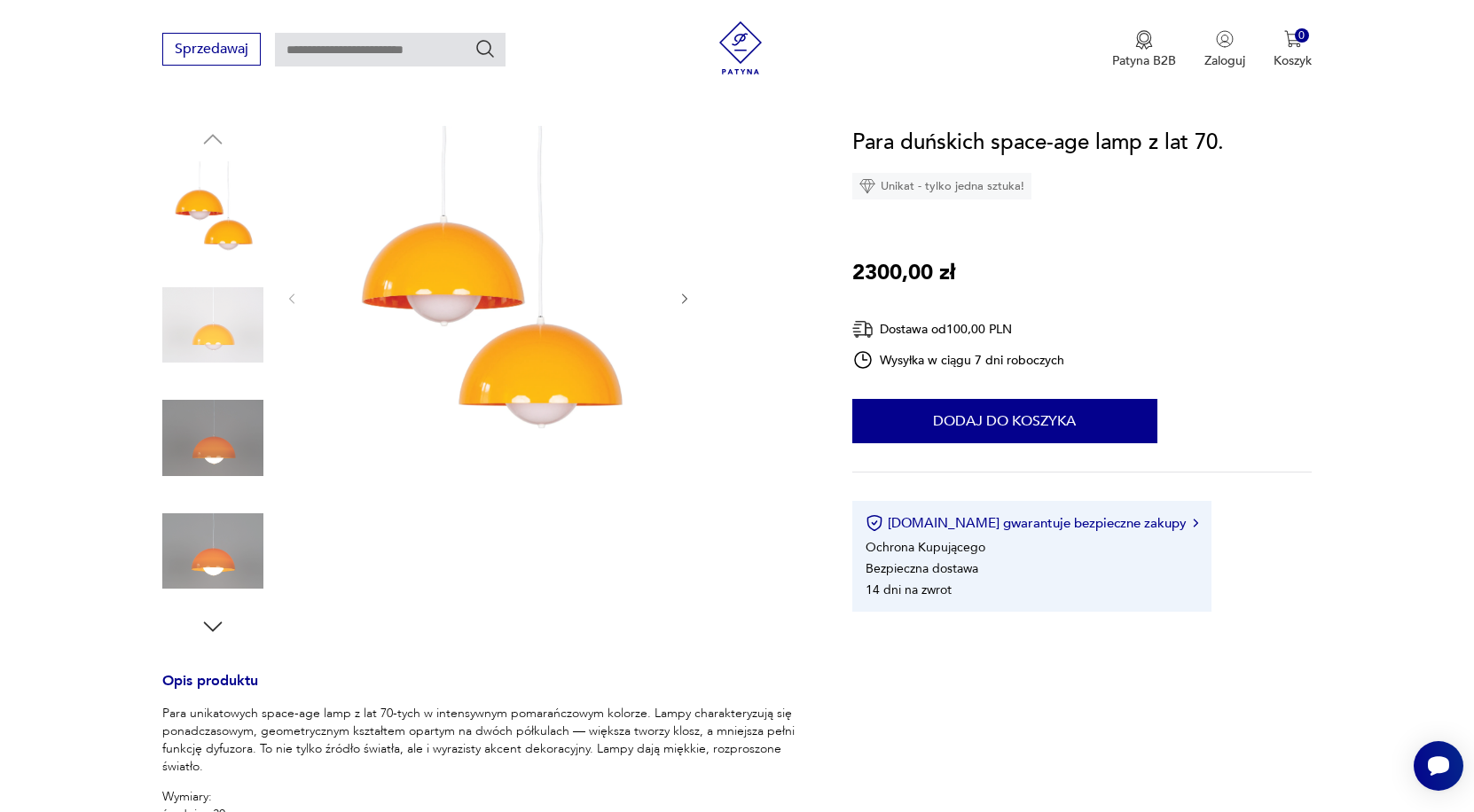
scroll to position [169, 0]
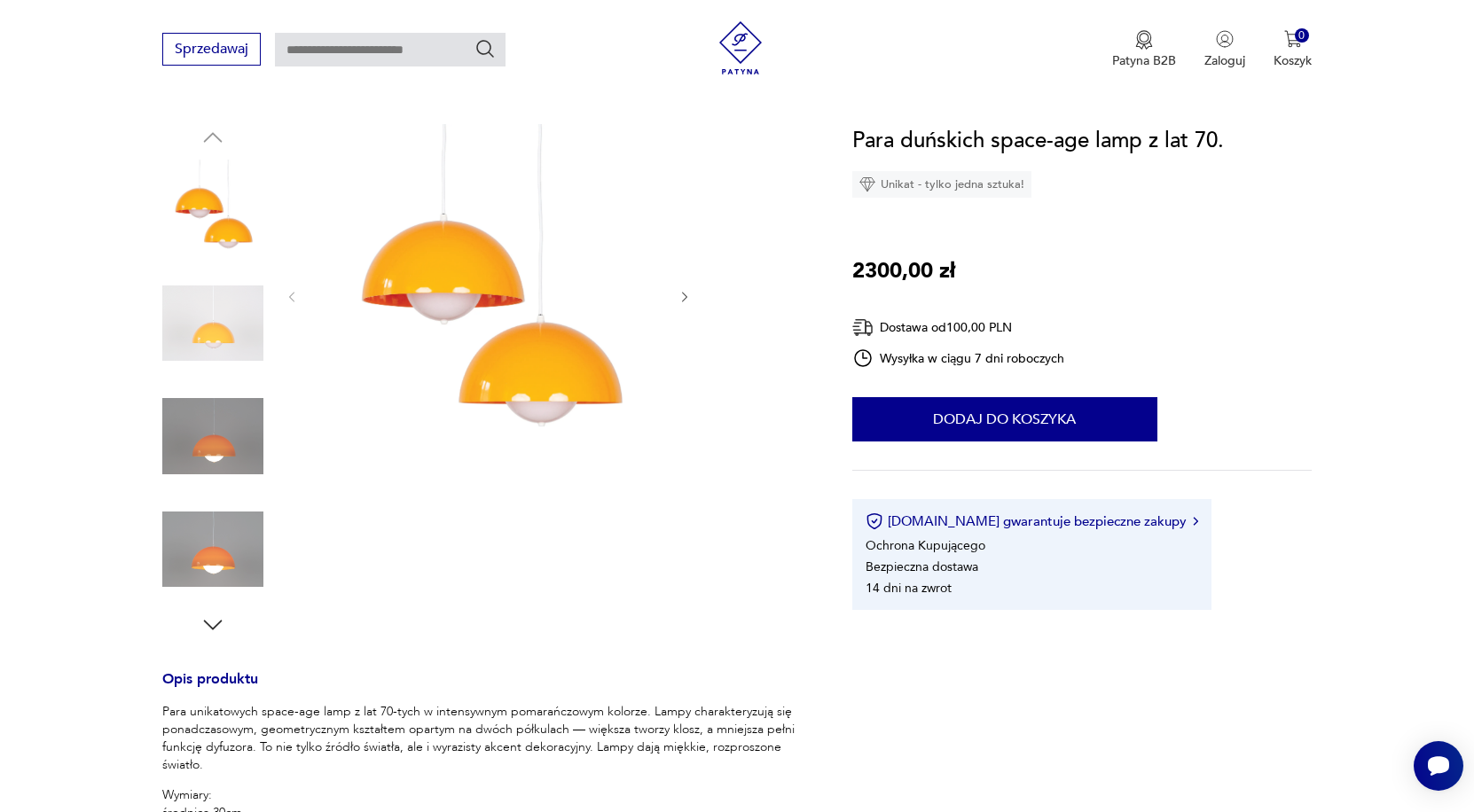
click at [206, 423] on img at bounding box center [213, 436] width 101 height 101
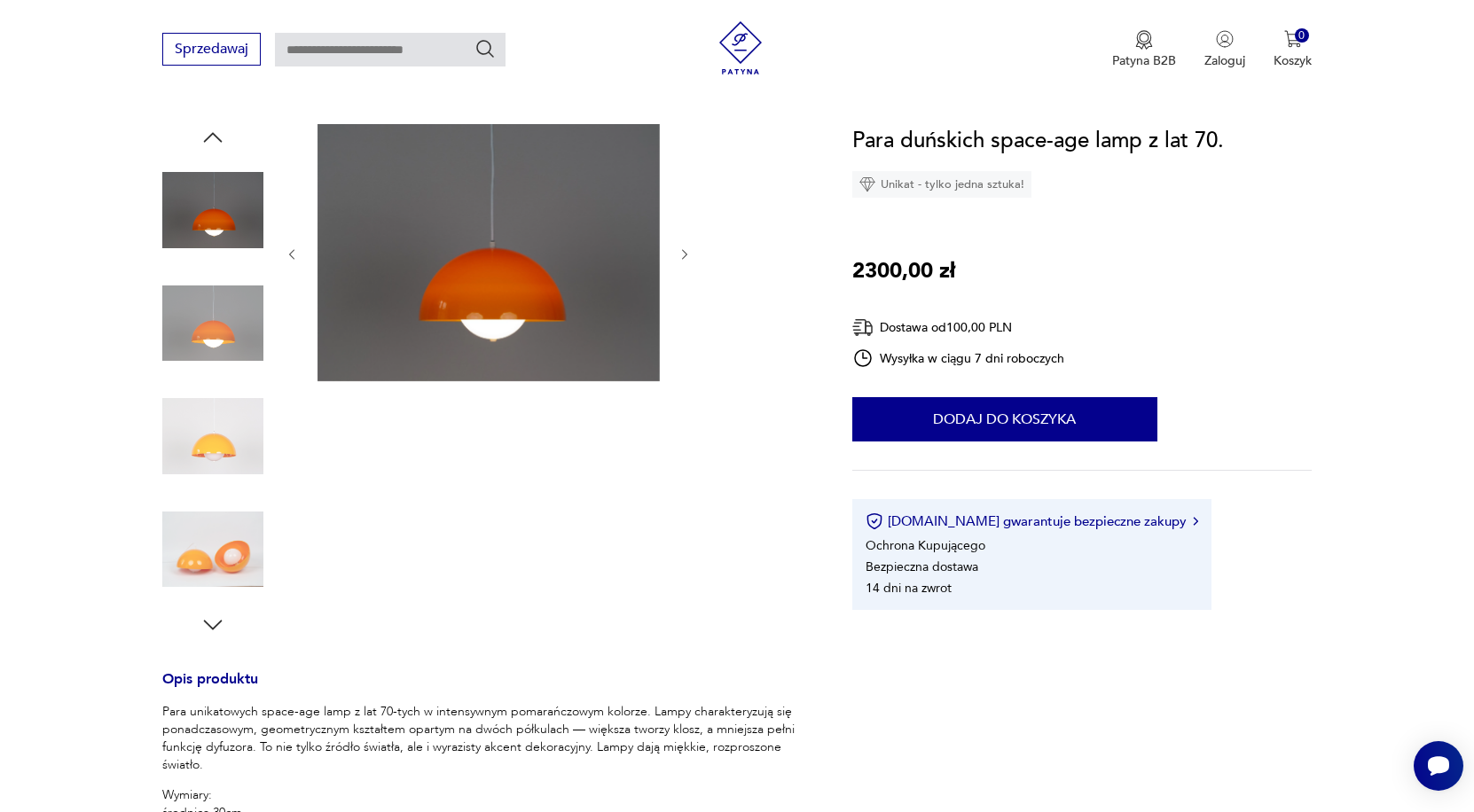
click at [224, 546] on img at bounding box center [213, 549] width 101 height 101
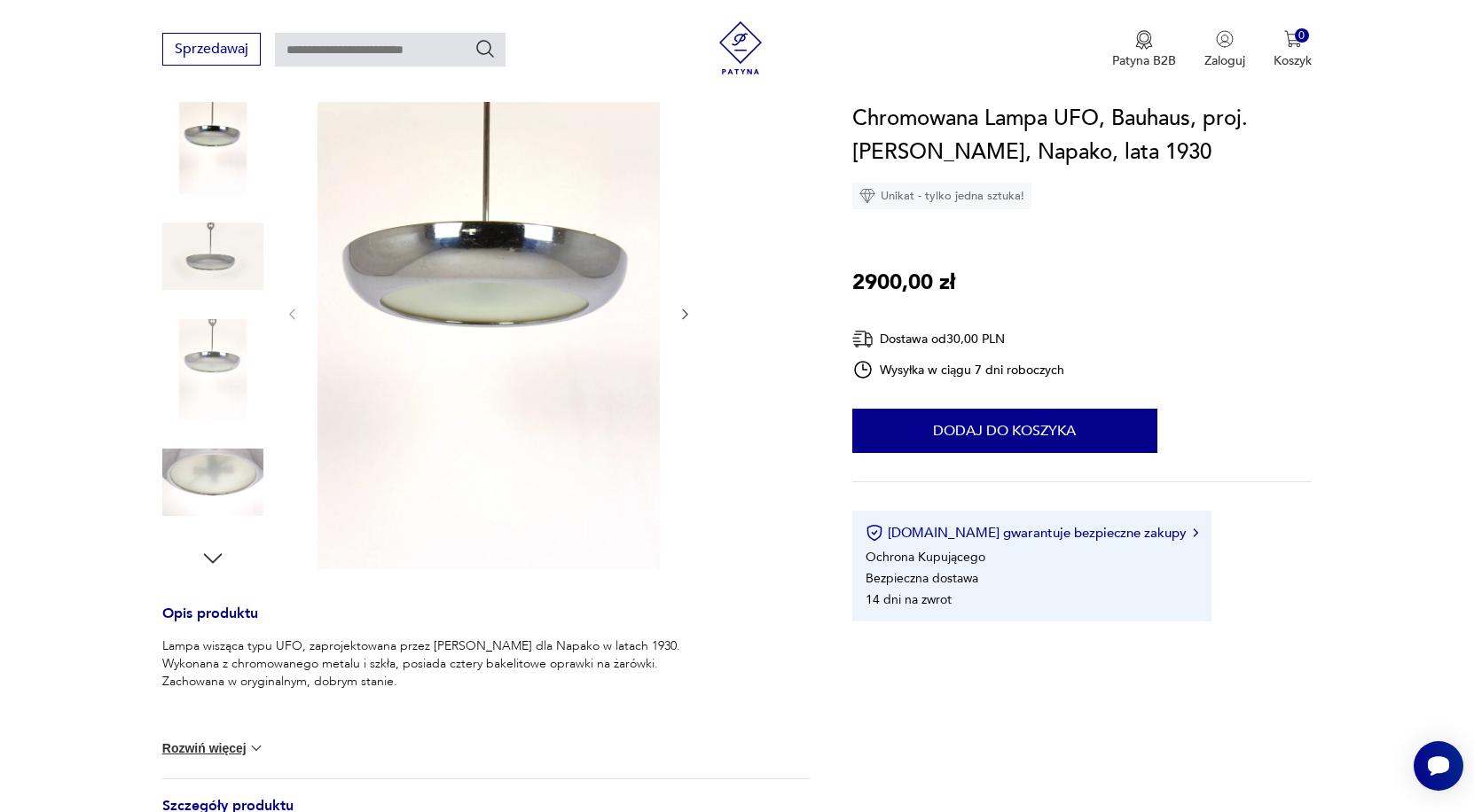
scroll to position [256, 0]
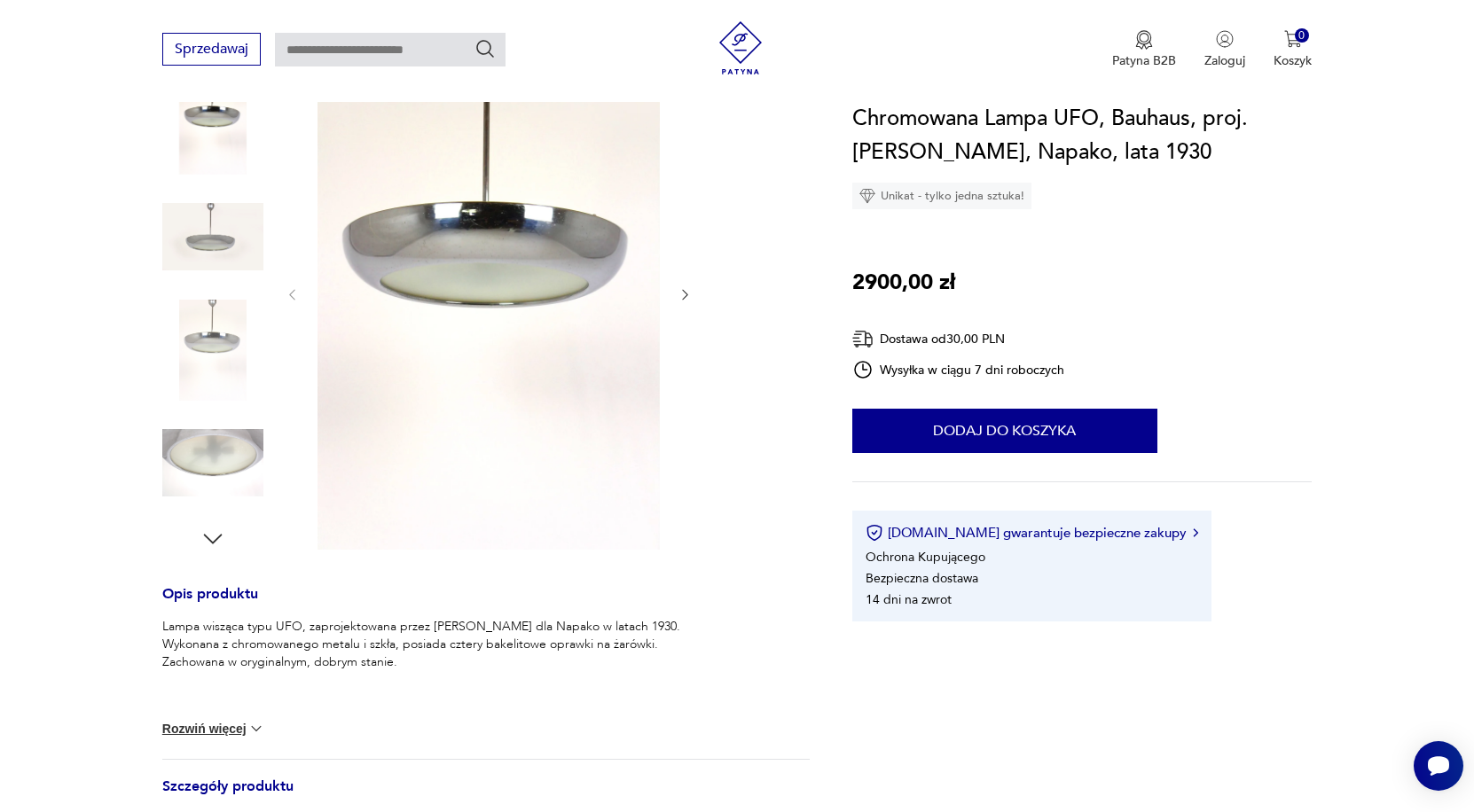
click at [226, 477] on img at bounding box center [213, 462] width 101 height 101
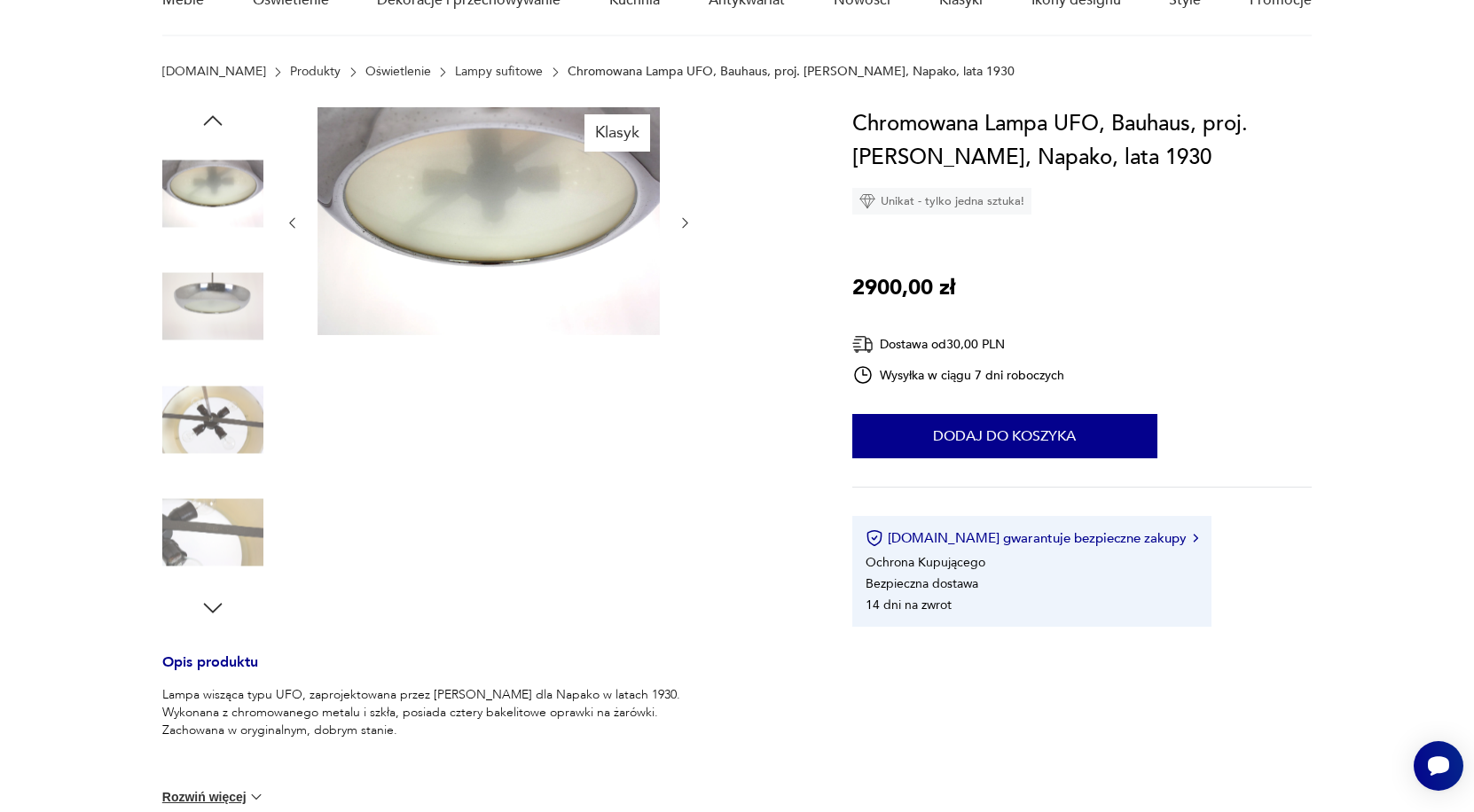
scroll to position [152, 0]
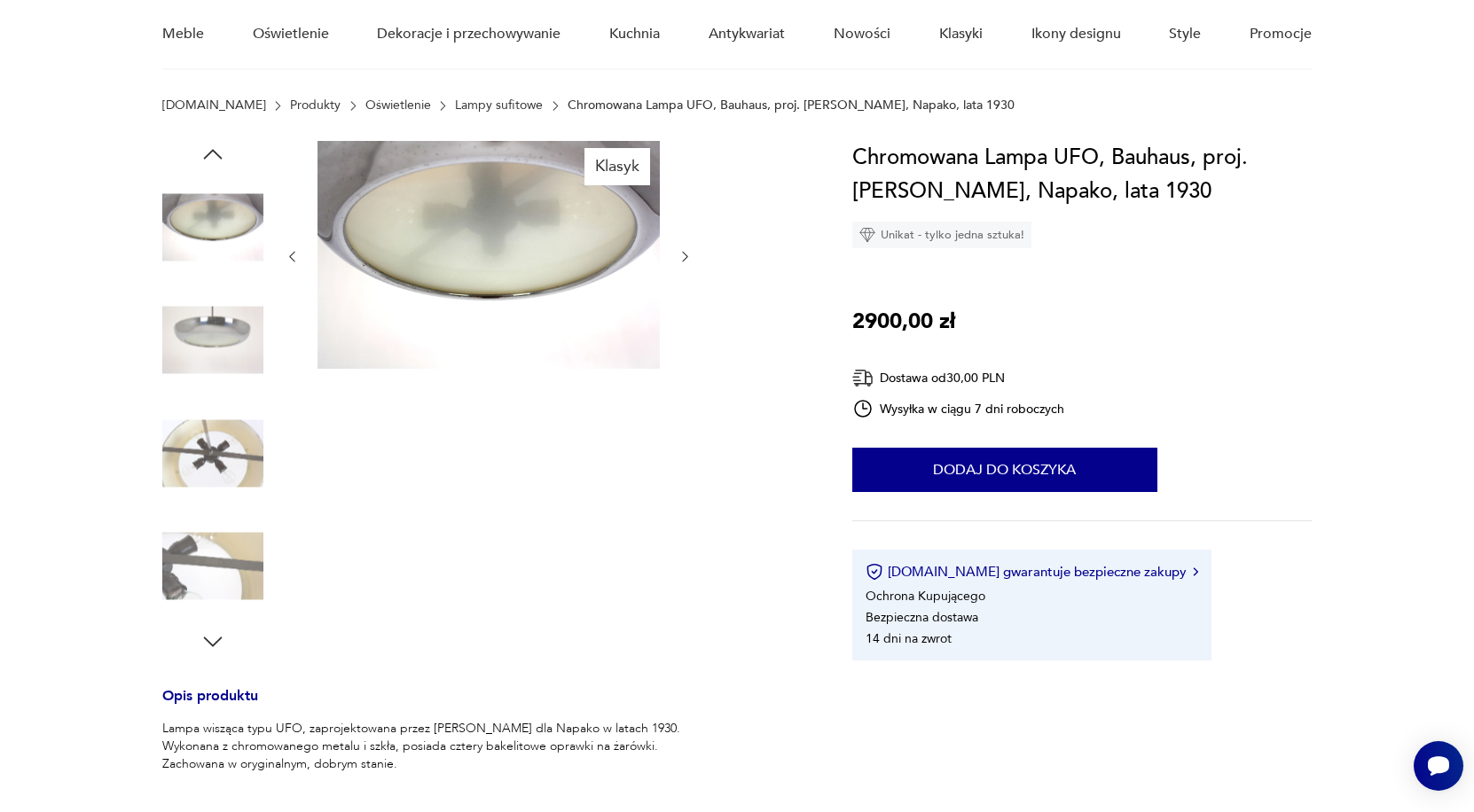
click at [218, 454] on img at bounding box center [213, 452] width 101 height 101
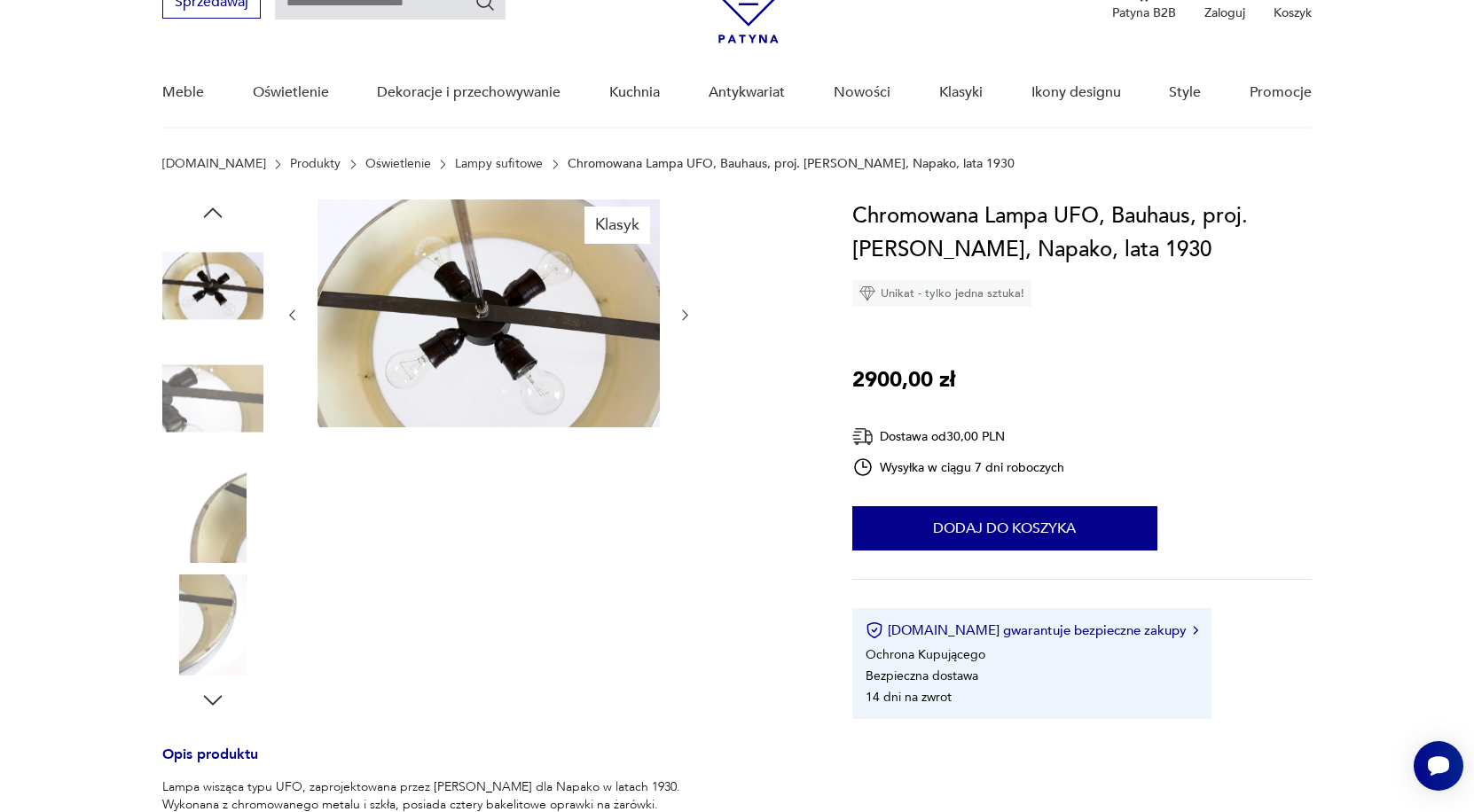
scroll to position [76, 0]
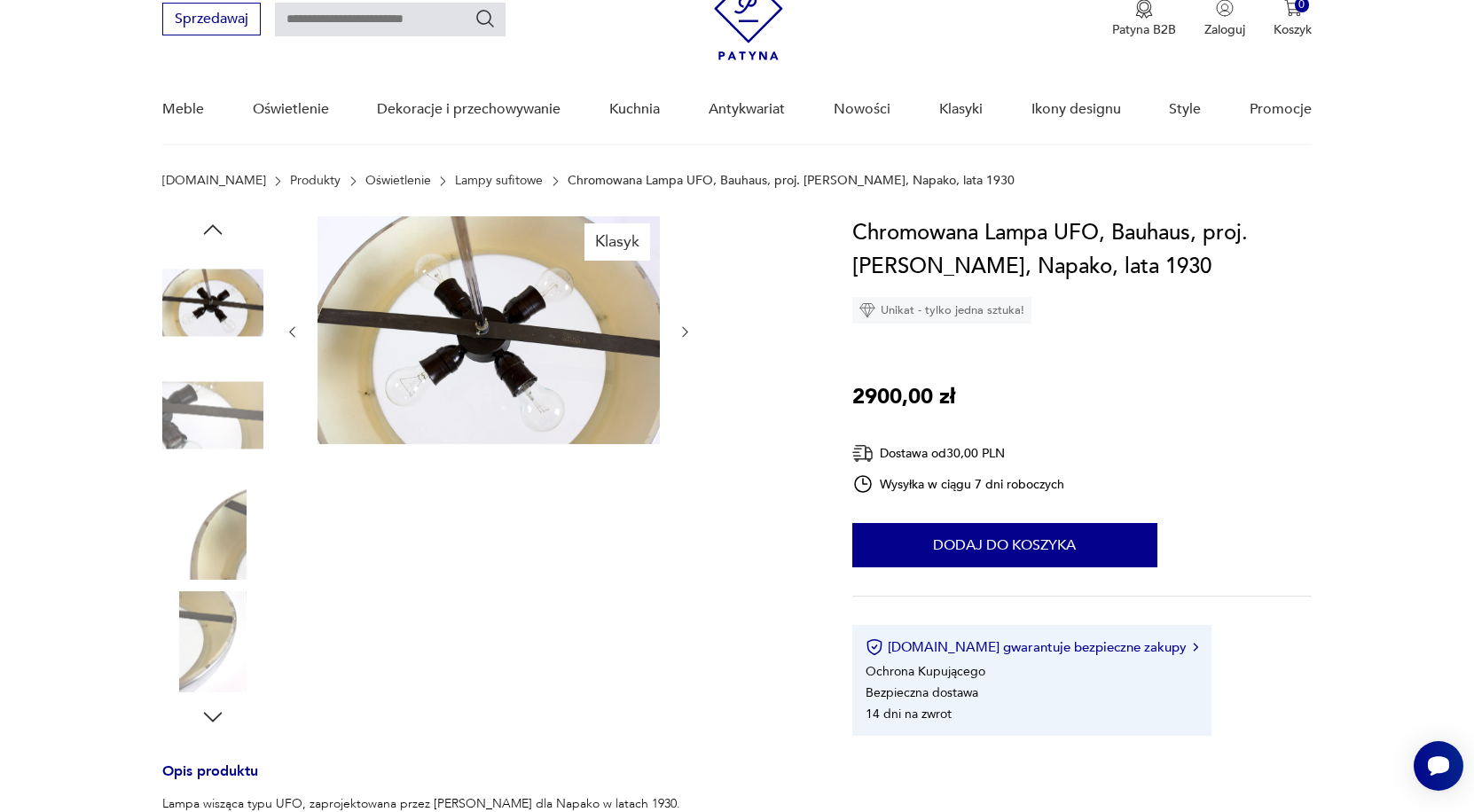
click at [235, 524] on img at bounding box center [213, 528] width 101 height 101
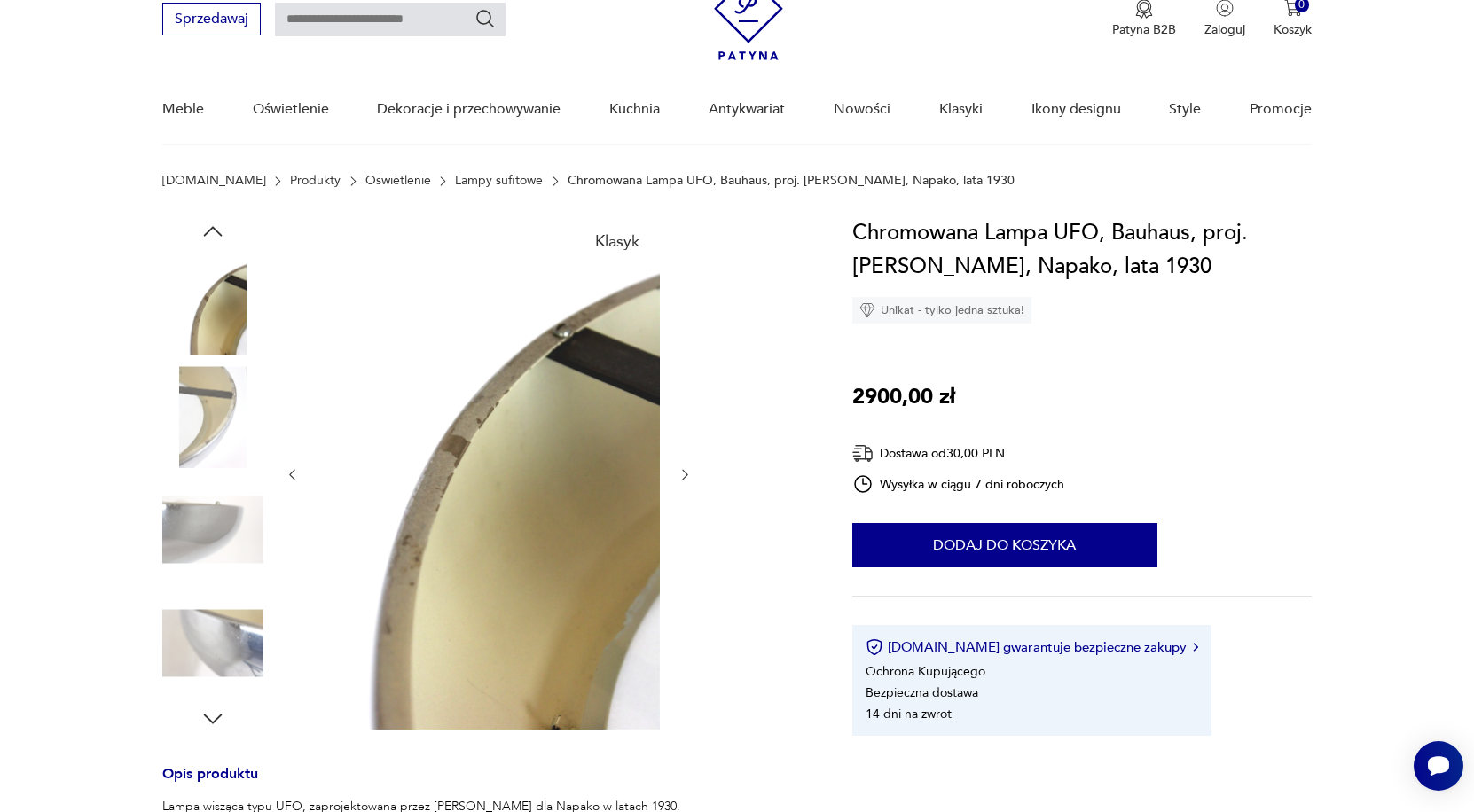
click at [233, 652] on img at bounding box center [213, 642] width 101 height 101
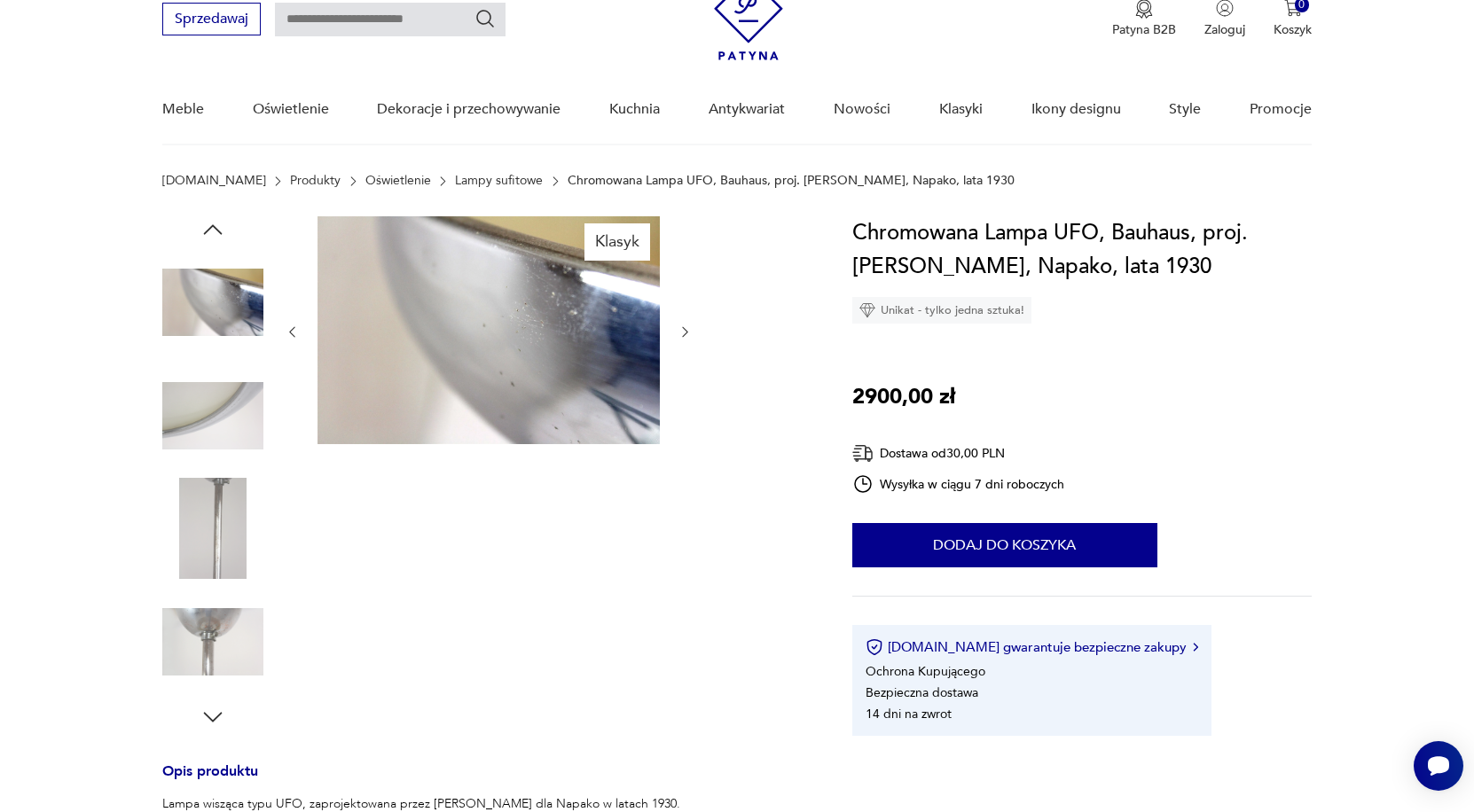
click at [224, 626] on img at bounding box center [213, 642] width 101 height 101
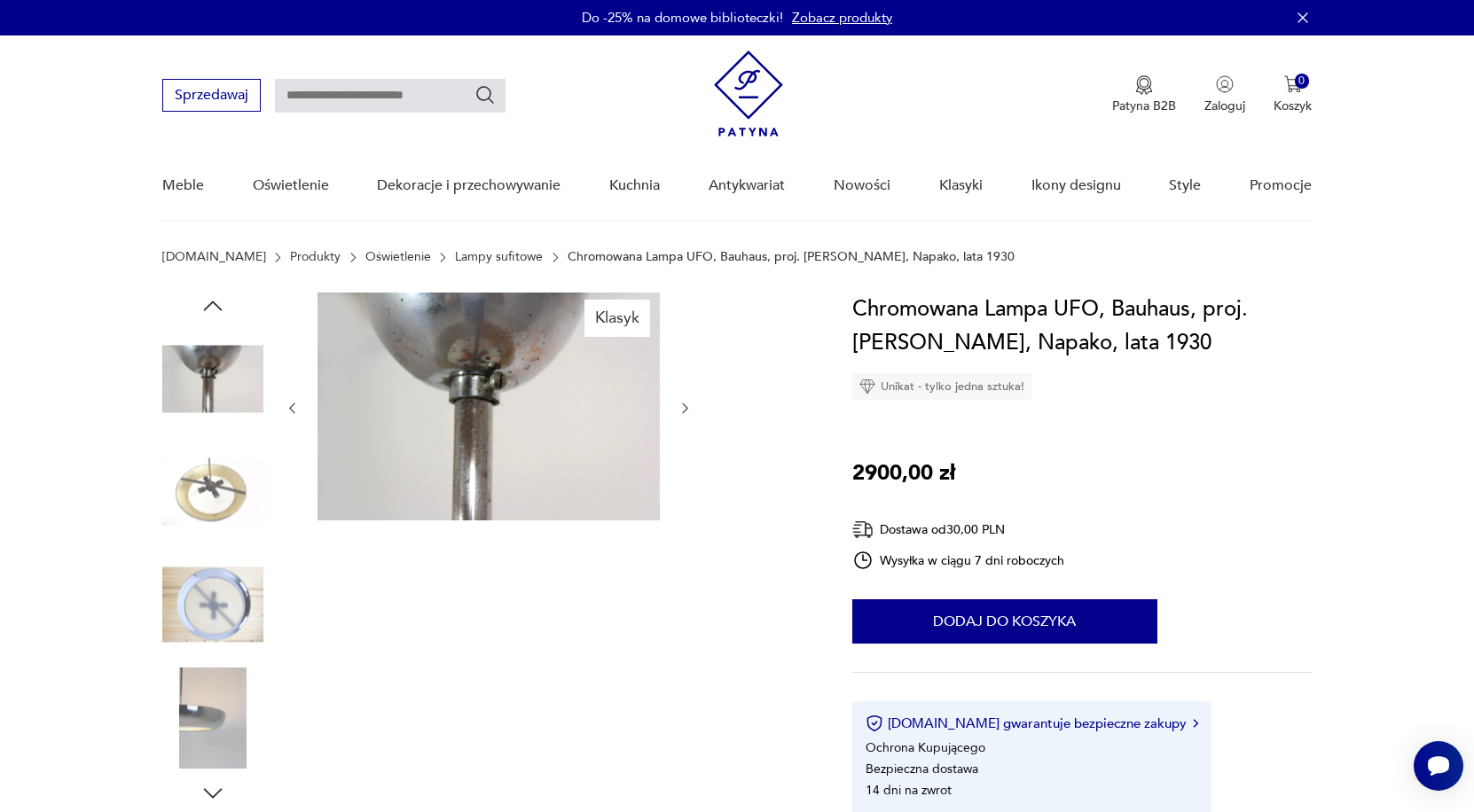
scroll to position [0, 0]
click at [239, 585] on img at bounding box center [213, 604] width 101 height 101
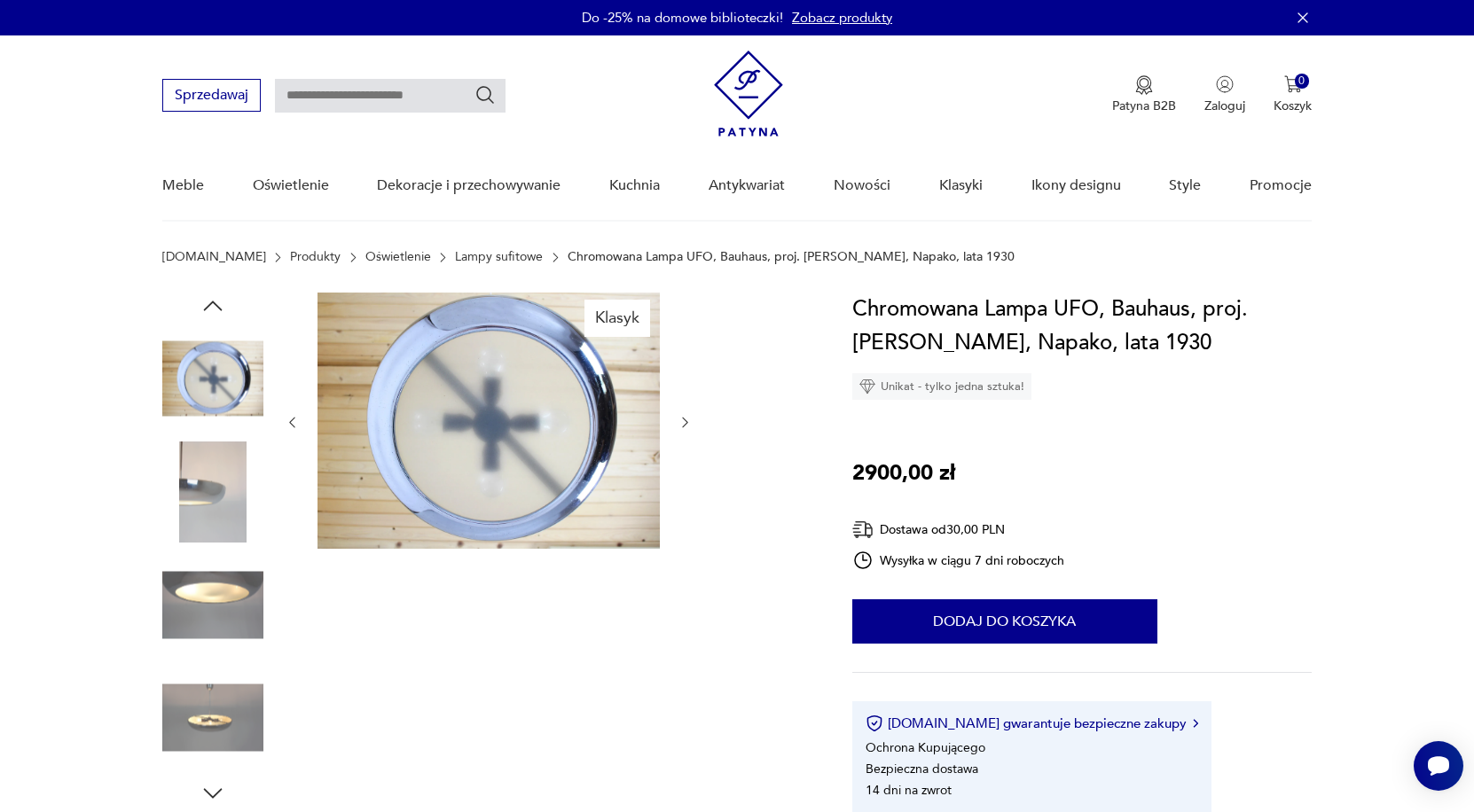
click at [215, 618] on img at bounding box center [213, 604] width 101 height 101
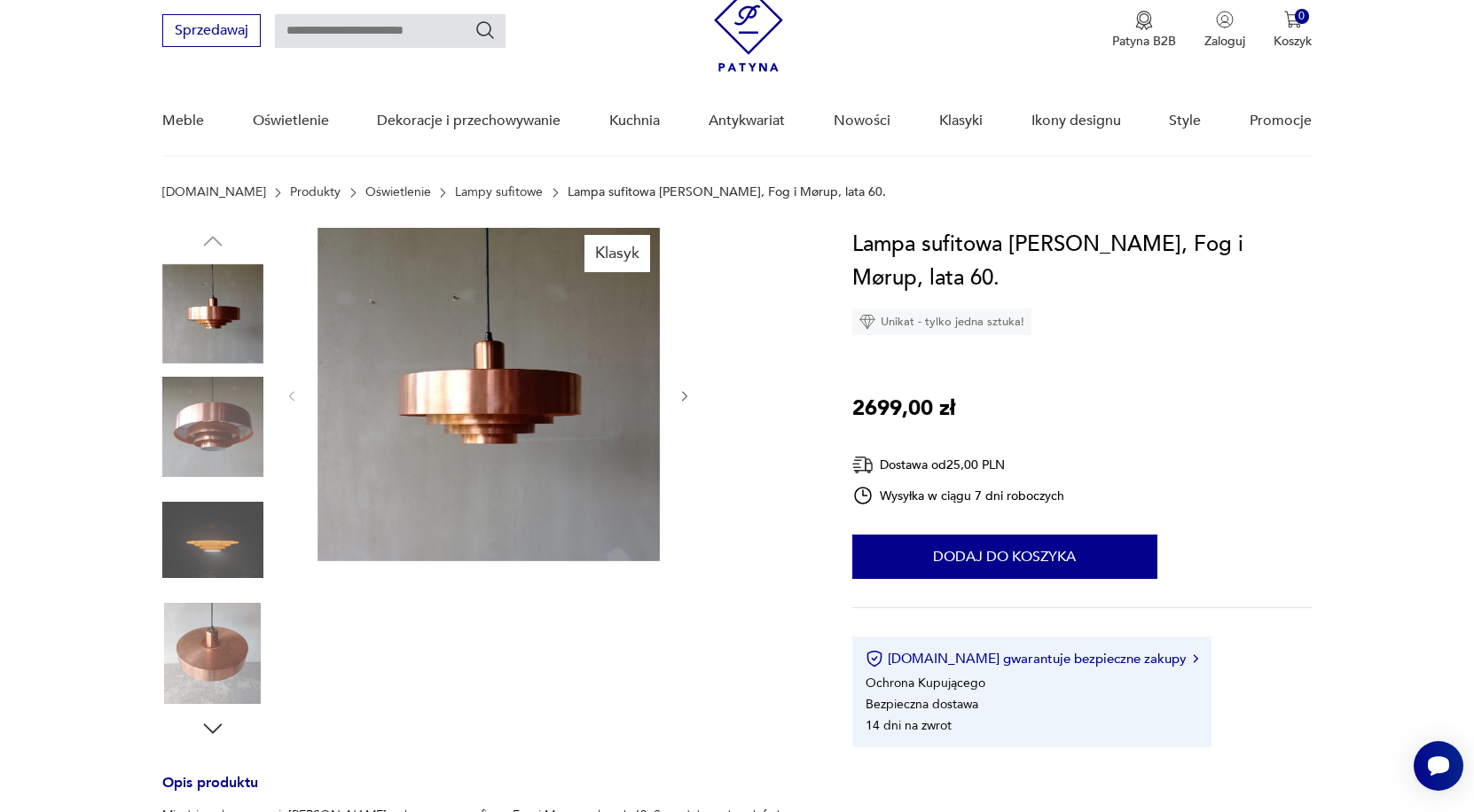
scroll to position [65, 0]
click at [199, 653] on img at bounding box center [213, 653] width 101 height 101
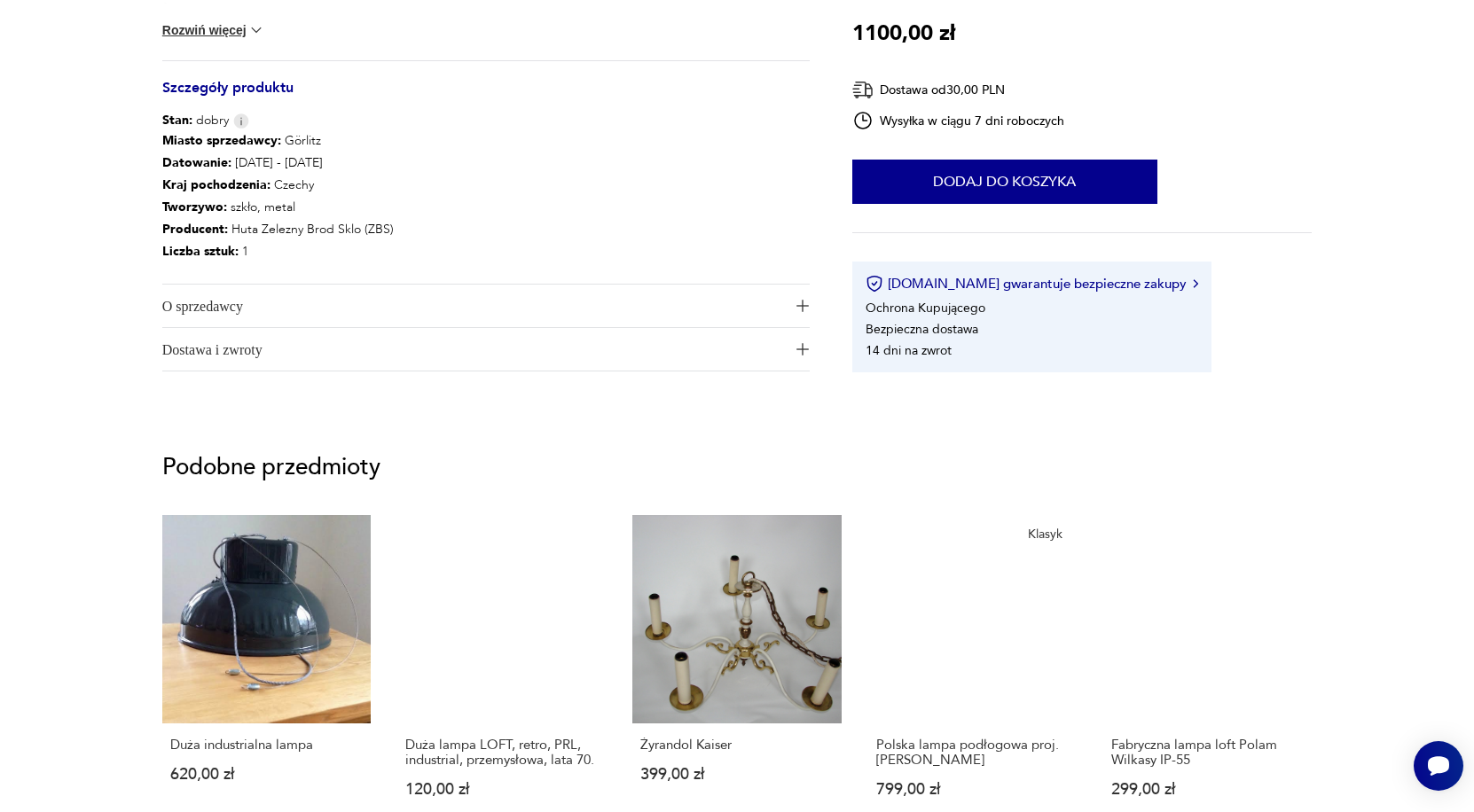
scroll to position [69, 0]
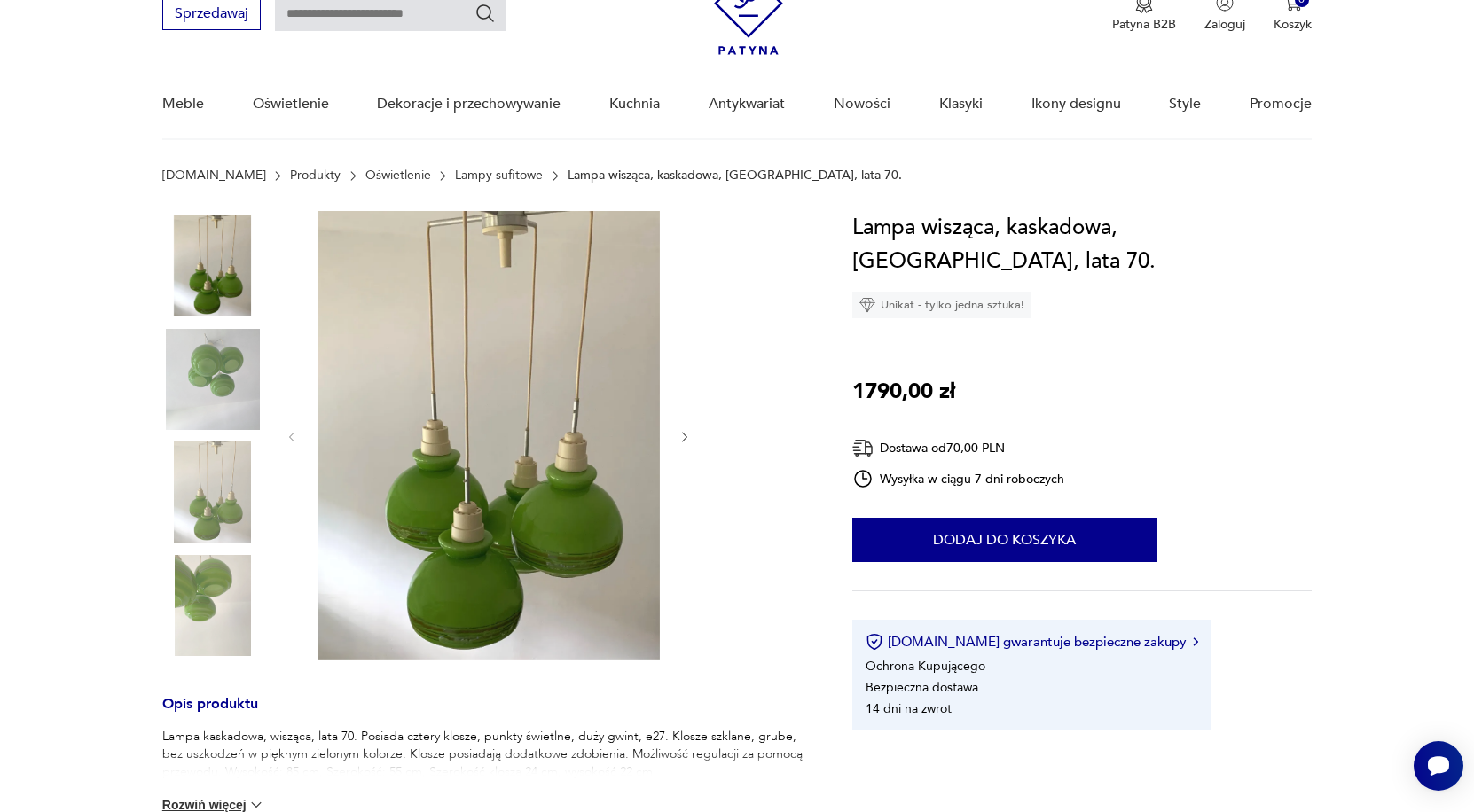
click at [215, 480] on img at bounding box center [213, 492] width 101 height 101
click at [224, 263] on img at bounding box center [213, 266] width 101 height 101
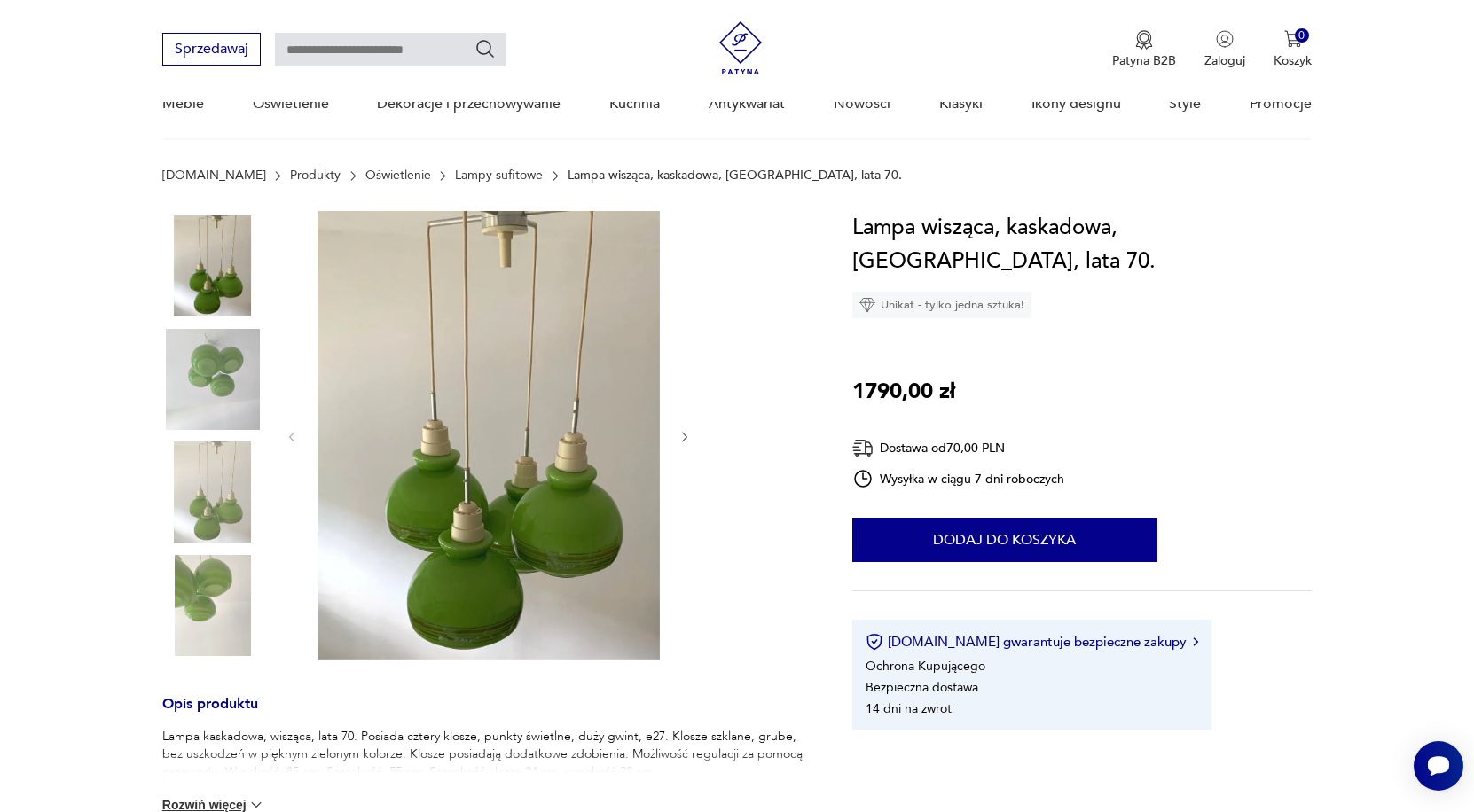
scroll to position [443, 0]
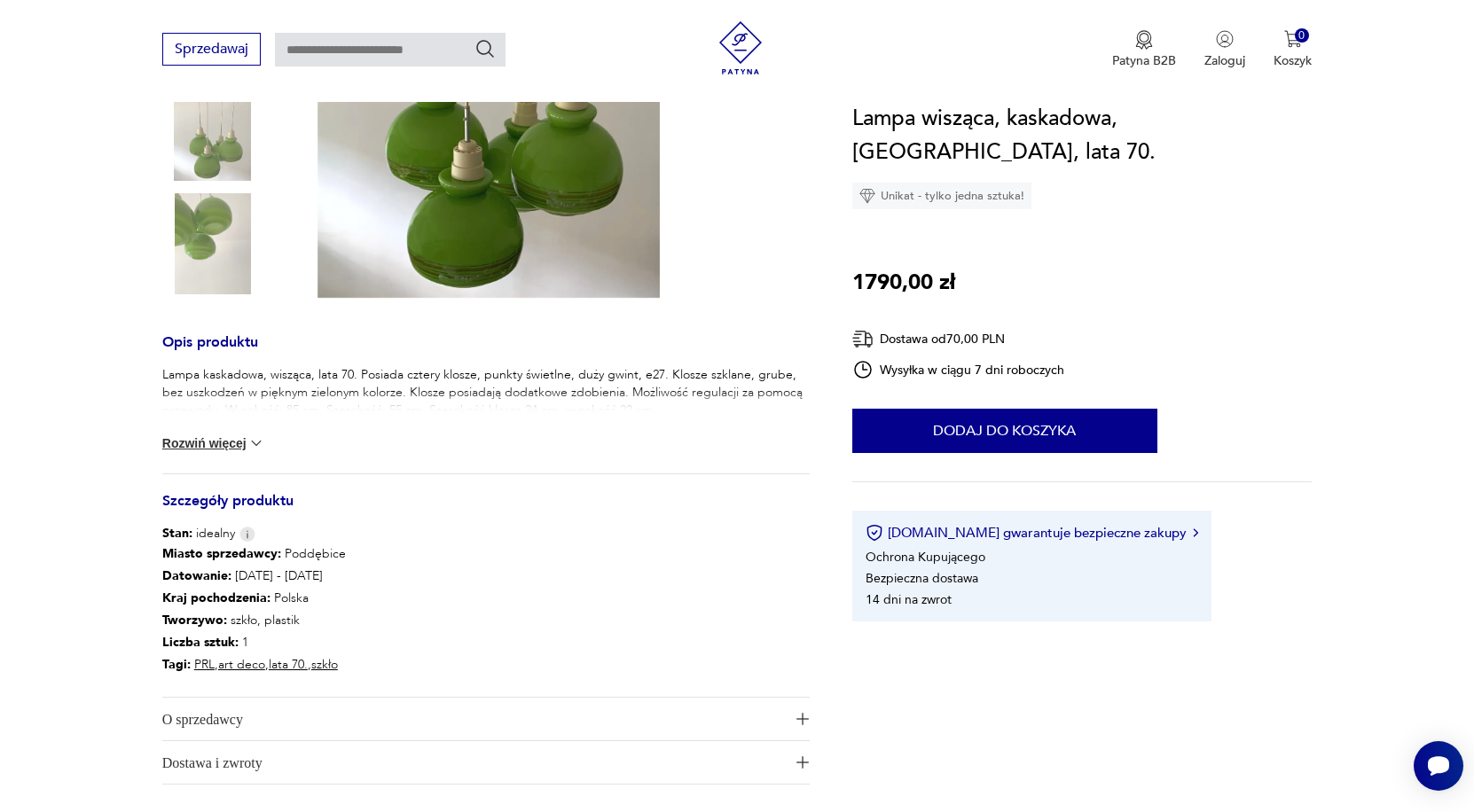
click at [225, 438] on button "Rozwiń więcej" at bounding box center [214, 443] width 103 height 18
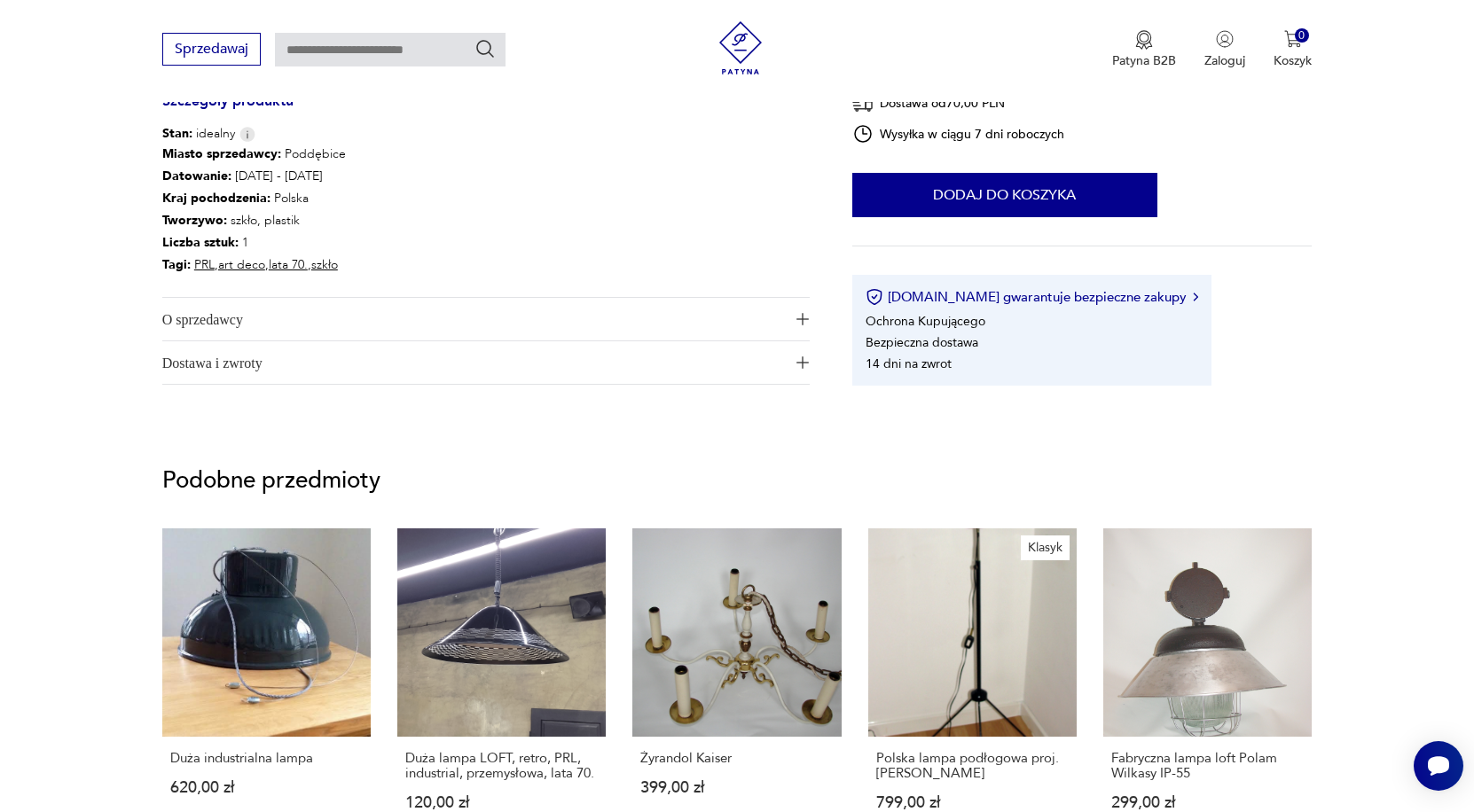
scroll to position [845, 0]
click at [229, 325] on span "O sprzedawcy" at bounding box center [473, 319] width 622 height 42
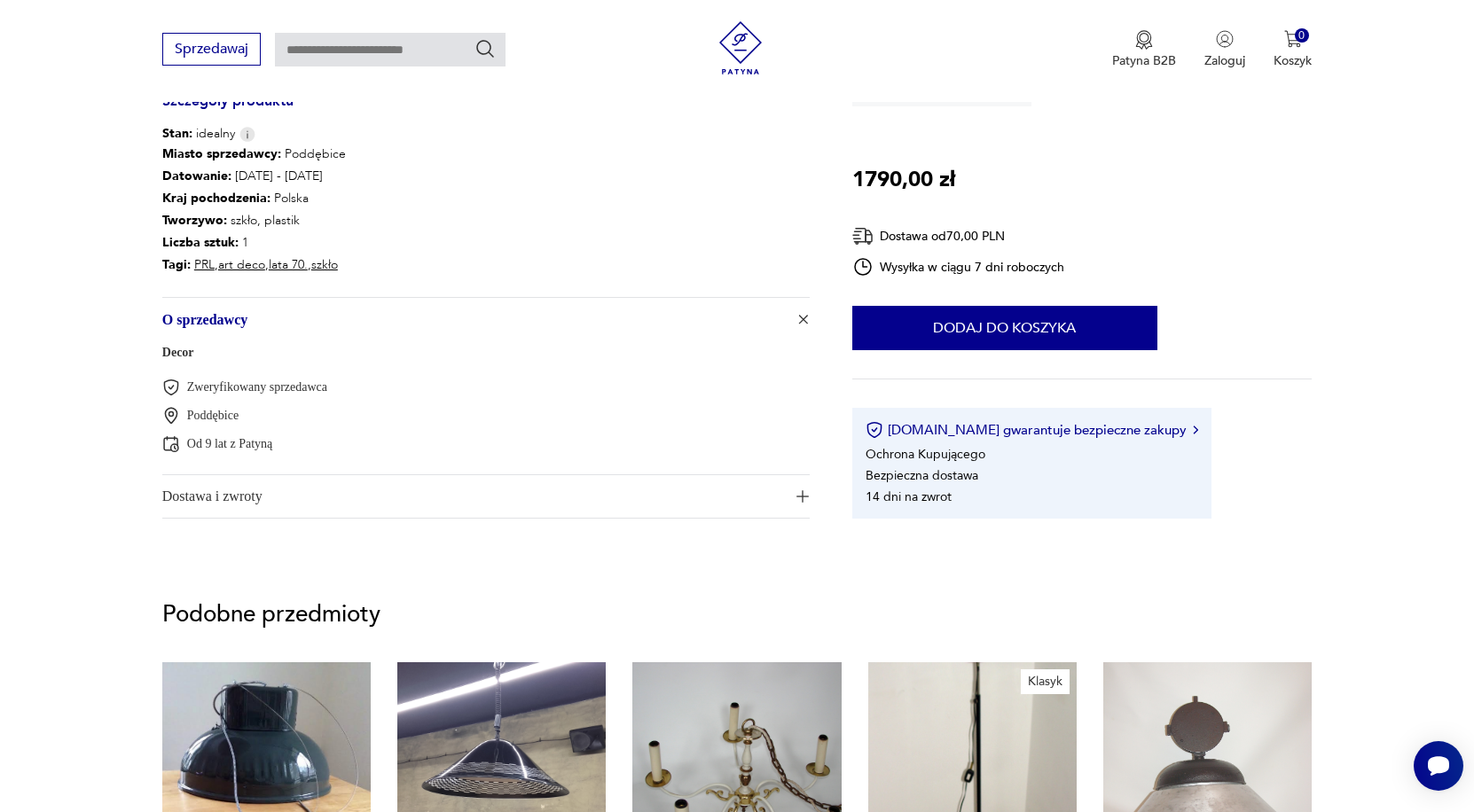
click at [229, 325] on span "O sprzedawcy" at bounding box center [473, 319] width 622 height 42
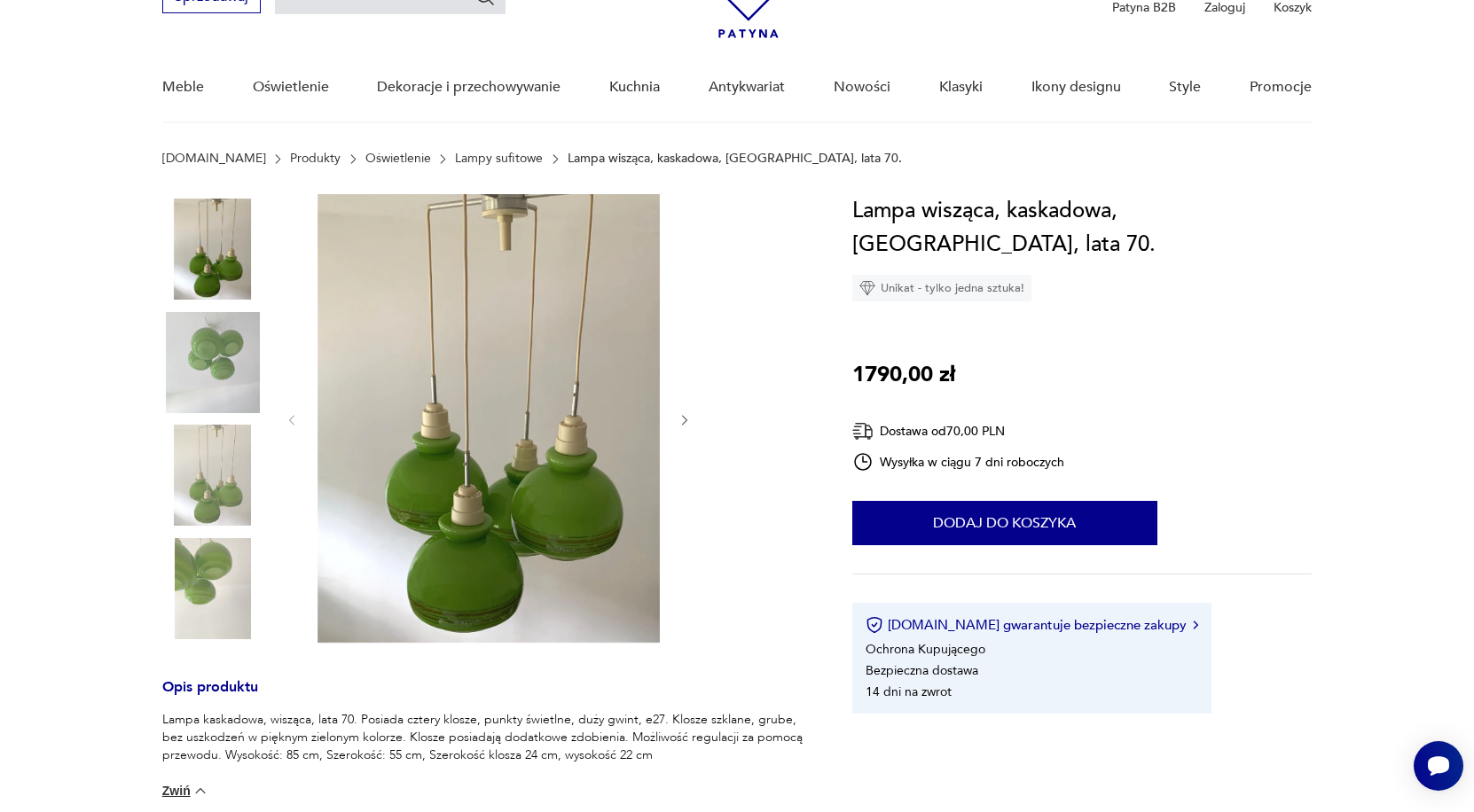
scroll to position [99, 0]
click at [197, 589] on img at bounding box center [213, 589] width 101 height 101
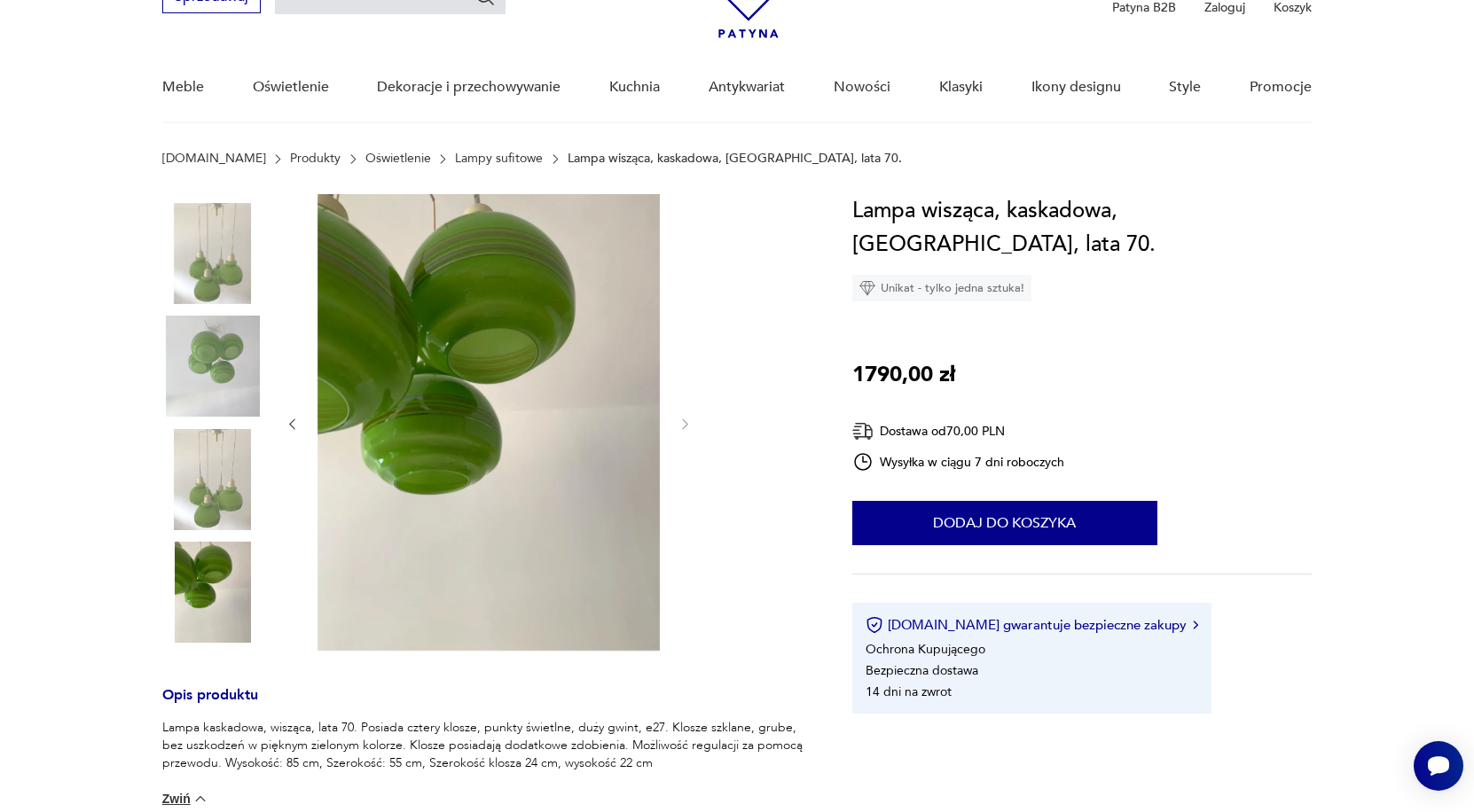
scroll to position [180, 0]
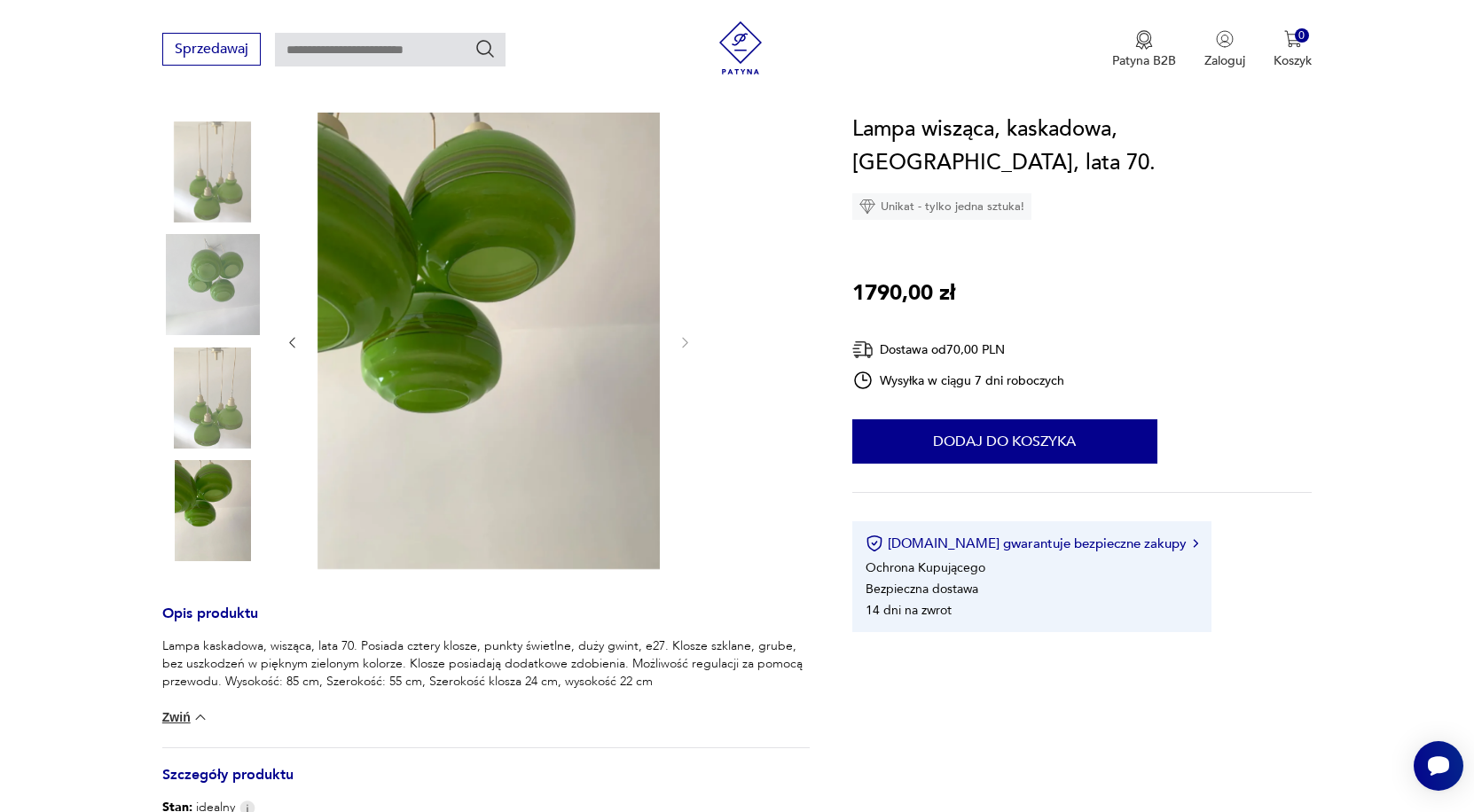
click at [216, 423] on img at bounding box center [213, 397] width 101 height 101
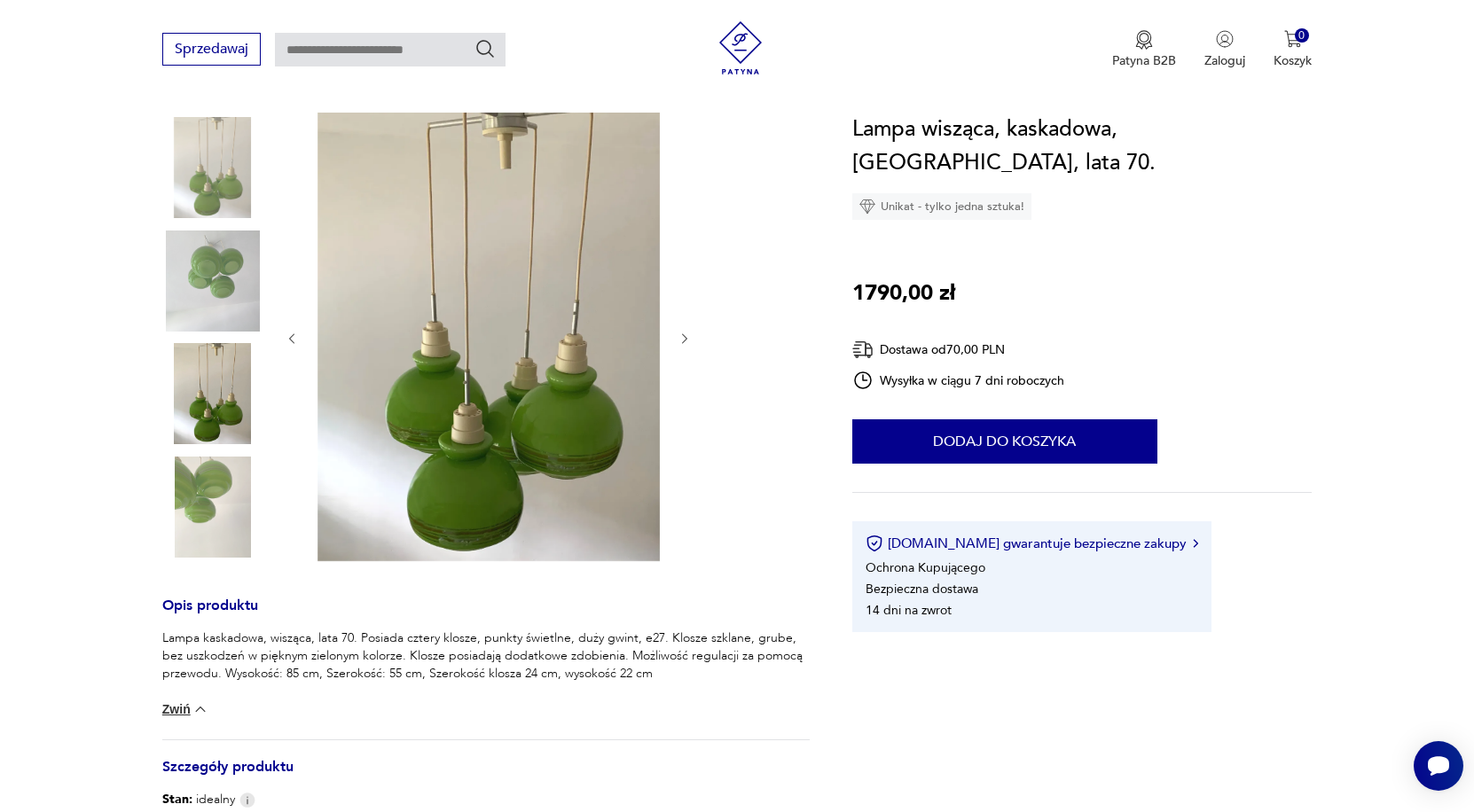
click at [222, 271] on img at bounding box center [213, 281] width 101 height 101
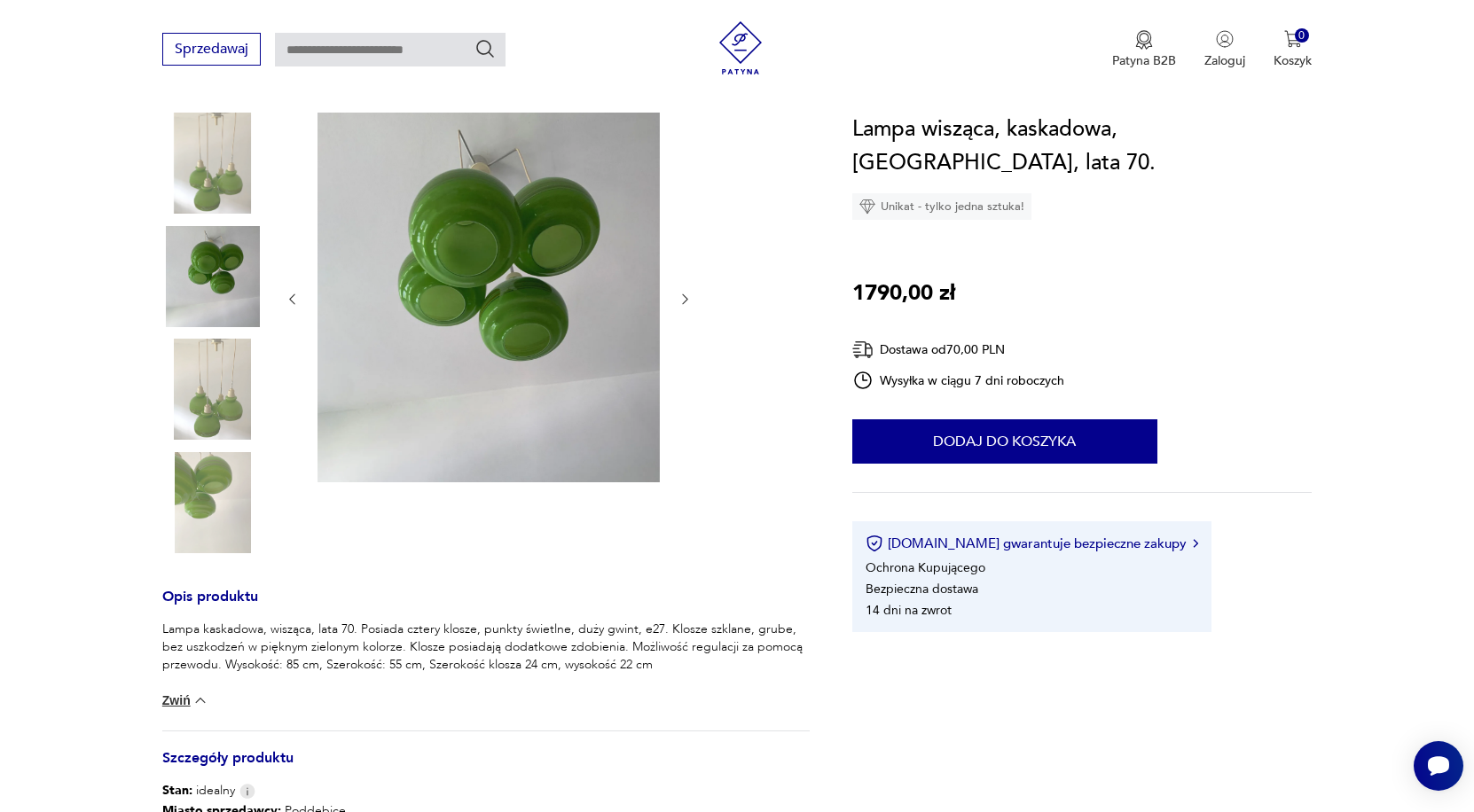
click at [216, 177] on img at bounding box center [213, 162] width 101 height 101
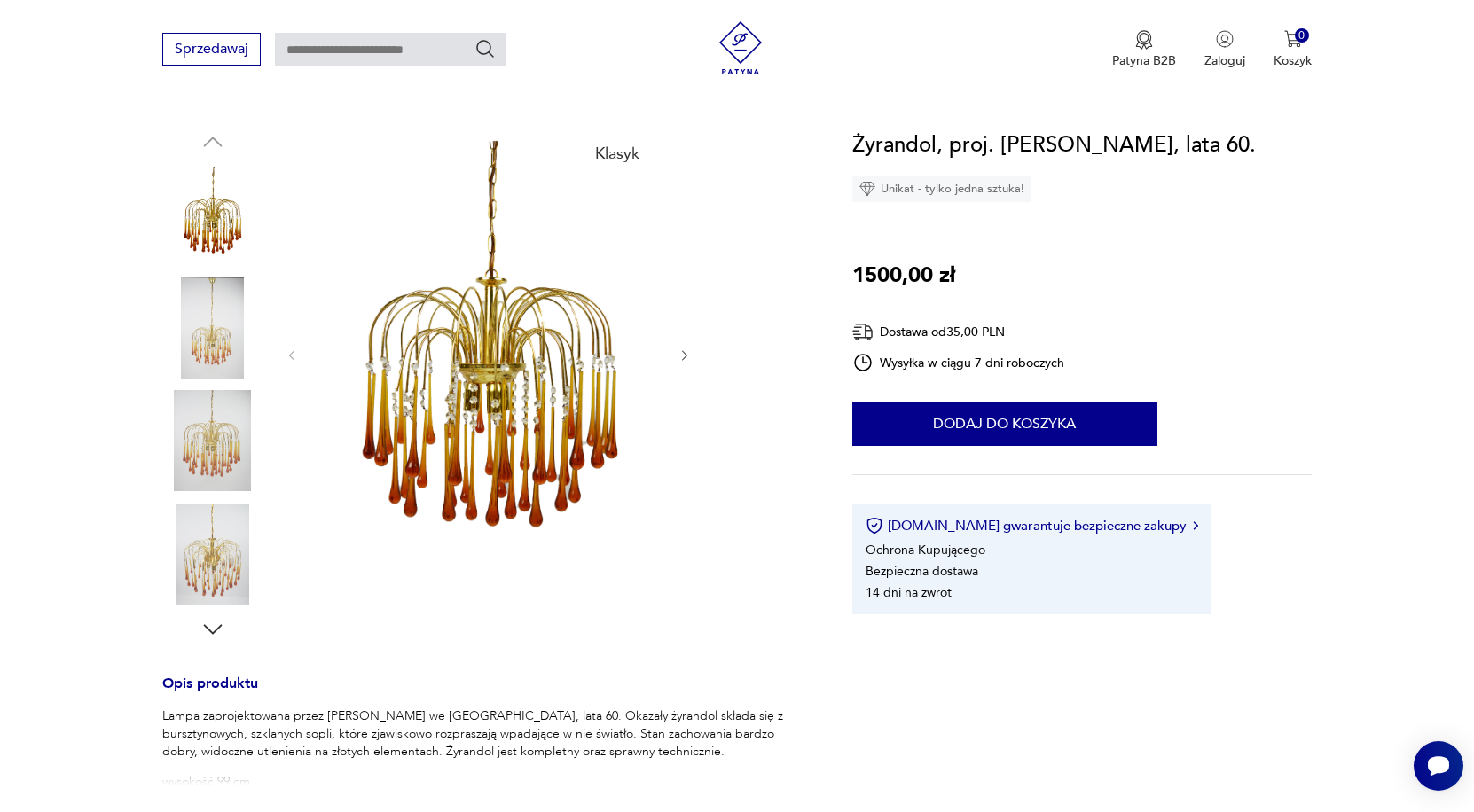
click at [219, 322] on img at bounding box center [213, 327] width 101 height 101
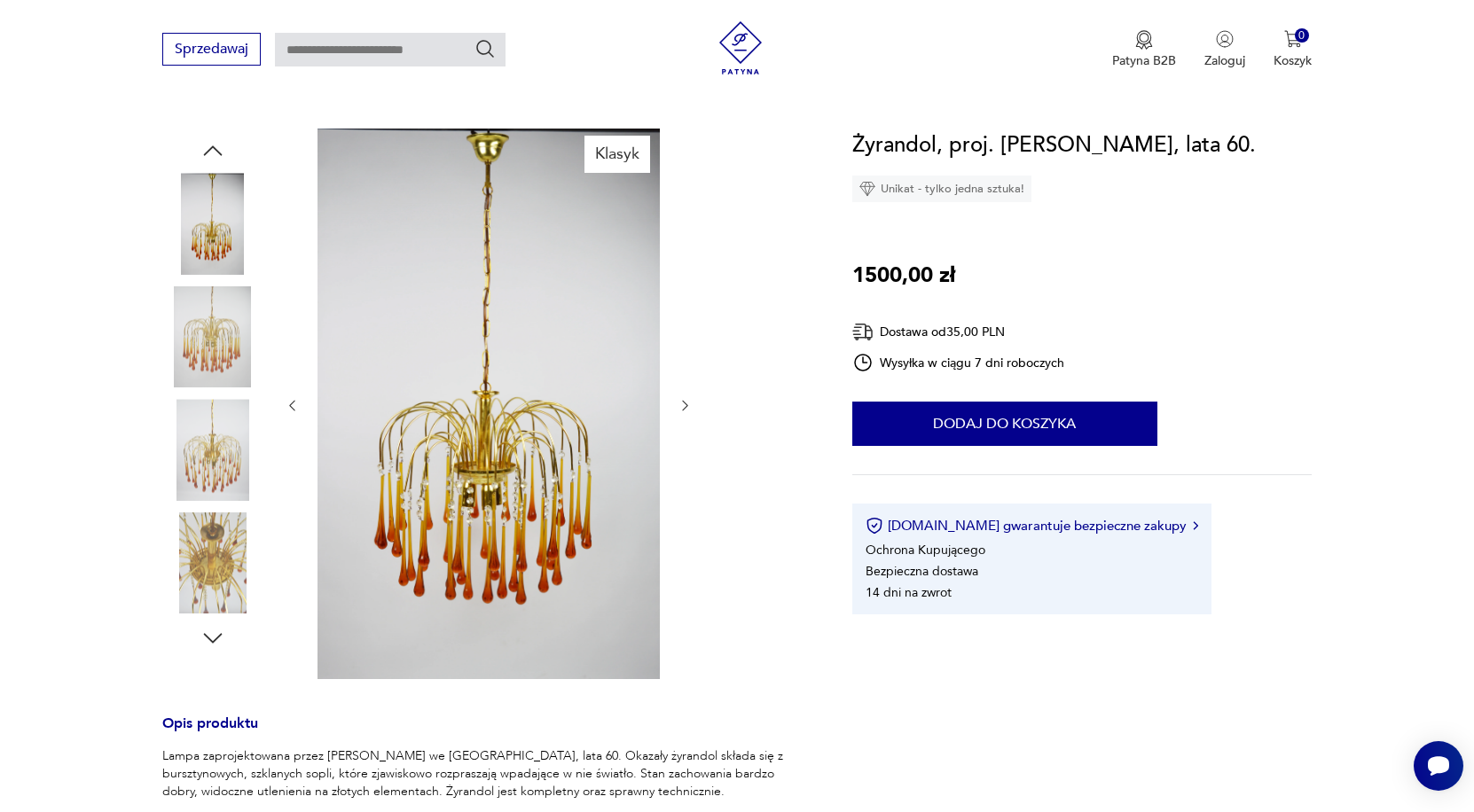
click at [207, 581] on img at bounding box center [213, 563] width 101 height 101
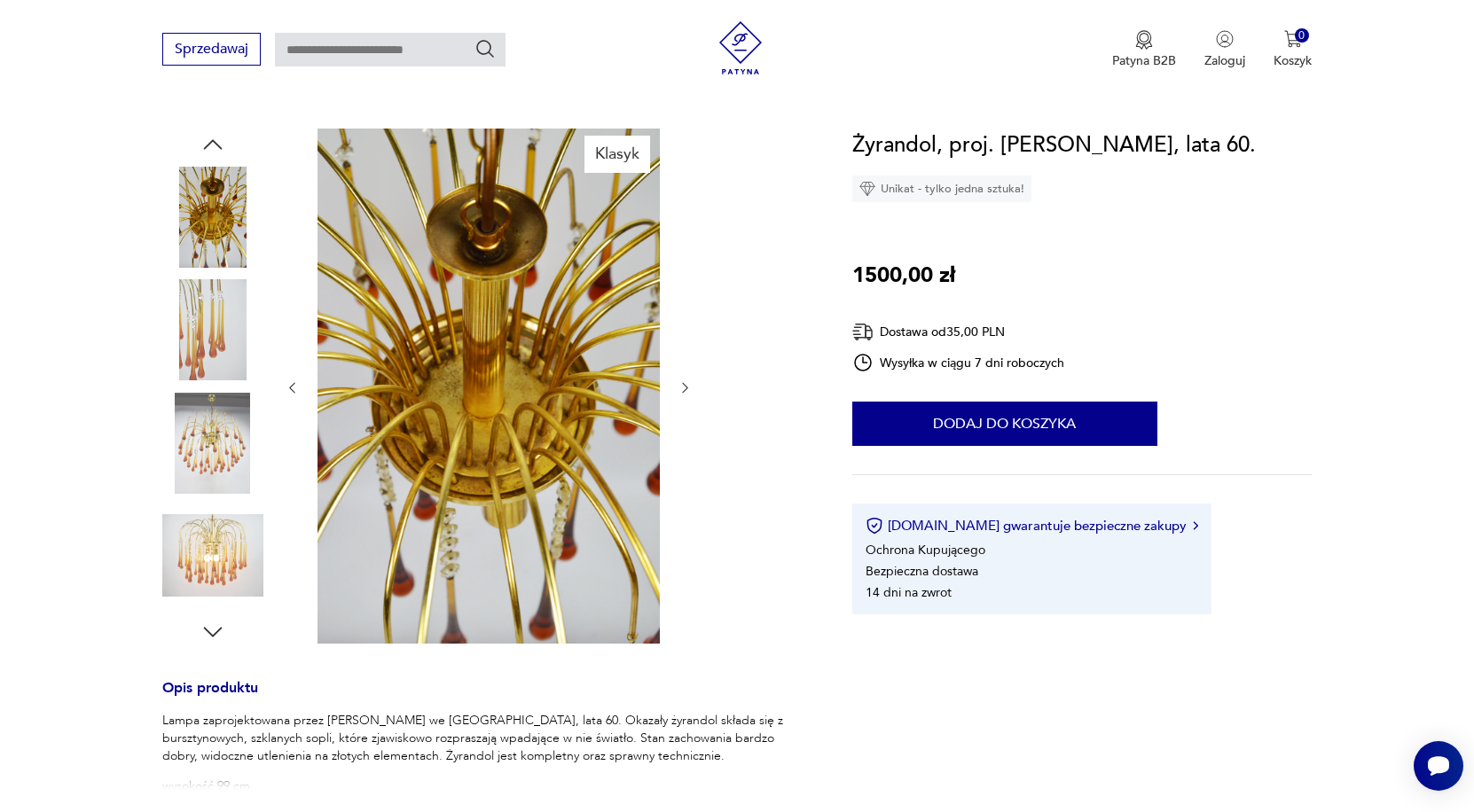
click at [215, 635] on icon "button" at bounding box center [213, 632] width 27 height 27
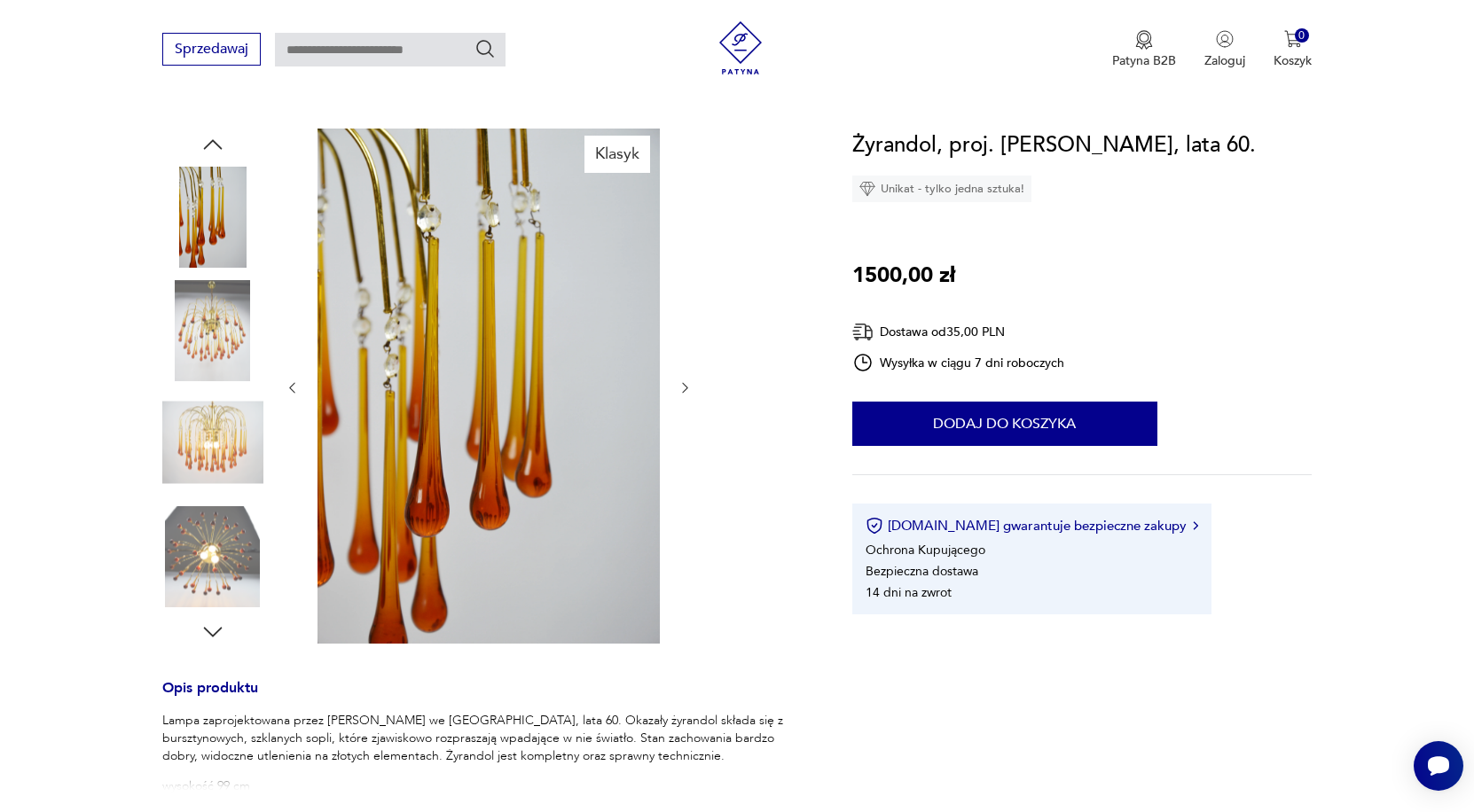
click at [239, 442] on img at bounding box center [213, 443] width 101 height 101
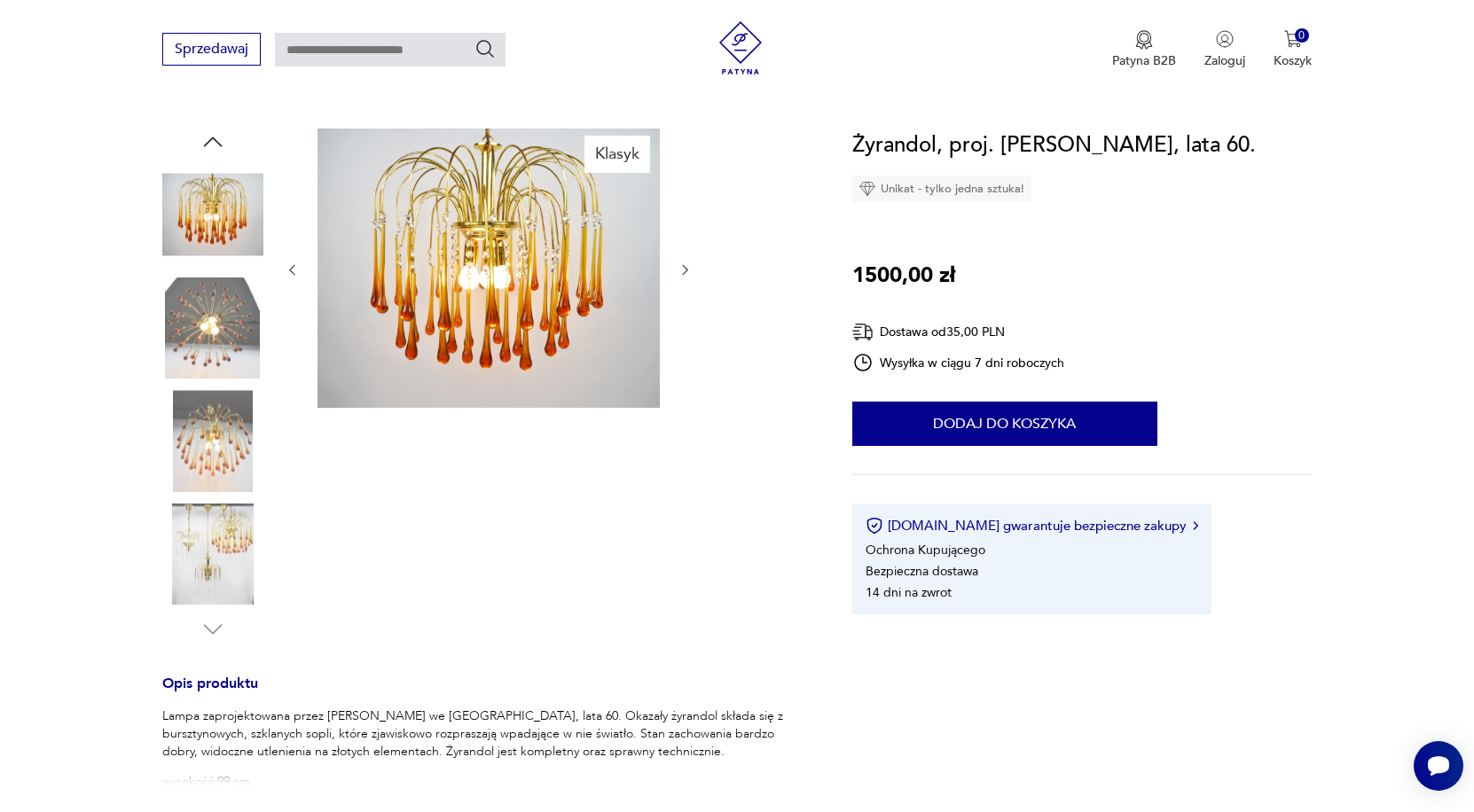
click at [223, 432] on img at bounding box center [213, 441] width 101 height 101
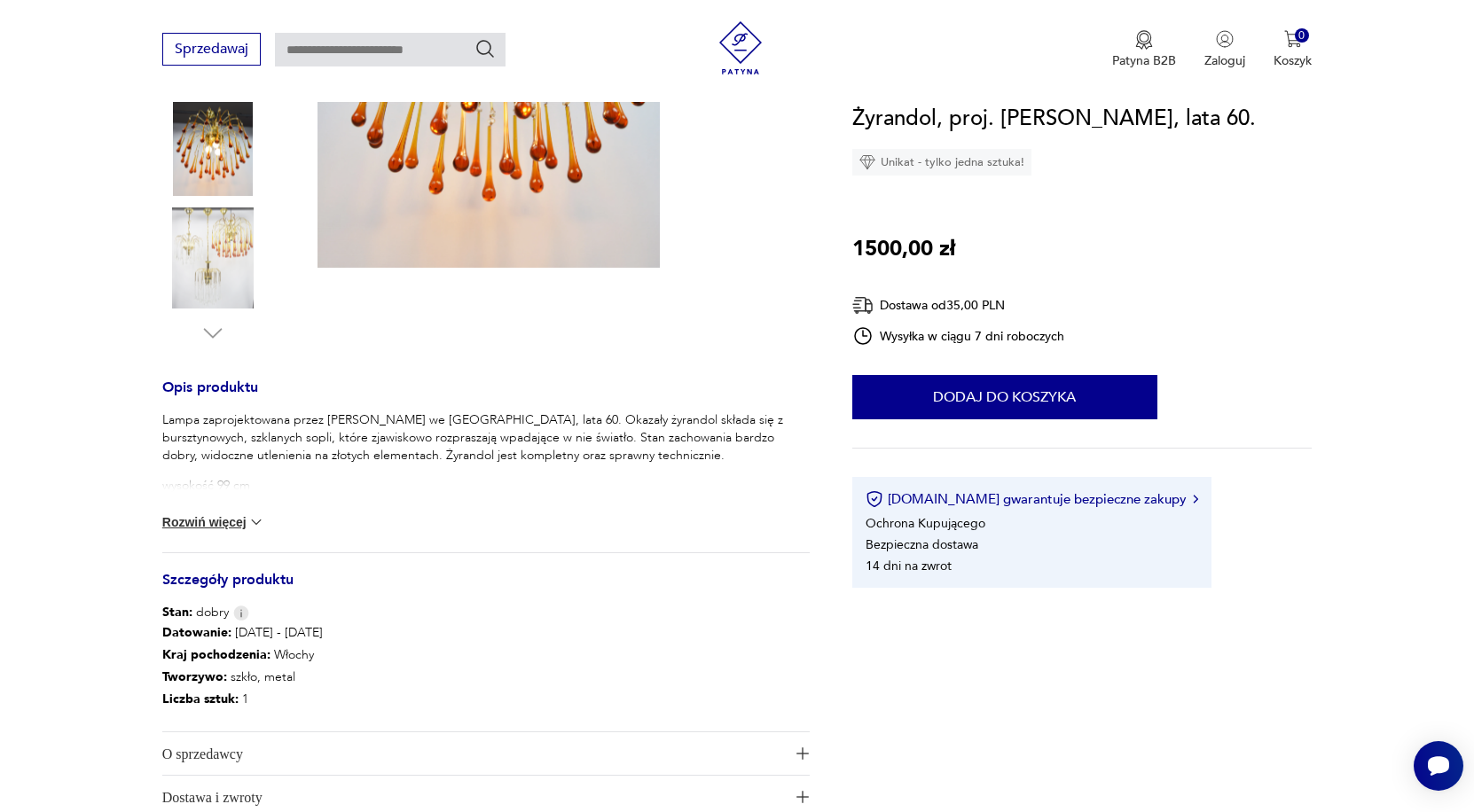
scroll to position [462, 0]
click at [225, 521] on button "Rozwiń więcej" at bounding box center [214, 520] width 103 height 18
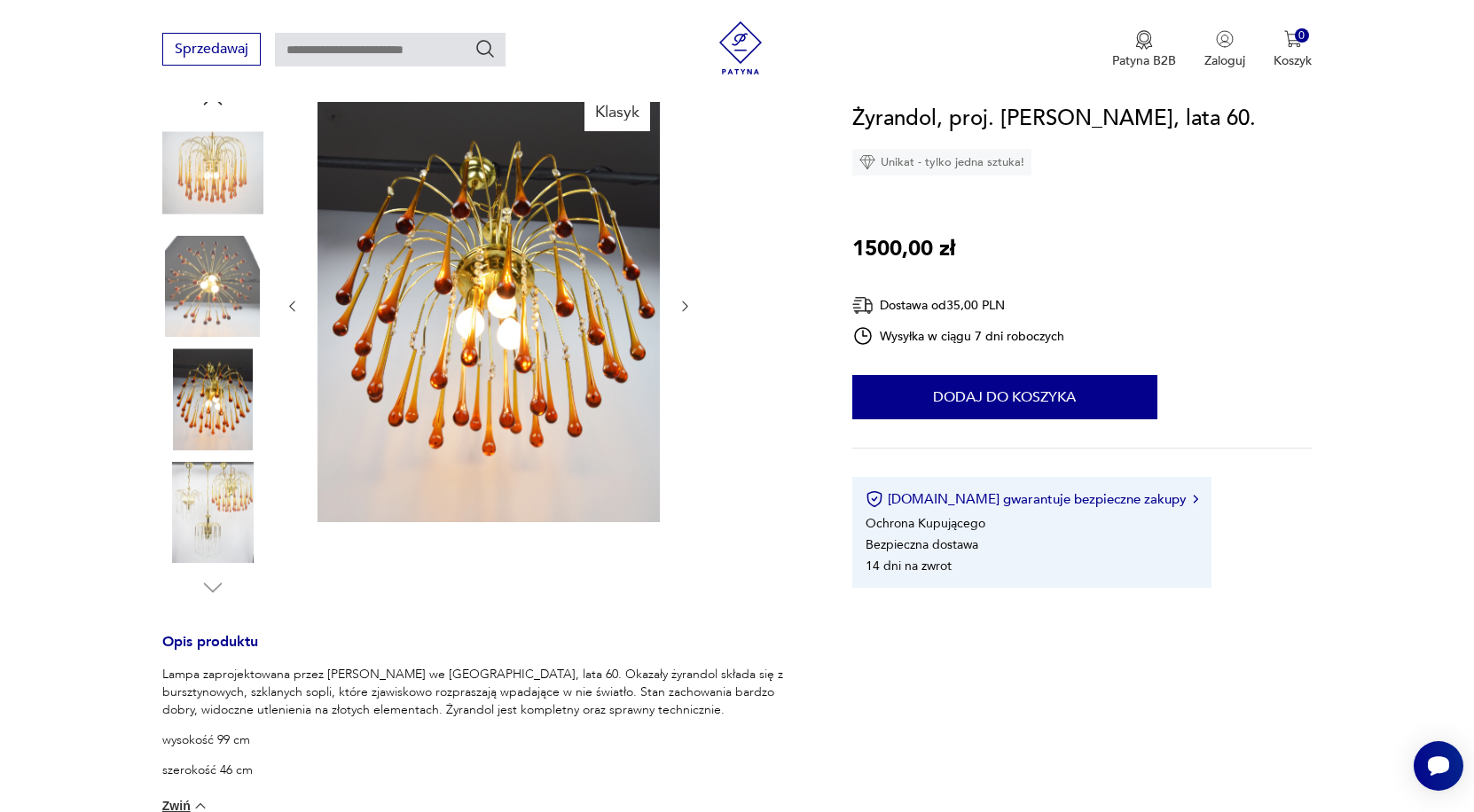
scroll to position [175, 0]
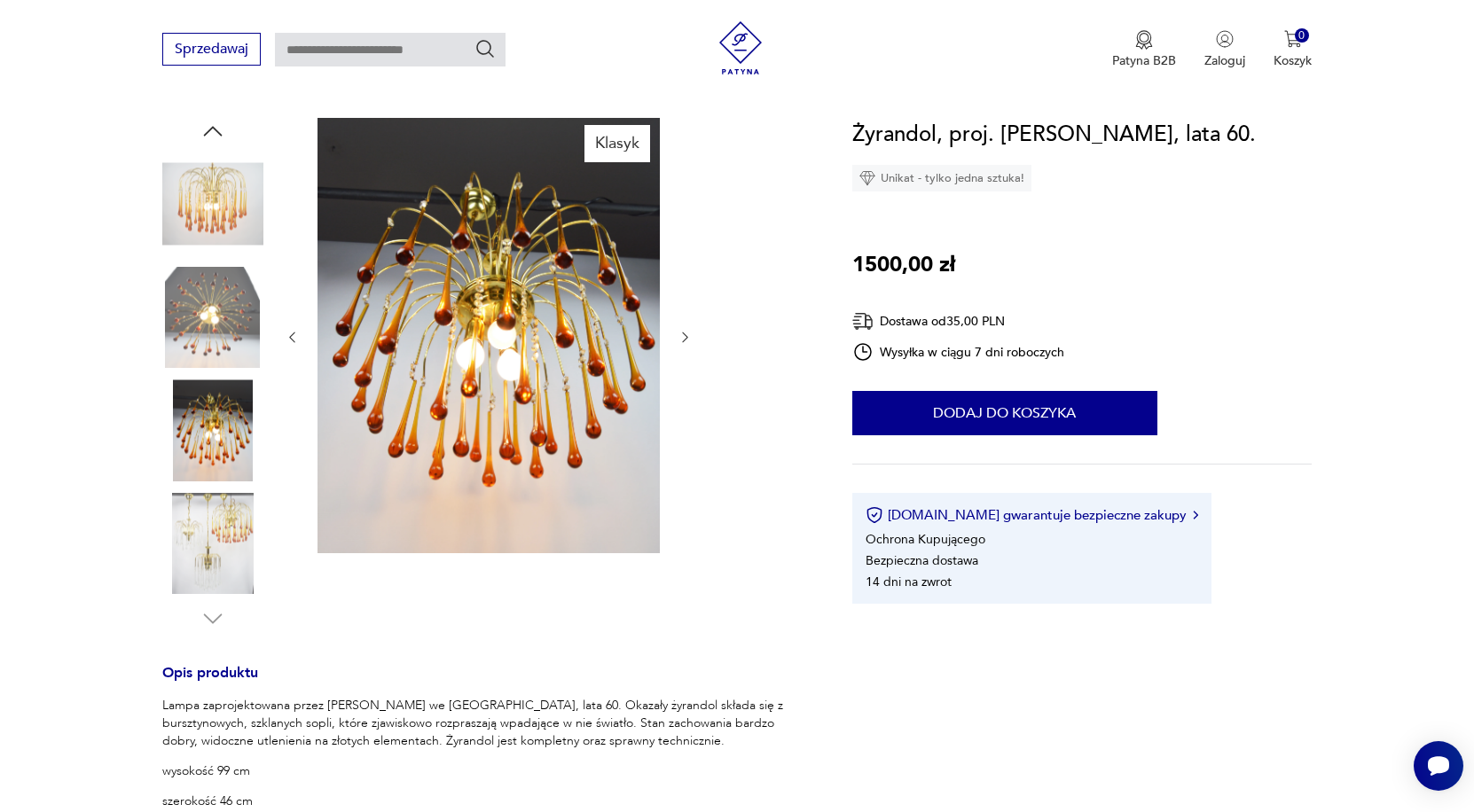
click at [224, 529] on img at bounding box center [213, 543] width 101 height 101
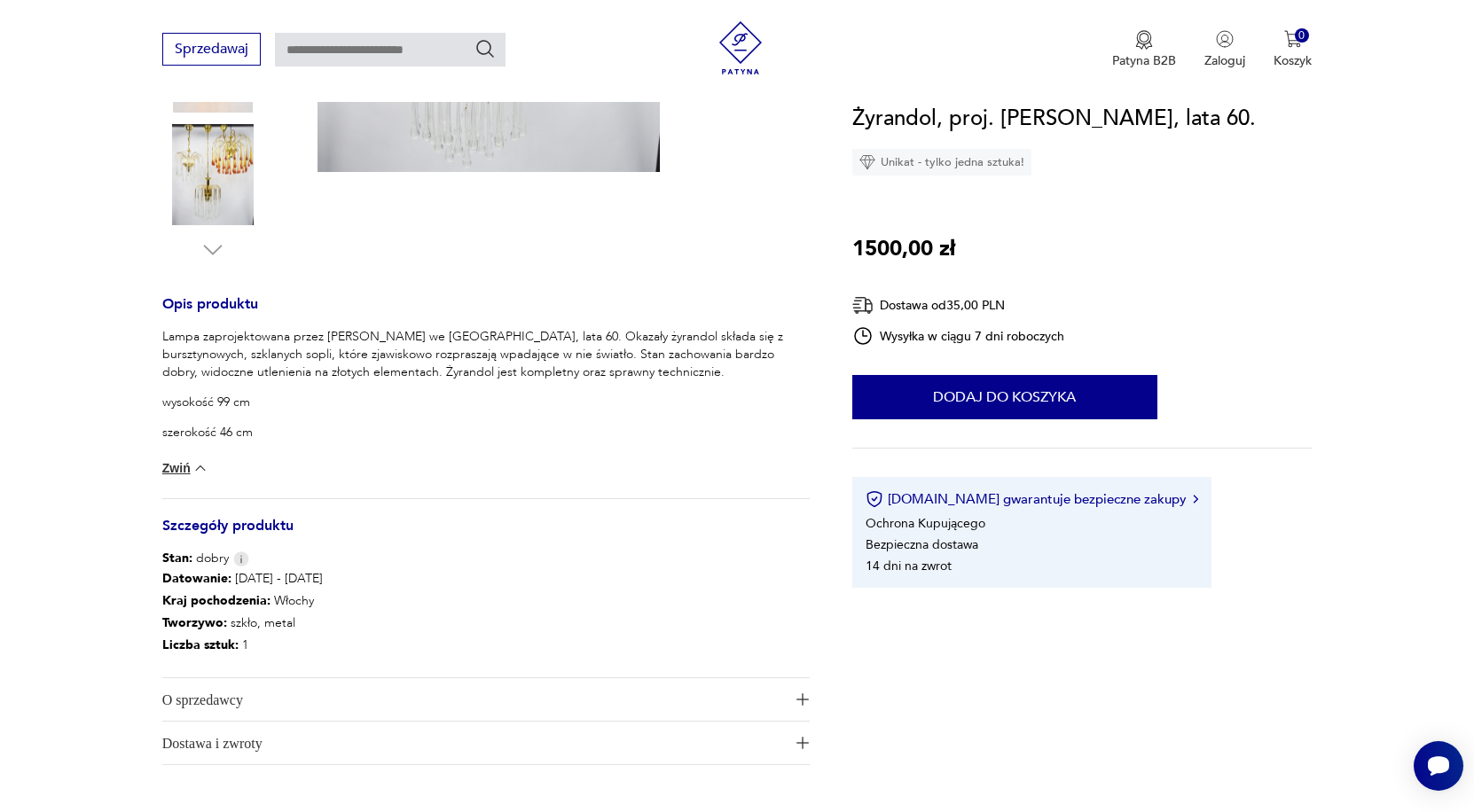
scroll to position [541, 0]
click at [219, 696] on span "O sprzedawcy" at bounding box center [473, 702] width 622 height 42
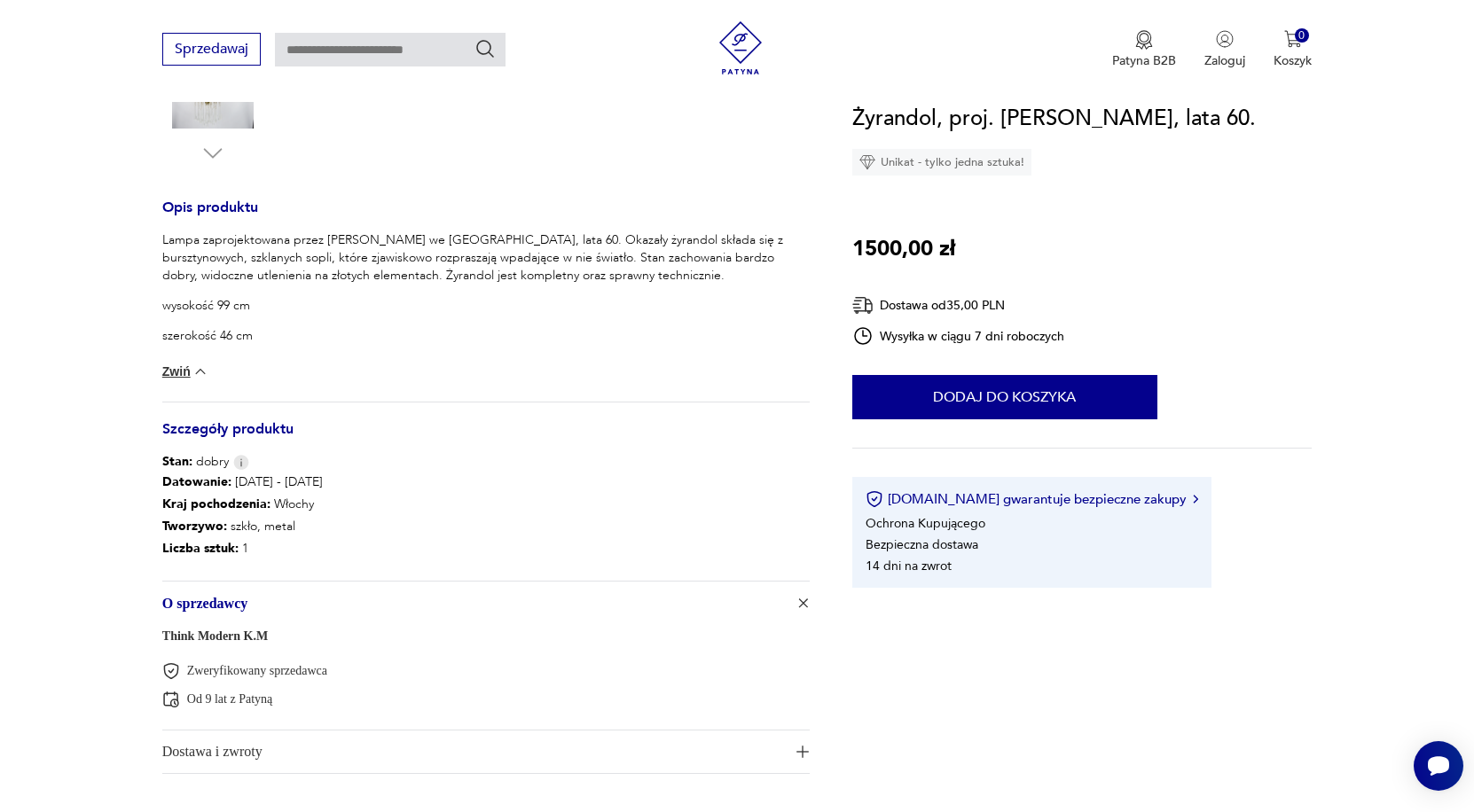
scroll to position [645, 0]
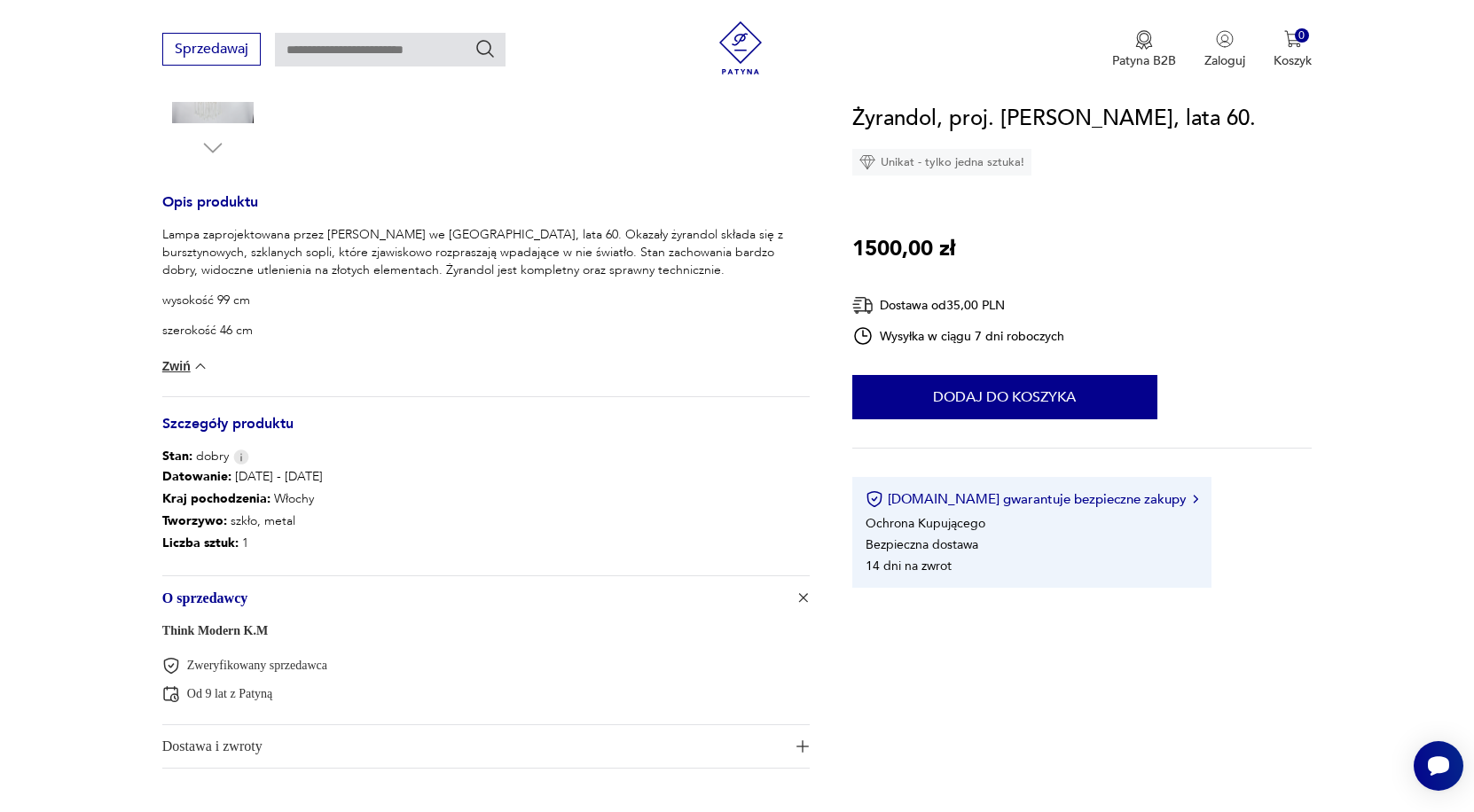
click at [239, 633] on link "Think Modern K.M" at bounding box center [215, 630] width 106 height 13
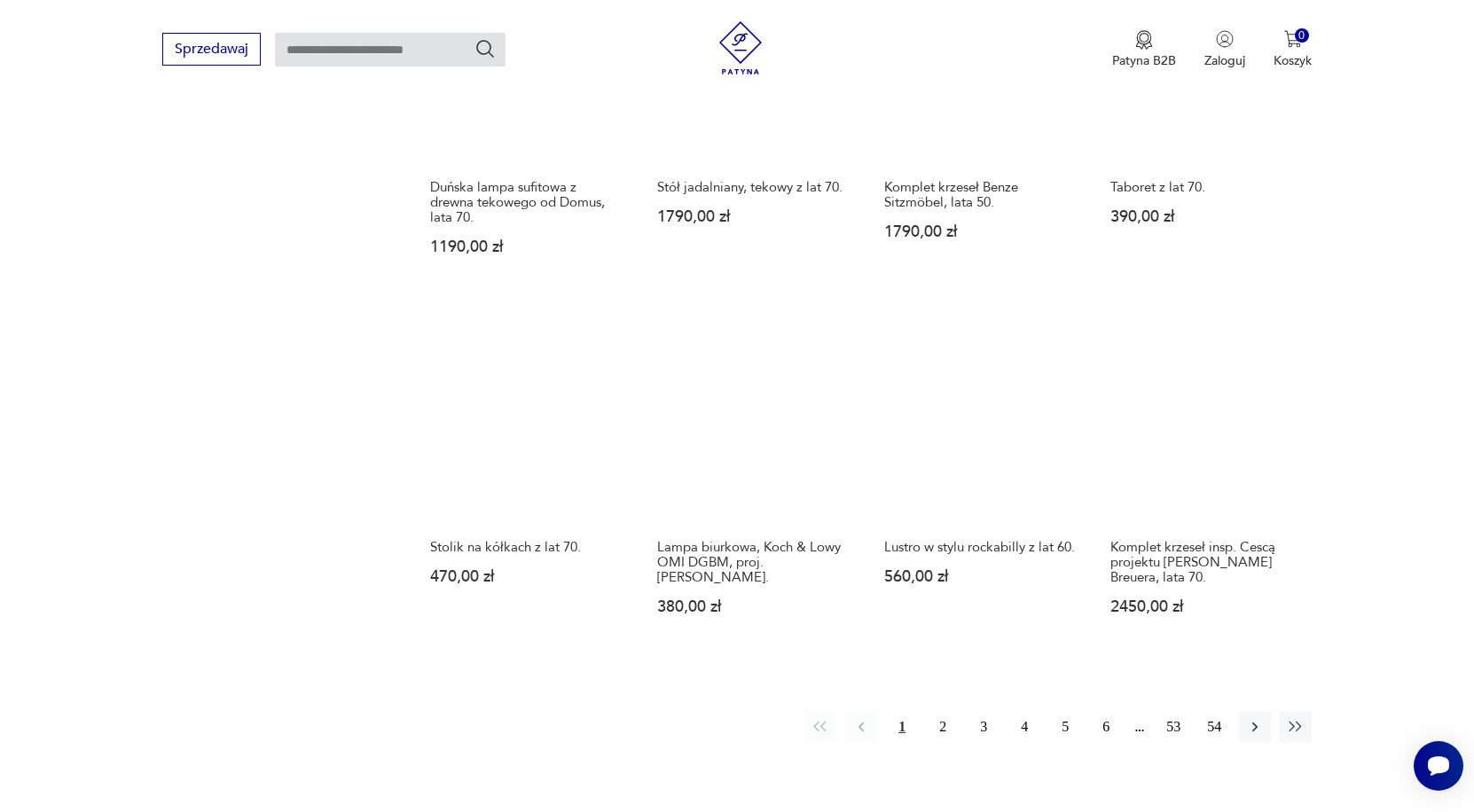
scroll to position [1468, 0]
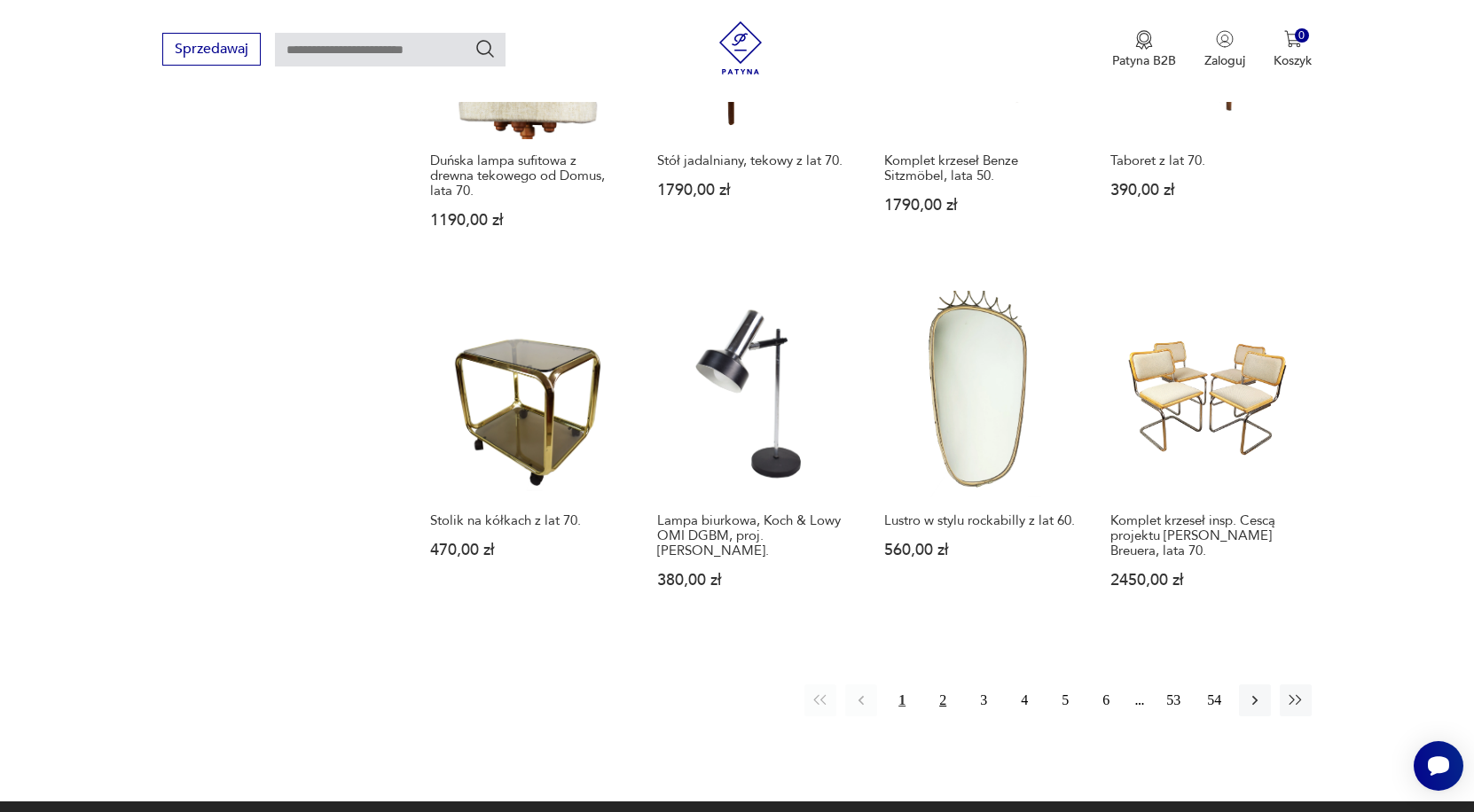
click at [948, 699] on button "2" at bounding box center [943, 701] width 32 height 32
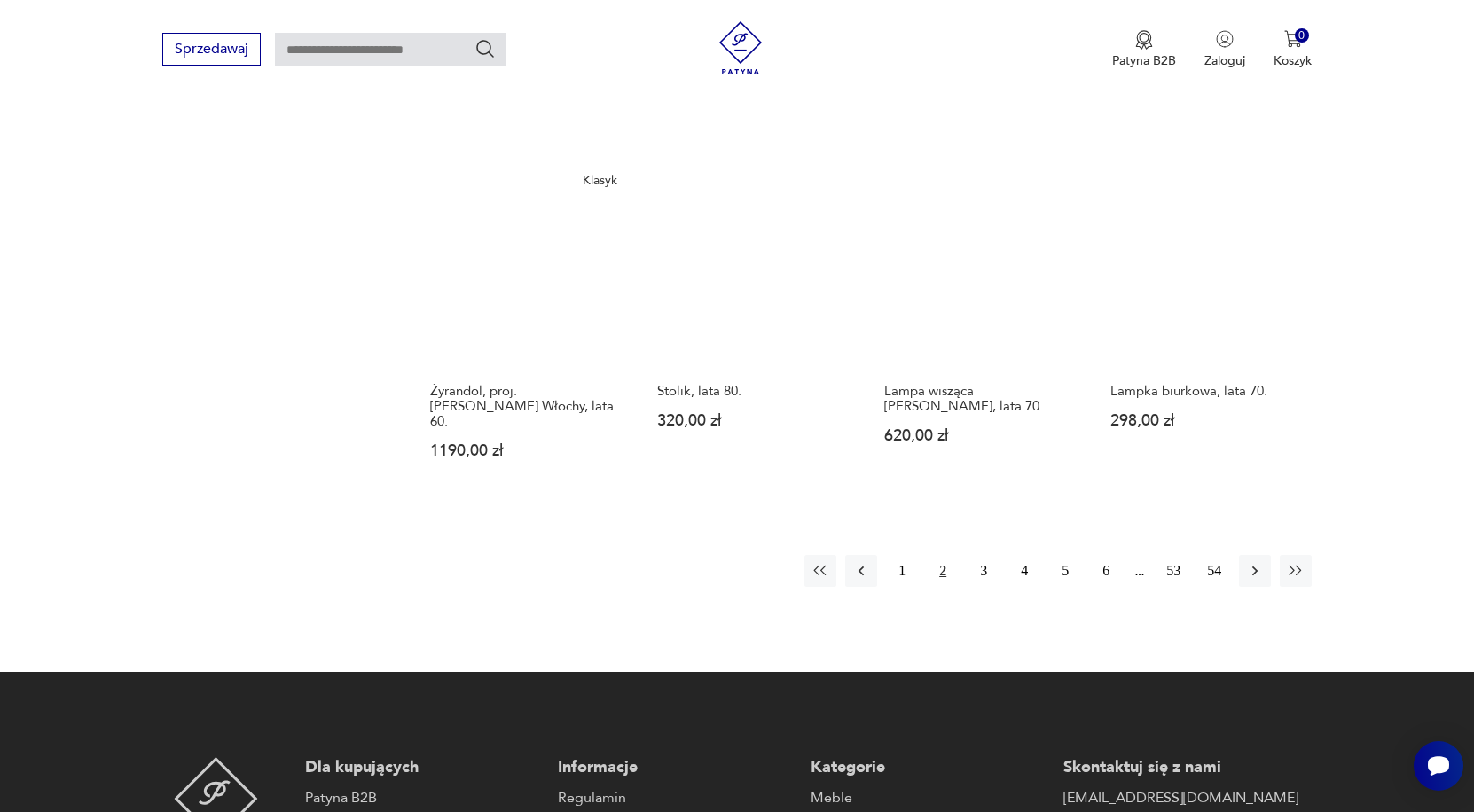
scroll to position [1552, 0]
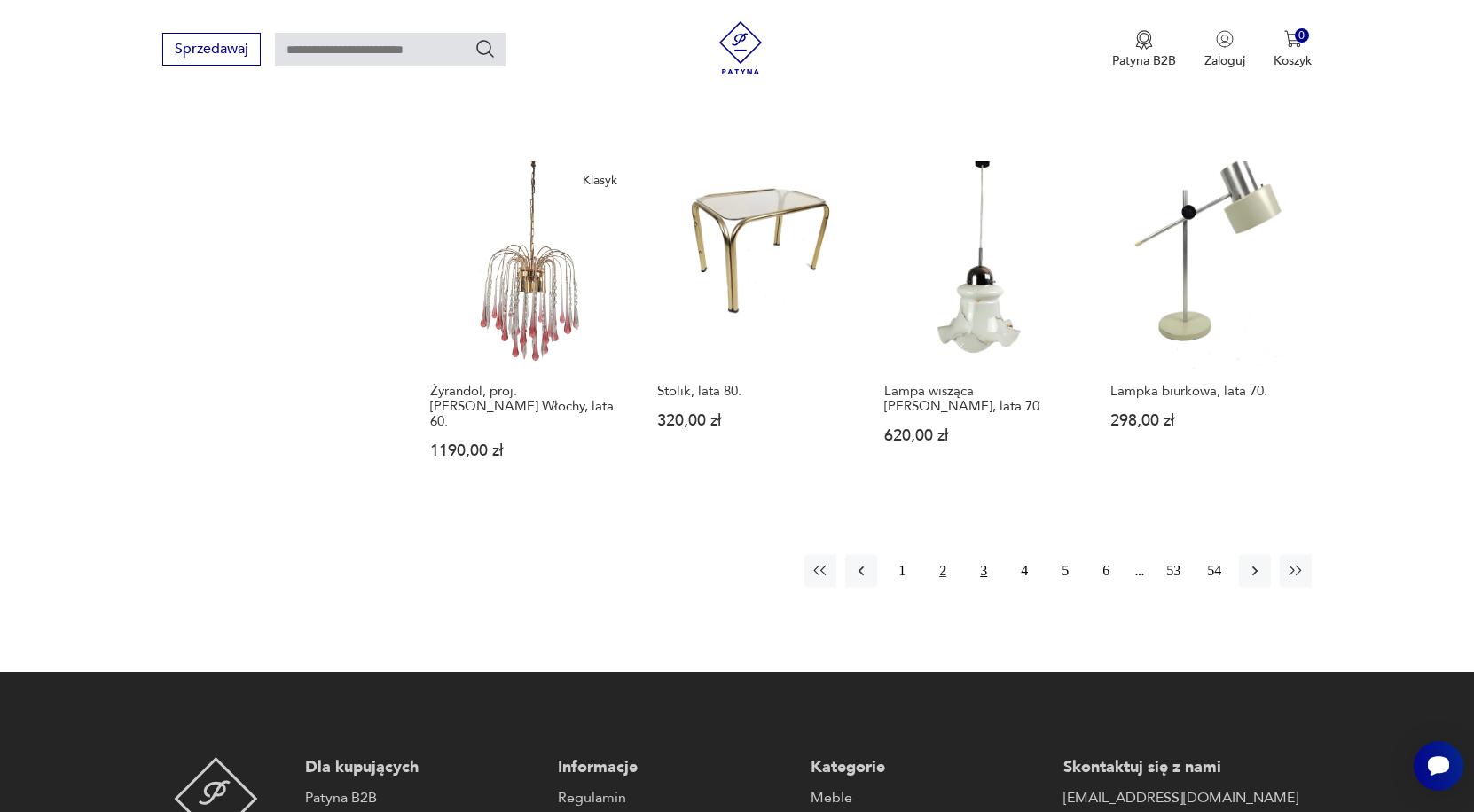
click at [979, 587] on button "3" at bounding box center [984, 571] width 32 height 32
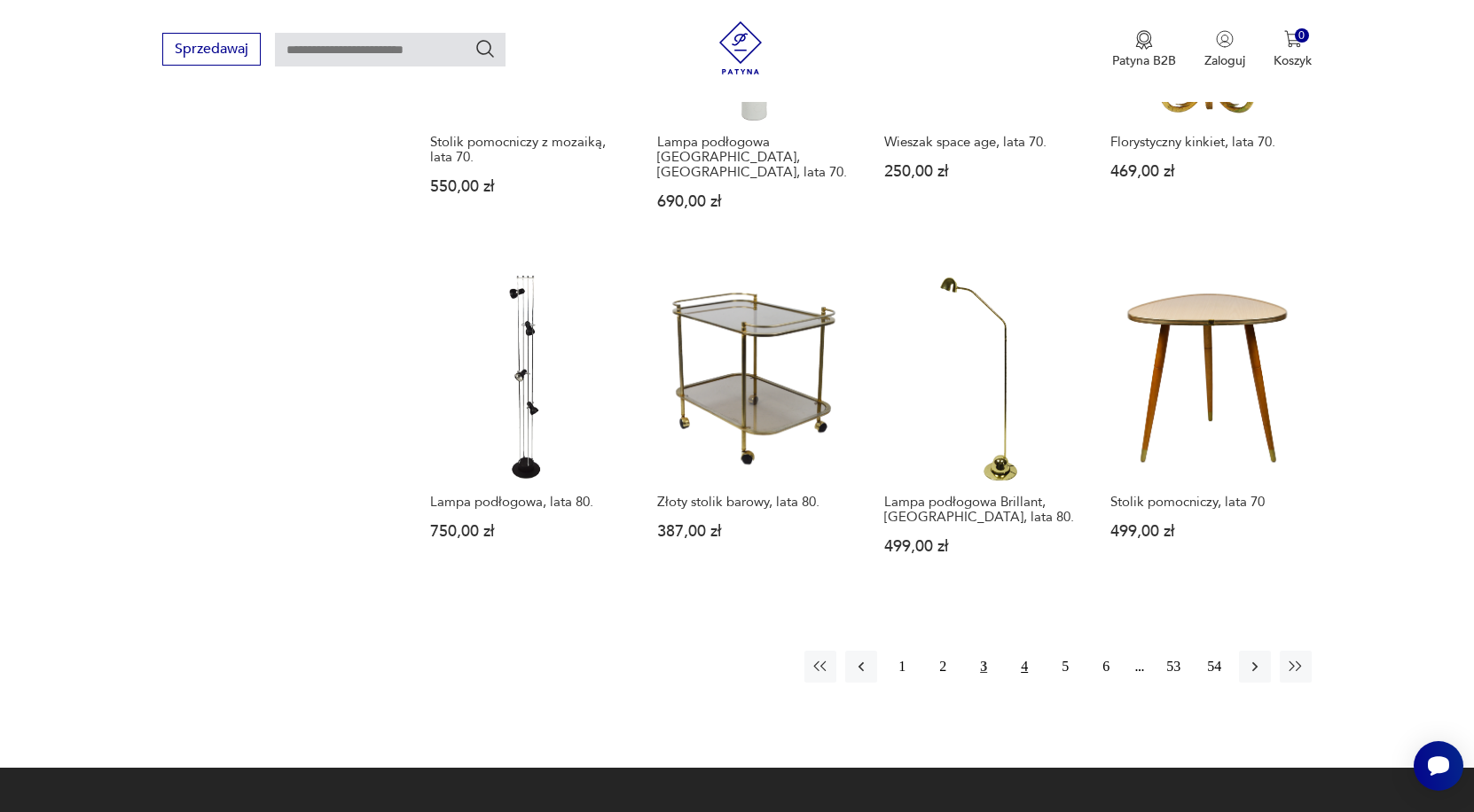
click at [1024, 668] on button "4" at bounding box center [1024, 667] width 32 height 32
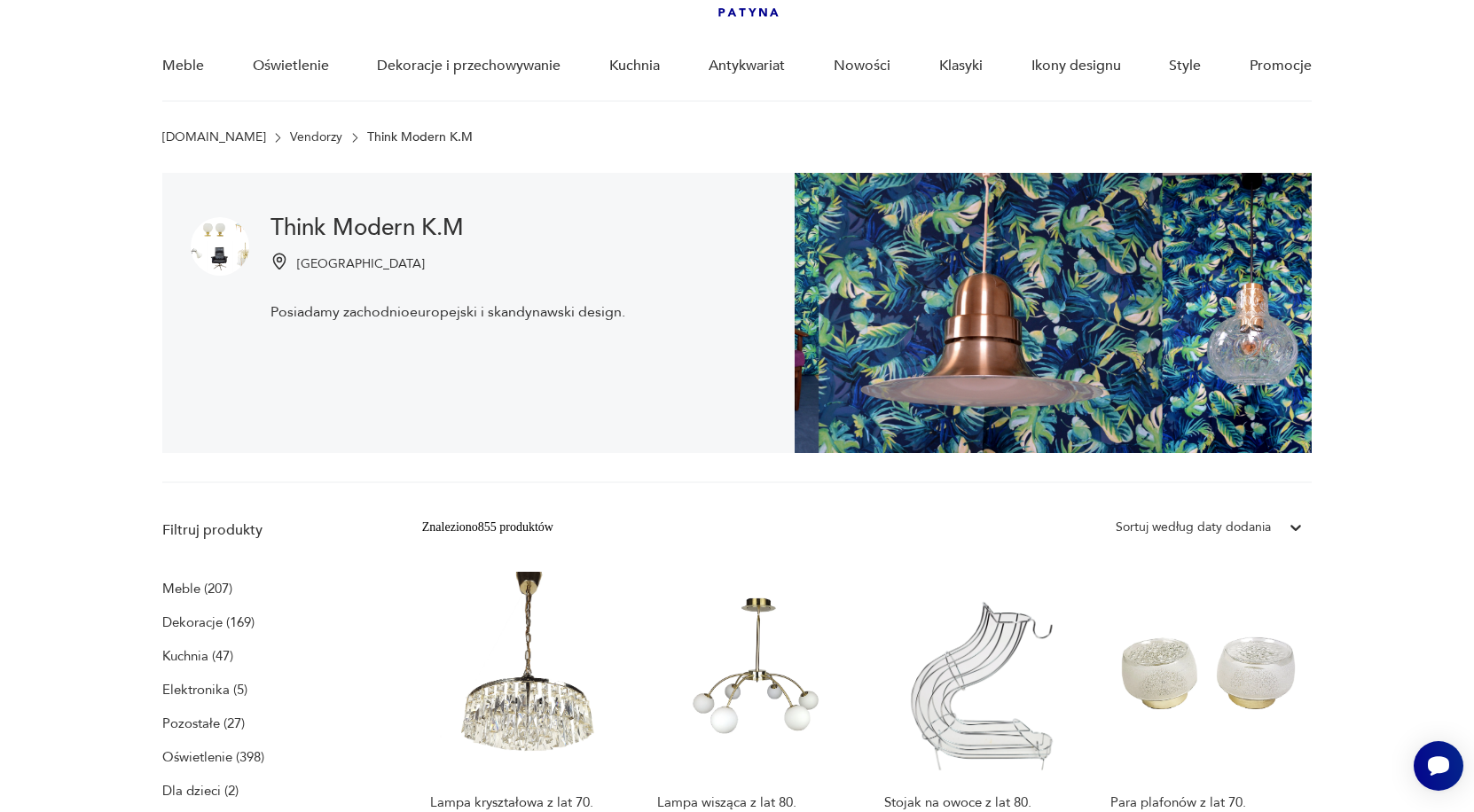
scroll to position [1552, 0]
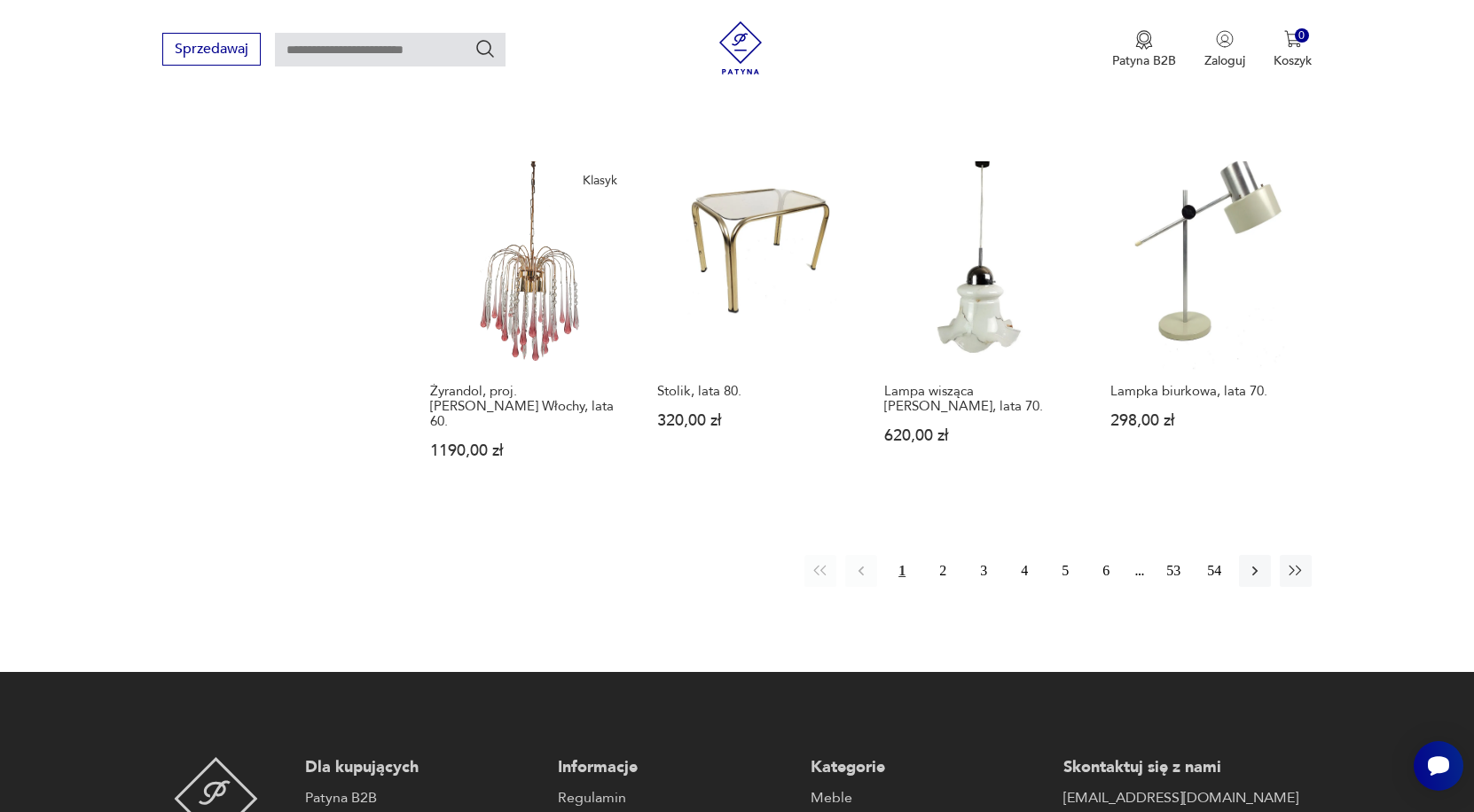
scroll to position [645, 0]
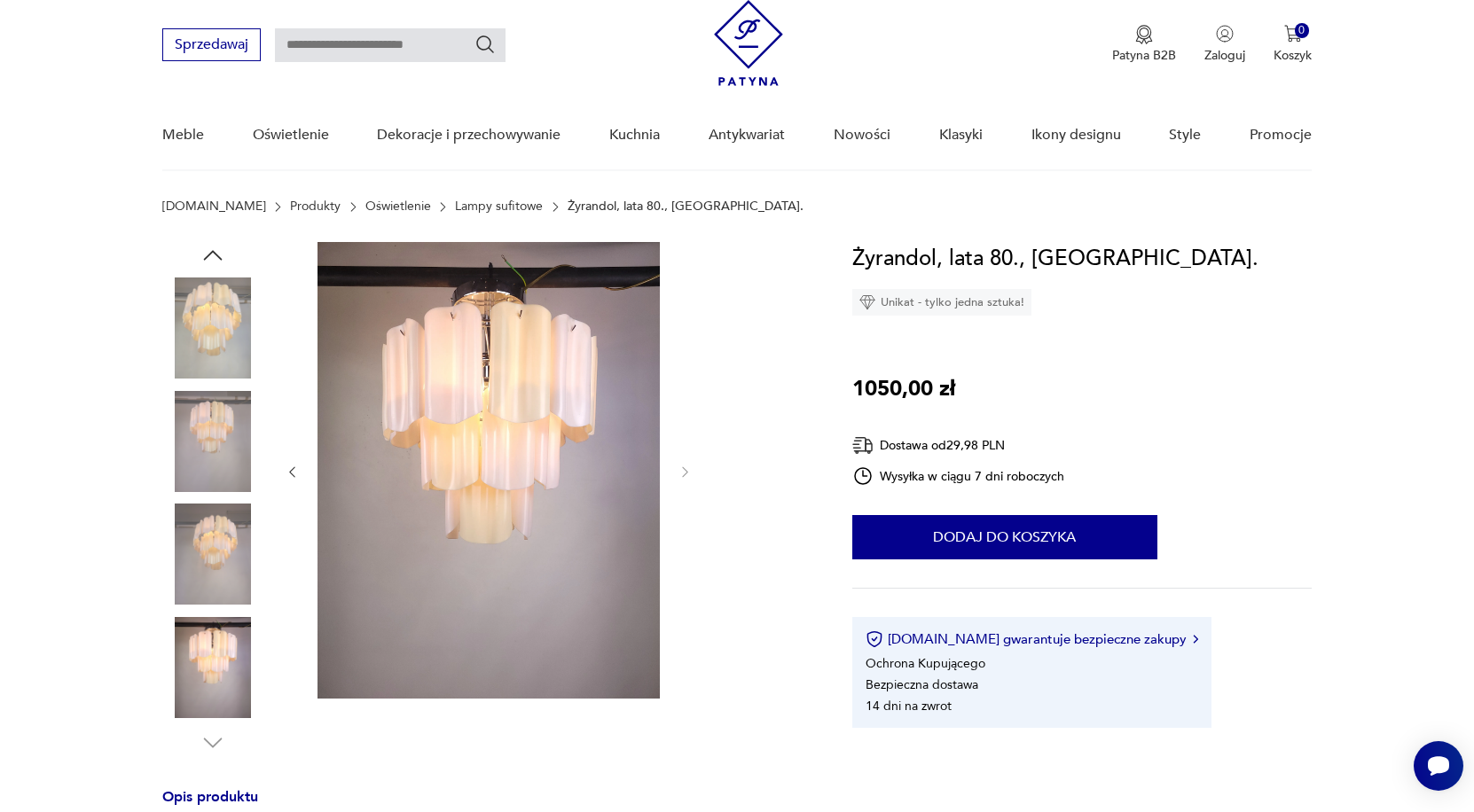
scroll to position [50, 0]
click at [224, 426] on img at bounding box center [213, 441] width 101 height 101
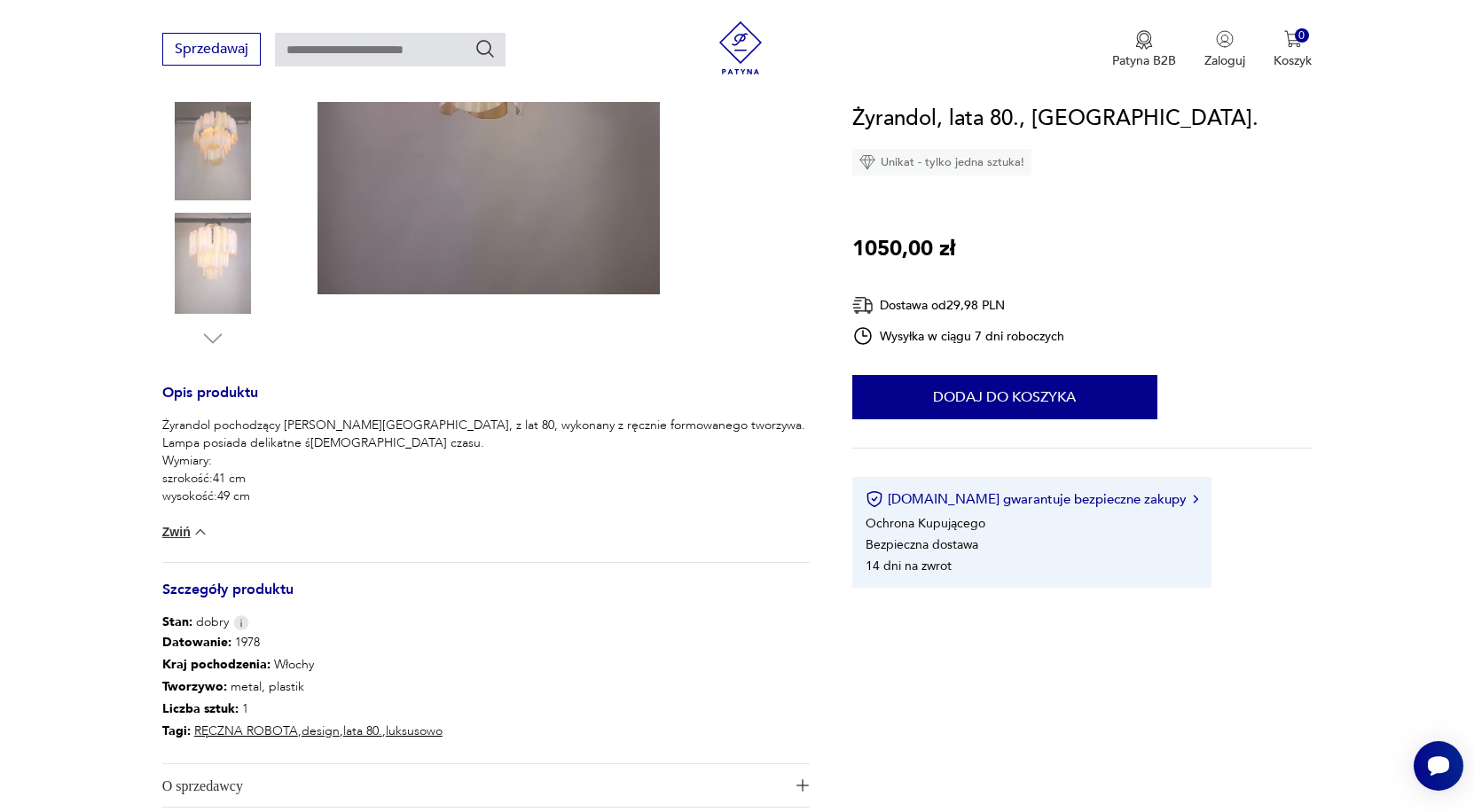
scroll to position [697, 0]
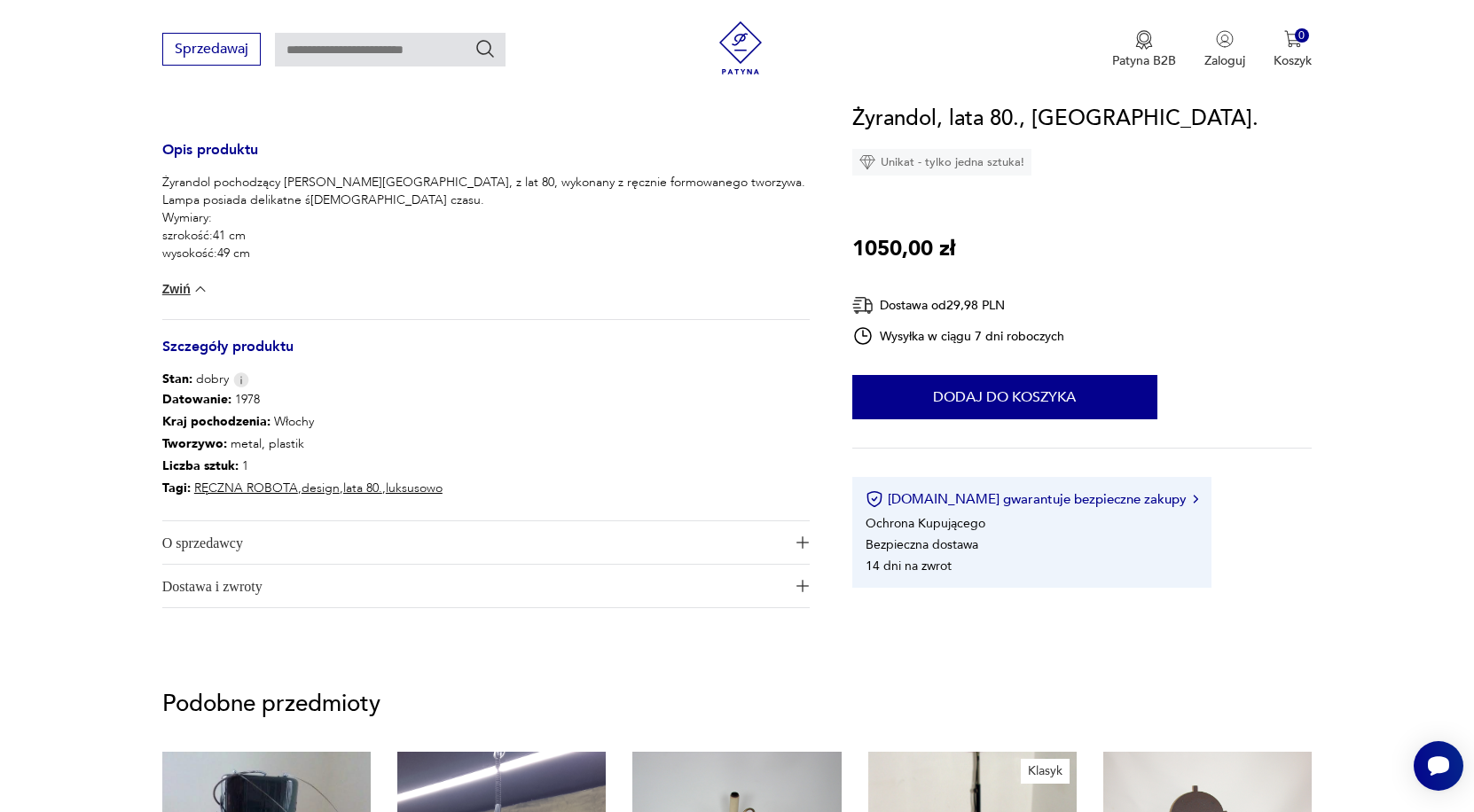
click at [265, 538] on span "O sprzedawcy" at bounding box center [473, 542] width 622 height 42
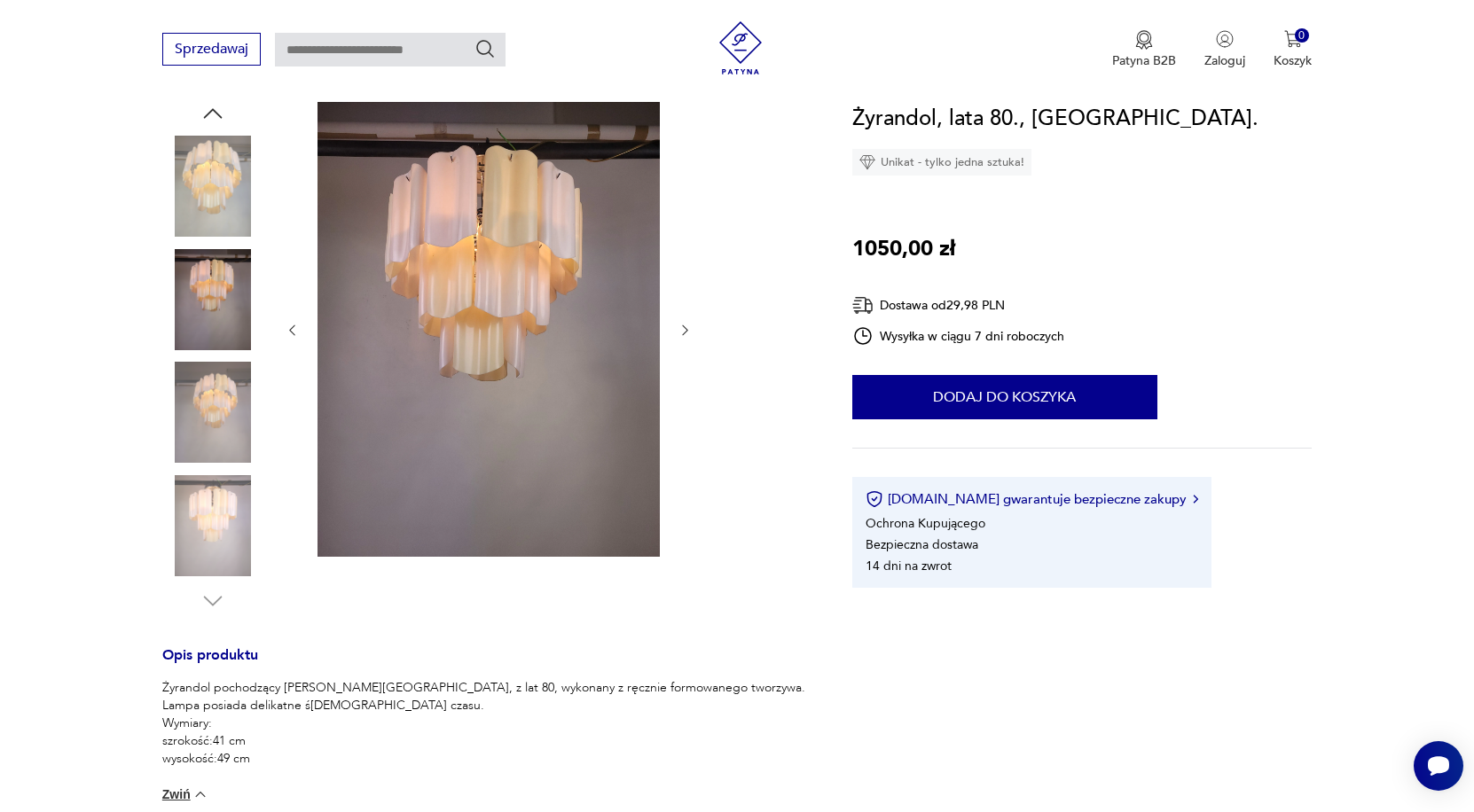
scroll to position [183, 0]
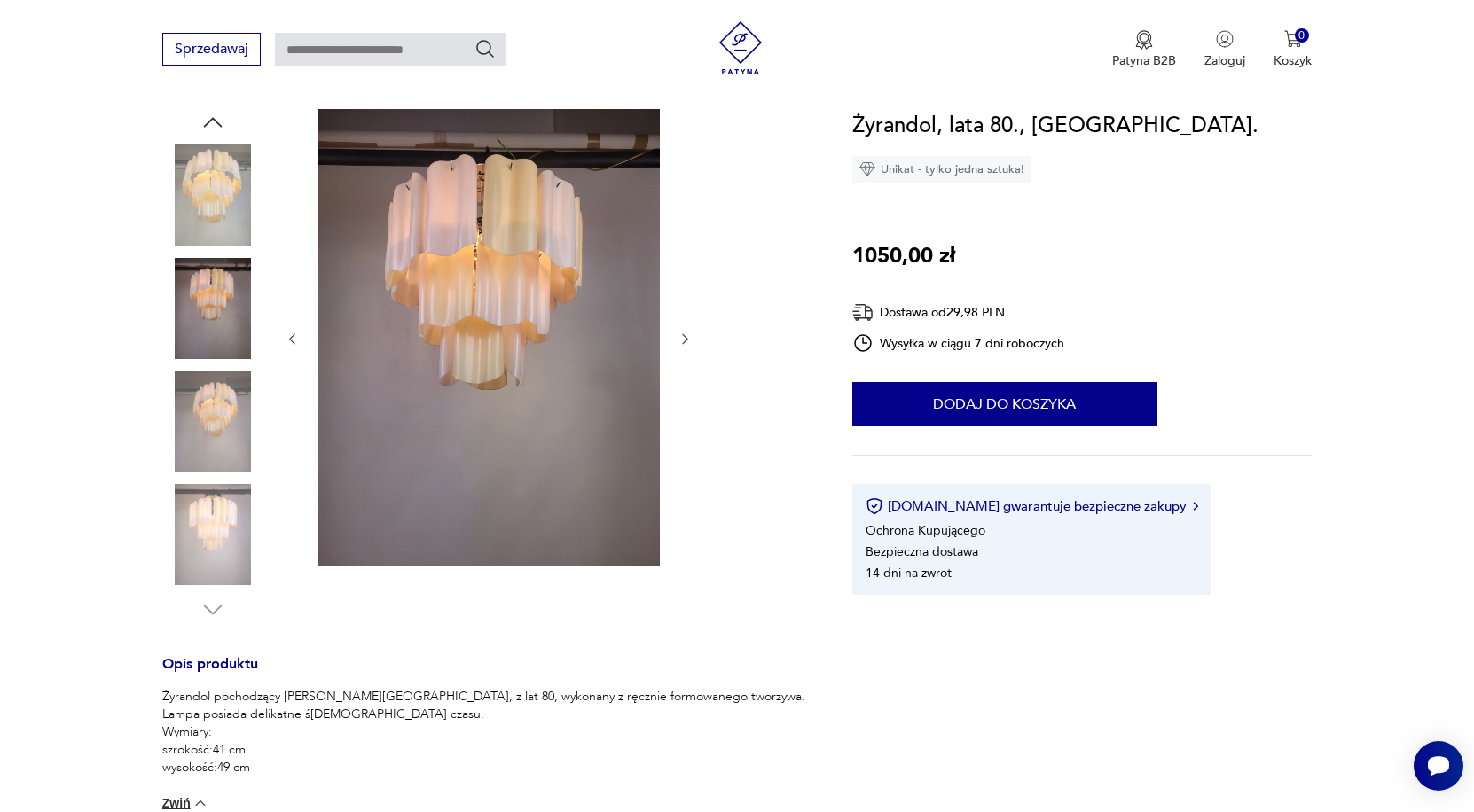
click at [252, 507] on img at bounding box center [213, 534] width 101 height 101
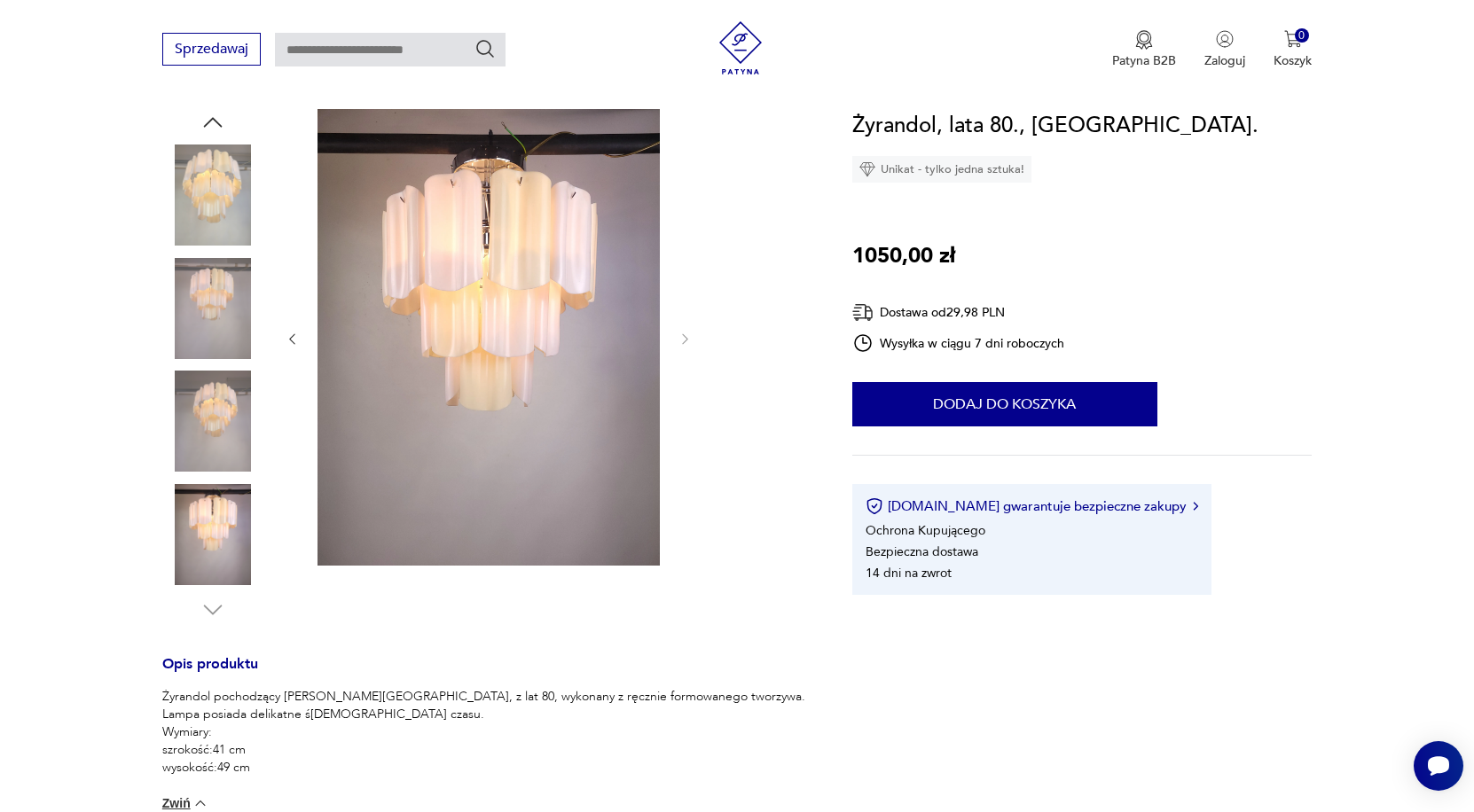
click at [214, 607] on icon "button" at bounding box center [213, 610] width 27 height 27
click at [224, 418] on img at bounding box center [213, 421] width 101 height 101
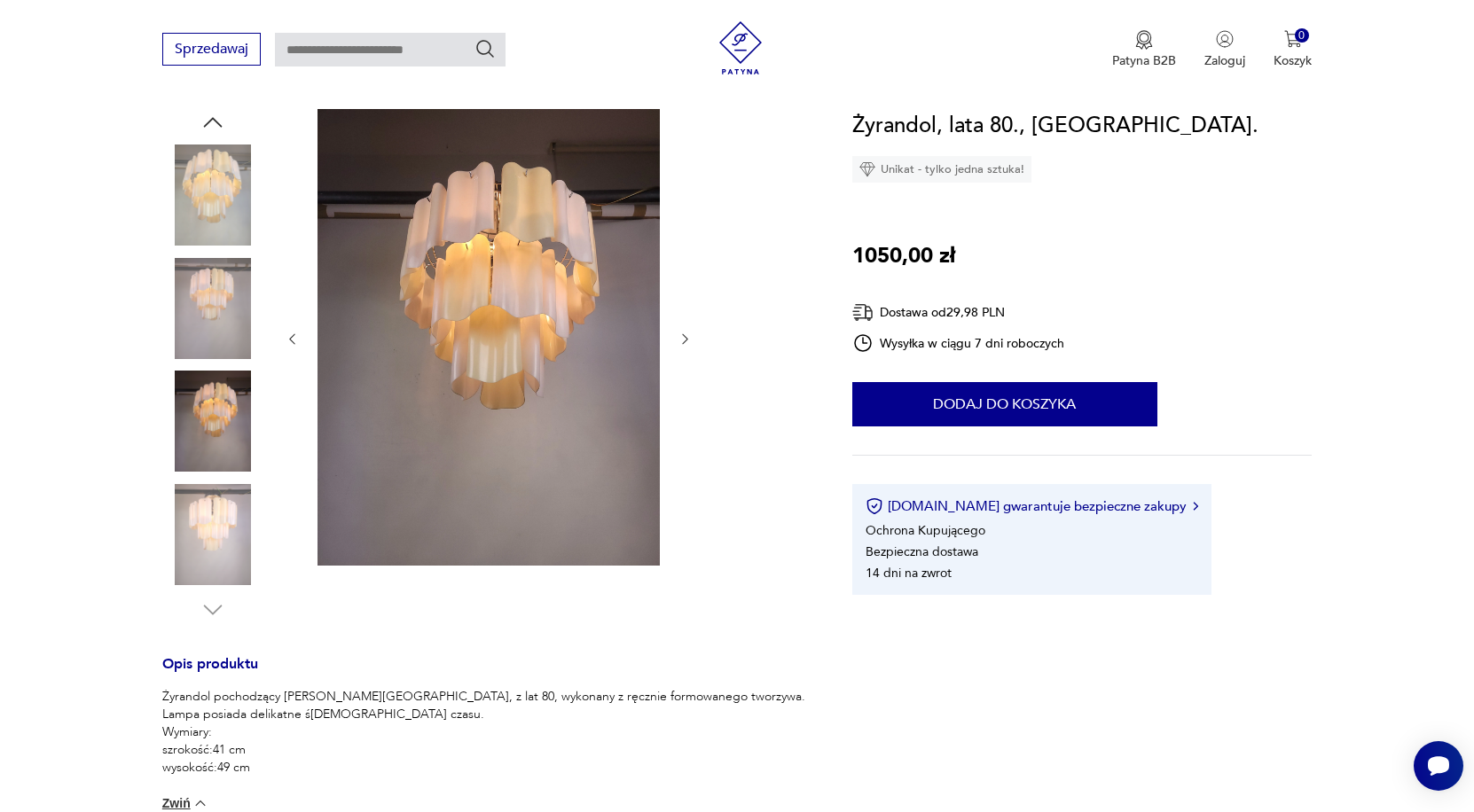
click at [210, 317] on img at bounding box center [213, 308] width 101 height 101
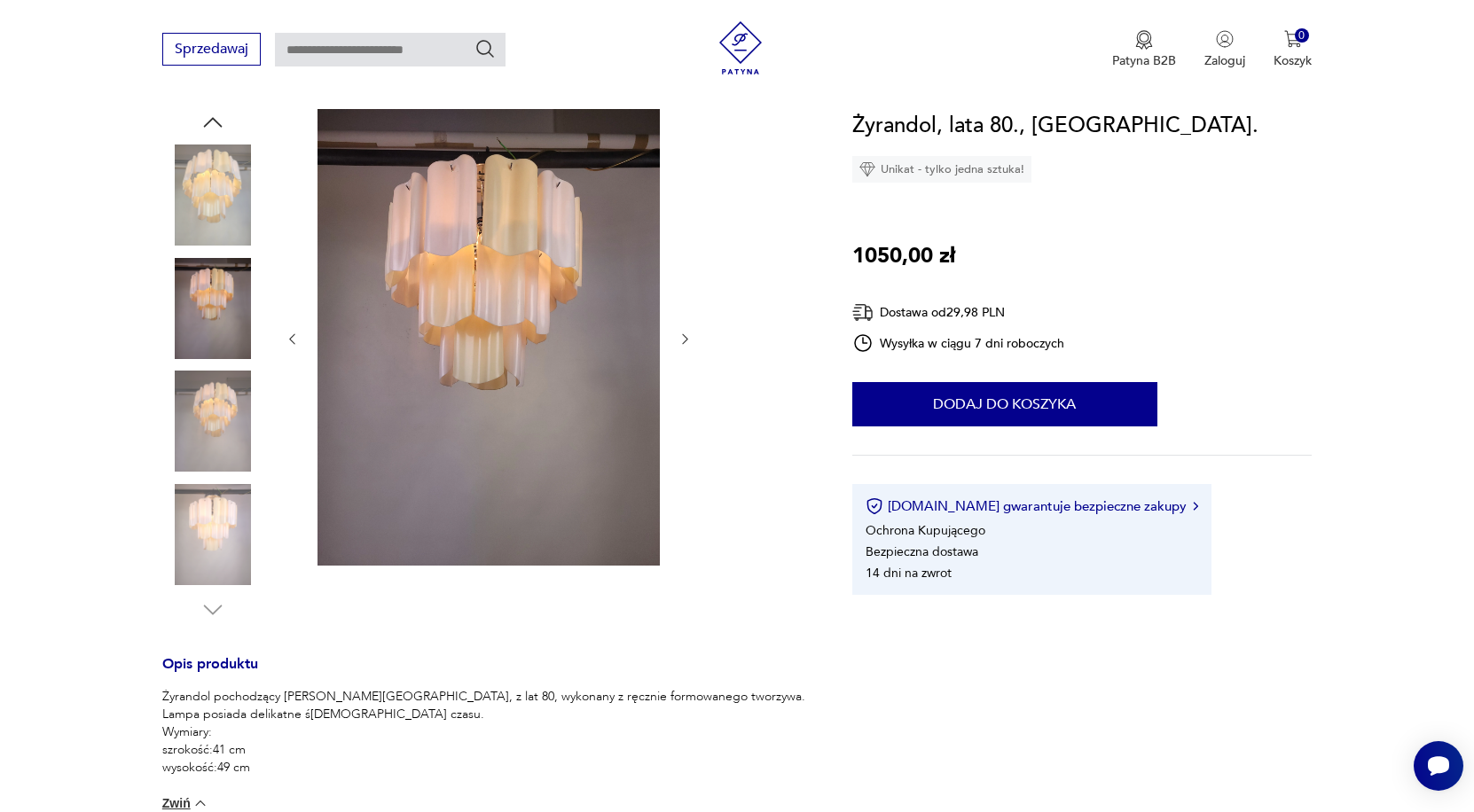
click at [206, 153] on img at bounding box center [213, 195] width 101 height 101
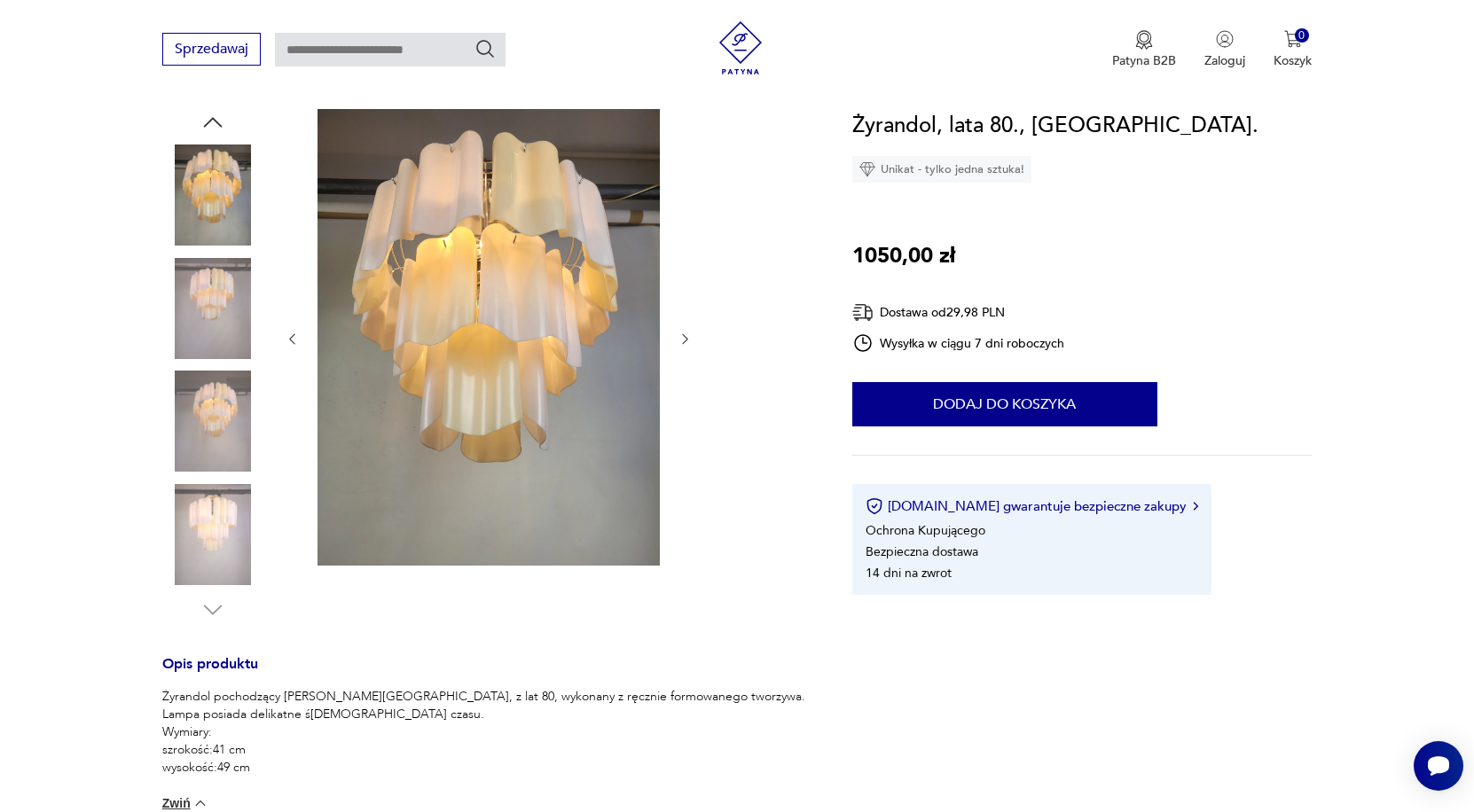
click at [218, 131] on icon "button" at bounding box center [213, 122] width 27 height 27
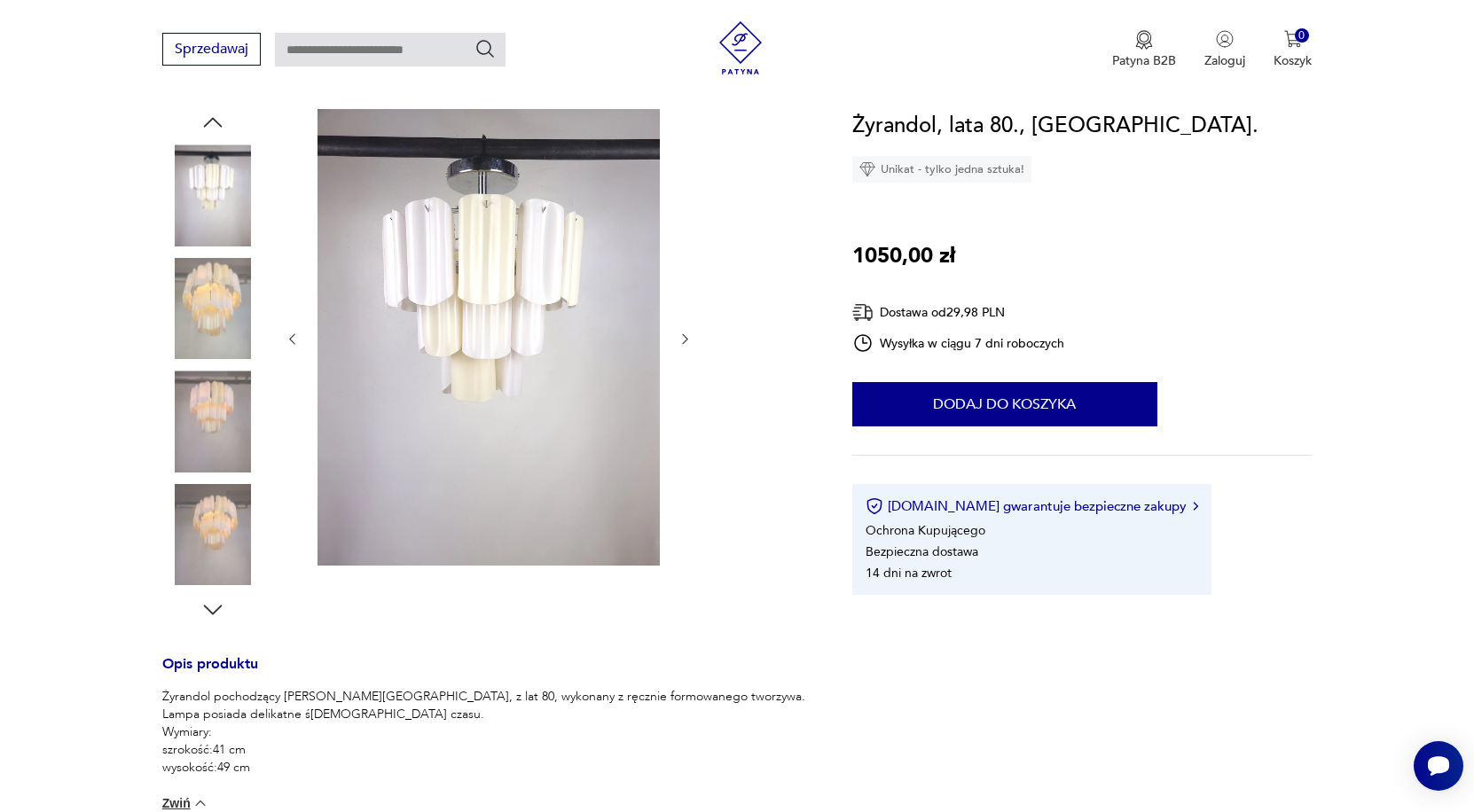
click at [219, 202] on img at bounding box center [213, 195] width 101 height 101
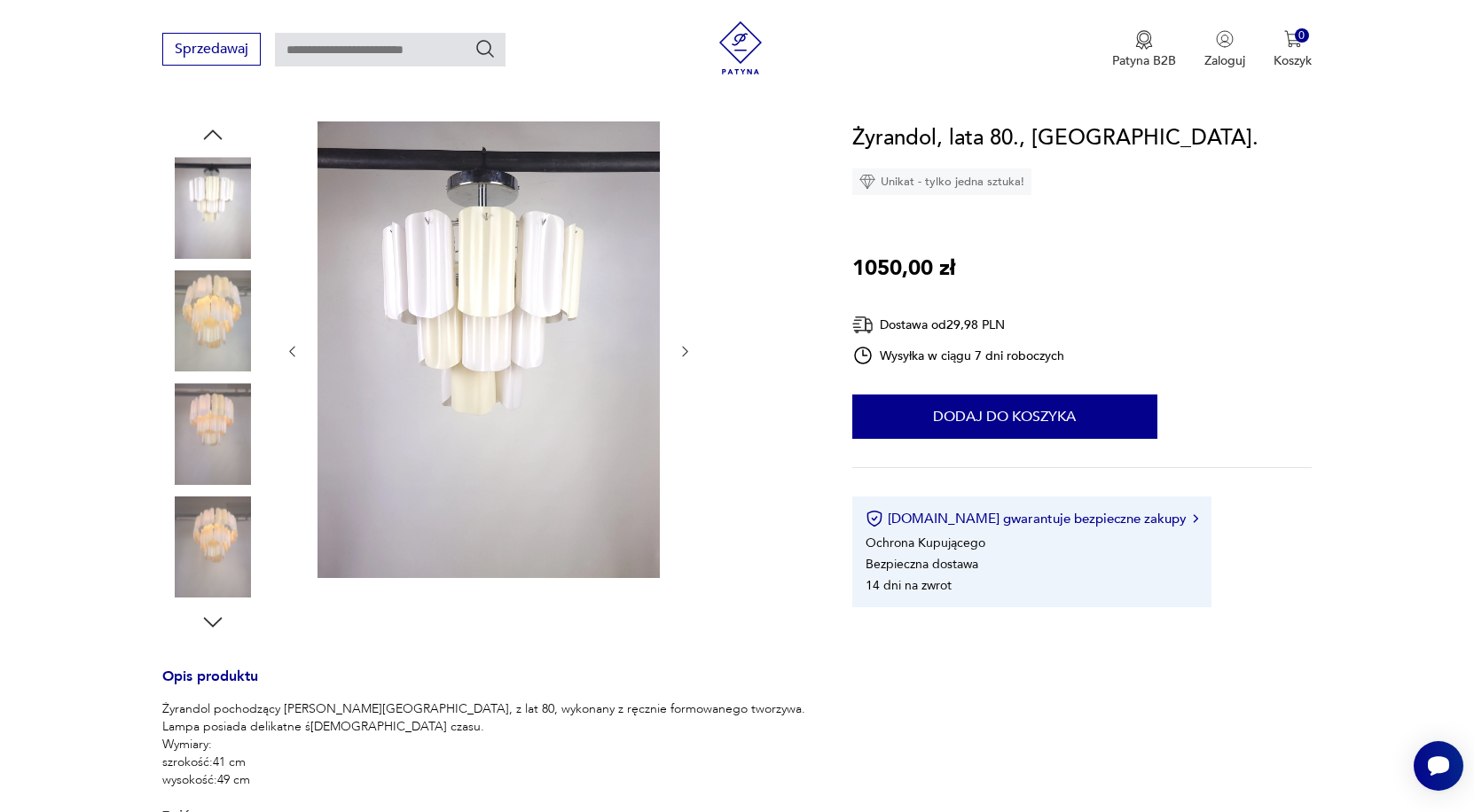
scroll to position [167, 0]
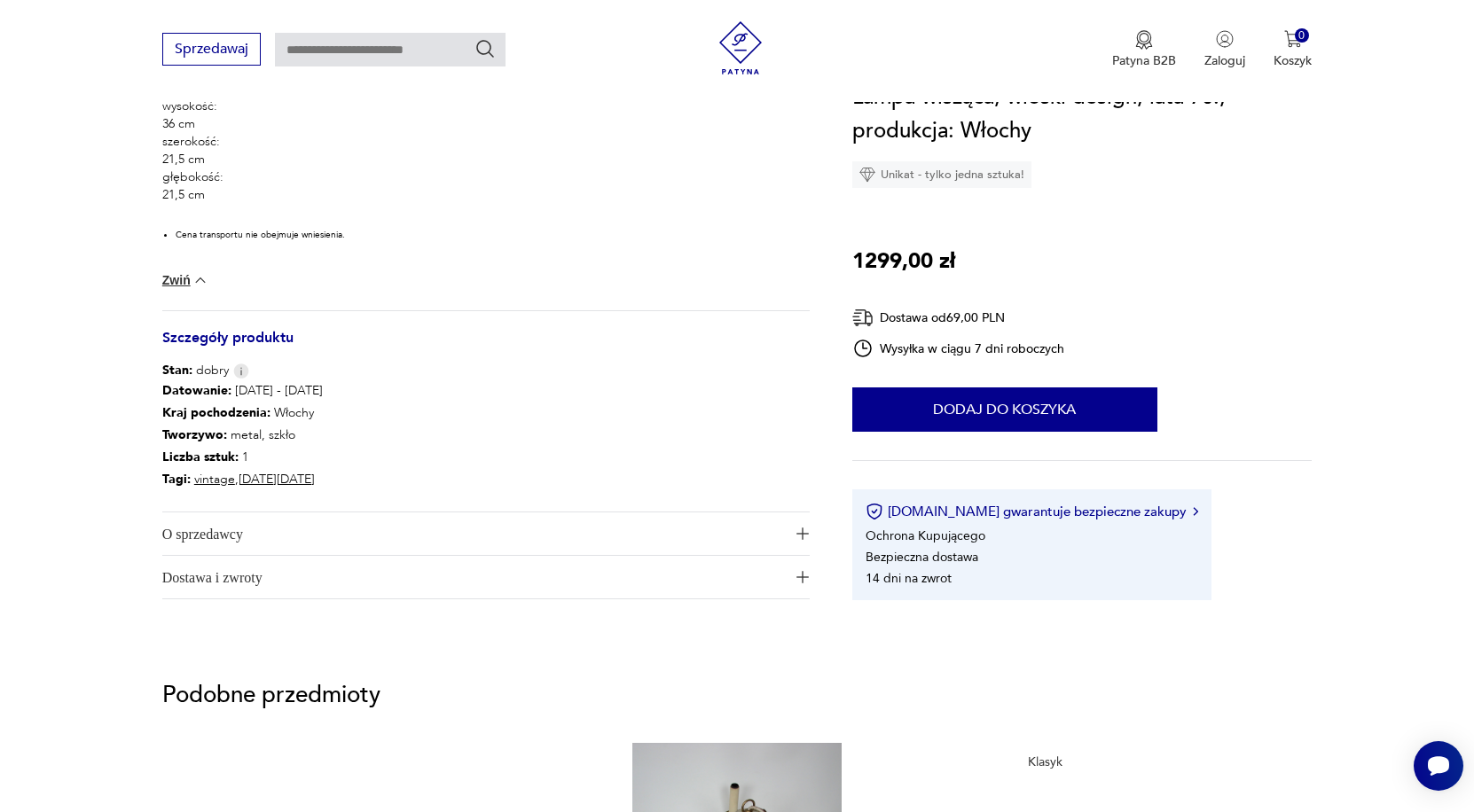
scroll to position [927, 0]
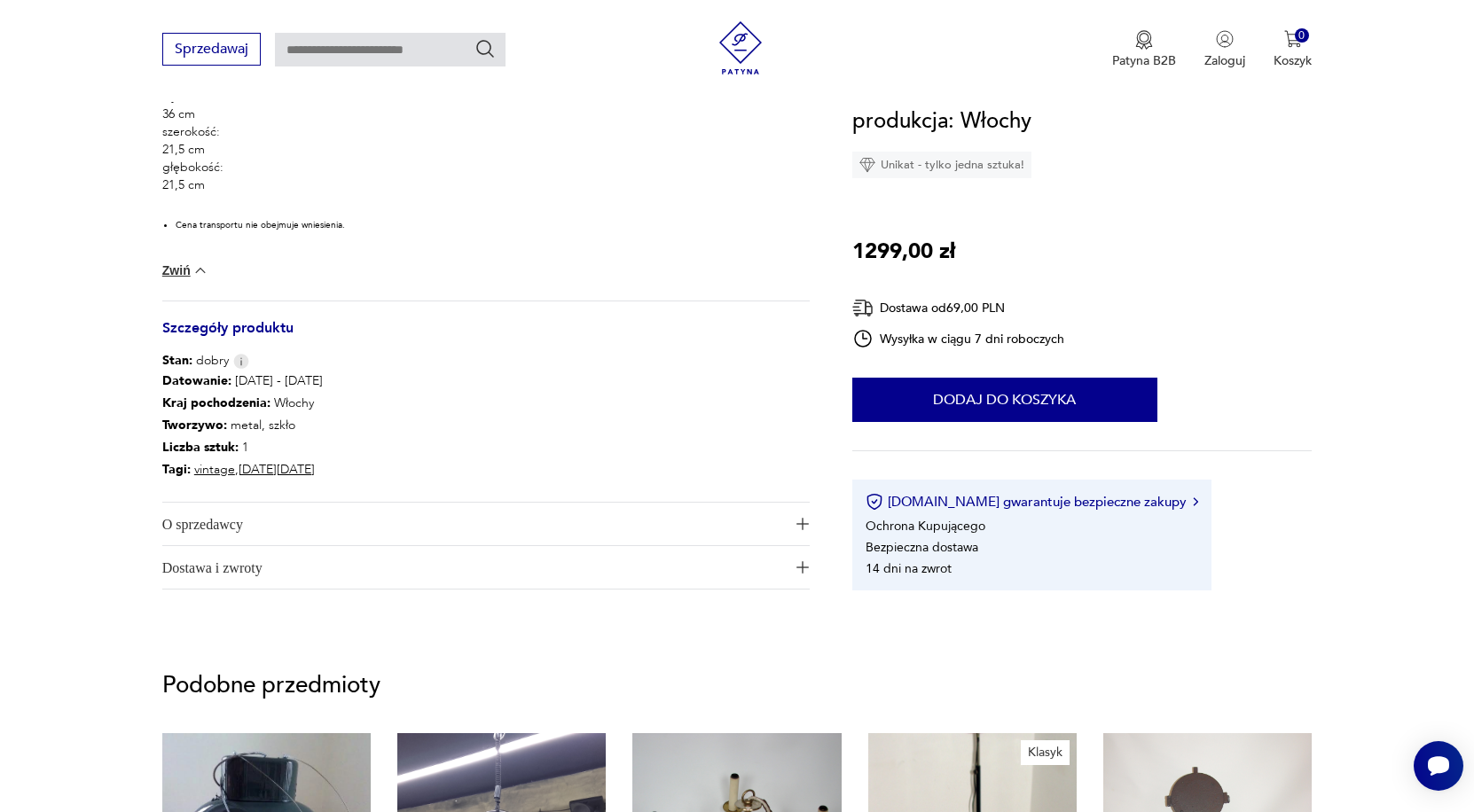
click at [213, 524] on span "O sprzedawcy" at bounding box center [473, 523] width 622 height 42
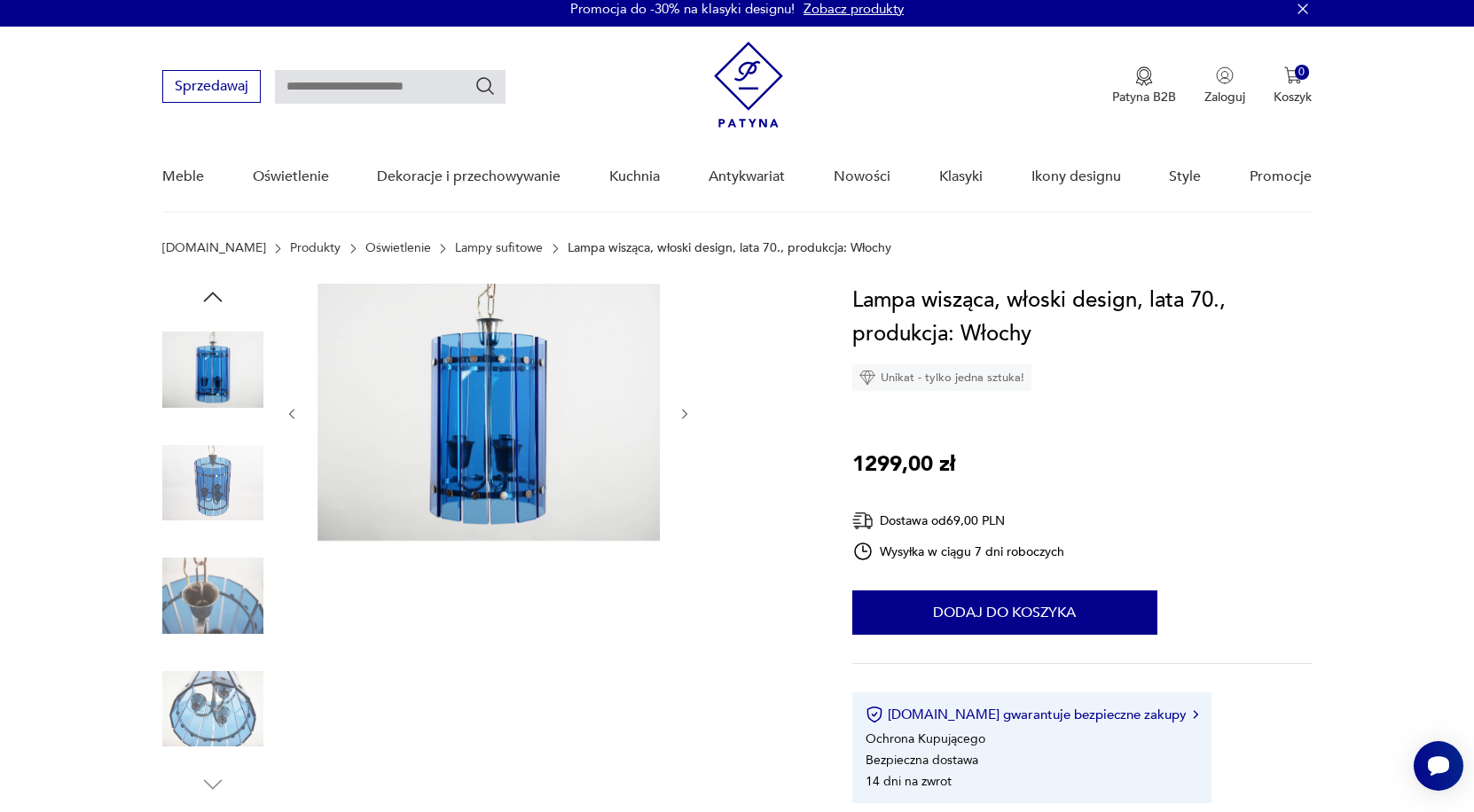
scroll to position [12, 0]
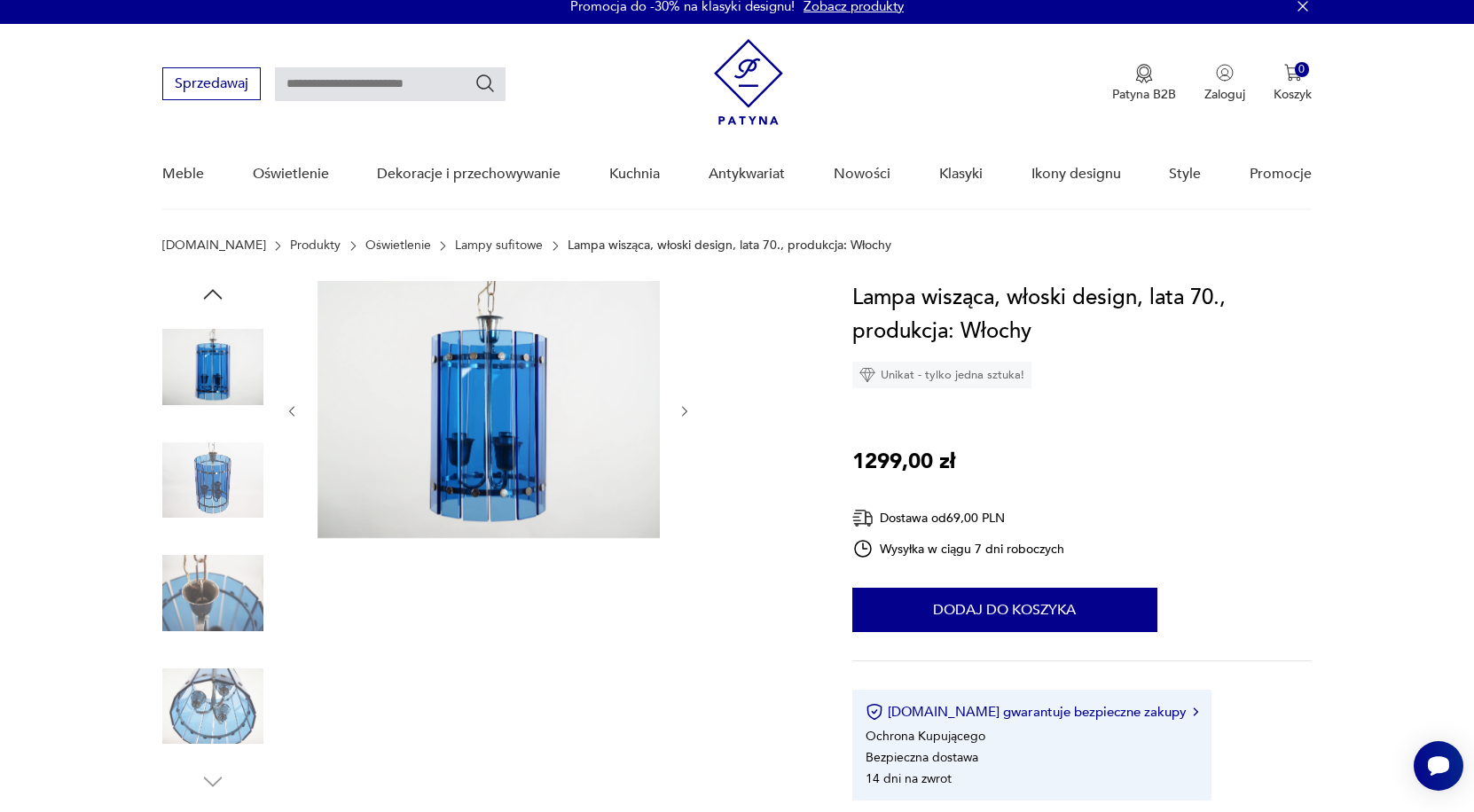
click at [195, 372] on img at bounding box center [213, 367] width 101 height 101
click at [210, 464] on img at bounding box center [213, 480] width 101 height 101
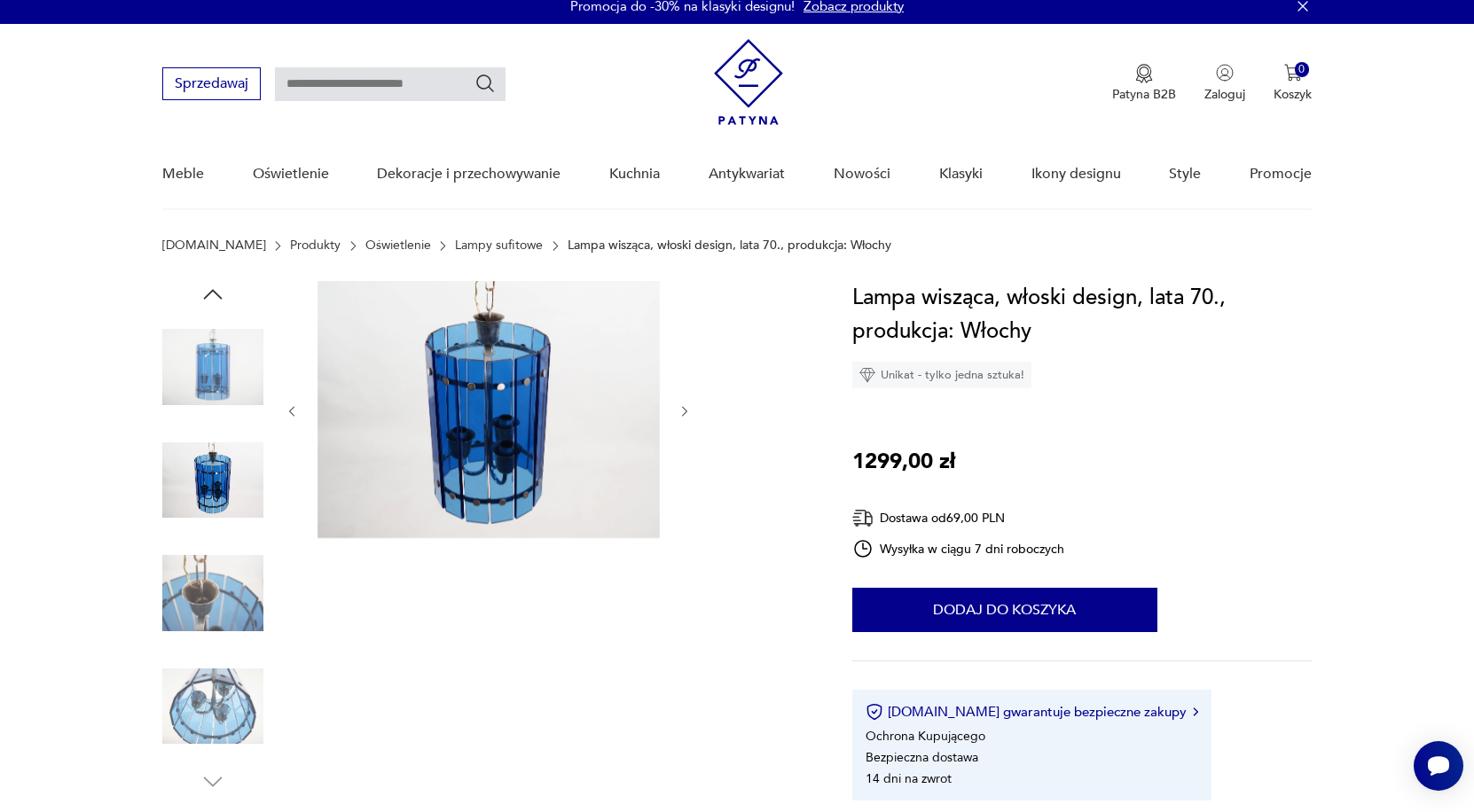
click at [224, 586] on img at bounding box center [213, 593] width 101 height 101
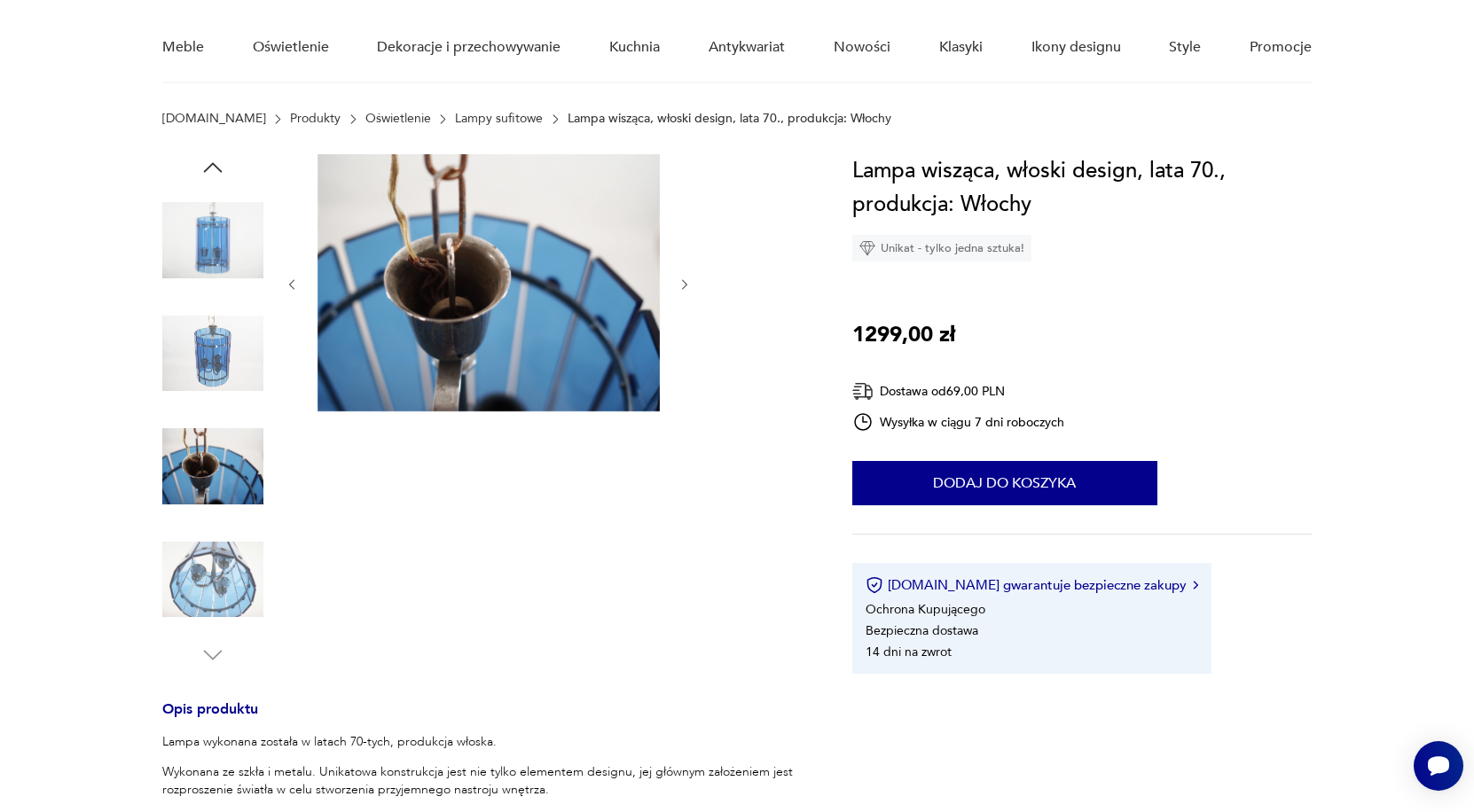
scroll to position [138, 0]
click at [204, 599] on img at bounding box center [213, 580] width 101 height 101
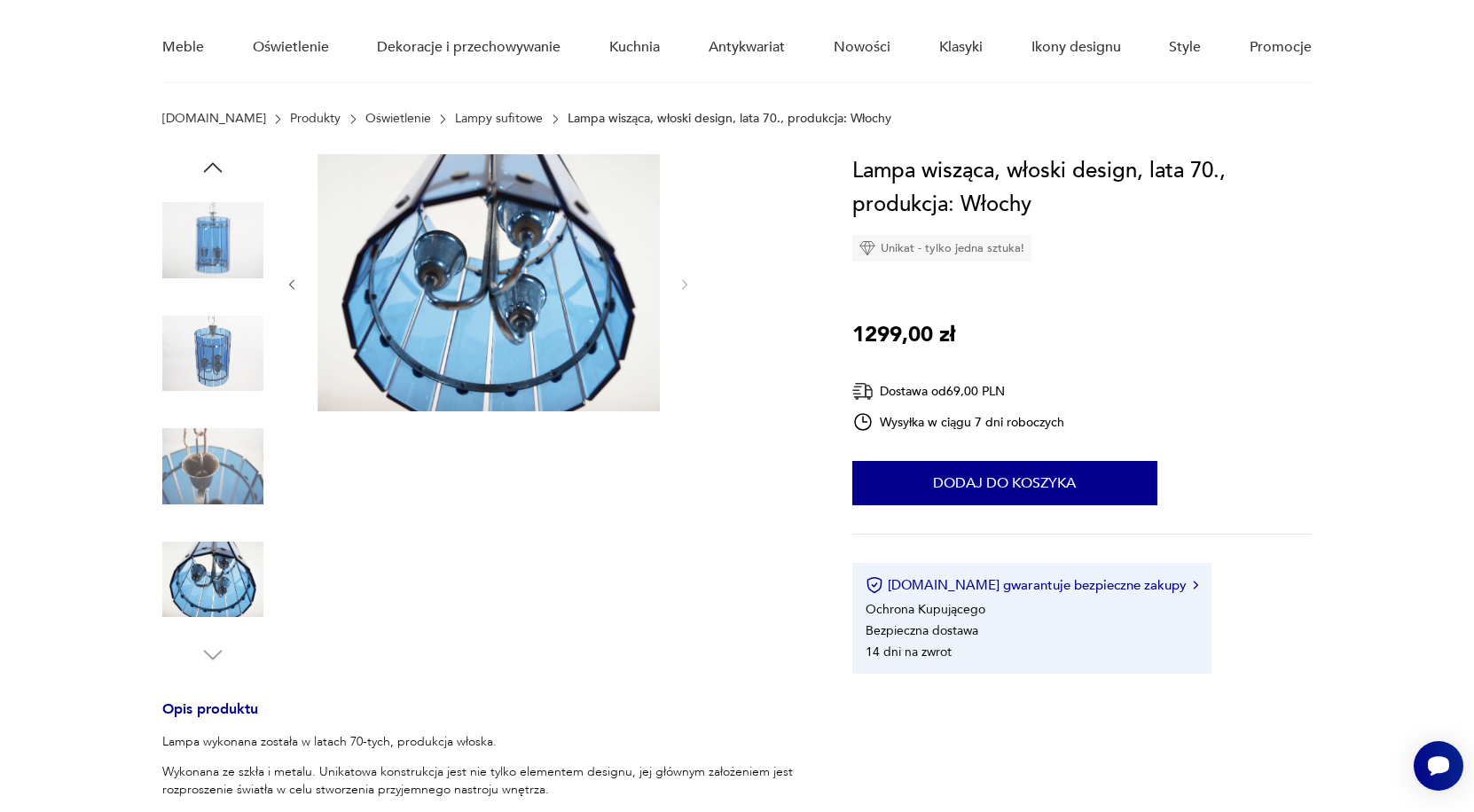
click at [212, 653] on icon "button" at bounding box center [213, 655] width 27 height 27
click at [215, 652] on icon "button" at bounding box center [213, 655] width 27 height 27
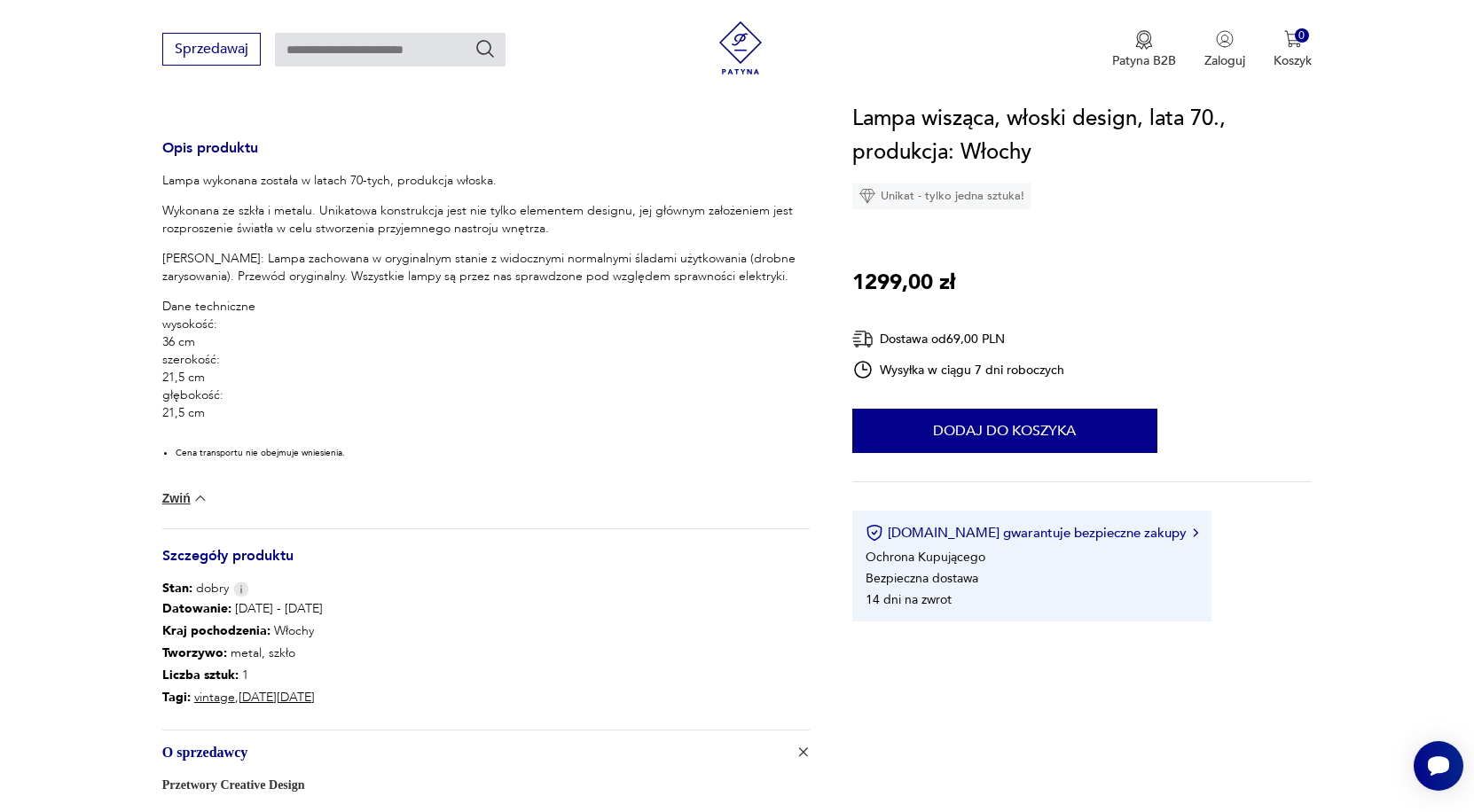
scroll to position [720, 0]
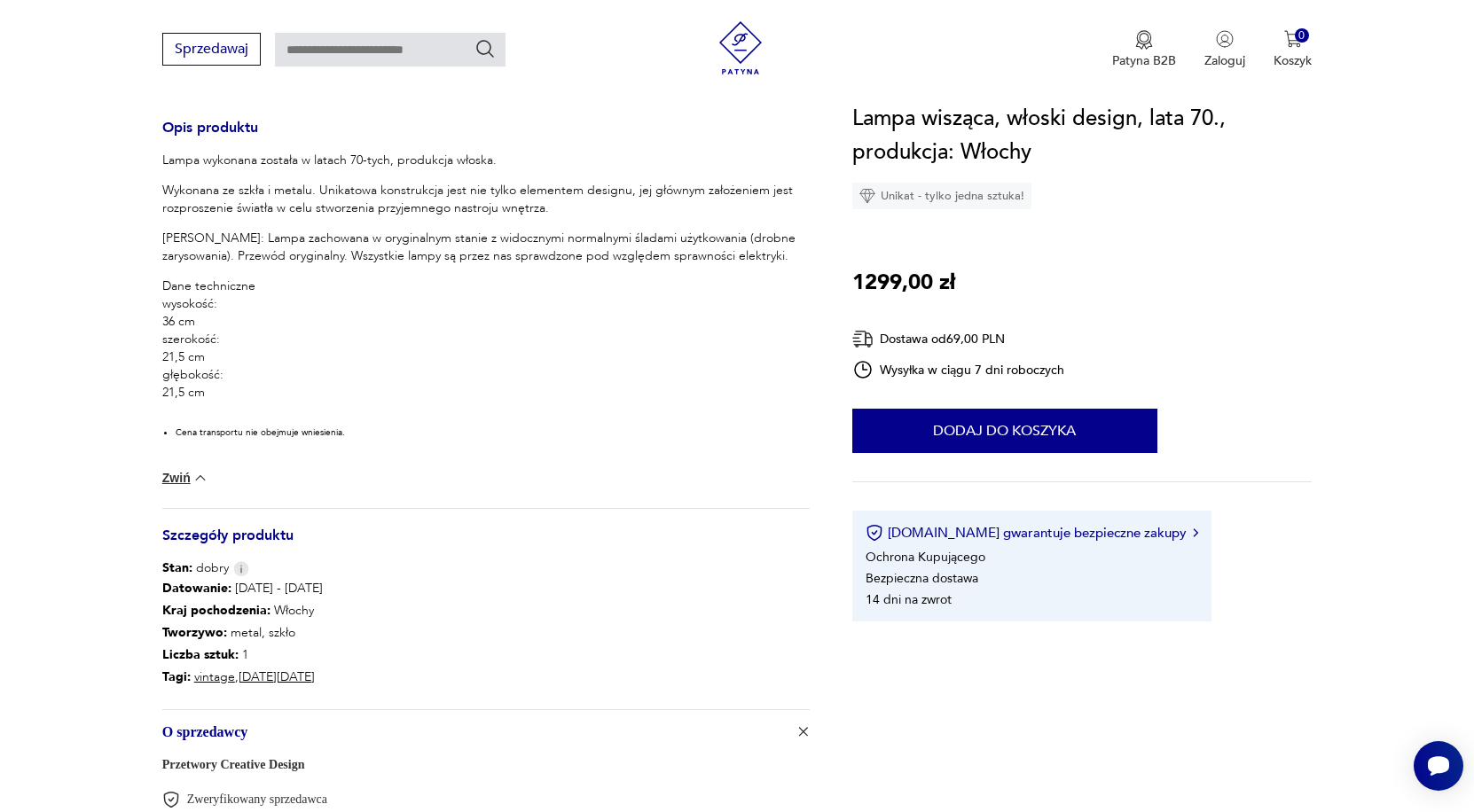
click at [278, 768] on link "Przetwory Creative Design" at bounding box center [233, 764] width 143 height 13
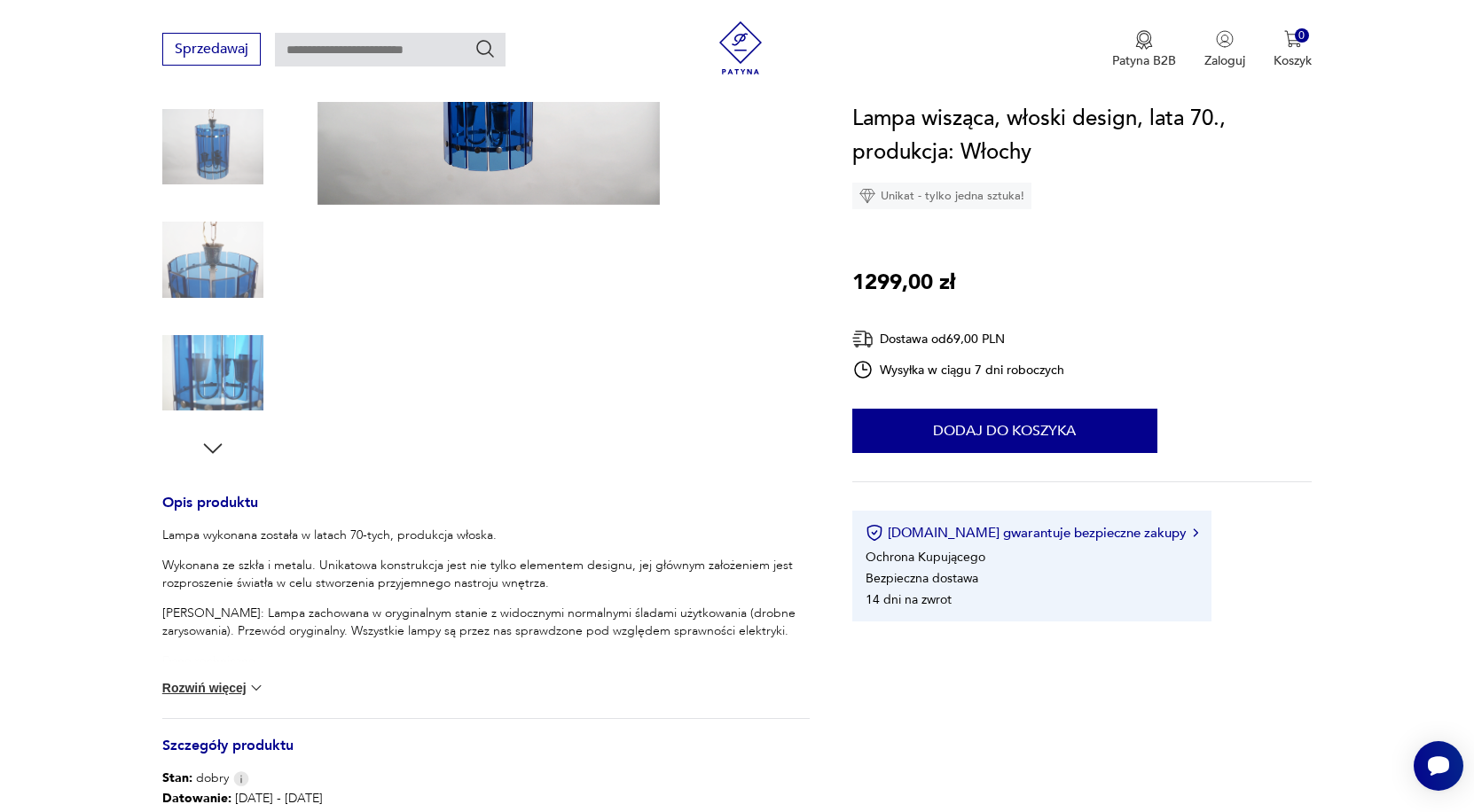
scroll to position [241, 0]
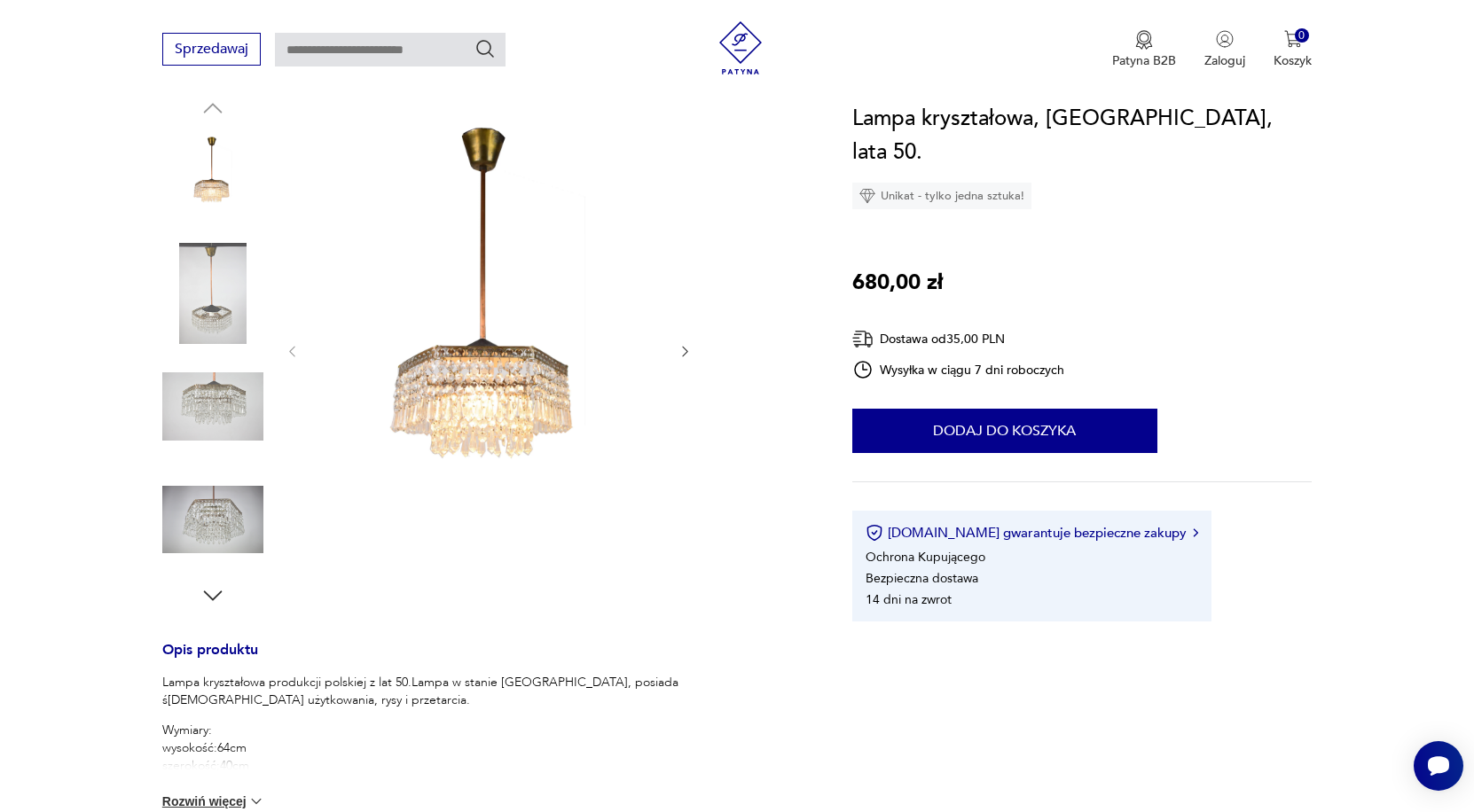
click at [227, 393] on img at bounding box center [213, 406] width 101 height 101
